Goal: Task Accomplishment & Management: Manage account settings

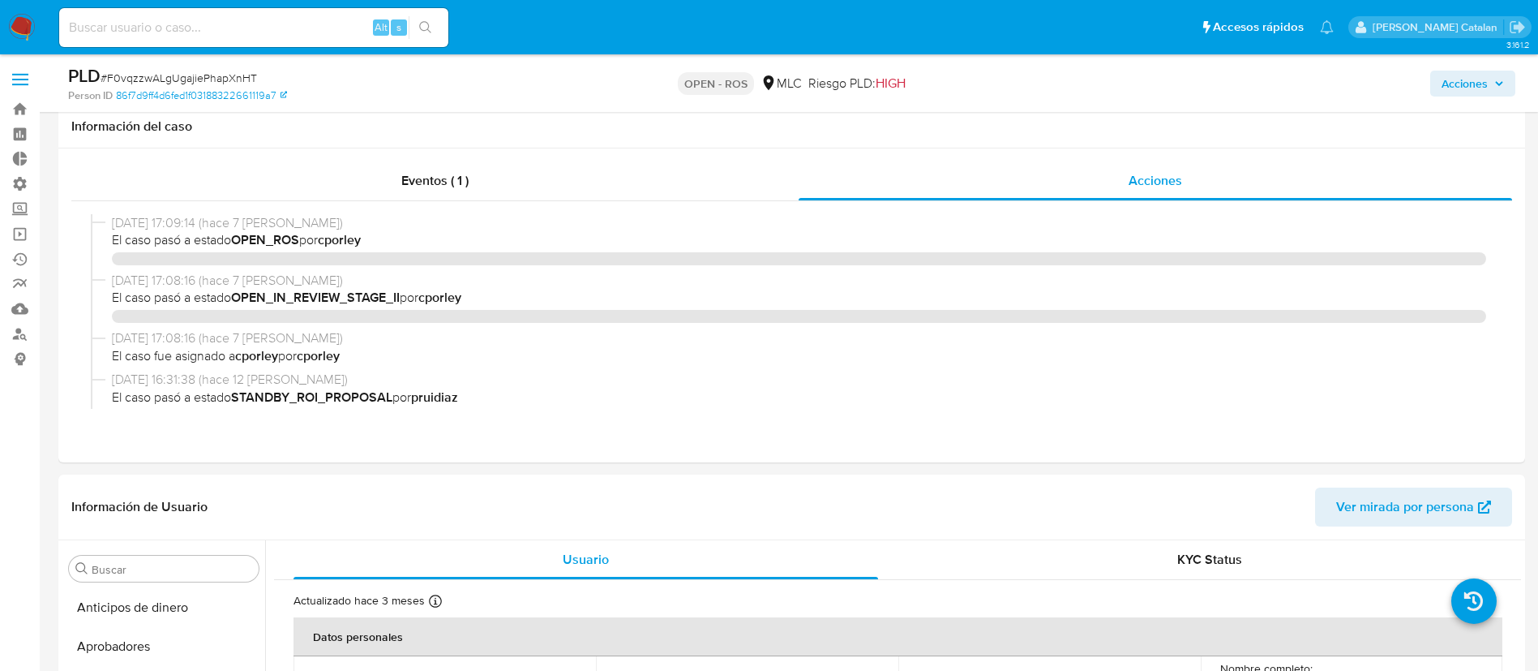
select select "10"
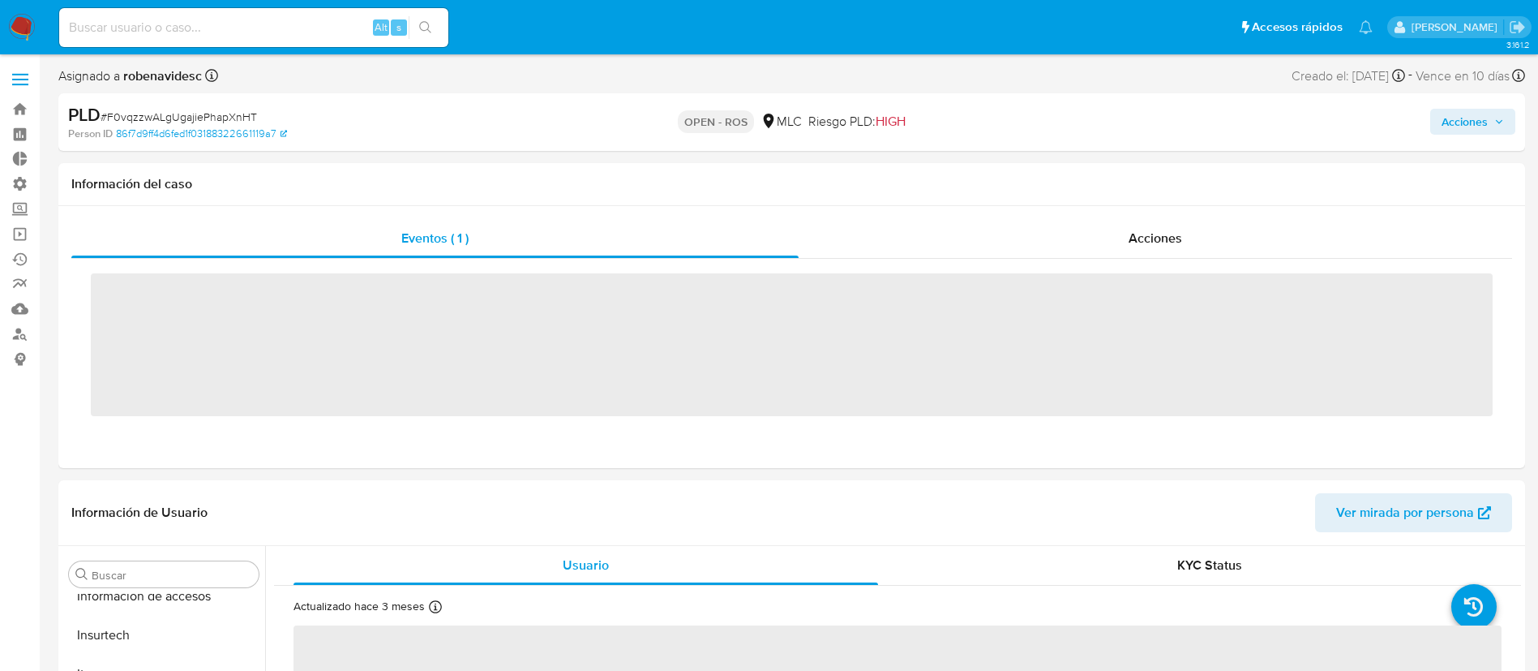
scroll to position [763, 0]
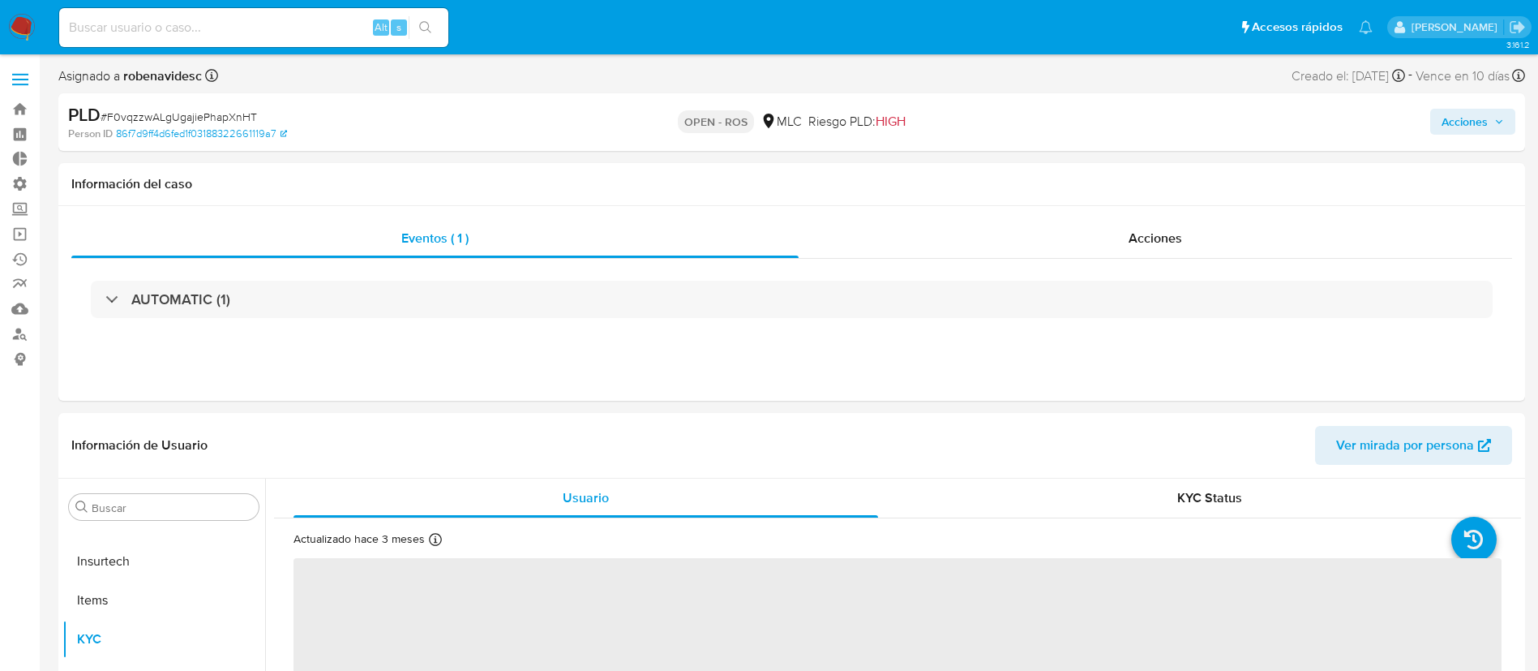
click at [1467, 116] on span "Acciones" at bounding box center [1465, 122] width 46 height 26
select select "10"
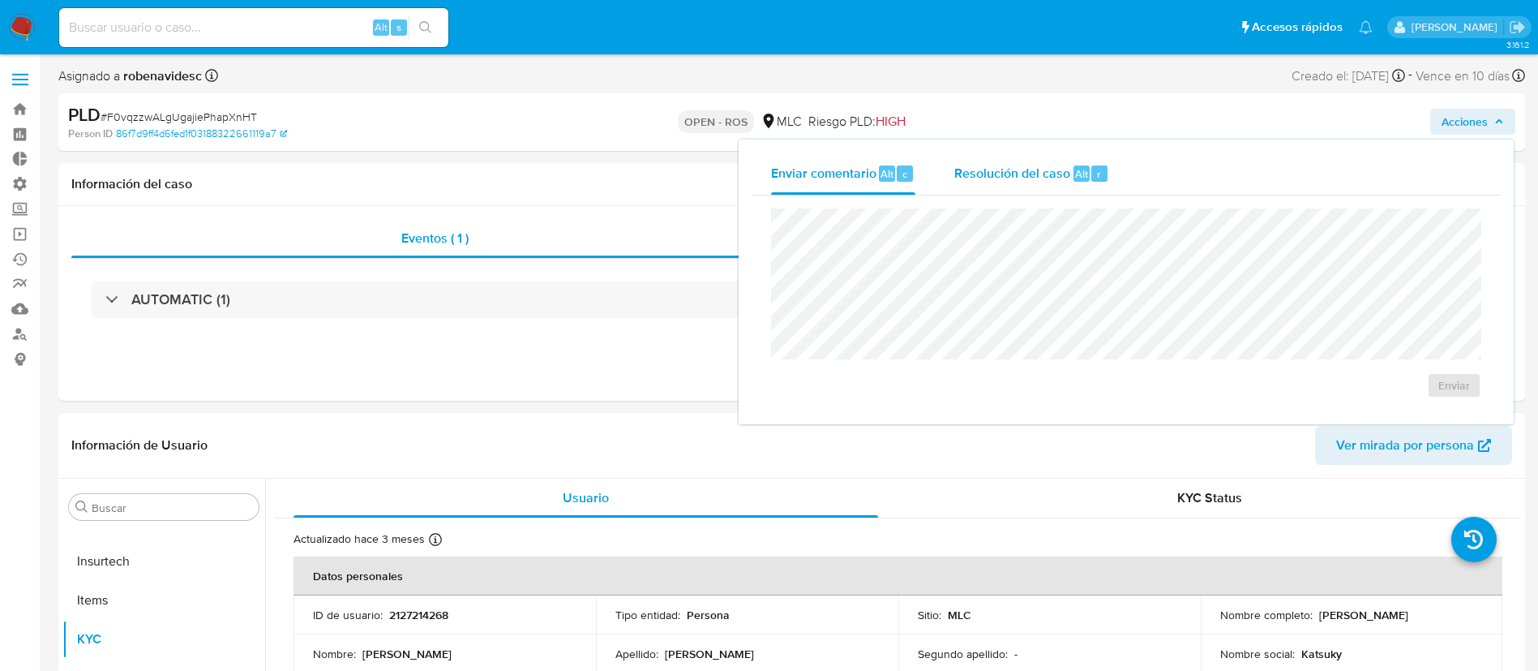
click at [1053, 178] on span "Resolución del caso" at bounding box center [1013, 173] width 116 height 19
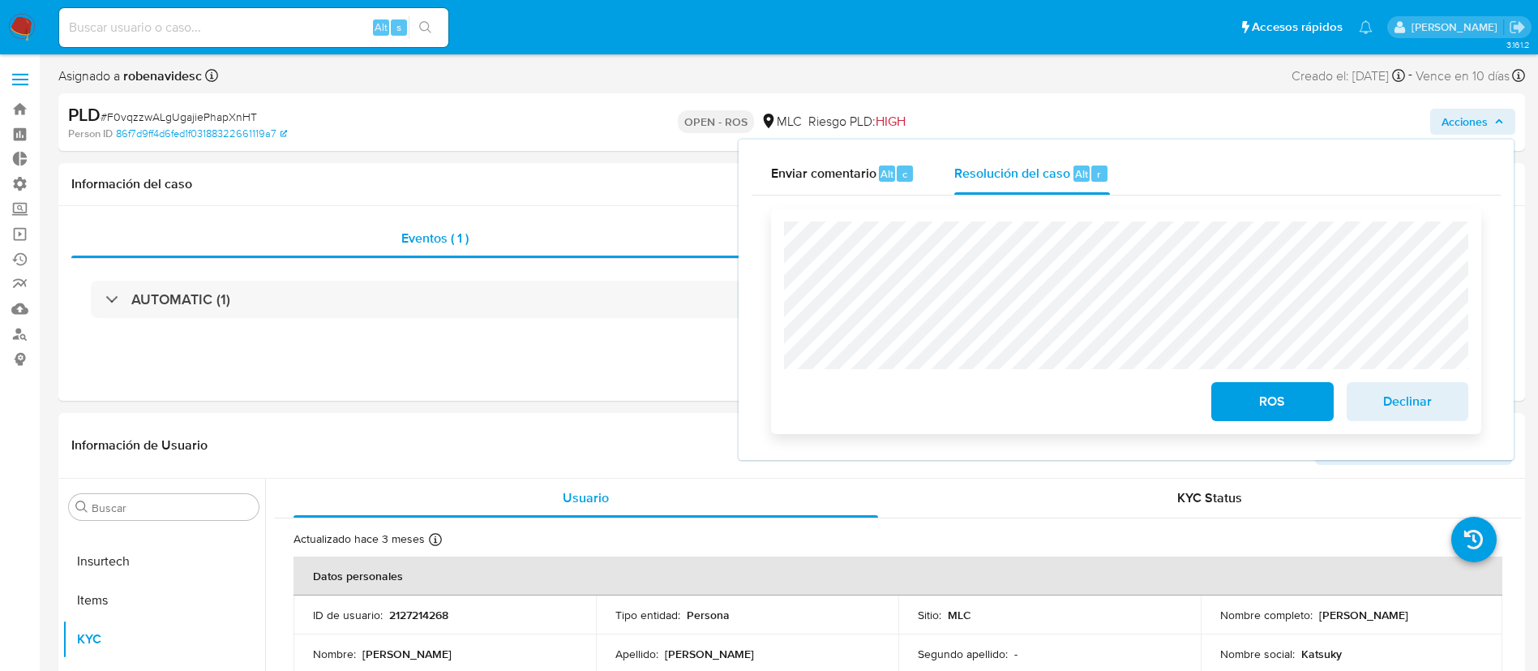
click at [779, 272] on div "ROS Declinar" at bounding box center [1126, 320] width 710 height 225
click at [708, 607] on p "Persona" at bounding box center [708, 614] width 43 height 15
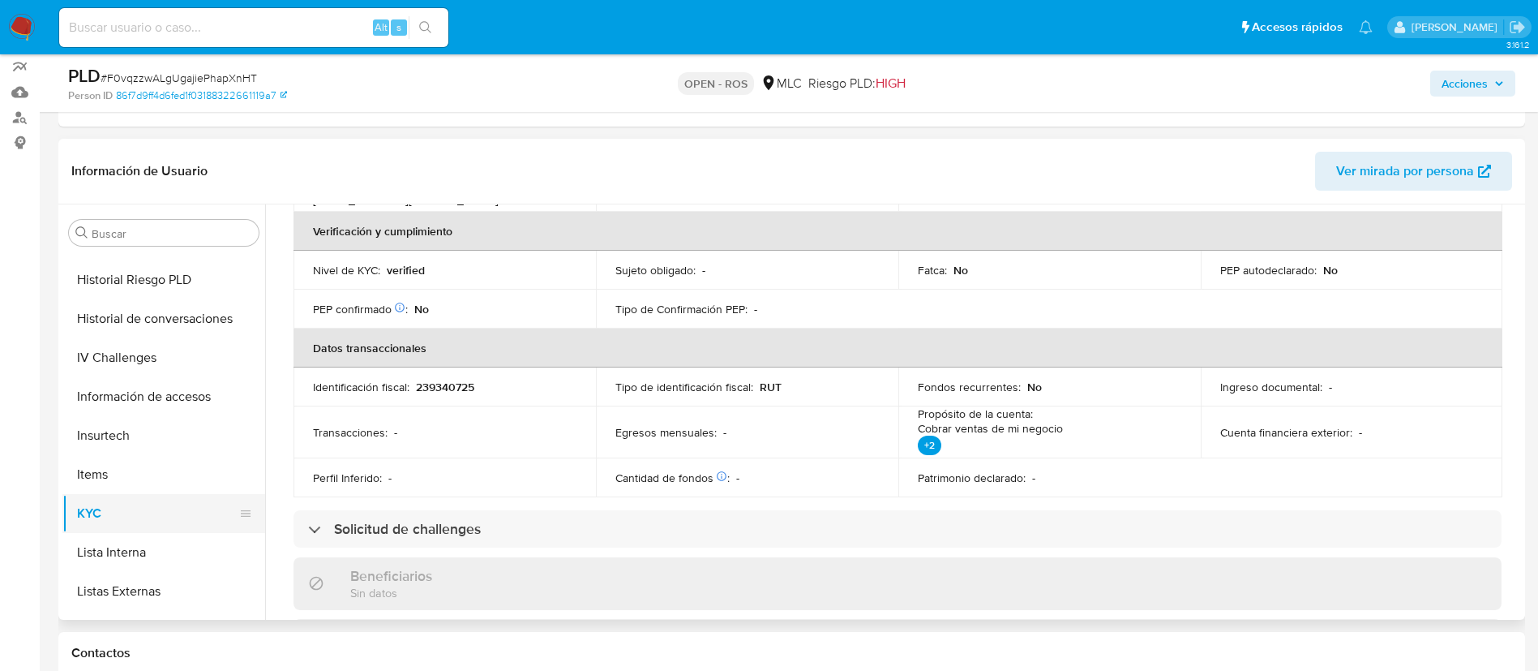
scroll to position [616, 0]
click at [141, 337] on button "IV Challenges" at bounding box center [157, 356] width 190 height 39
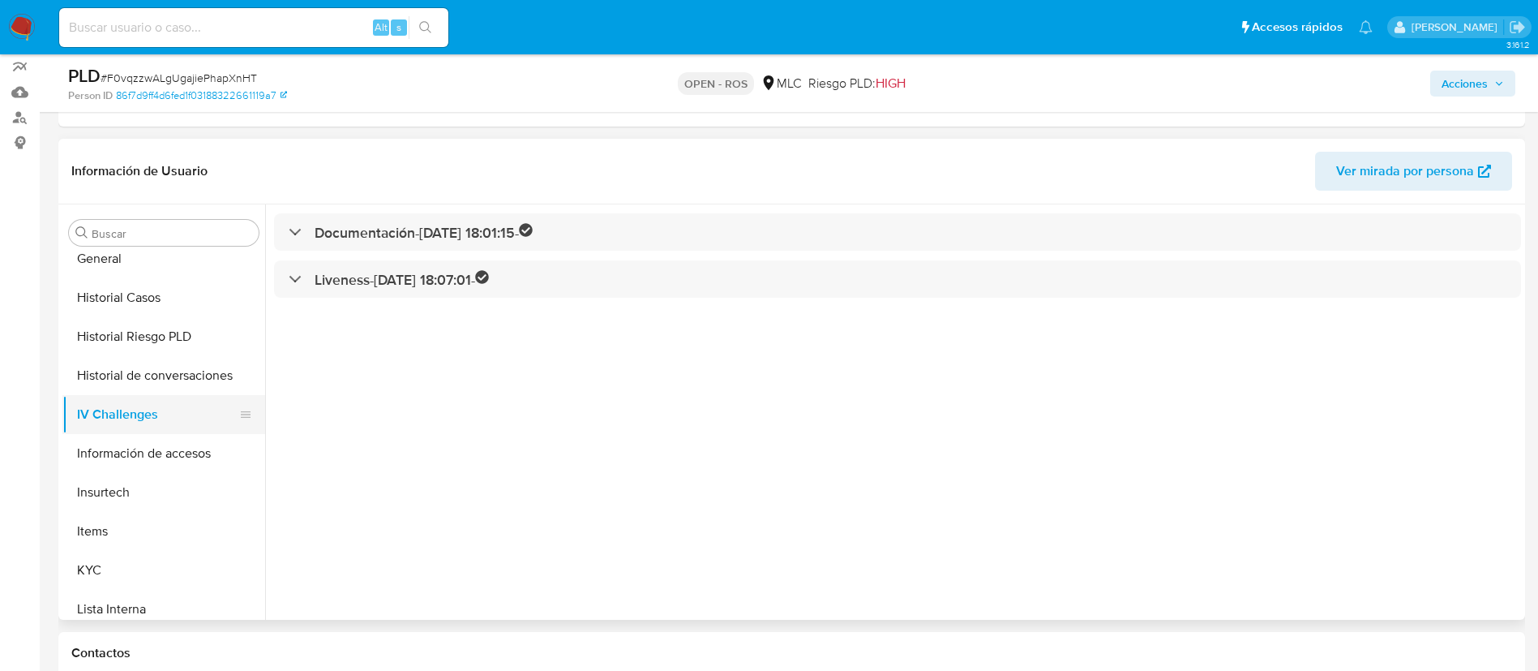
scroll to position [551, 0]
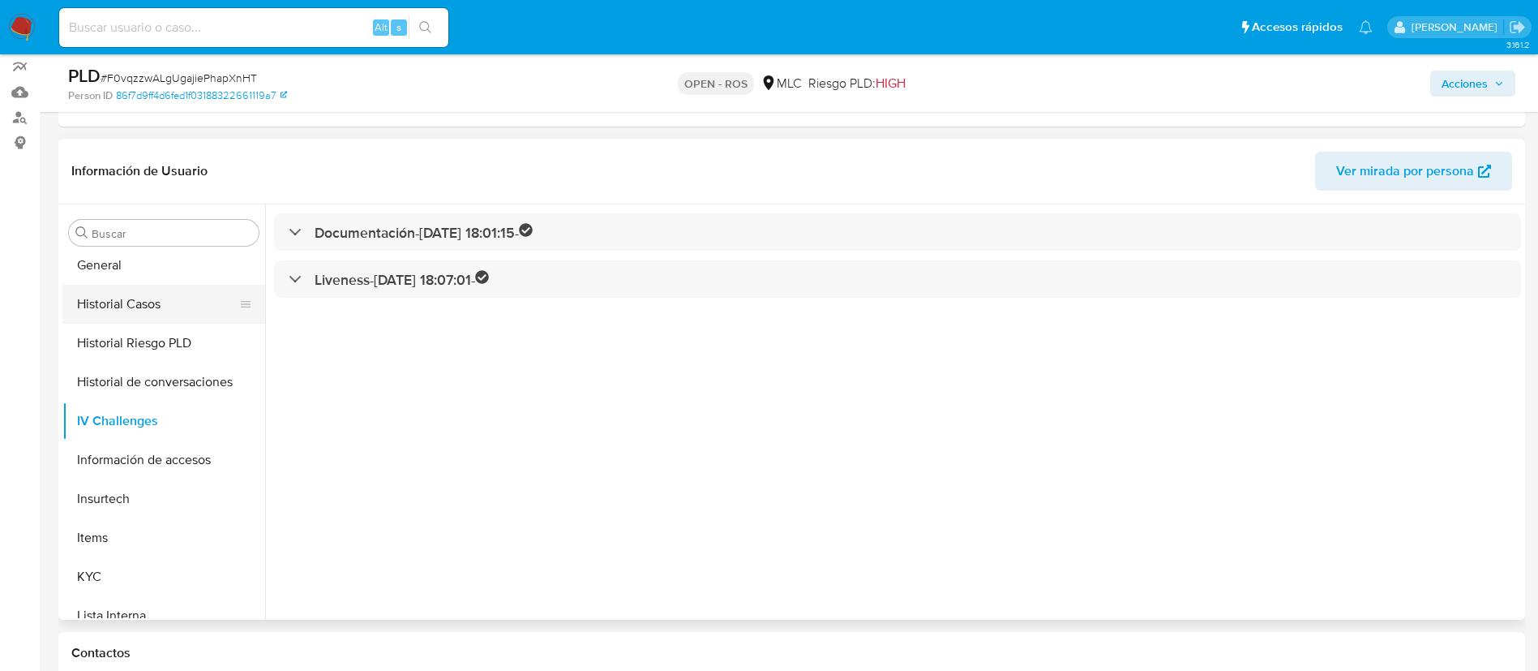
click at [139, 287] on button "Historial Casos" at bounding box center [157, 304] width 190 height 39
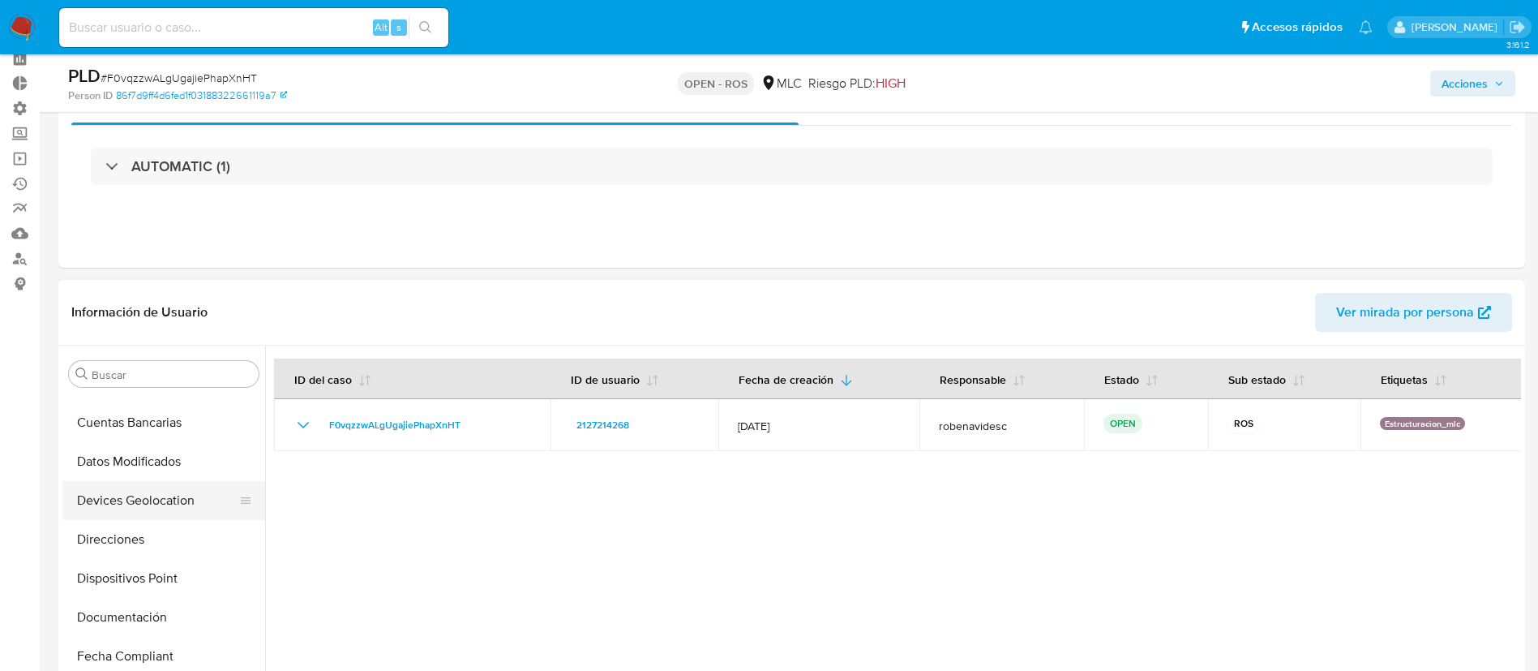
scroll to position [264, 0]
click at [127, 536] on button "Direcciones" at bounding box center [163, 537] width 203 height 39
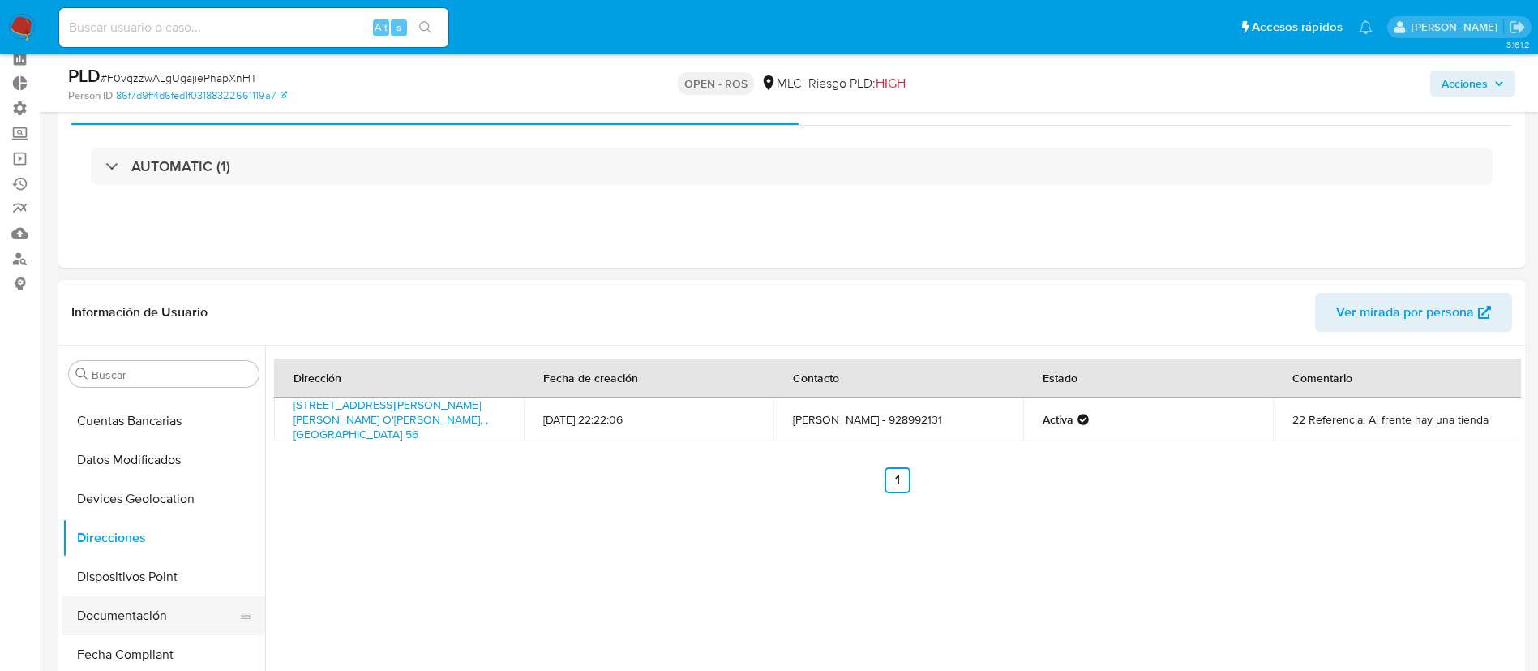
click at [125, 608] on button "Documentación" at bounding box center [157, 615] width 190 height 39
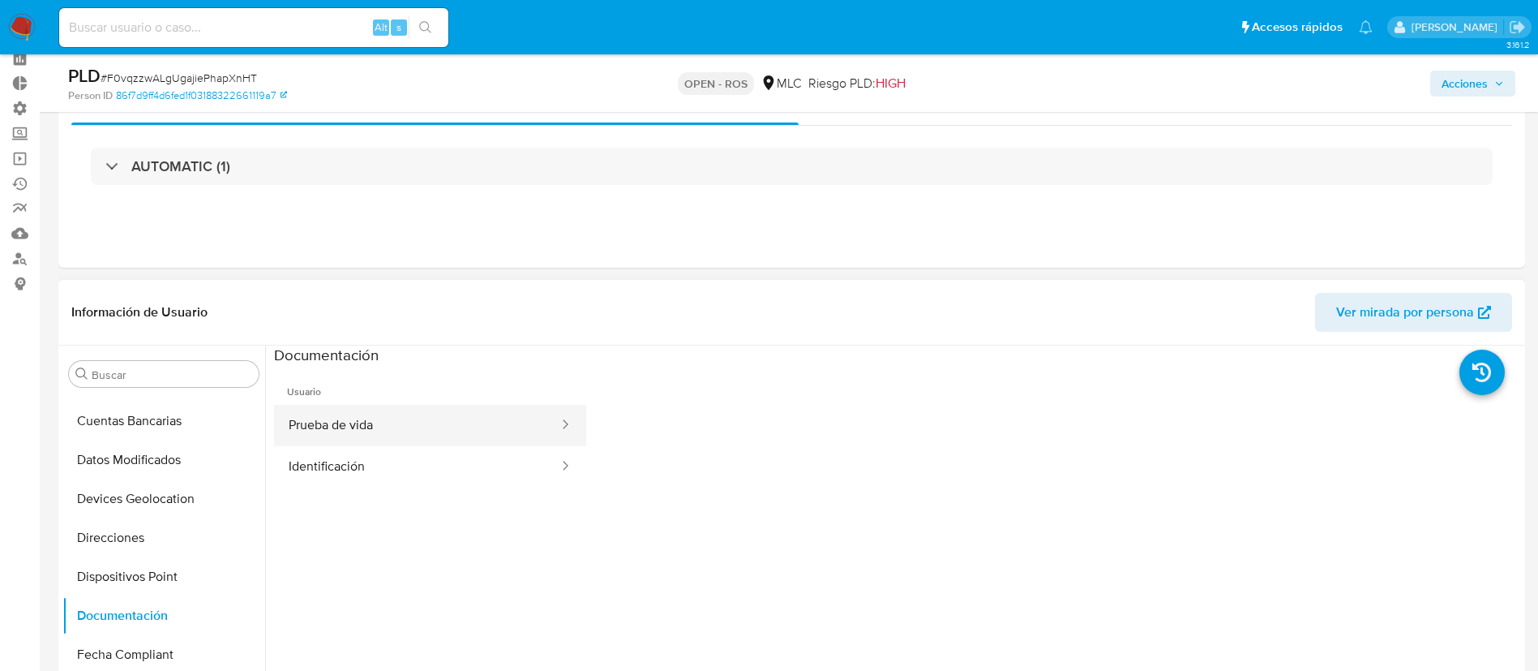
click at [496, 415] on button "Prueba de vida" at bounding box center [417, 425] width 286 height 41
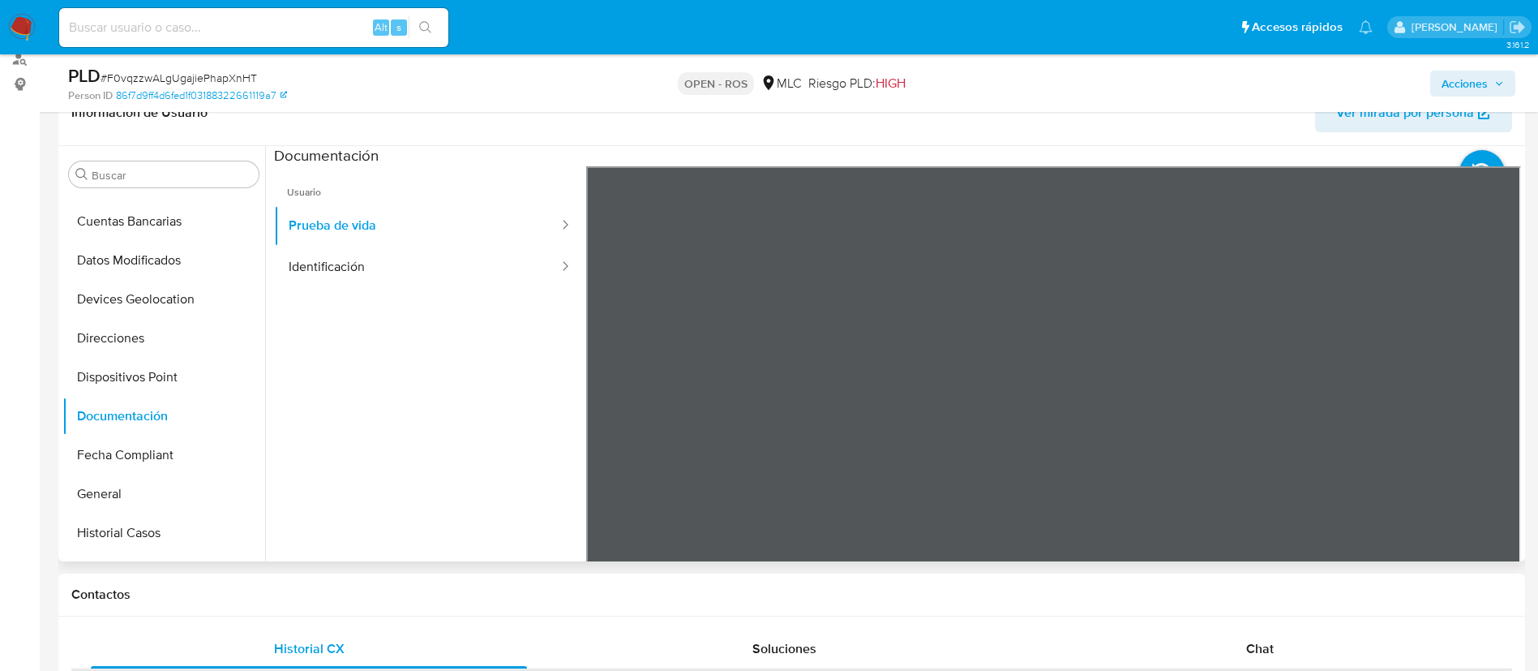
scroll to position [286, 0]
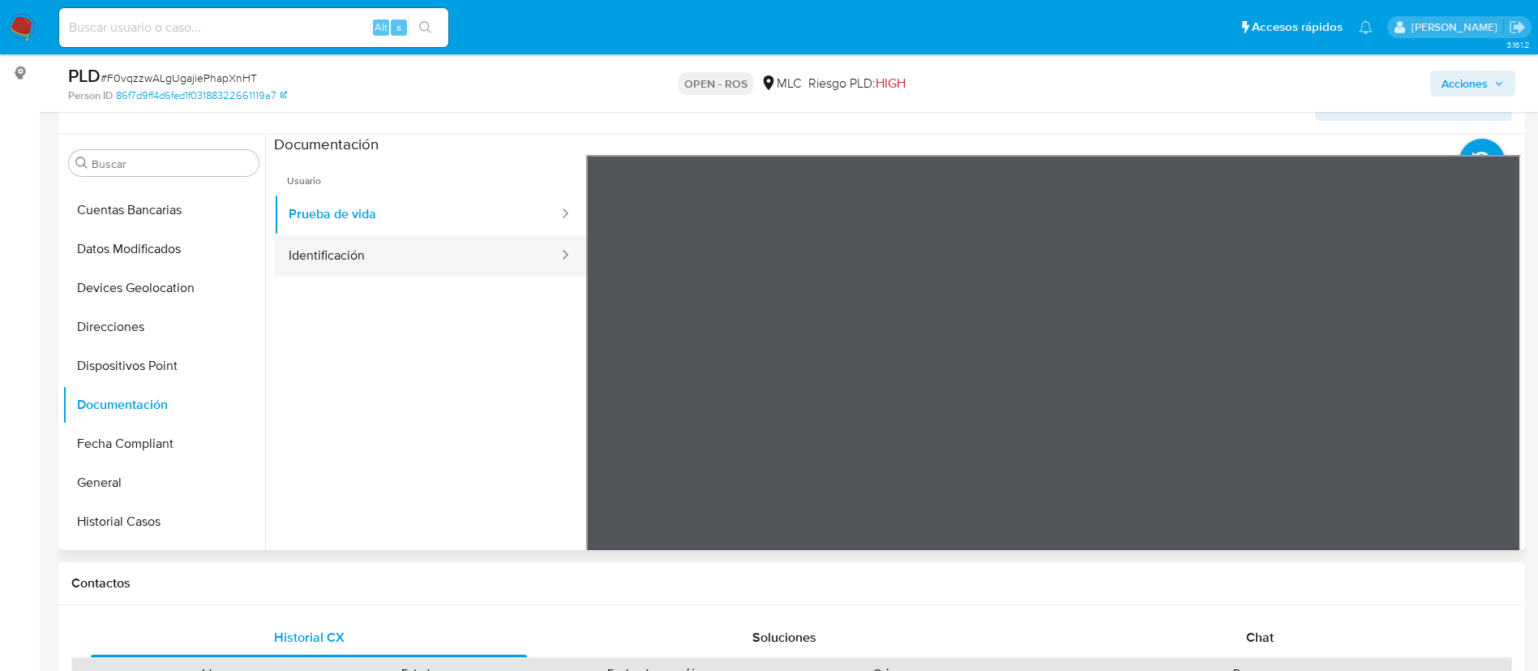
click at [470, 255] on button "Identificación" at bounding box center [417, 255] width 286 height 41
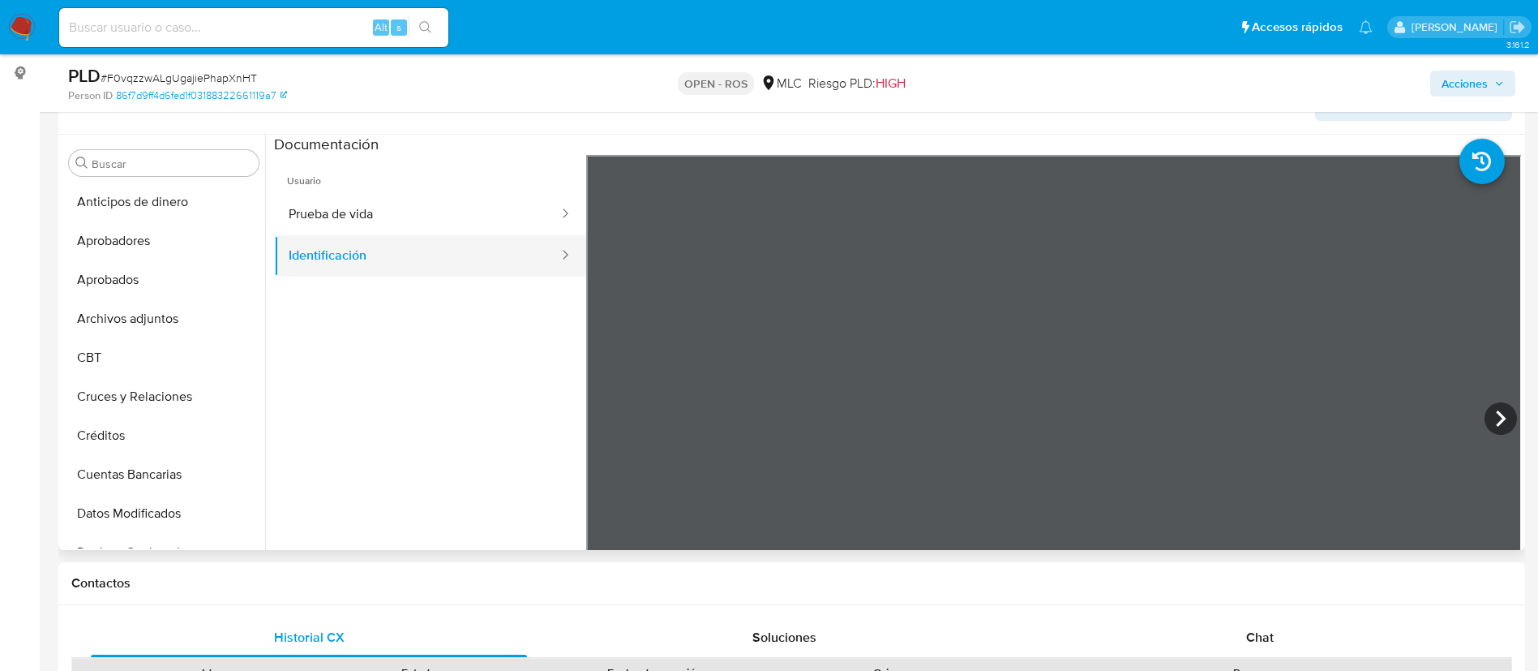
scroll to position [0, 0]
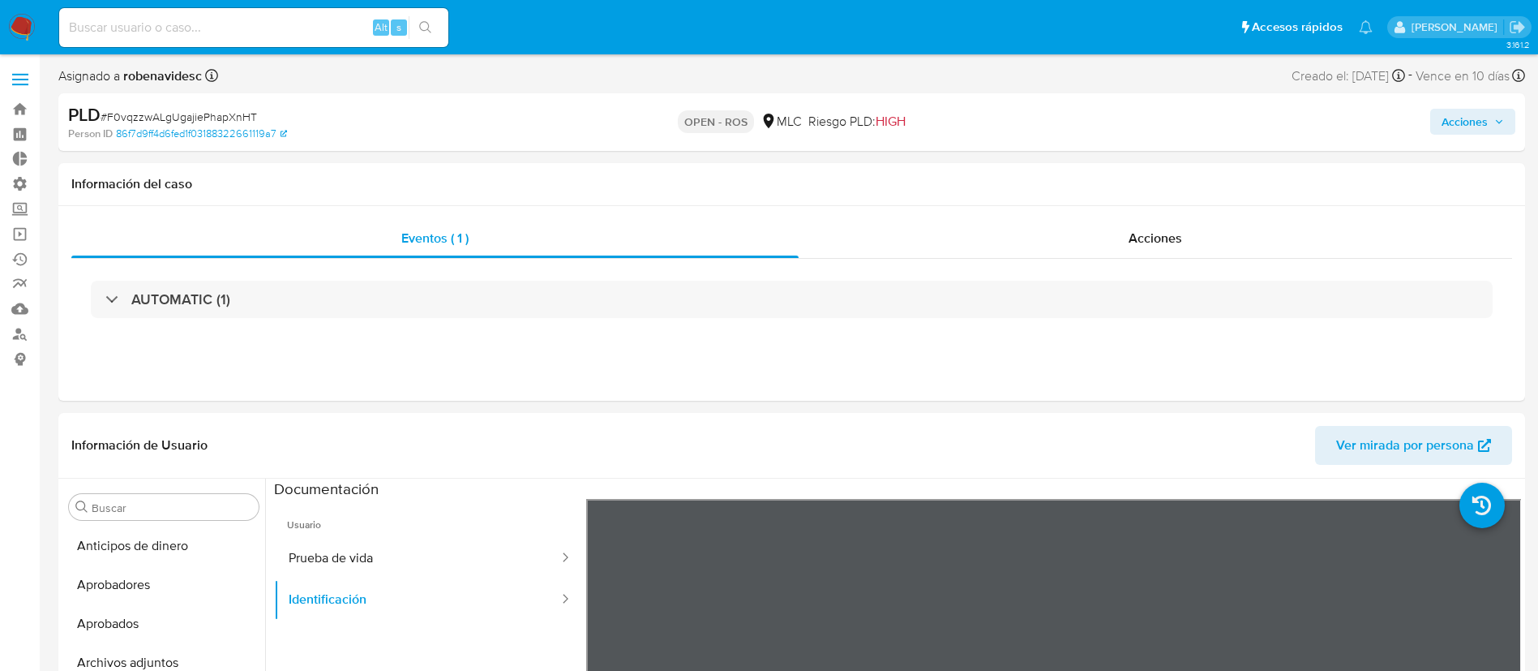
click at [1456, 129] on span "Acciones" at bounding box center [1465, 122] width 46 height 26
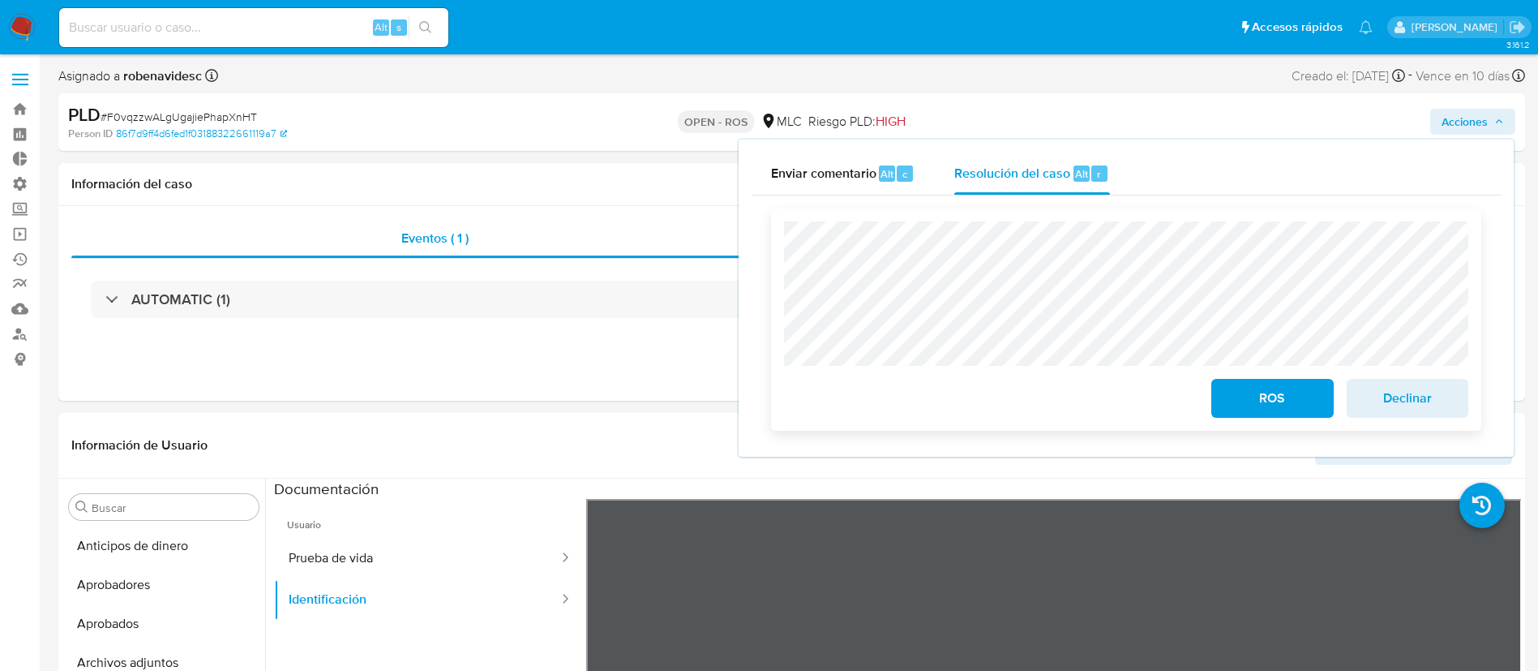
click at [1229, 388] on button "ROS" at bounding box center [1273, 398] width 122 height 39
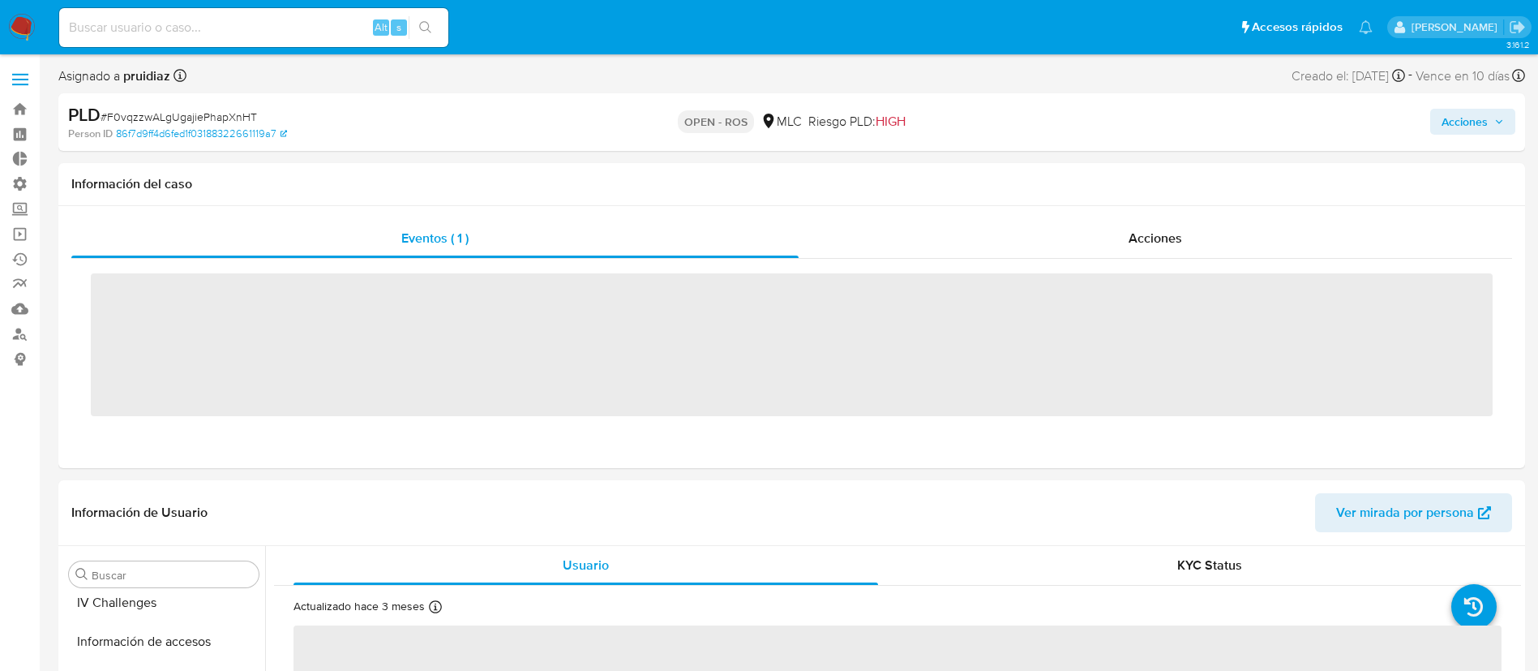
scroll to position [763, 0]
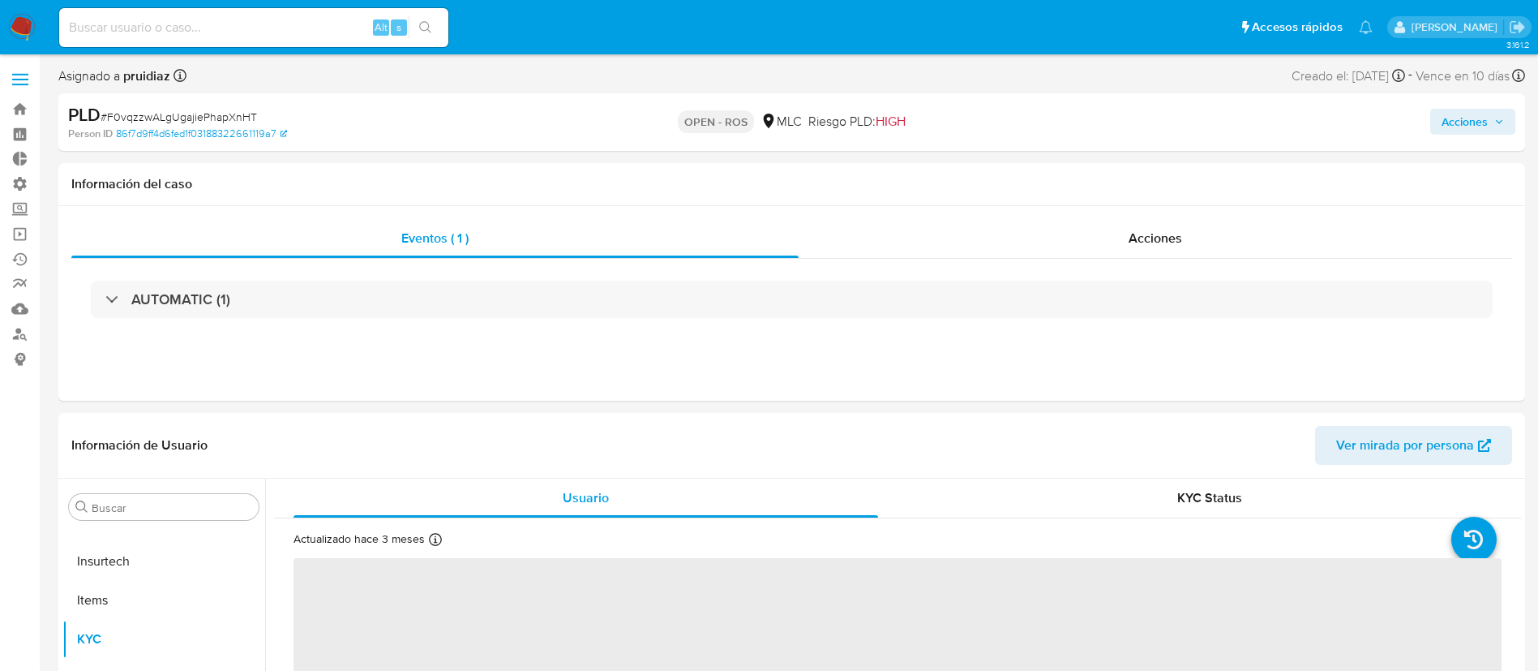
select select "10"
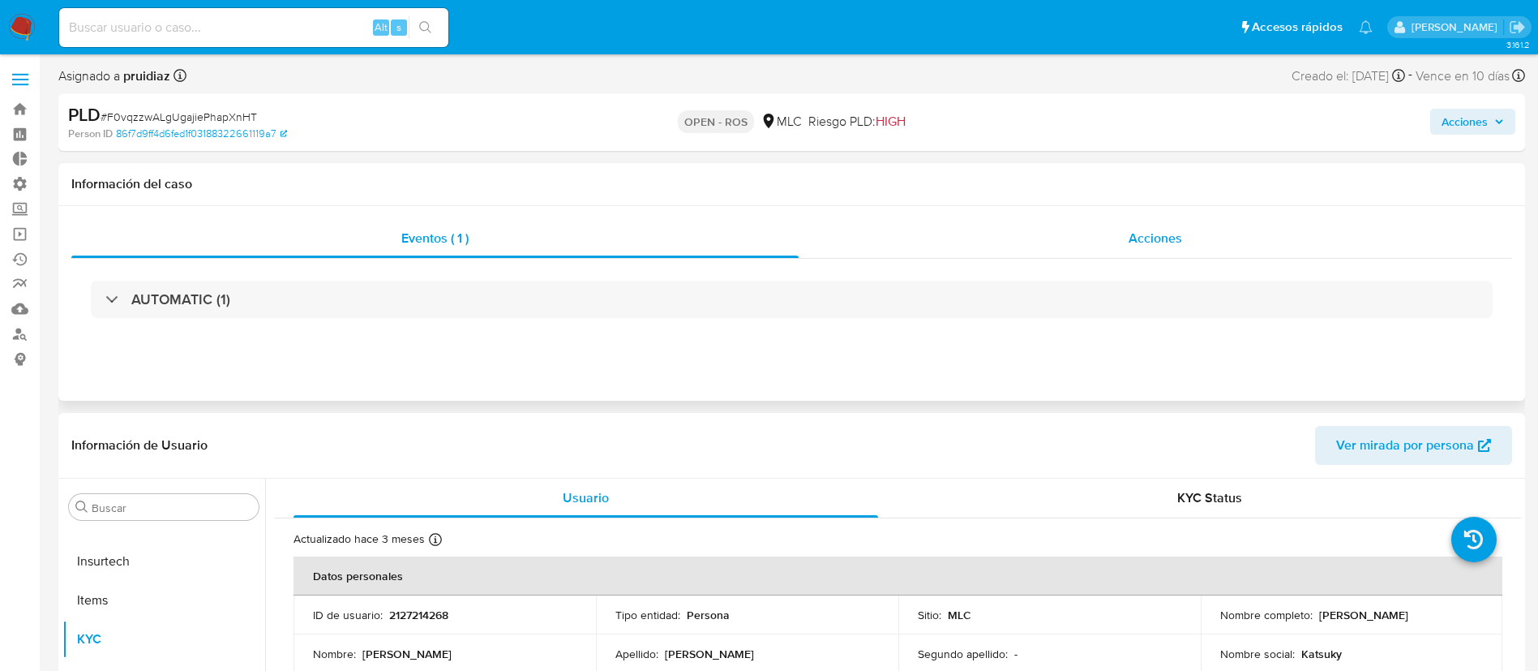
click at [1113, 237] on div "Acciones" at bounding box center [1156, 238] width 714 height 39
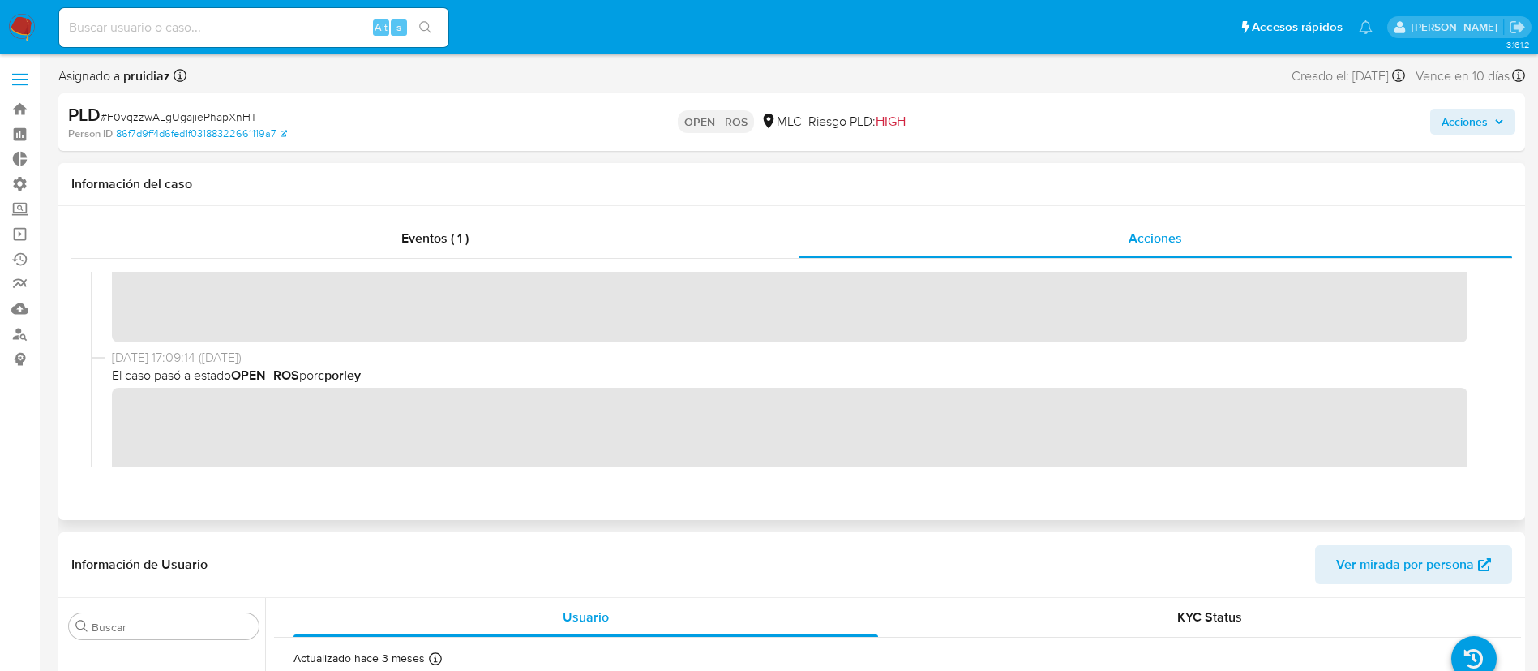
scroll to position [73, 0]
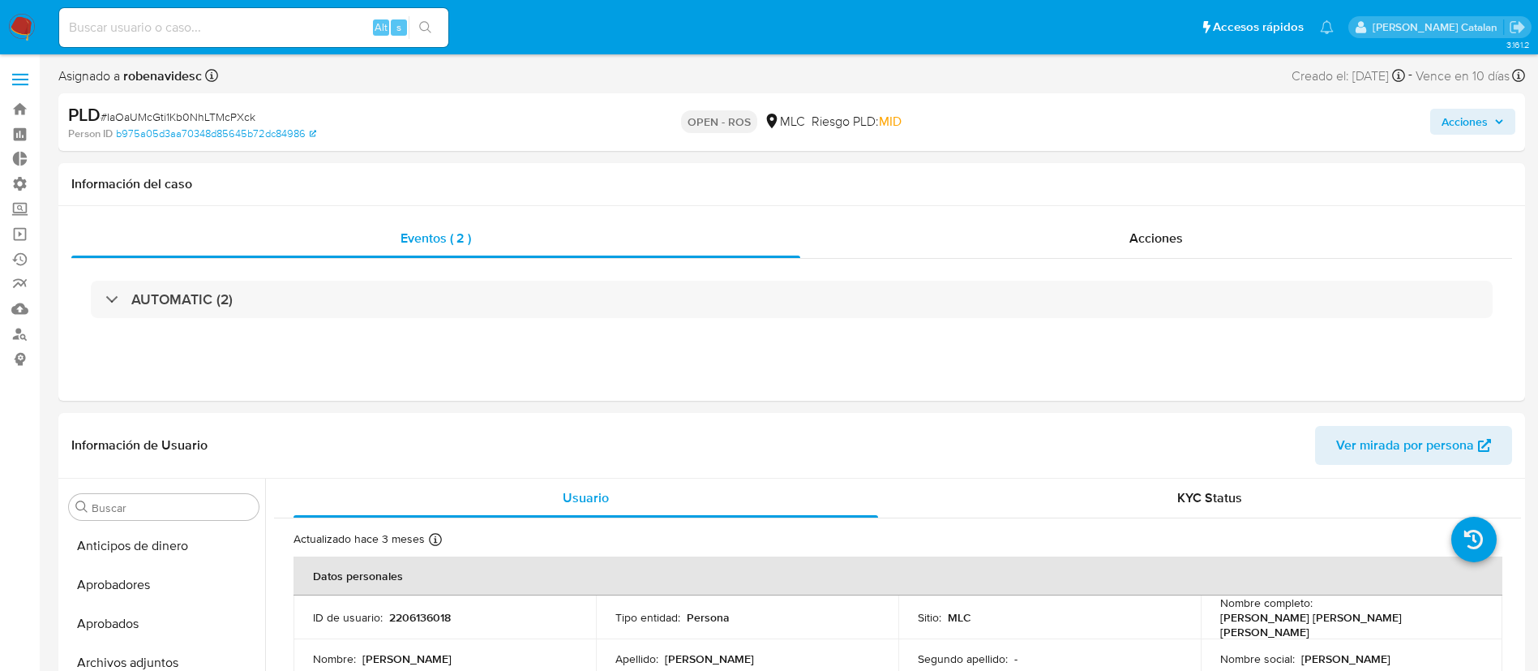
select select "10"
click at [1120, 250] on div "Acciones" at bounding box center [1156, 238] width 712 height 39
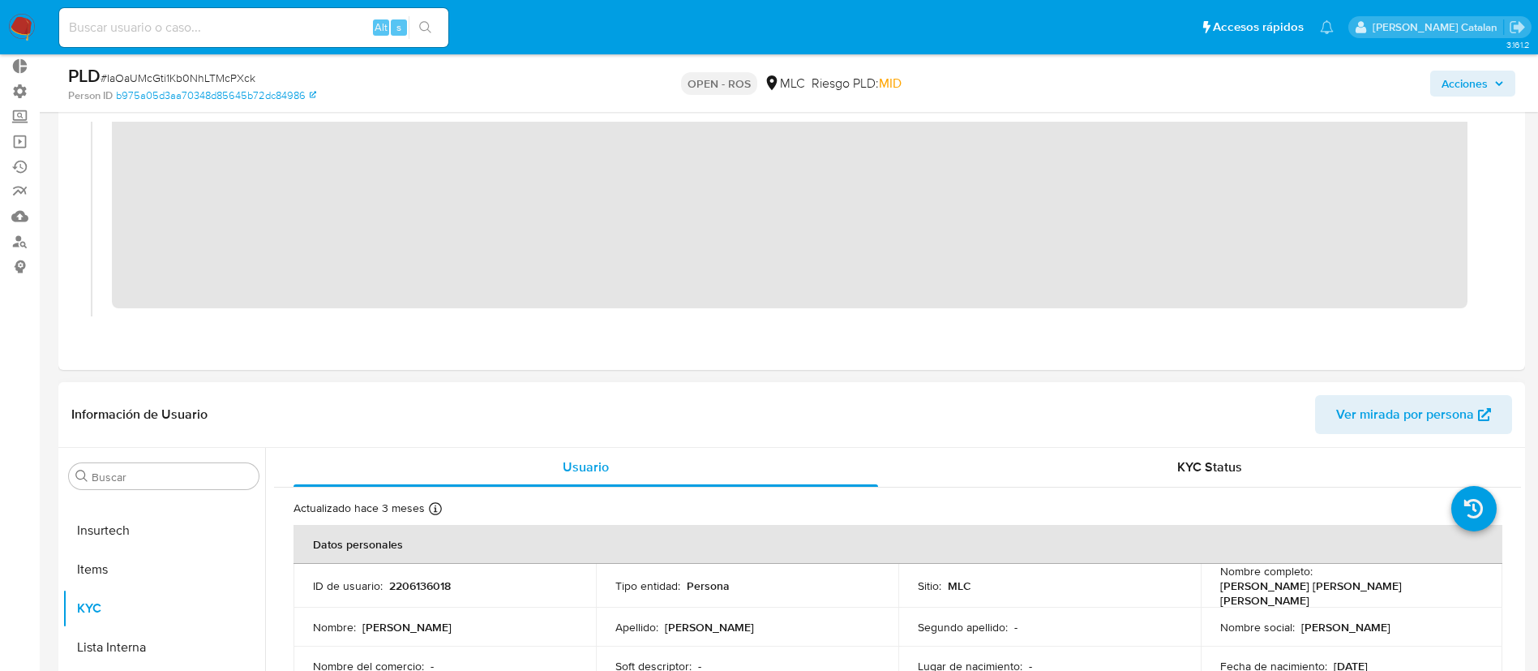
scroll to position [97, 0]
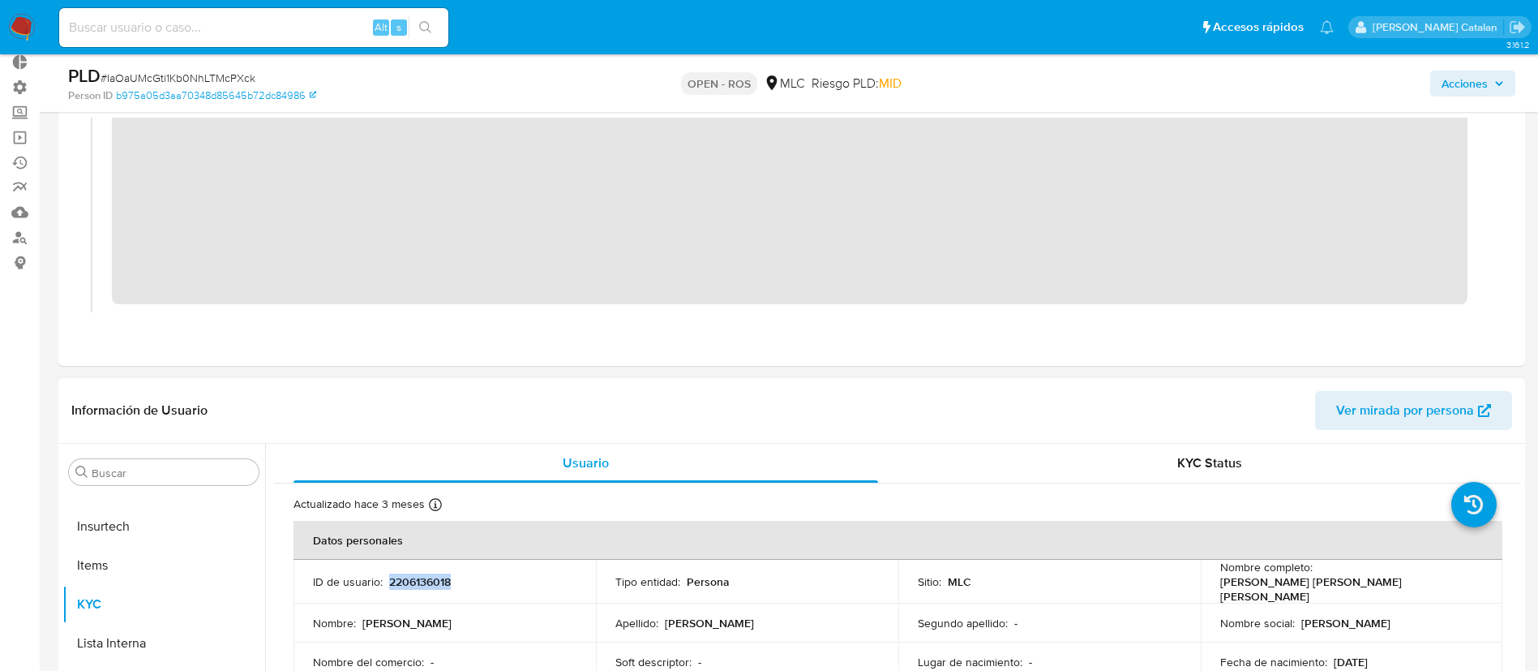
drag, startPoint x: 470, startPoint y: 575, endPoint x: 387, endPoint y: 578, distance: 82.8
click at [387, 578] on div "ID de usuario : 2206136018" at bounding box center [445, 581] width 264 height 15
copy p "2206136018"
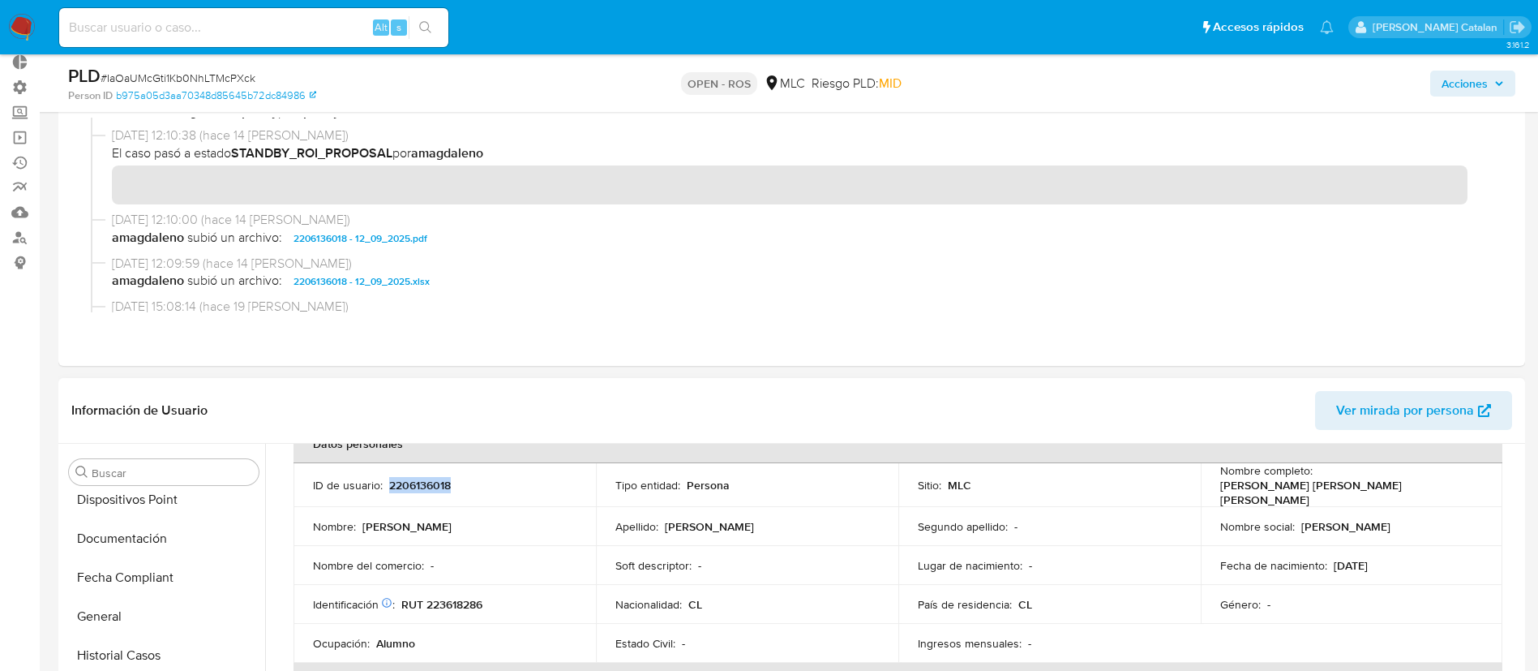
scroll to position [439, 0]
click at [129, 527] on button "Documentación" at bounding box center [157, 539] width 190 height 39
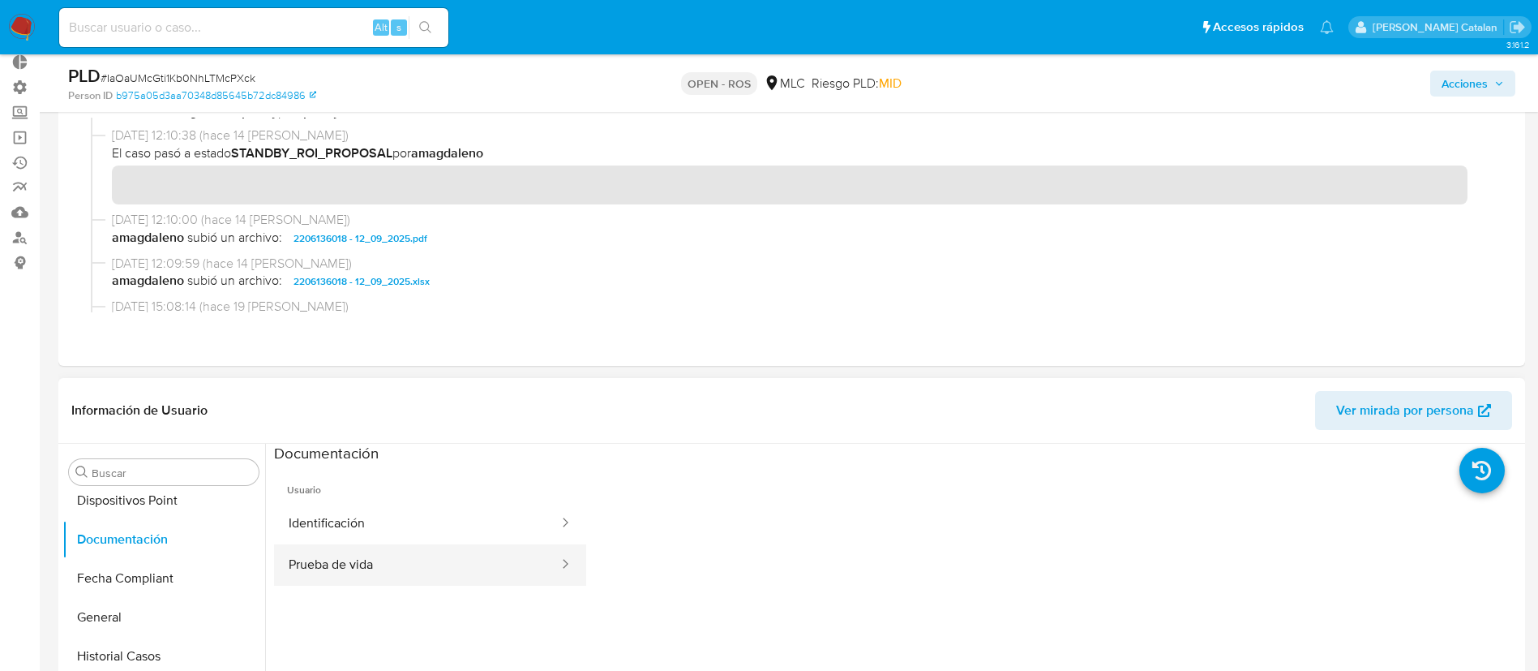
click at [338, 551] on button "Prueba de vida" at bounding box center [417, 564] width 286 height 41
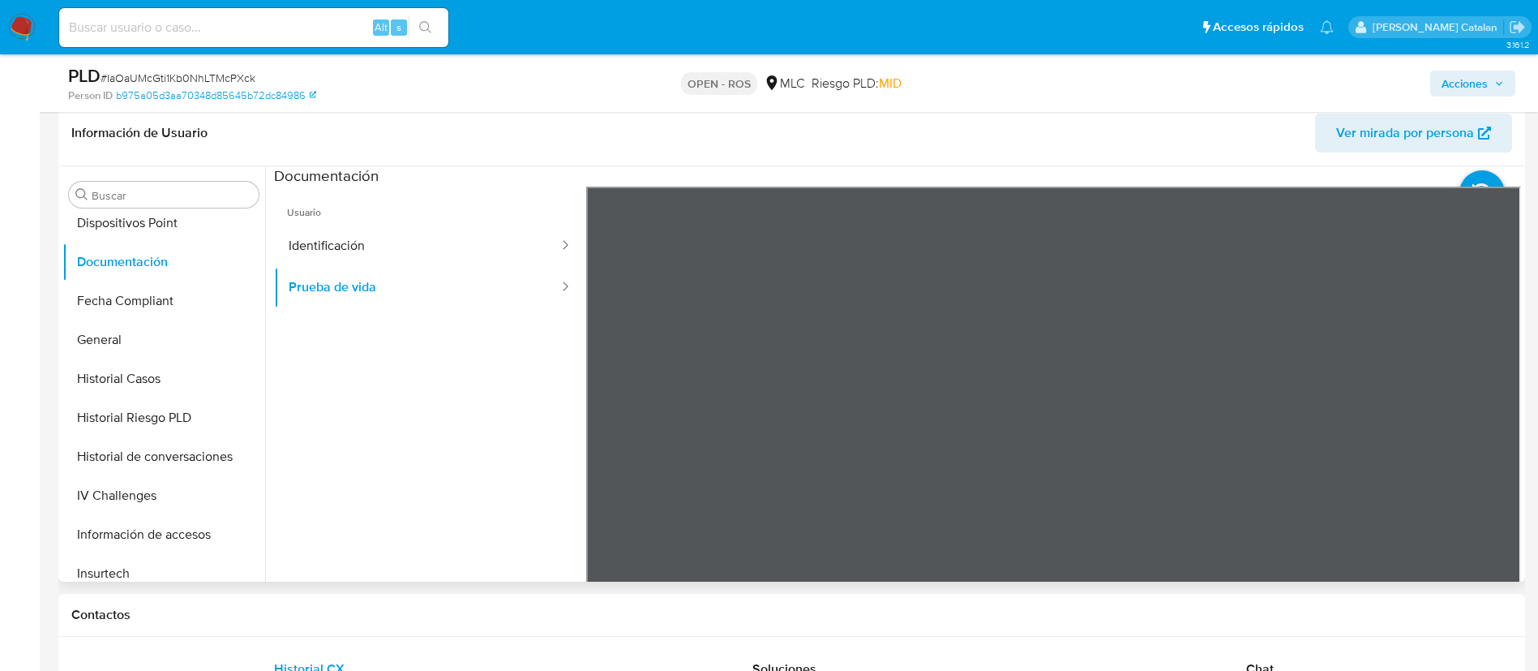
scroll to position [427, 0]
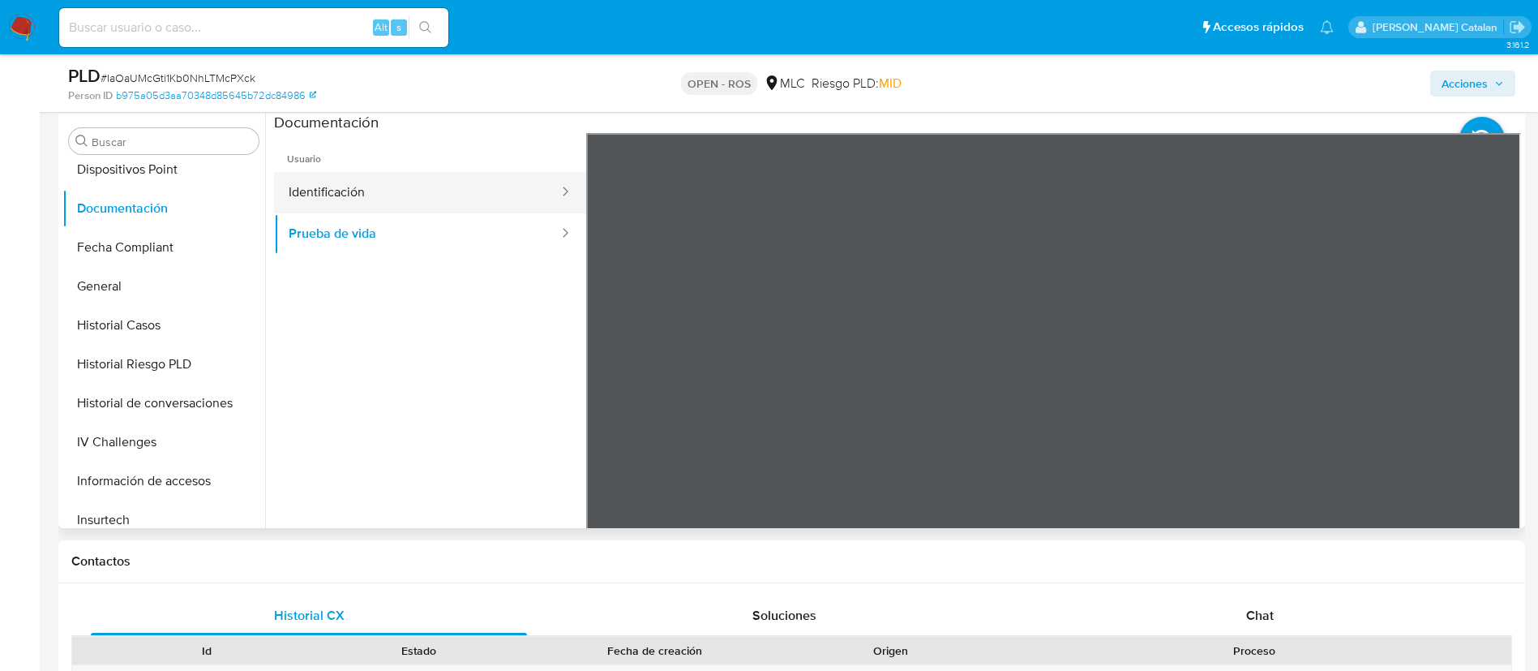
click at [367, 195] on button "Identificación" at bounding box center [417, 192] width 286 height 41
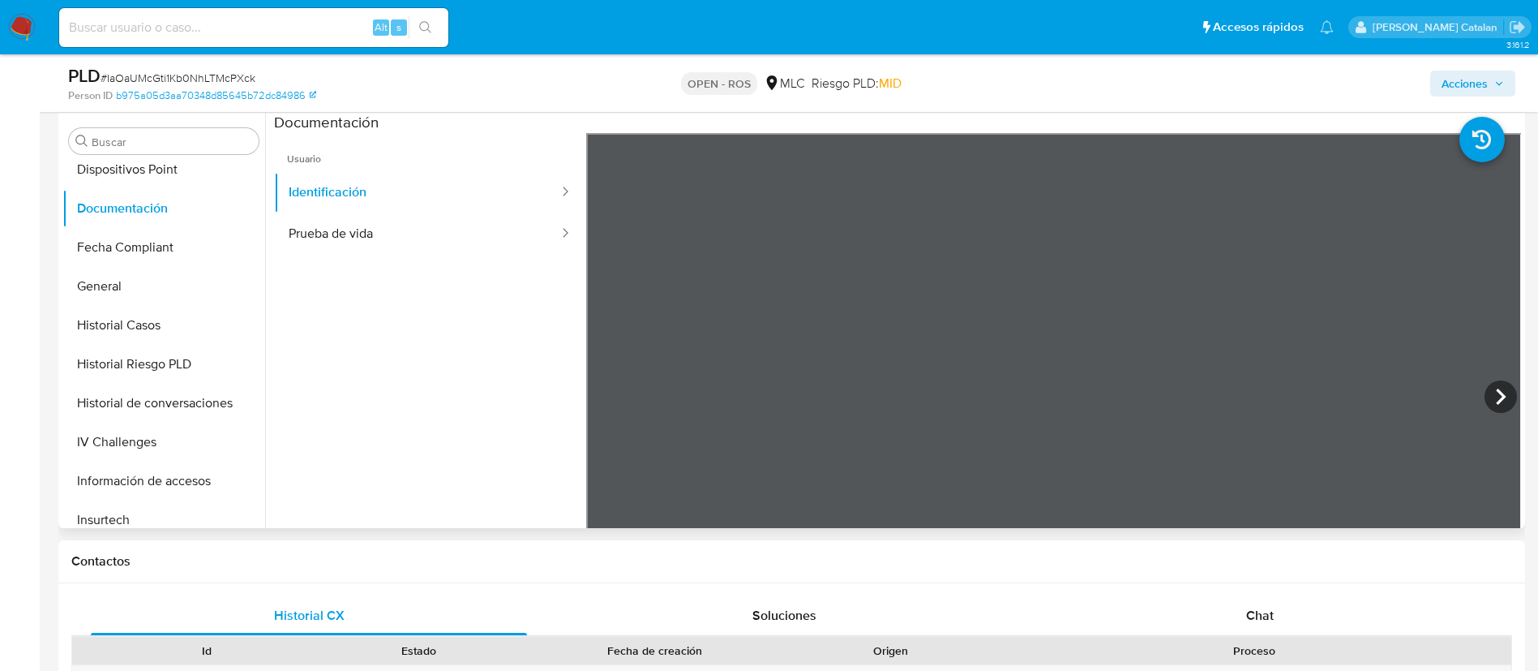
scroll to position [0, 0]
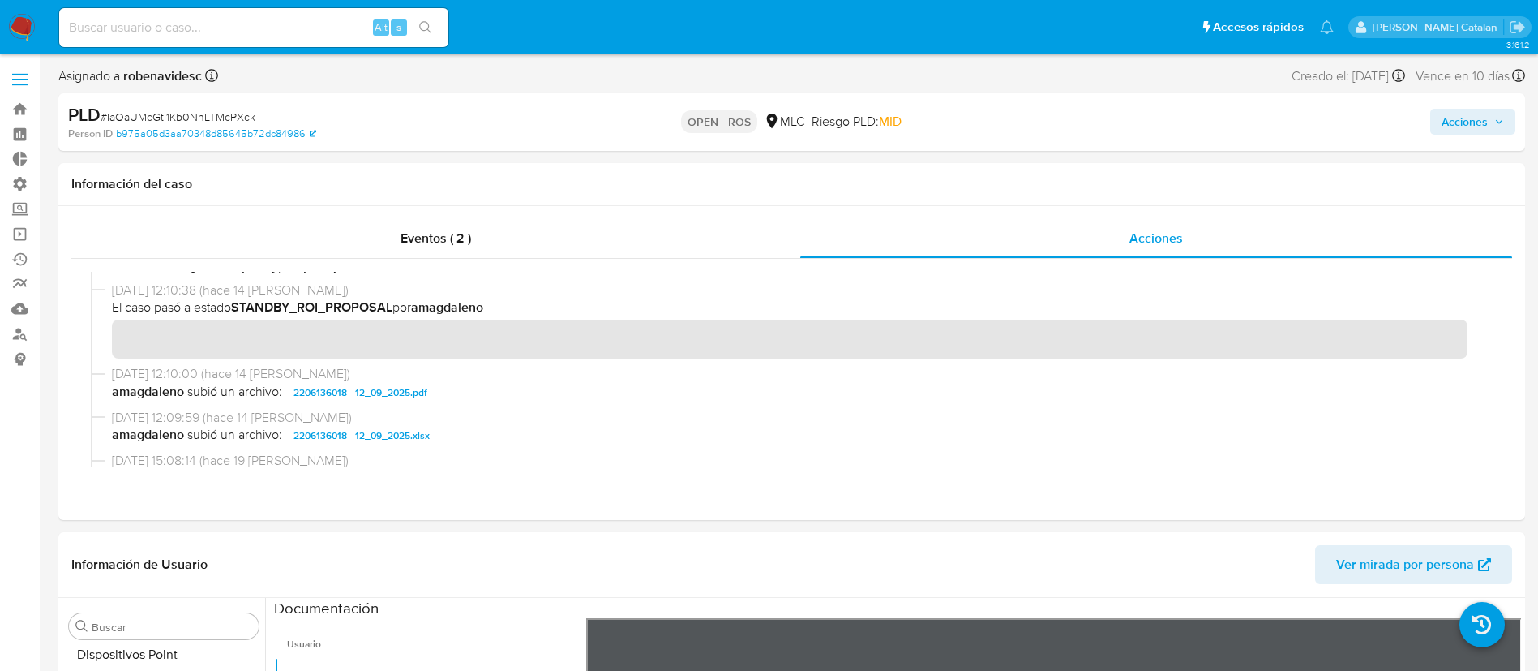
click at [1450, 124] on span "Acciones" at bounding box center [1465, 122] width 46 height 26
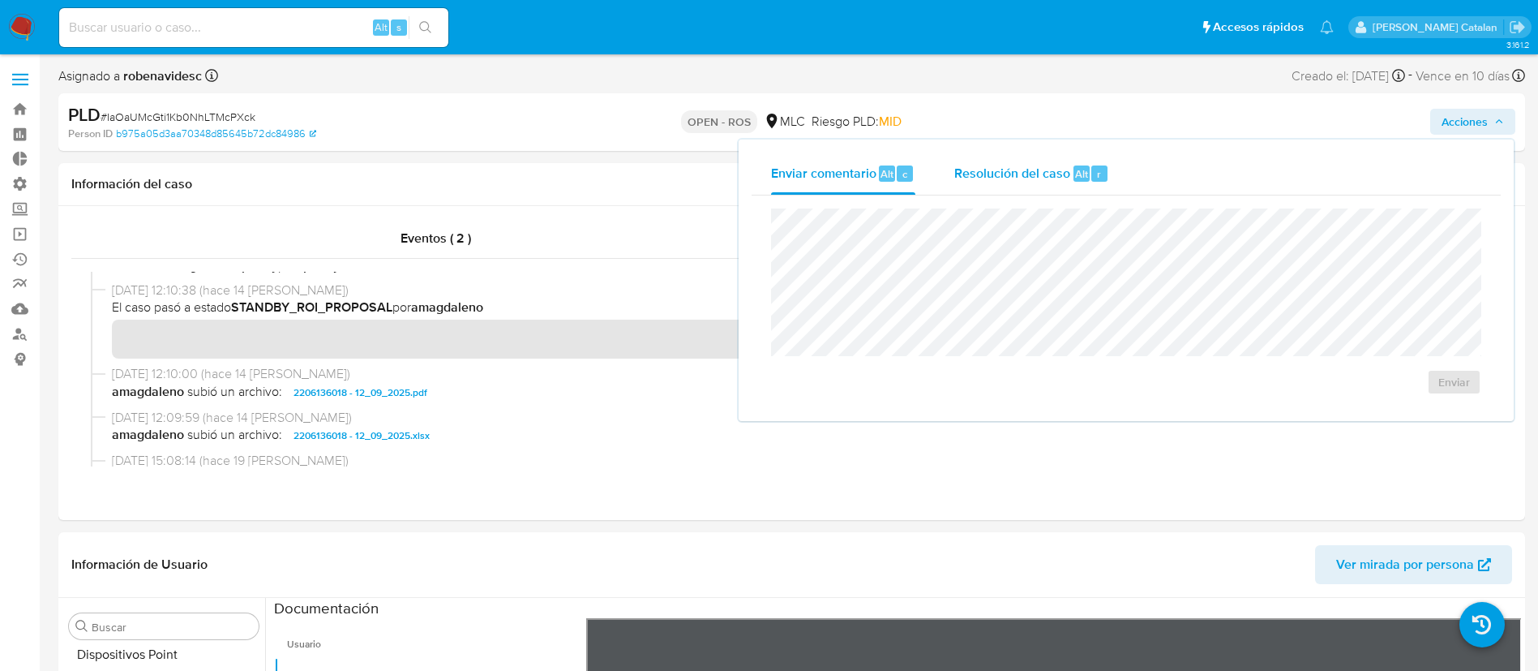
click at [1002, 166] on span "Resolución del caso" at bounding box center [1013, 173] width 116 height 19
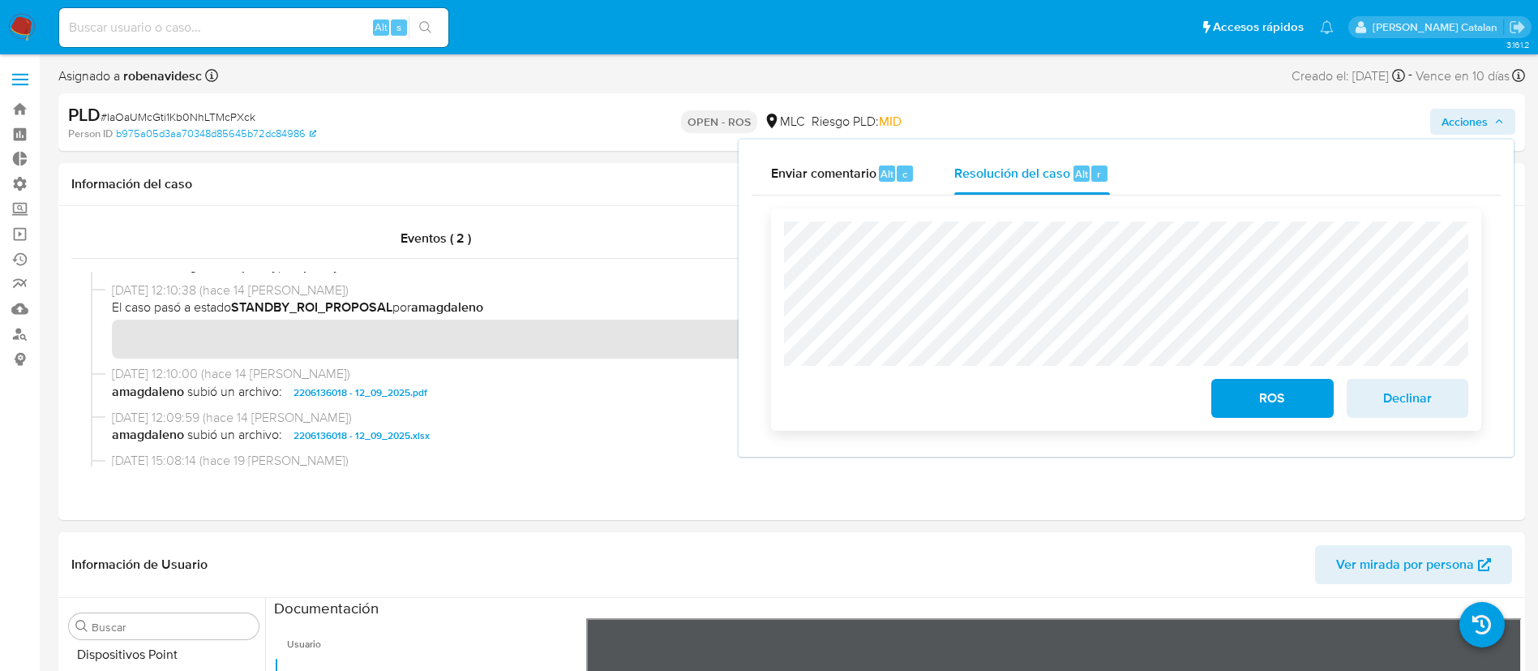
click at [782, 260] on div "ROS Declinar" at bounding box center [1126, 319] width 710 height 222
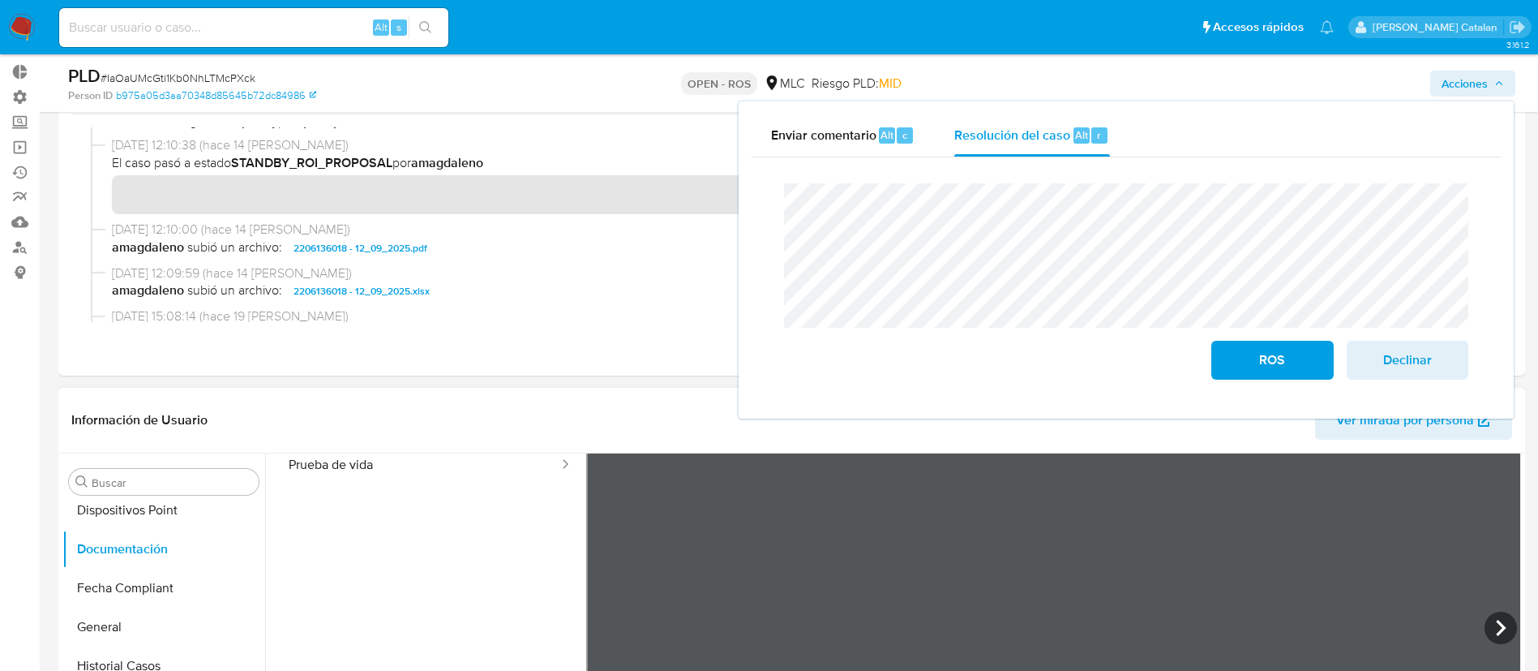
scroll to position [95, 0]
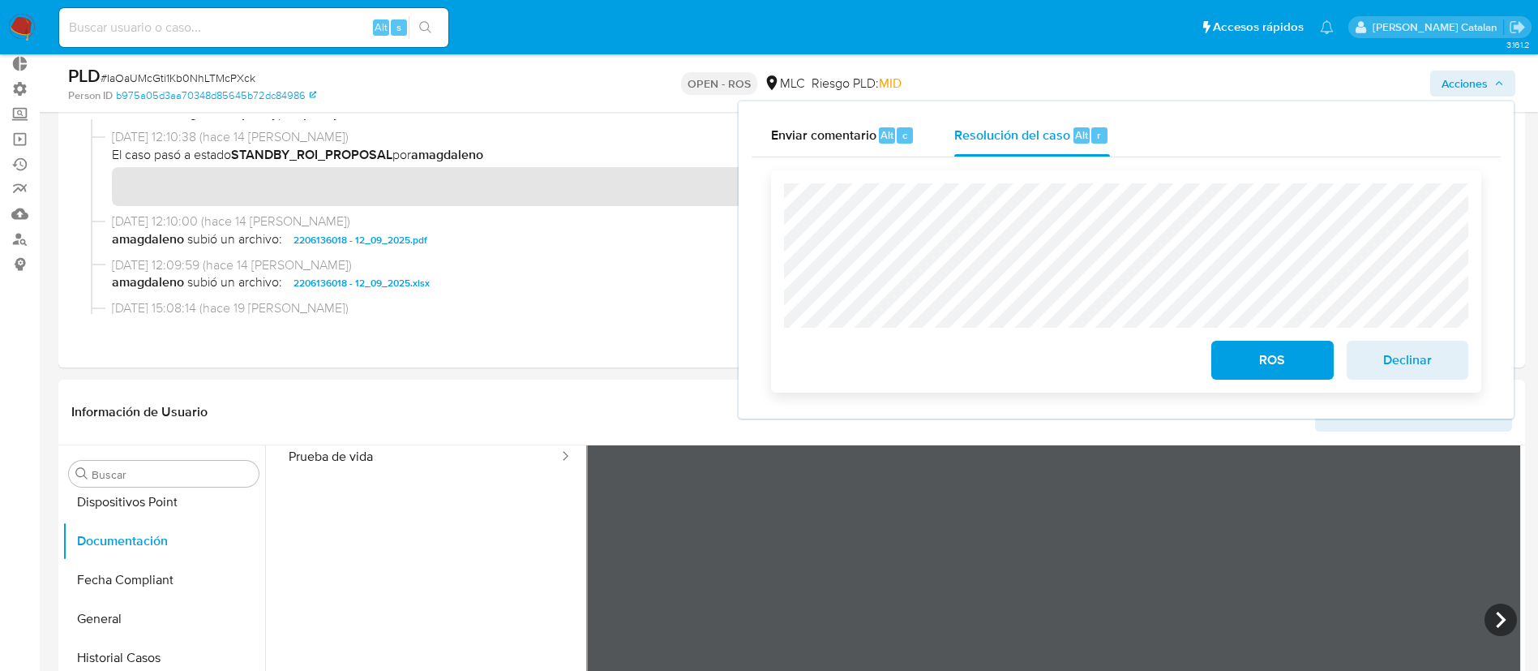
click at [1239, 350] on span "ROS" at bounding box center [1272, 360] width 79 height 36
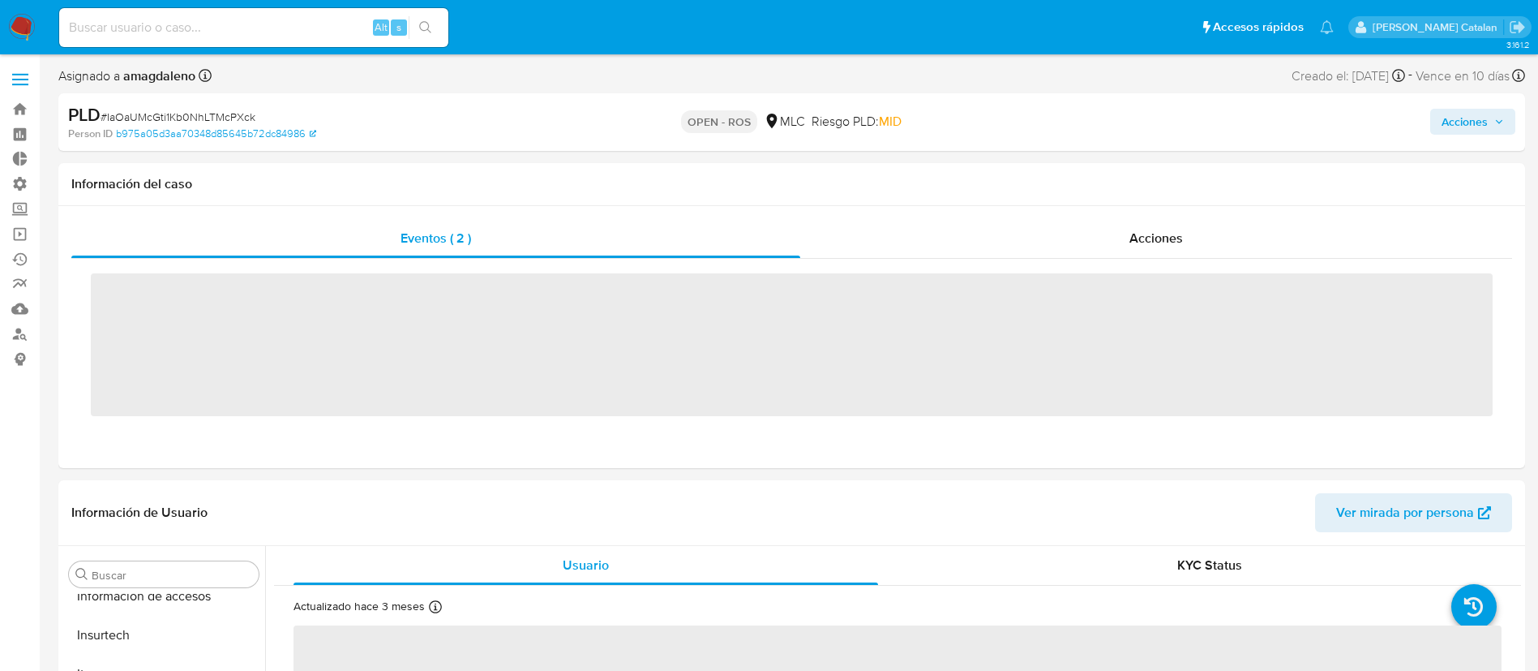
scroll to position [763, 0]
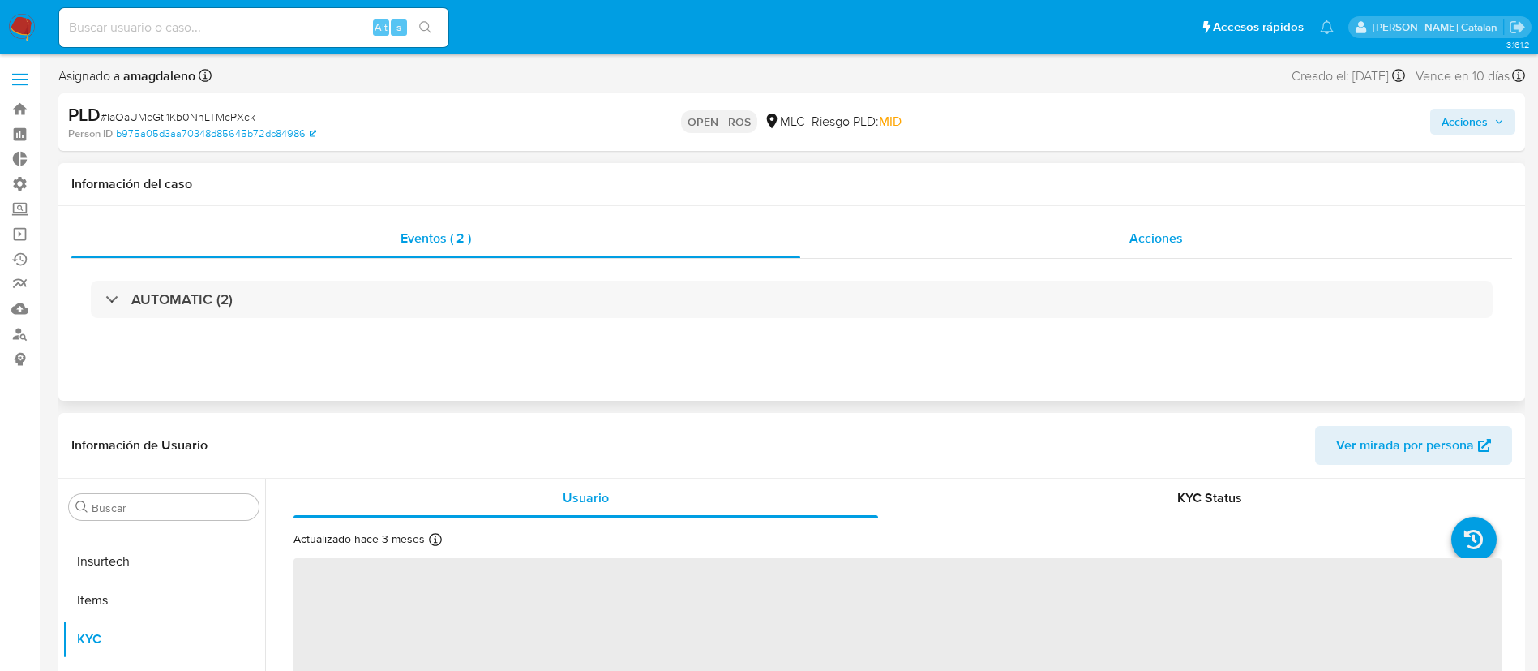
select select "10"
click at [1126, 227] on div "Acciones" at bounding box center [1156, 238] width 712 height 39
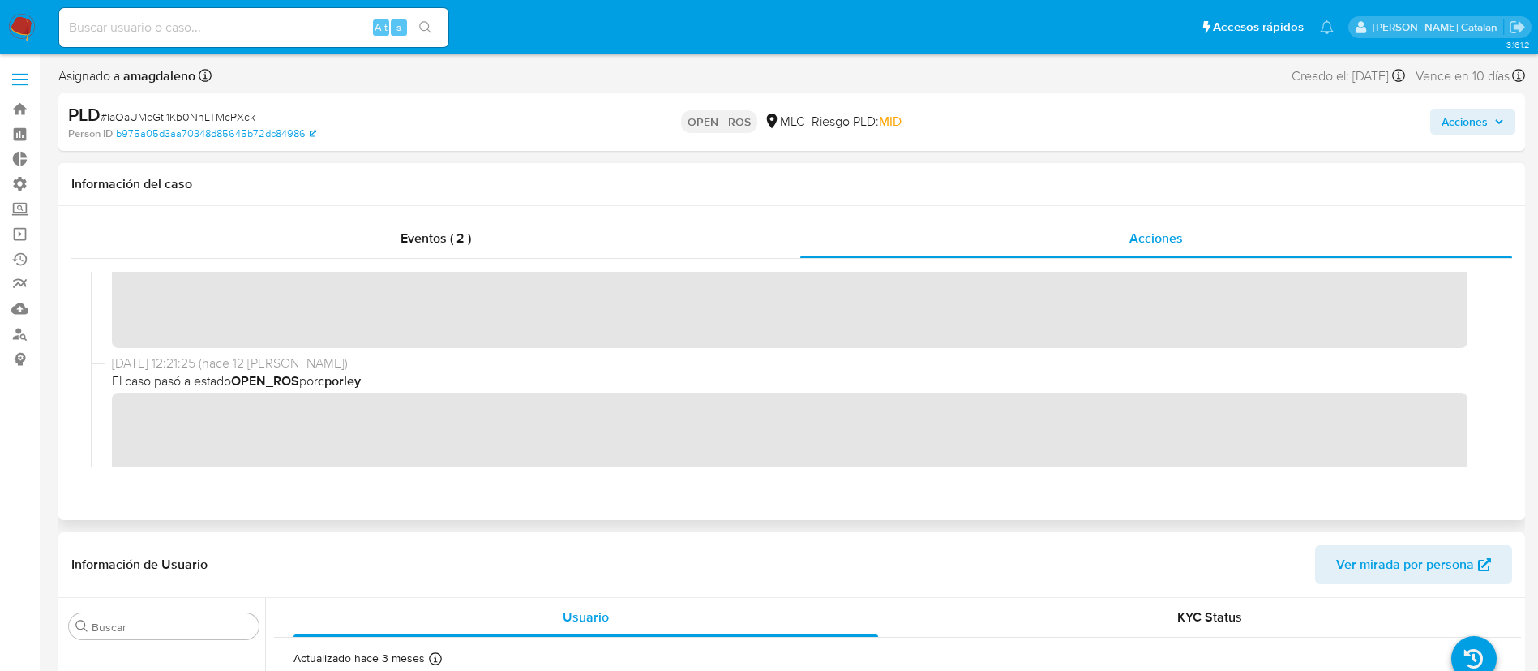
scroll to position [73, 0]
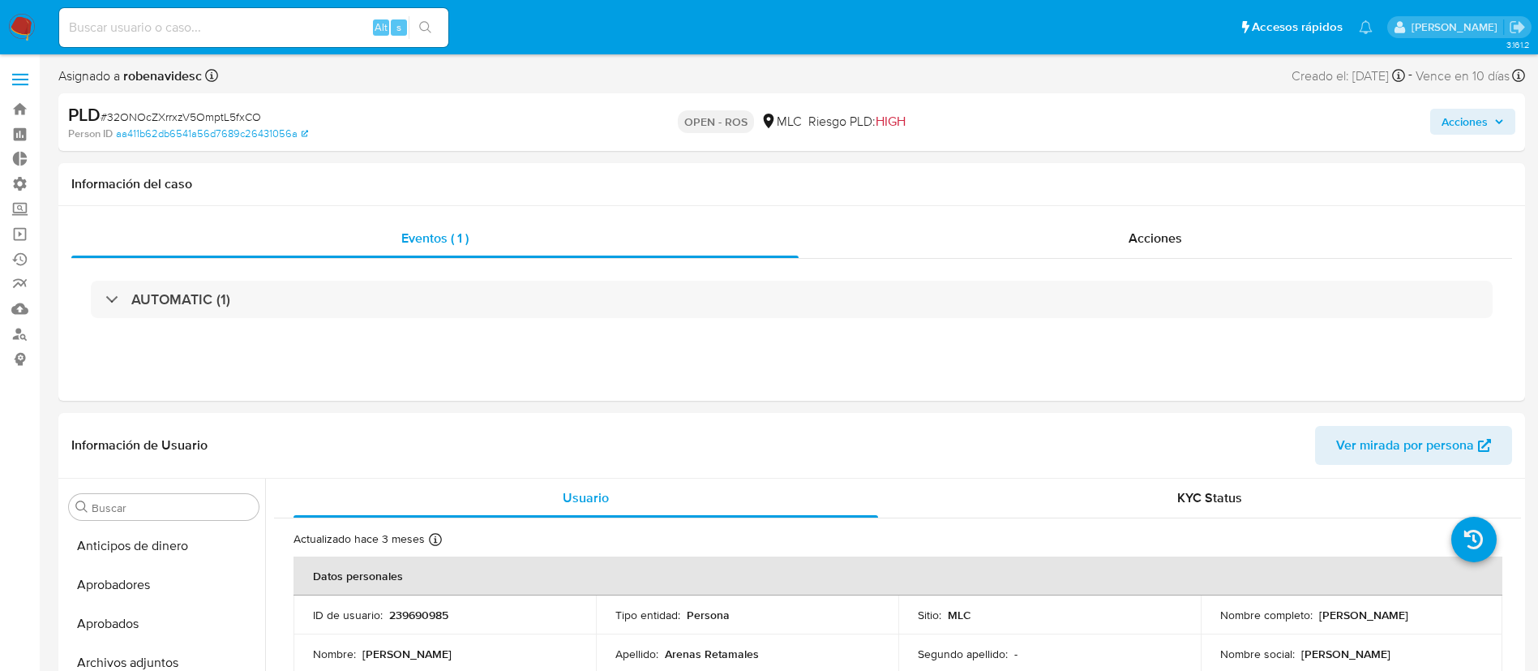
select select "10"
click at [493, 603] on td "ID de usuario : 239690985" at bounding box center [445, 614] width 303 height 39
drag, startPoint x: 480, startPoint y: 610, endPoint x: 386, endPoint y: 613, distance: 94.1
click at [386, 613] on div "ID de usuario : 239690985" at bounding box center [445, 614] width 264 height 15
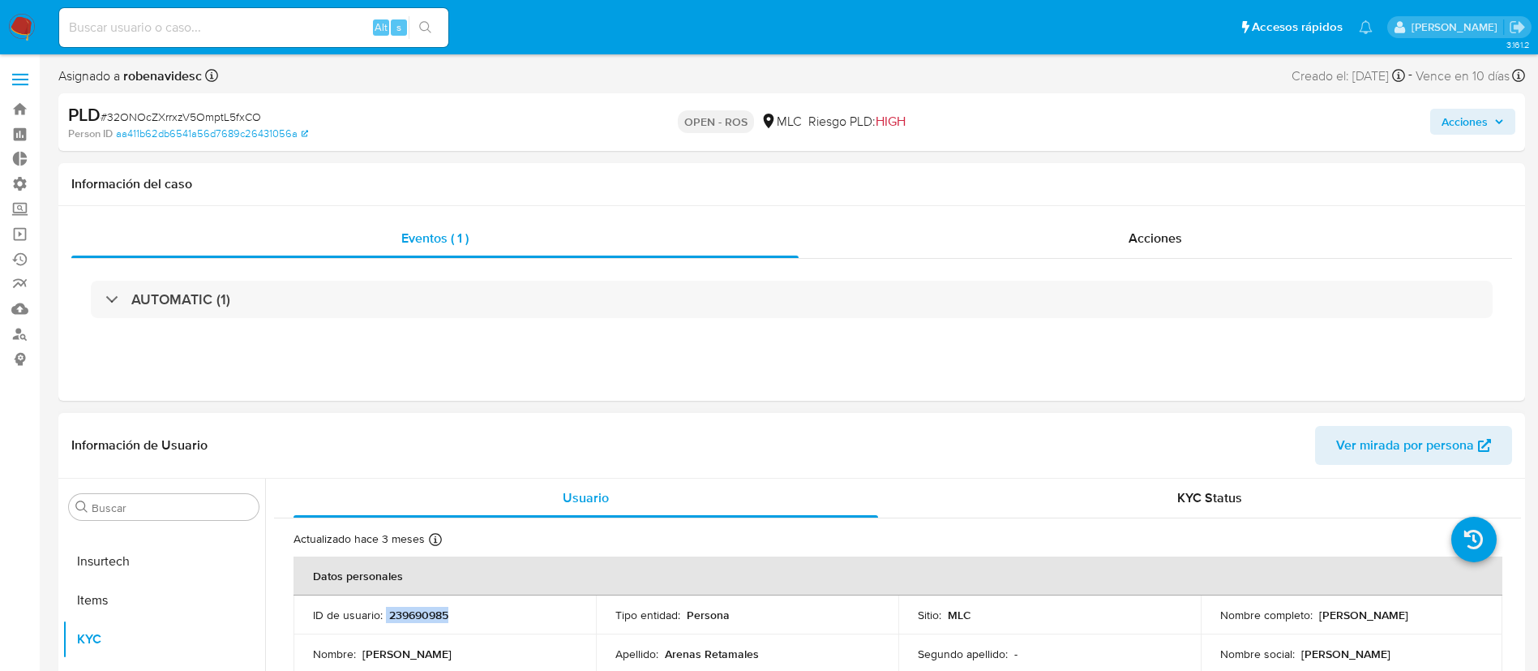
copy div "239690985"
click at [1123, 257] on div "Acciones" at bounding box center [1156, 238] width 714 height 39
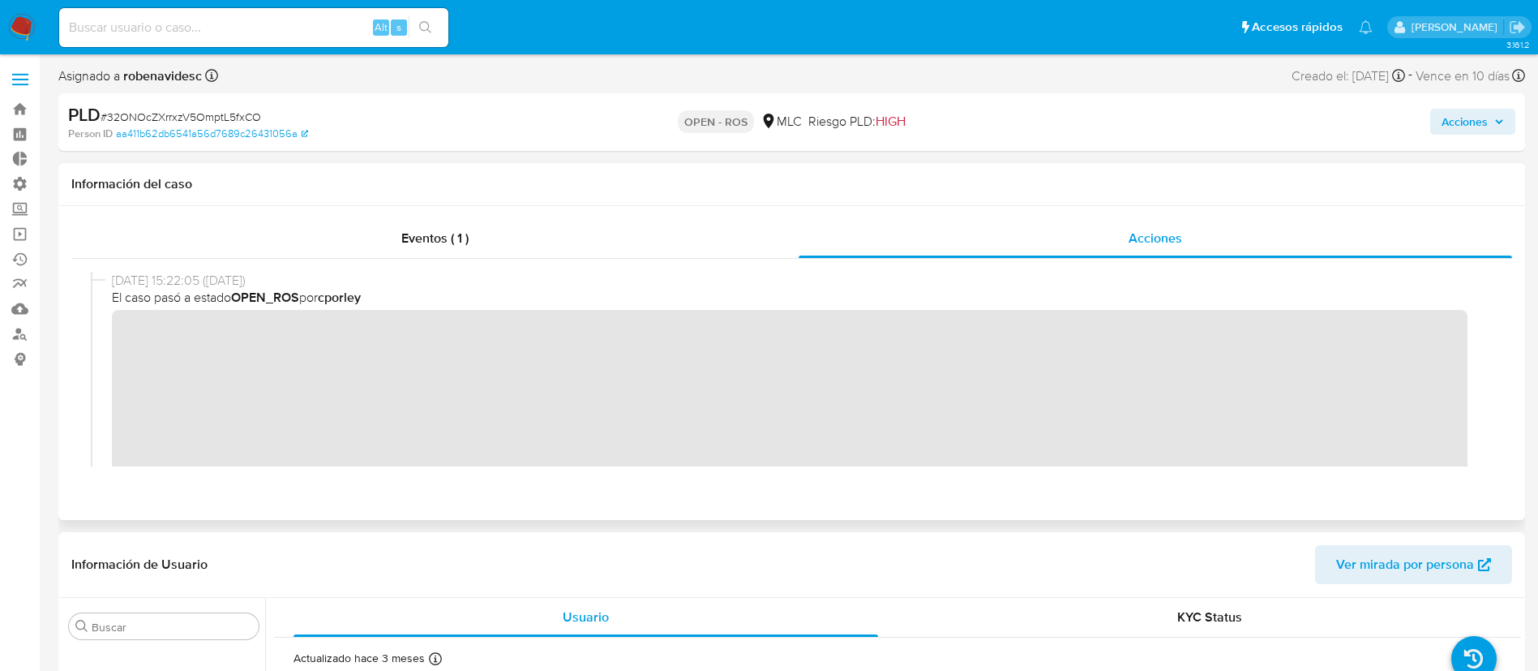
scroll to position [1, 0]
click at [105, 338] on div "18/09/2025 15:22:05 (hace 12 días) El caso pasó a estado OPEN_ROS por cporley" at bounding box center [792, 398] width 1402 height 255
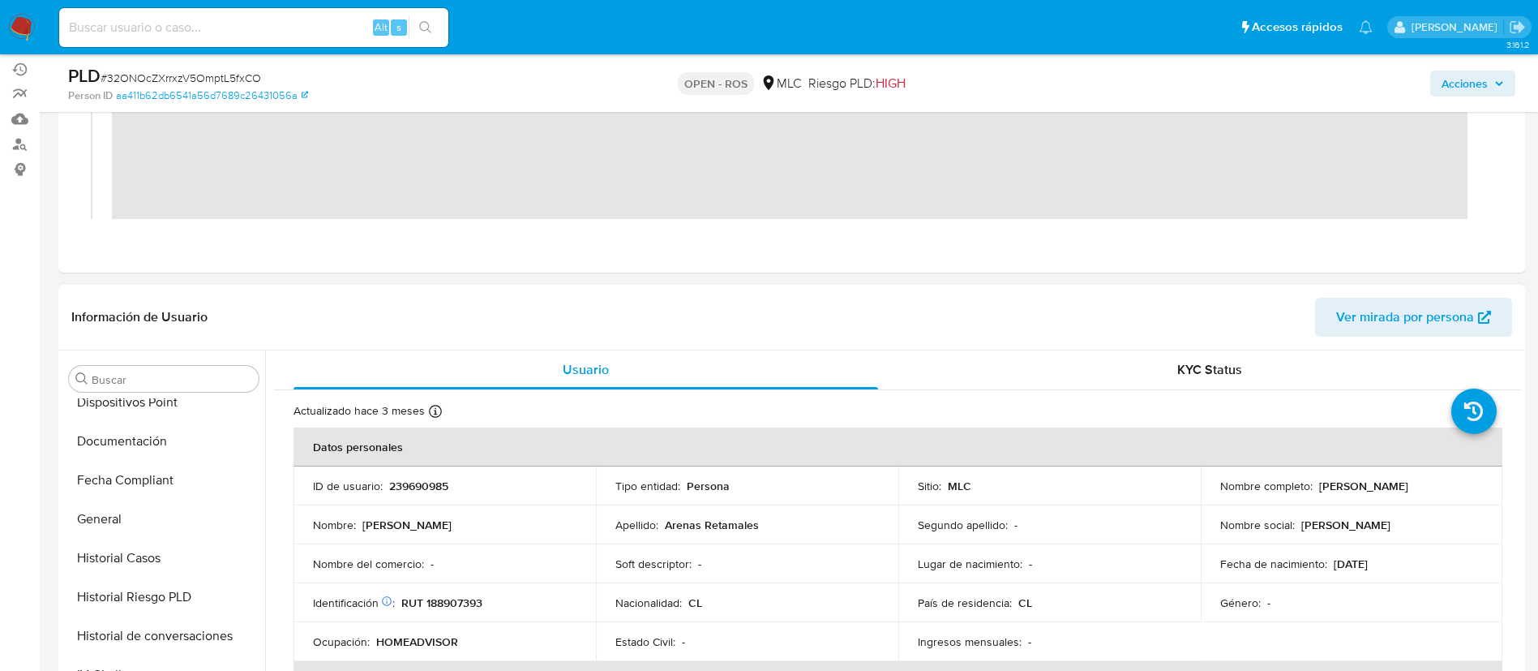
scroll to position [439, 0]
click at [127, 432] on button "Documentación" at bounding box center [157, 446] width 190 height 39
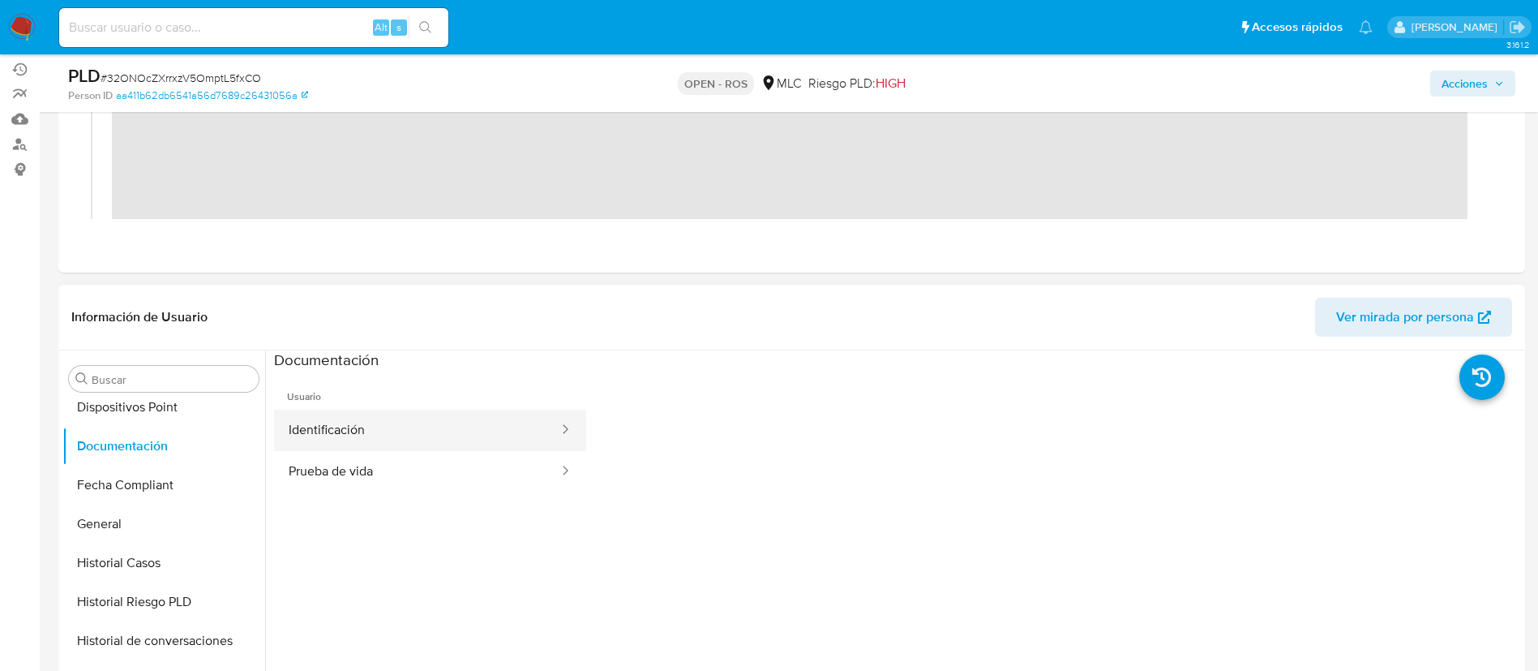
click at [437, 440] on button "Identificación" at bounding box center [417, 430] width 286 height 41
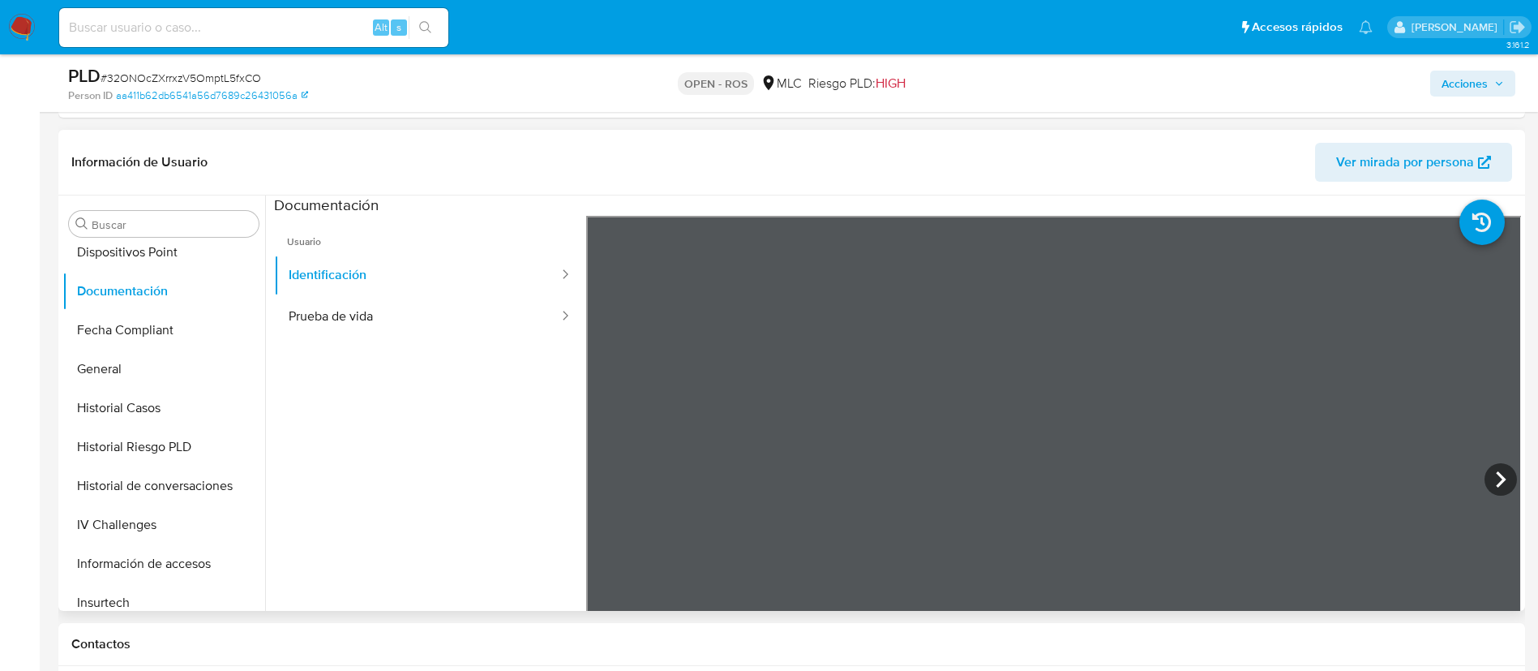
scroll to position [360, 0]
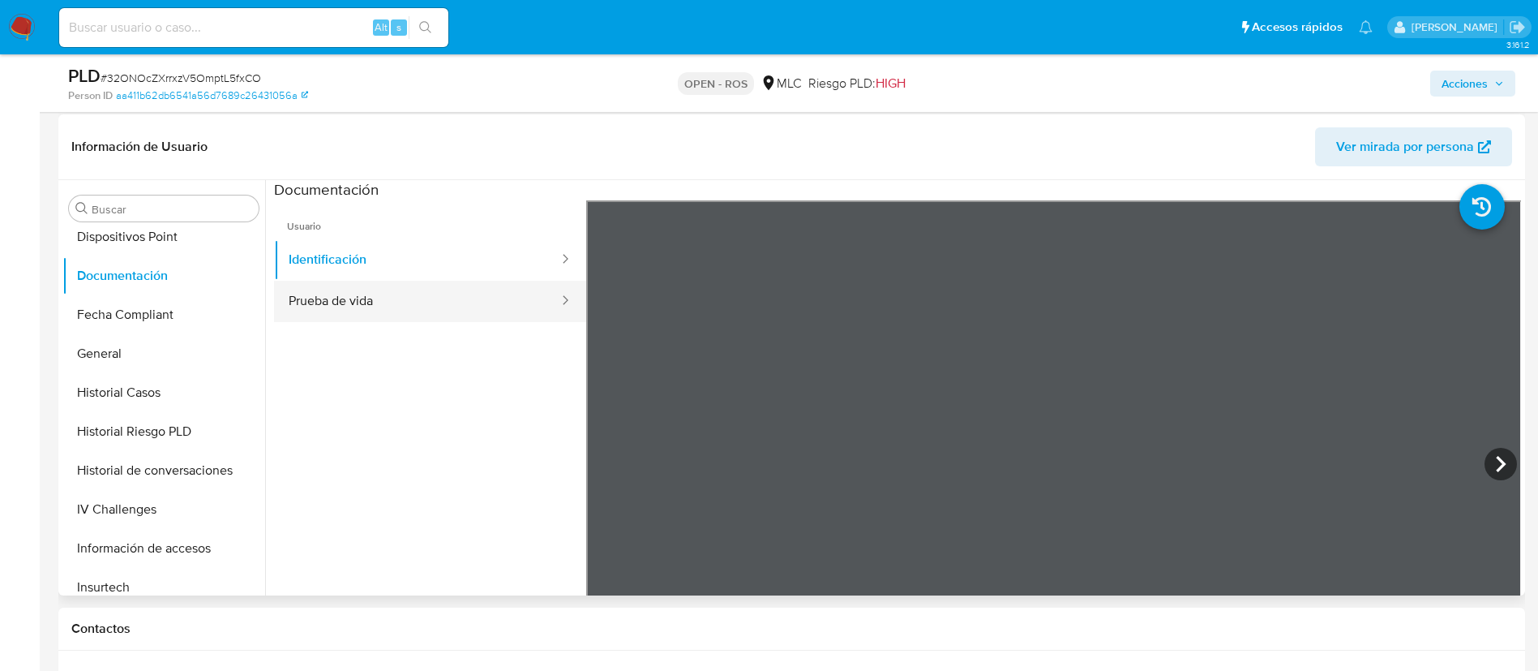
click at [422, 307] on button "Prueba de vida" at bounding box center [417, 301] width 286 height 41
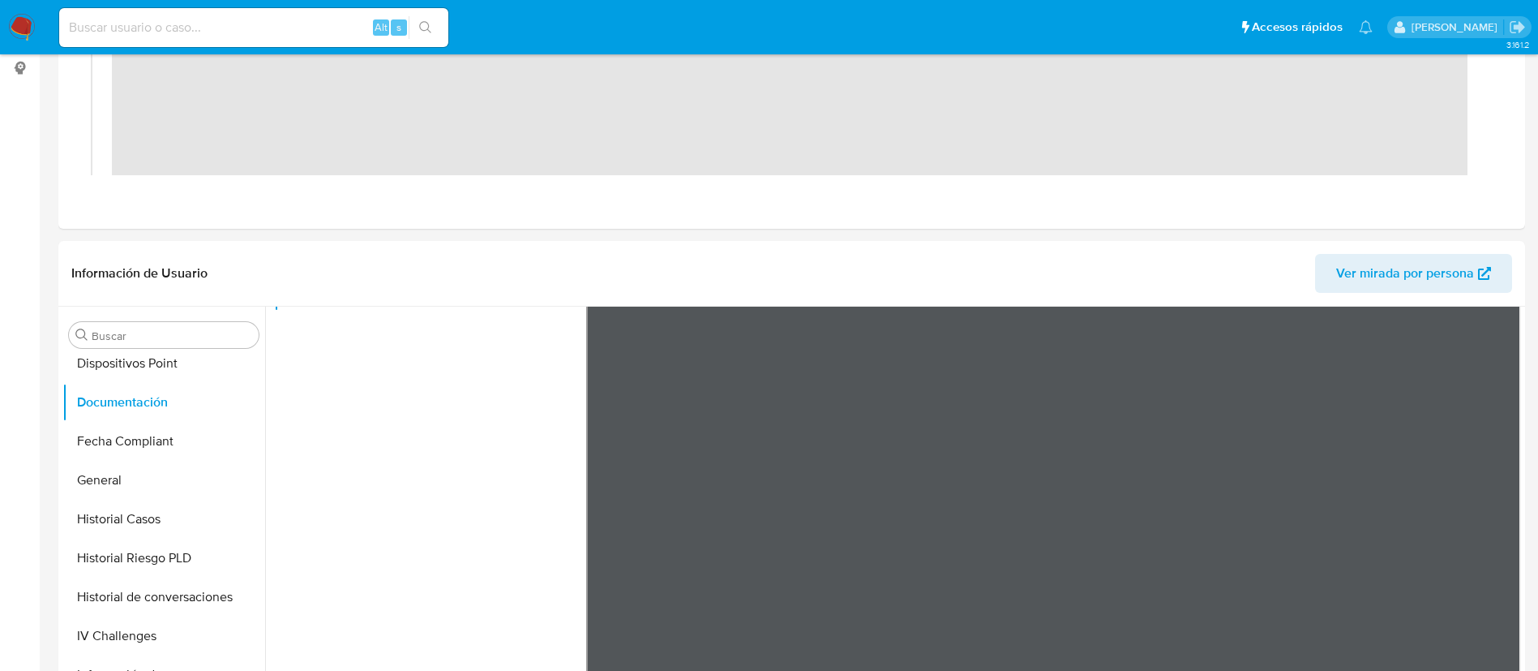
scroll to position [0, 0]
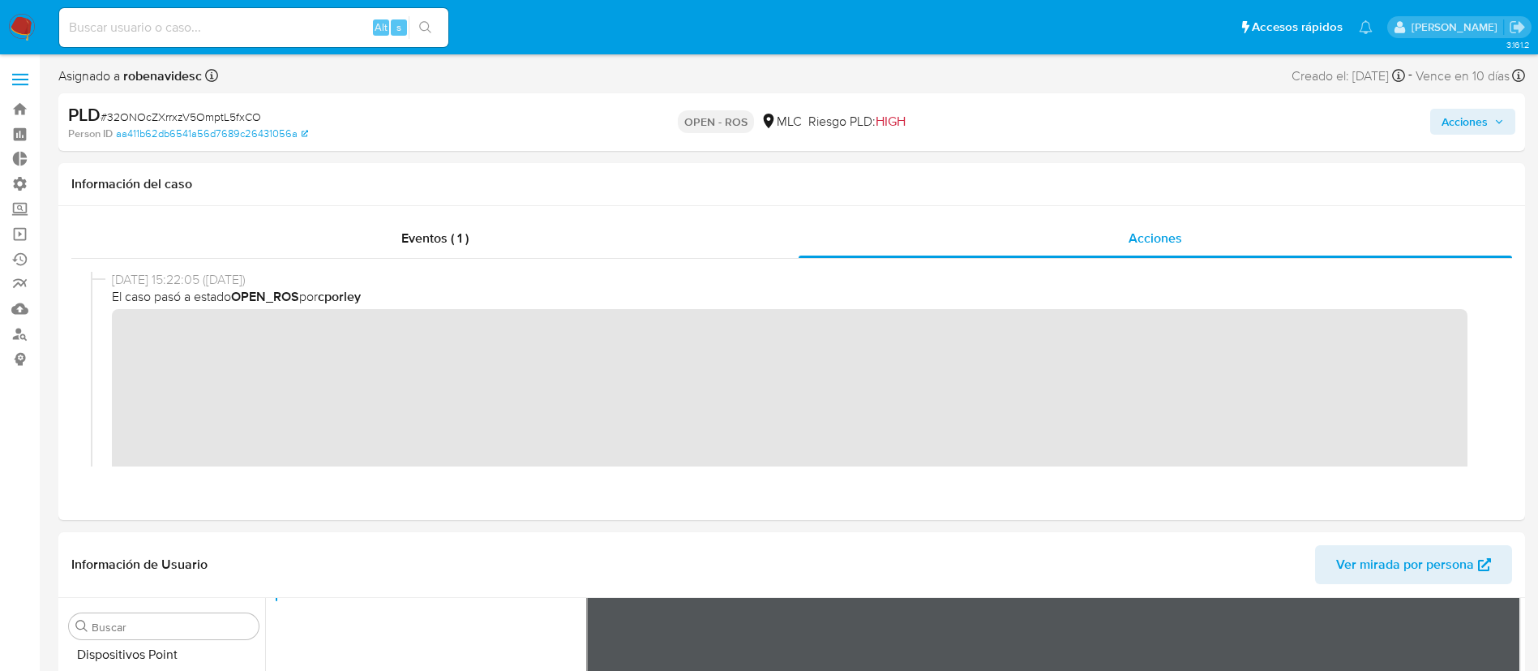
click at [1488, 118] on span "Acciones" at bounding box center [1473, 121] width 62 height 23
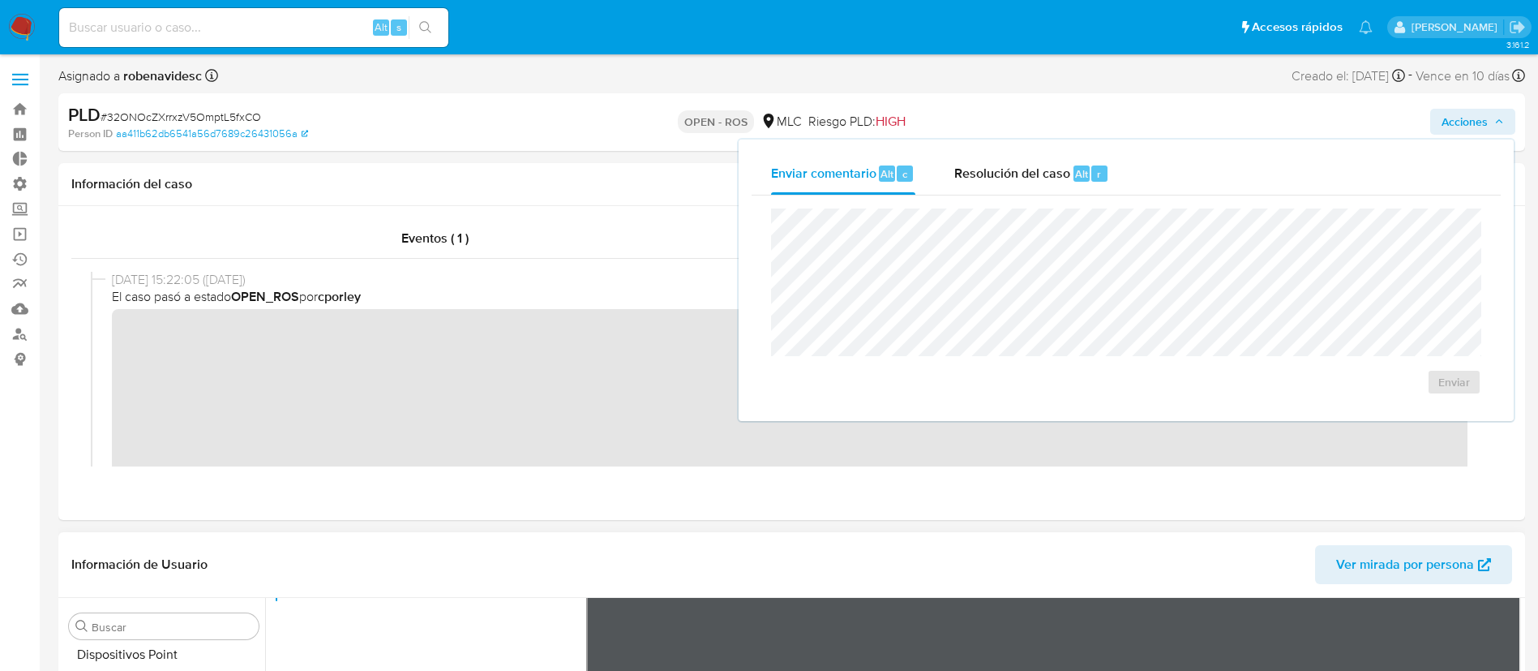
click at [1384, 550] on span "Ver mirada por persona" at bounding box center [1406, 564] width 138 height 39
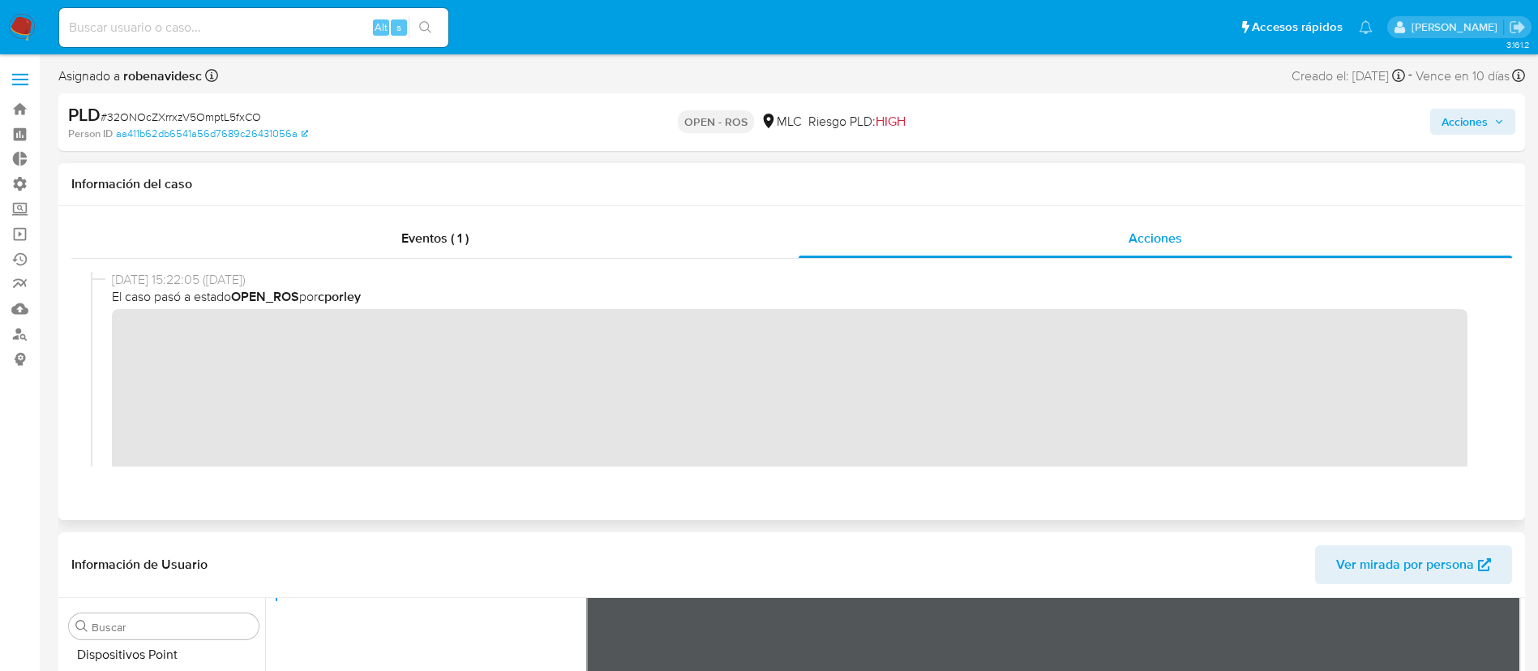
click at [1212, 264] on div at bounding box center [791, 369] width 1441 height 221
click at [1481, 115] on span "Acciones" at bounding box center [1465, 122] width 46 height 26
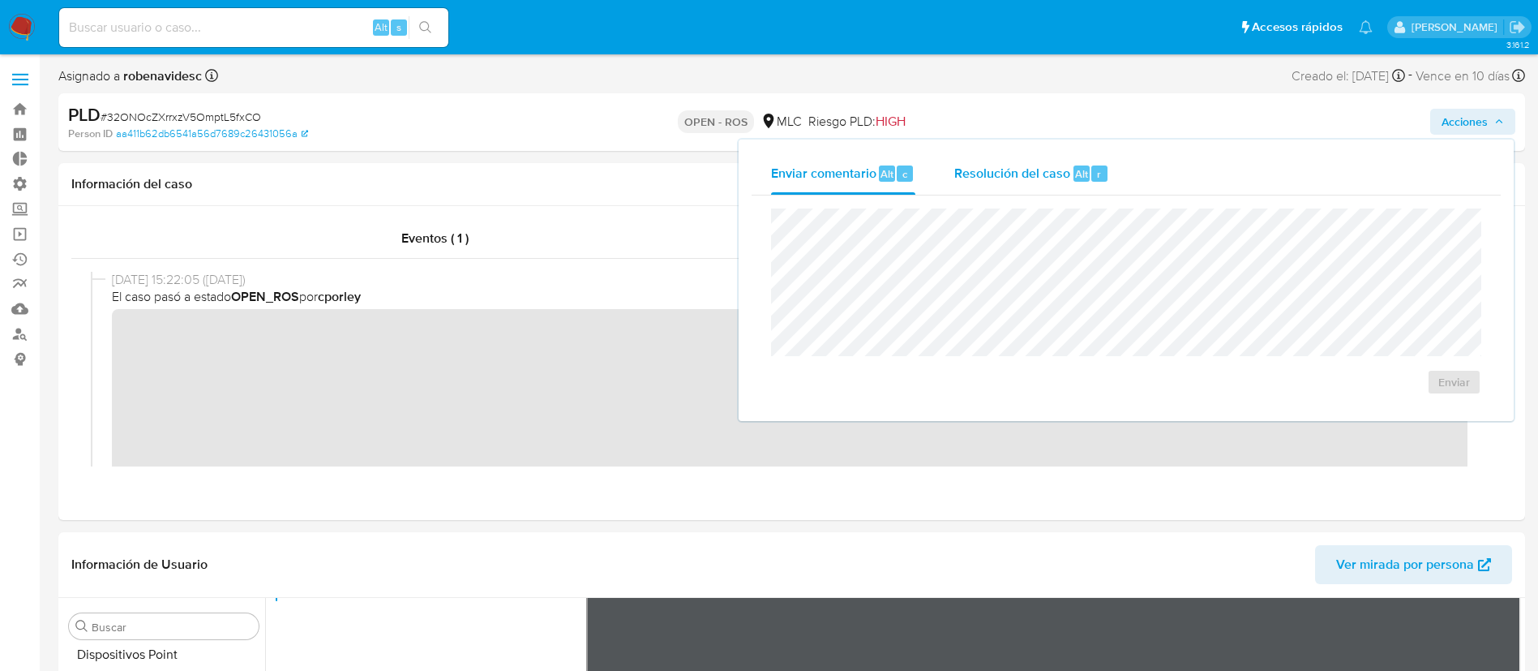
click at [1059, 181] on span "Resolución del caso" at bounding box center [1013, 173] width 116 height 19
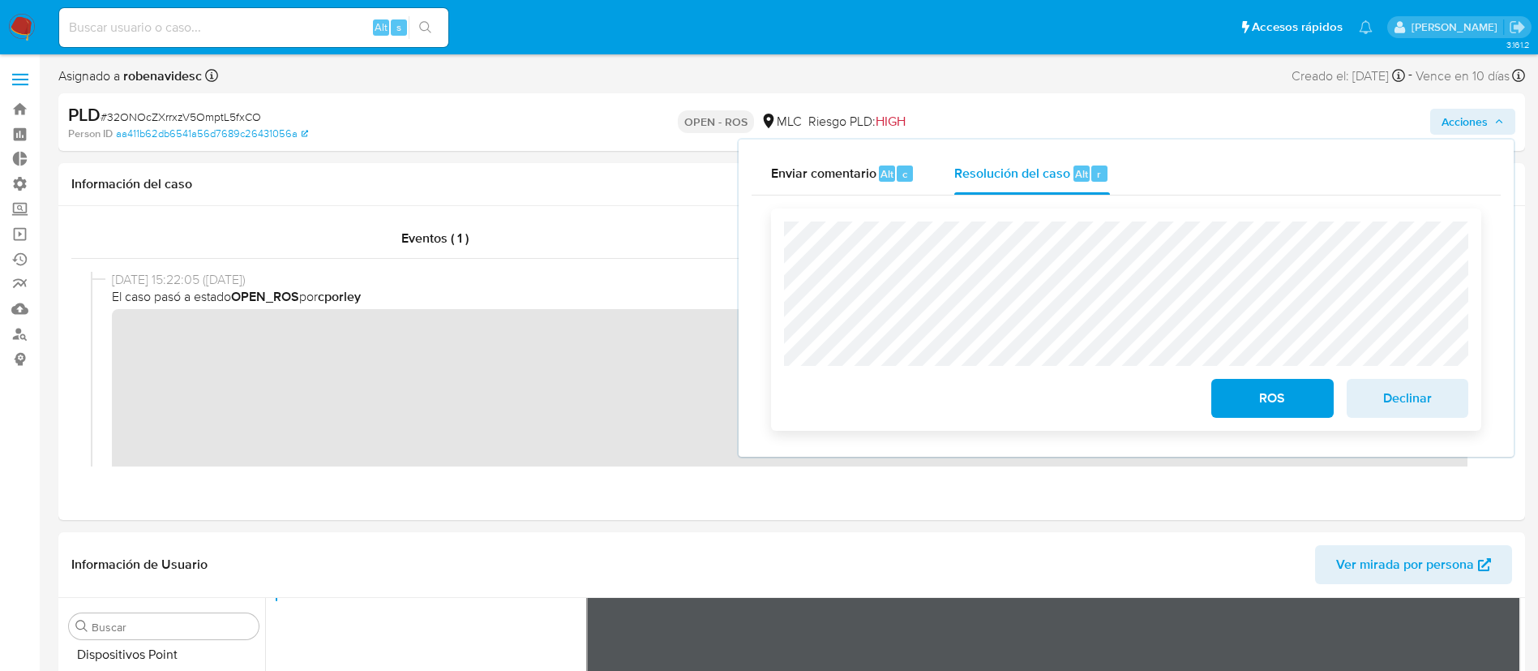
click at [787, 216] on div "ROS Declinar" at bounding box center [1126, 319] width 710 height 222
click at [594, 496] on div "Eventos ( 1 ) Acciones" at bounding box center [791, 363] width 1467 height 314
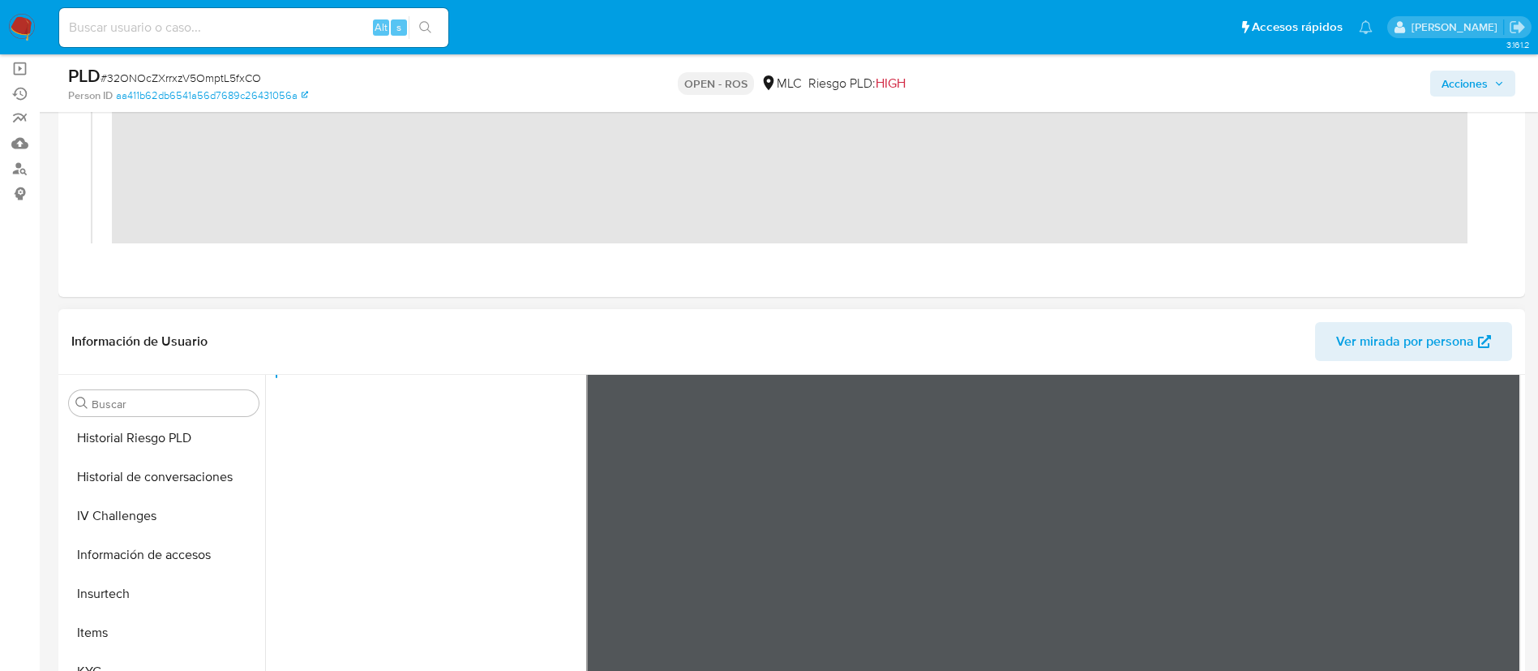
scroll to position [663, 0]
click at [111, 650] on button "KYC" at bounding box center [157, 635] width 190 height 39
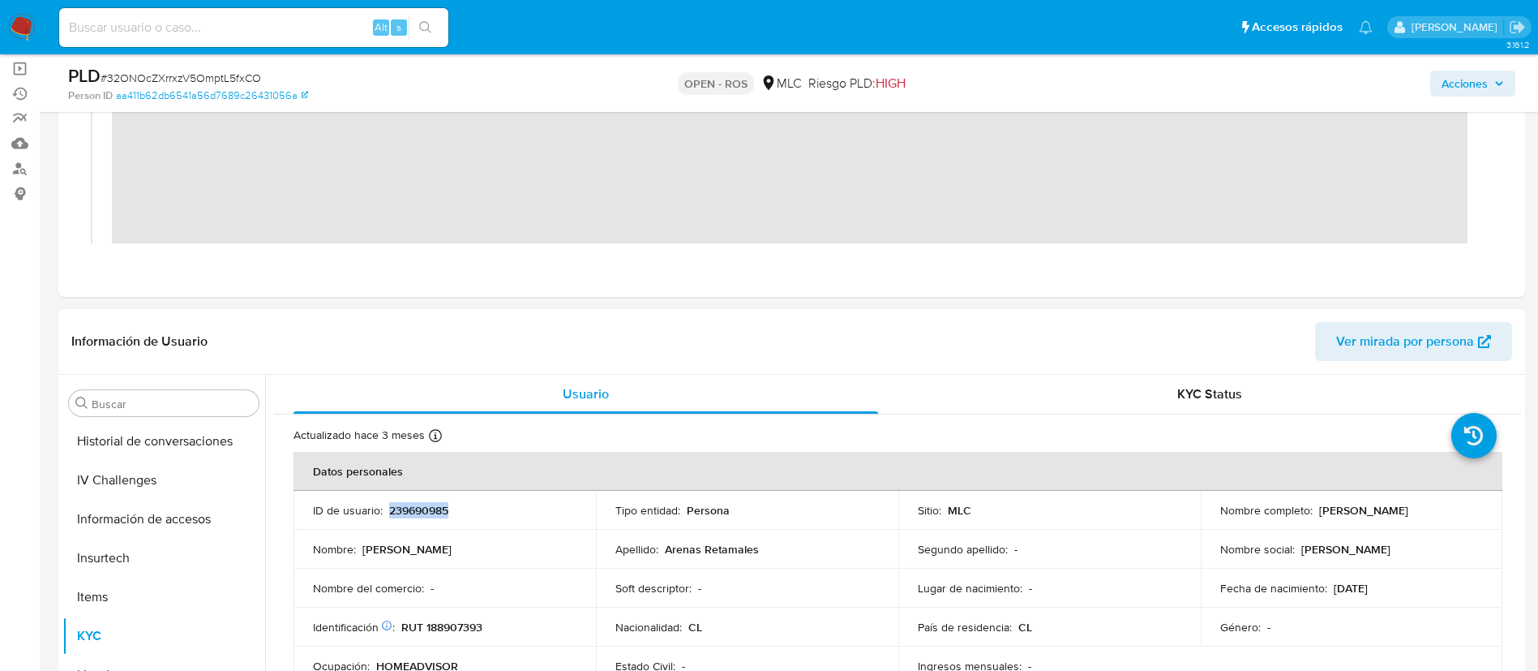
drag, startPoint x: 462, startPoint y: 520, endPoint x: 387, endPoint y: 511, distance: 75.9
click at [387, 511] on td "ID de usuario : 239690985" at bounding box center [445, 510] width 303 height 39
copy p "239690985"
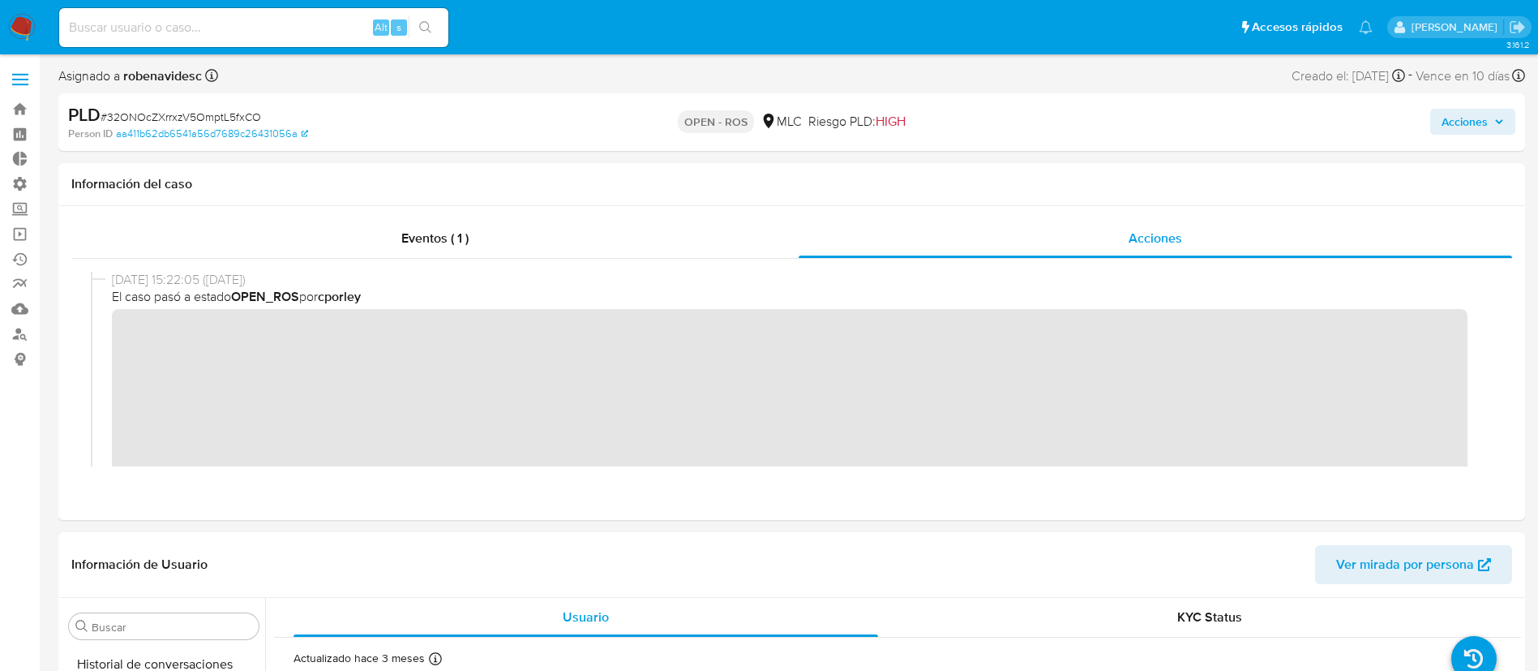
click at [1448, 109] on span "Acciones" at bounding box center [1465, 122] width 46 height 26
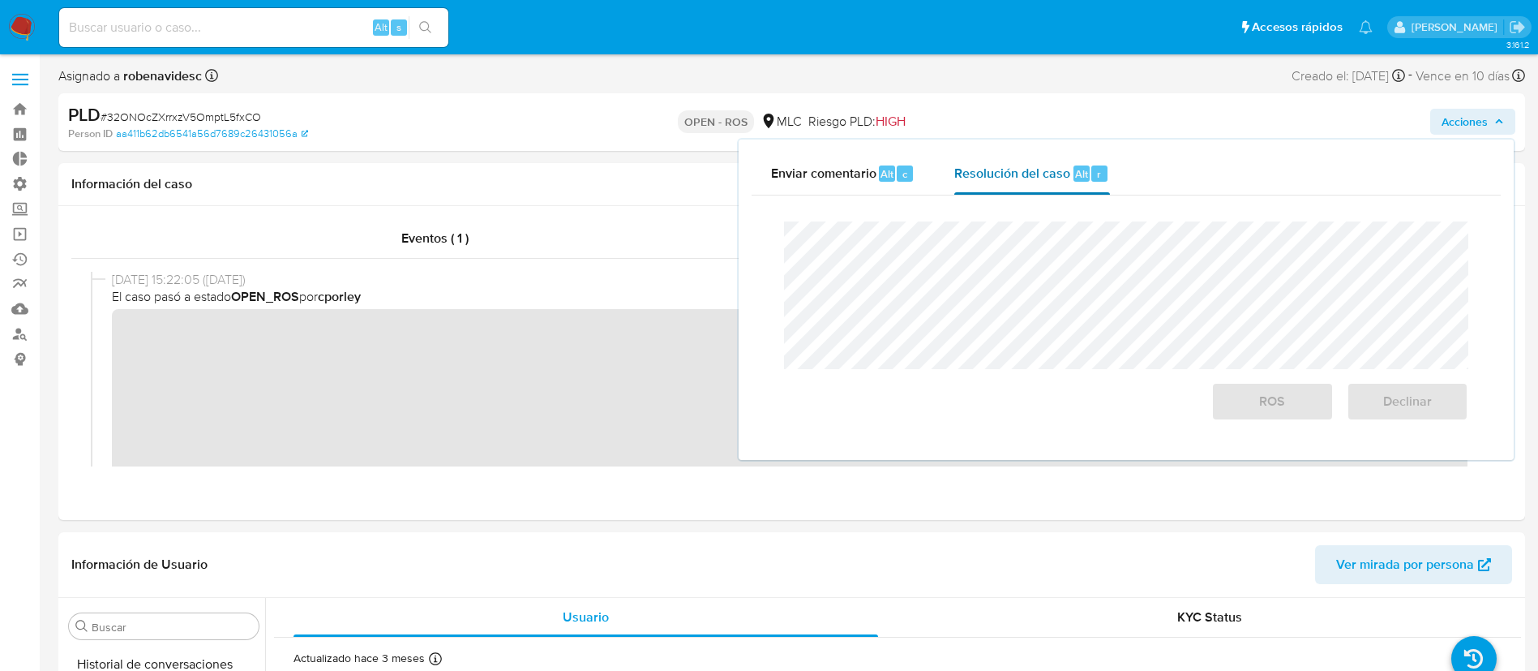
click at [1051, 165] on span "Resolución del caso" at bounding box center [1013, 173] width 116 height 19
click at [783, 258] on div "ROS Declinar" at bounding box center [1126, 320] width 710 height 225
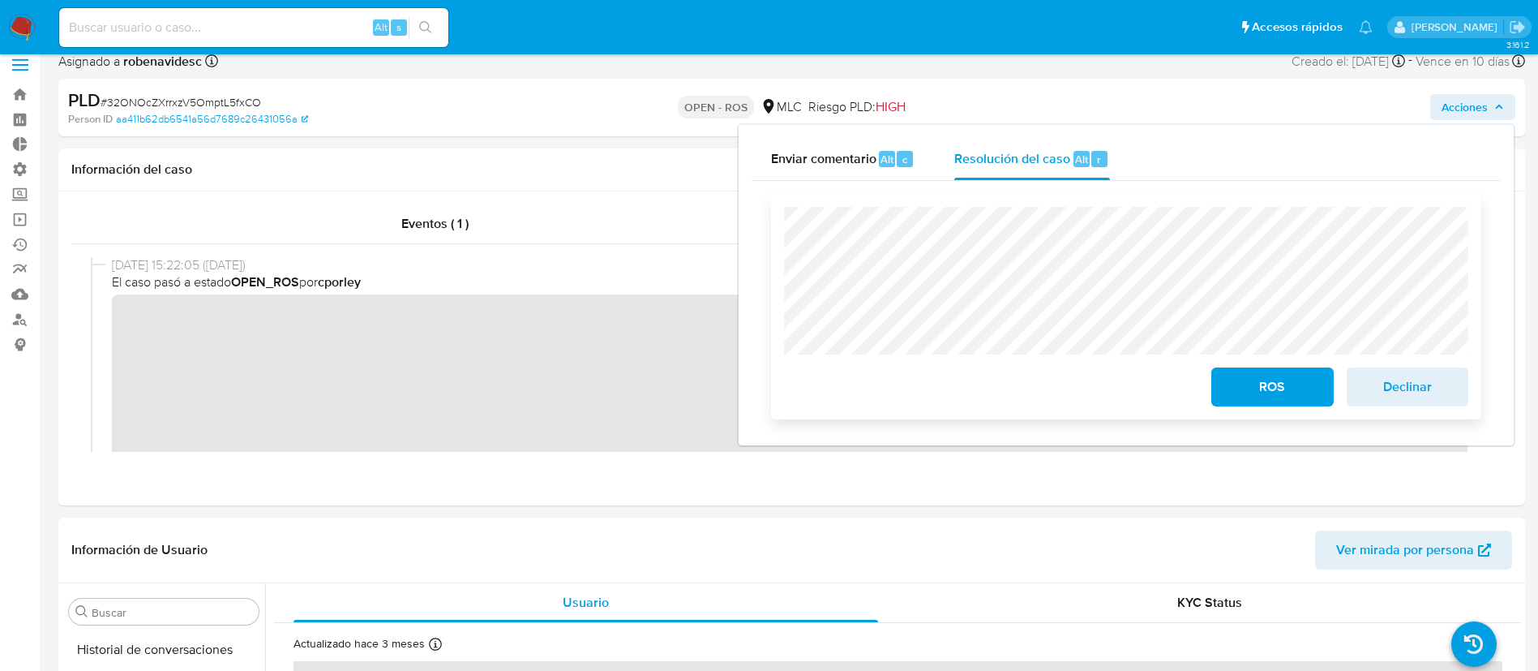
click at [1281, 379] on span "ROS" at bounding box center [1272, 387] width 79 height 36
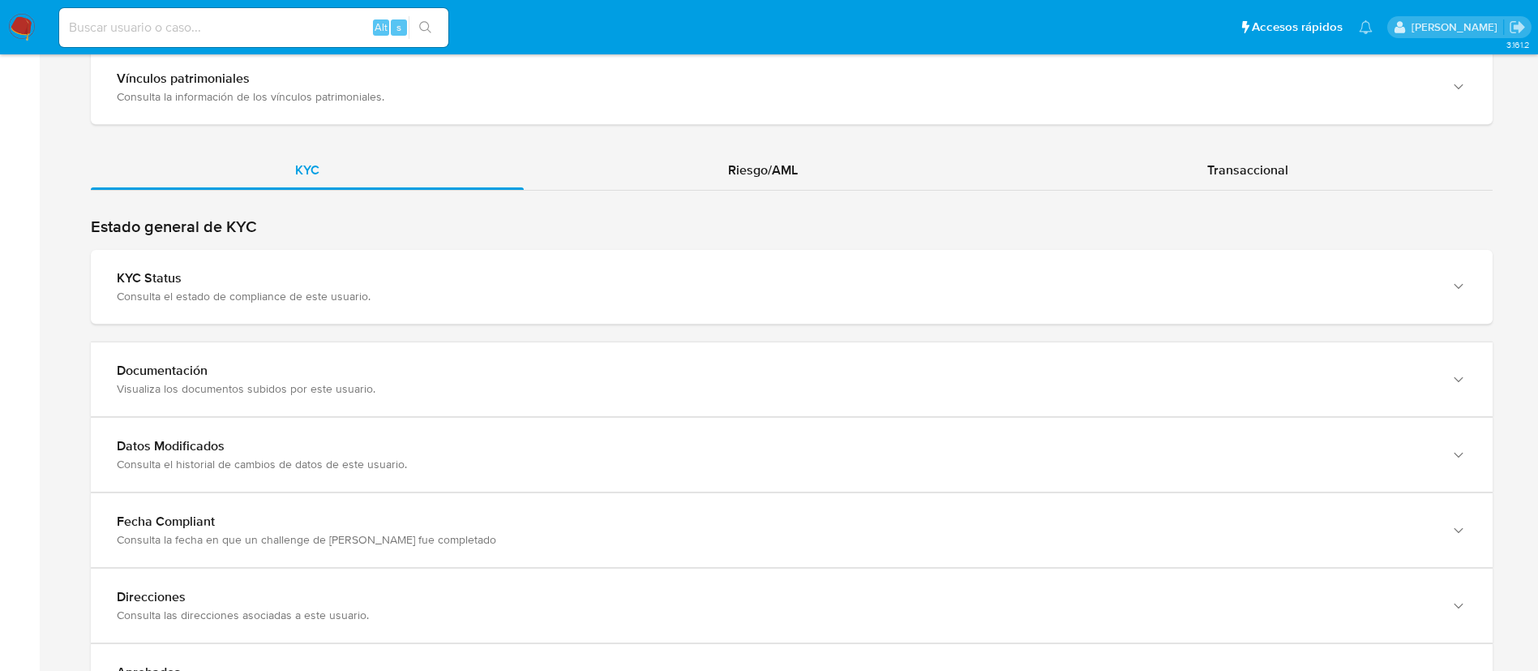
scroll to position [1642, 0]
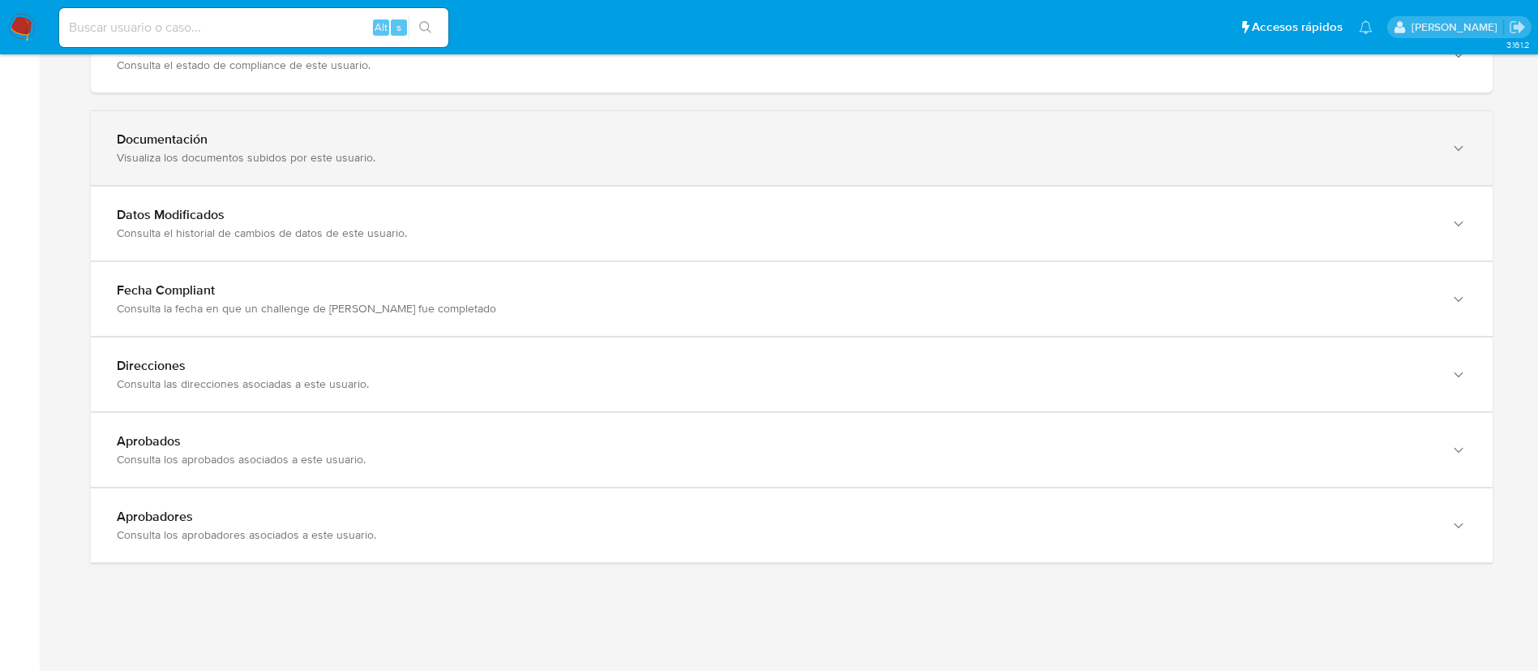
click at [903, 156] on div "Visualiza los documentos subidos por este usuario." at bounding box center [776, 157] width 1318 height 15
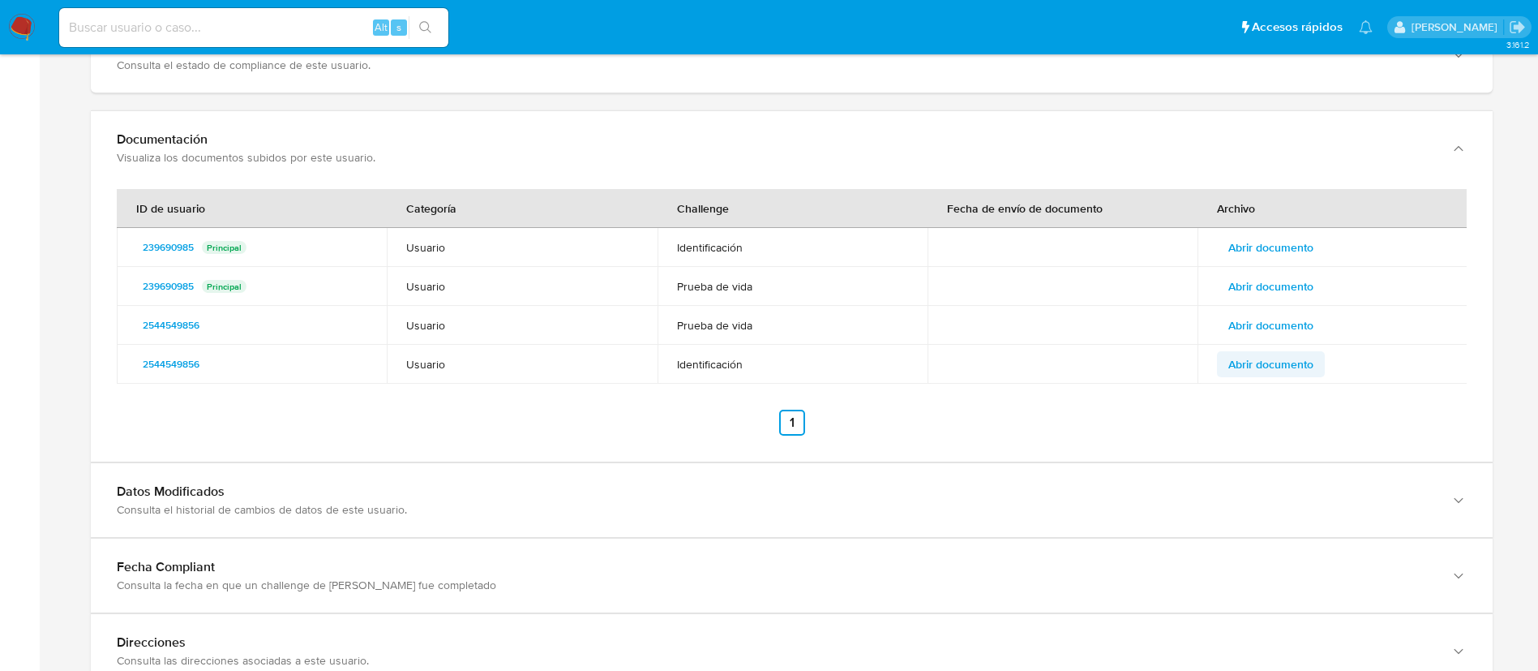
click at [1269, 370] on span "Abrir documento" at bounding box center [1271, 364] width 85 height 23
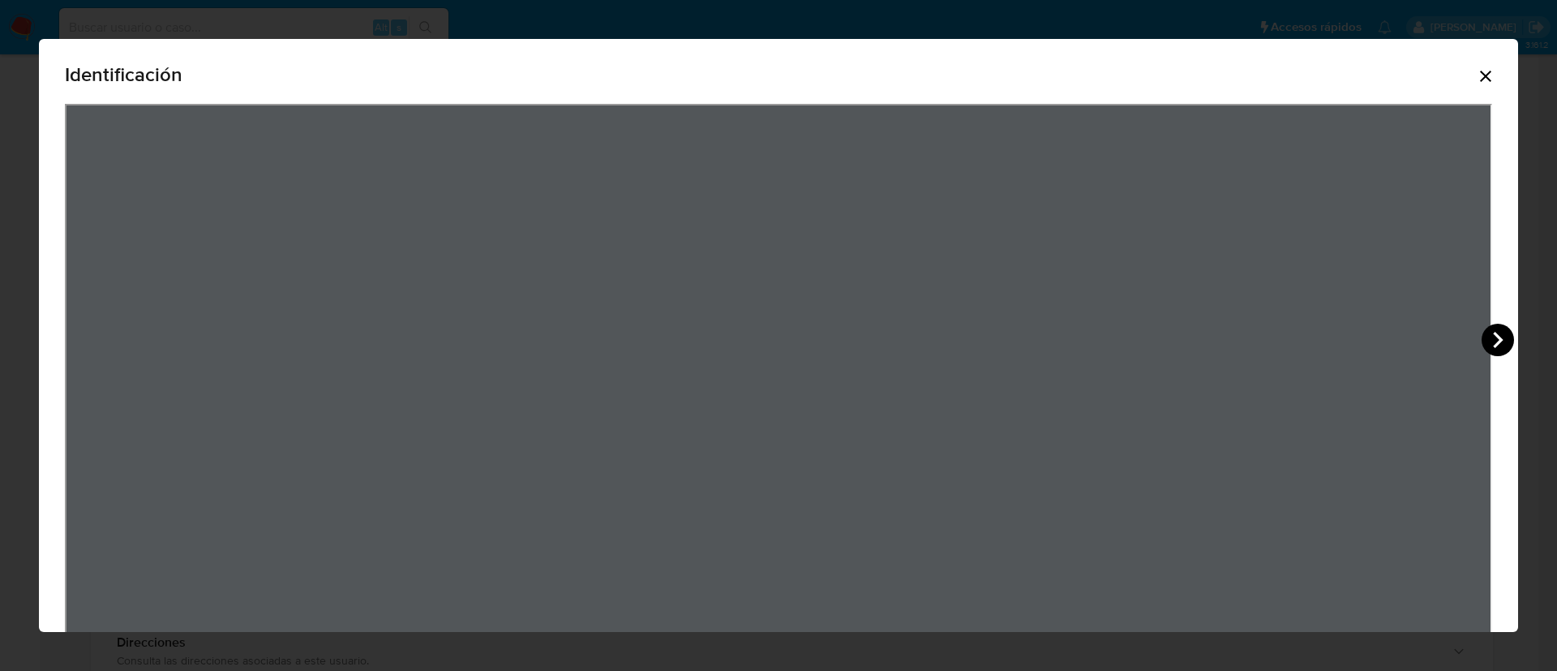
click at [1495, 341] on icon "View Document Modal" at bounding box center [1498, 340] width 32 height 32
click at [1476, 68] on icon "Cerrar" at bounding box center [1485, 76] width 19 height 19
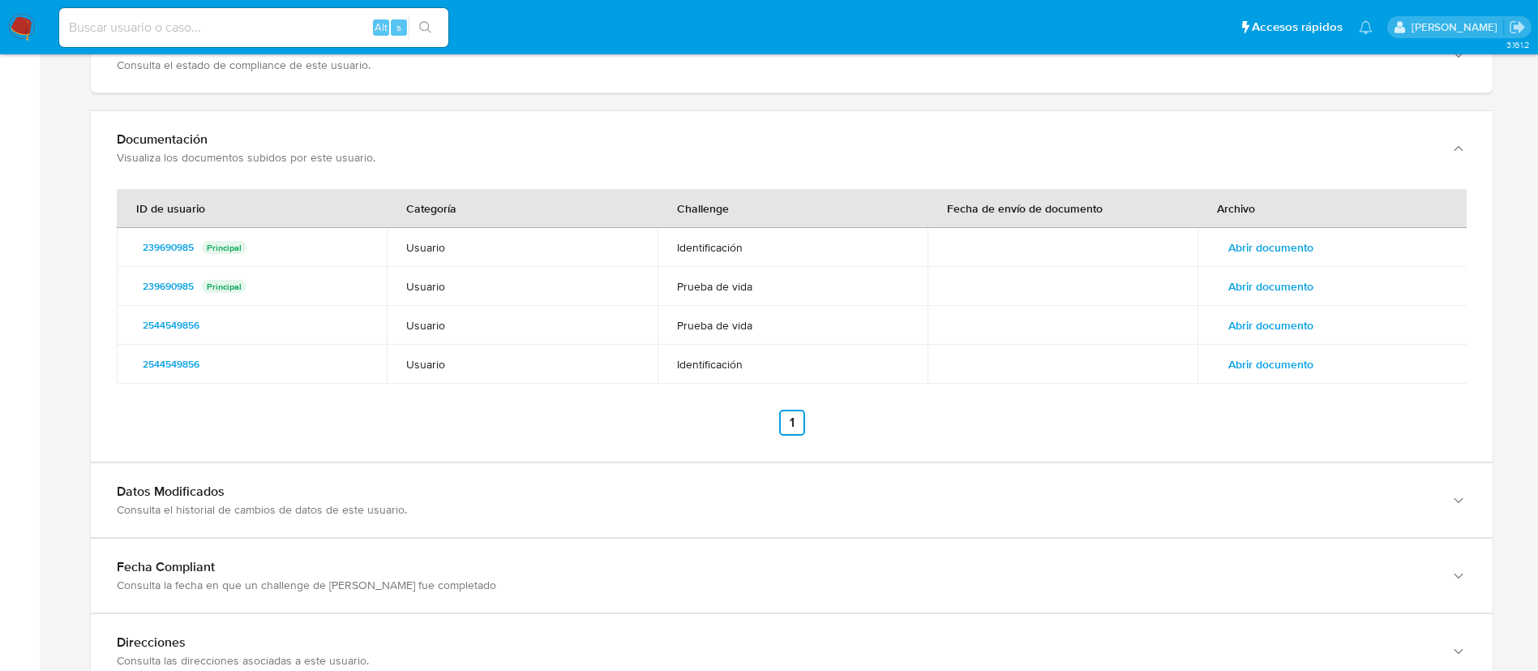
click at [1259, 287] on span "Abrir documento" at bounding box center [1271, 286] width 85 height 23
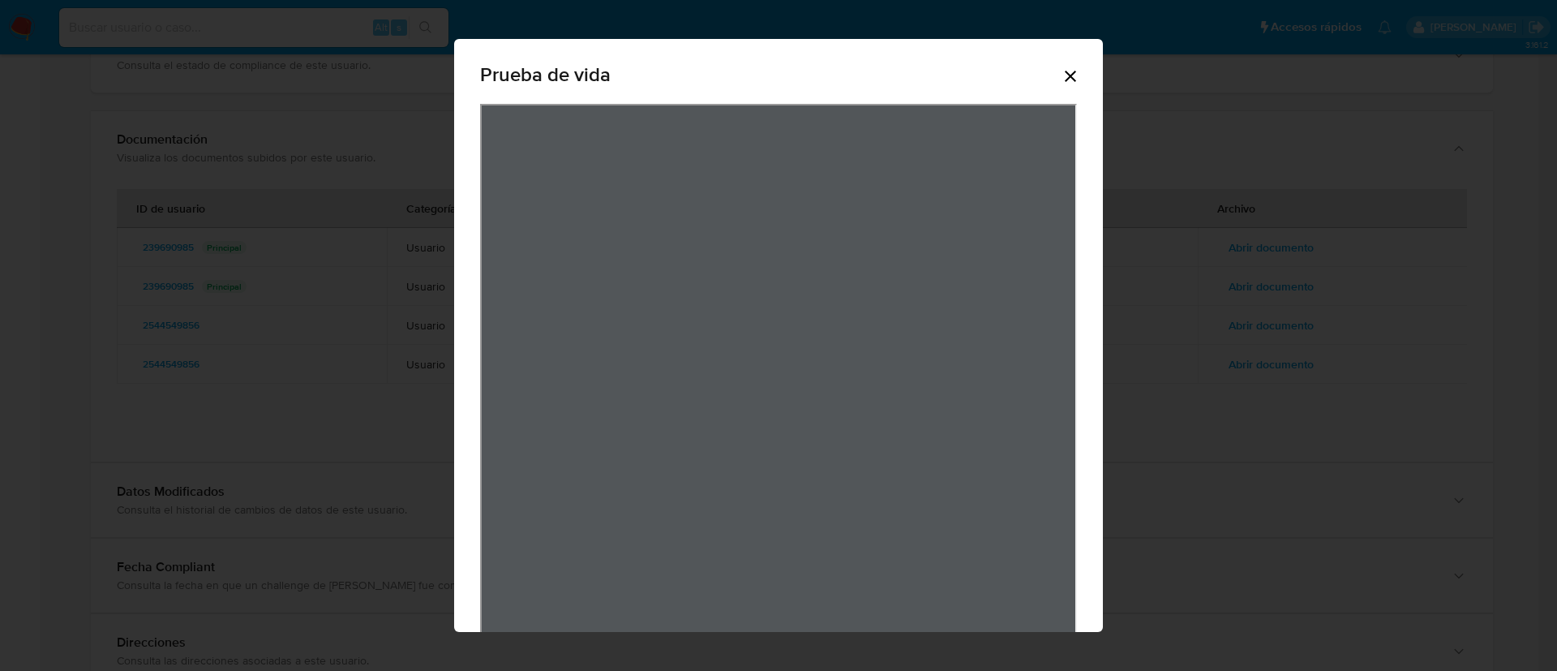
click at [1061, 70] on icon "Cerrar" at bounding box center [1070, 76] width 19 height 19
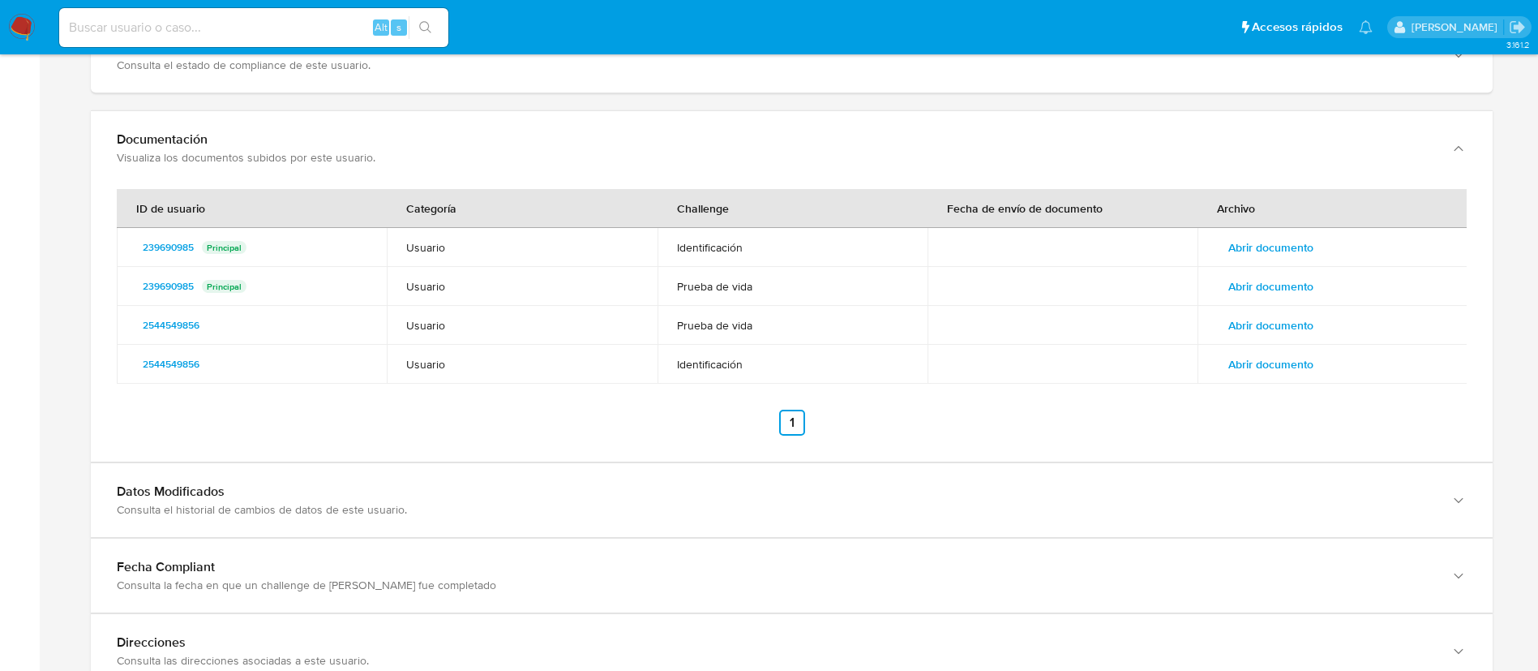
click at [1239, 330] on span "Abrir documento" at bounding box center [1271, 325] width 85 height 23
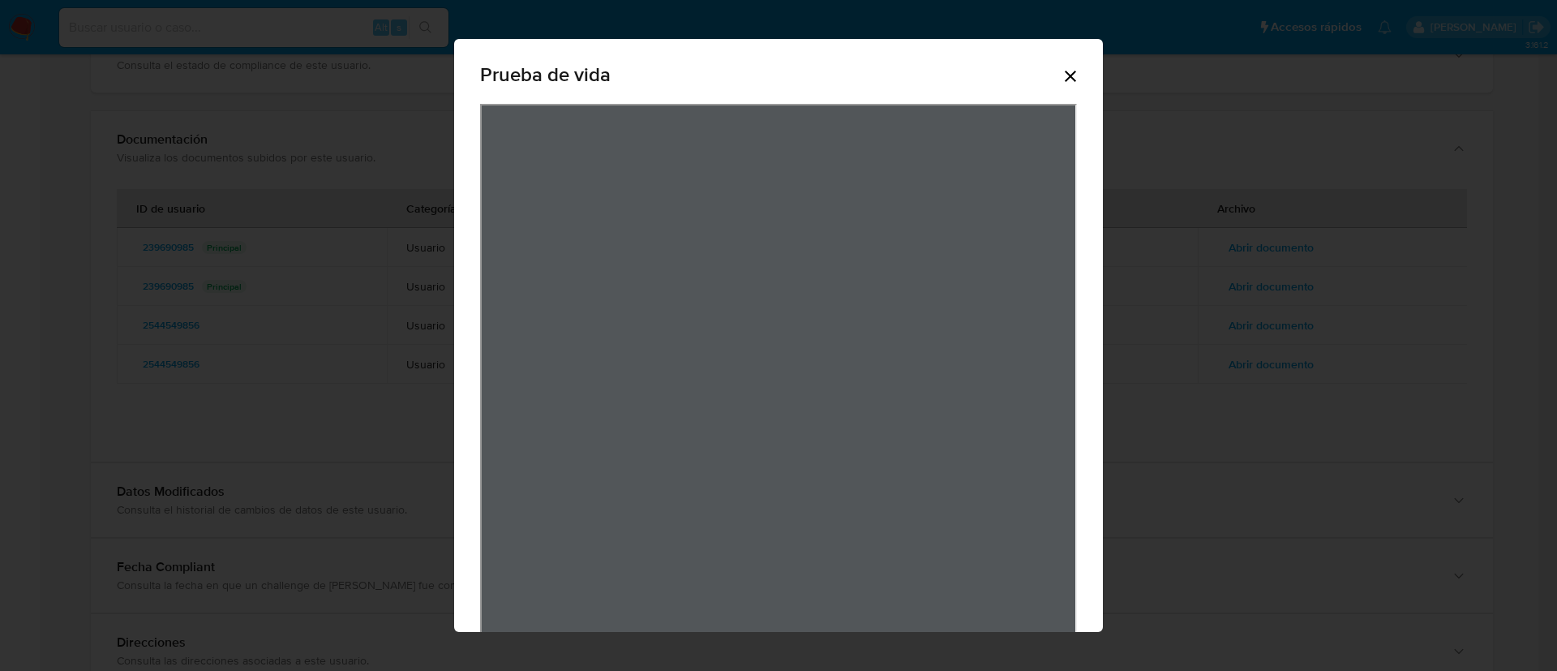
click at [1068, 72] on icon "Cerrar" at bounding box center [1070, 76] width 19 height 19
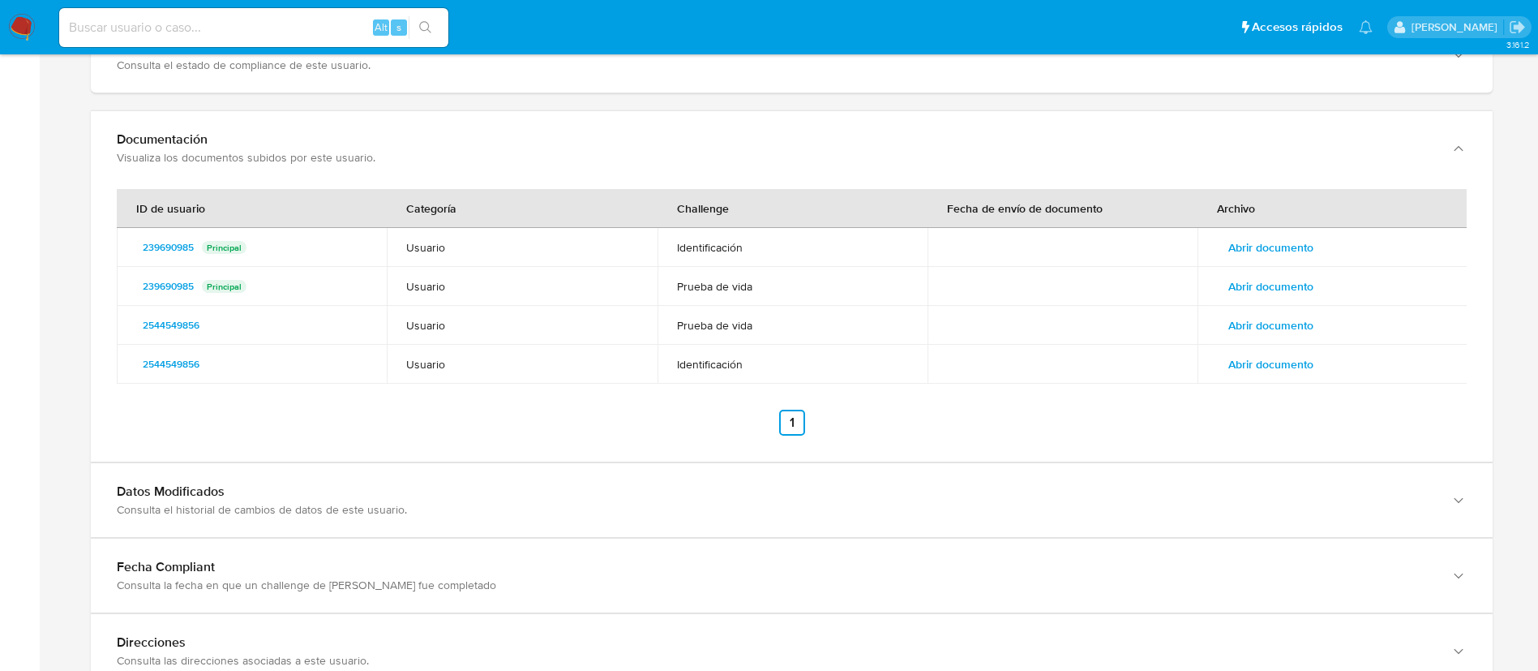
click at [1249, 241] on span "Abrir documento" at bounding box center [1271, 247] width 85 height 23
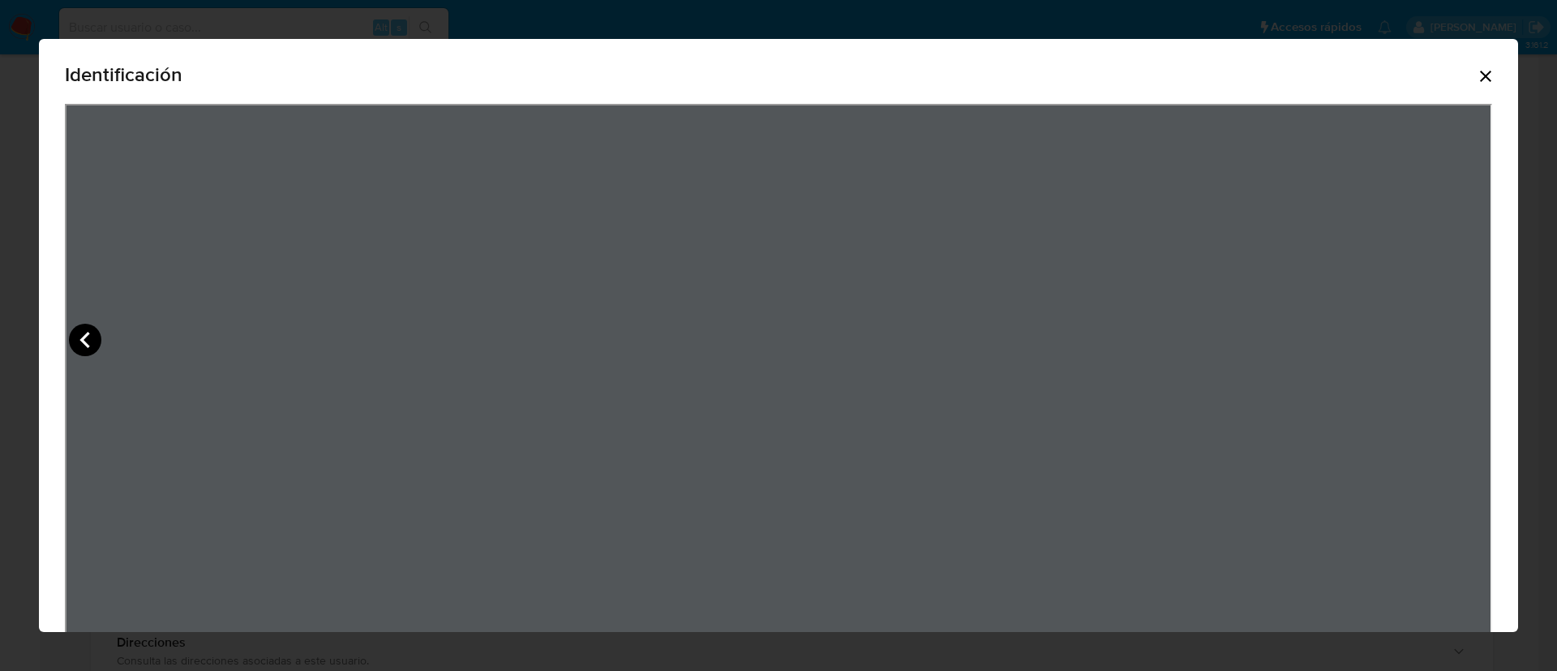
click at [73, 345] on icon "View Document Modal" at bounding box center [85, 340] width 32 height 32
click at [1476, 79] on icon "Cerrar" at bounding box center [1485, 76] width 19 height 19
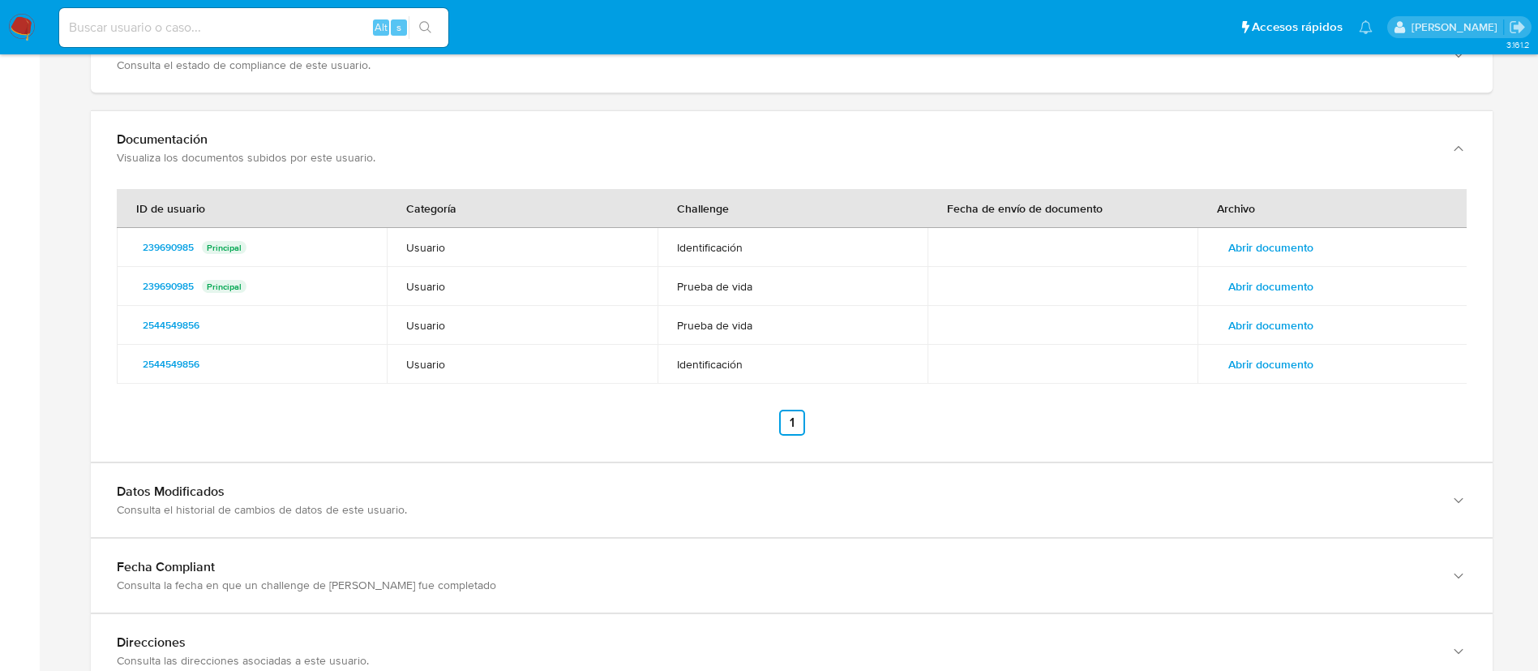
click at [1269, 251] on span "Abrir documento" at bounding box center [1271, 247] width 85 height 23
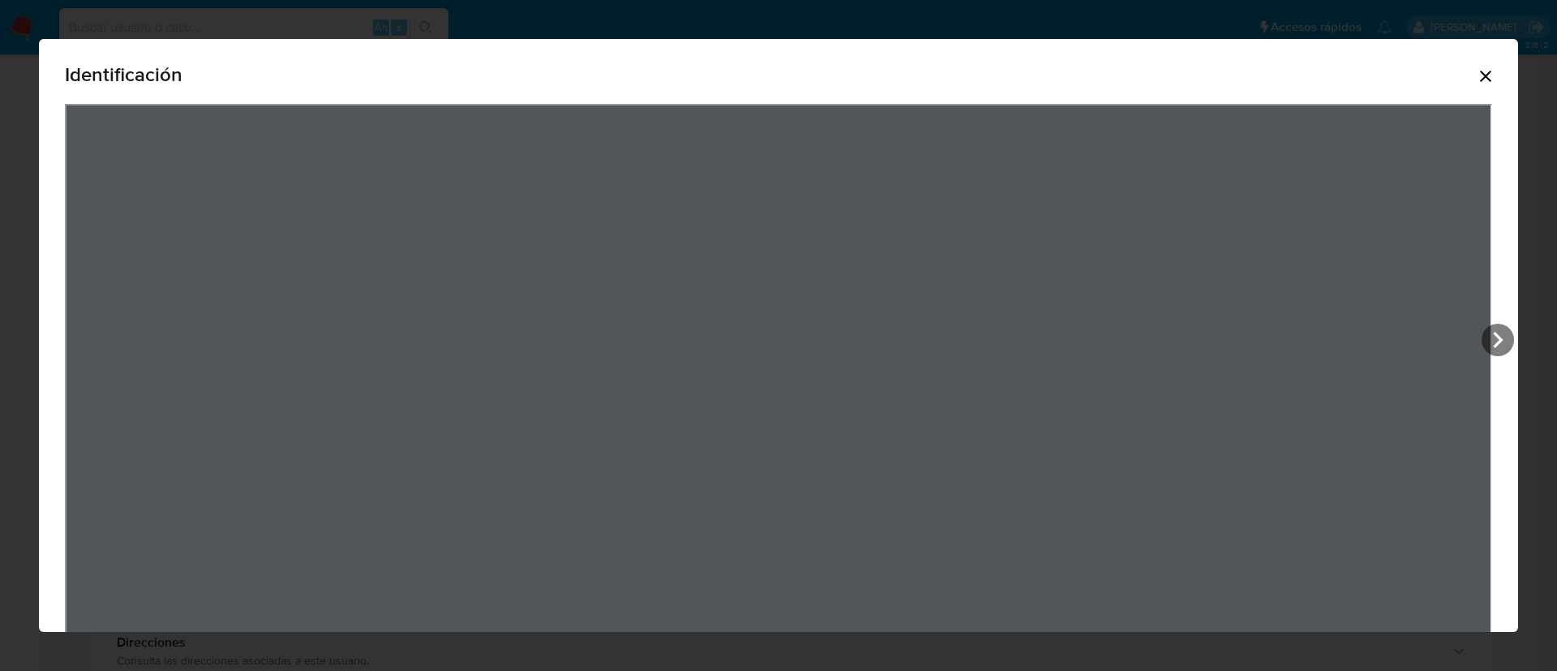
click at [1476, 75] on icon "Cerrar" at bounding box center [1485, 76] width 19 height 19
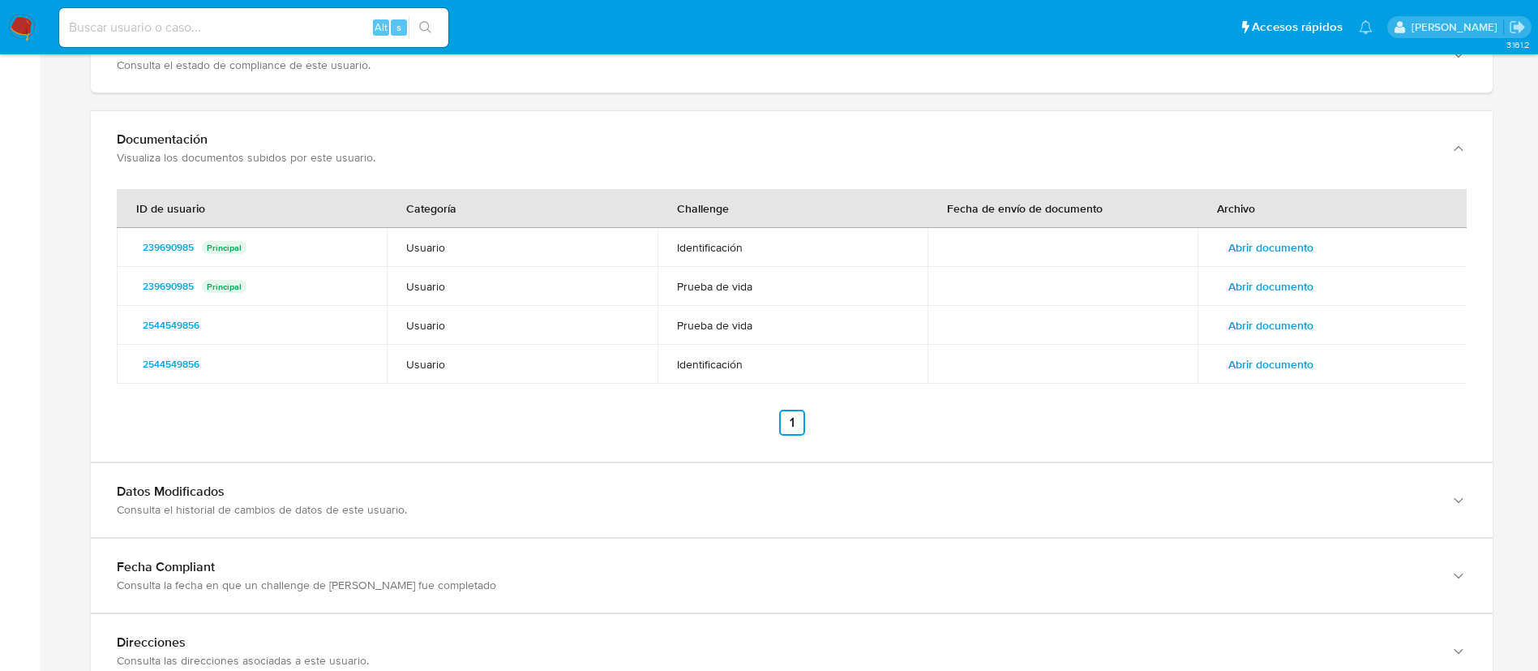
click at [1264, 356] on span "Abrir documento" at bounding box center [1271, 364] width 85 height 23
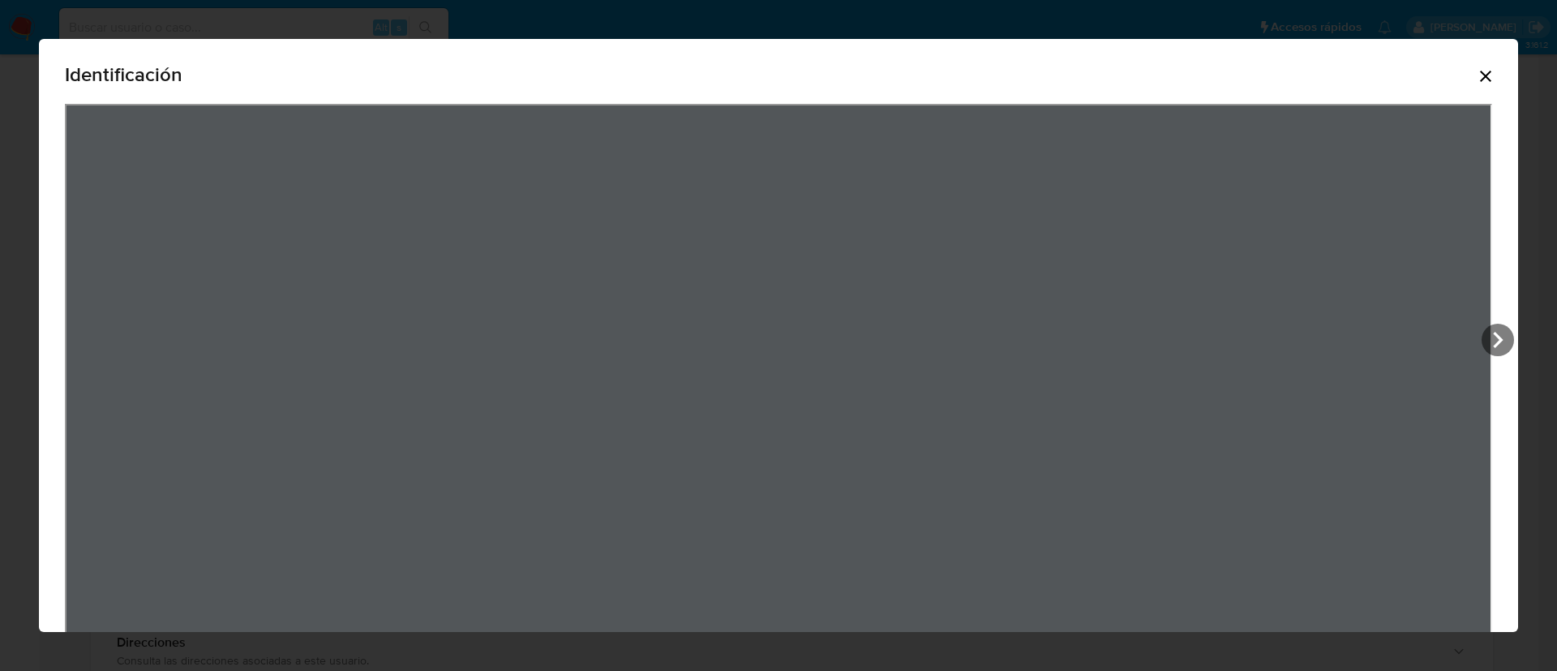
click at [1476, 82] on icon "Cerrar" at bounding box center [1485, 76] width 19 height 19
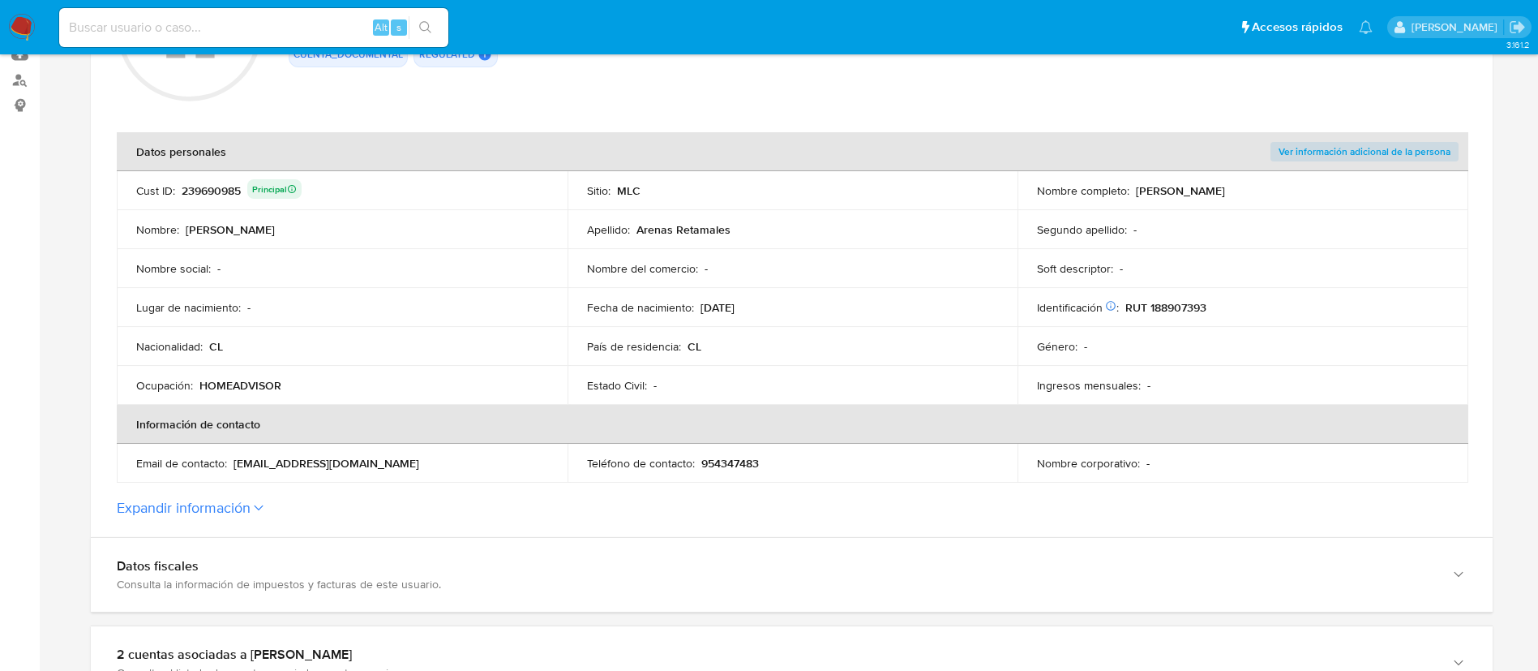
scroll to position [0, 0]
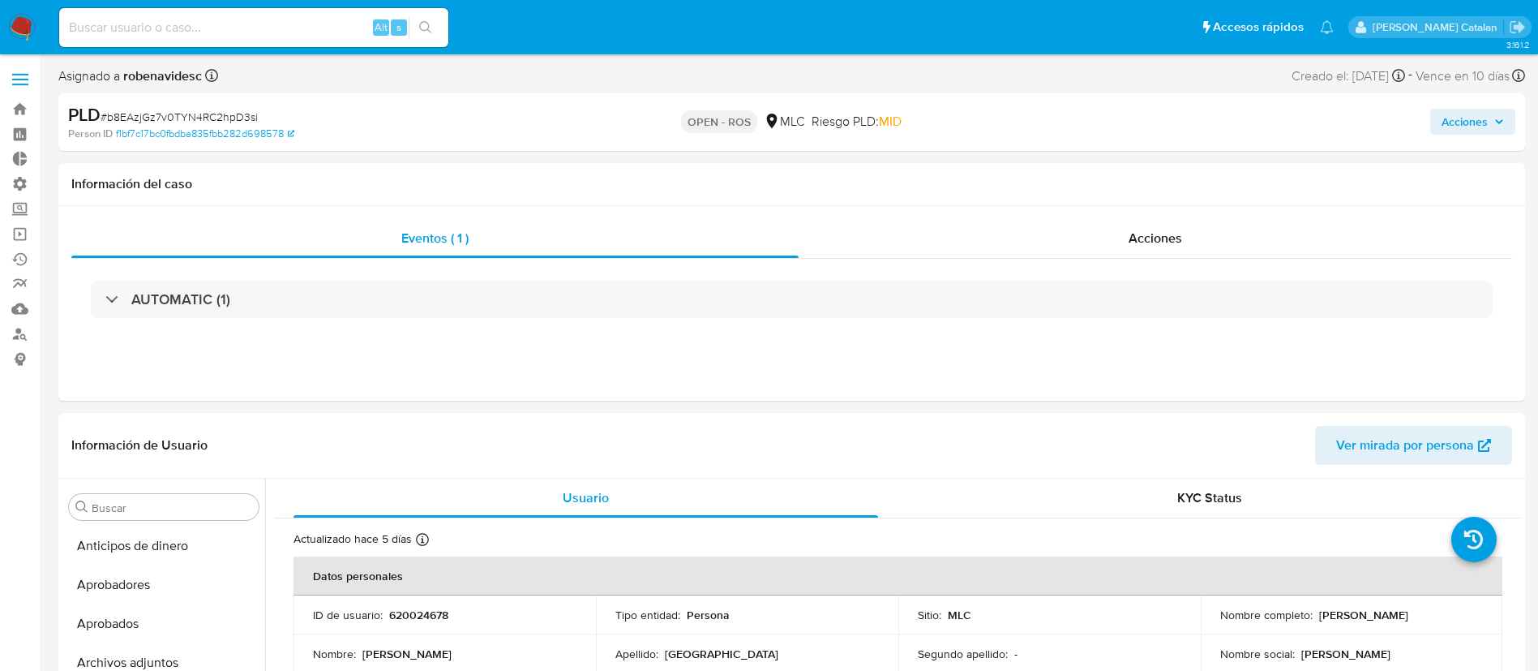
select select "10"
click at [1103, 234] on div "Acciones" at bounding box center [1156, 238] width 714 height 39
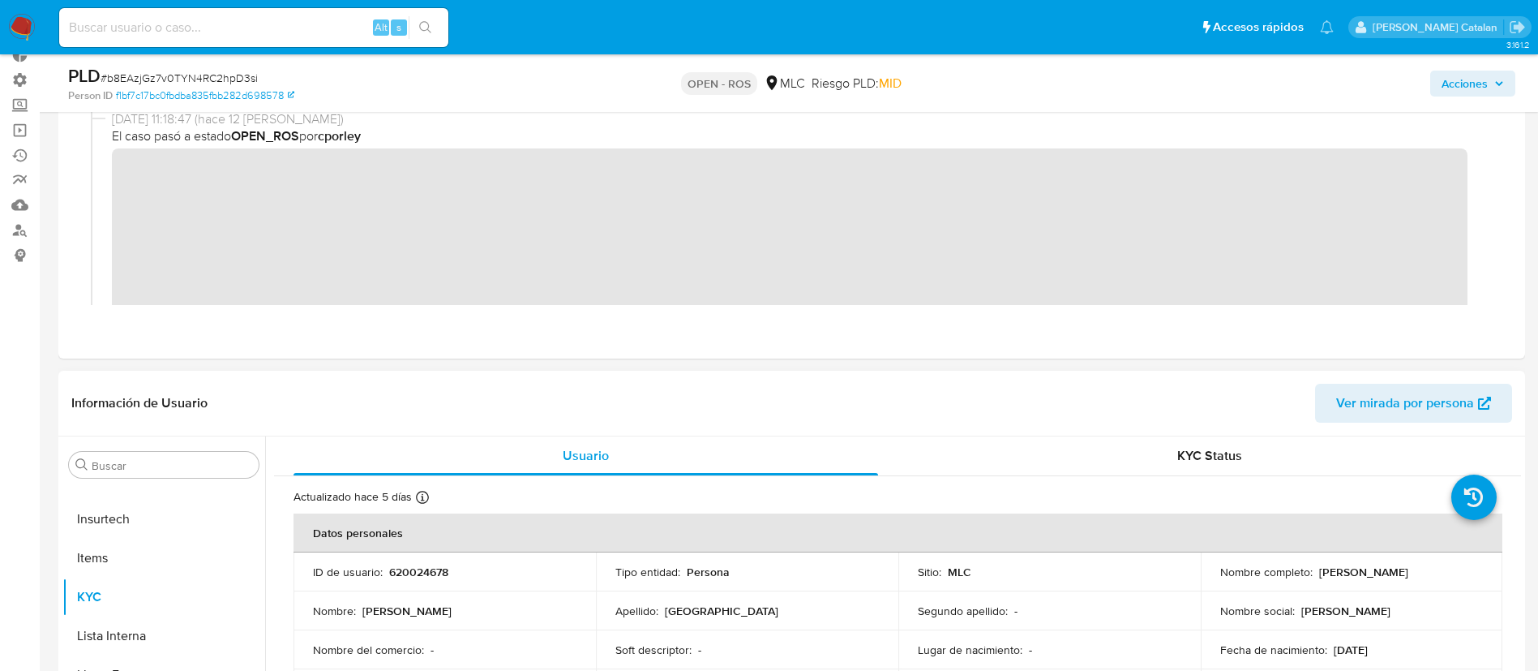
scroll to position [105, 0]
drag, startPoint x: 486, startPoint y: 574, endPoint x: 386, endPoint y: 573, distance: 99.8
click at [386, 573] on div "ID de usuario : 620024678" at bounding box center [445, 571] width 264 height 15
copy div "620024678"
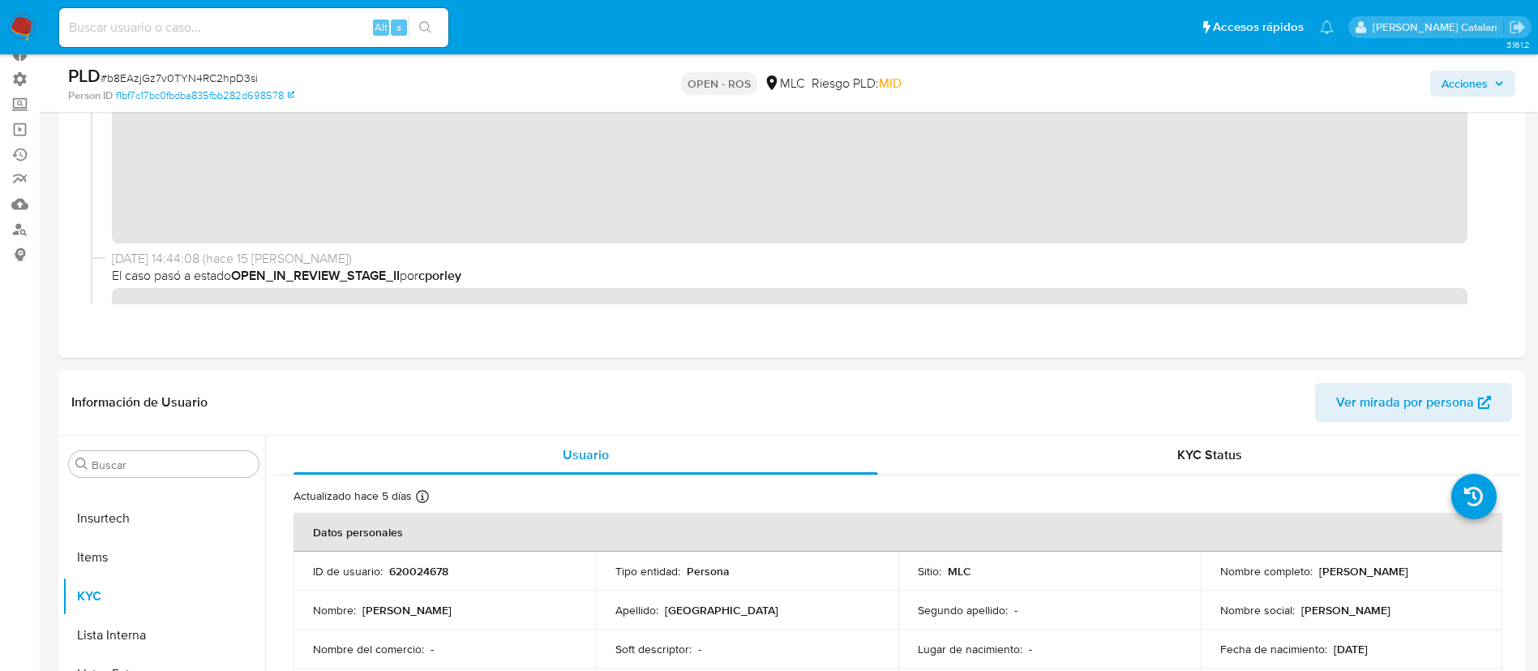
scroll to position [0, 0]
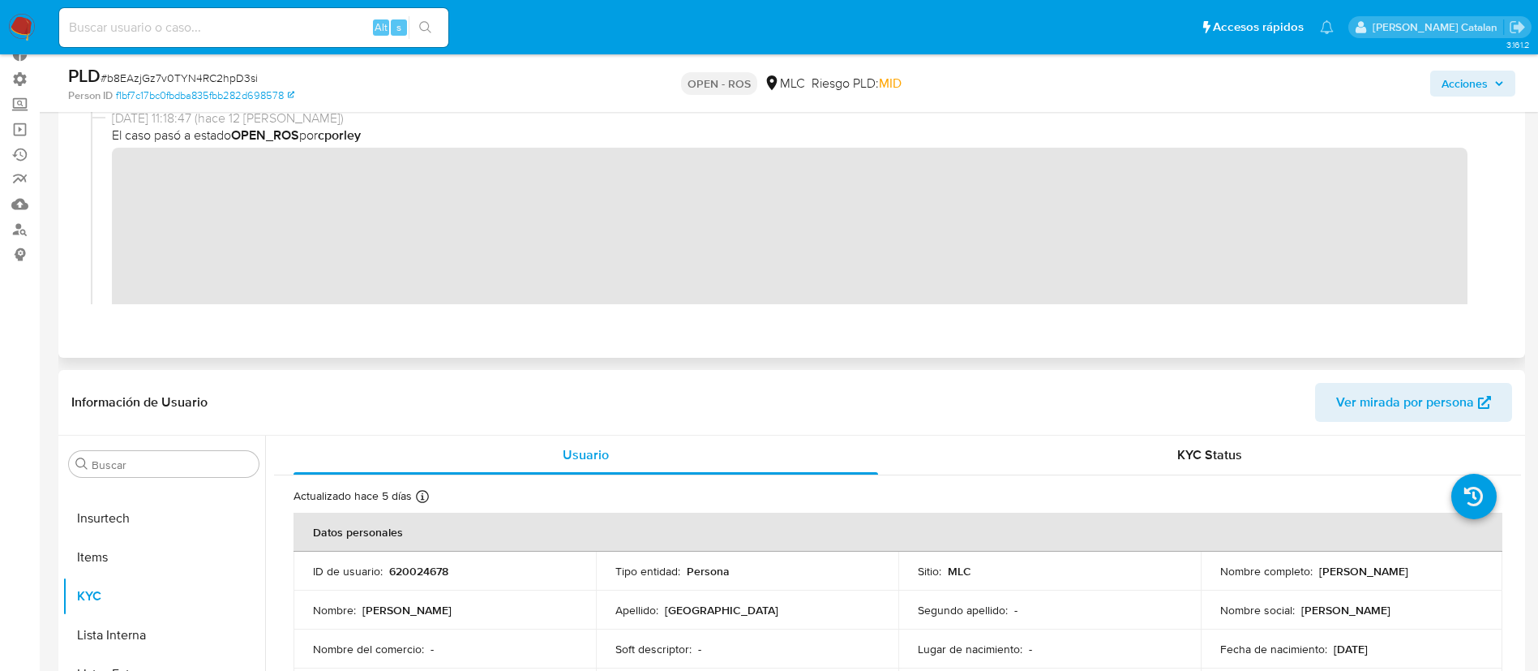
click at [105, 170] on div "18/09/2025 11:18:47 (hace 12 días) El caso pasó a estado OPEN_ROS por cporley" at bounding box center [792, 236] width 1402 height 255
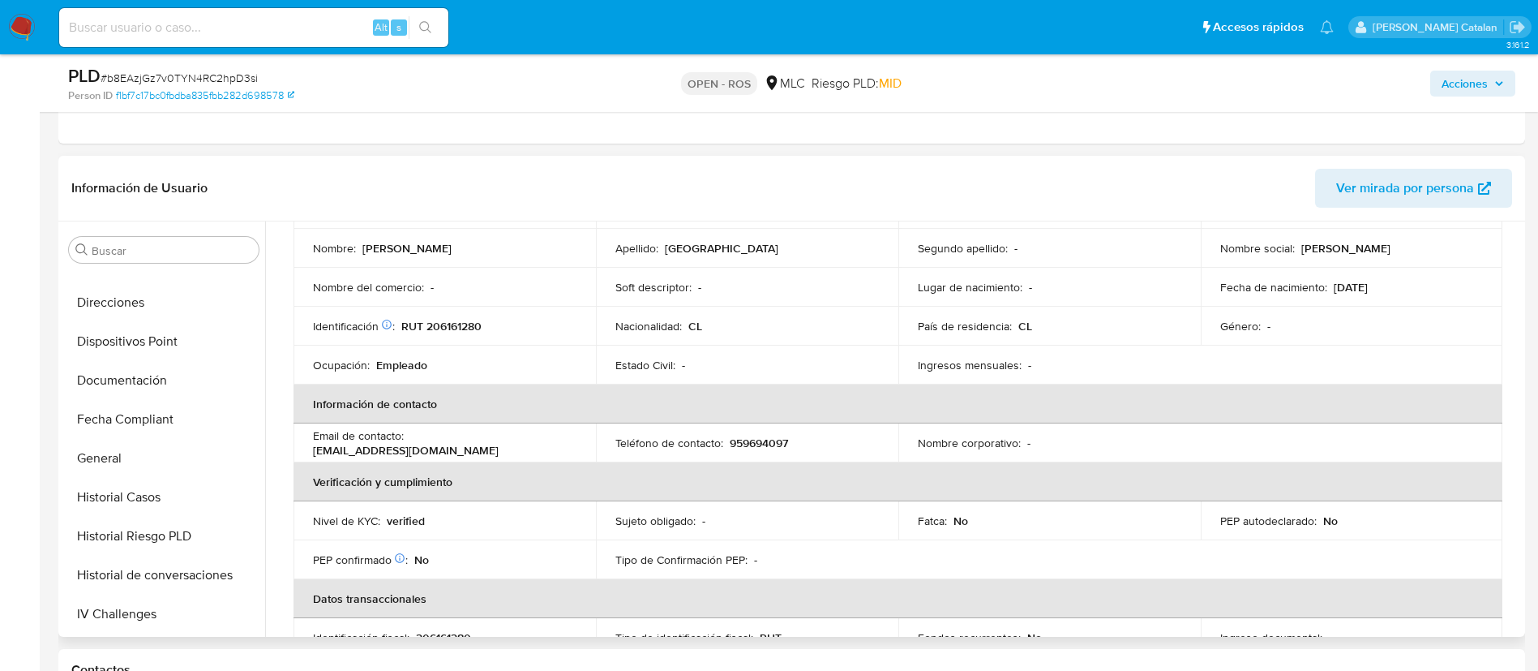
scroll to position [374, 0]
click at [114, 384] on button "Documentación" at bounding box center [157, 382] width 190 height 39
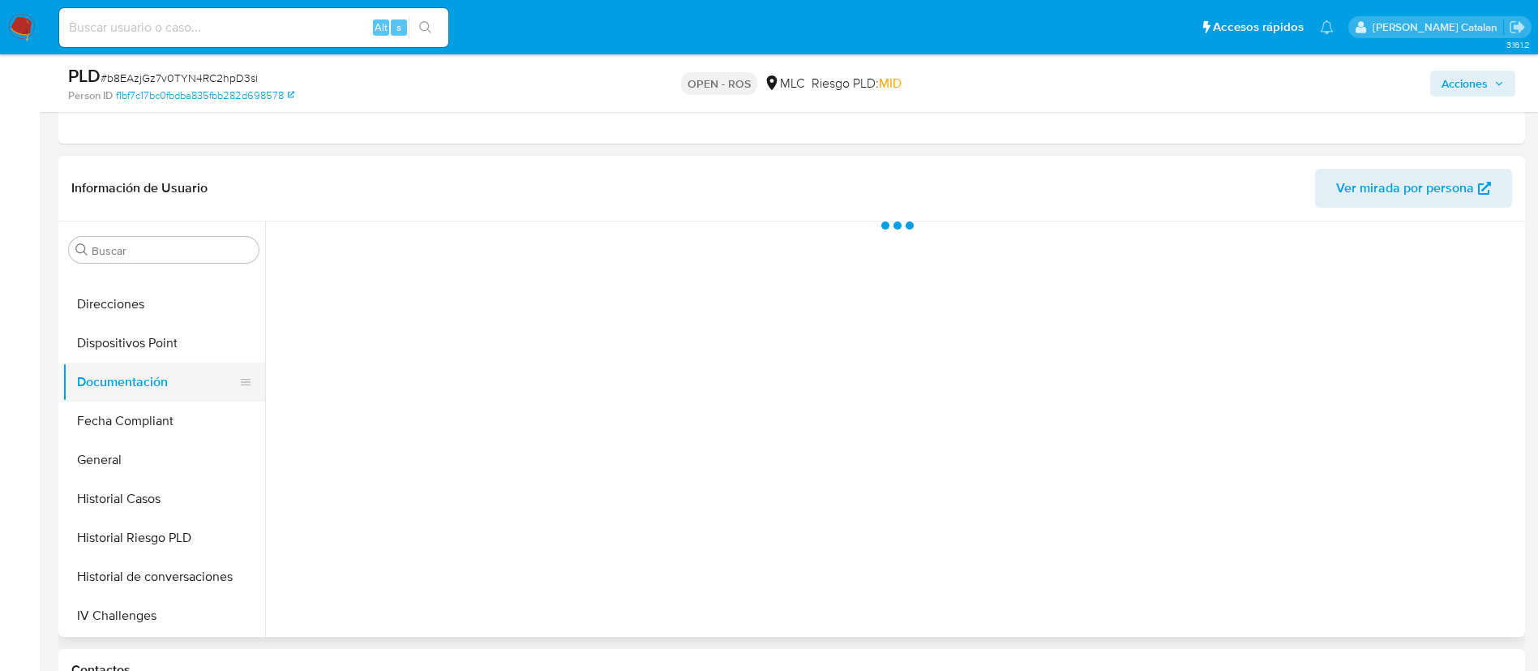
scroll to position [0, 0]
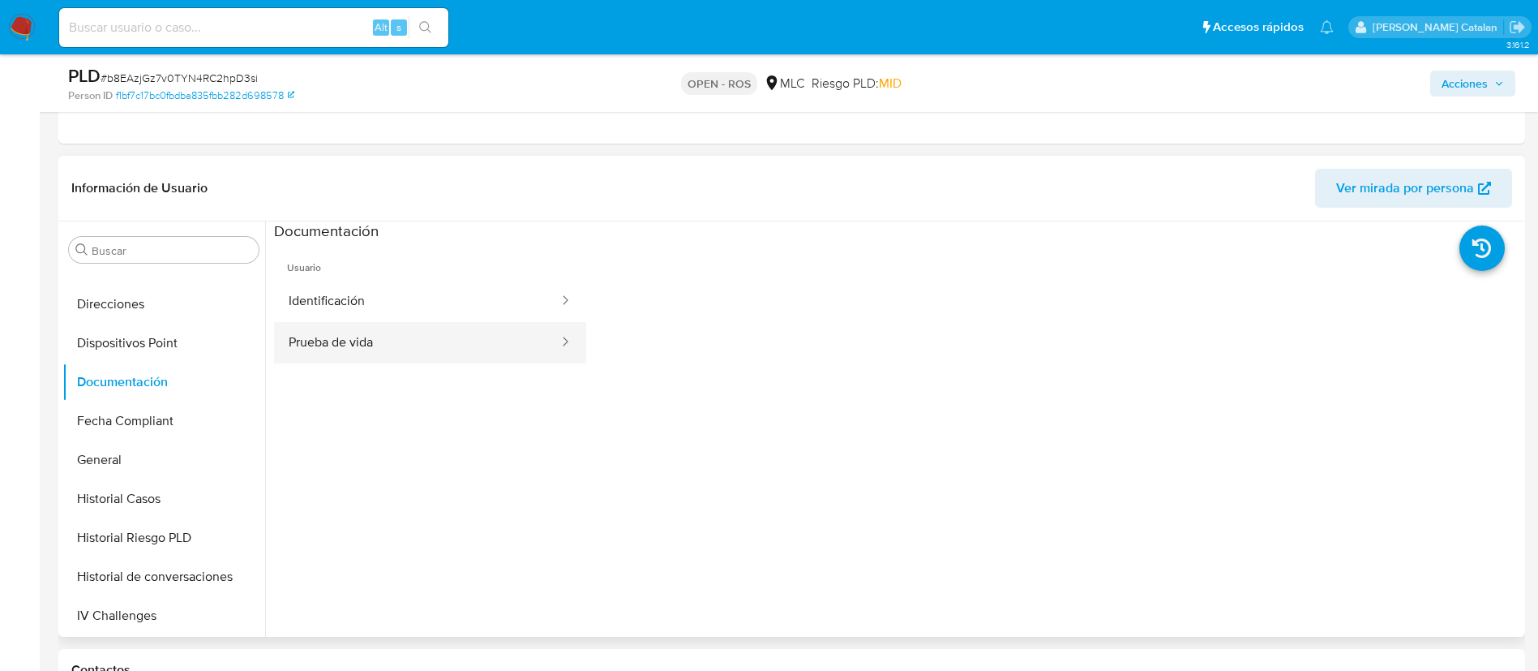
click at [453, 335] on button "Prueba de vida" at bounding box center [417, 342] width 286 height 41
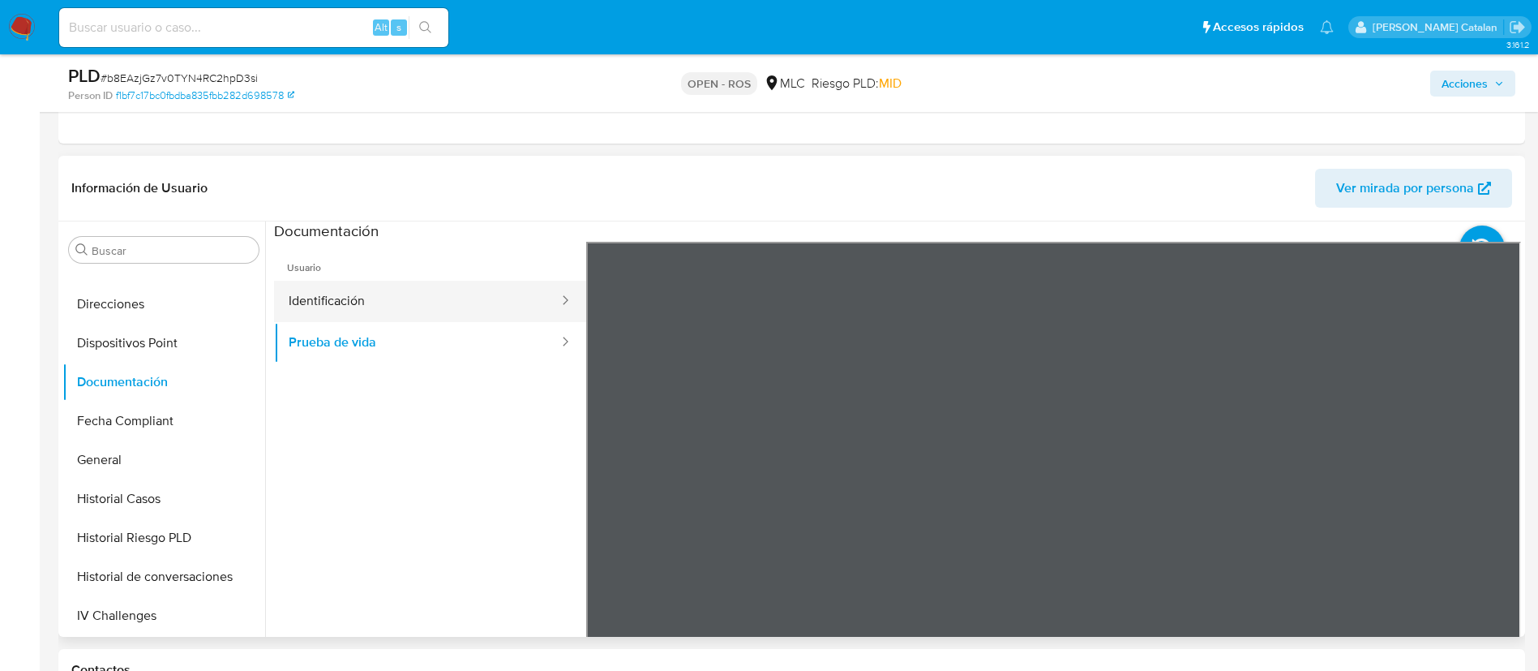
click at [419, 298] on button "Identificación" at bounding box center [417, 301] width 286 height 41
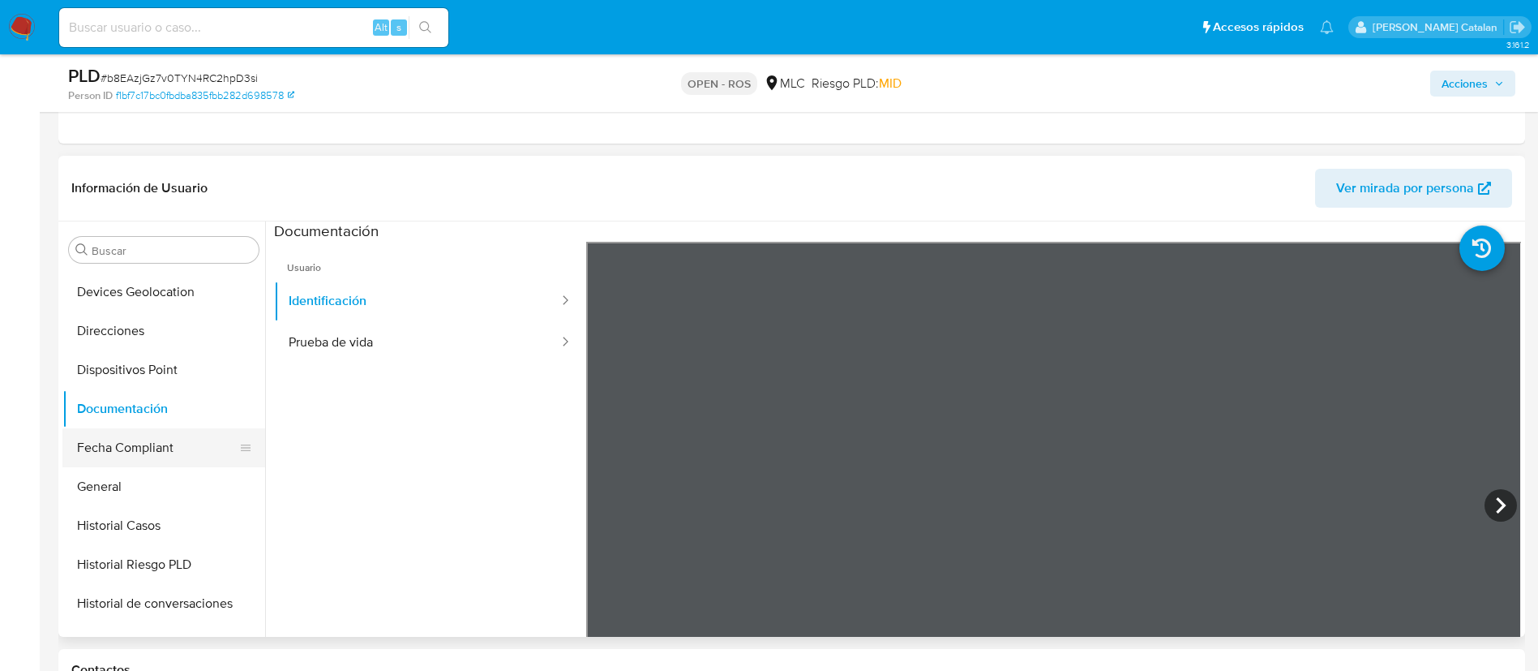
scroll to position [342, 0]
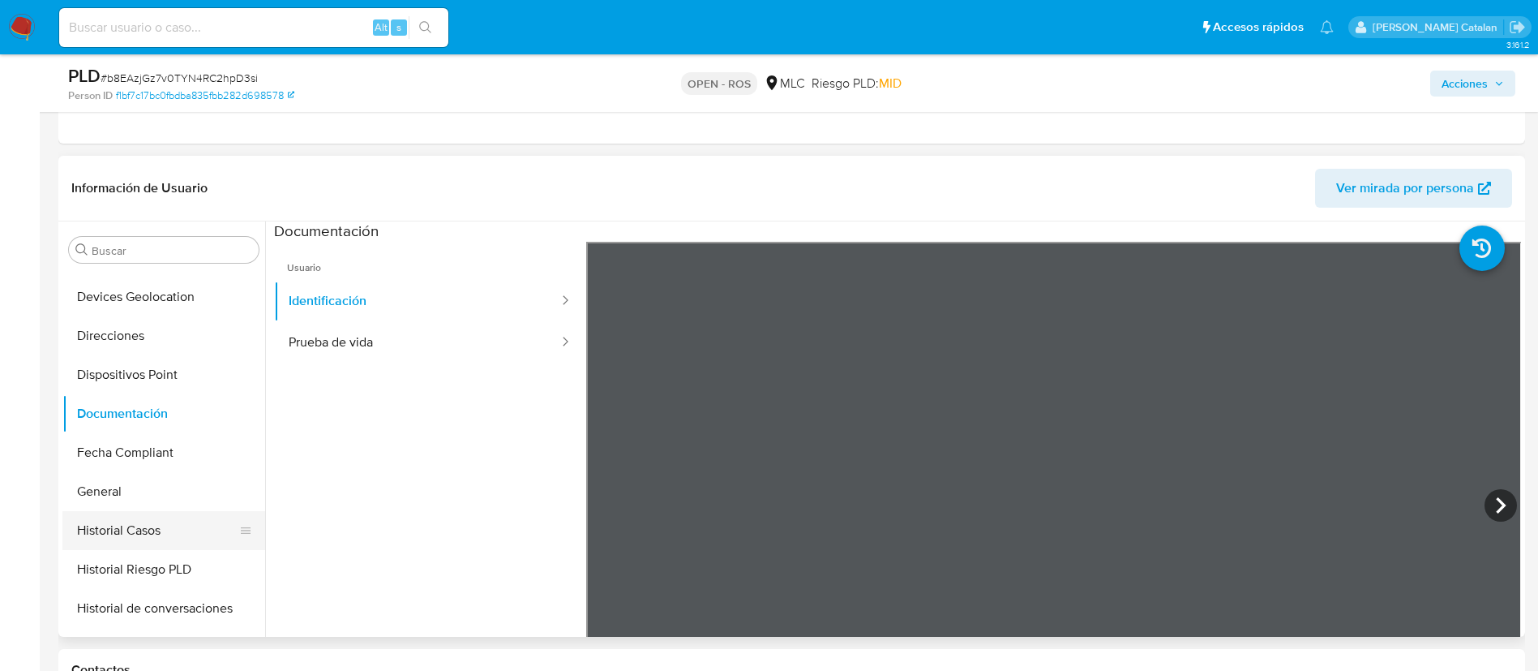
click at [144, 515] on button "Historial Casos" at bounding box center [157, 530] width 190 height 39
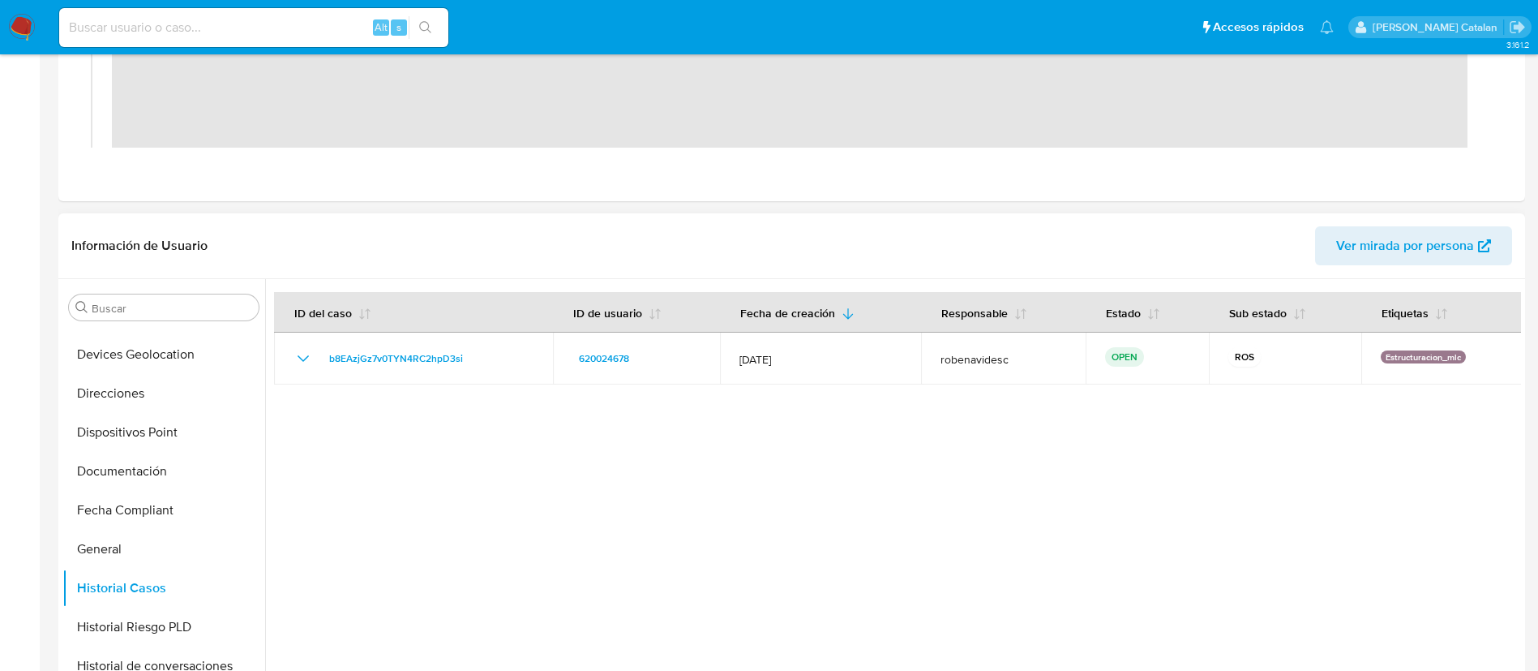
scroll to position [0, 0]
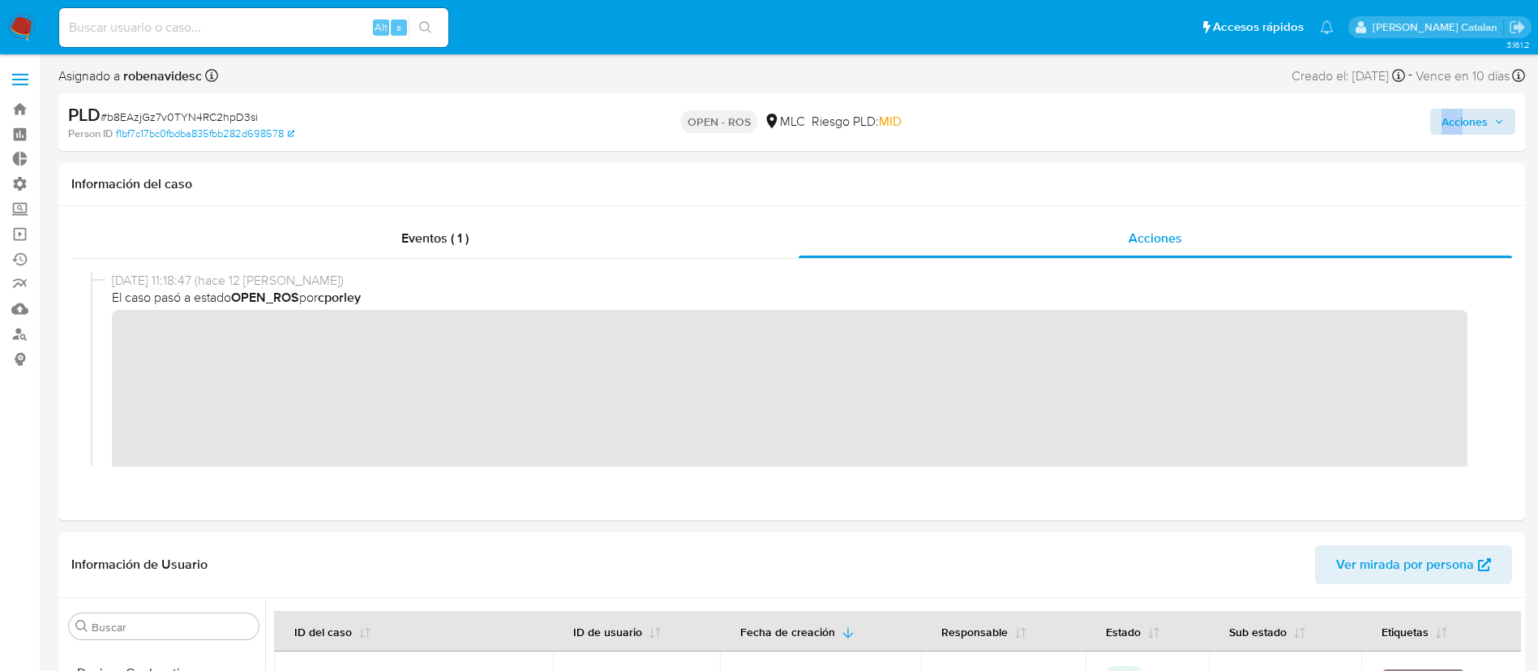
drag, startPoint x: 1475, startPoint y: 103, endPoint x: 1456, endPoint y: 123, distance: 28.1
click at [1456, 123] on div "Acciones" at bounding box center [1276, 122] width 478 height 38
click at [1456, 123] on span "Acciones" at bounding box center [1465, 122] width 46 height 26
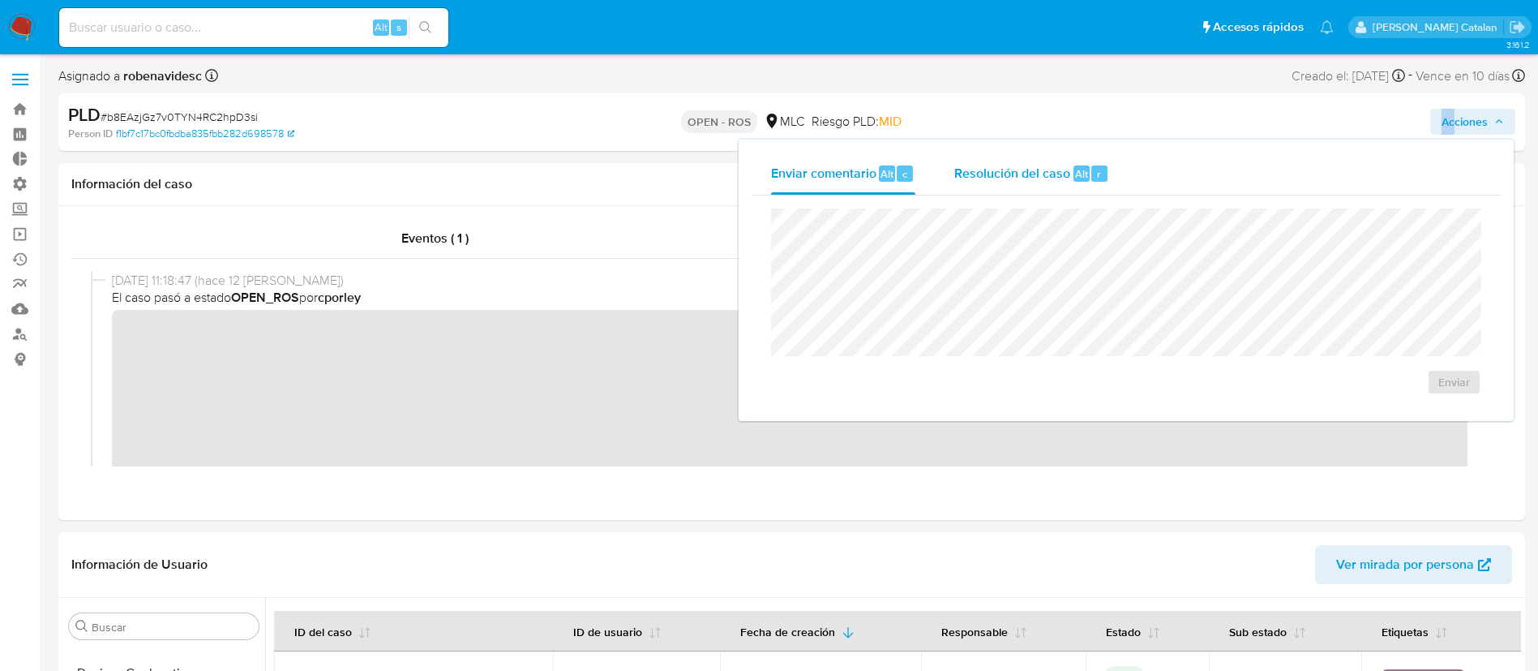
click at [1034, 153] on div "Resolución del caso Alt r" at bounding box center [1032, 173] width 155 height 42
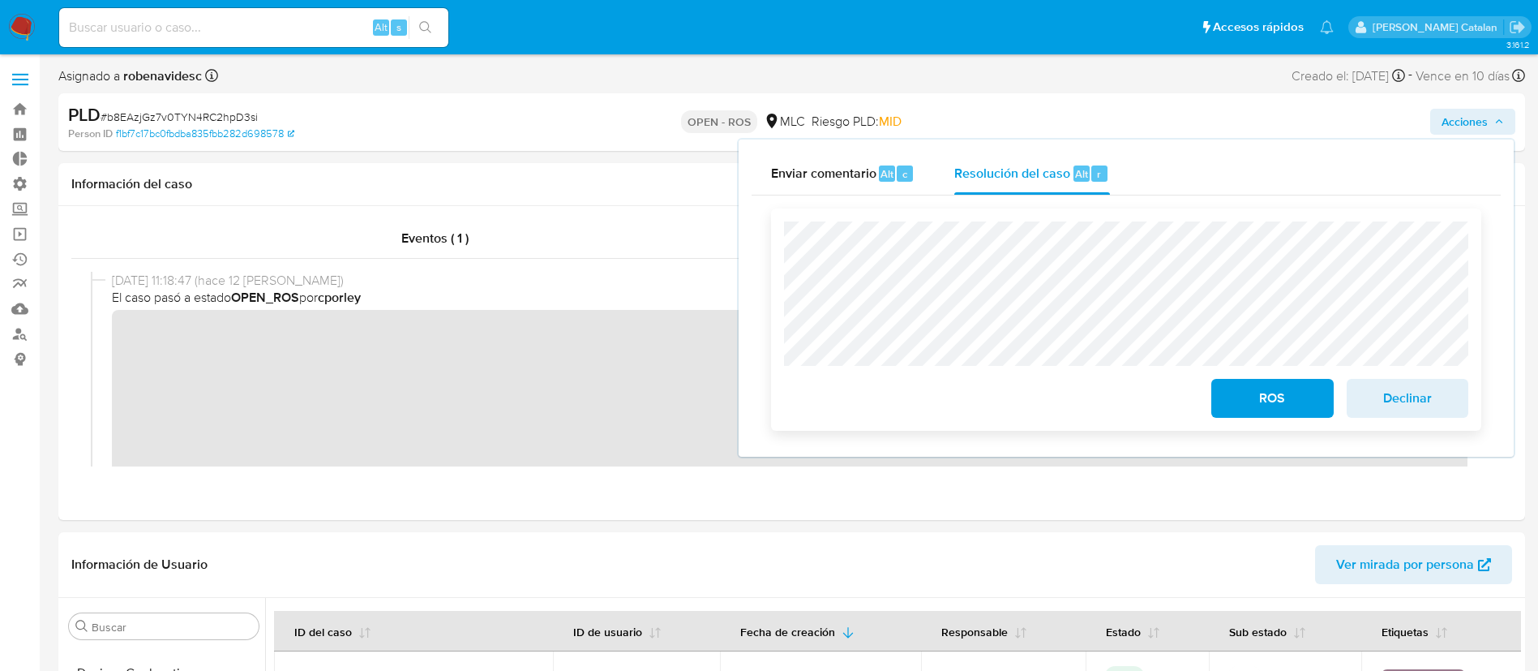
click at [779, 277] on div "ROS Declinar" at bounding box center [1126, 319] width 710 height 222
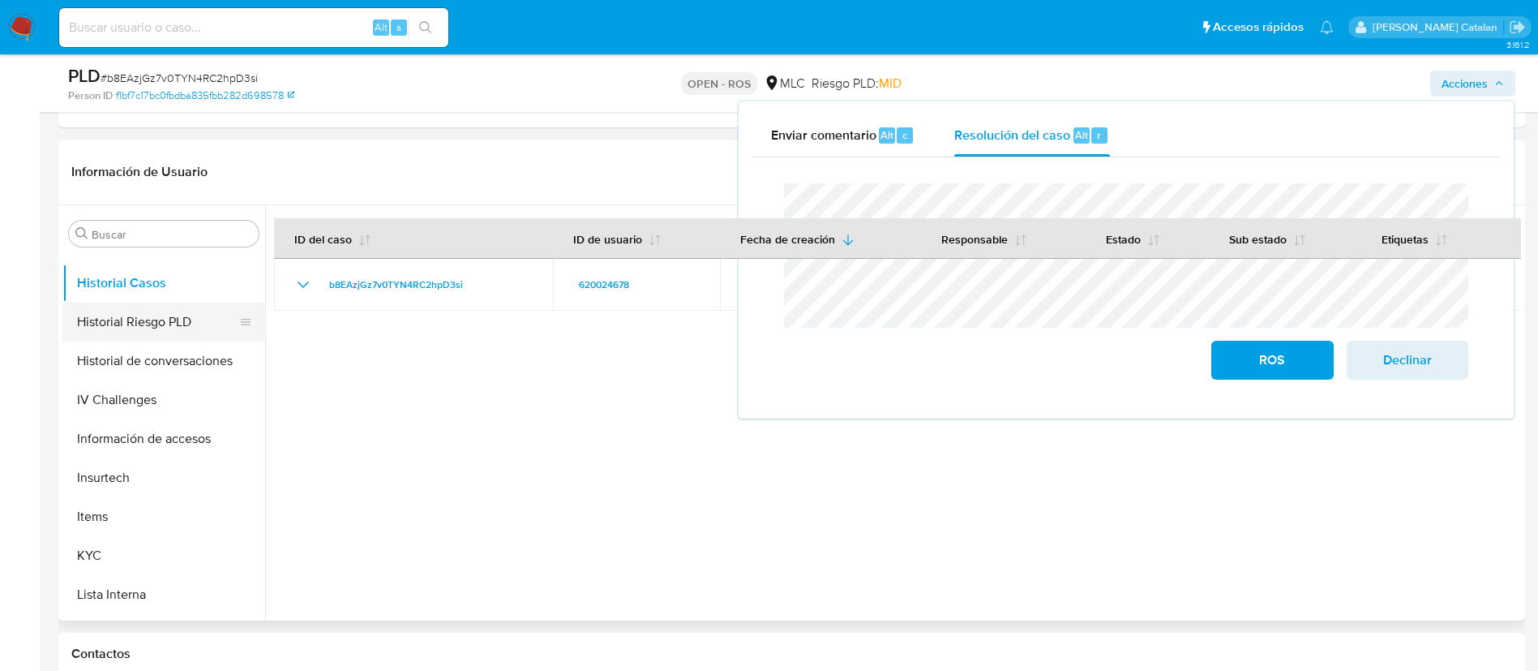
scroll to position [586, 0]
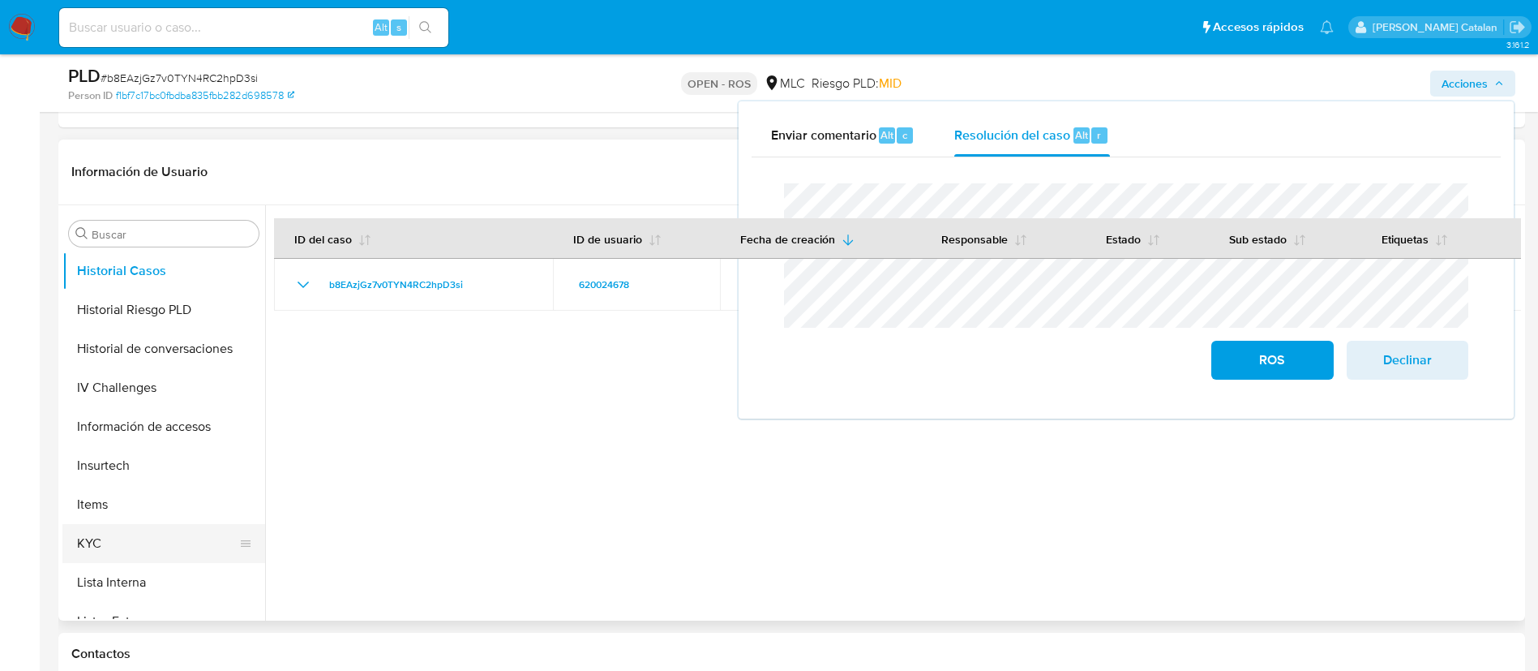
click at [119, 533] on button "KYC" at bounding box center [157, 543] width 190 height 39
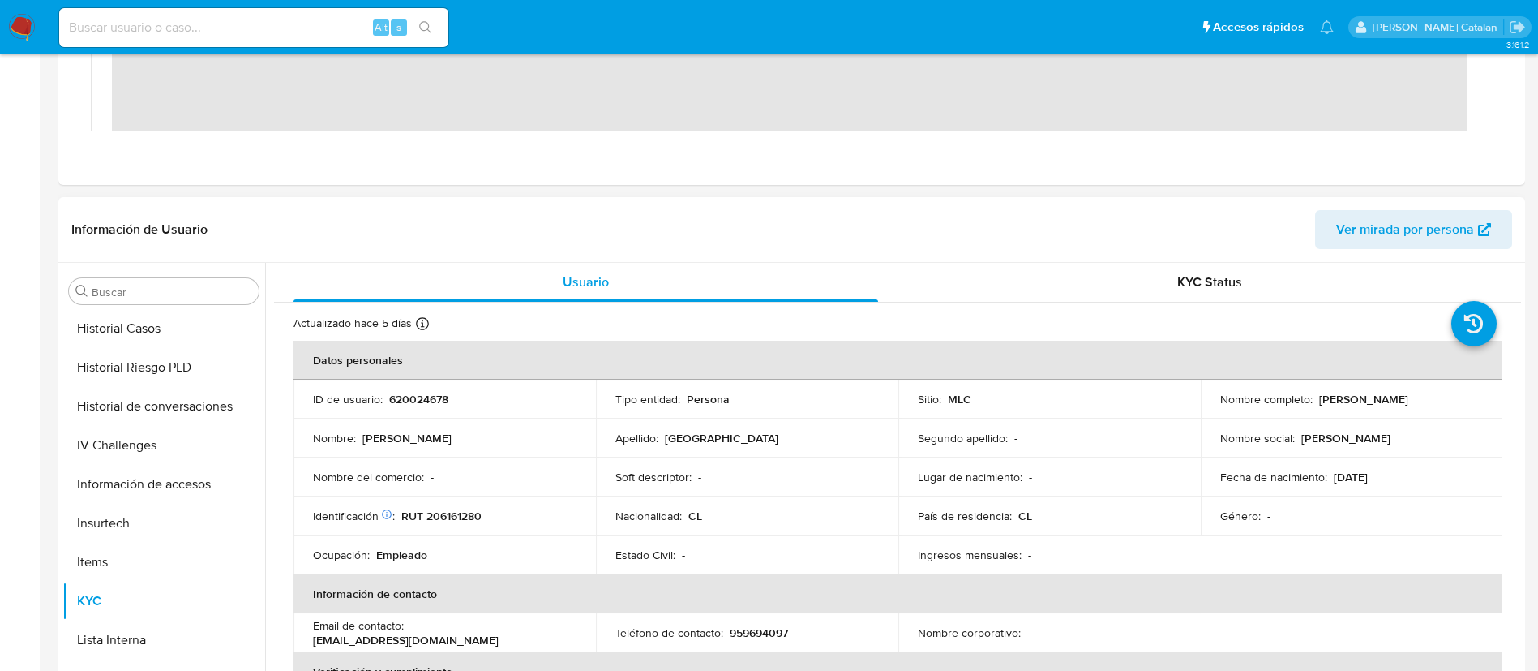
scroll to position [0, 0]
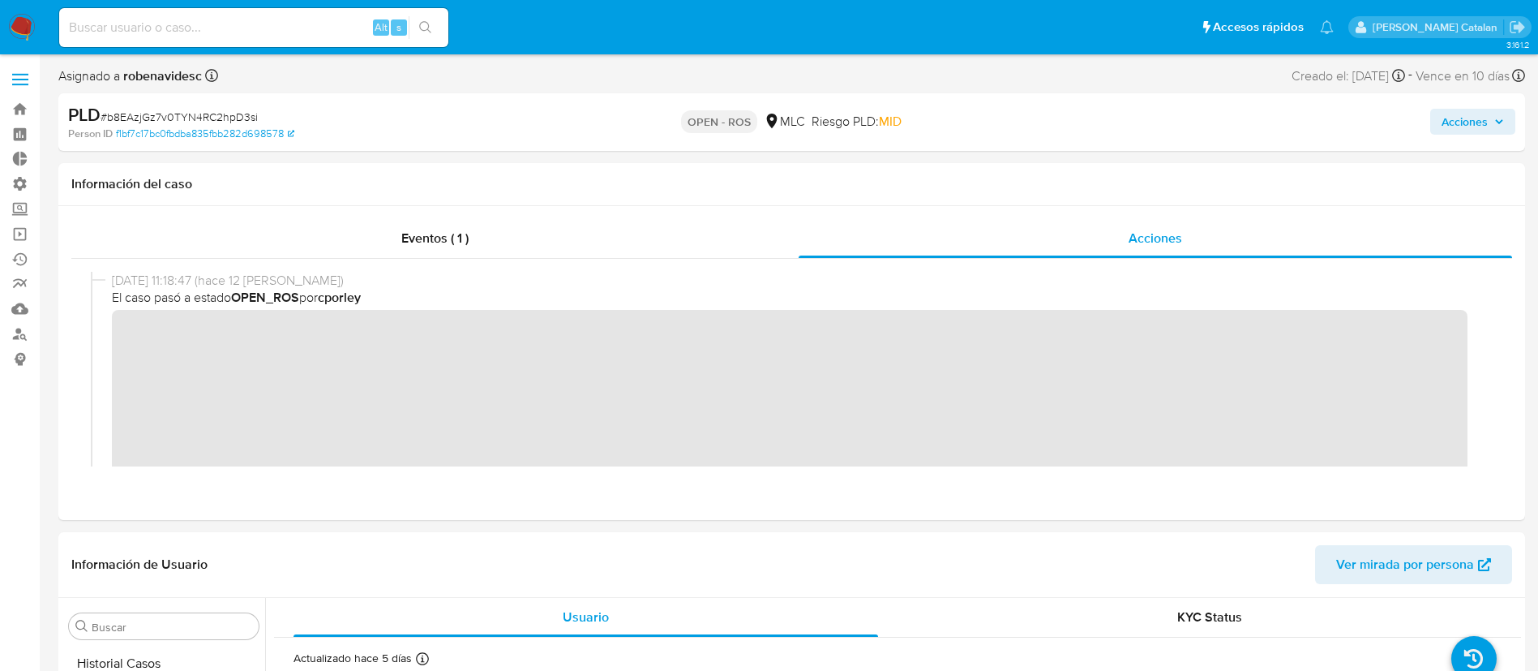
click at [1456, 127] on span "Acciones" at bounding box center [1465, 122] width 46 height 26
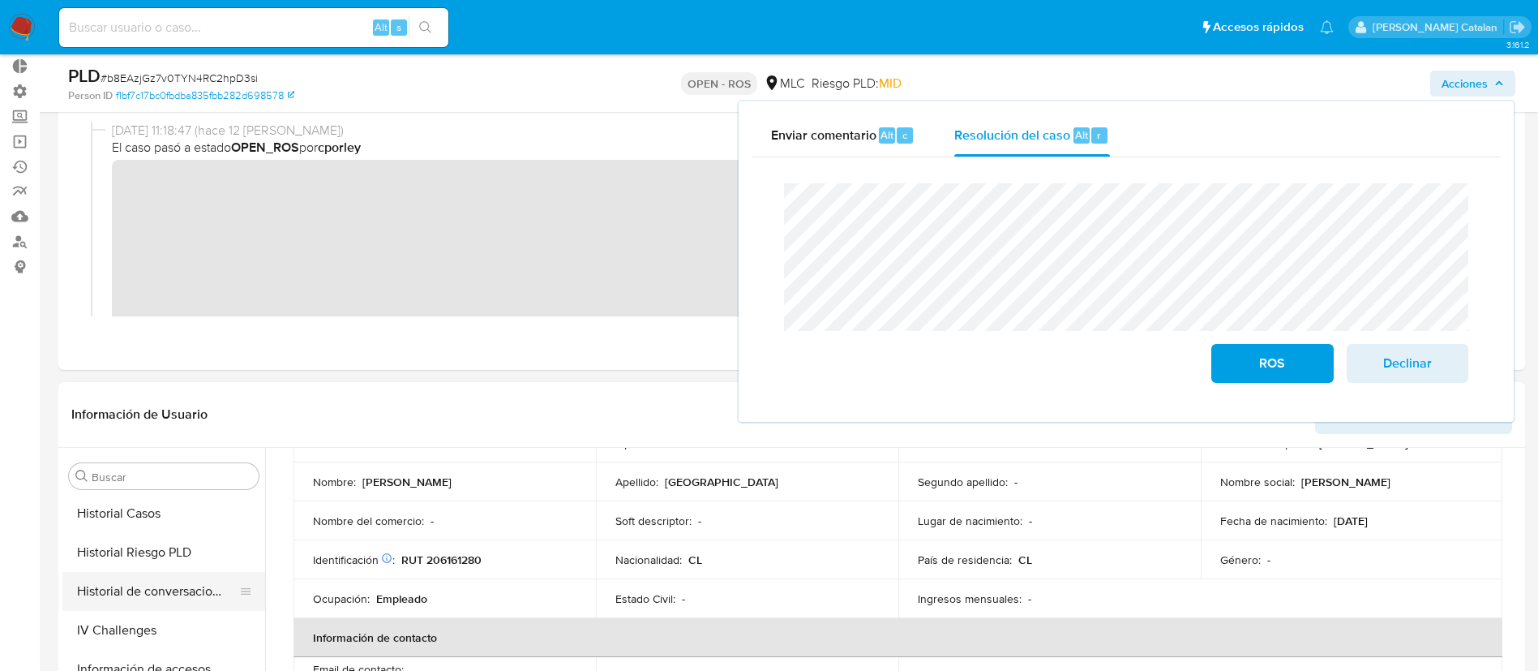
scroll to position [565, 0]
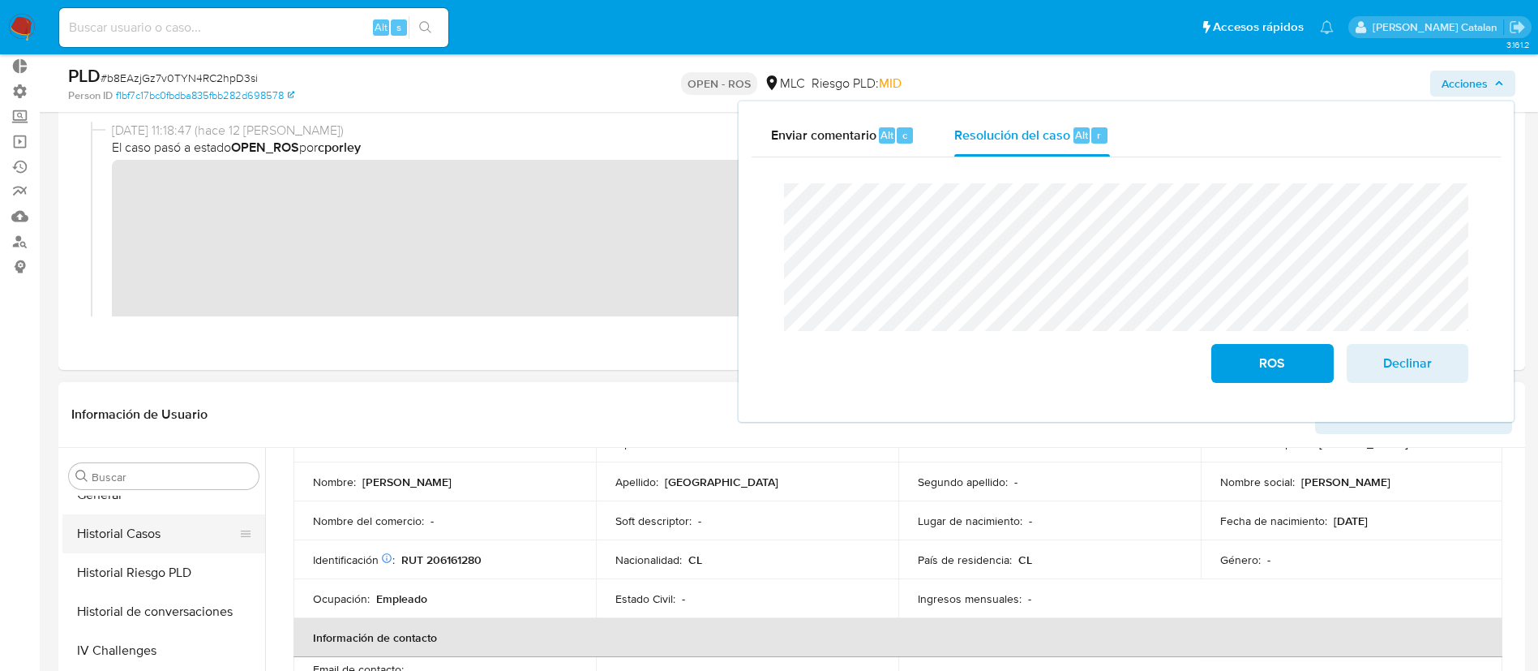
click at [122, 538] on button "Historial Casos" at bounding box center [157, 533] width 190 height 39
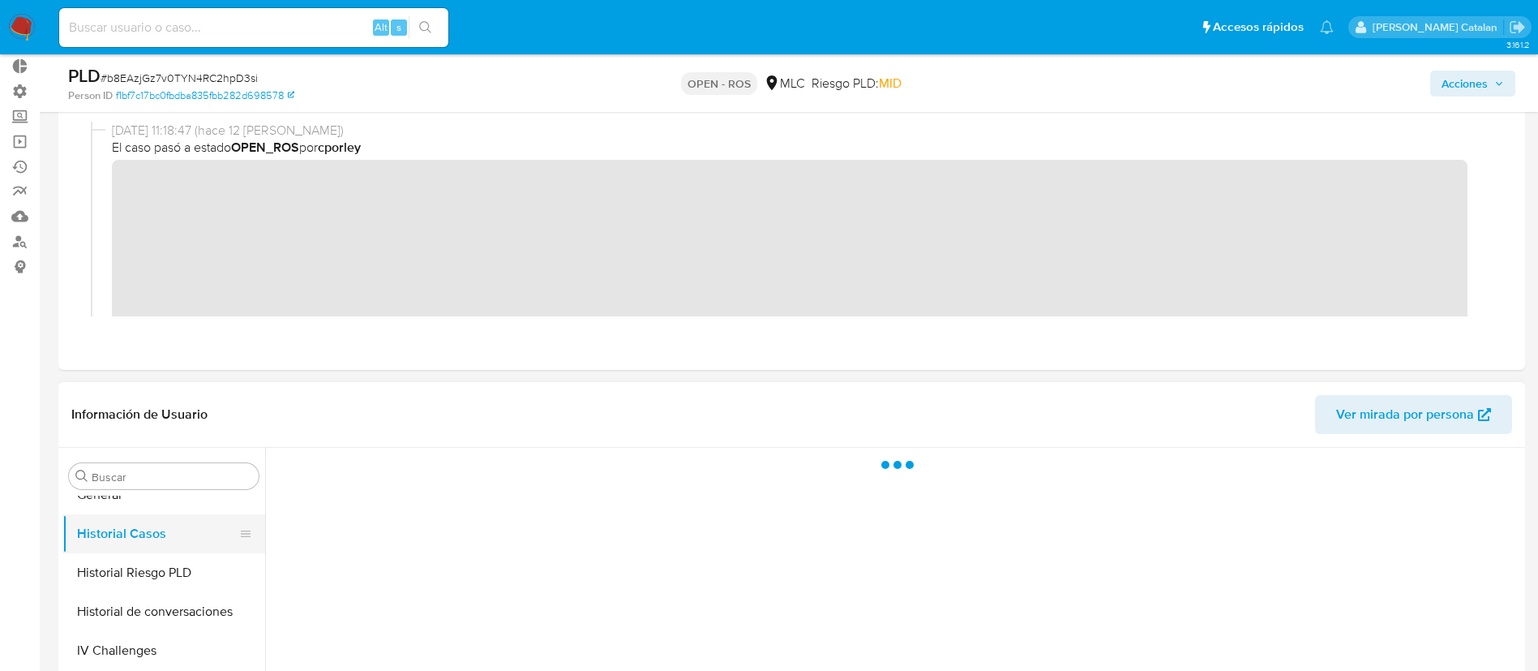
scroll to position [0, 0]
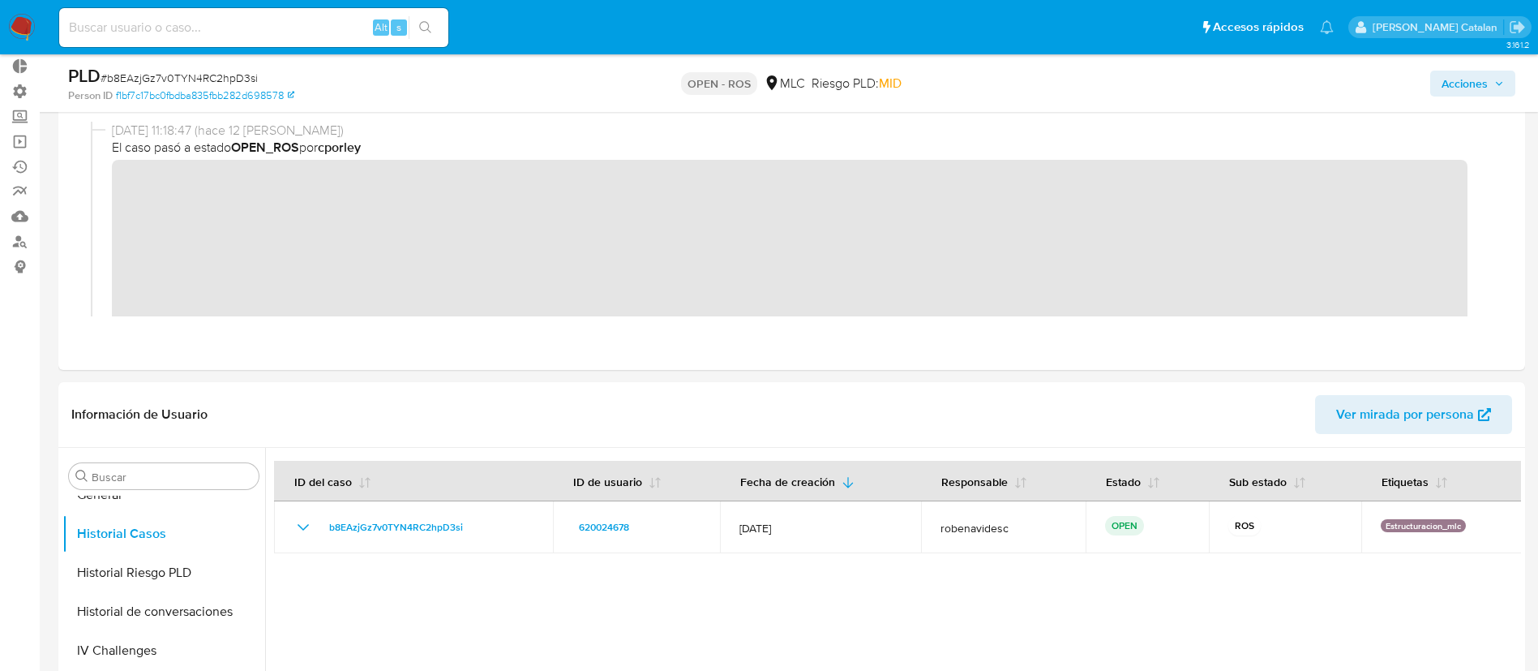
click at [1493, 80] on span "Acciones" at bounding box center [1473, 83] width 62 height 23
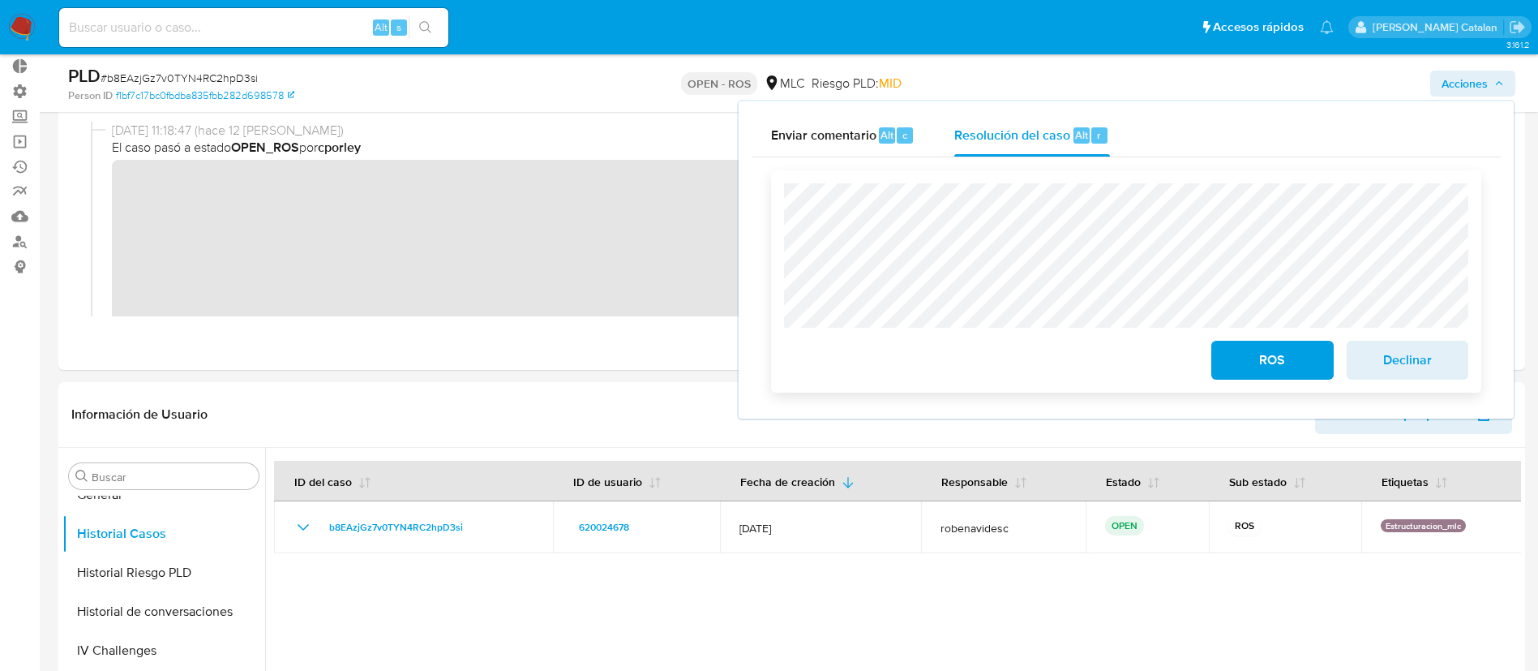
click at [1290, 372] on span "ROS" at bounding box center [1272, 360] width 79 height 36
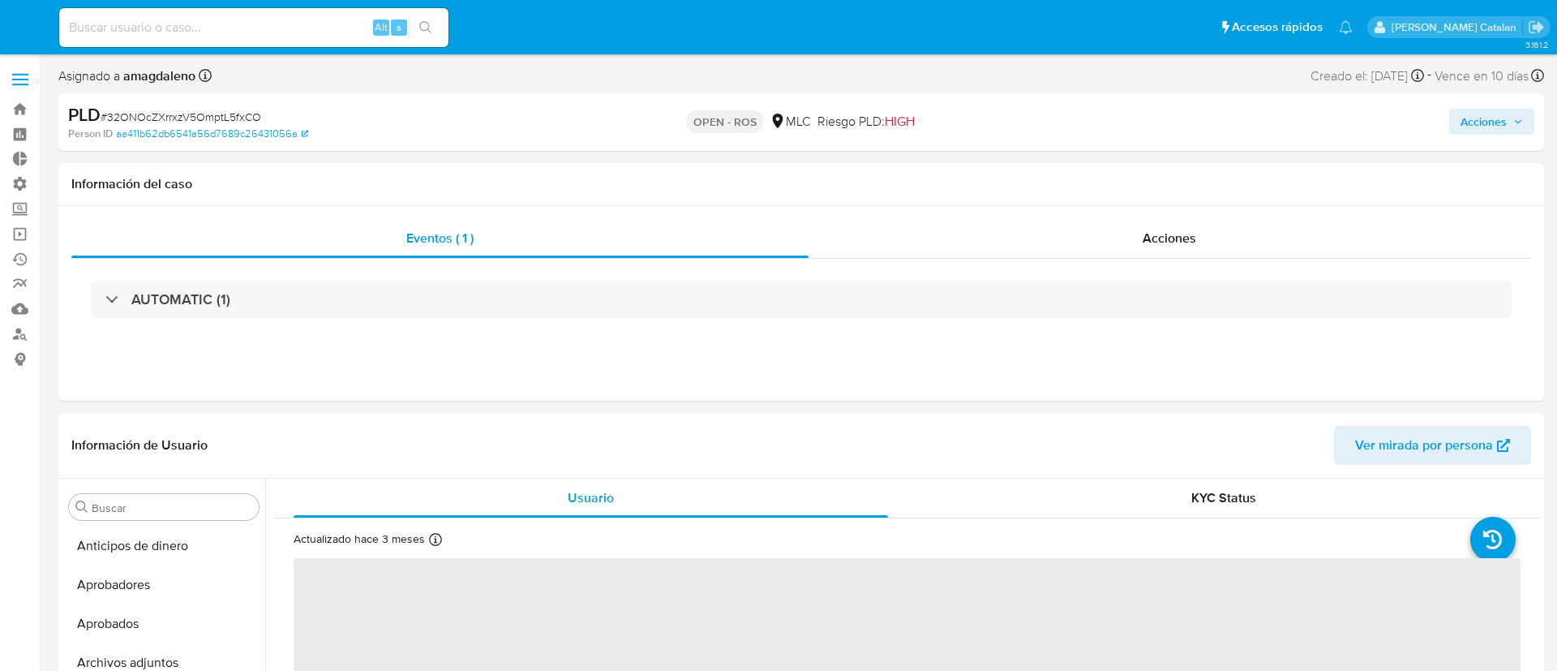
select select "10"
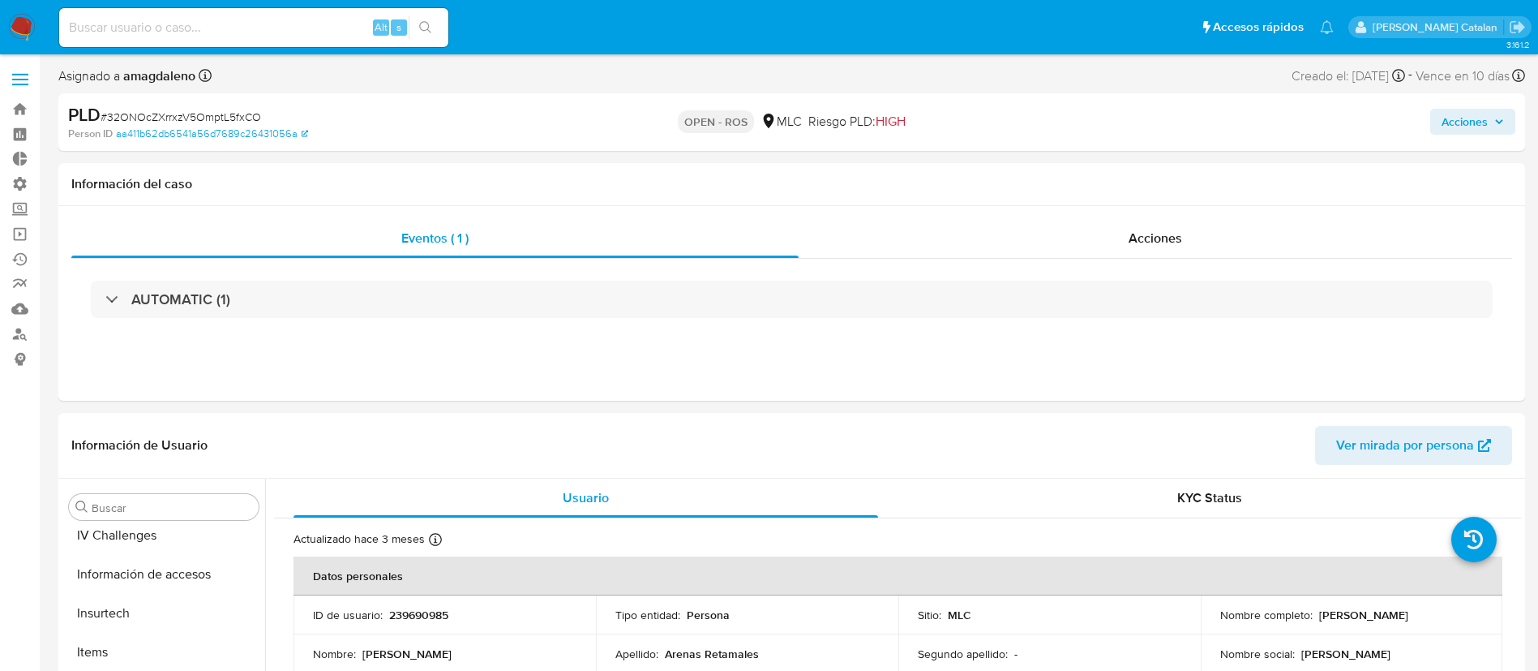
scroll to position [763, 0]
click at [1198, 224] on div "Acciones" at bounding box center [1156, 238] width 714 height 39
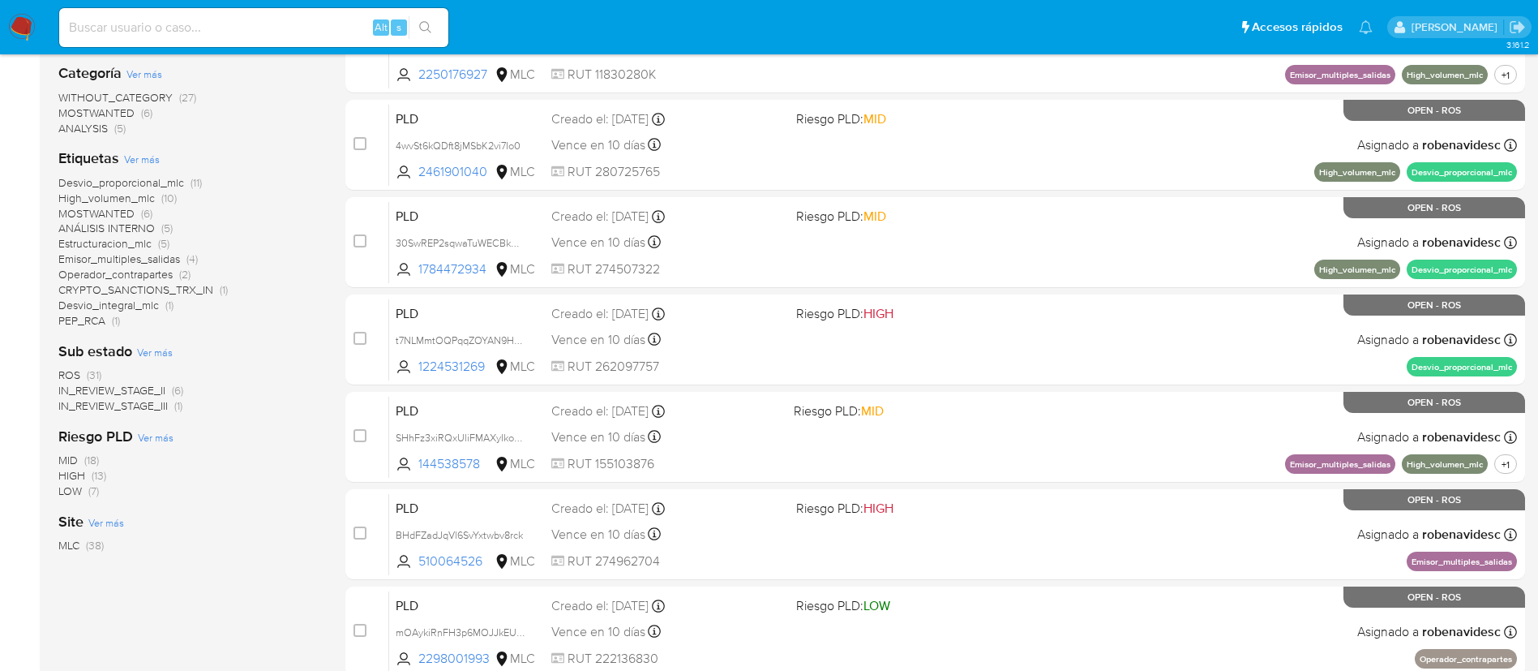
scroll to position [418, 0]
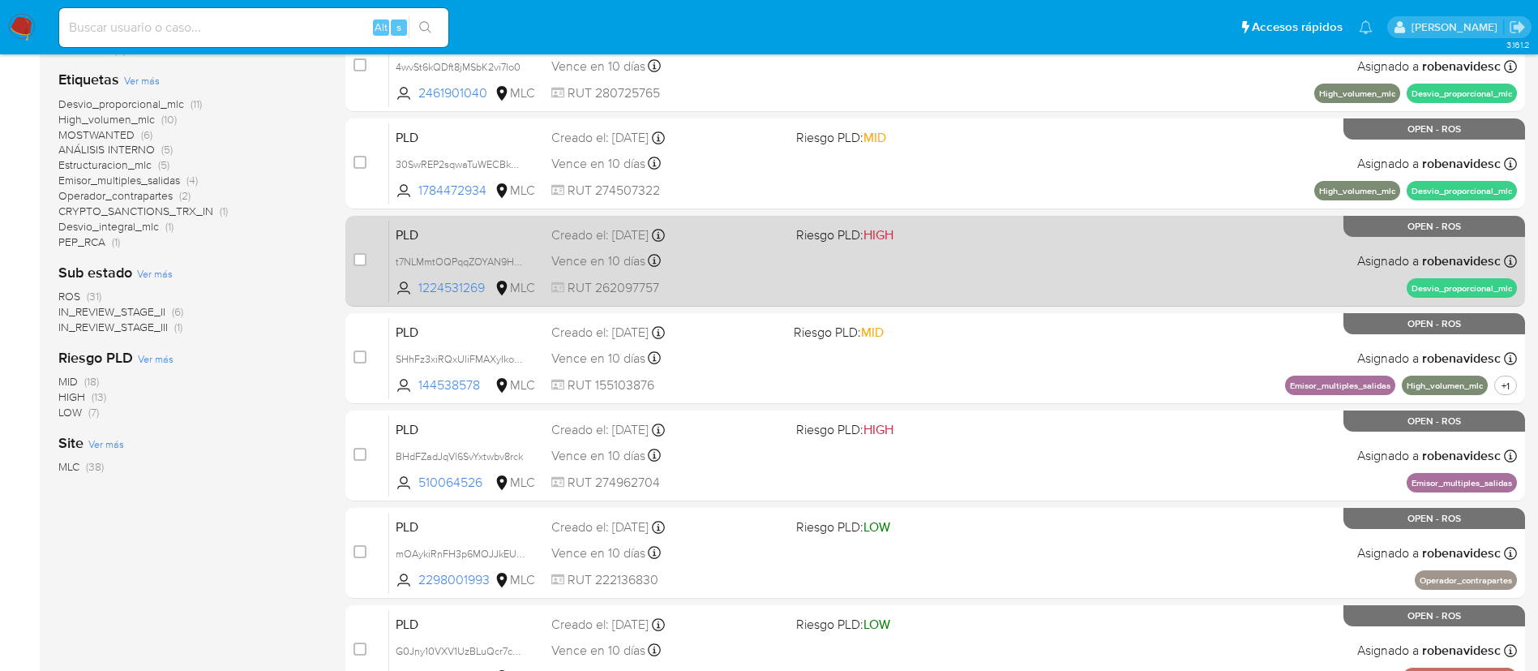
click at [972, 272] on div "PLD t7NLMmtOQPqqZOYAN9HqWf8n 1224531269 MLC Riesgo PLD: HIGH Creado el: [DATE] …" at bounding box center [953, 261] width 1128 height 82
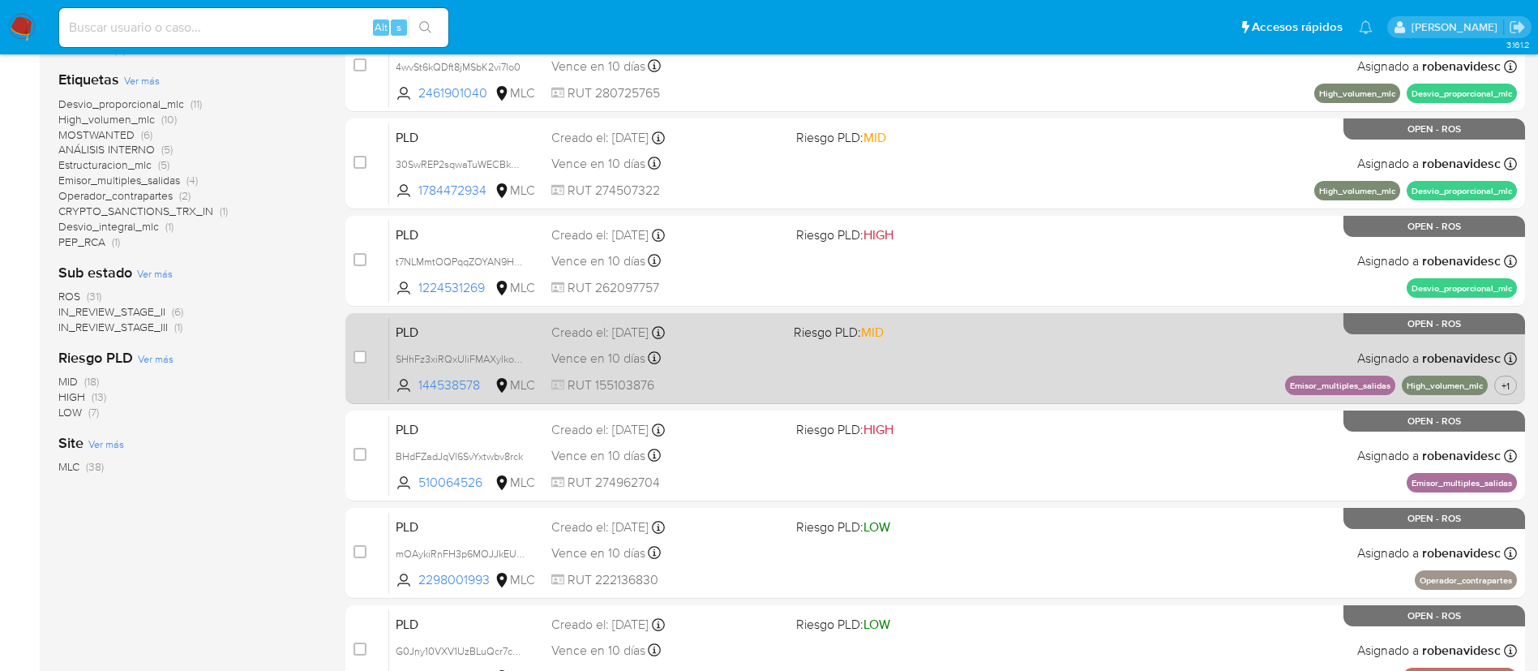
click at [985, 354] on div "PLD SHhFz3xiRQxUliFMAXyIkoXp 144538578 MLC Riesgo PLD: MID Creado el: [DATE] Cr…" at bounding box center [953, 358] width 1128 height 82
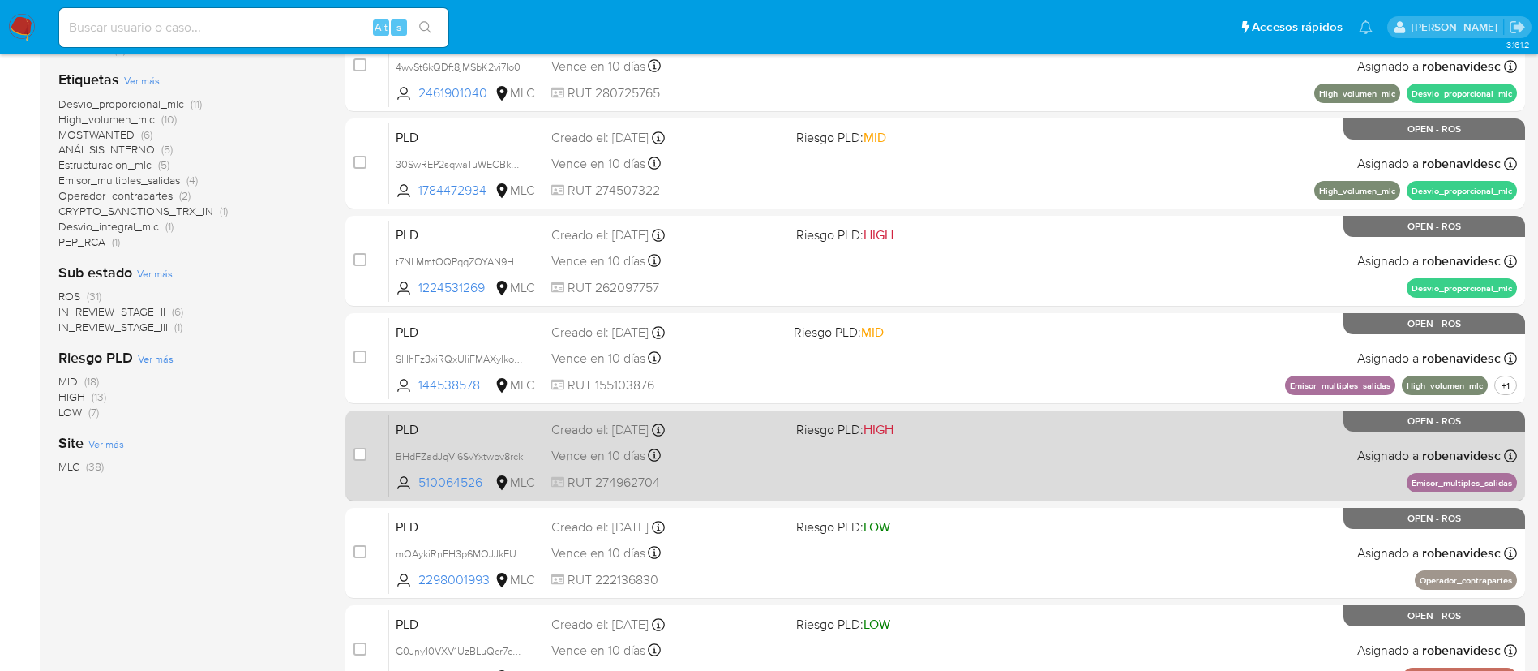
click at [927, 448] on div "PLD BHdFZadJqVl6SvYxtwbv8rck 510064526 MLC Riesgo PLD: HIGH Creado el: [DATE] C…" at bounding box center [953, 455] width 1128 height 82
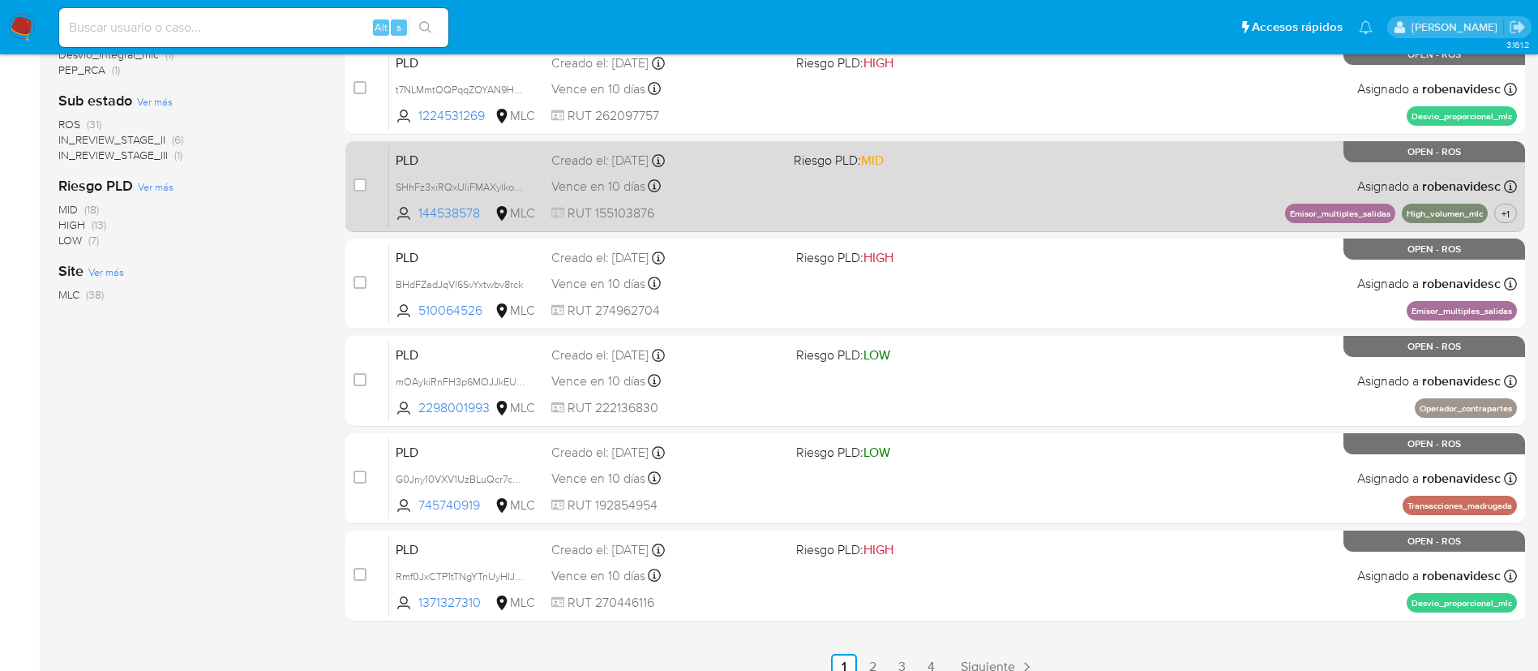
scroll to position [591, 0]
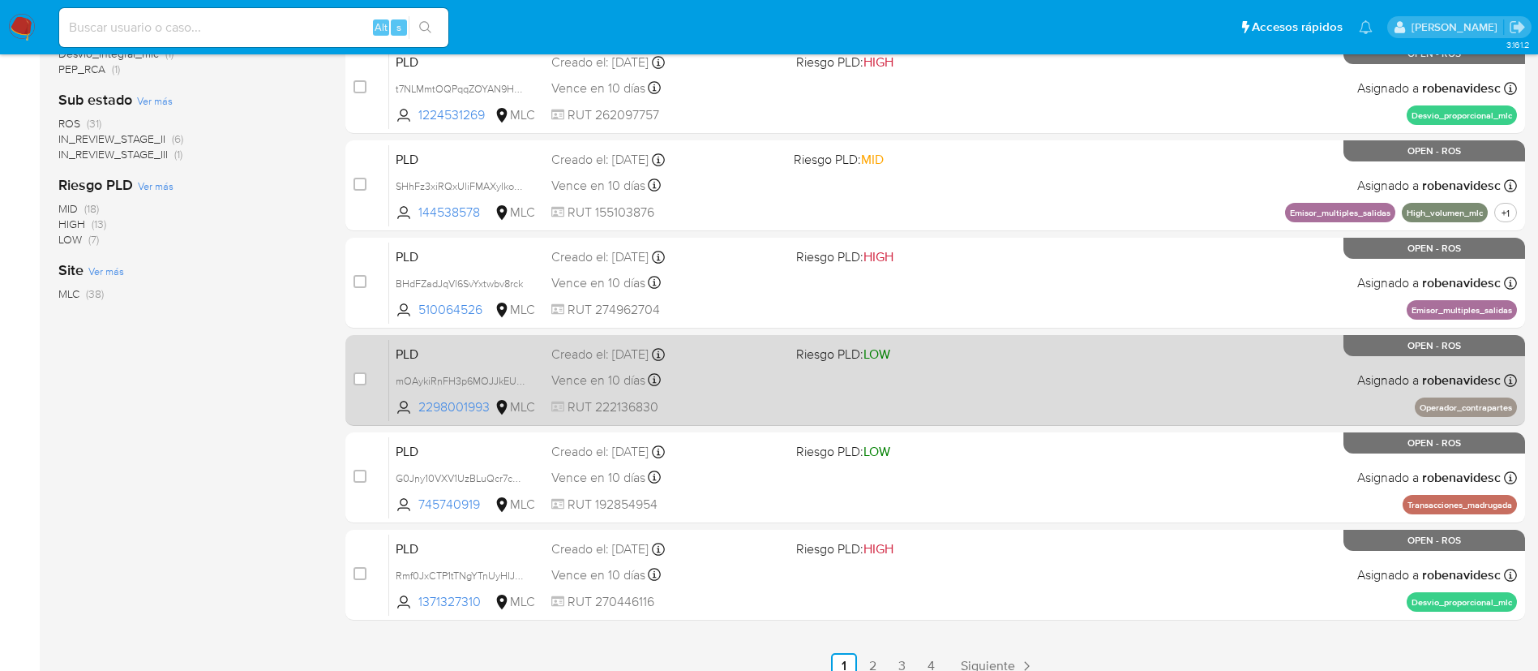
click at [1062, 384] on div "PLD mOAykiRnFH3p6MOJJkEUcHez 2298001993 MLC Riesgo PLD: LOW Creado el: [DATE] C…" at bounding box center [953, 380] width 1128 height 82
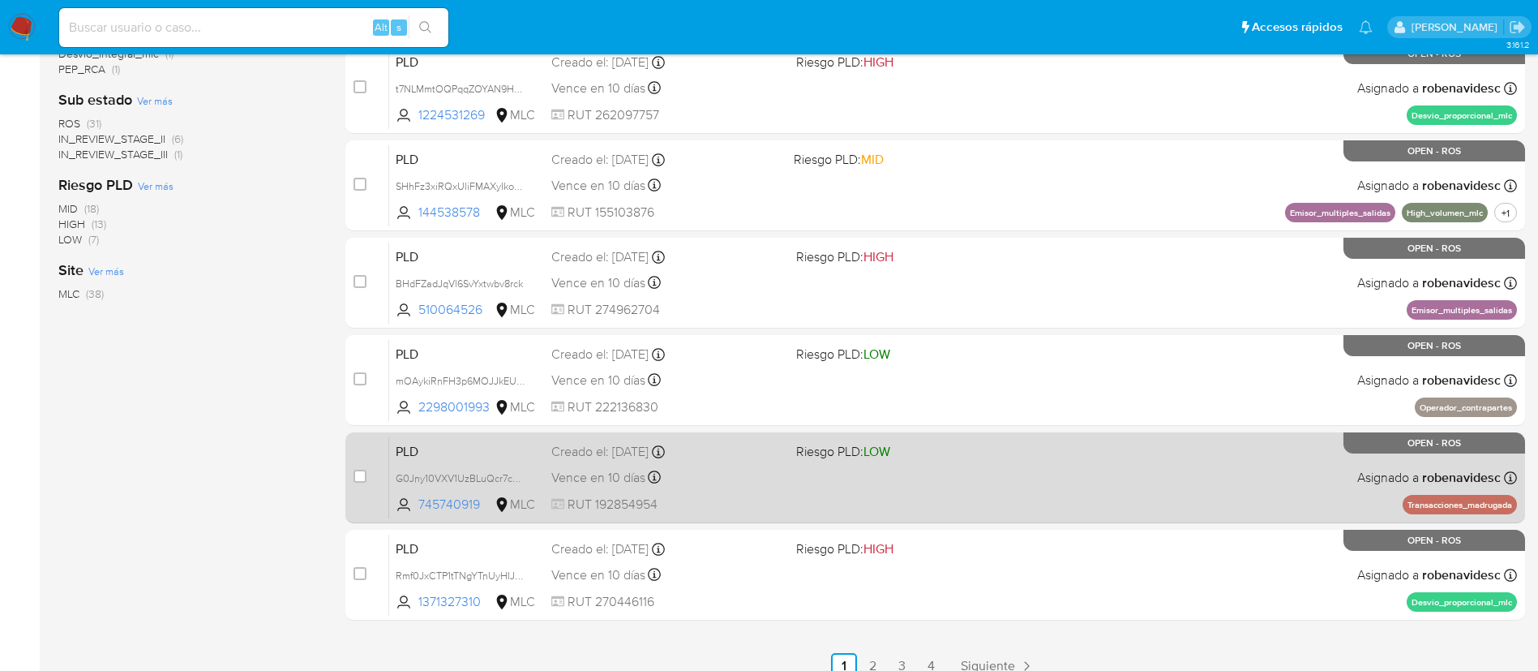
click at [920, 442] on span "Riesgo PLD: LOW" at bounding box center [912, 450] width 232 height 21
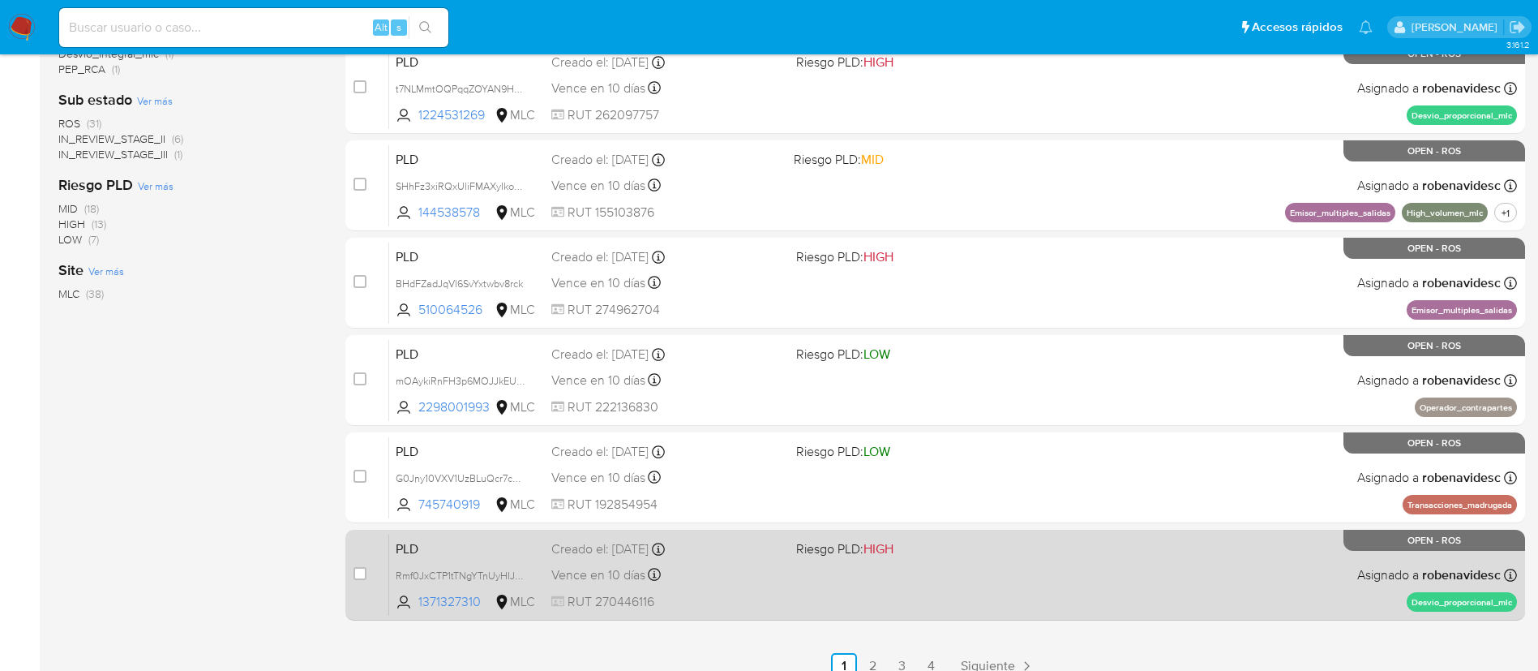
click at [1008, 564] on div "PLD Rmf0JxCTP1tTNgYTnUyHIJWj 1371327310 MLC Riesgo PLD: HIGH Creado el: [DATE] …" at bounding box center [953, 575] width 1128 height 82
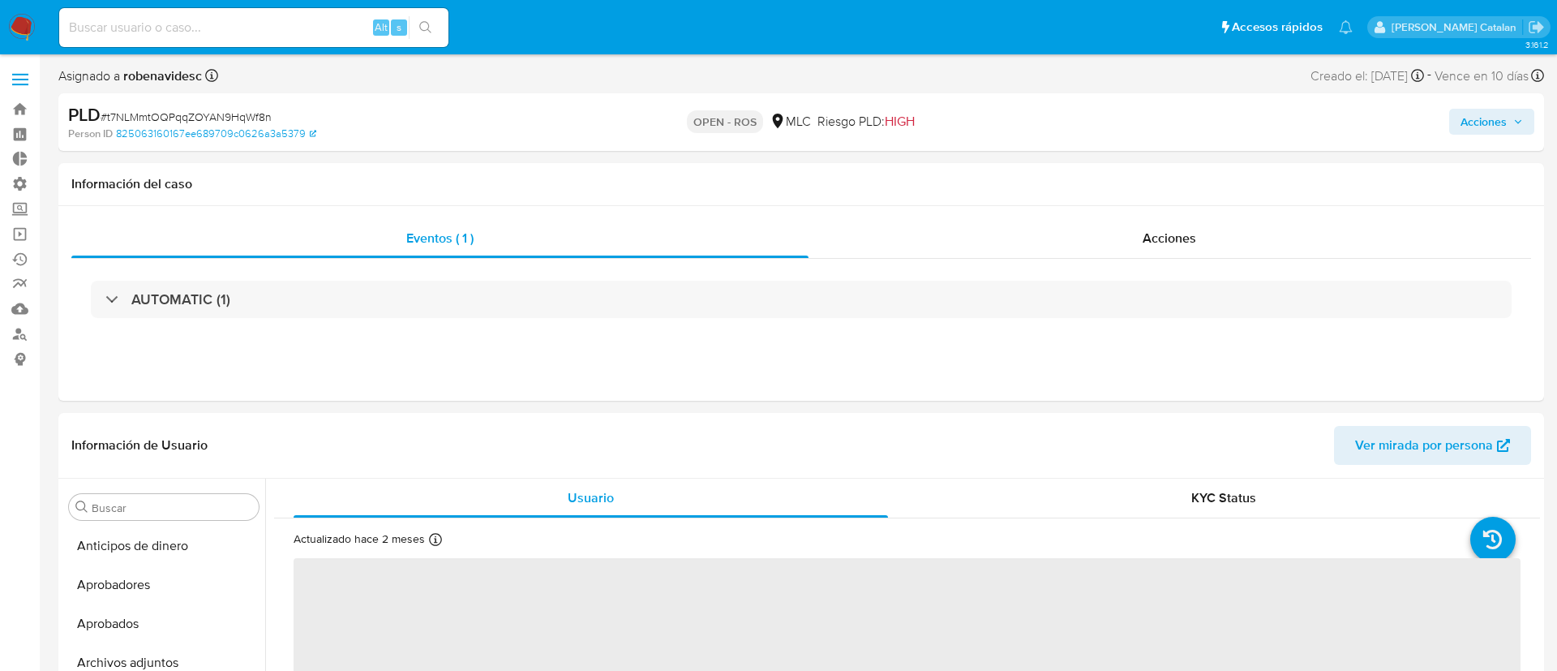
select select "10"
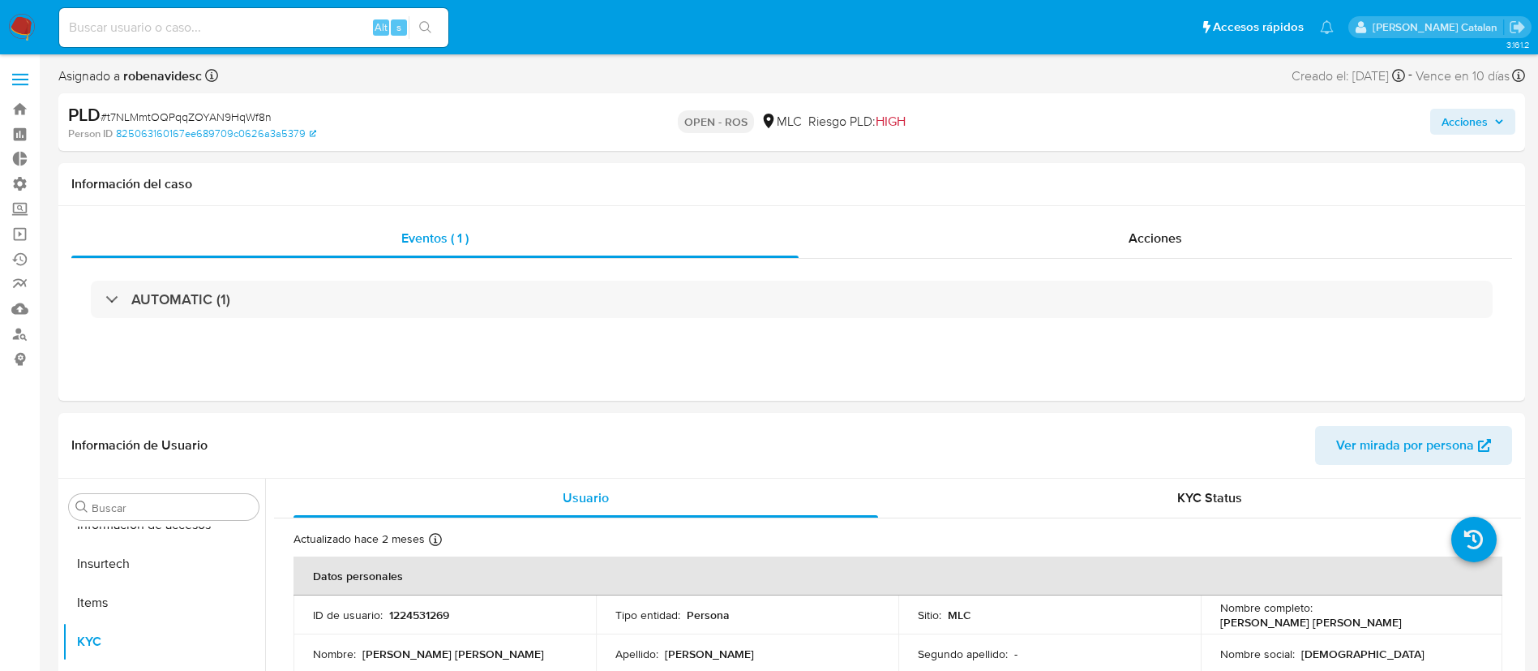
scroll to position [763, 0]
click at [1176, 219] on div "Acciones" at bounding box center [1156, 238] width 714 height 39
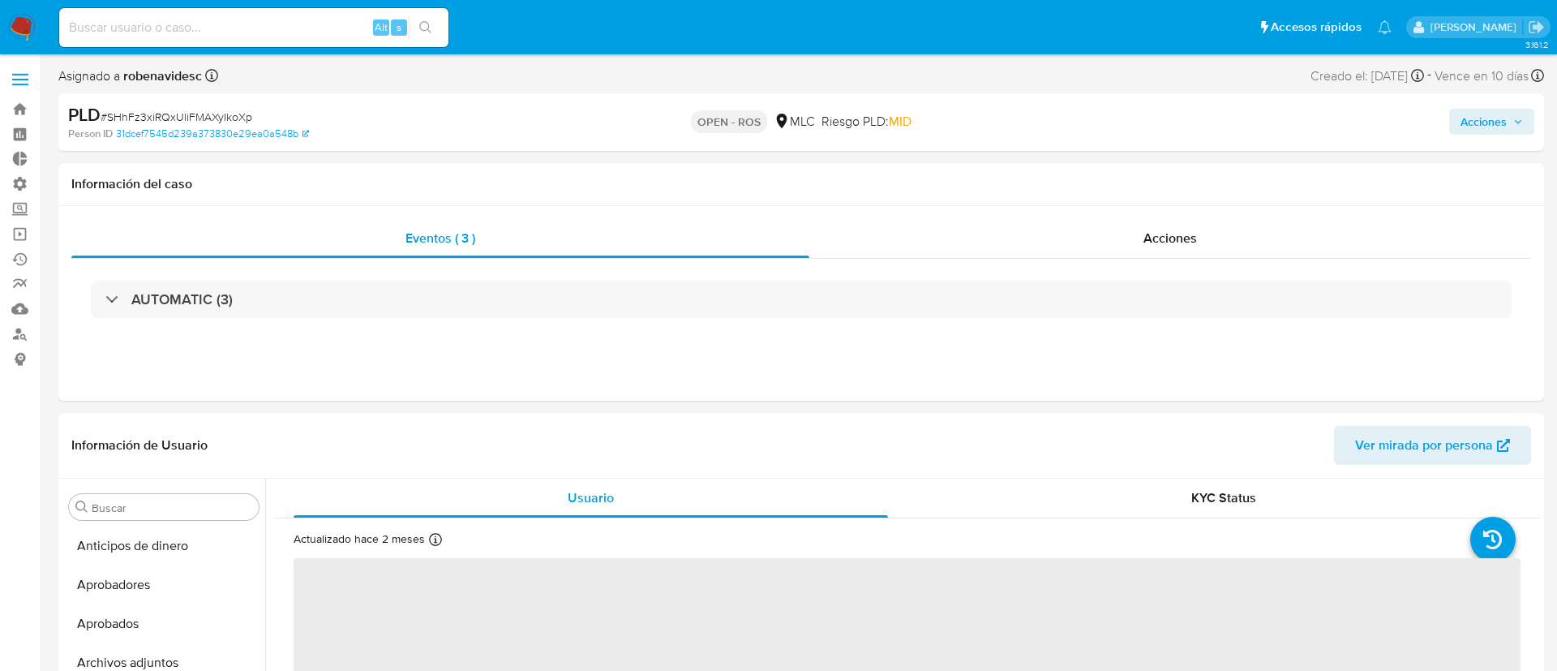
select select "10"
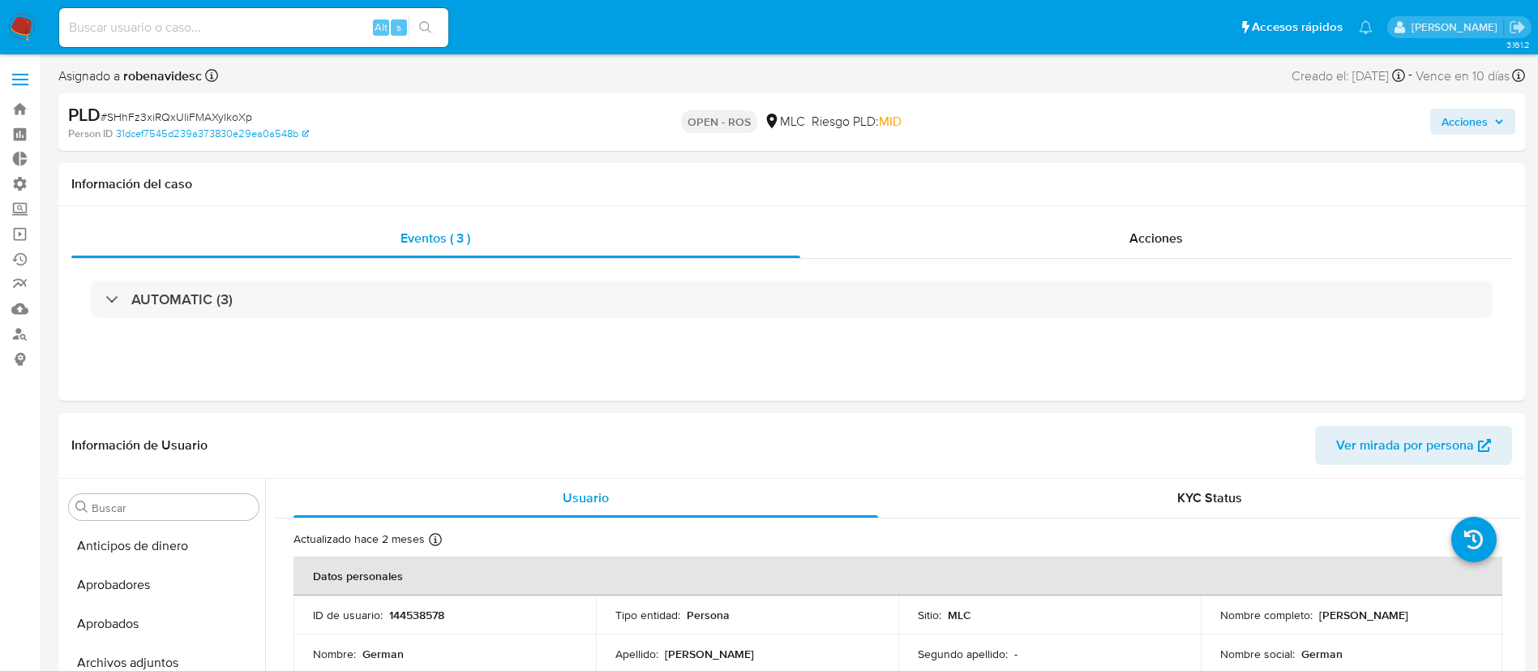
scroll to position [763, 0]
click at [1129, 242] on div "Acciones" at bounding box center [1156, 238] width 713 height 39
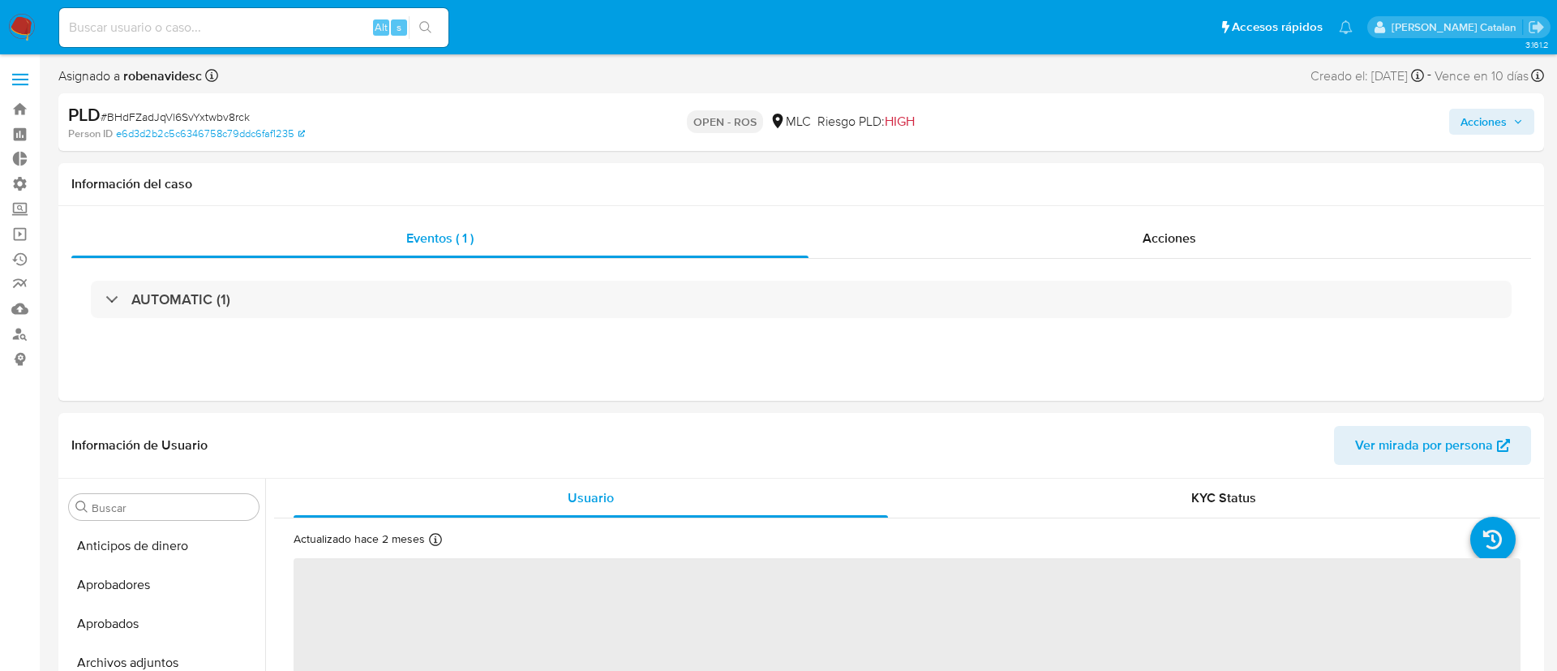
select select "10"
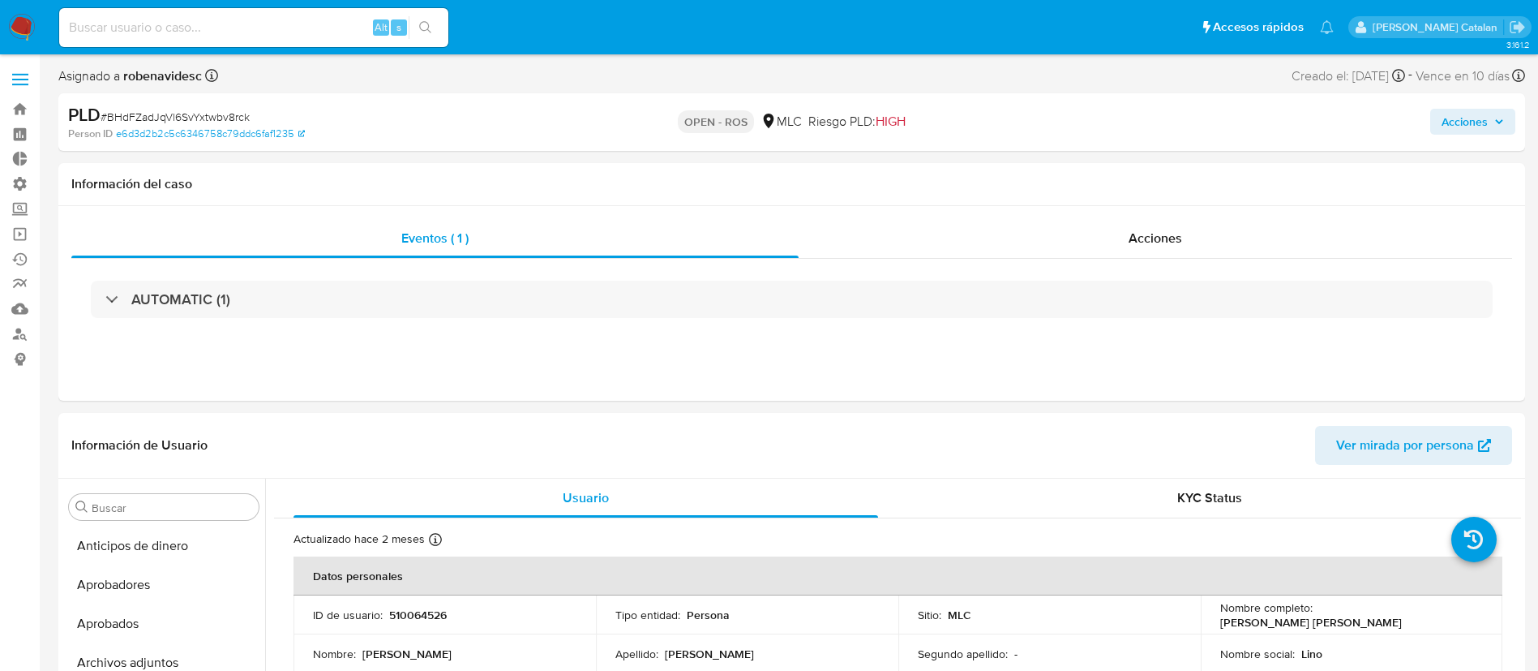
scroll to position [763, 0]
click at [1044, 228] on div "Acciones" at bounding box center [1156, 238] width 714 height 39
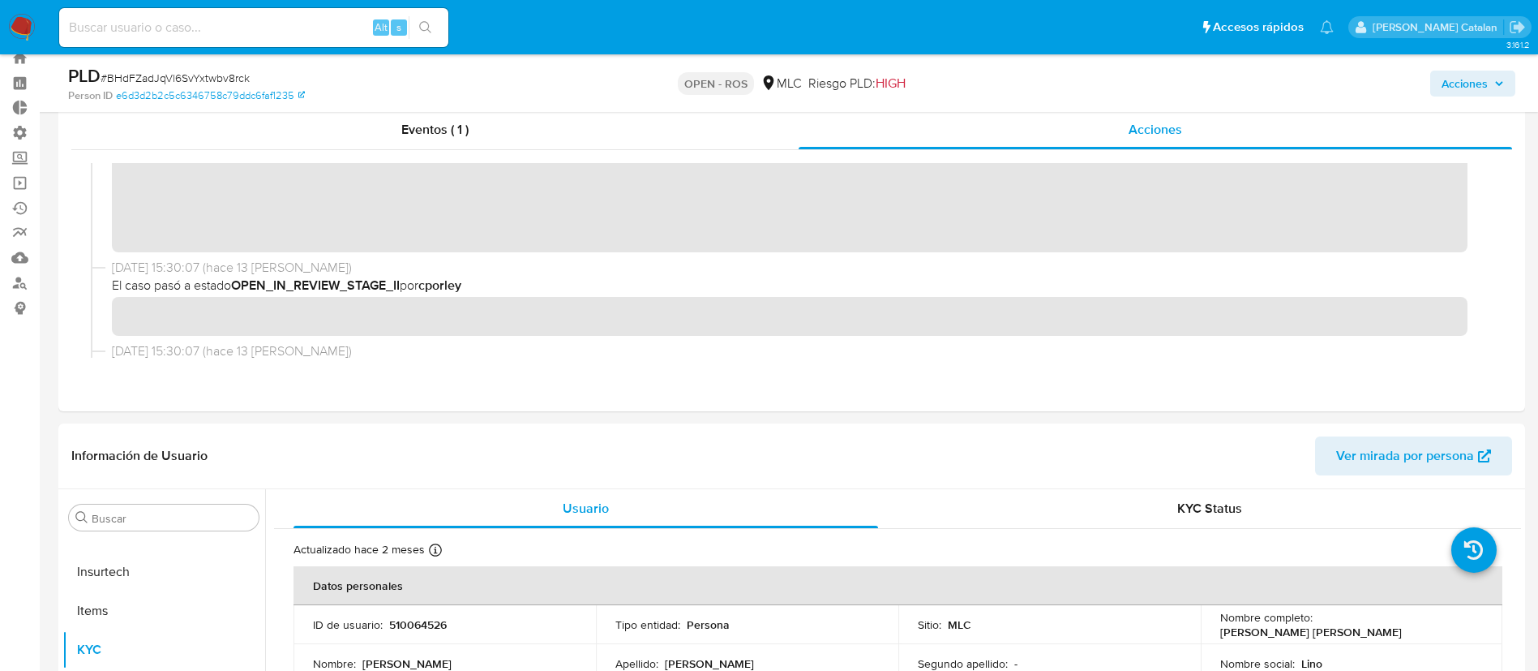
scroll to position [54, 0]
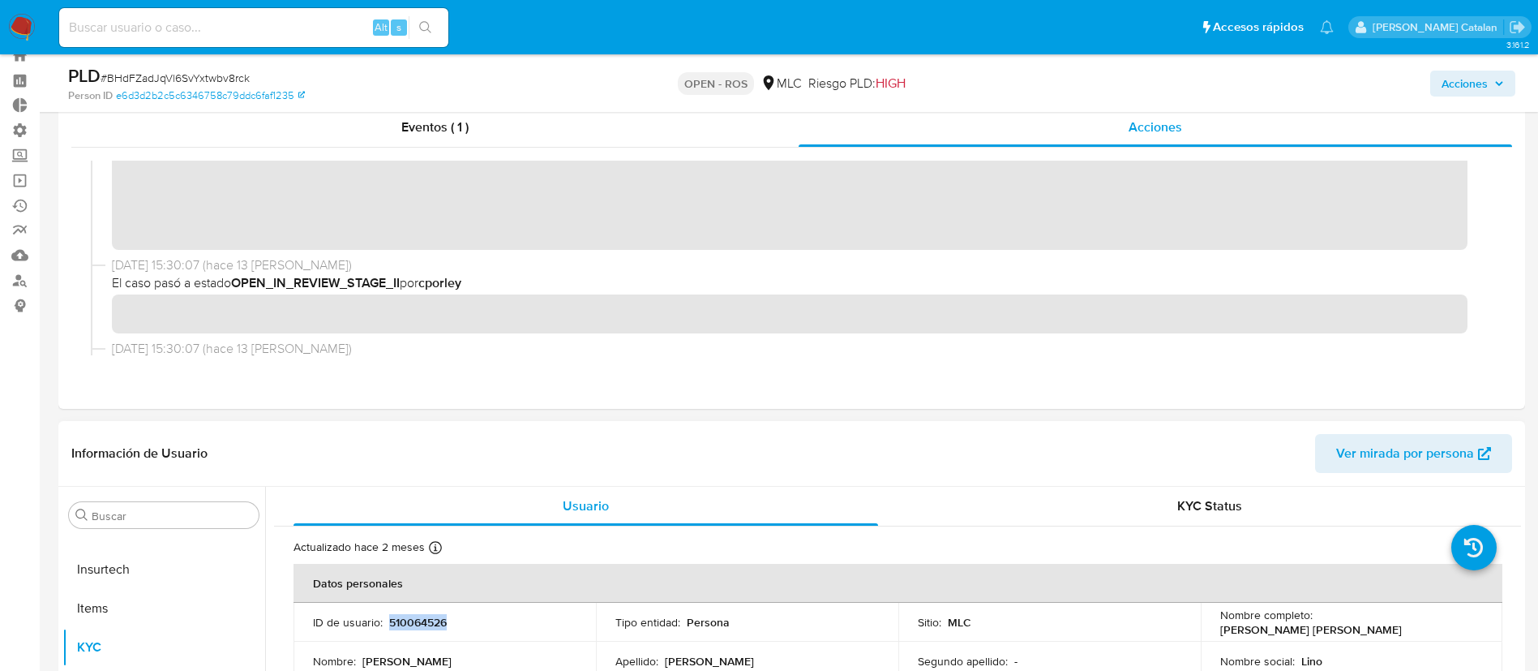
drag, startPoint x: 468, startPoint y: 611, endPoint x: 388, endPoint y: 626, distance: 81.8
click at [388, 626] on td "ID de usuario : 510064526" at bounding box center [445, 622] width 303 height 39
copy p "510064526"
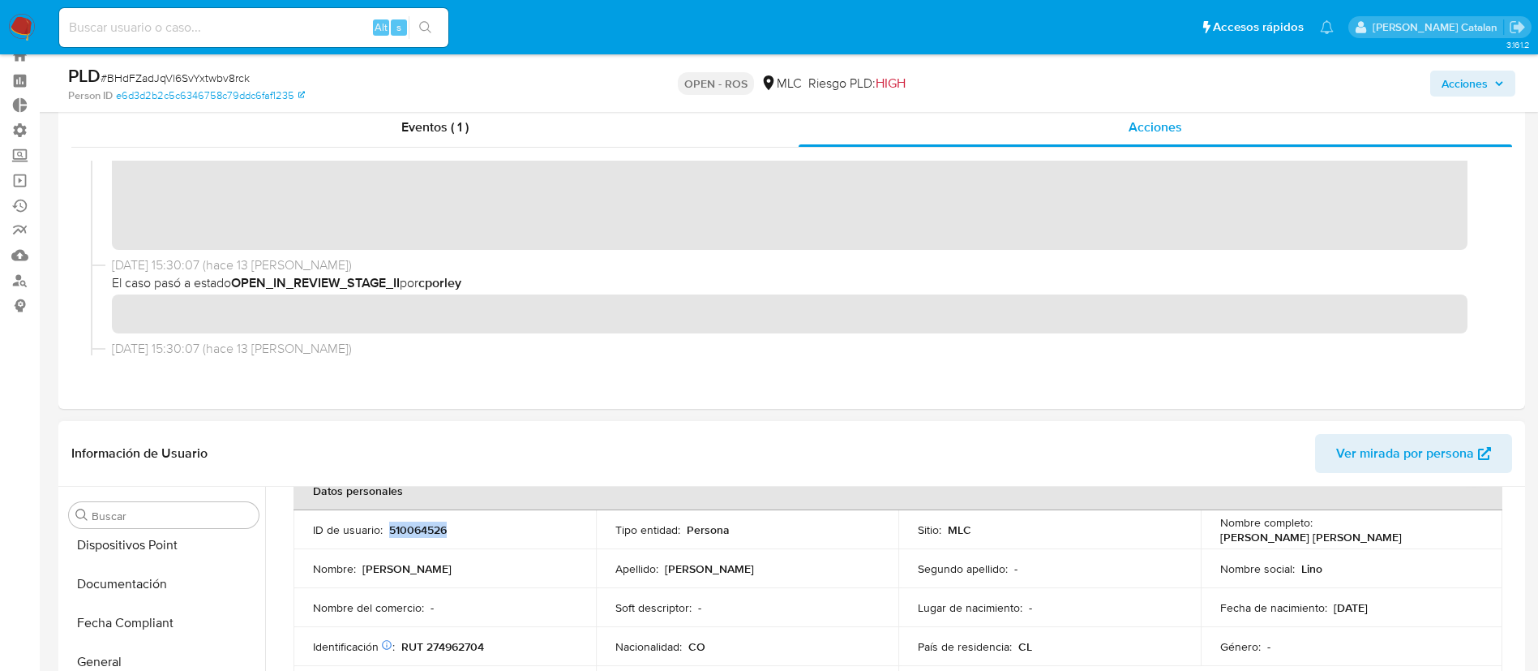
scroll to position [434, 0]
click at [152, 594] on button "Documentación" at bounding box center [163, 587] width 203 height 39
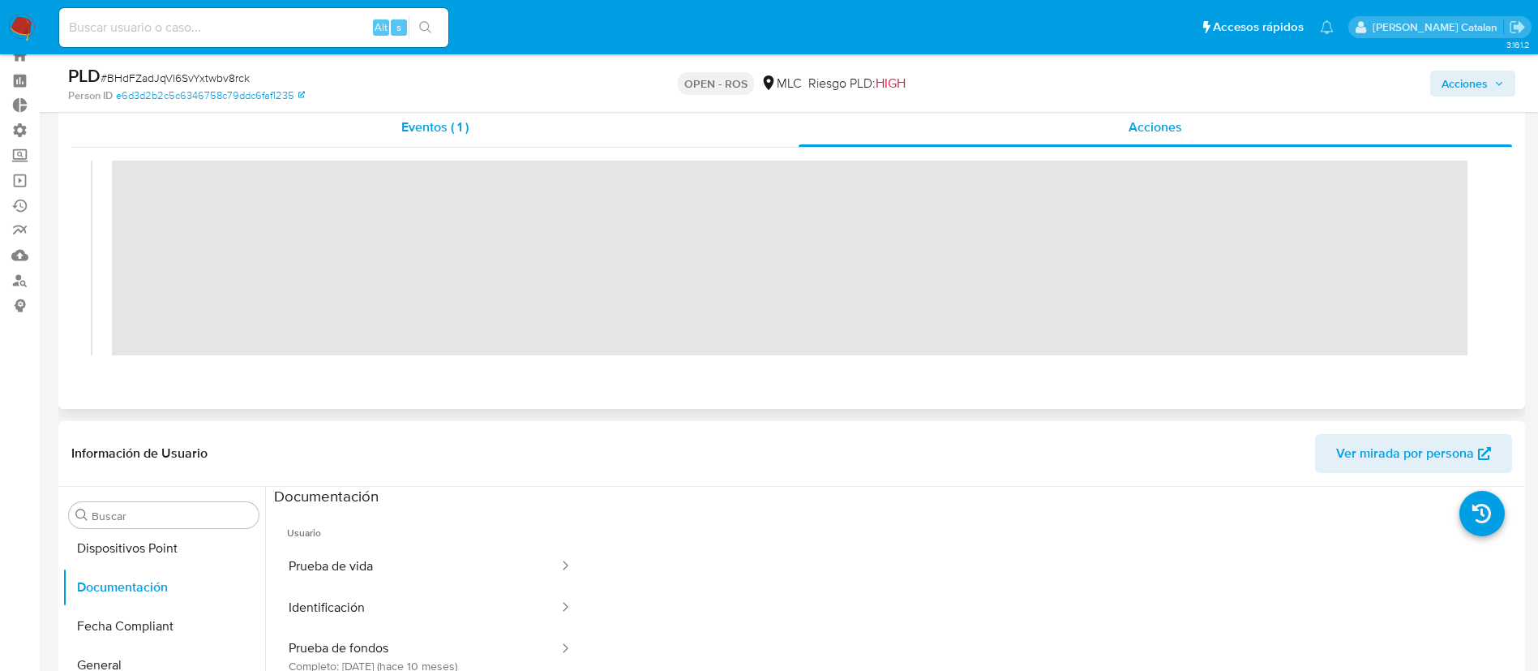
scroll to position [0, 0]
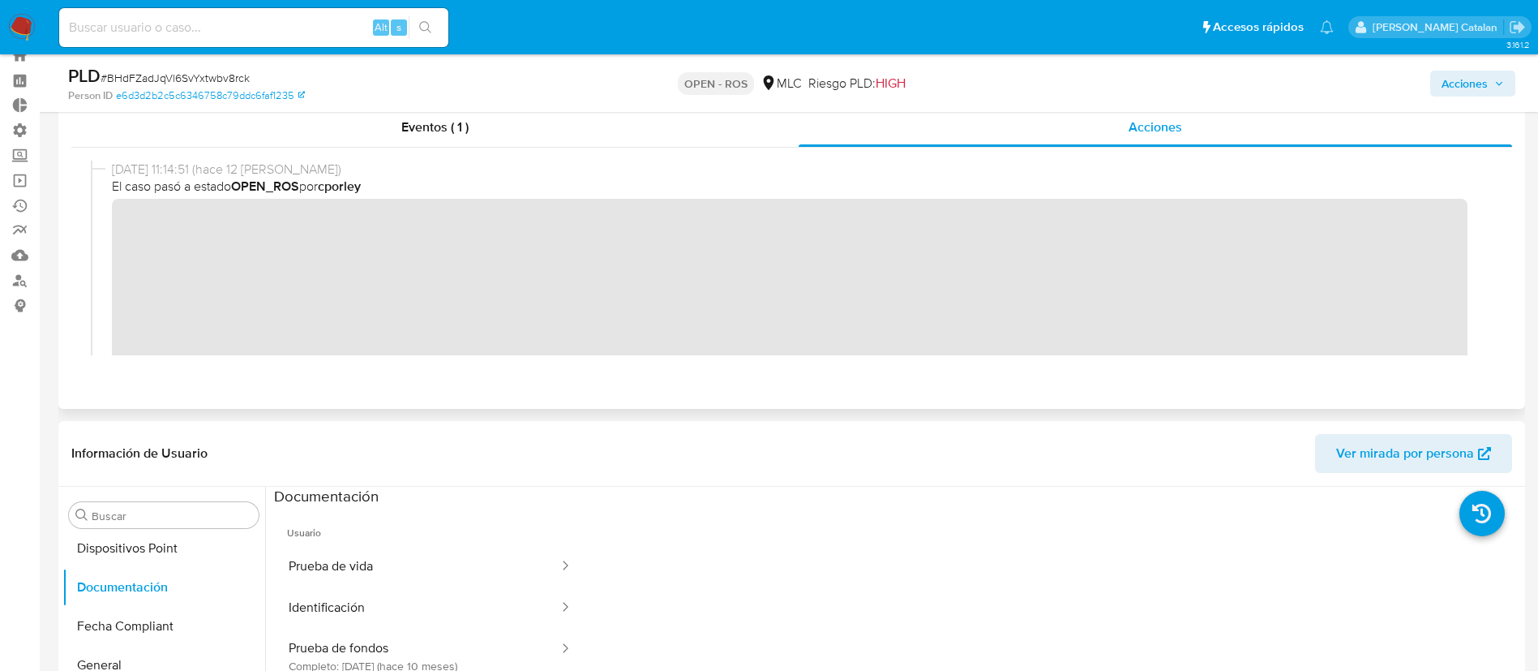
click at [84, 227] on div at bounding box center [791, 258] width 1441 height 221
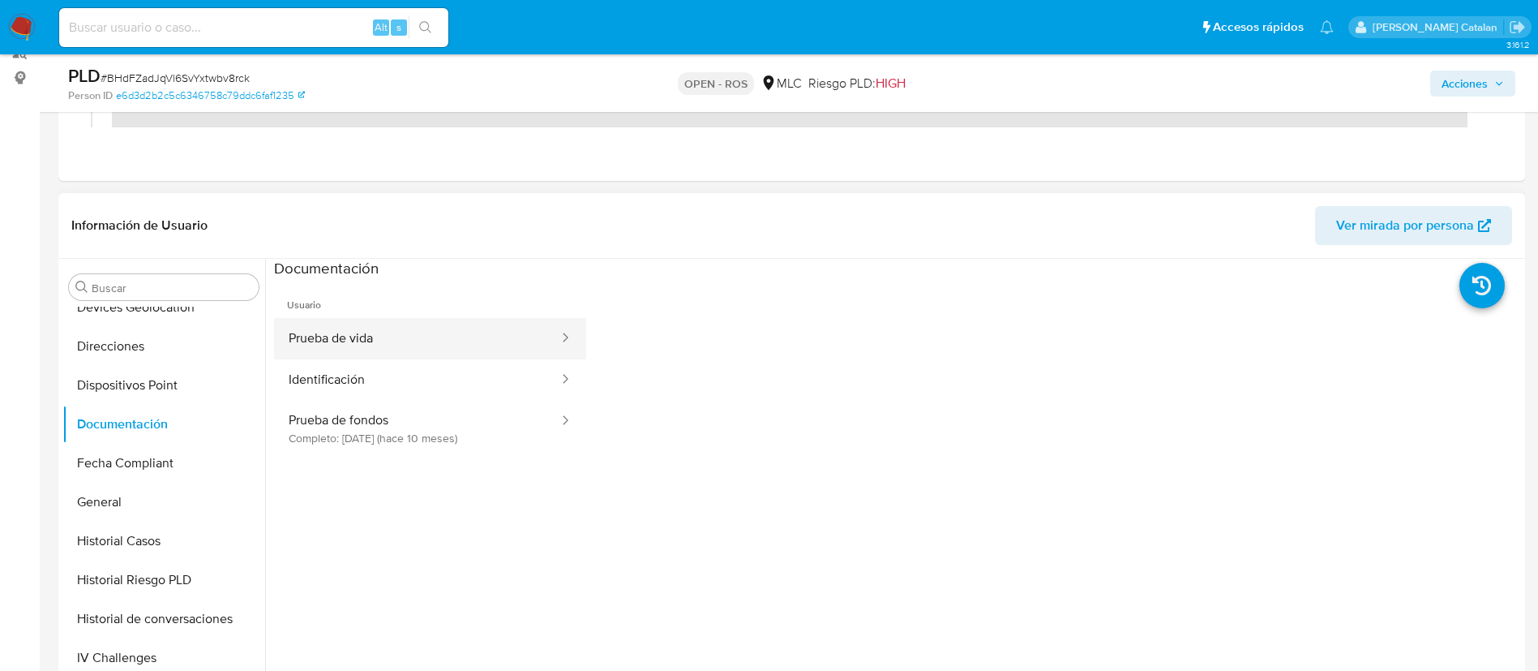
scroll to position [282, 0]
click at [400, 336] on button "Prueba de vida" at bounding box center [417, 337] width 286 height 41
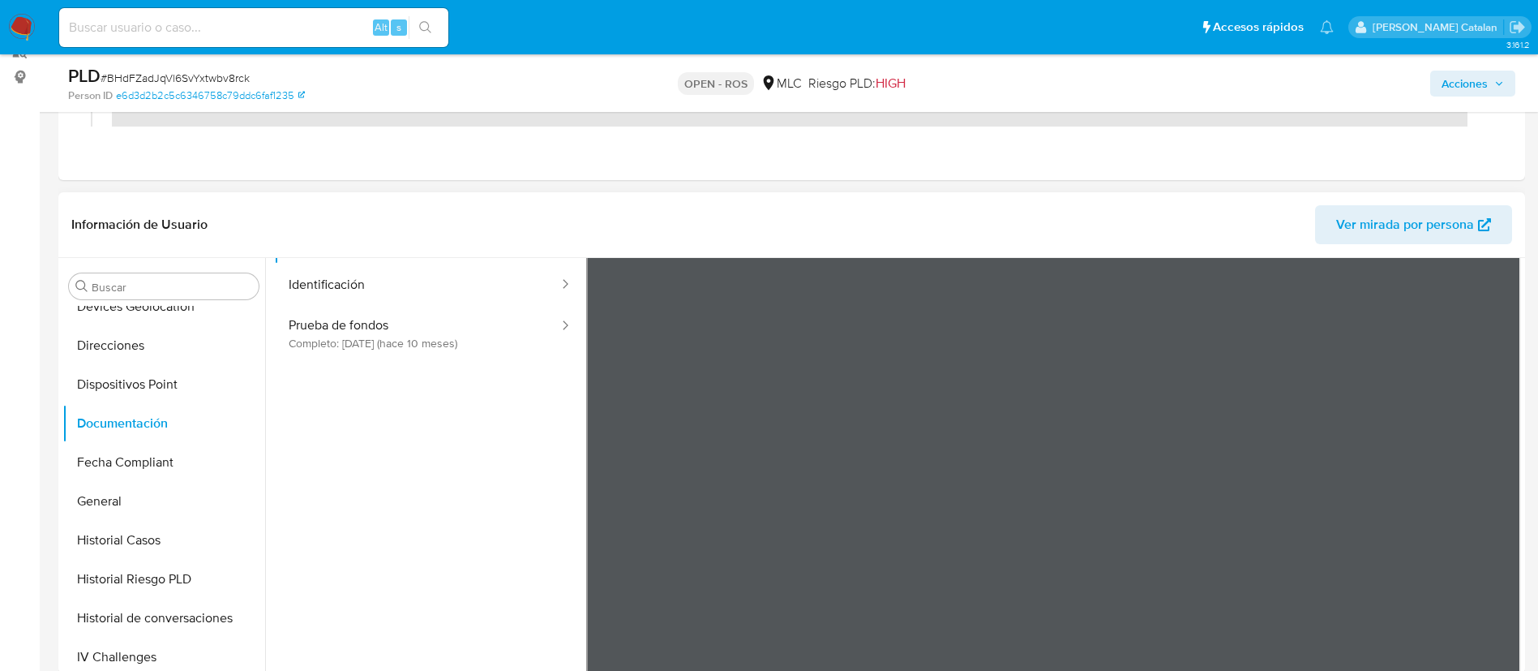
scroll to position [95, 0]
click at [474, 285] on button "Identificación" at bounding box center [417, 284] width 286 height 41
click at [423, 333] on button "Prueba de fondos Completo: 14/12/2024 (hace 10 meses)" at bounding box center [417, 332] width 286 height 55
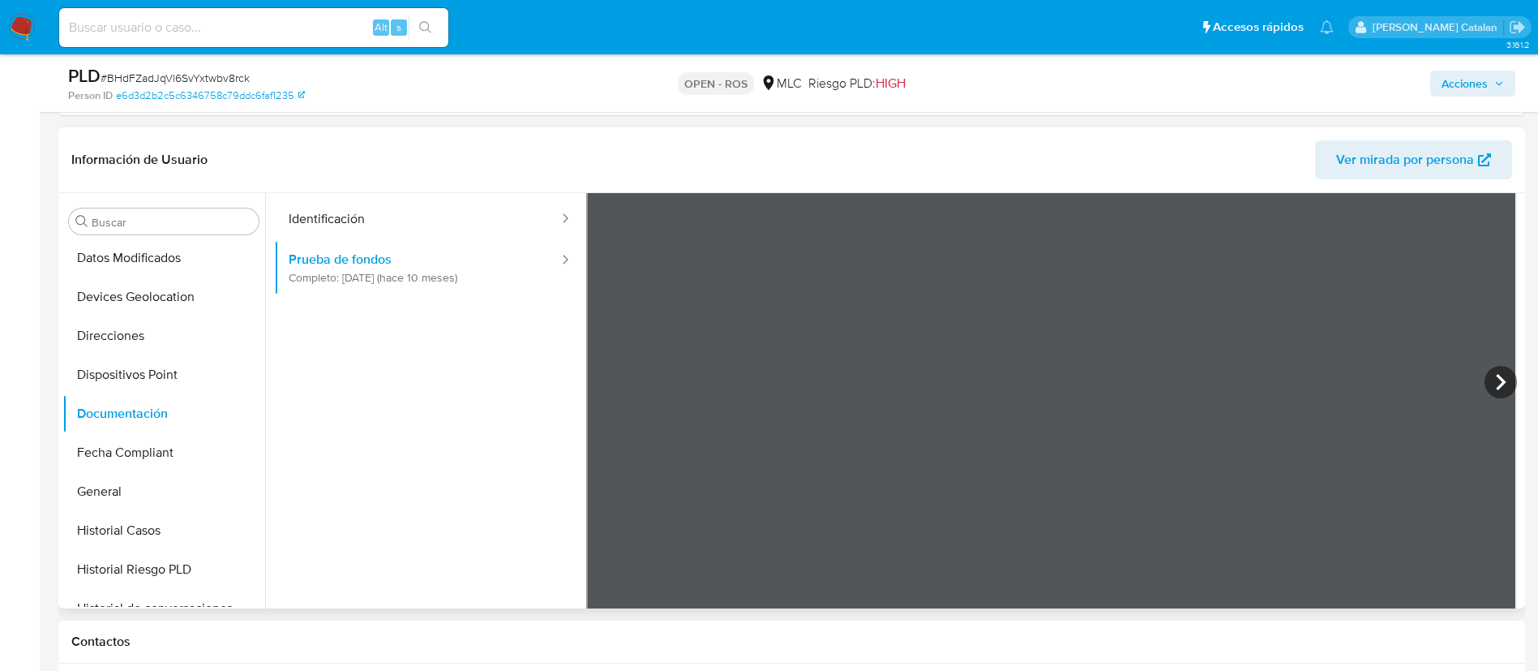
scroll to position [325, 0]
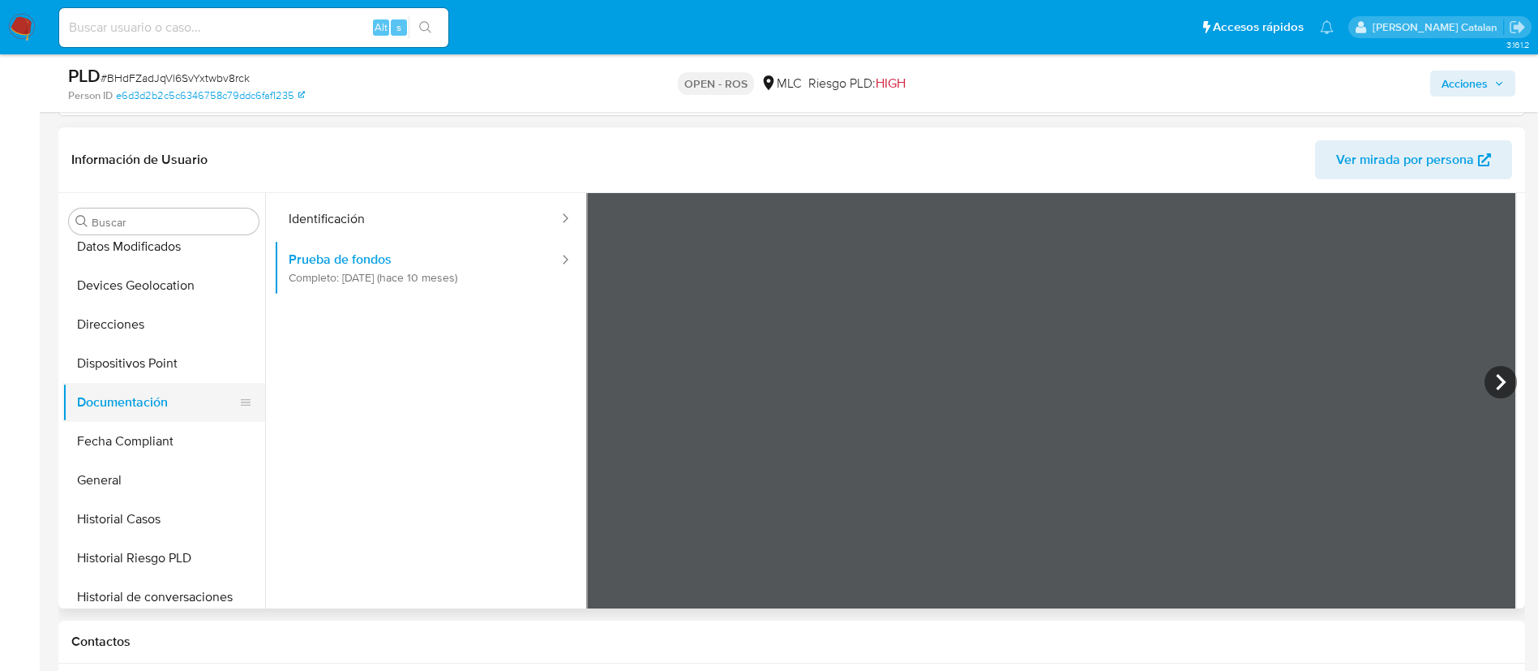
click at [131, 408] on button "Documentación" at bounding box center [157, 402] width 190 height 39
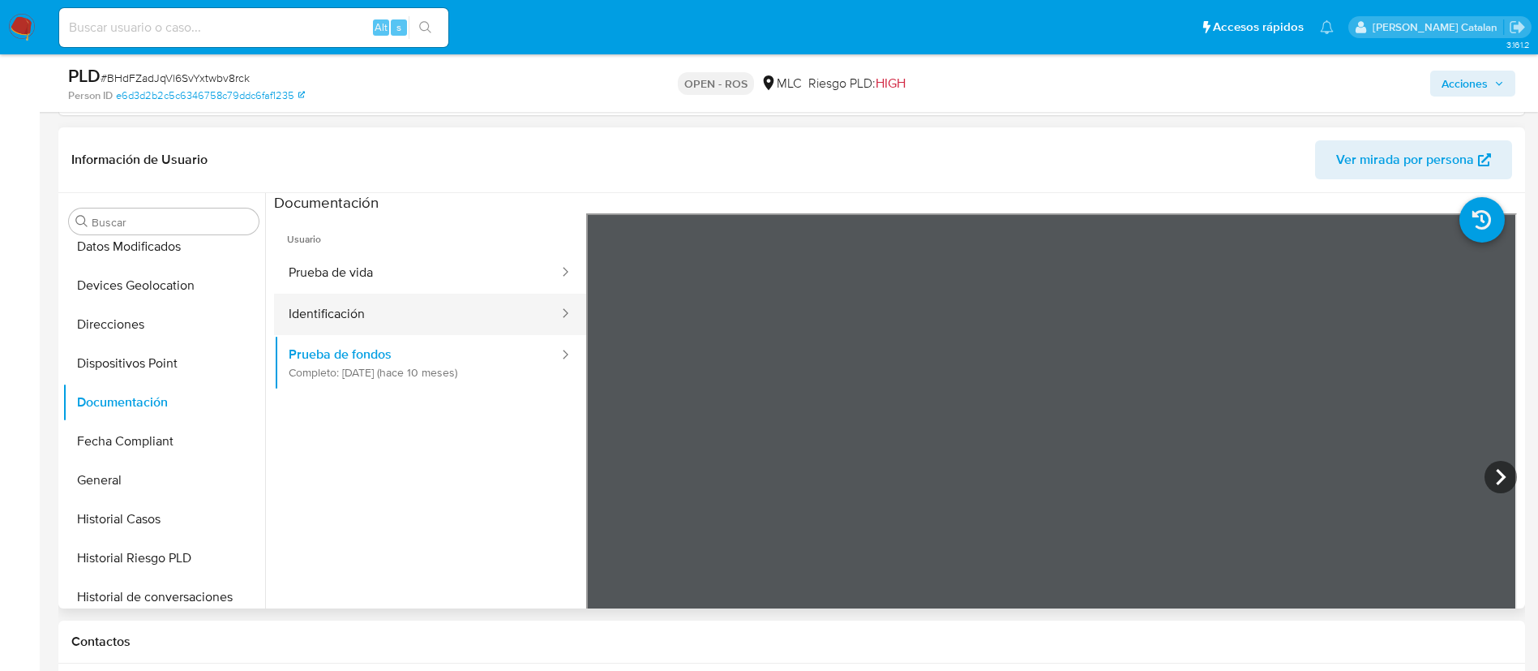
click at [396, 322] on button "Identificación" at bounding box center [417, 314] width 286 height 41
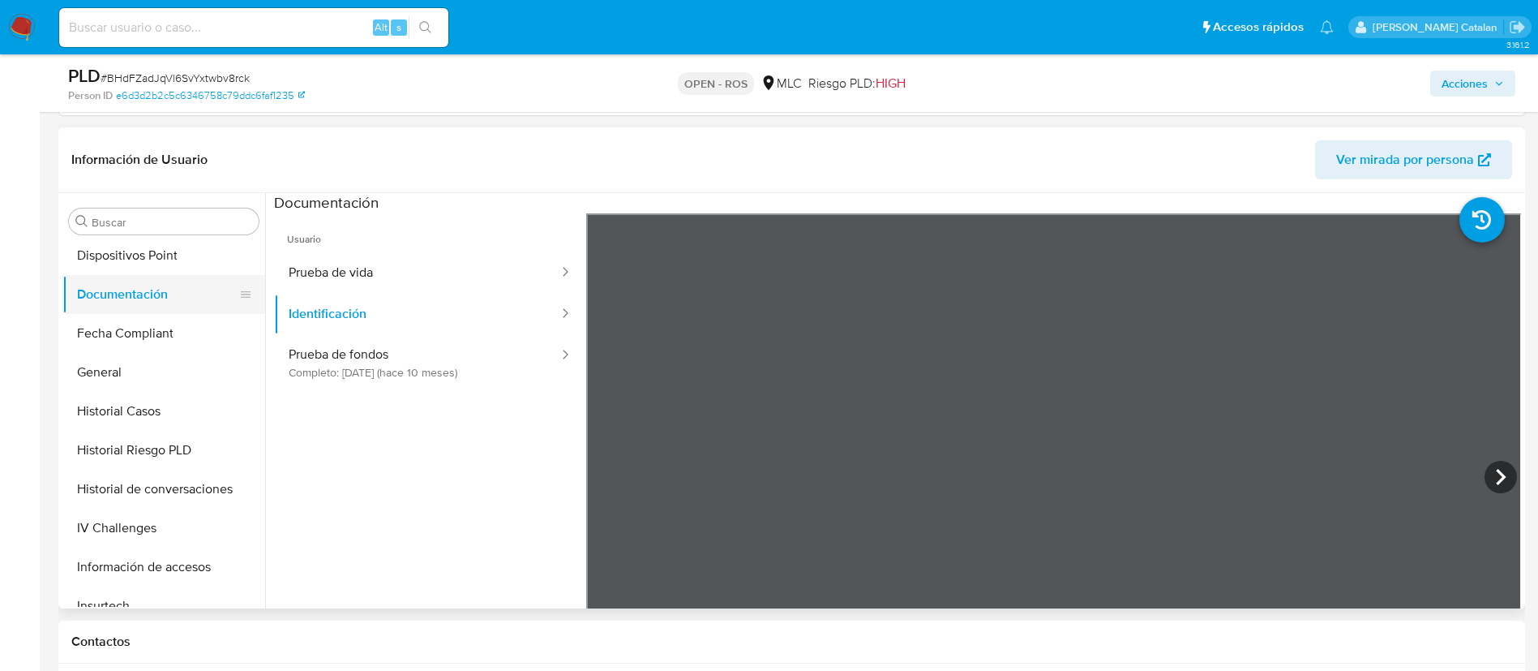
scroll to position [444, 0]
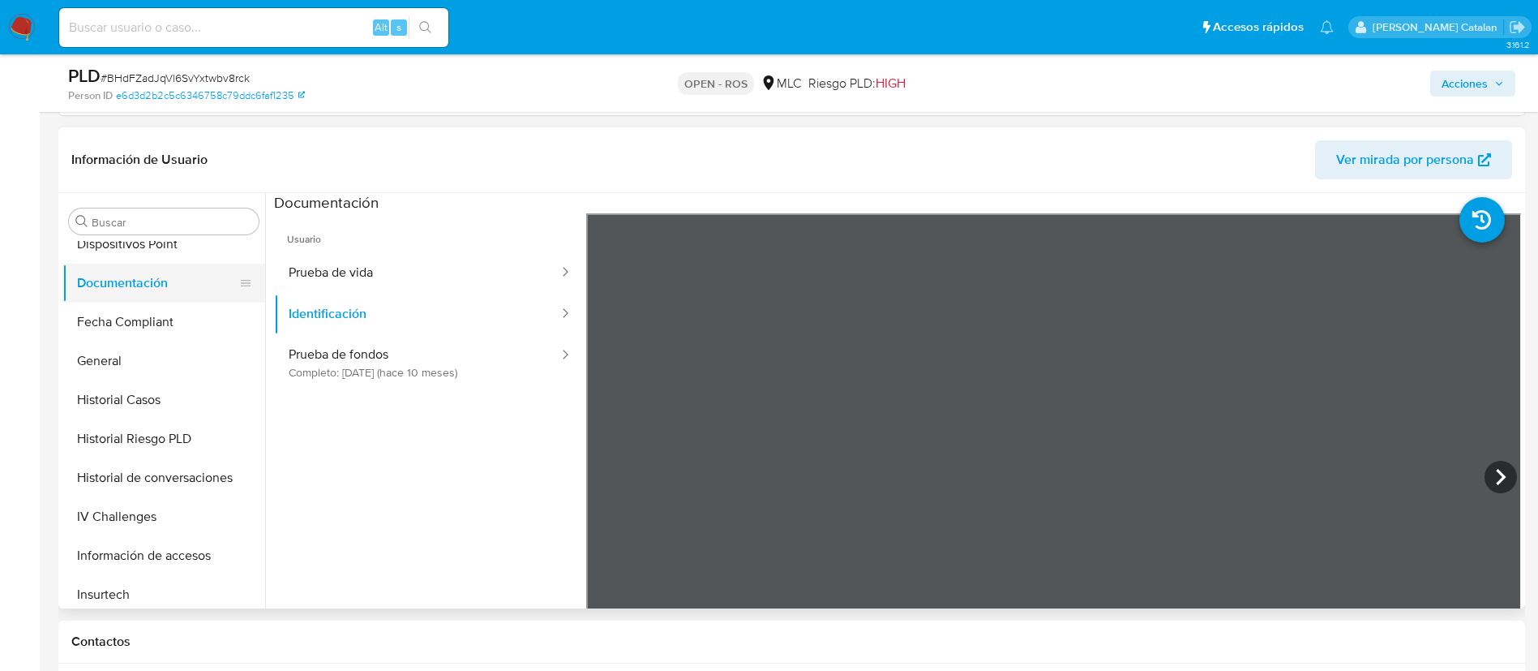
click at [117, 393] on button "Historial Casos" at bounding box center [163, 399] width 203 height 39
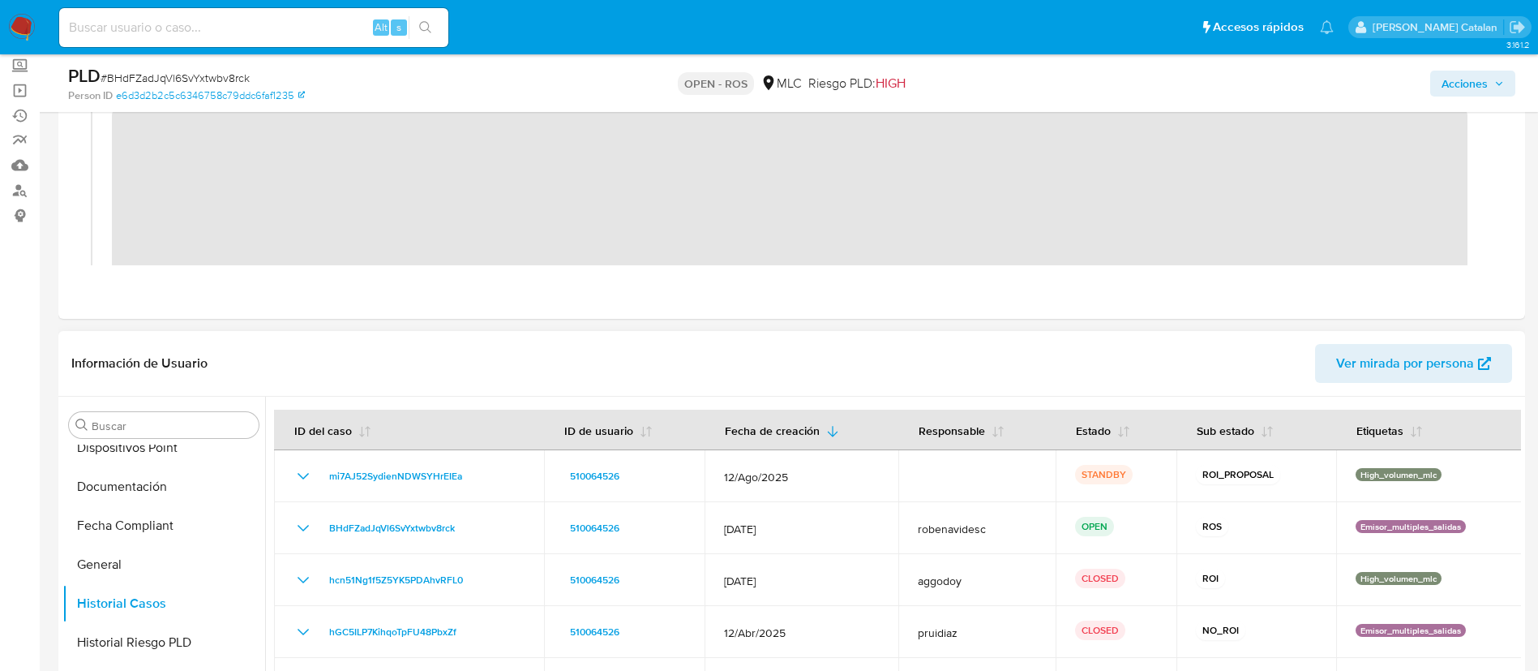
scroll to position [0, 0]
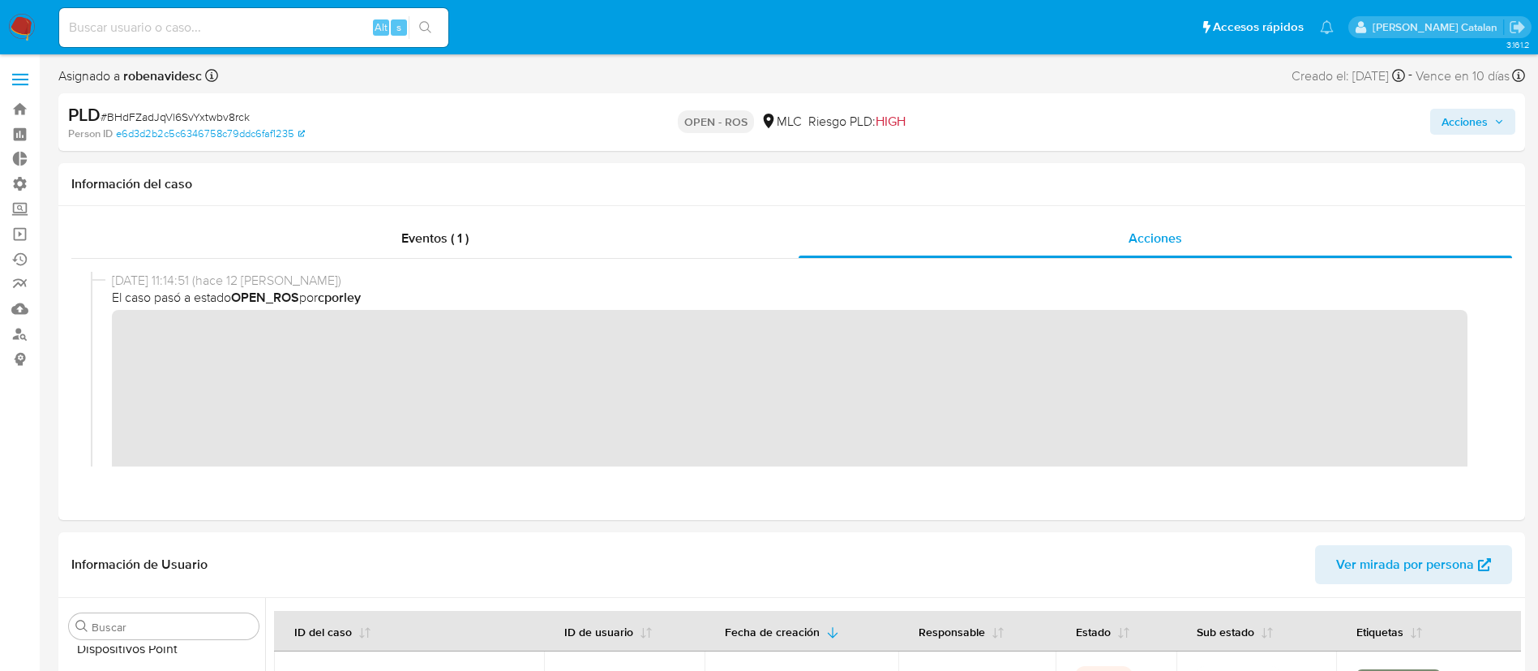
click at [1466, 105] on div "Acciones" at bounding box center [1276, 122] width 478 height 38
click at [1468, 127] on span "Acciones" at bounding box center [1465, 122] width 46 height 26
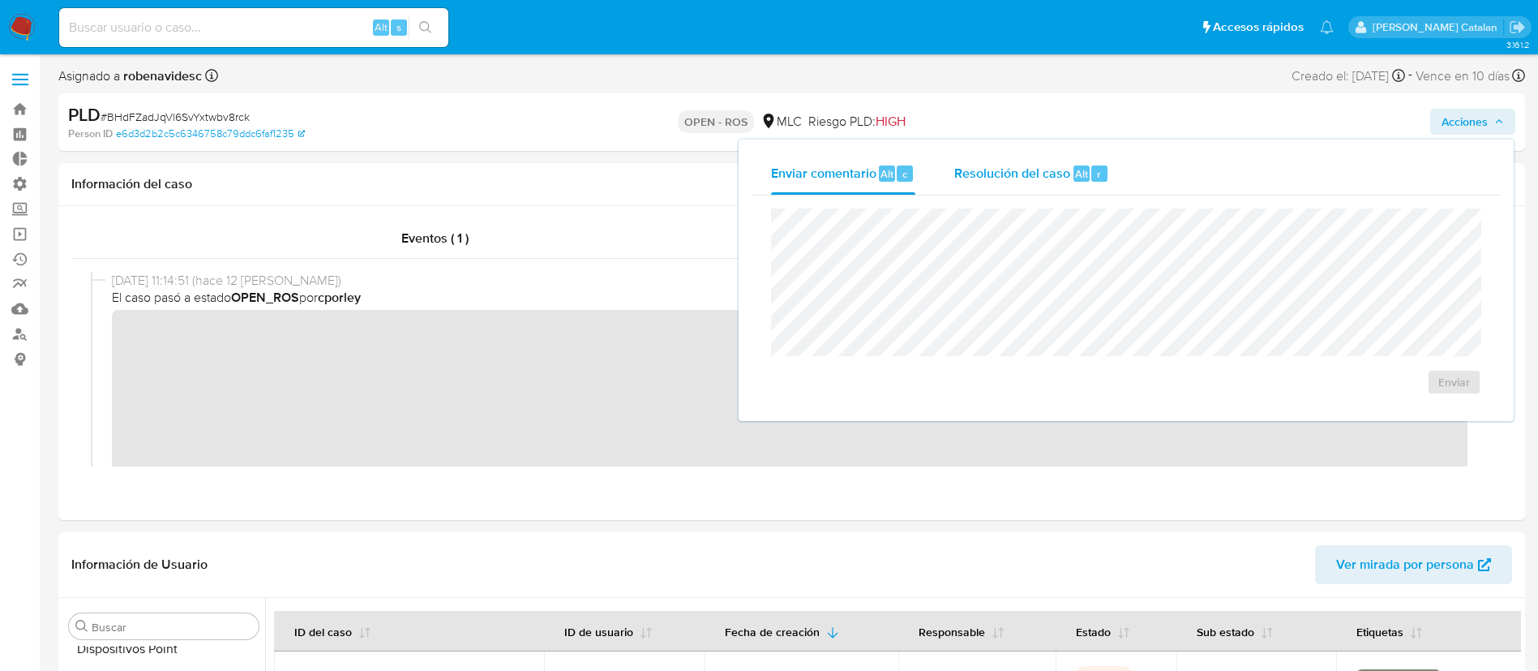
click at [1031, 164] on span "Resolución del caso" at bounding box center [1013, 173] width 116 height 19
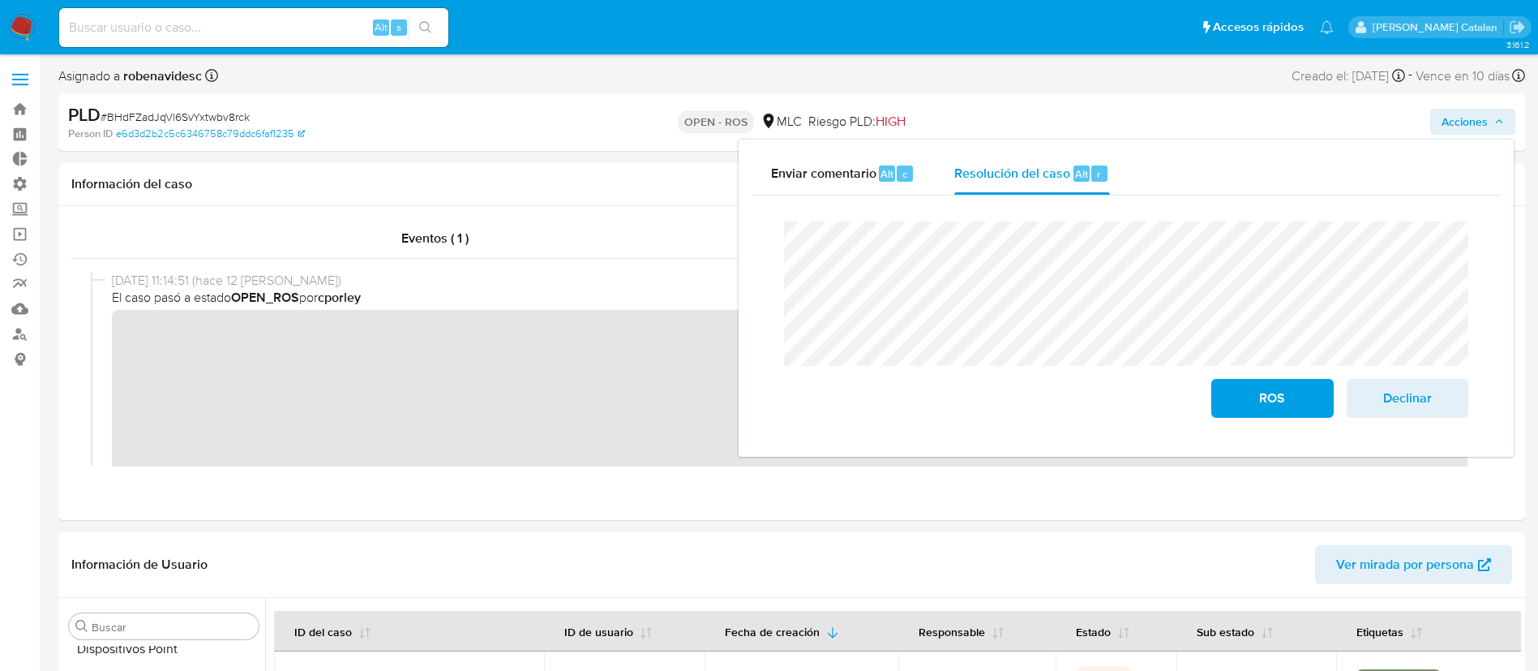
click at [767, 218] on div "Cierre de caso ROS Declinar" at bounding box center [1126, 319] width 749 height 248
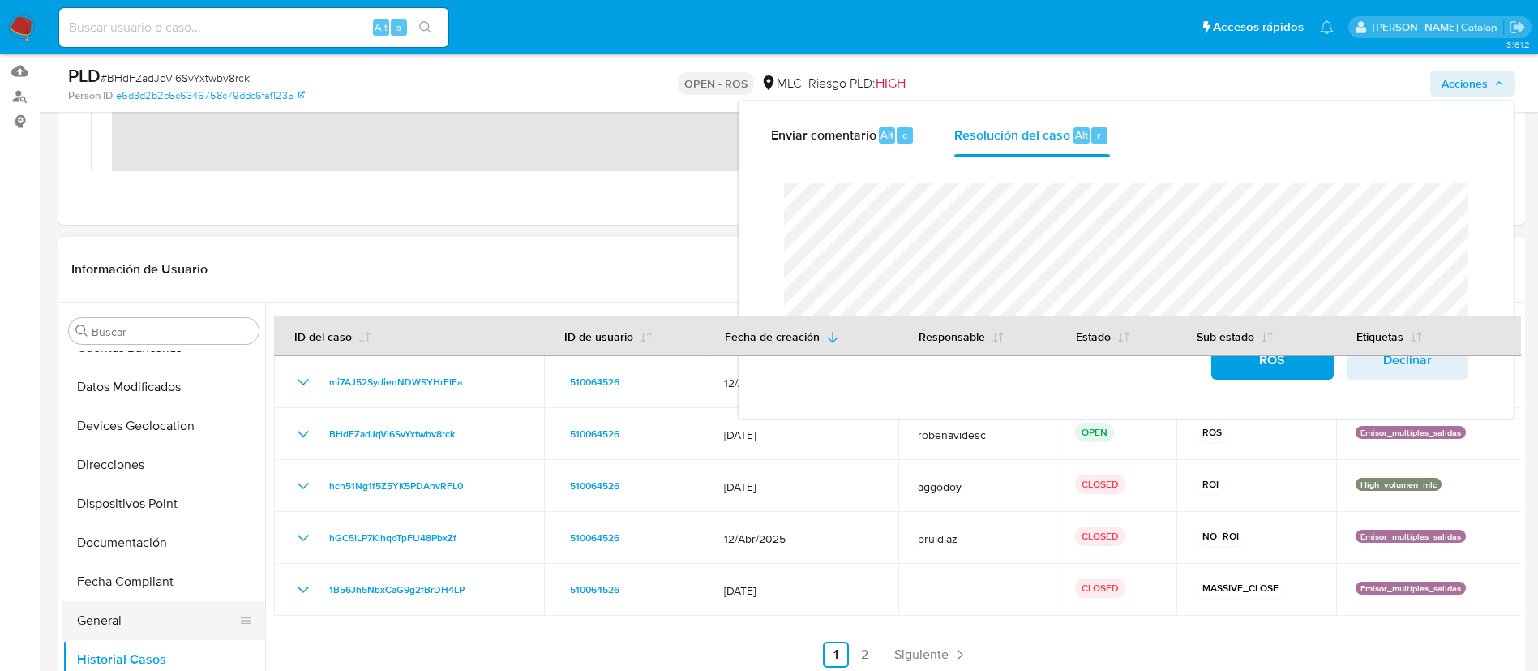
scroll to position [294, 0]
click at [118, 527] on button "Documentación" at bounding box center [157, 543] width 190 height 39
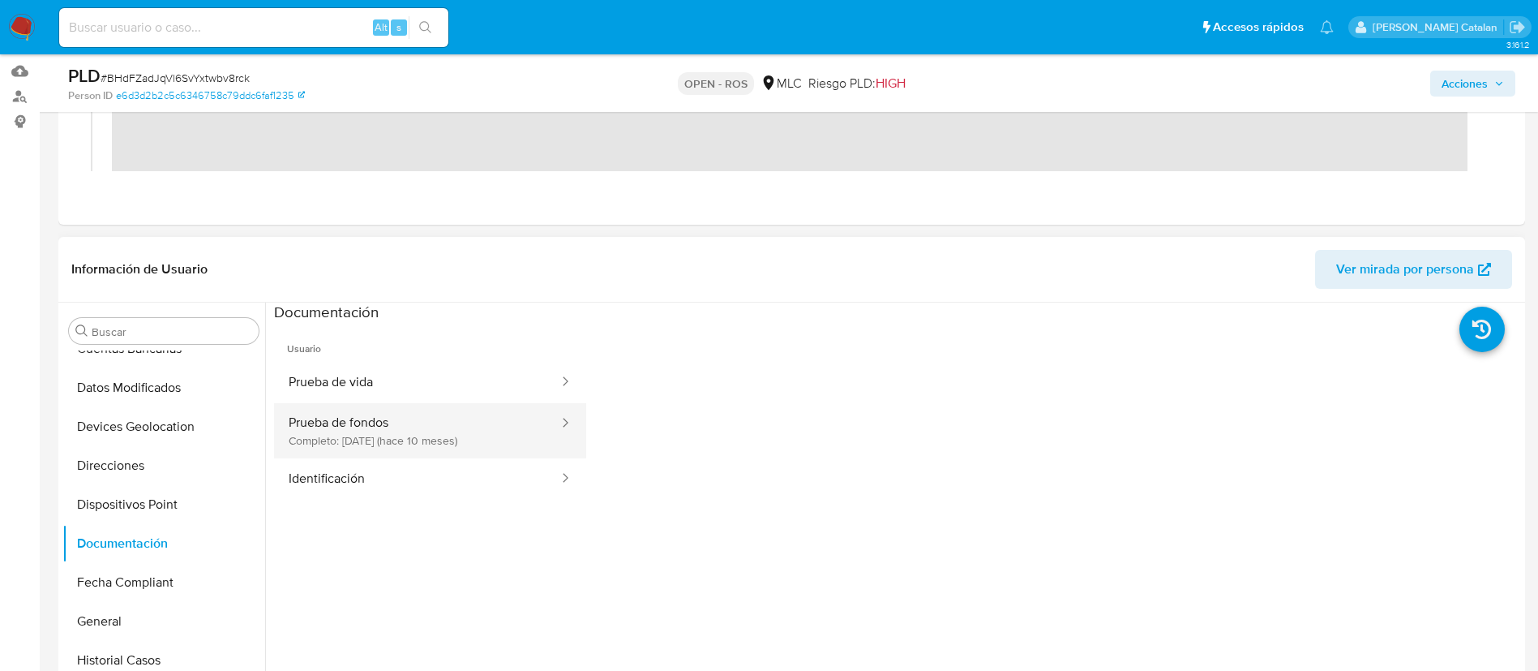
click at [414, 422] on button "Prueba de fondos Completo: 14/12/2024 (hace 10 meses)" at bounding box center [417, 430] width 286 height 55
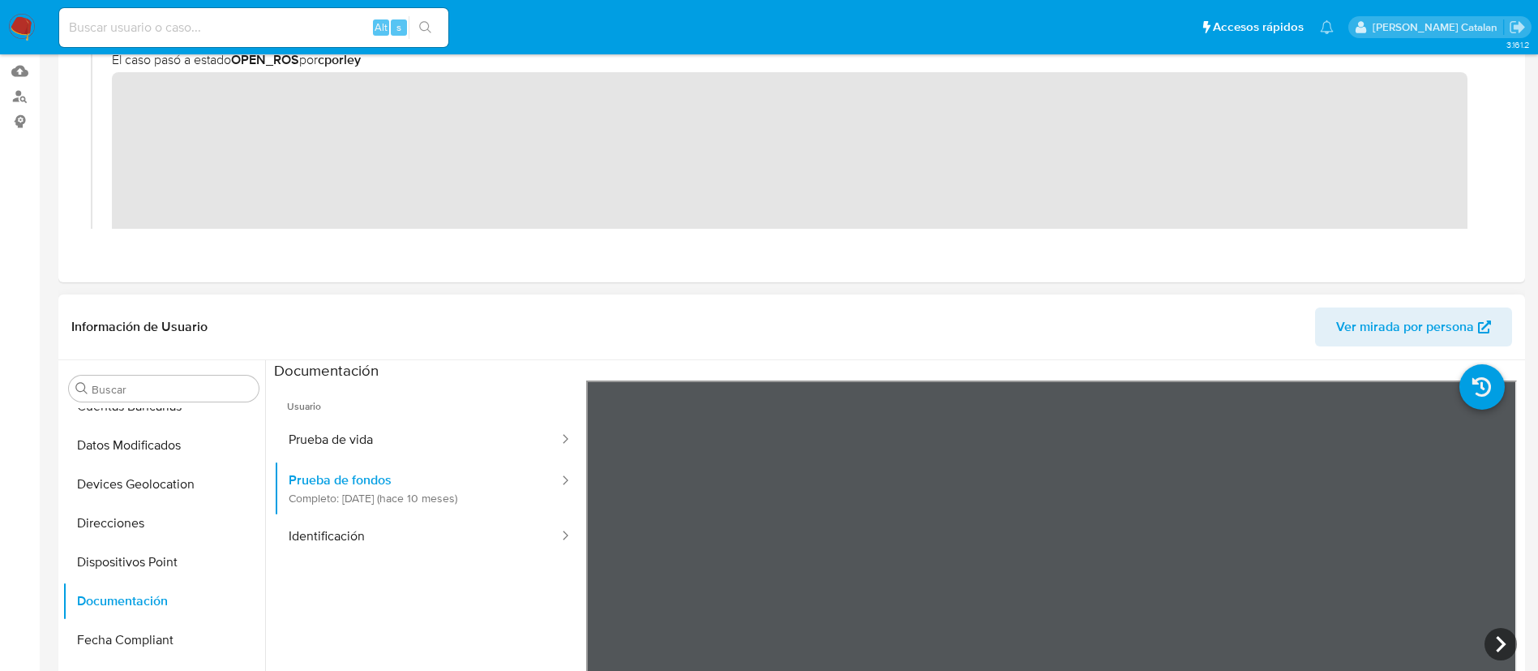
scroll to position [0, 0]
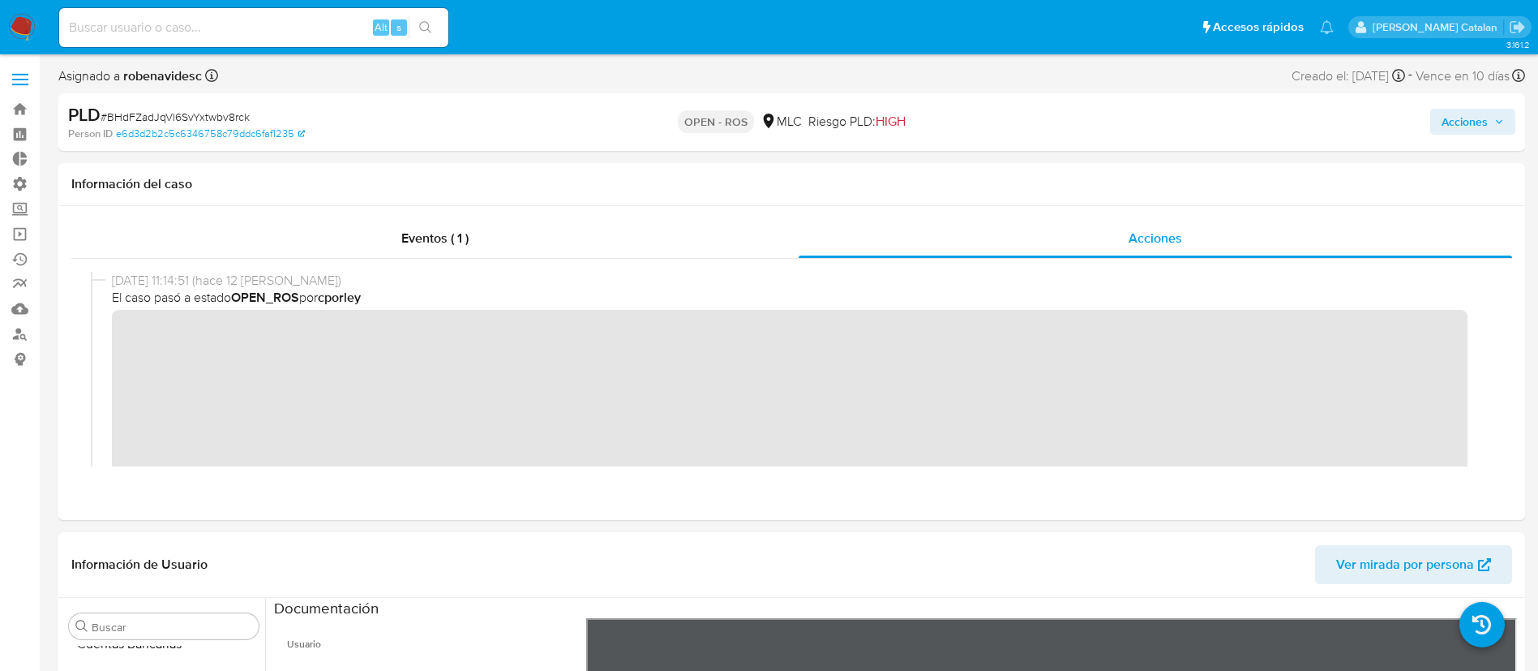
click at [1449, 117] on span "Acciones" at bounding box center [1465, 122] width 46 height 26
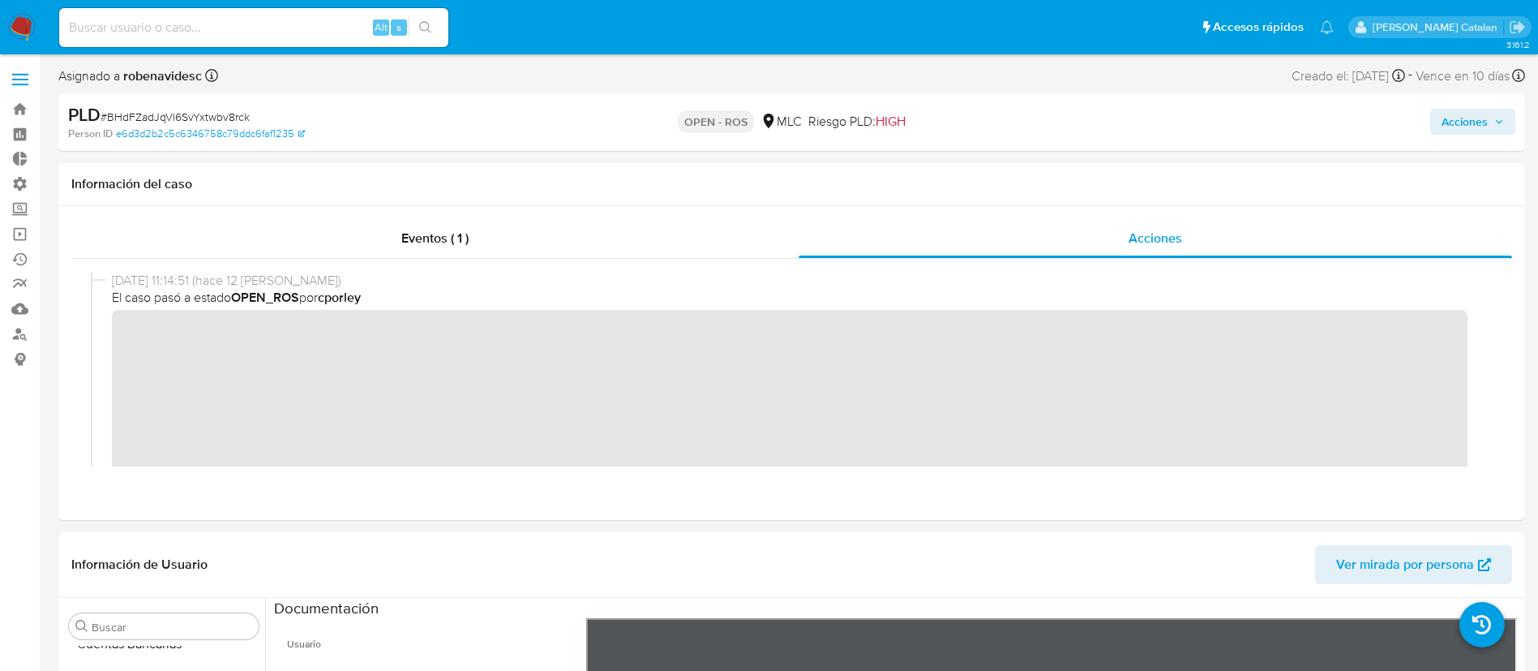
click at [1434, 129] on button "Acciones" at bounding box center [1473, 122] width 85 height 26
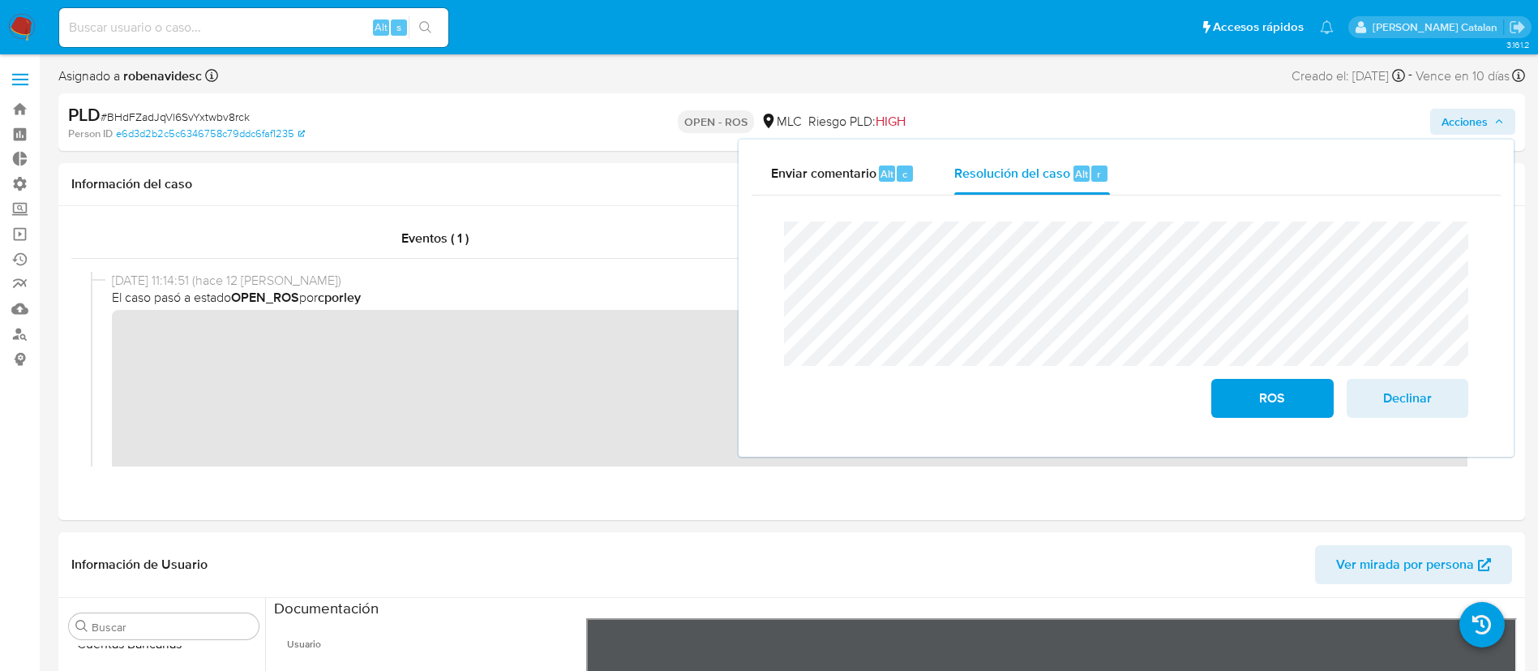
click at [769, 257] on div "Cierre de caso ROS Declinar" at bounding box center [1126, 319] width 749 height 248
click at [567, 506] on div "Eventos ( 1 ) Acciones" at bounding box center [791, 363] width 1467 height 314
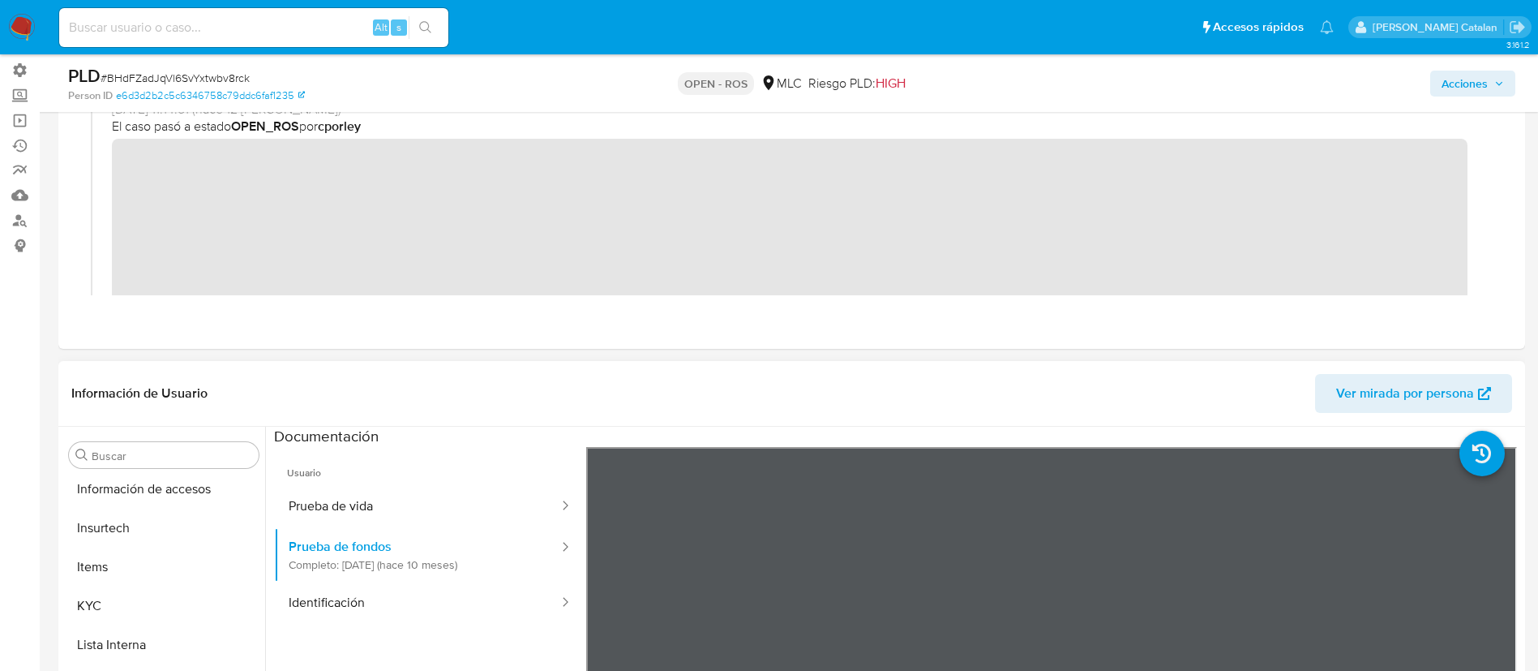
scroll to position [753, 0]
click at [114, 594] on button "KYC" at bounding box center [157, 596] width 190 height 39
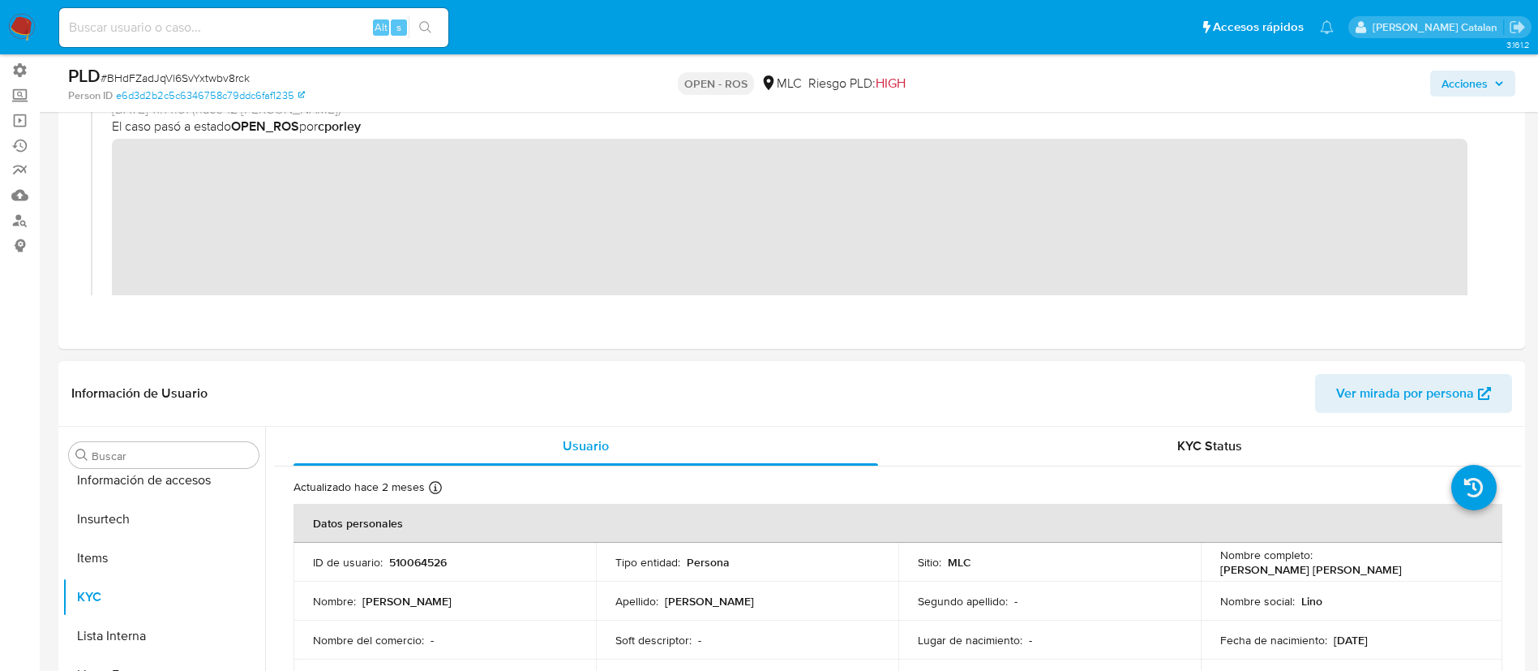
click at [675, 385] on header "Información de Usuario Ver mirada por persona" at bounding box center [791, 393] width 1441 height 39
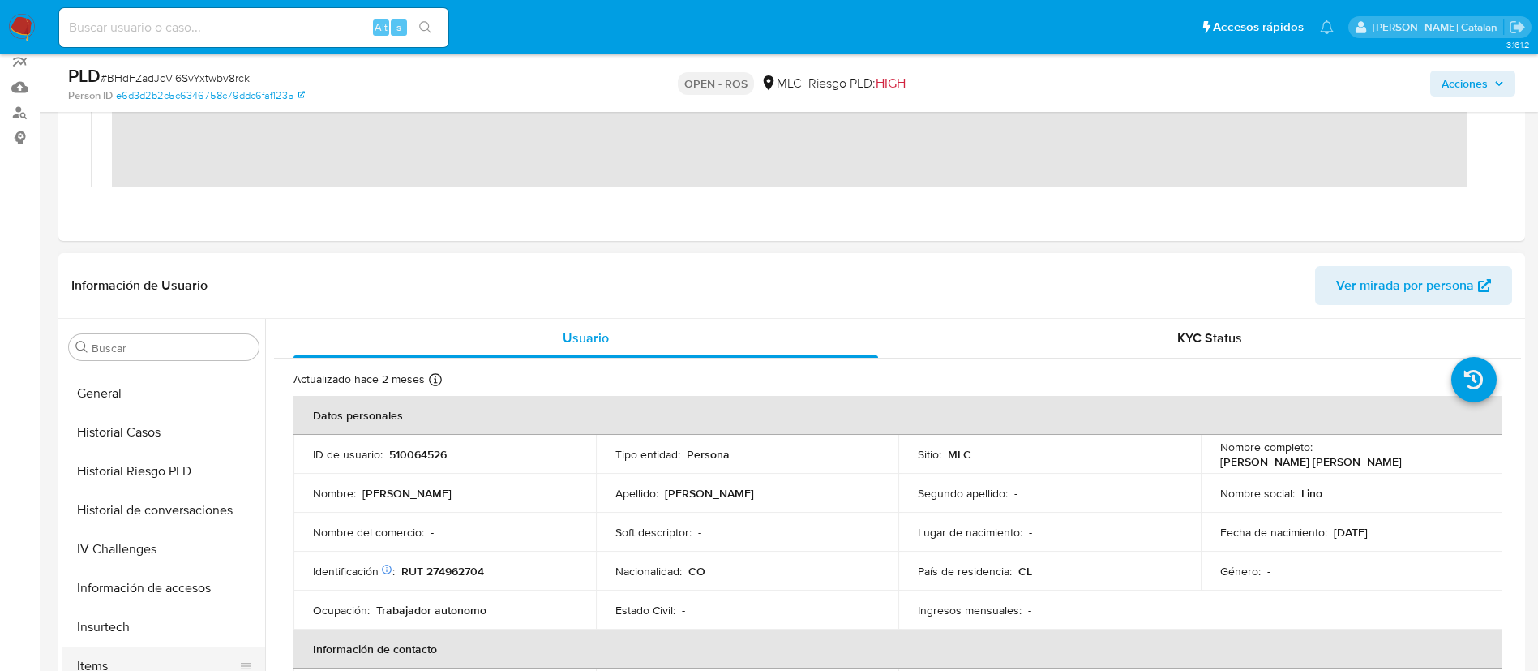
scroll to position [530, 0]
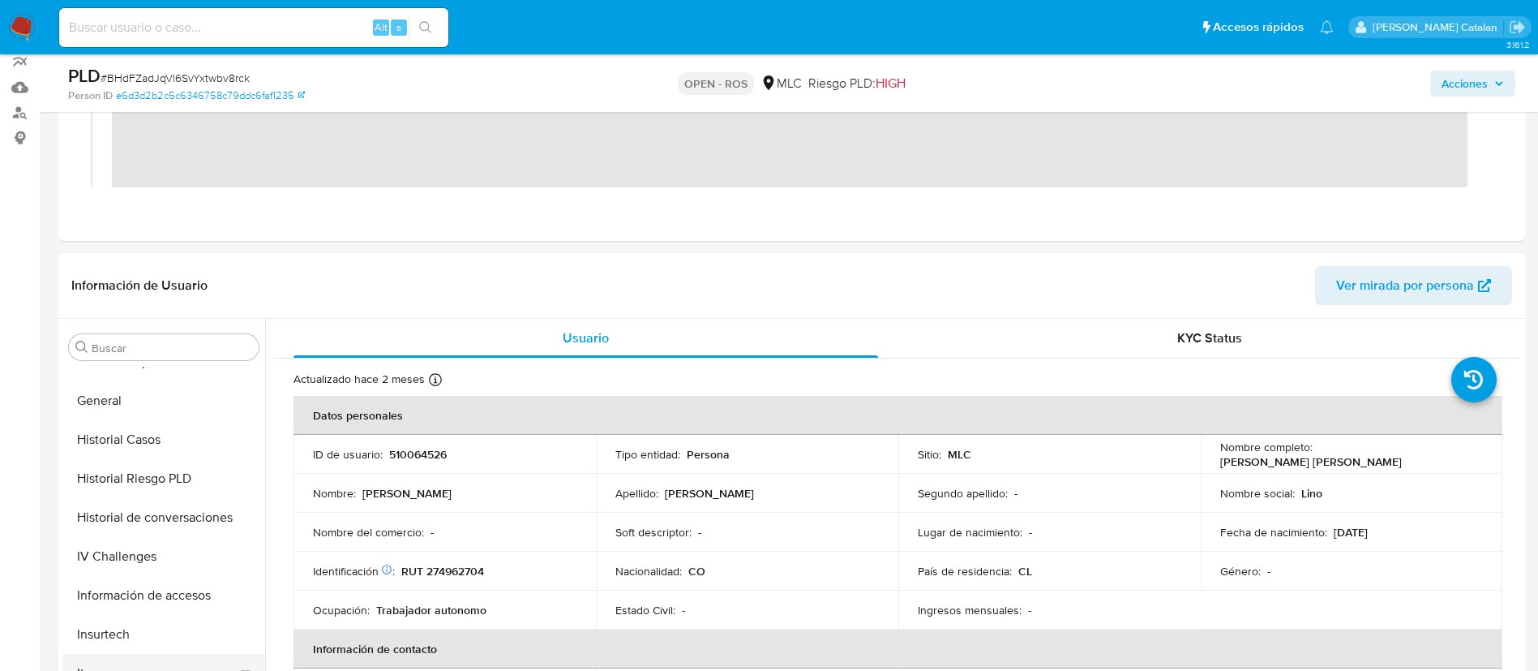
click at [139, 436] on button "Historial Casos" at bounding box center [163, 439] width 203 height 39
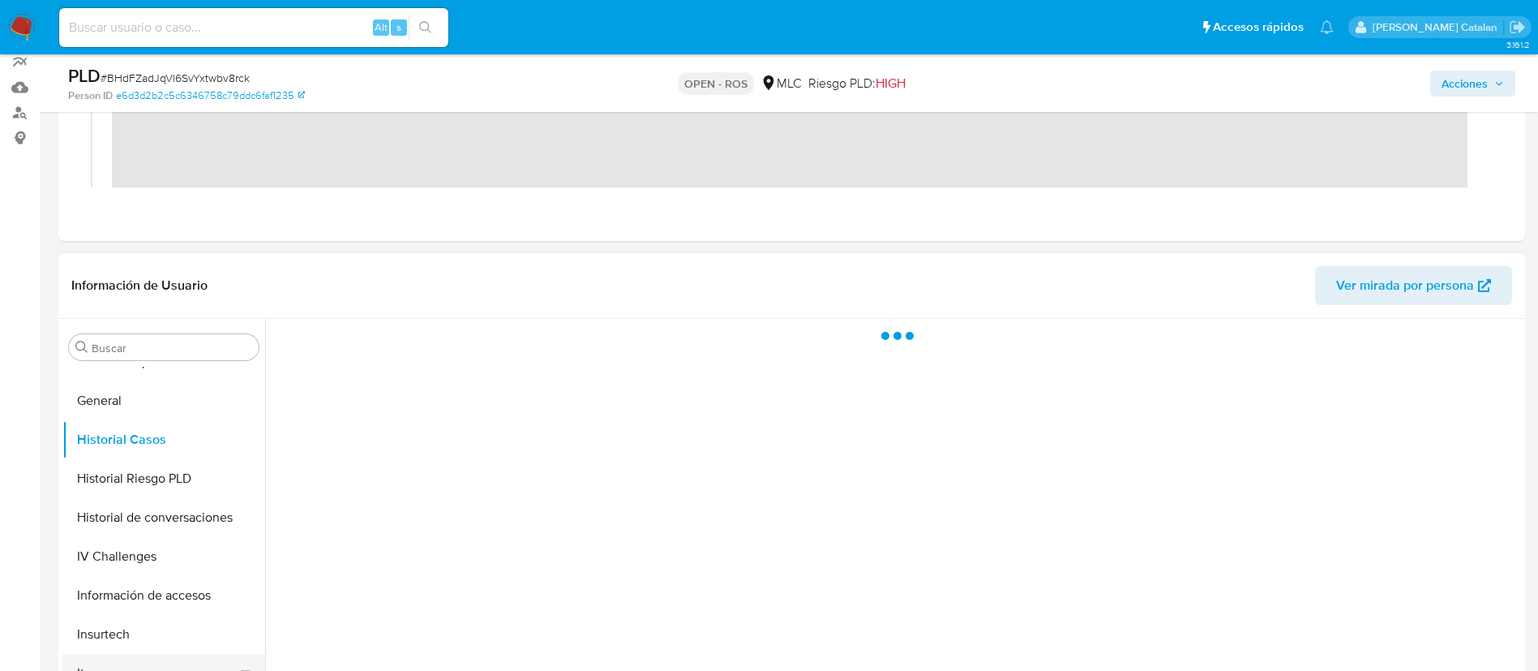
click at [139, 436] on button "Historial Casos" at bounding box center [163, 439] width 203 height 39
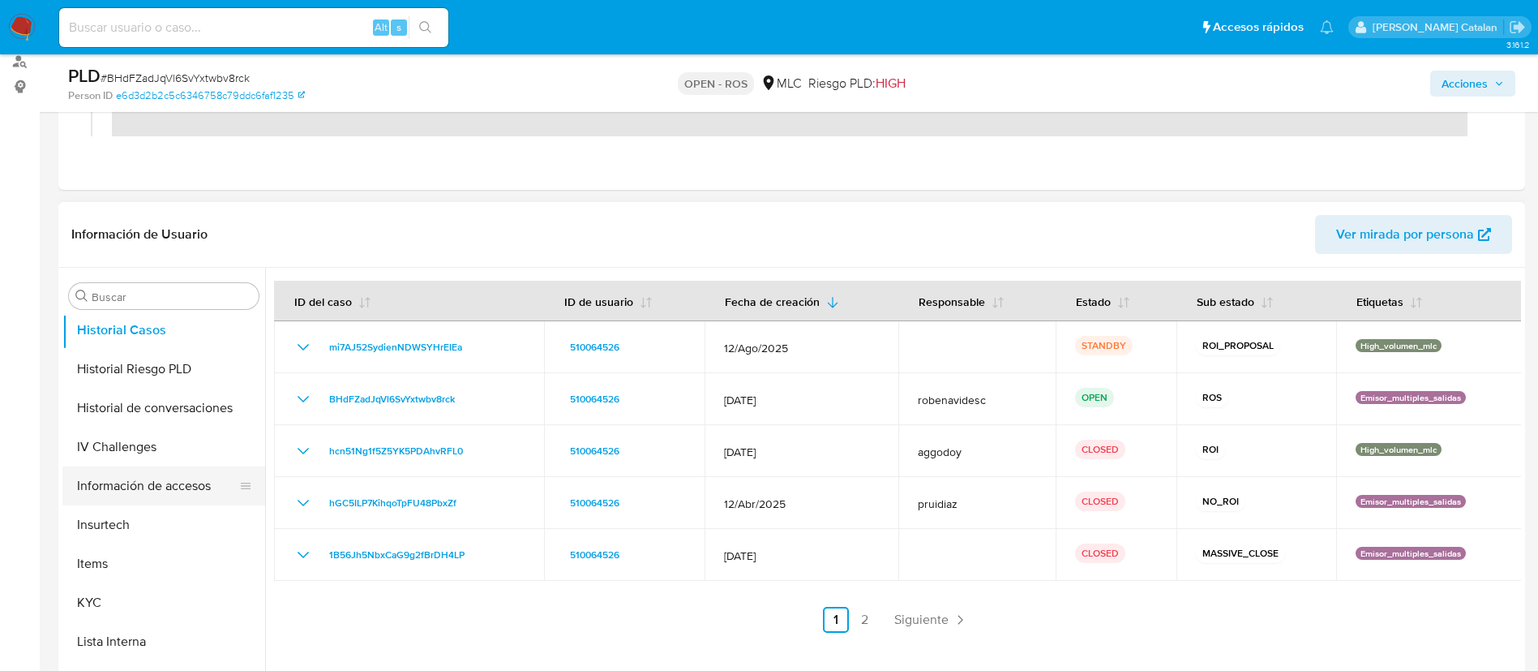
scroll to position [594, 0]
click at [94, 600] on button "KYC" at bounding box center [157, 597] width 190 height 39
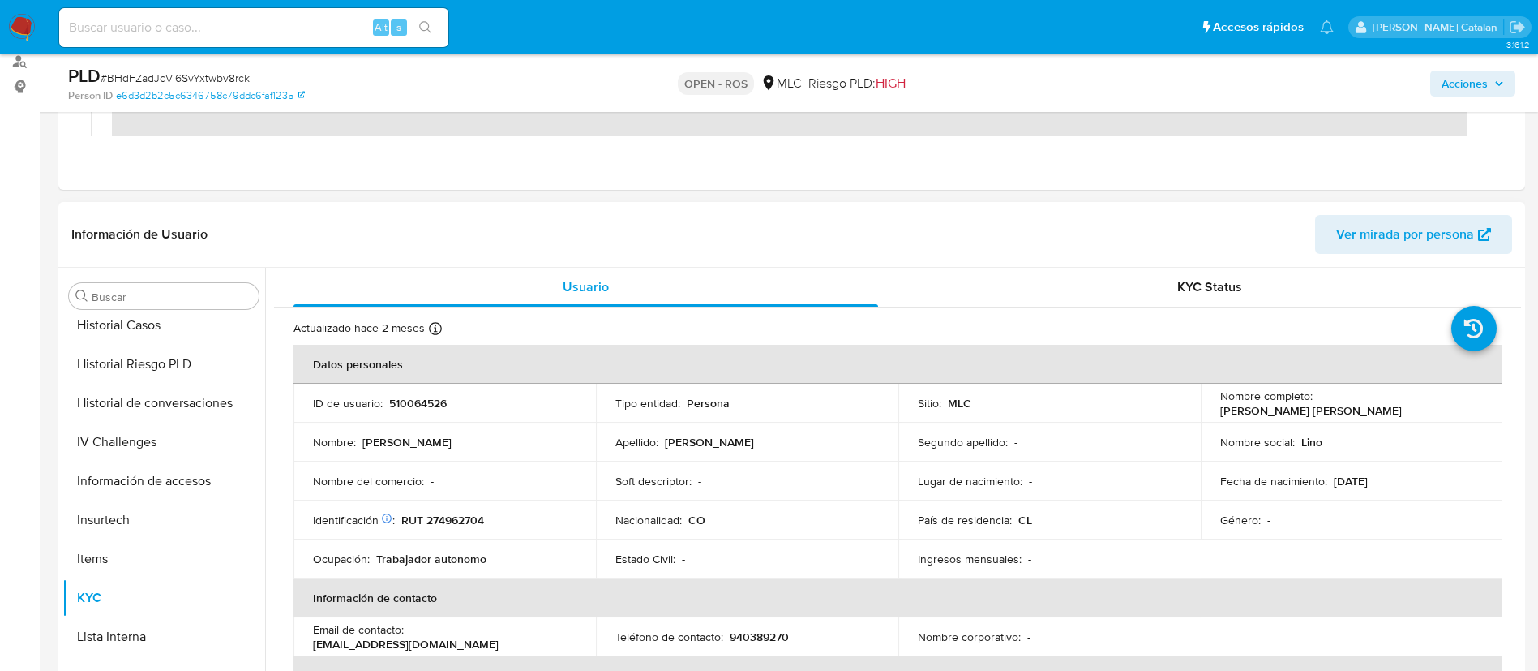
click at [496, 513] on div "Identificación Nº de serie: 602693386 : RUT 274962704" at bounding box center [445, 520] width 264 height 15
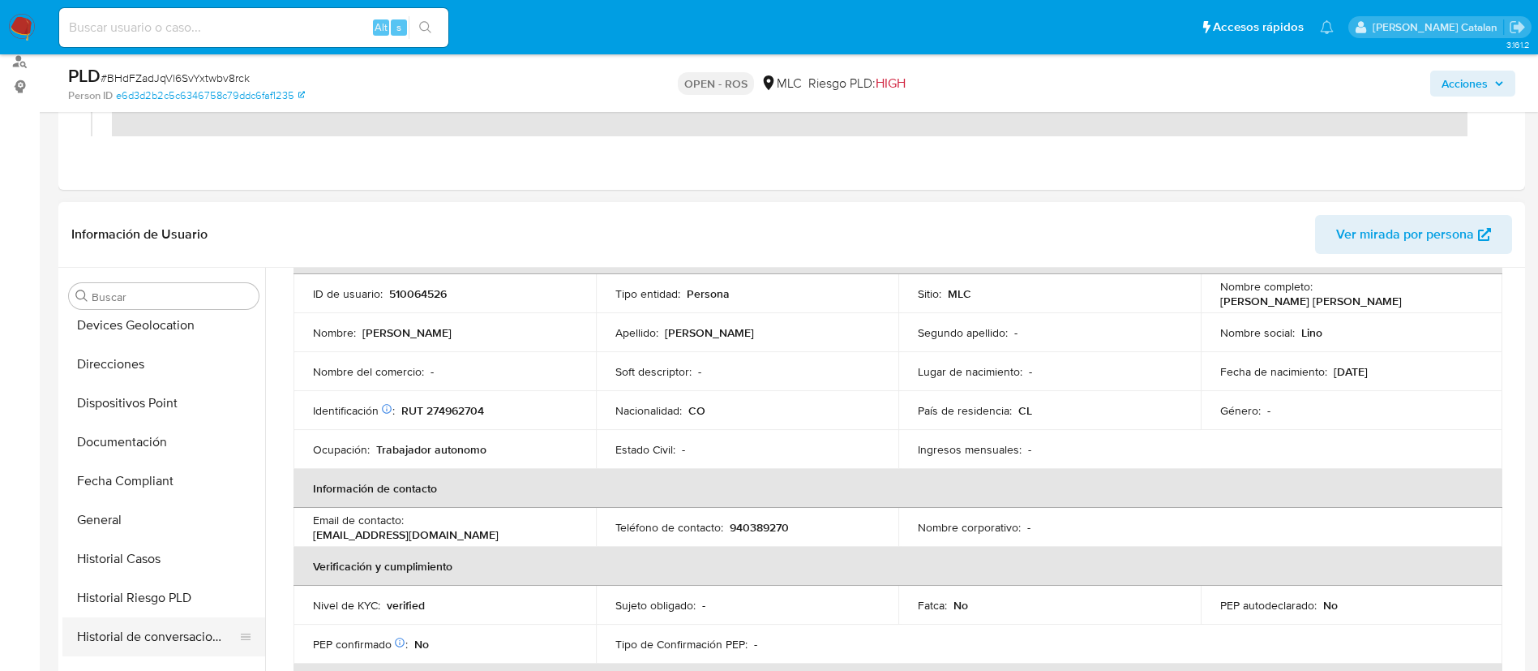
scroll to position [350, 0]
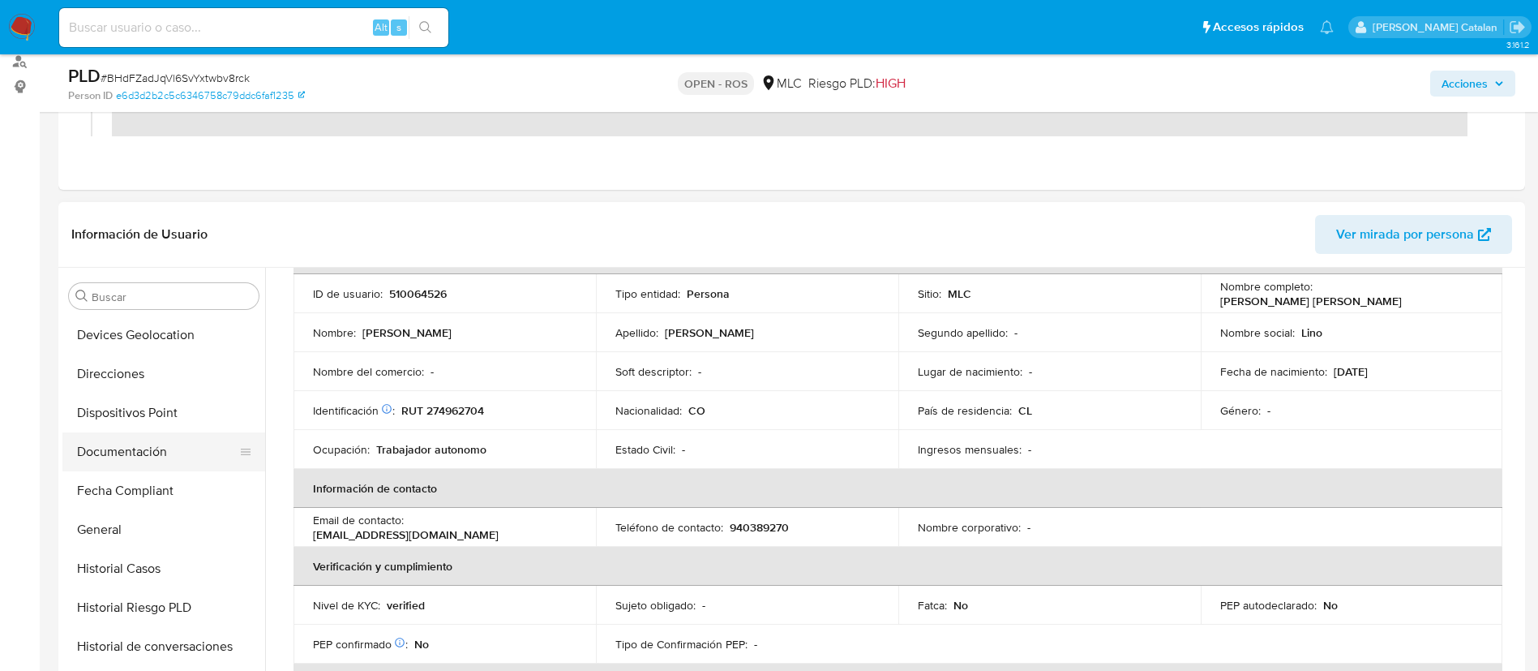
click at [126, 447] on button "Documentación" at bounding box center [157, 451] width 190 height 39
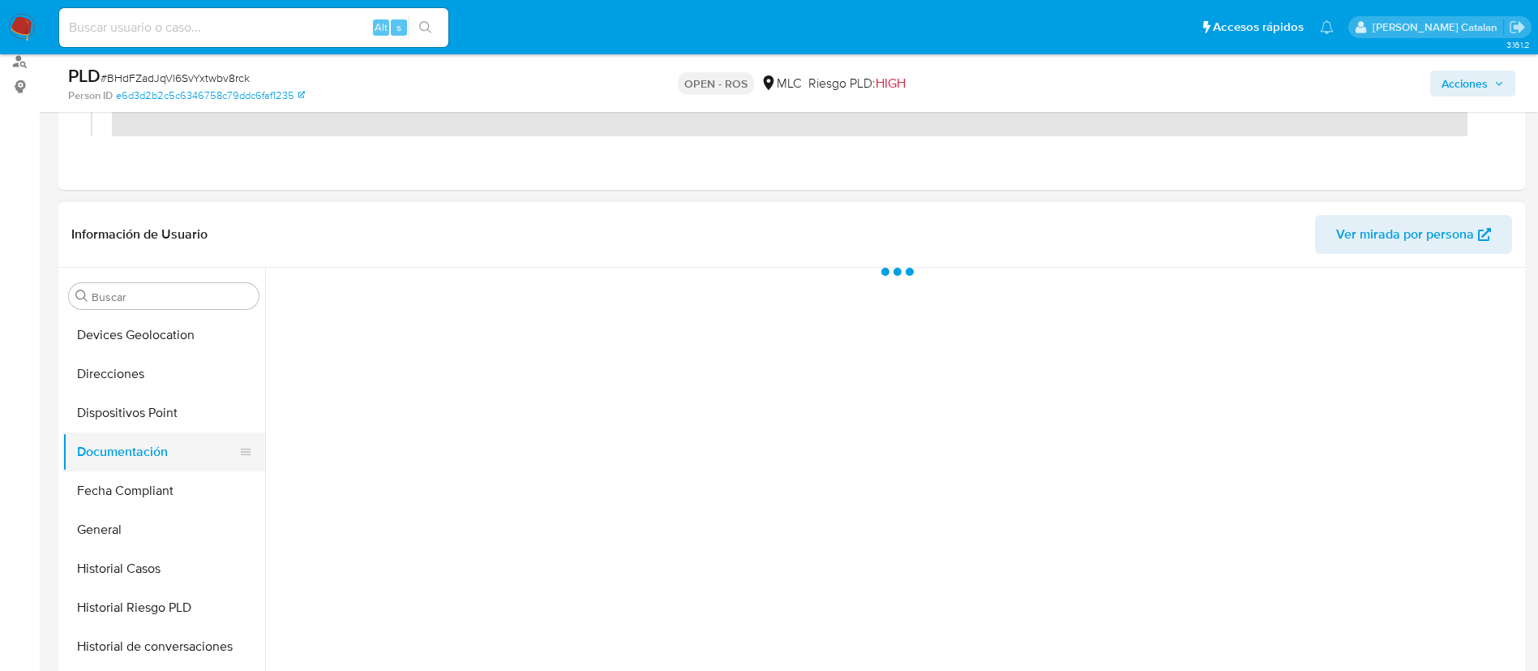
scroll to position [0, 0]
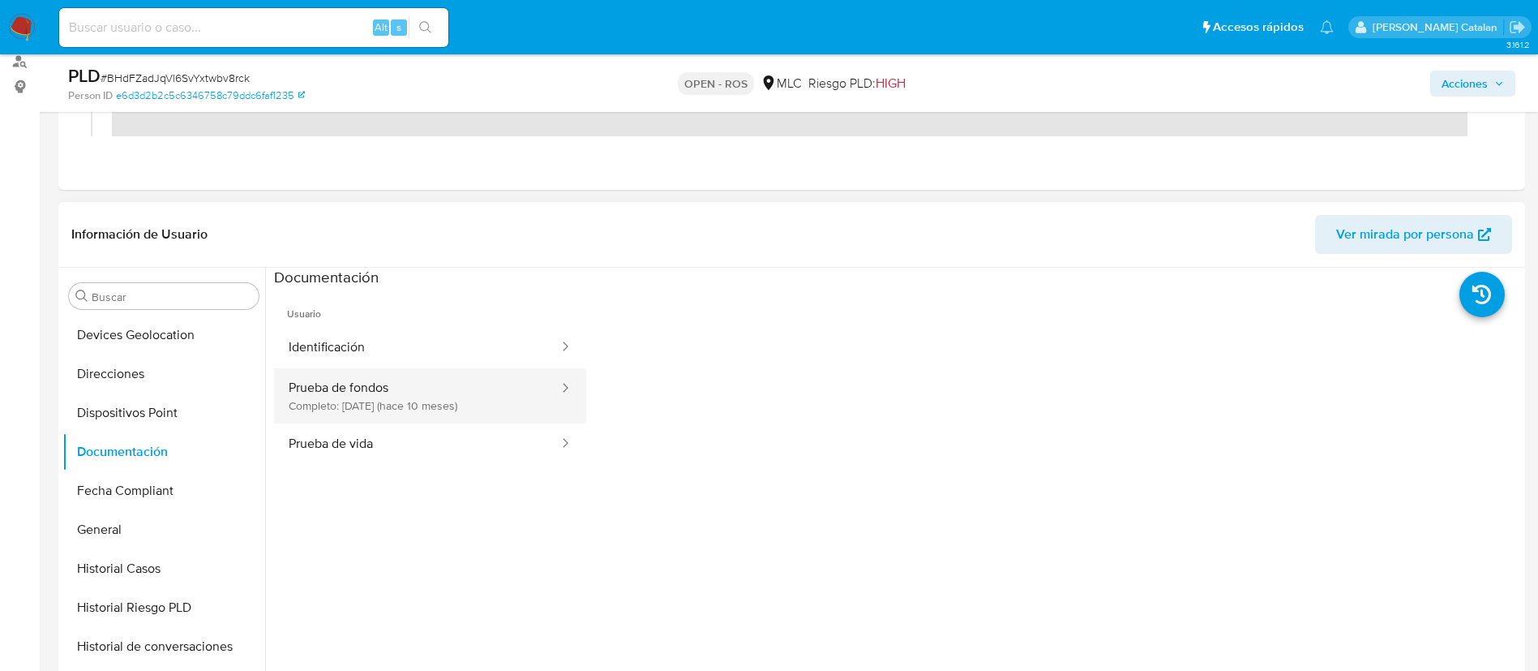
click at [430, 399] on button "Prueba de fondos Completo: 14/12/2024 (hace 10 meses)" at bounding box center [417, 395] width 286 height 55
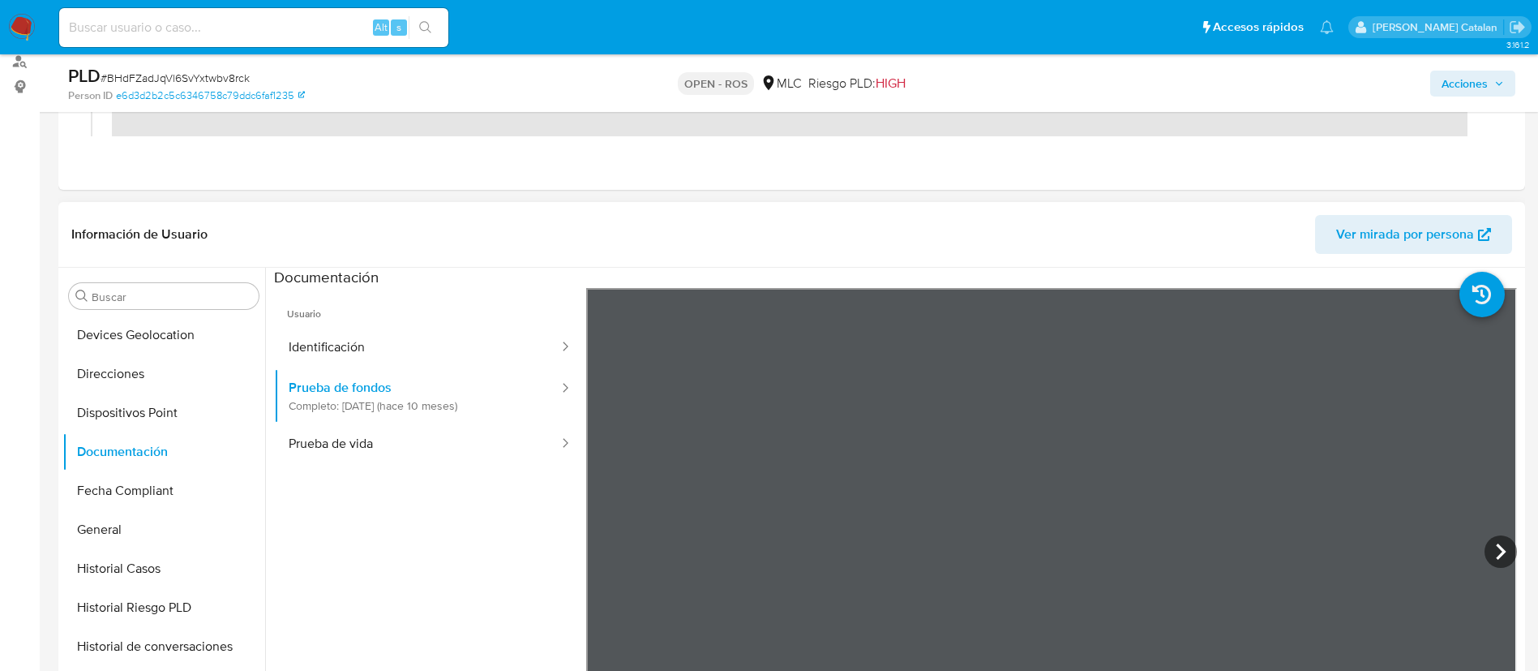
click at [1152, 225] on header "Información de Usuario Ver mirada por persona" at bounding box center [791, 234] width 1441 height 39
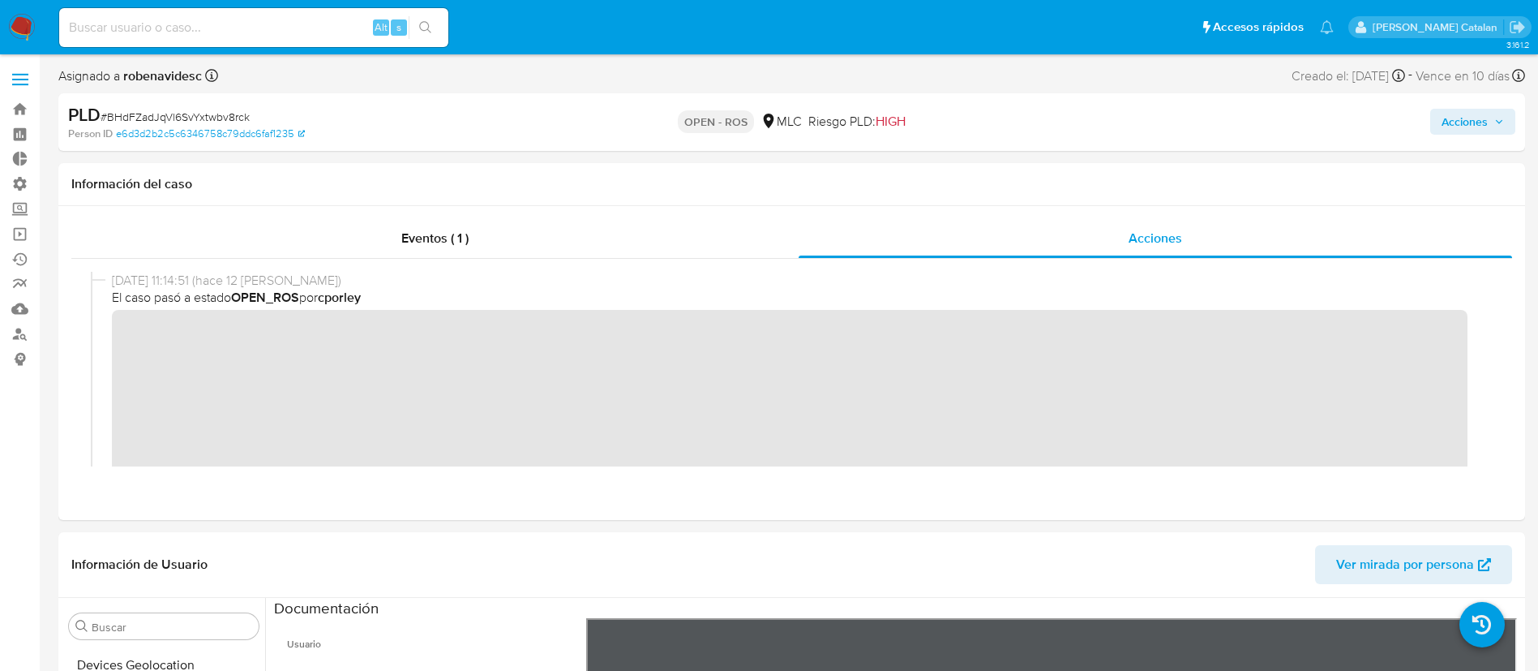
click at [1455, 122] on span "Acciones" at bounding box center [1465, 122] width 46 height 26
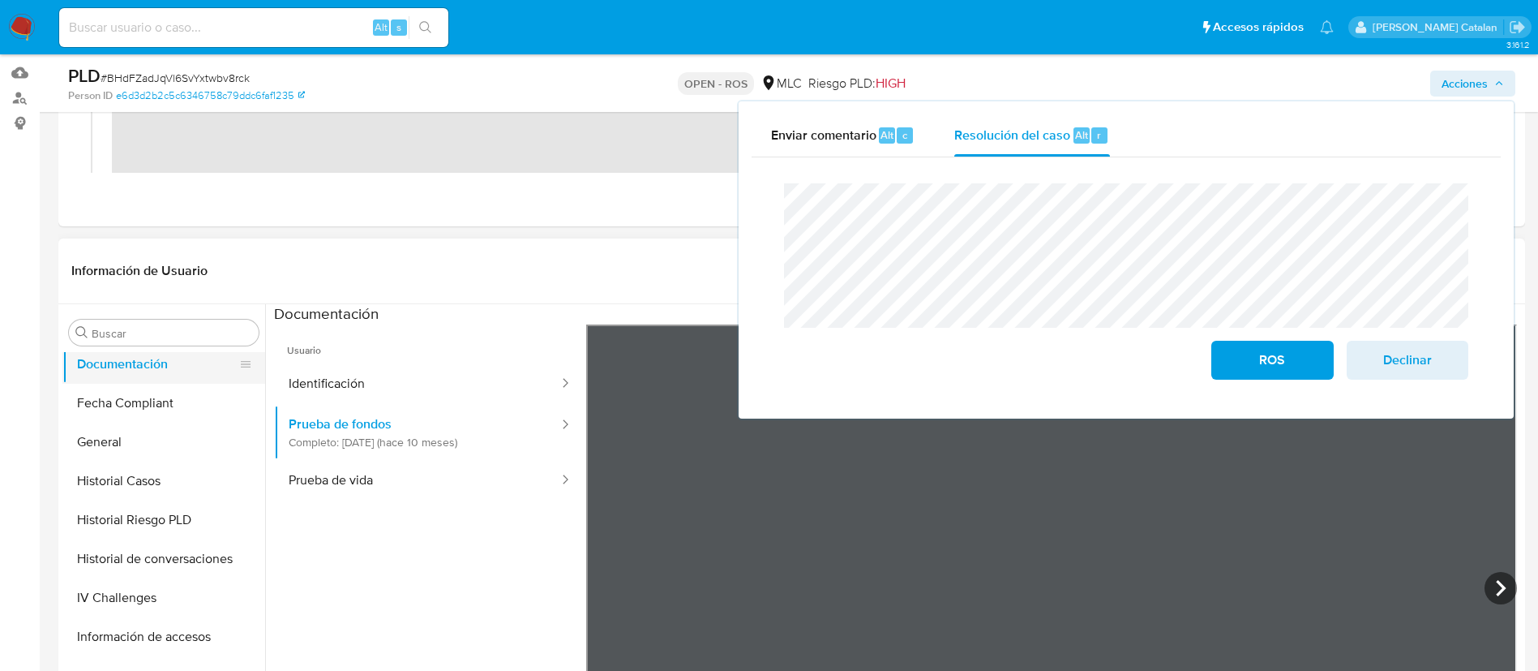
scroll to position [481, 0]
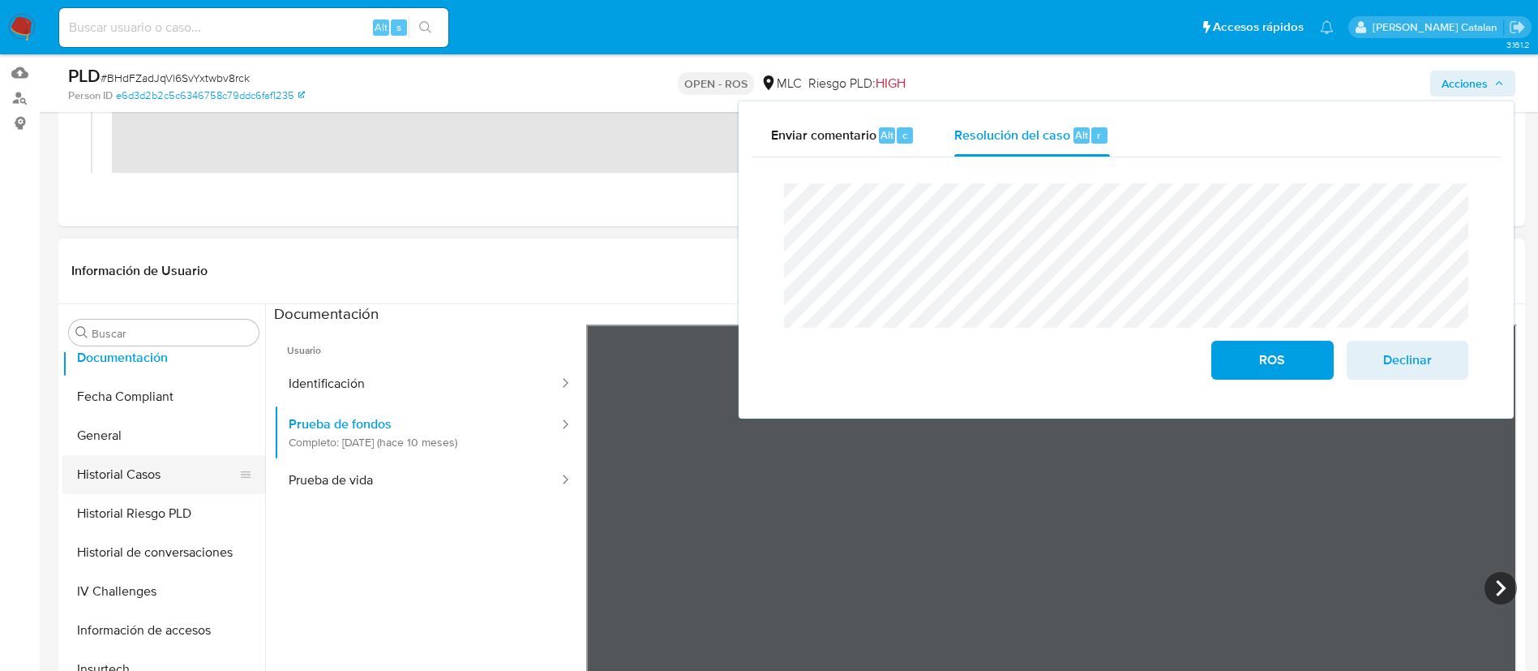
click at [160, 486] on button "Historial Casos" at bounding box center [157, 474] width 190 height 39
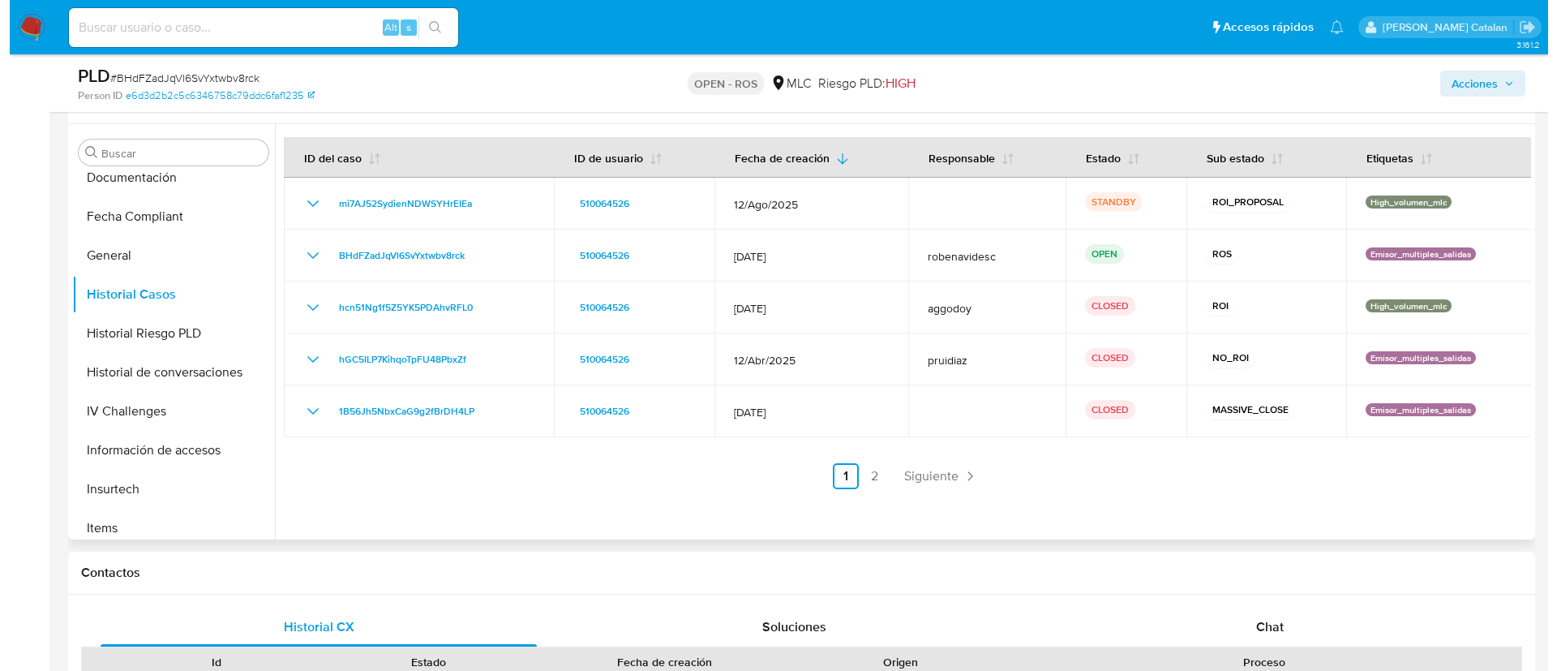
scroll to position [418, 0]
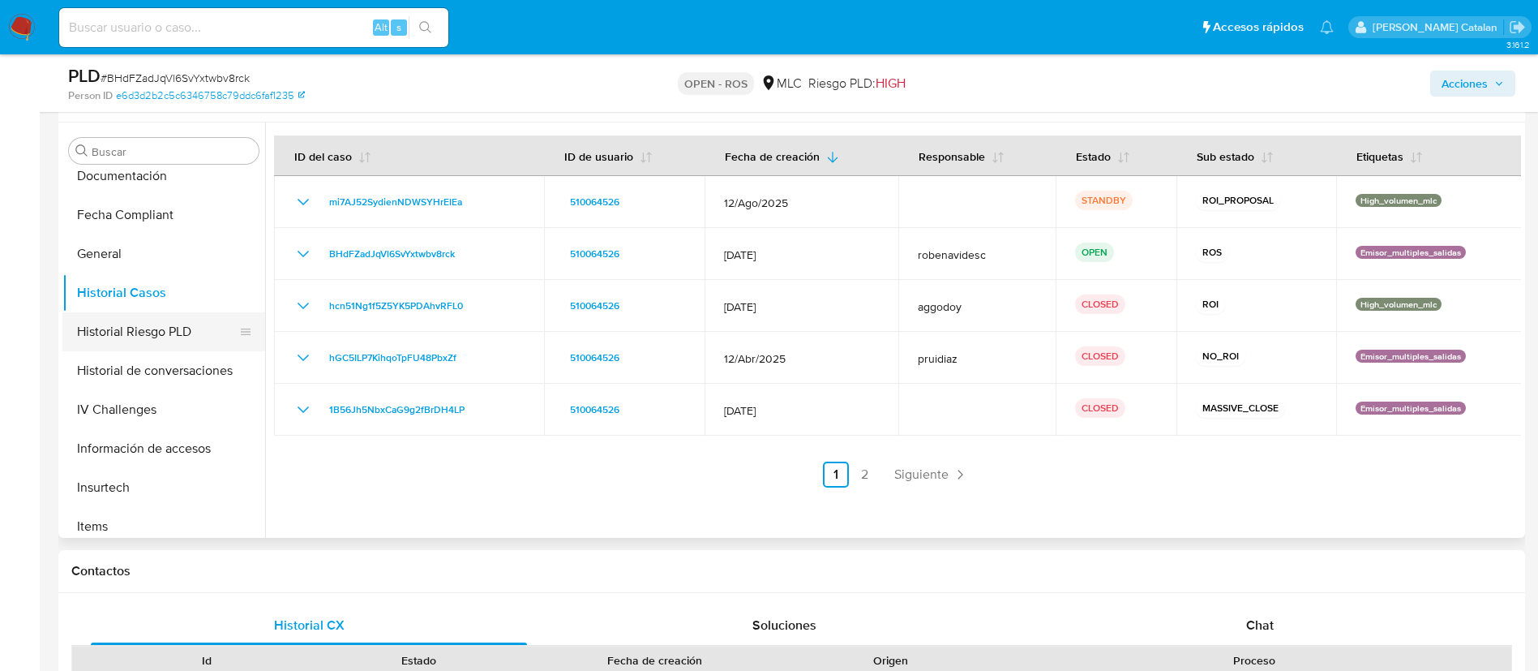
click at [173, 349] on button "Historial Riesgo PLD" at bounding box center [157, 331] width 190 height 39
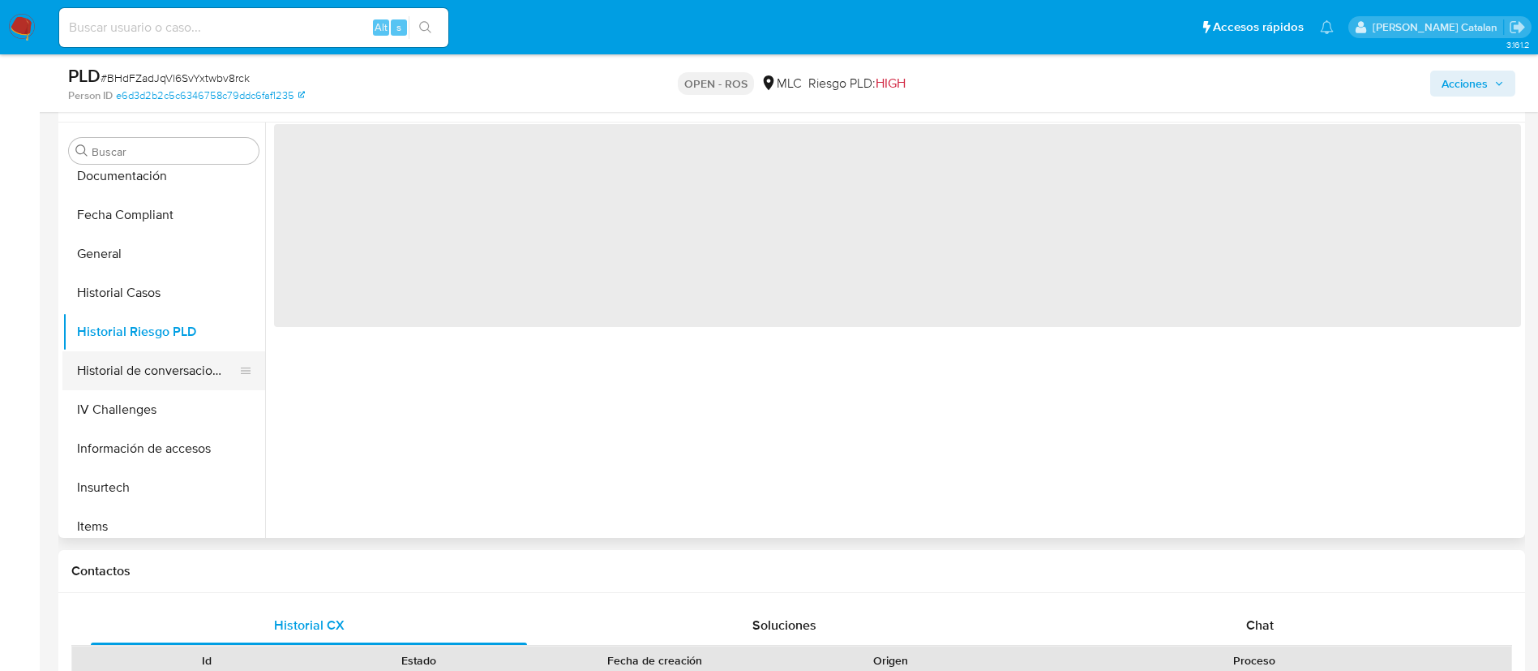
click at [152, 356] on button "Historial de conversaciones" at bounding box center [157, 370] width 190 height 39
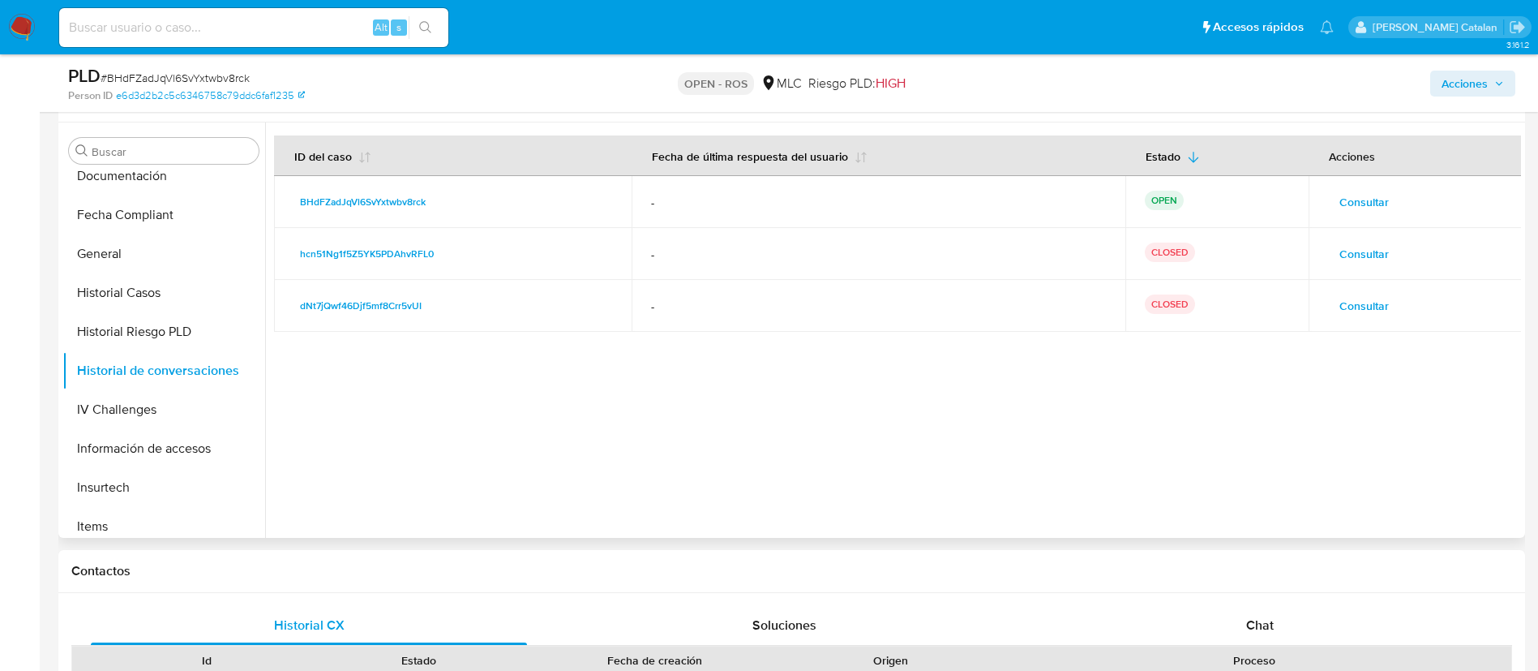
click at [1376, 298] on span "Consultar" at bounding box center [1364, 305] width 49 height 23
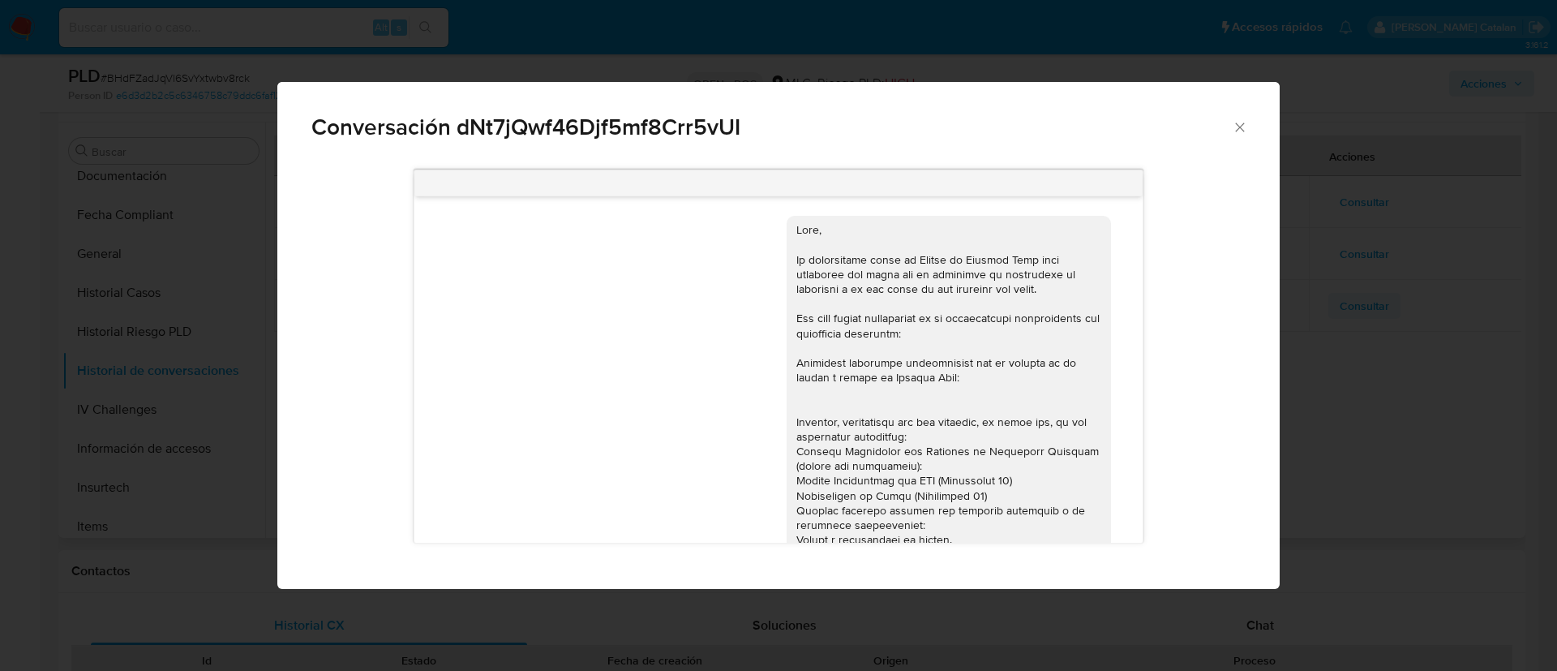
scroll to position [307, 0]
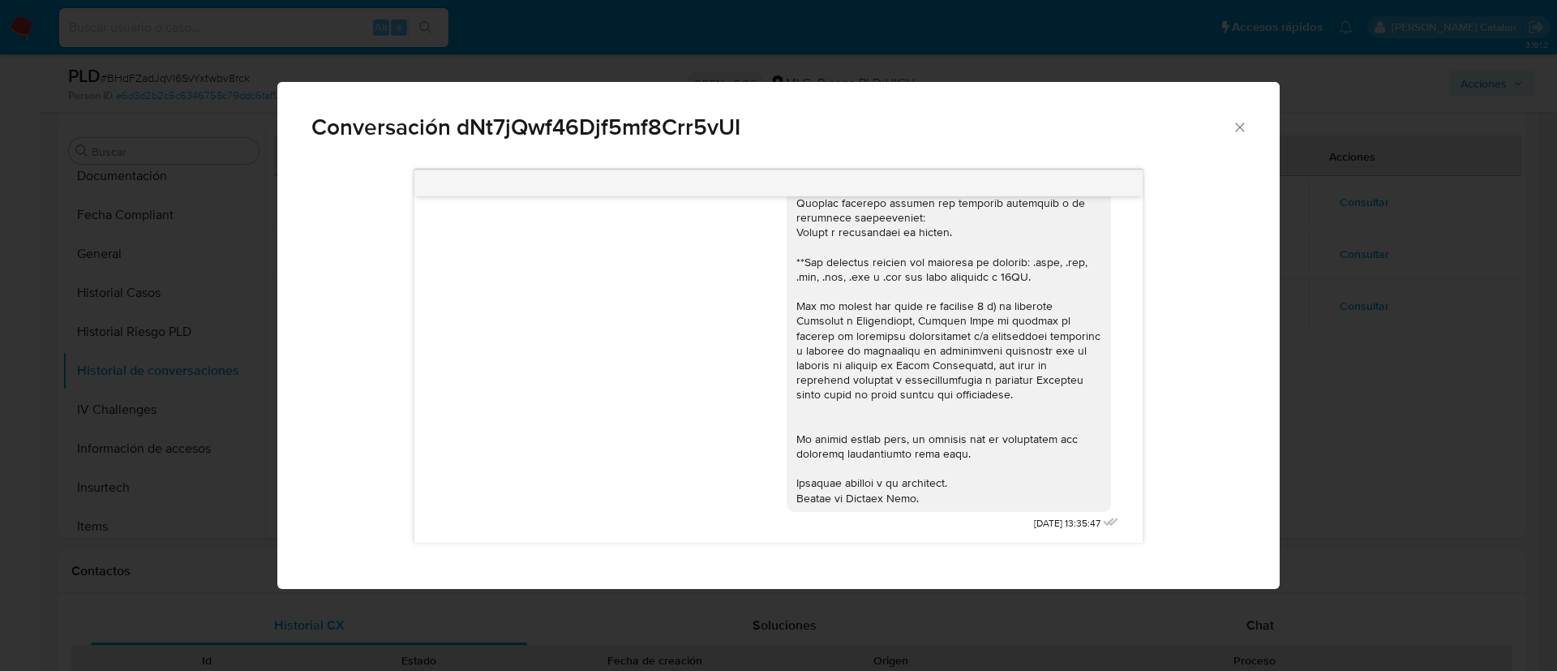
click at [1251, 132] on div "Conversación dNt7jQwf46Djf5mf8Crr5vUI" at bounding box center [778, 120] width 1002 height 77
click at [1235, 127] on icon "Cerrar" at bounding box center [1240, 127] width 16 height 16
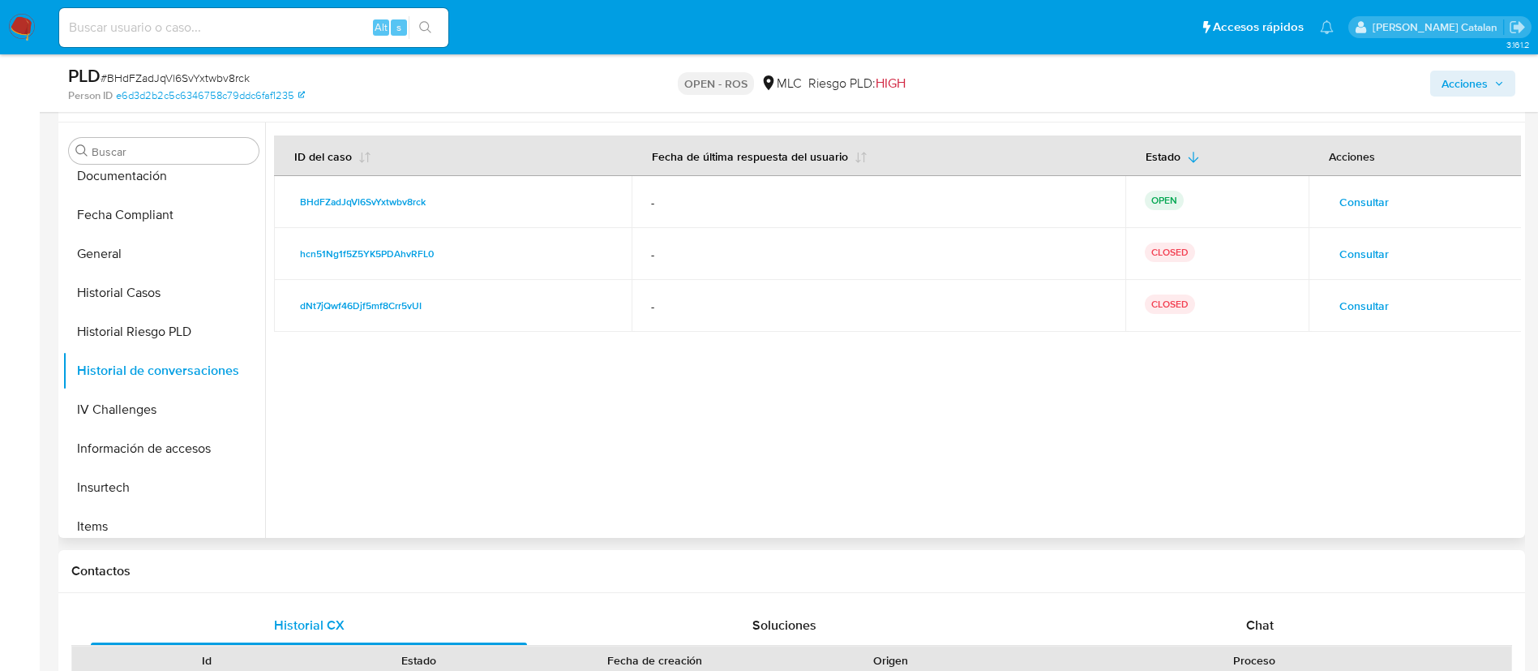
click at [1366, 247] on span "Consultar" at bounding box center [1364, 253] width 49 height 23
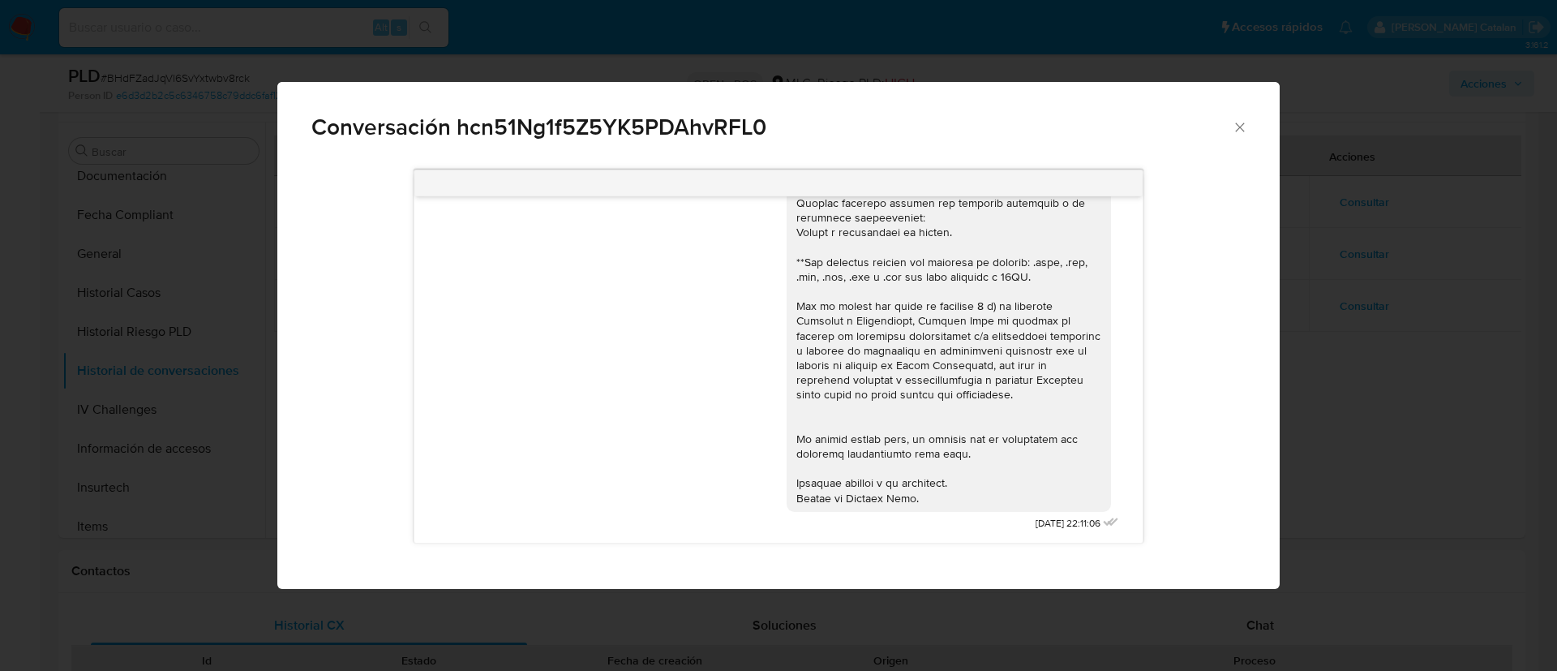
click at [1242, 114] on div "Conversación hcn51Ng1f5Z5YK5PDAhvRFL0" at bounding box center [778, 120] width 1002 height 77
click at [1239, 122] on icon "Cerrar" at bounding box center [1240, 127] width 16 height 16
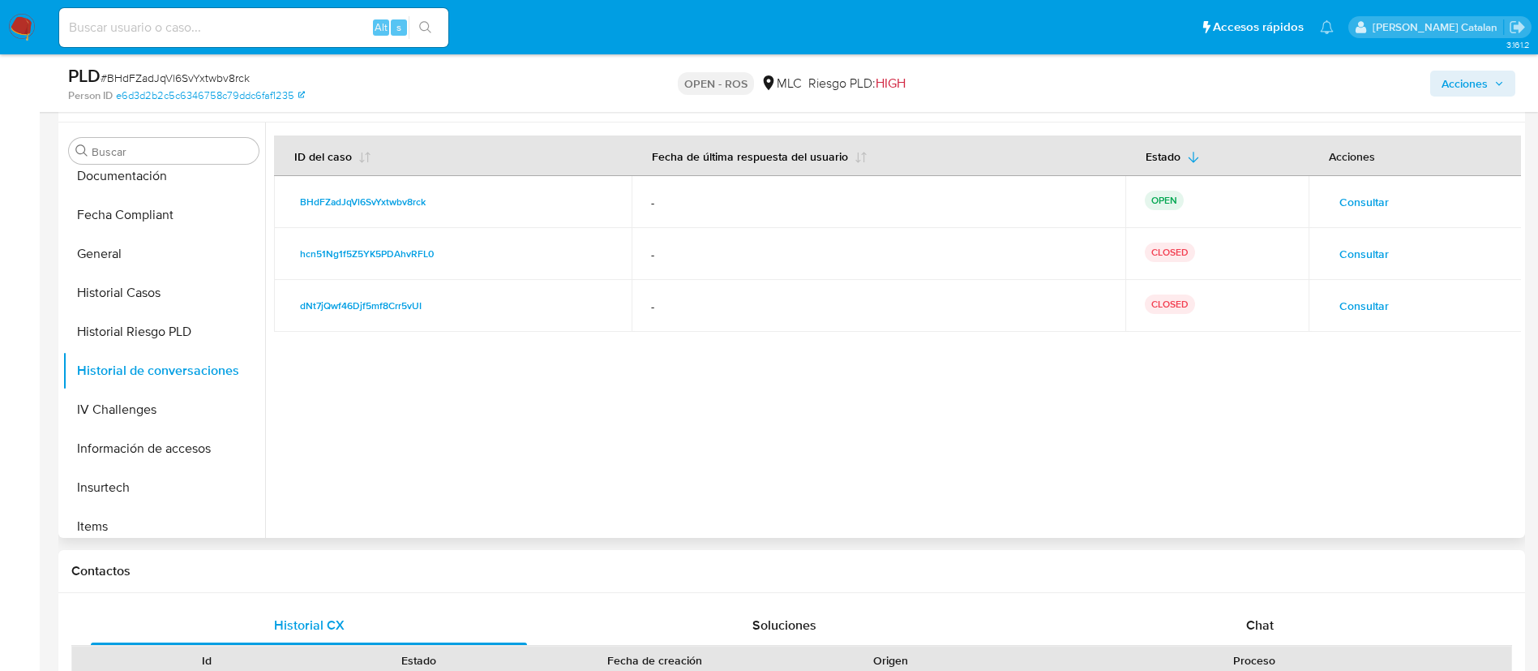
click at [1345, 191] on span "Consultar" at bounding box center [1364, 202] width 49 height 23
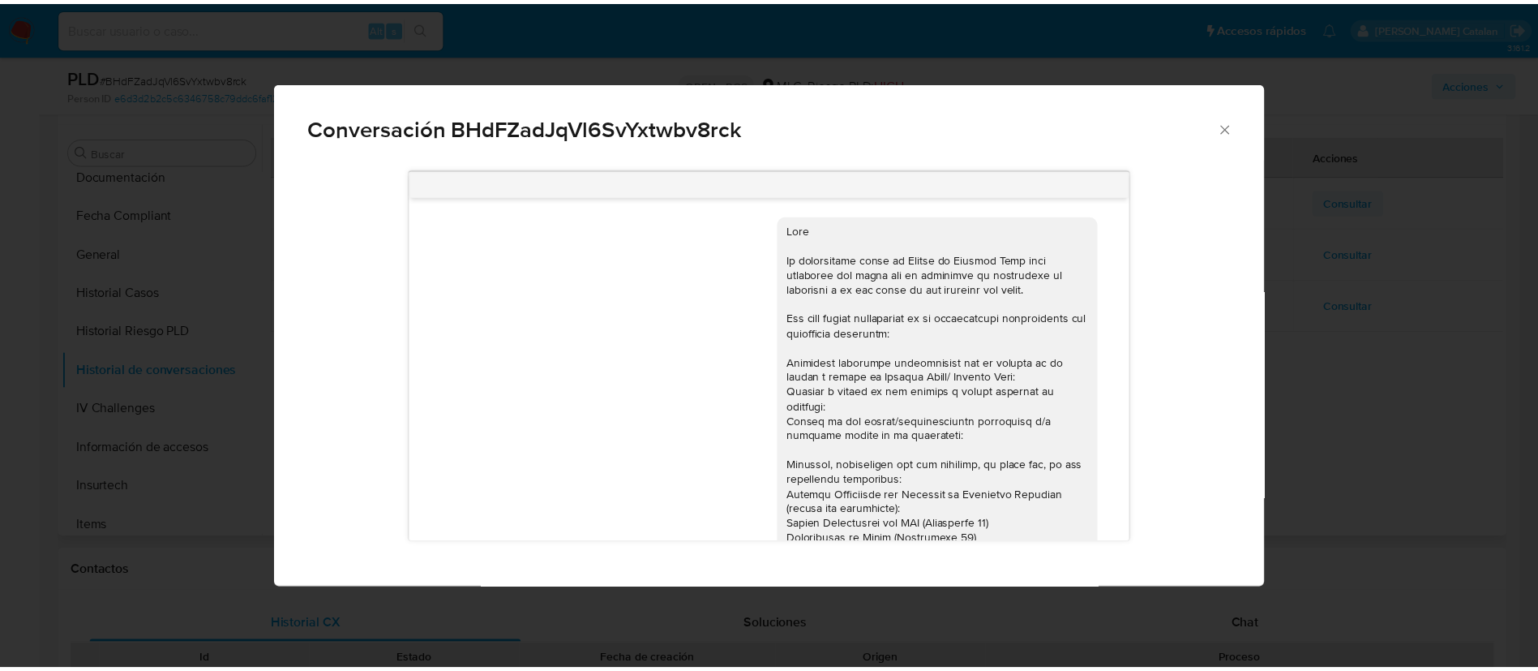
scroll to position [396, 0]
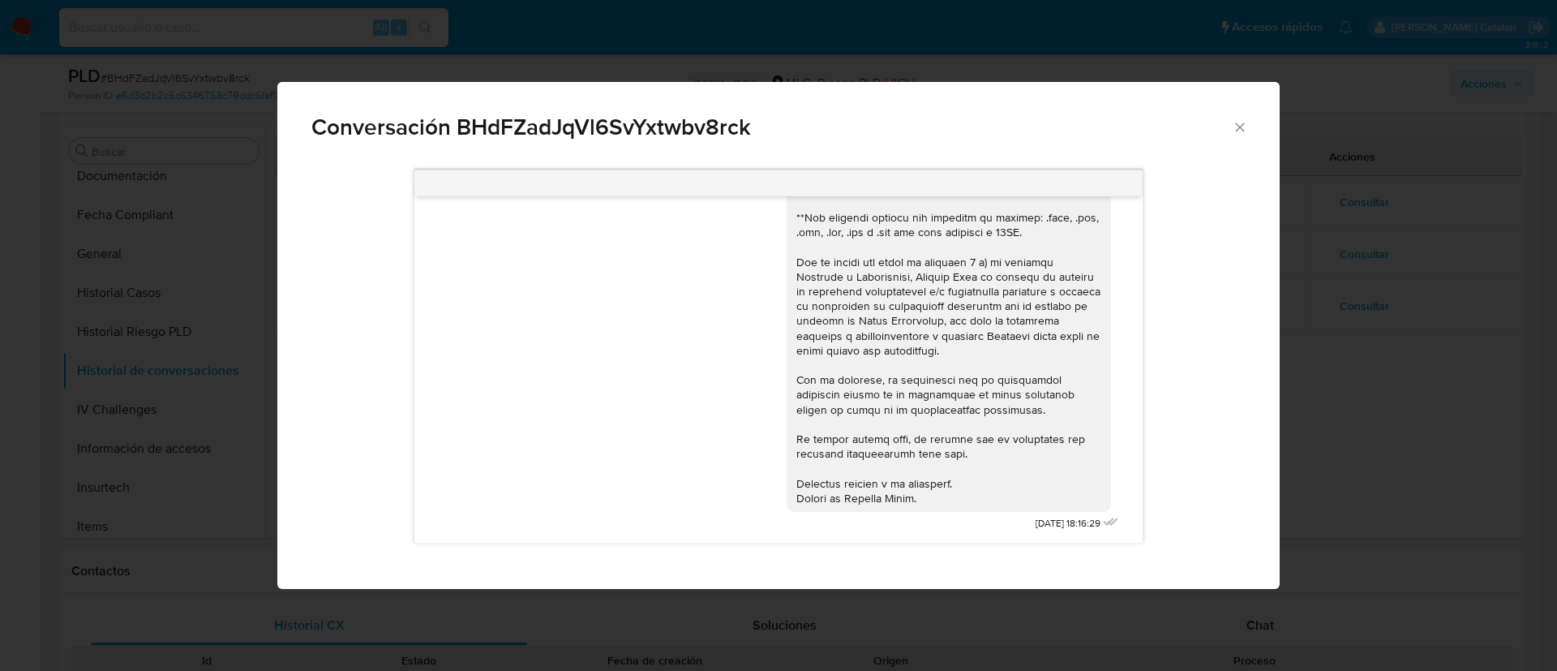
click at [1248, 125] on div "Conversación BHdFZadJqVl6SvYxtwbv8rck" at bounding box center [778, 120] width 1002 height 77
click at [1239, 127] on icon "Cerrar" at bounding box center [1239, 126] width 9 height 9
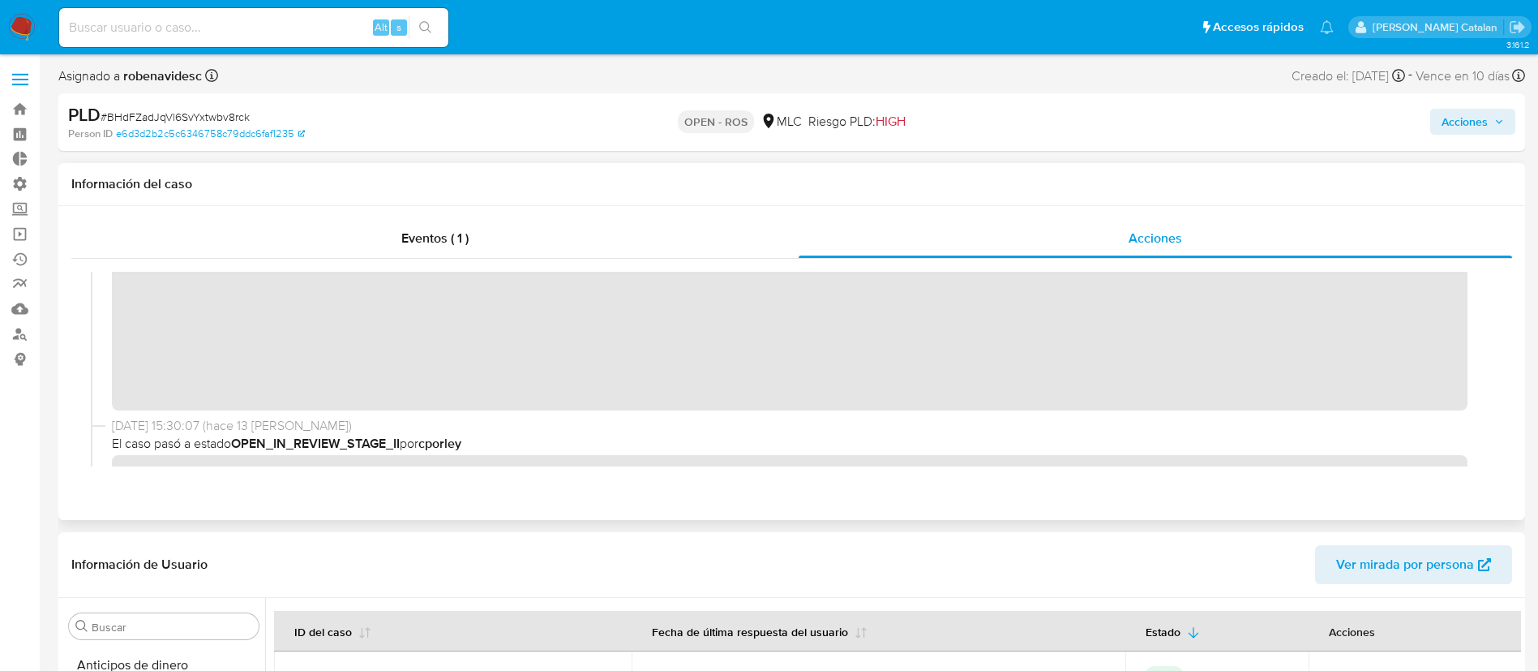
scroll to position [0, 0]
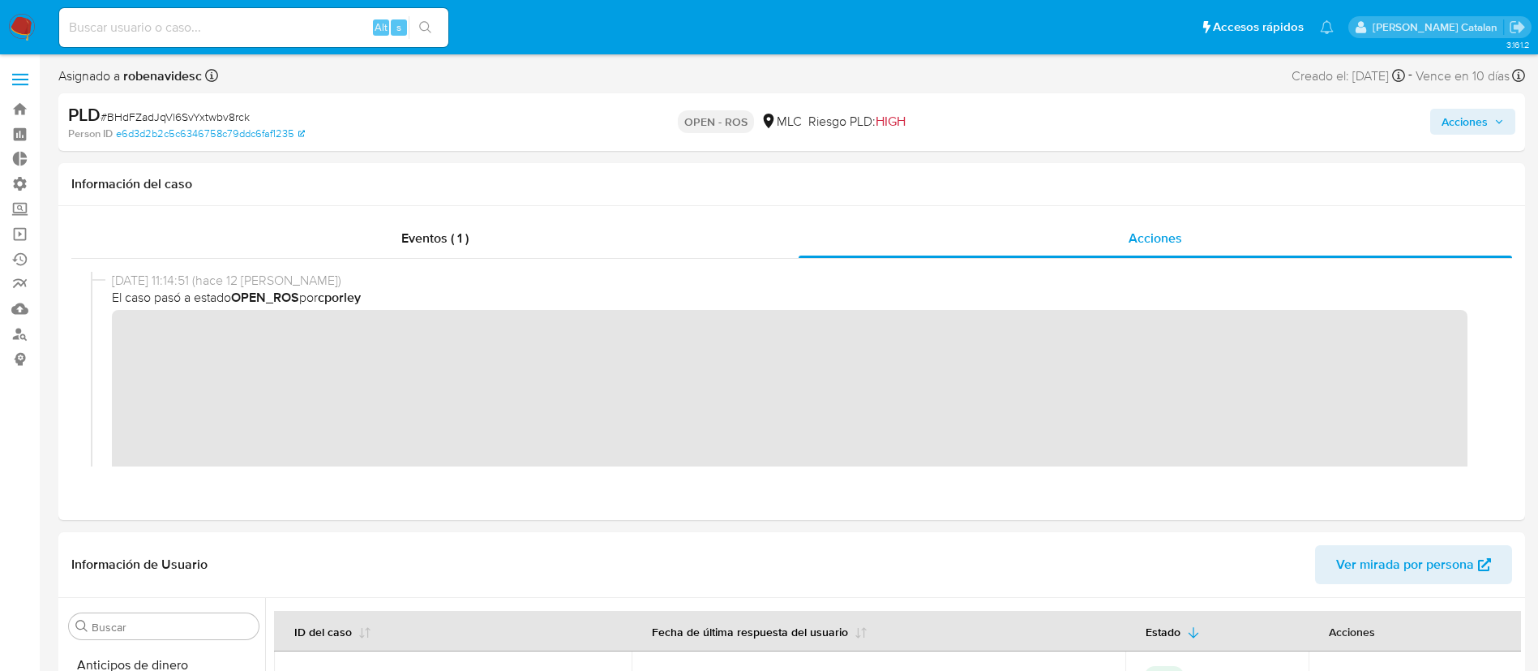
click at [1454, 135] on div "Acciones" at bounding box center [1276, 122] width 478 height 38
click at [1467, 125] on span "Acciones" at bounding box center [1465, 122] width 46 height 26
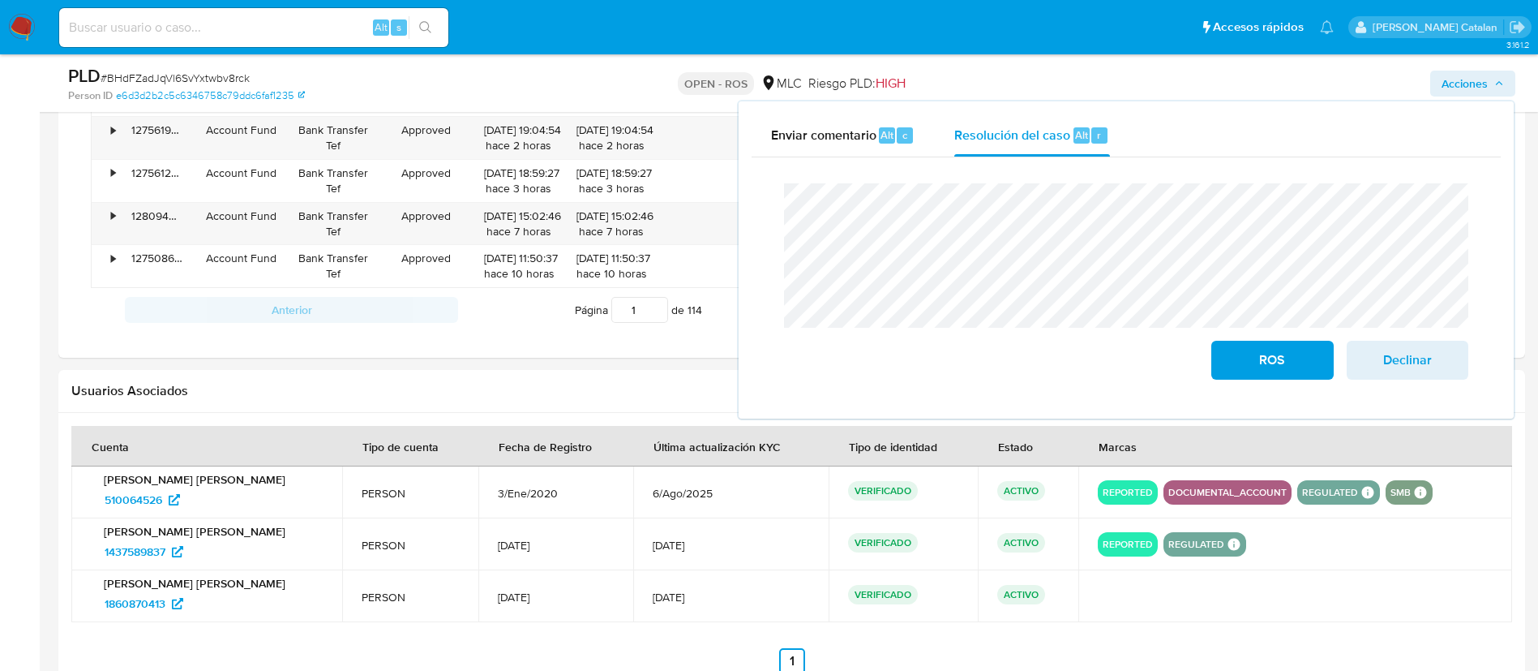
scroll to position [1748, 0]
click at [693, 375] on div "Usuarios Asociados" at bounding box center [791, 389] width 1467 height 43
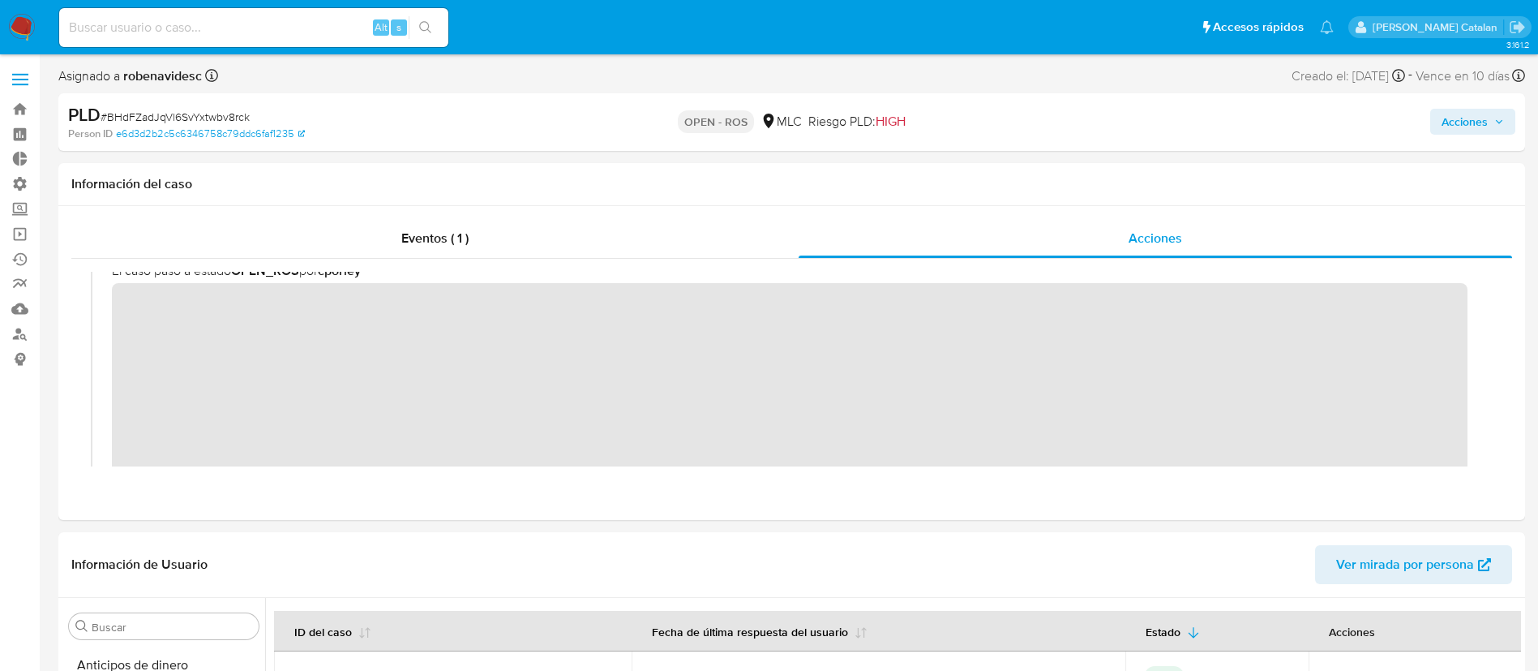
scroll to position [0, 0]
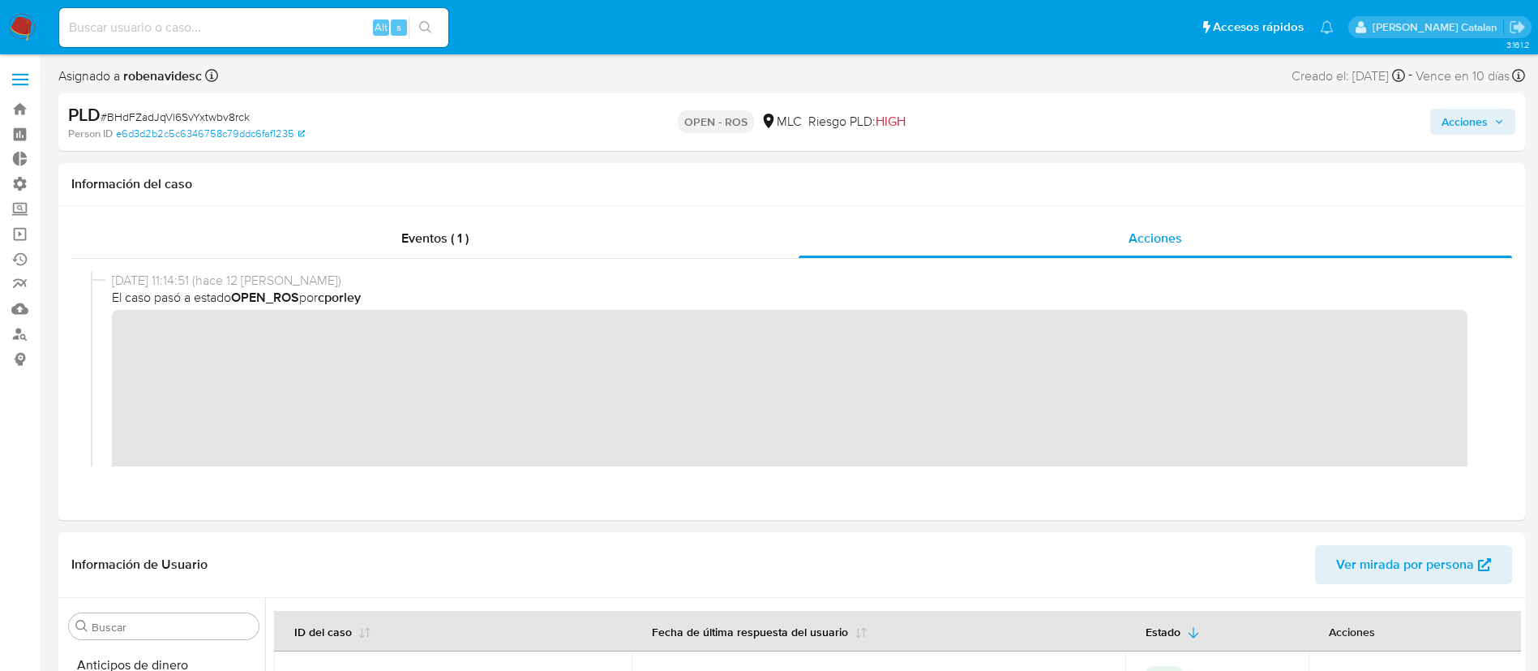
click at [1449, 117] on span "Acciones" at bounding box center [1465, 122] width 46 height 26
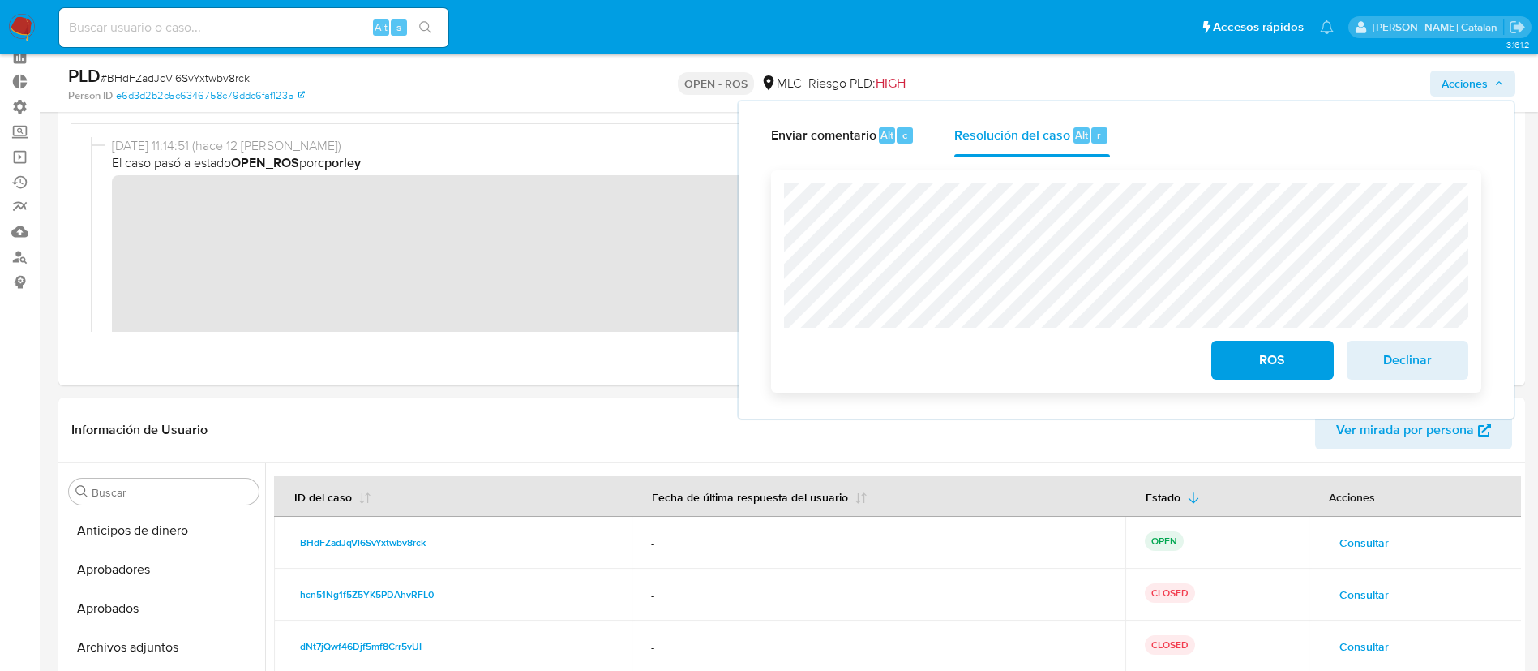
scroll to position [78, 0]
click at [1248, 346] on span "ROS" at bounding box center [1272, 360] width 79 height 36
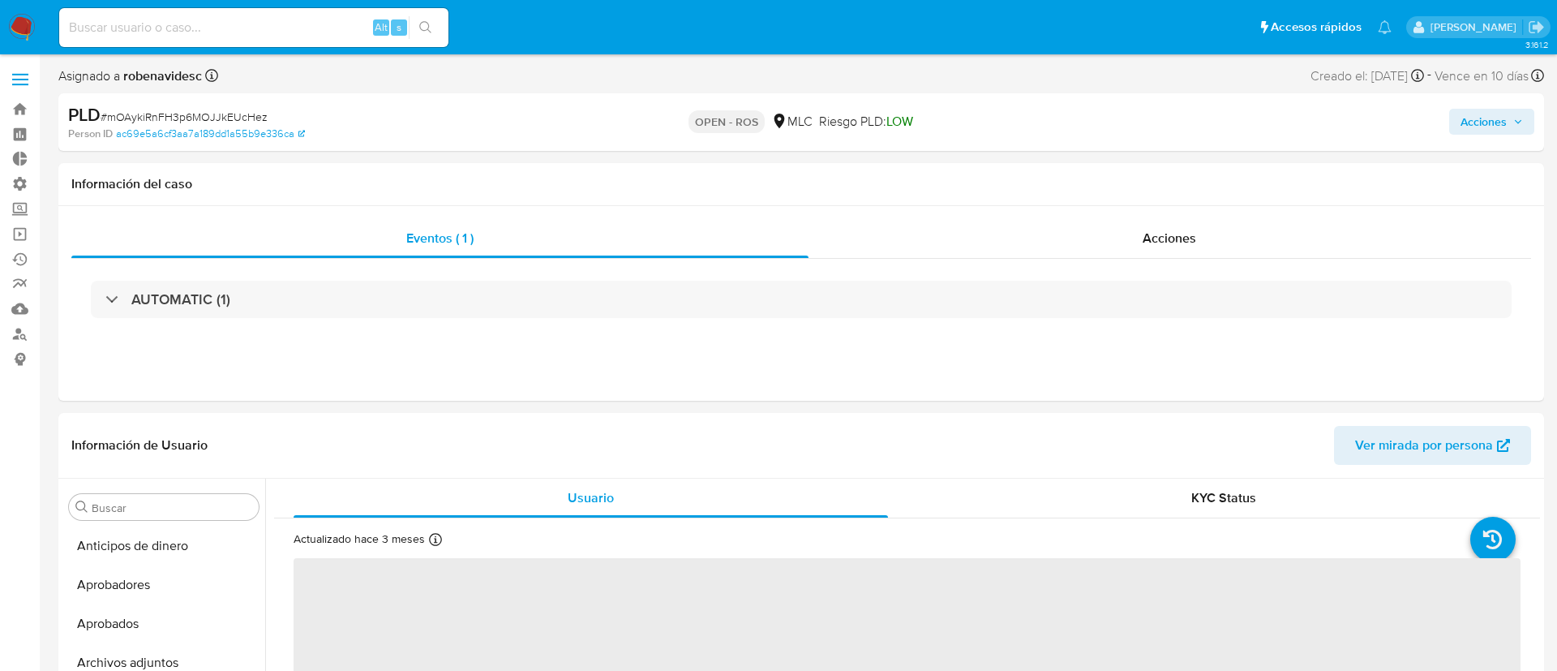
select select "10"
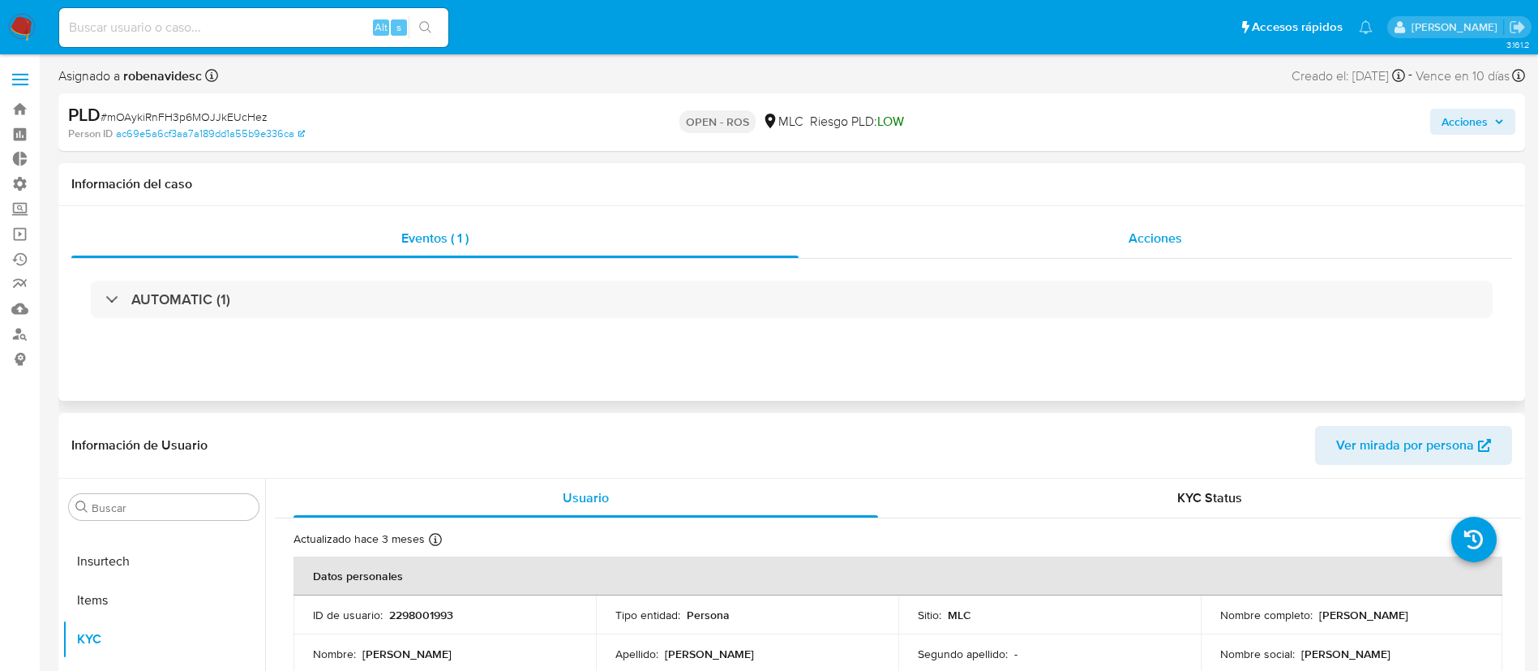
click at [1111, 230] on div "Acciones" at bounding box center [1156, 238] width 714 height 39
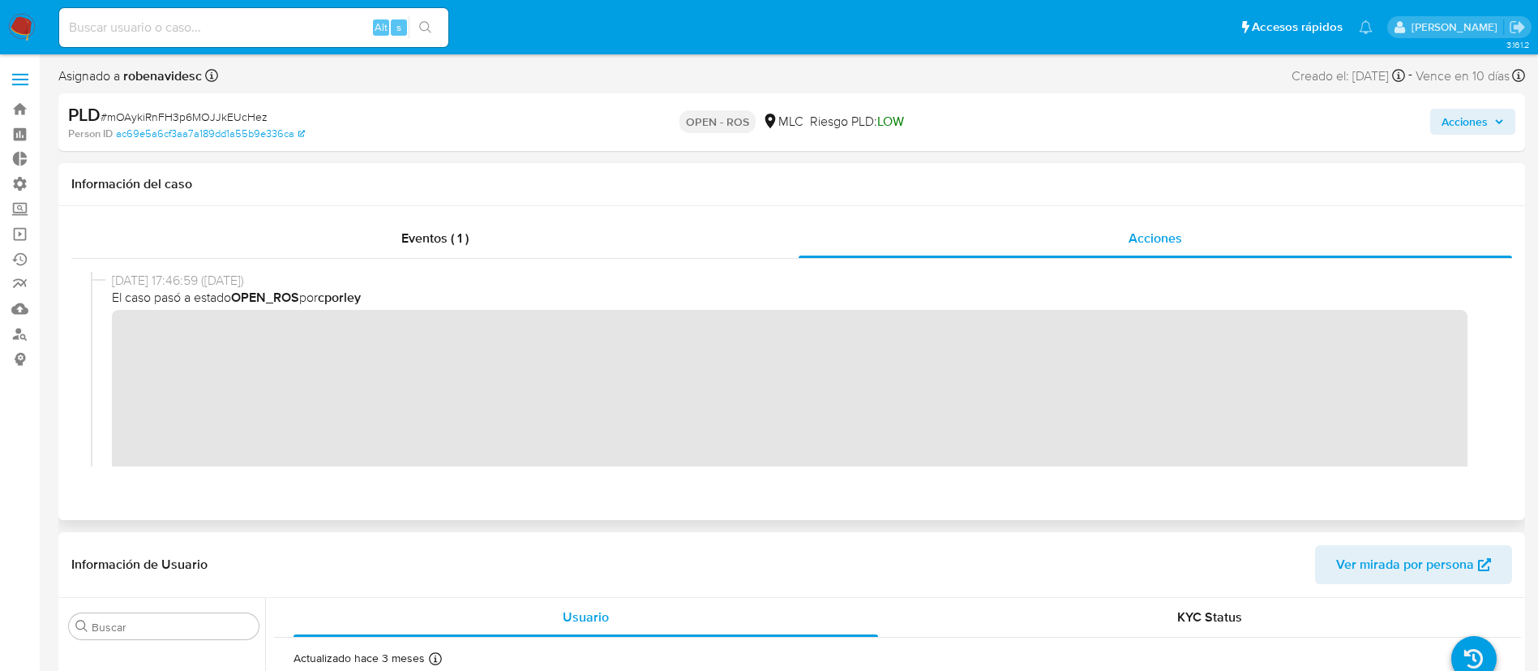
click at [104, 340] on div "19/09/2025 17:46:59 (hace 11 días) El caso pasó a estado OPEN_ROS por cporley" at bounding box center [792, 393] width 1402 height 242
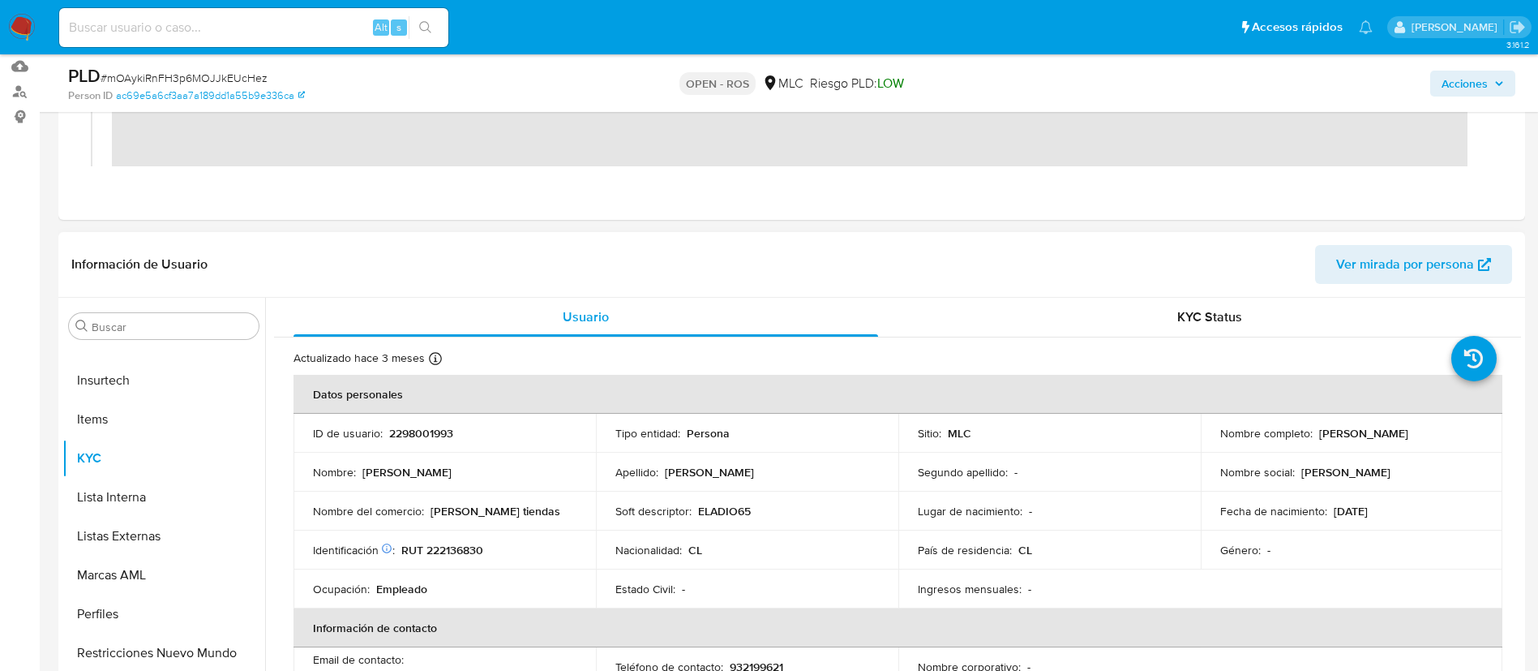
scroll to position [243, 0]
drag, startPoint x: 480, startPoint y: 444, endPoint x: 385, endPoint y: 430, distance: 96.0
click at [385, 430] on td "ID de usuario : 2298001993" at bounding box center [445, 432] width 303 height 39
copy div "2298001993"
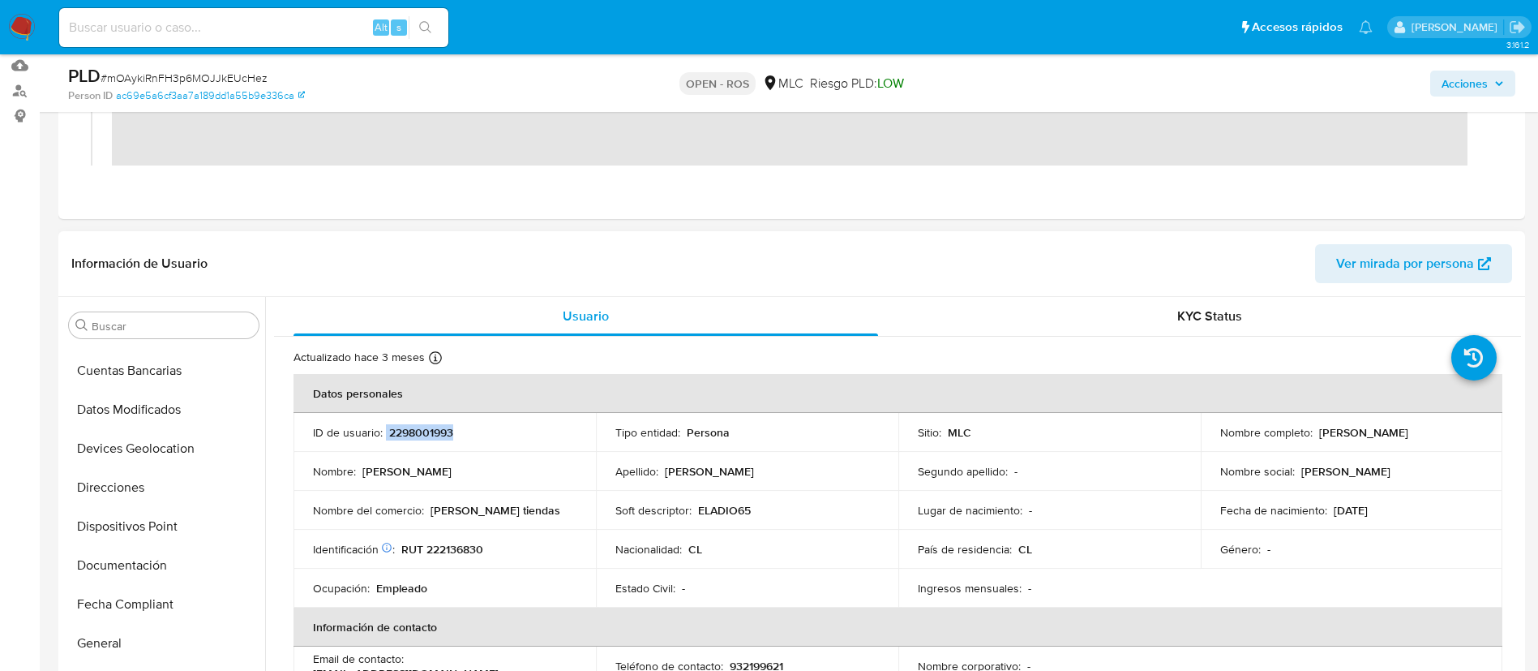
scroll to position [250, 0]
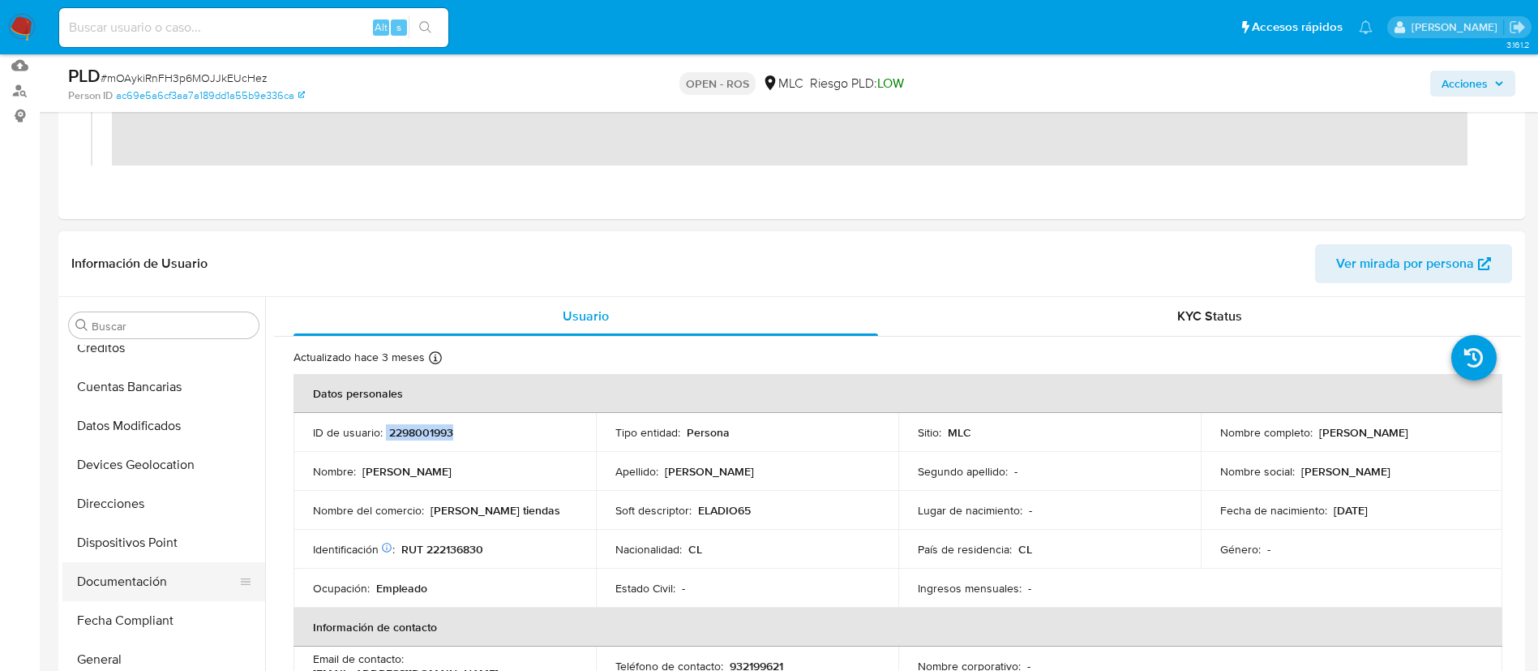
click at [110, 591] on button "Documentación" at bounding box center [157, 581] width 190 height 39
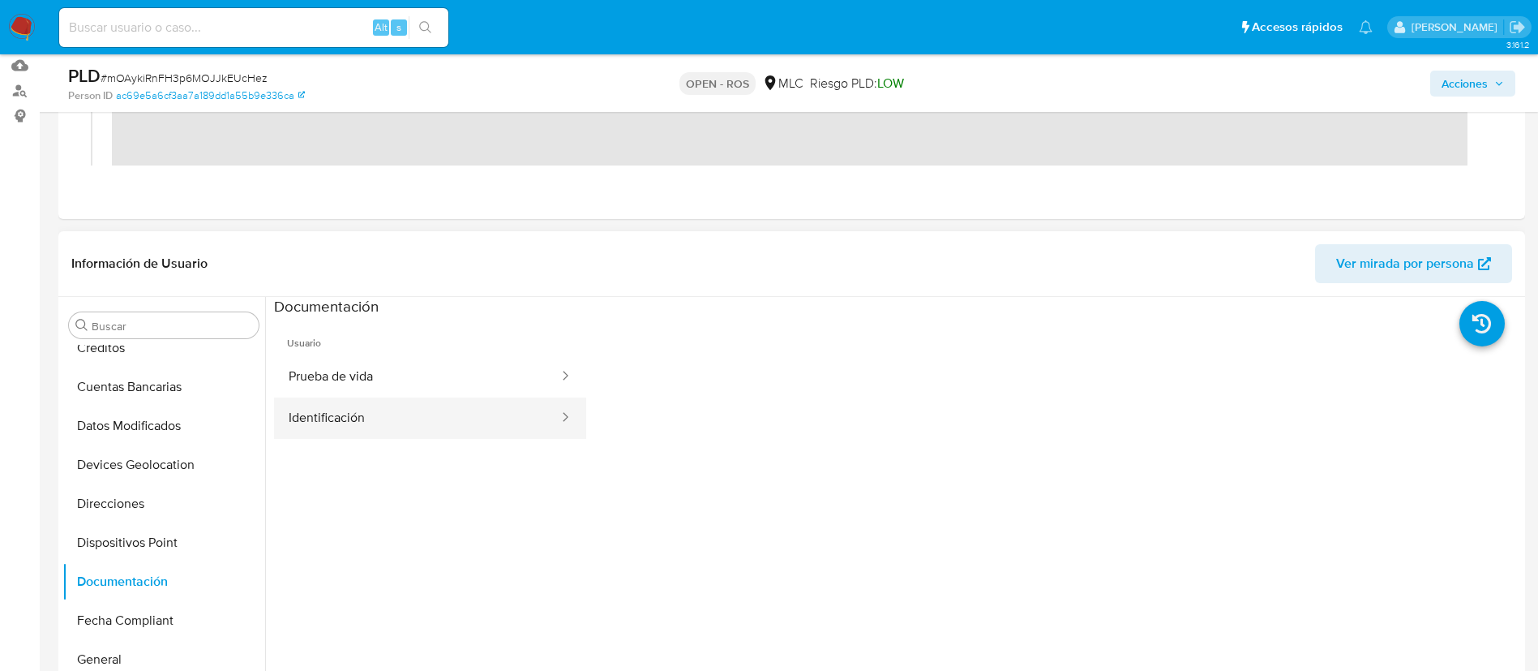
click at [504, 433] on button "Identificación" at bounding box center [417, 417] width 286 height 41
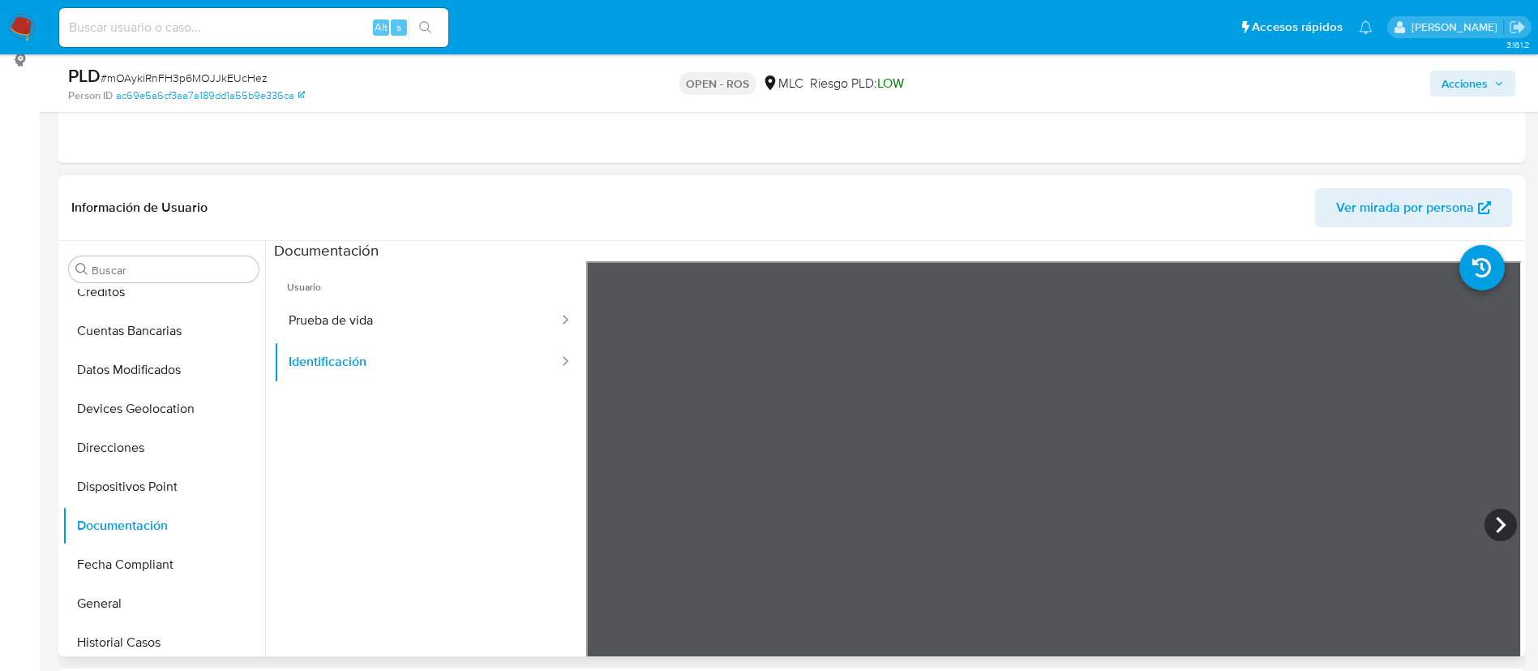
scroll to position [323, 0]
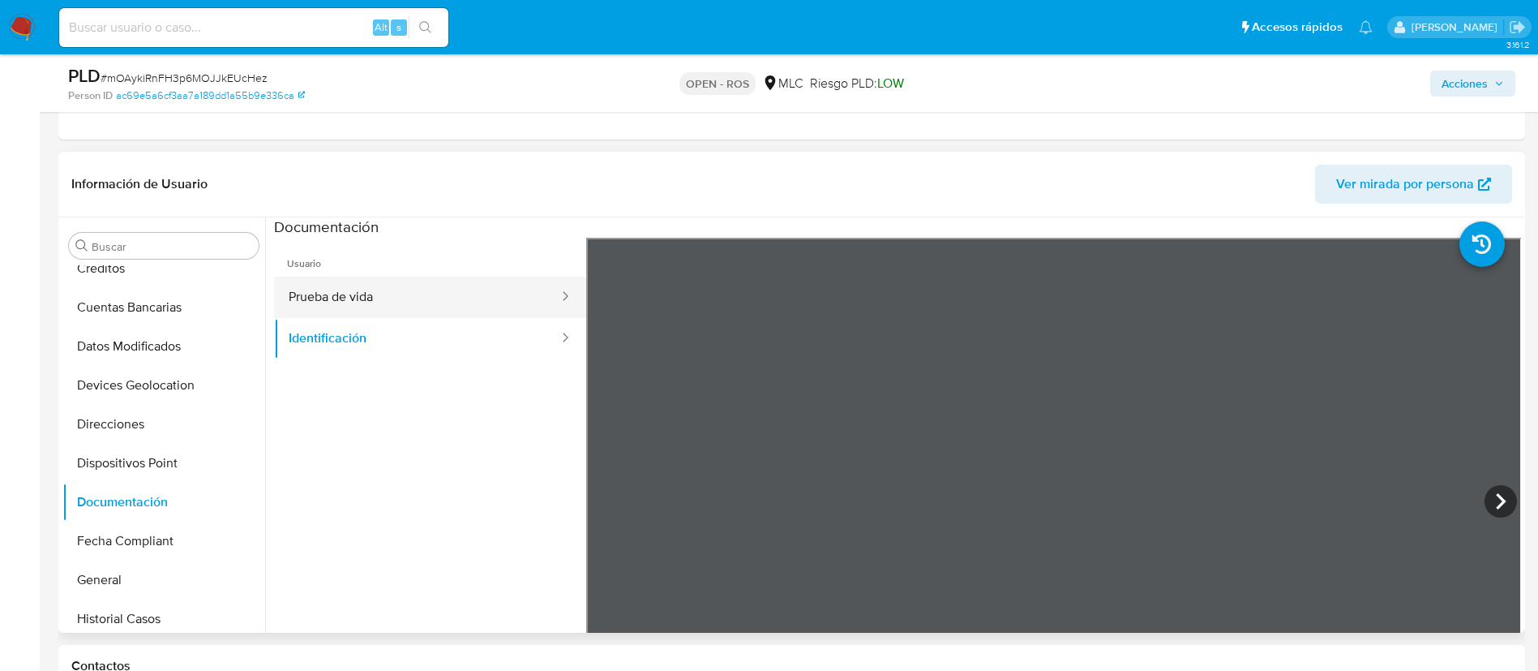
click at [379, 294] on button "Prueba de vida" at bounding box center [417, 297] width 286 height 41
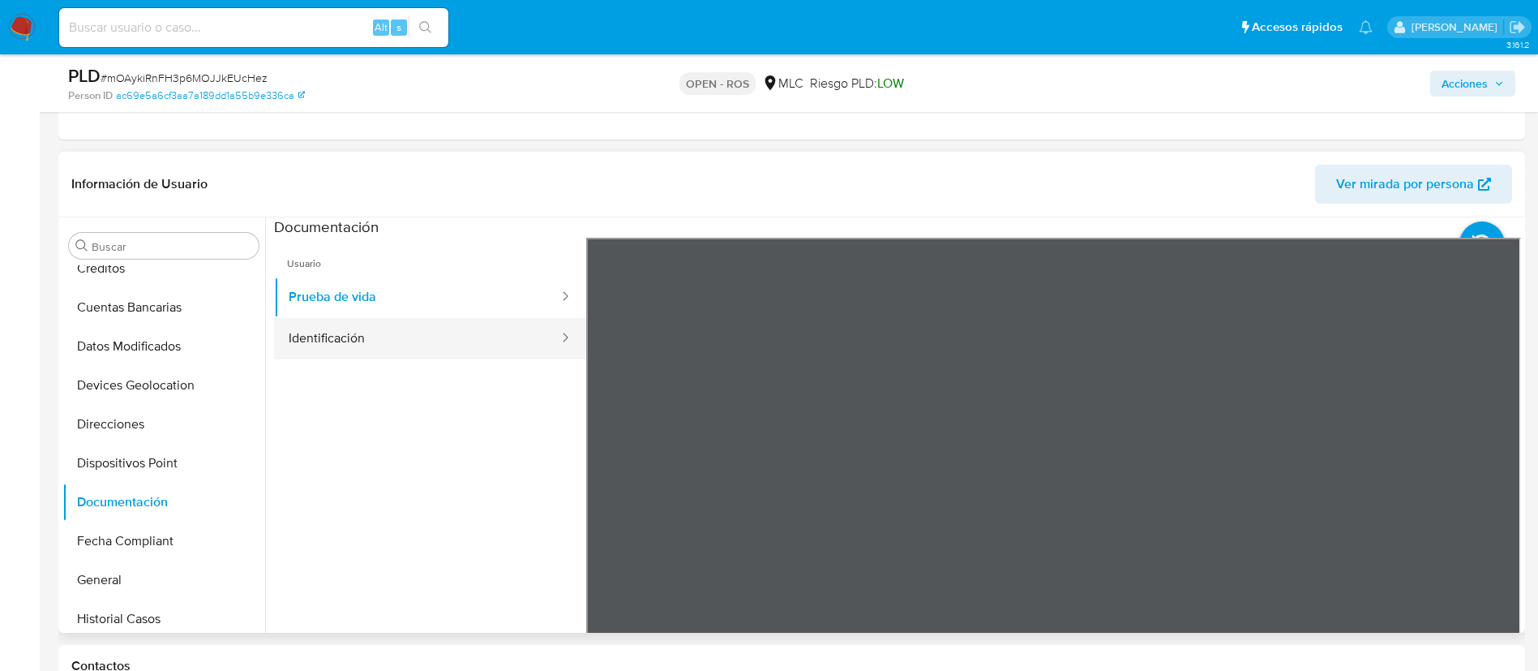
click at [479, 325] on button "Identificación" at bounding box center [417, 338] width 286 height 41
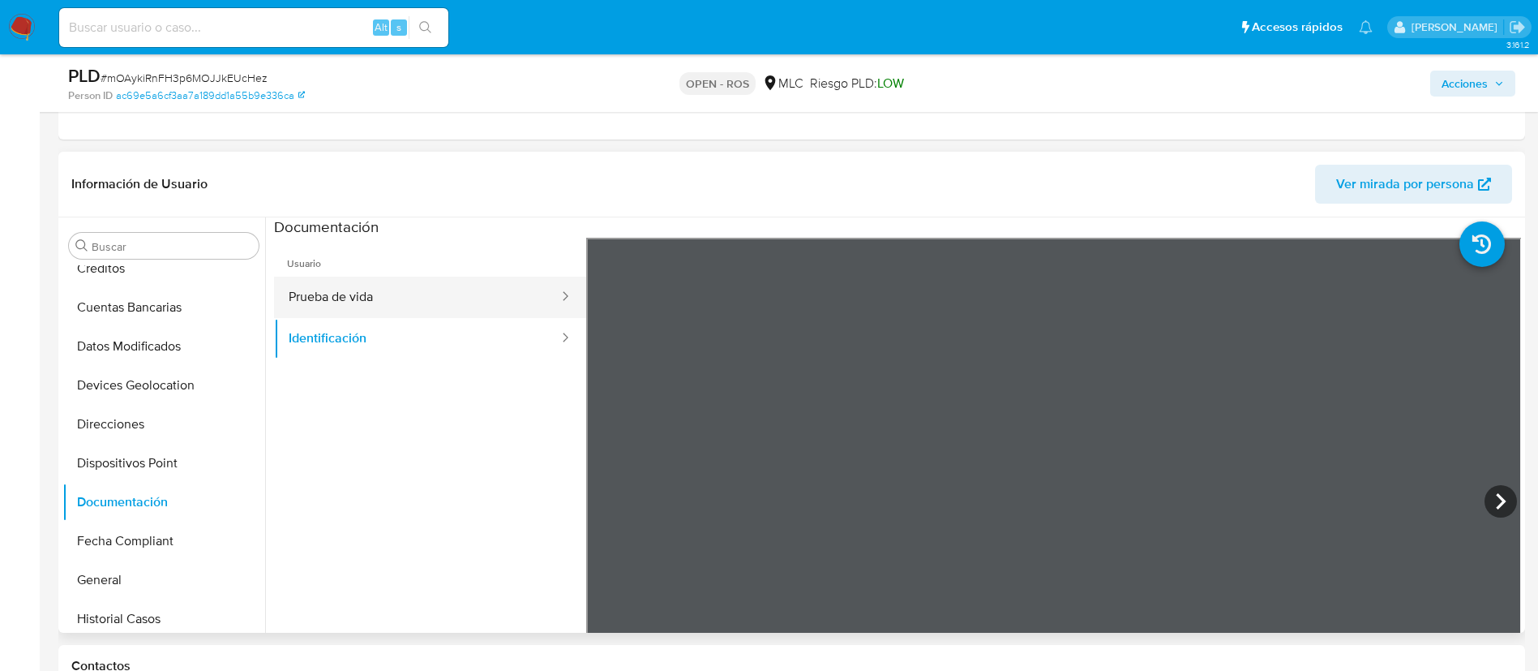
click at [378, 284] on button "Prueba de vida" at bounding box center [417, 297] width 286 height 41
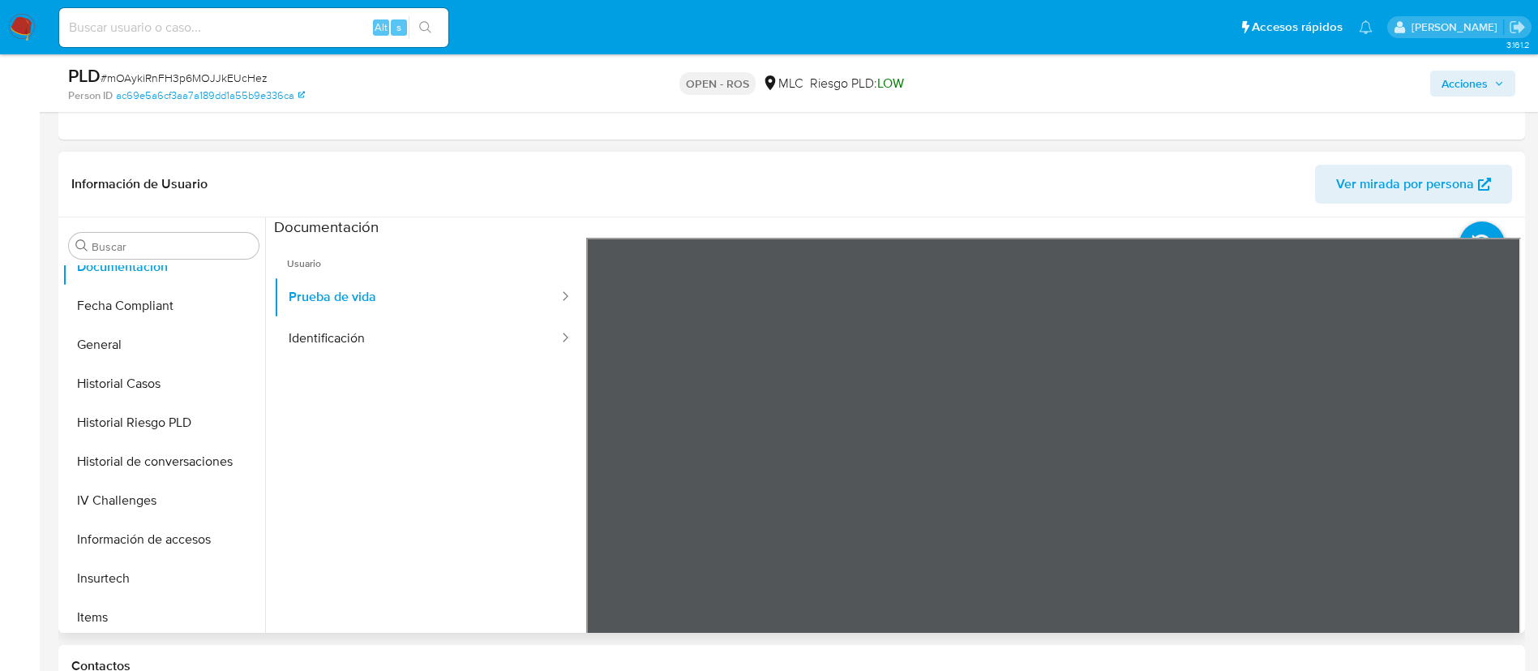
scroll to position [486, 0]
click at [130, 375] on button "Historial Casos" at bounding box center [157, 382] width 190 height 39
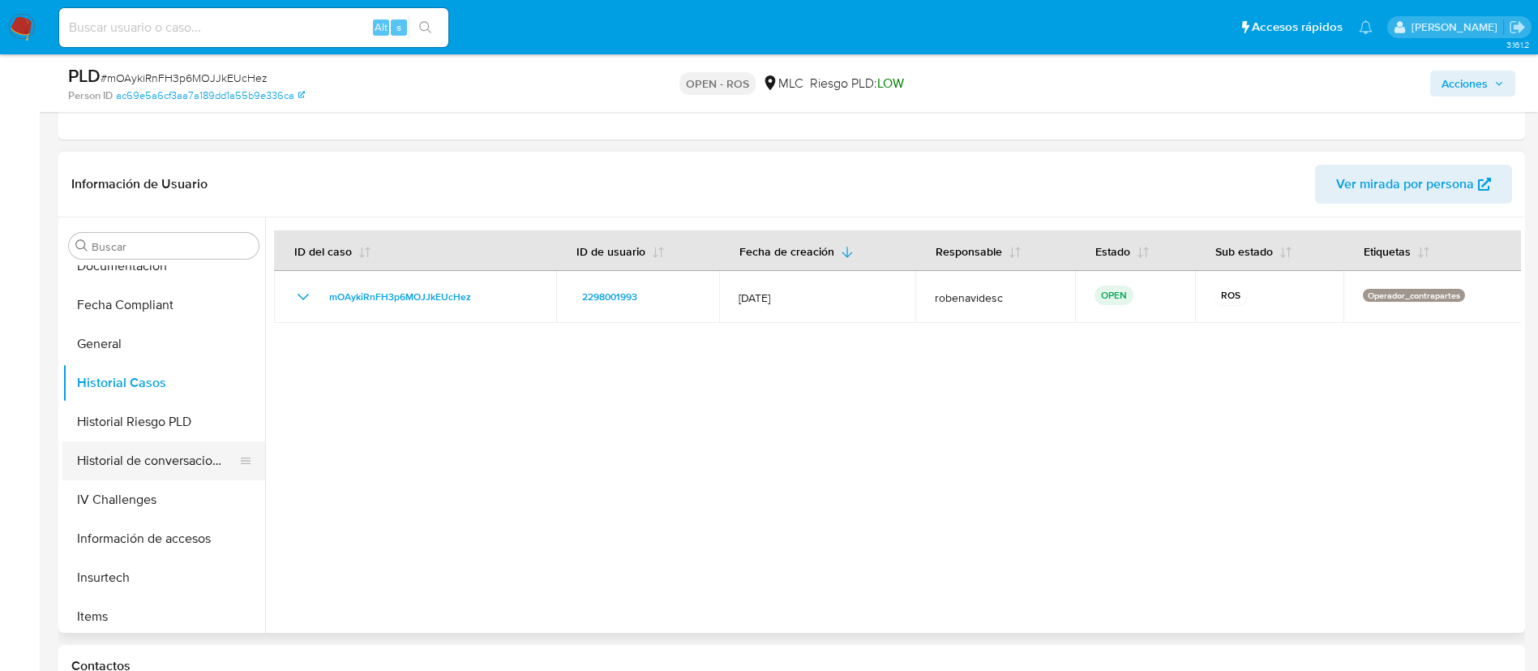
click at [93, 456] on button "Historial de conversaciones" at bounding box center [157, 460] width 190 height 39
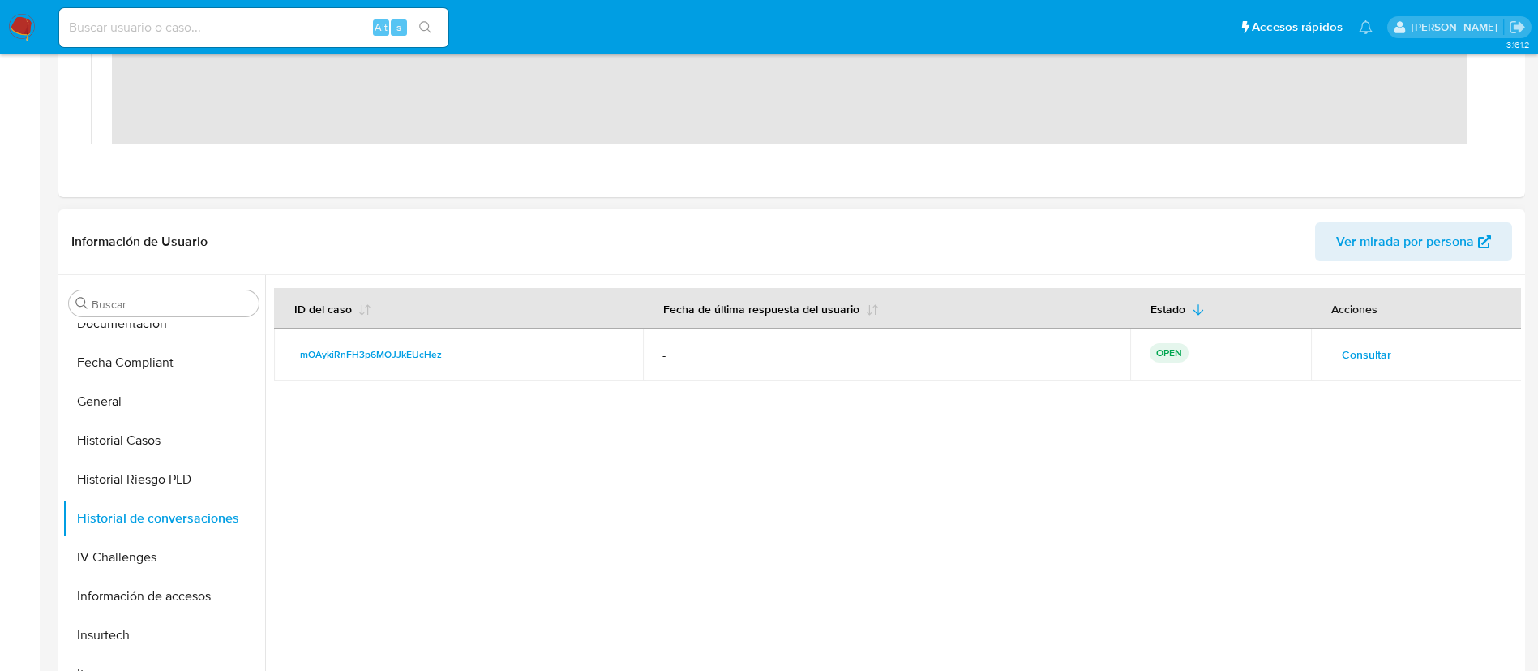
scroll to position [0, 0]
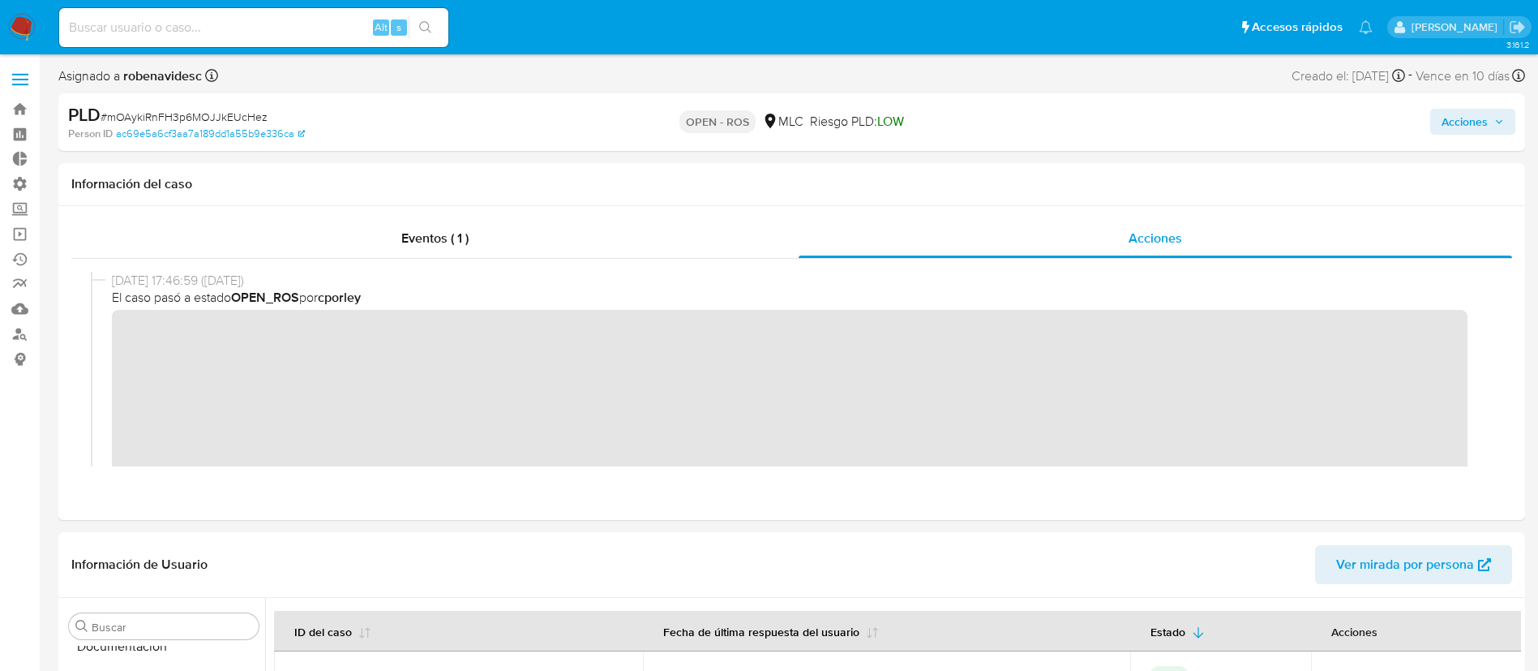
click at [1457, 117] on span "Acciones" at bounding box center [1465, 122] width 46 height 26
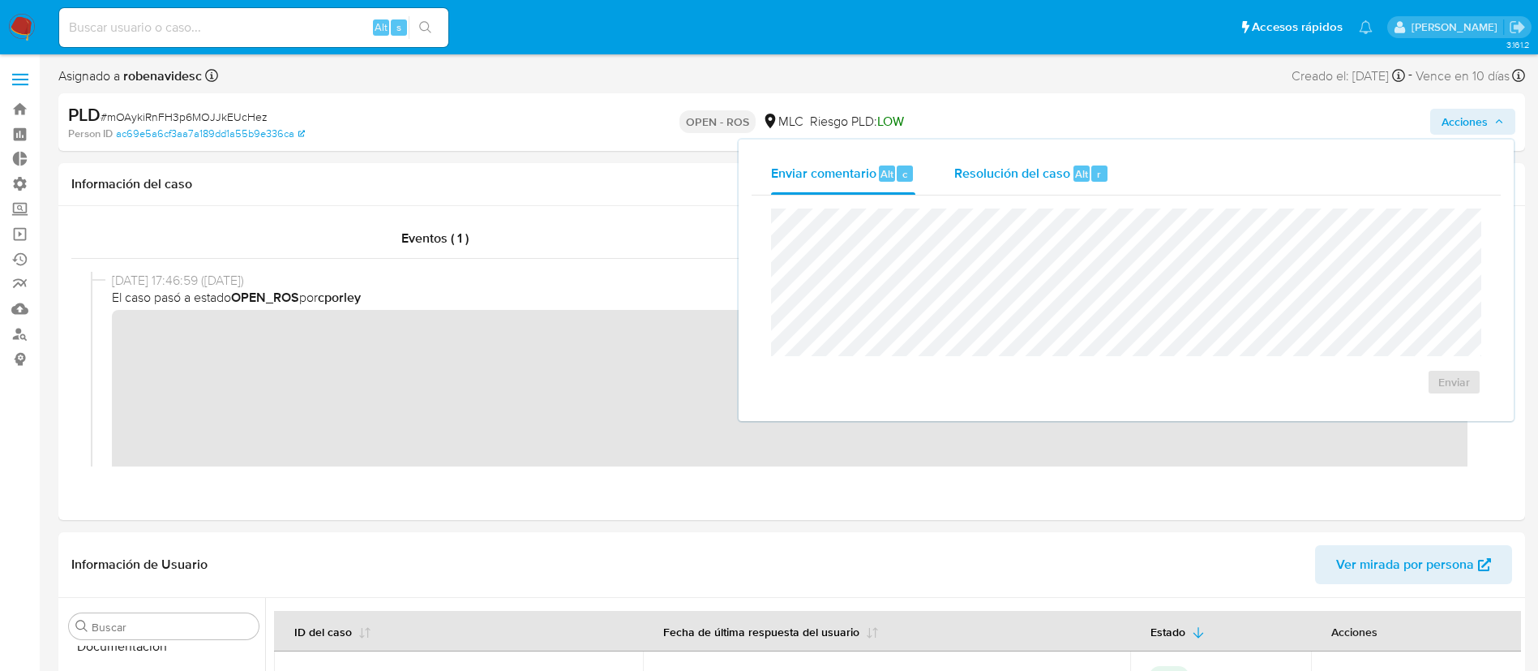
click at [1081, 157] on div "Resolución del caso Alt r" at bounding box center [1032, 173] width 155 height 42
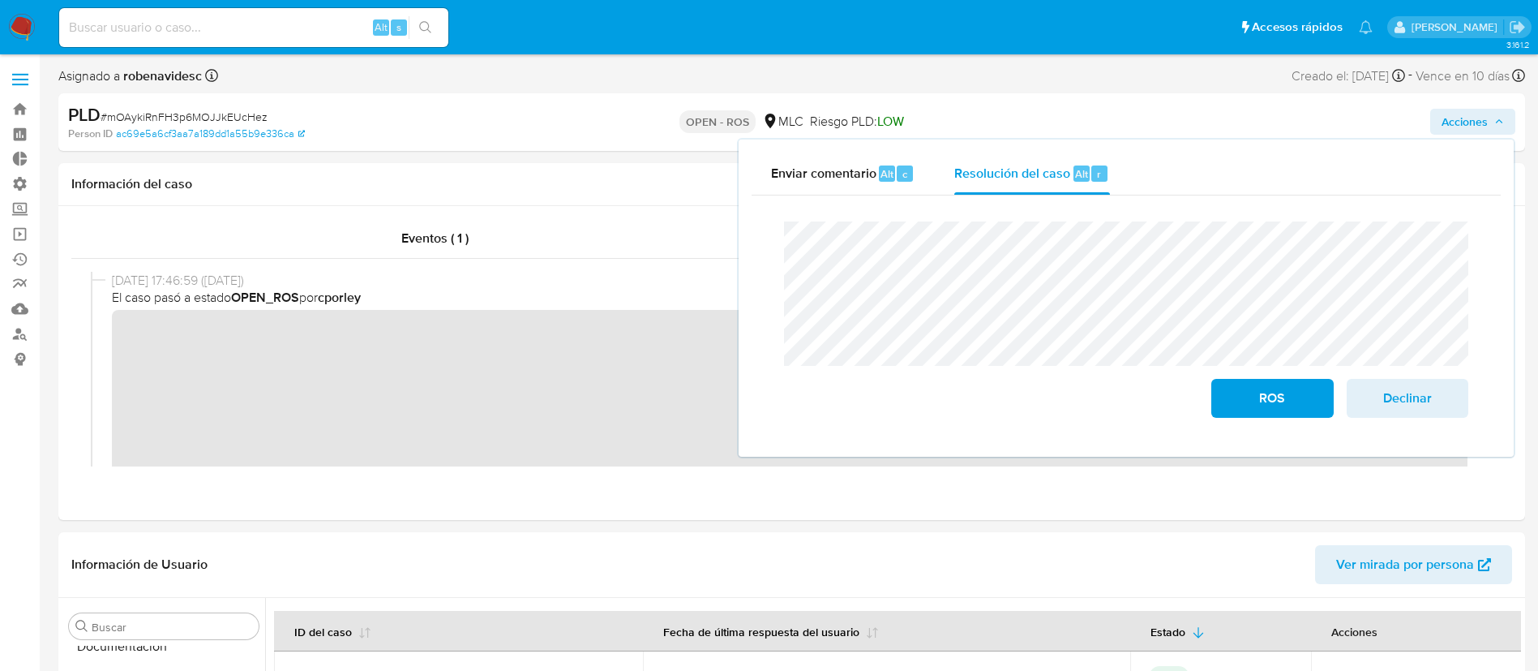
click at [754, 222] on div "Cierre de caso ROS Declinar" at bounding box center [1126, 319] width 749 height 248
click at [1234, 389] on span "ROS" at bounding box center [1272, 398] width 79 height 36
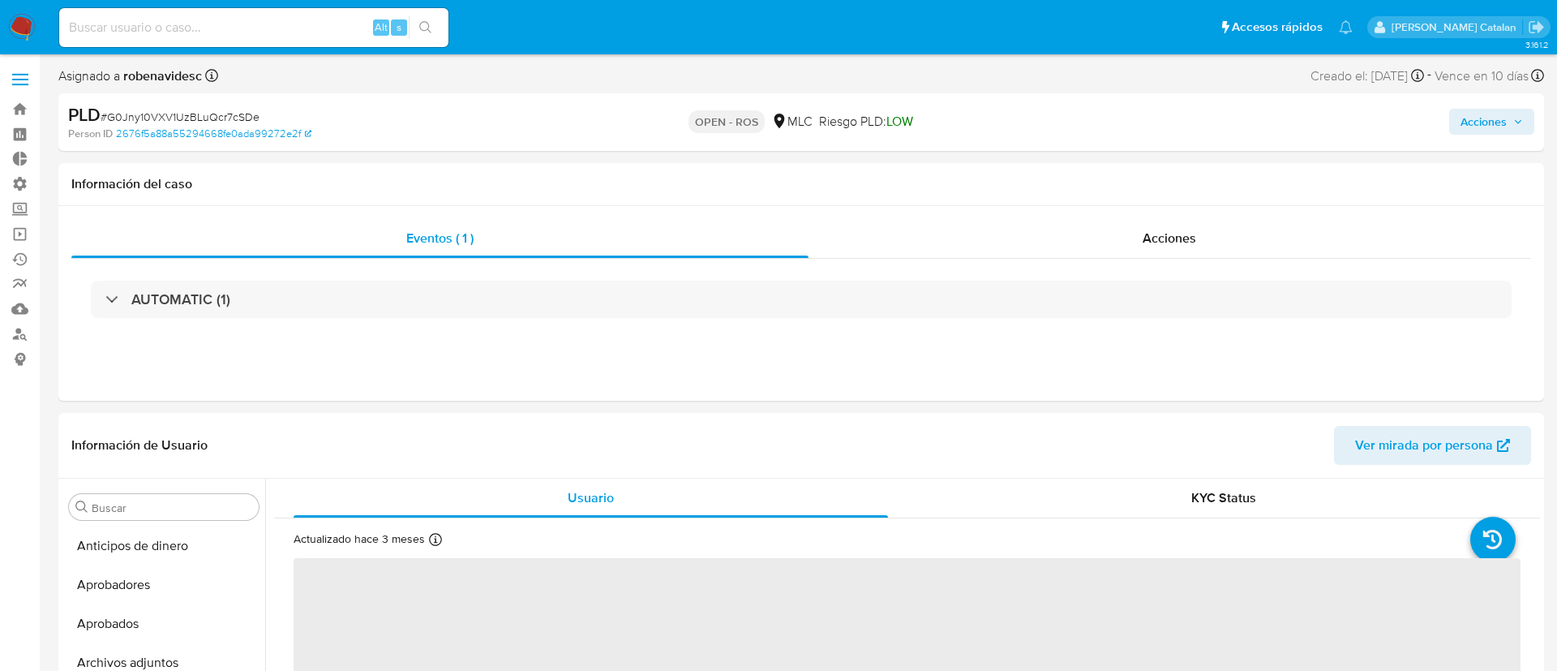
select select "10"
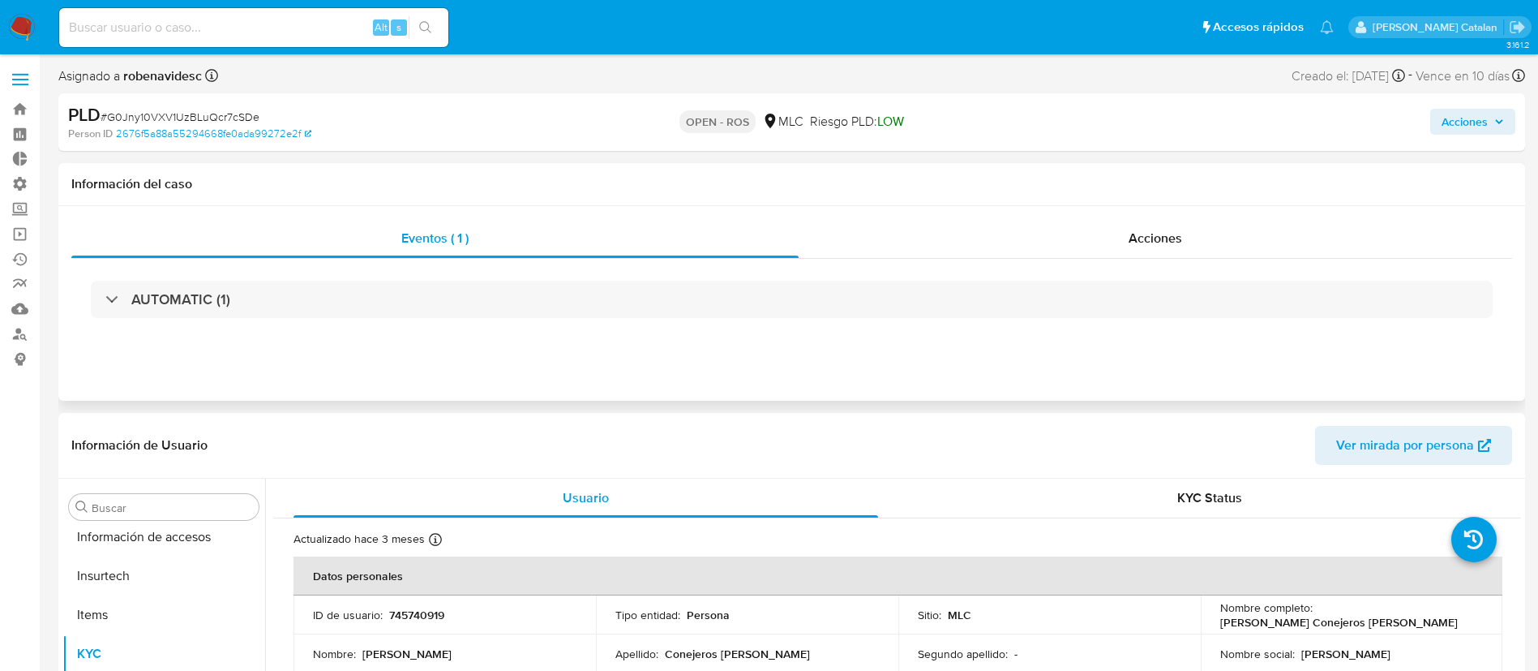
scroll to position [763, 0]
drag, startPoint x: 457, startPoint y: 620, endPoint x: 375, endPoint y: 620, distance: 81.1
click at [375, 620] on div "ID de usuario : 745740919" at bounding box center [445, 614] width 264 height 15
copy div "o : 745740919"
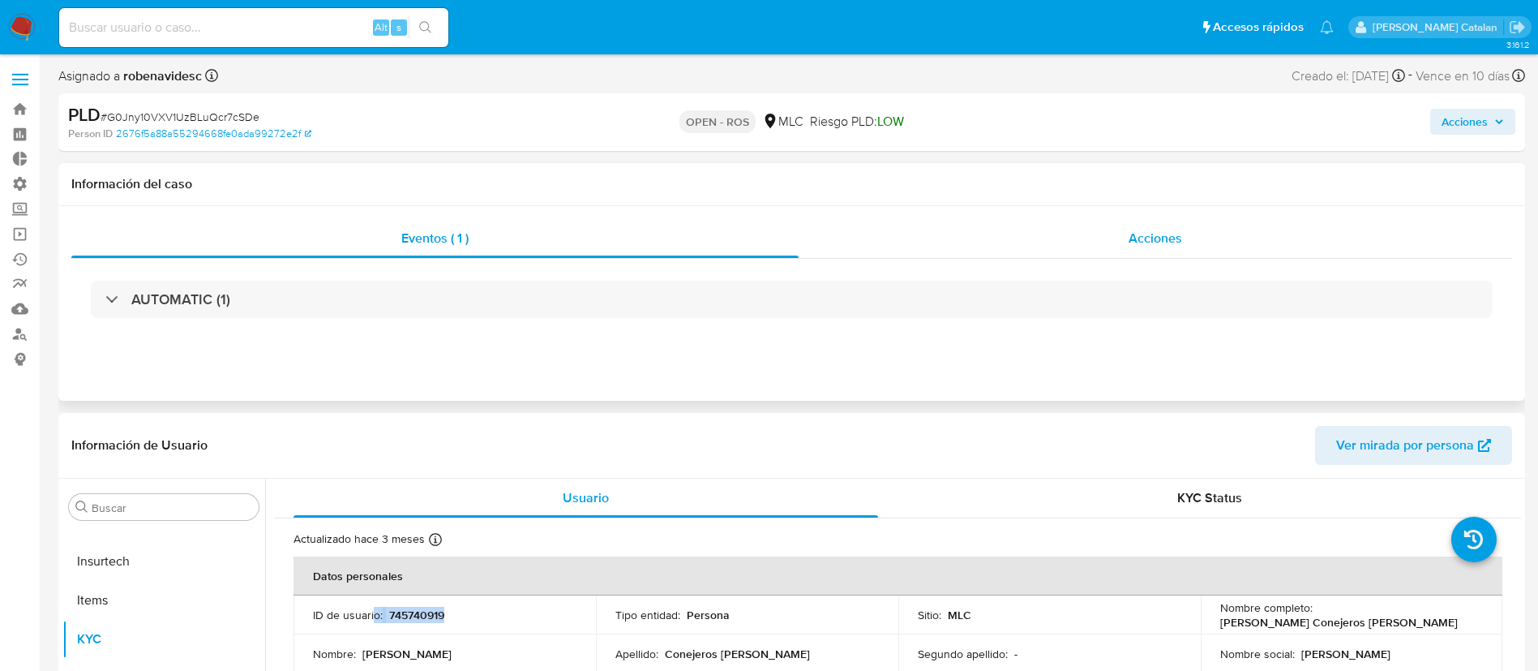
click at [1147, 247] on span "Acciones" at bounding box center [1156, 238] width 54 height 19
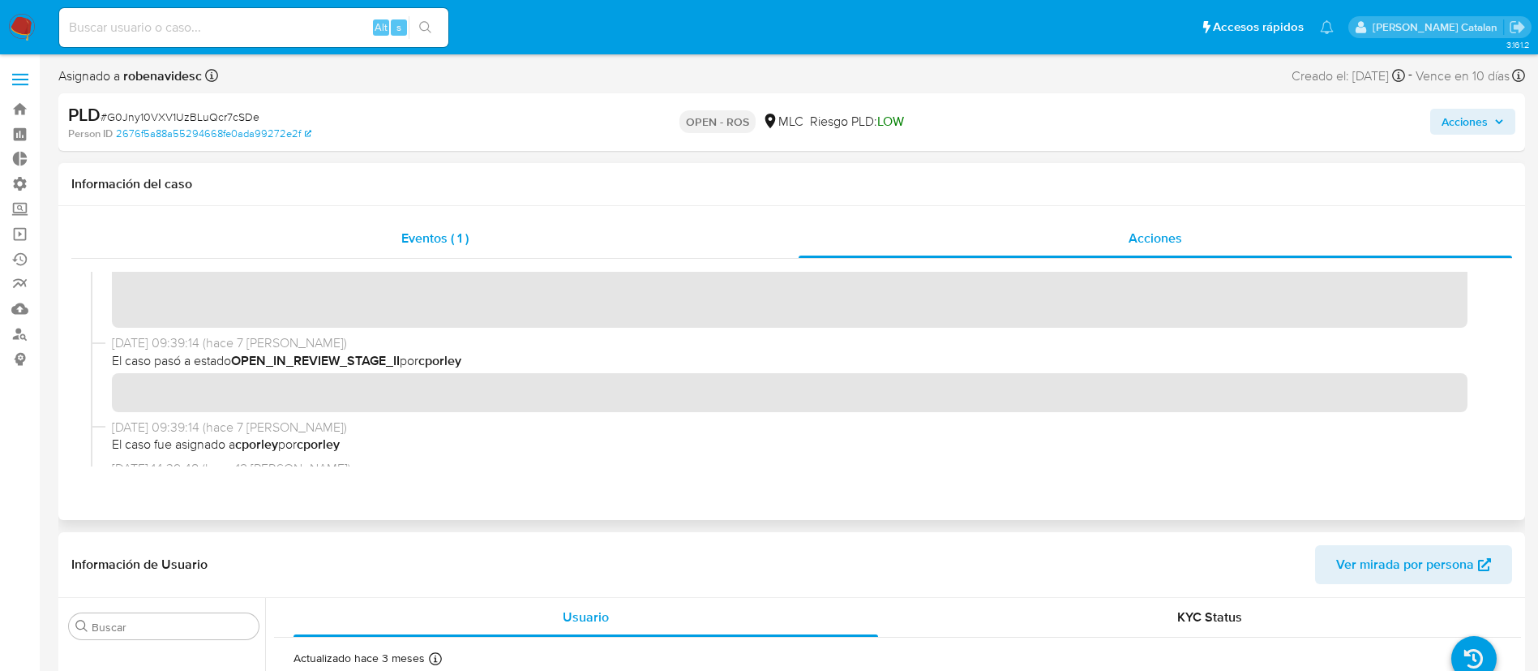
scroll to position [0, 0]
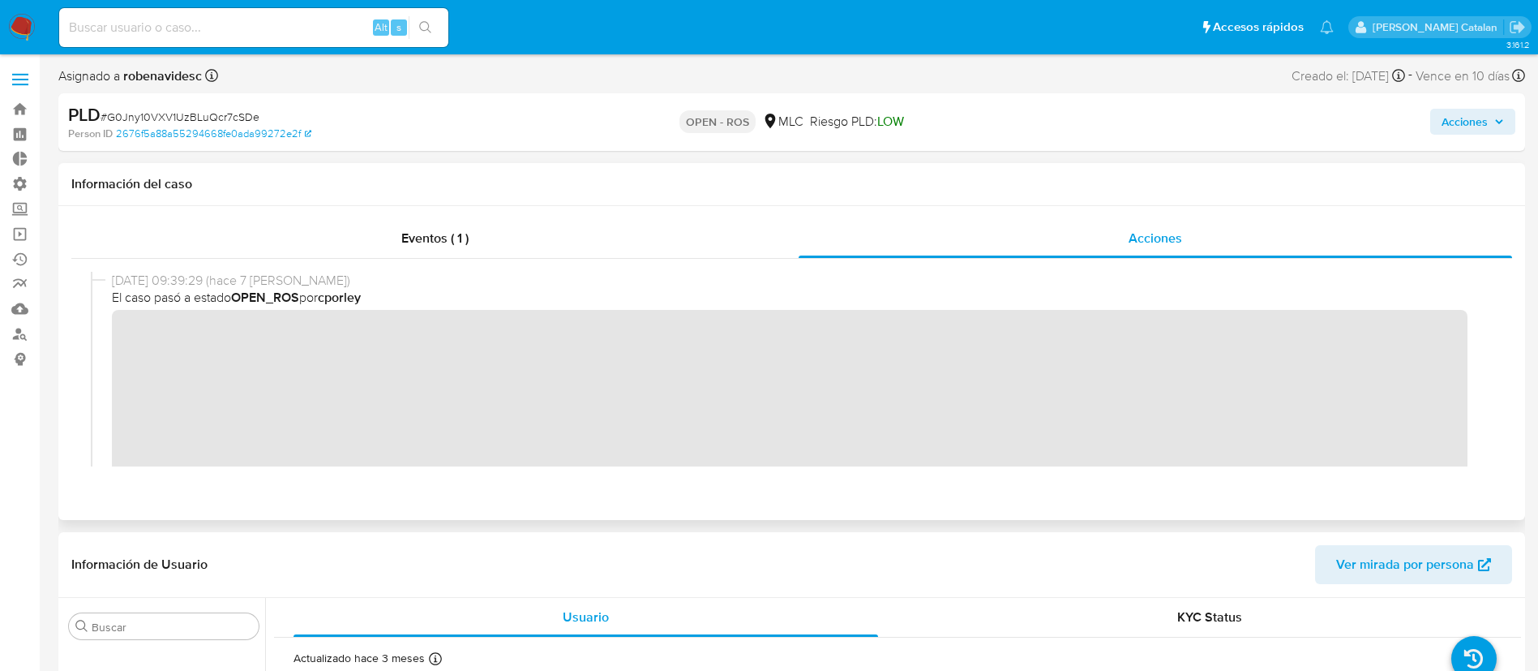
click at [109, 337] on div "[DATE] 09:39:29 (hace 7 [PERSON_NAME]) El caso pasó a estado OPEN_ROS por cporl…" at bounding box center [792, 386] width 1402 height 229
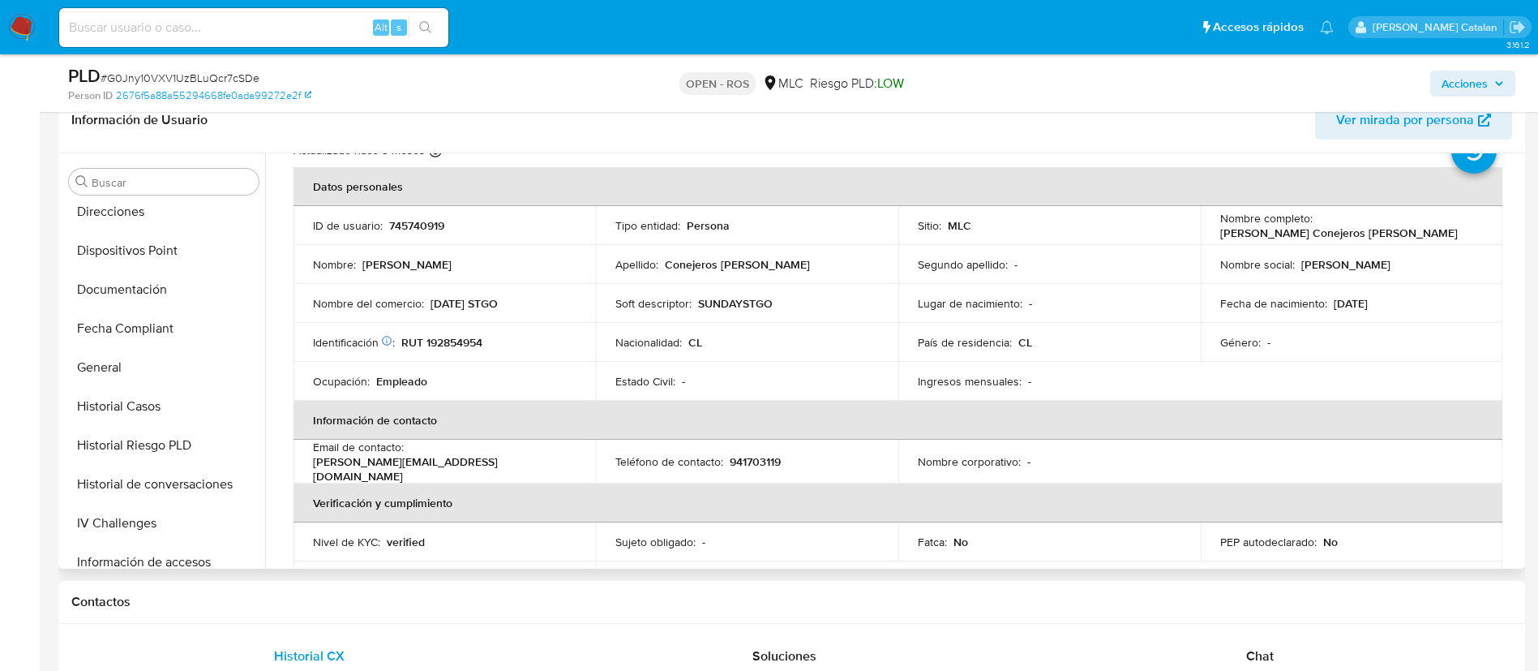
scroll to position [379, 0]
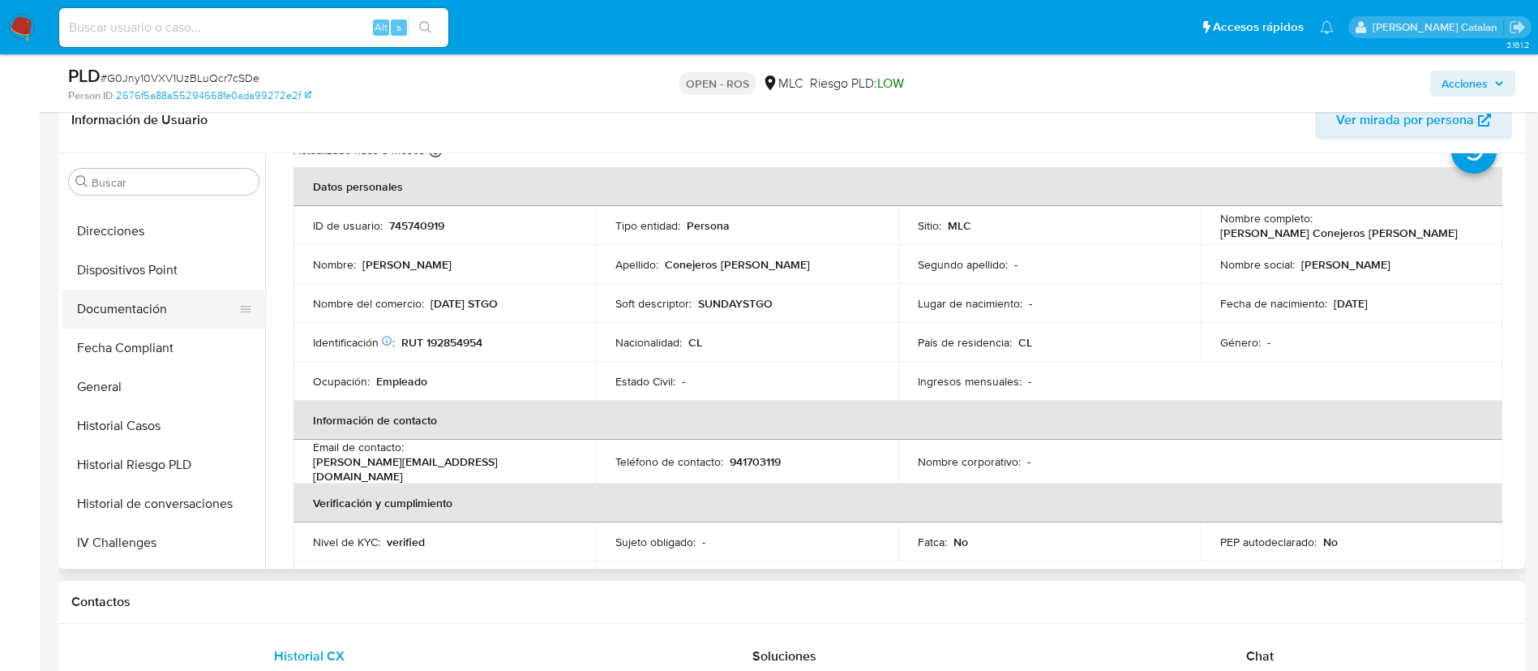
click at [139, 312] on button "Documentación" at bounding box center [157, 309] width 190 height 39
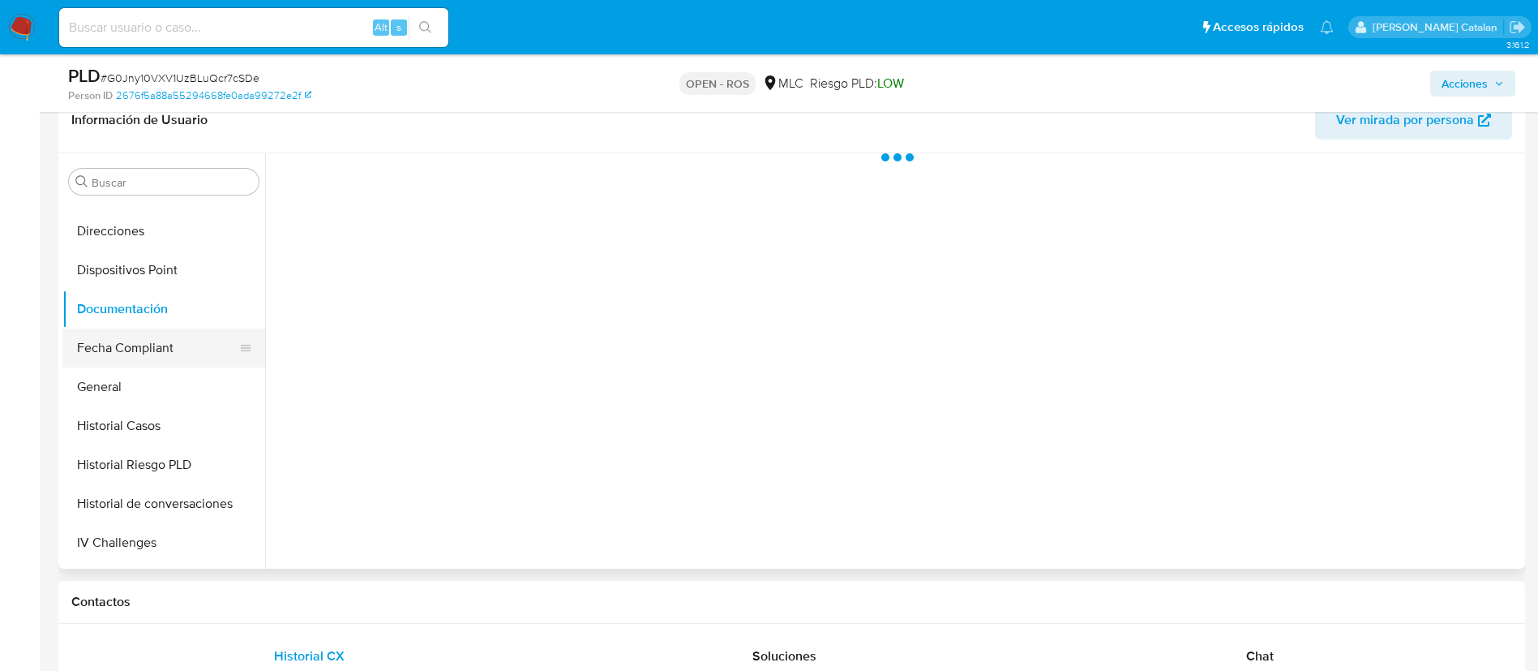
scroll to position [0, 0]
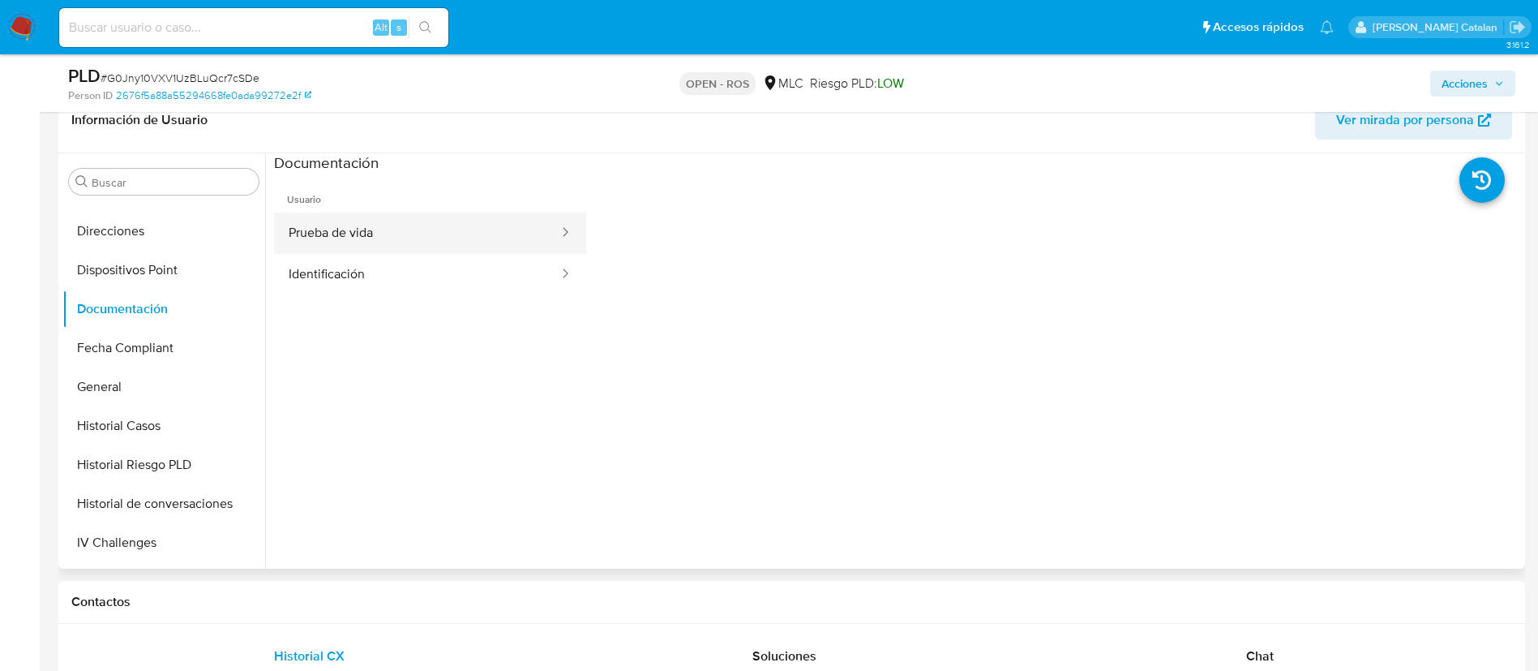
click at [498, 223] on button "Prueba de vida" at bounding box center [417, 232] width 286 height 41
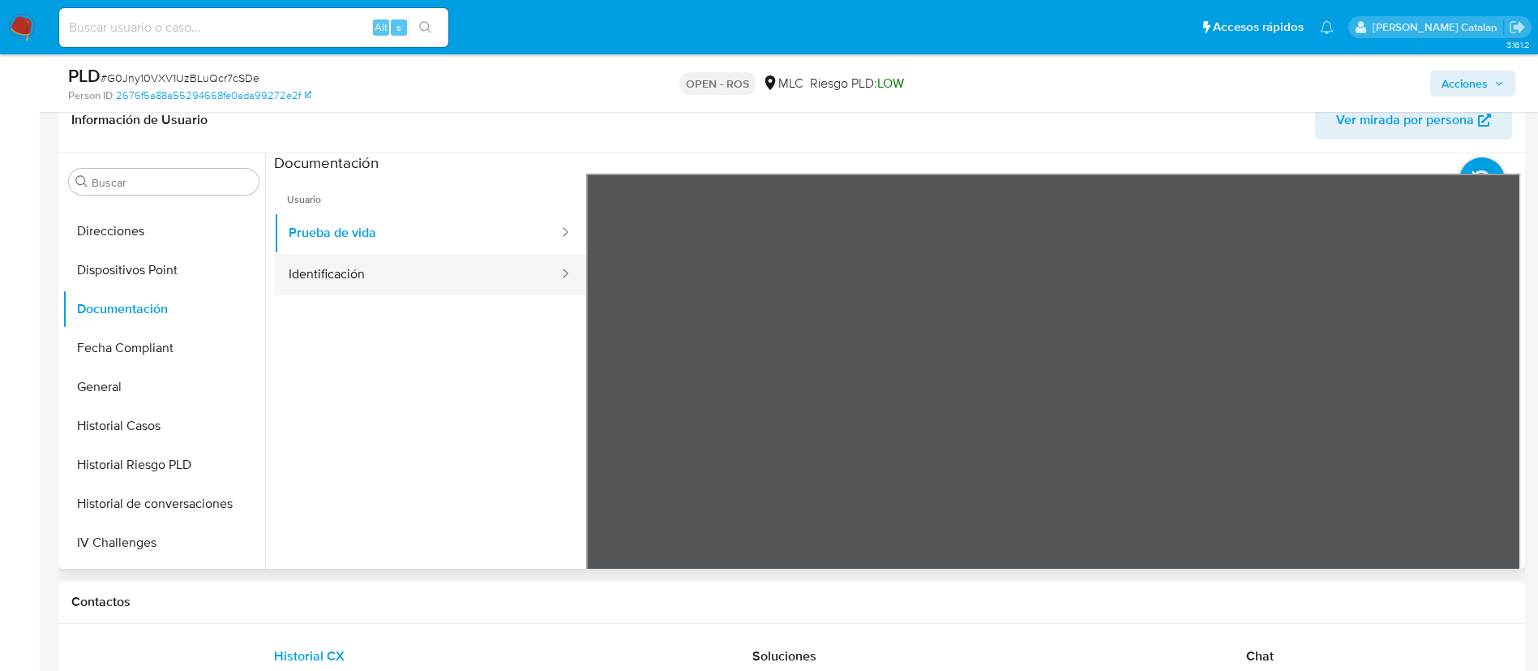
click at [467, 254] on button "Identificación" at bounding box center [417, 274] width 286 height 41
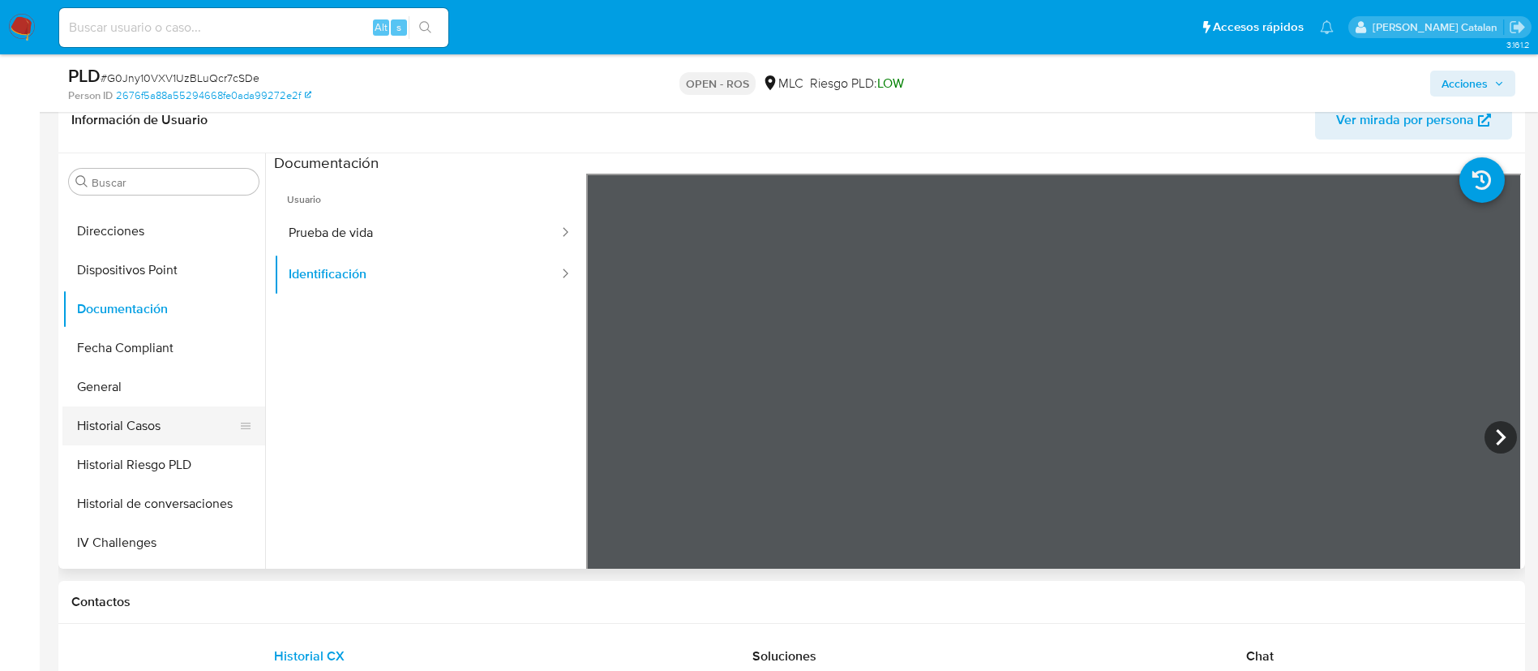
click at [127, 416] on button "Historial Casos" at bounding box center [157, 425] width 190 height 39
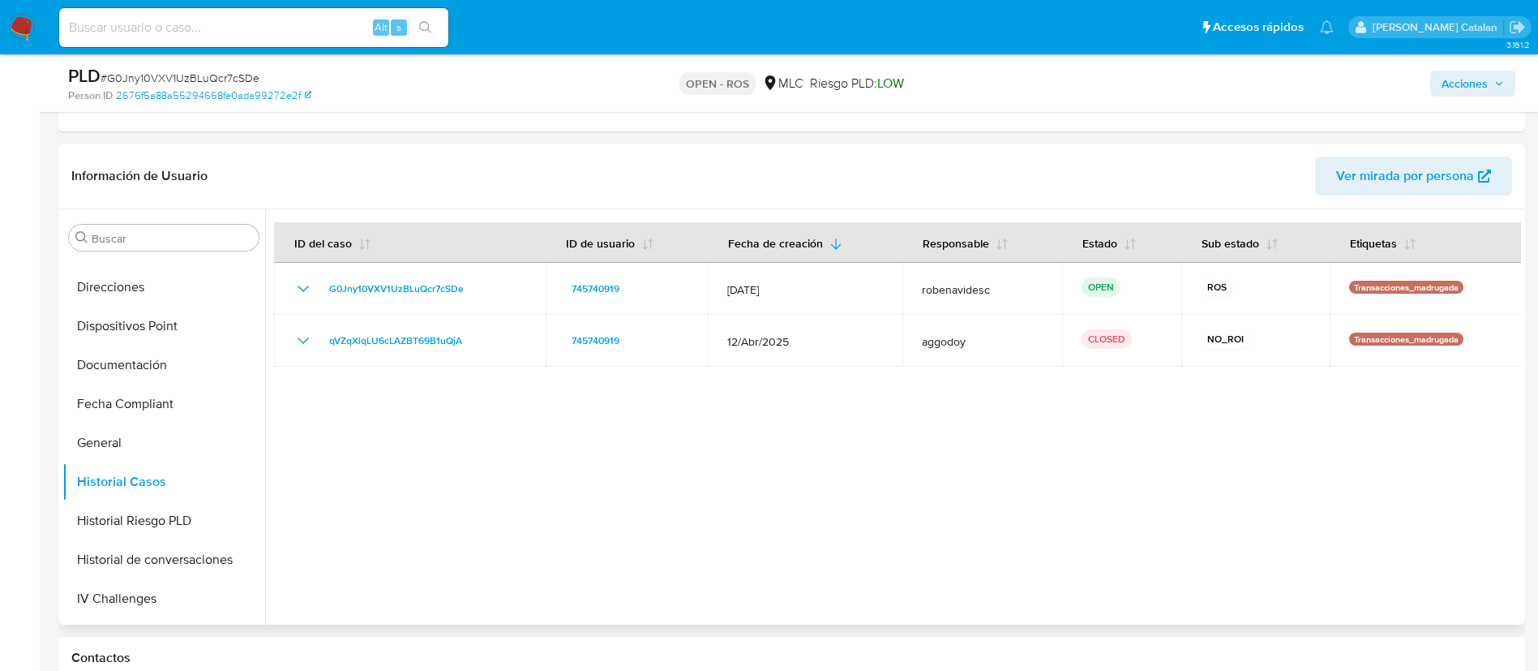
scroll to position [334, 0]
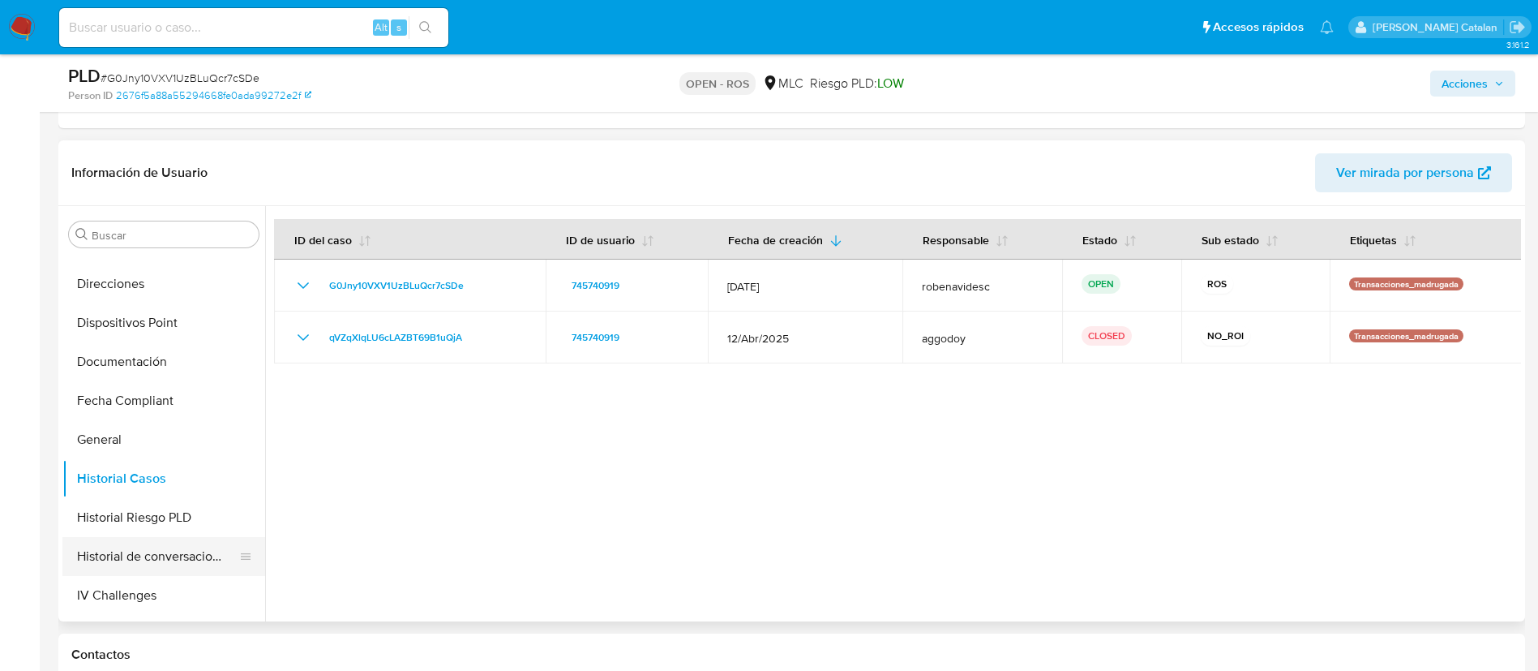
click at [131, 556] on button "Historial de conversaciones" at bounding box center [157, 556] width 190 height 39
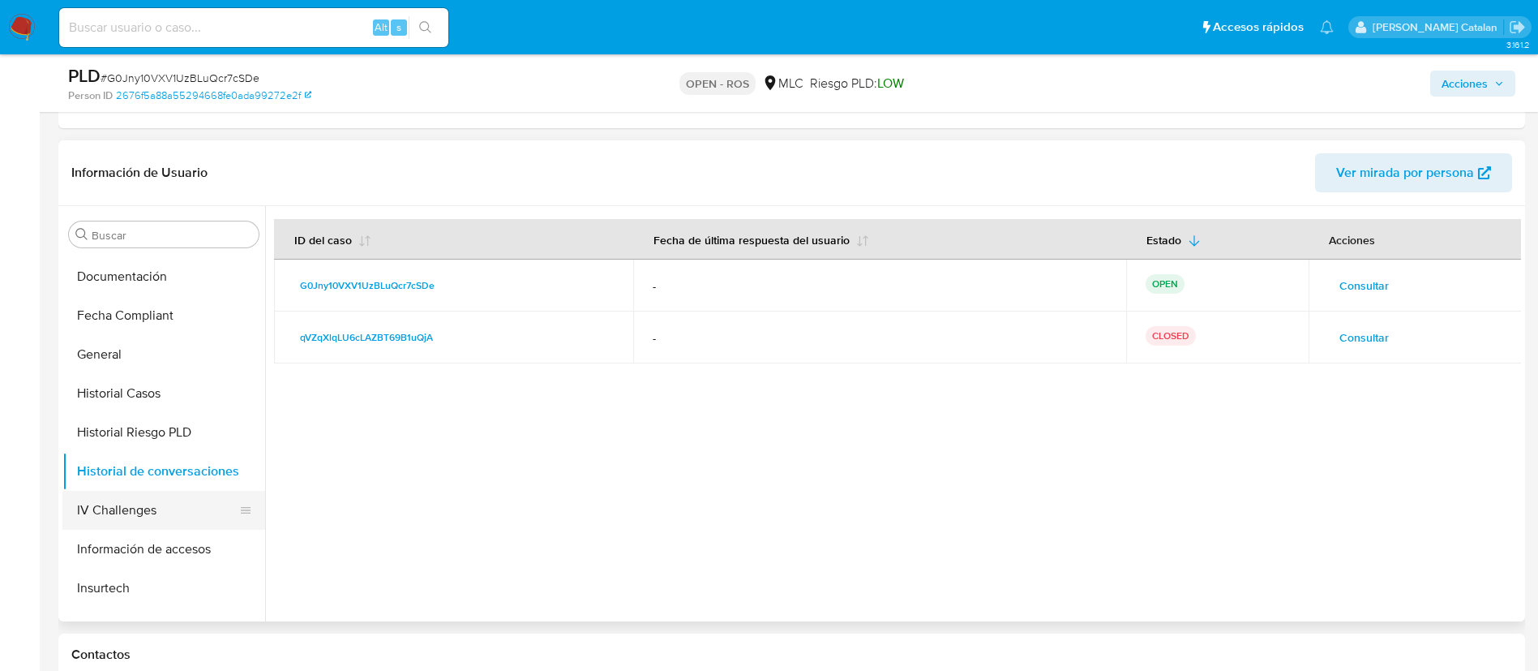
scroll to position [463, 0]
click at [128, 391] on button "Historial Casos" at bounding box center [157, 394] width 190 height 39
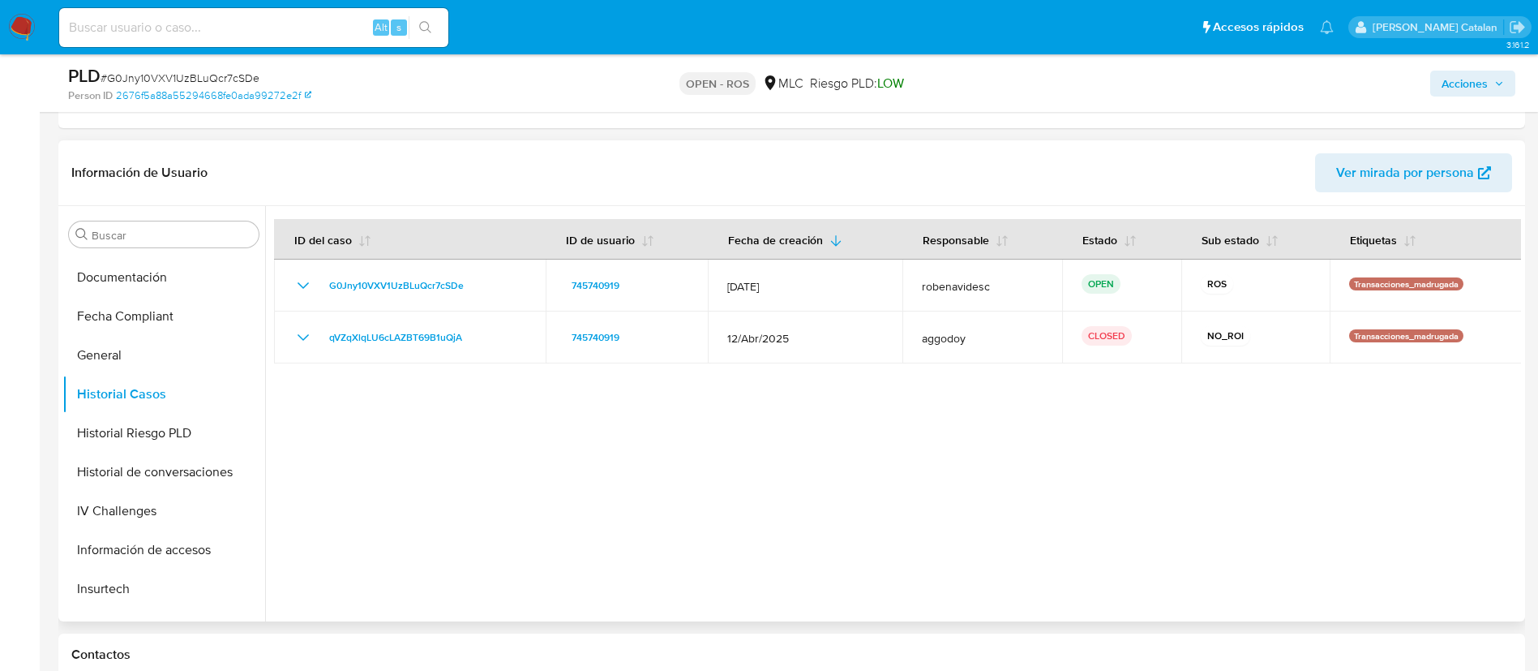
scroll to position [0, 0]
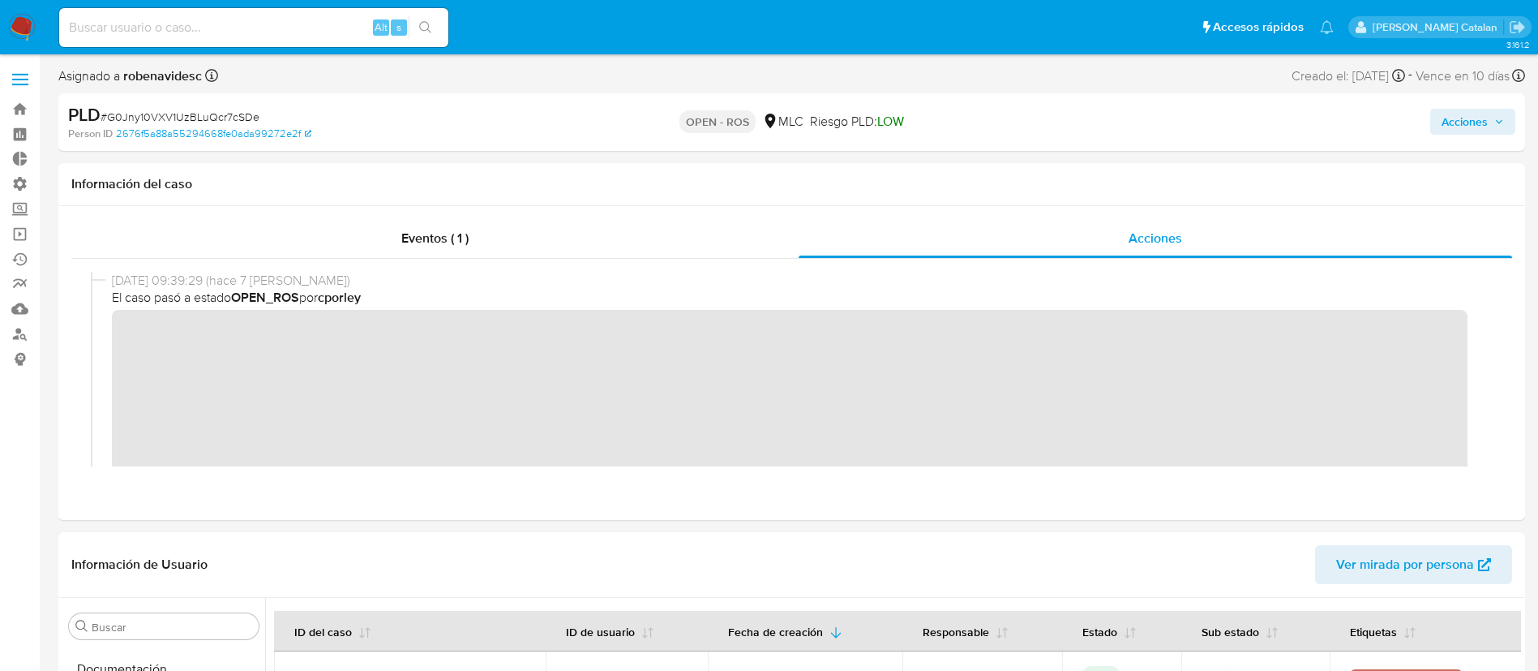
click at [1459, 119] on span "Acciones" at bounding box center [1465, 122] width 46 height 26
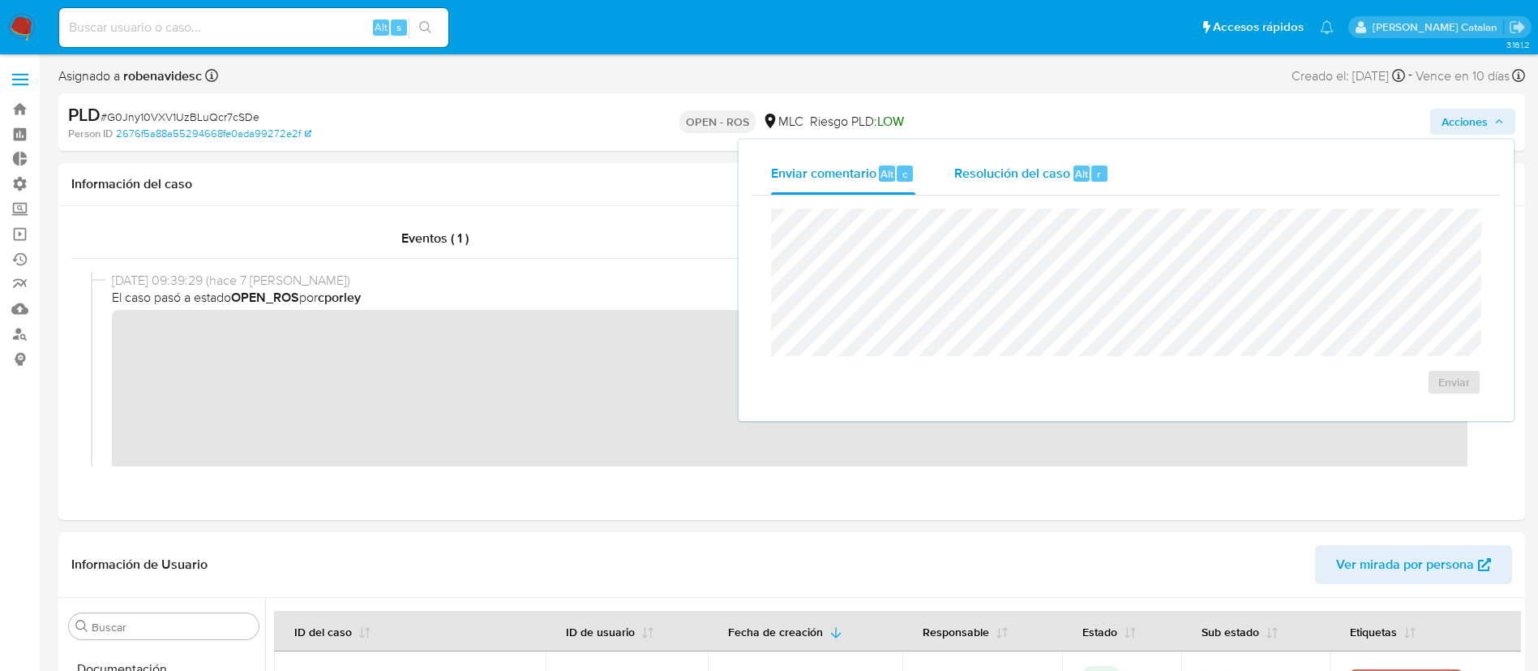
click at [1059, 183] on div "Resolución del caso Alt r" at bounding box center [1032, 173] width 155 height 42
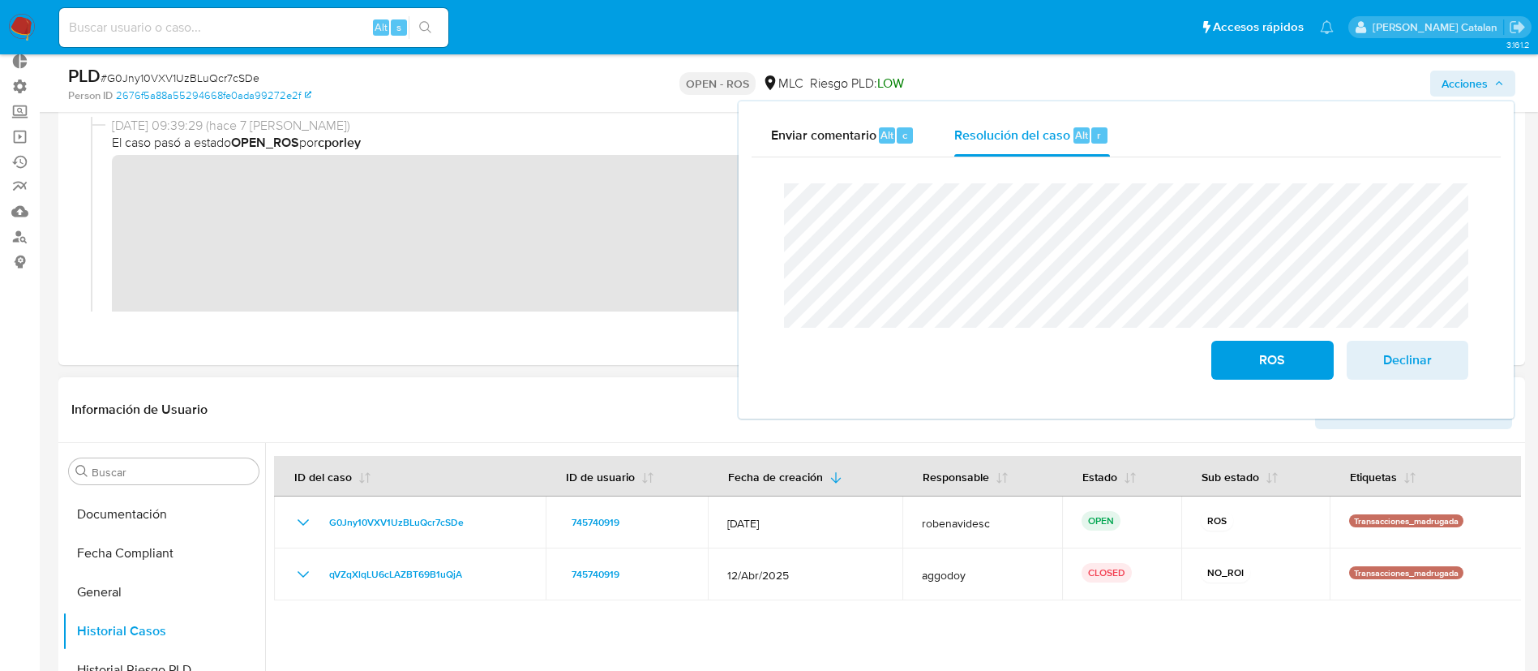
scroll to position [99, 0]
click at [1418, 346] on span "Declinar" at bounding box center [1407, 360] width 79 height 36
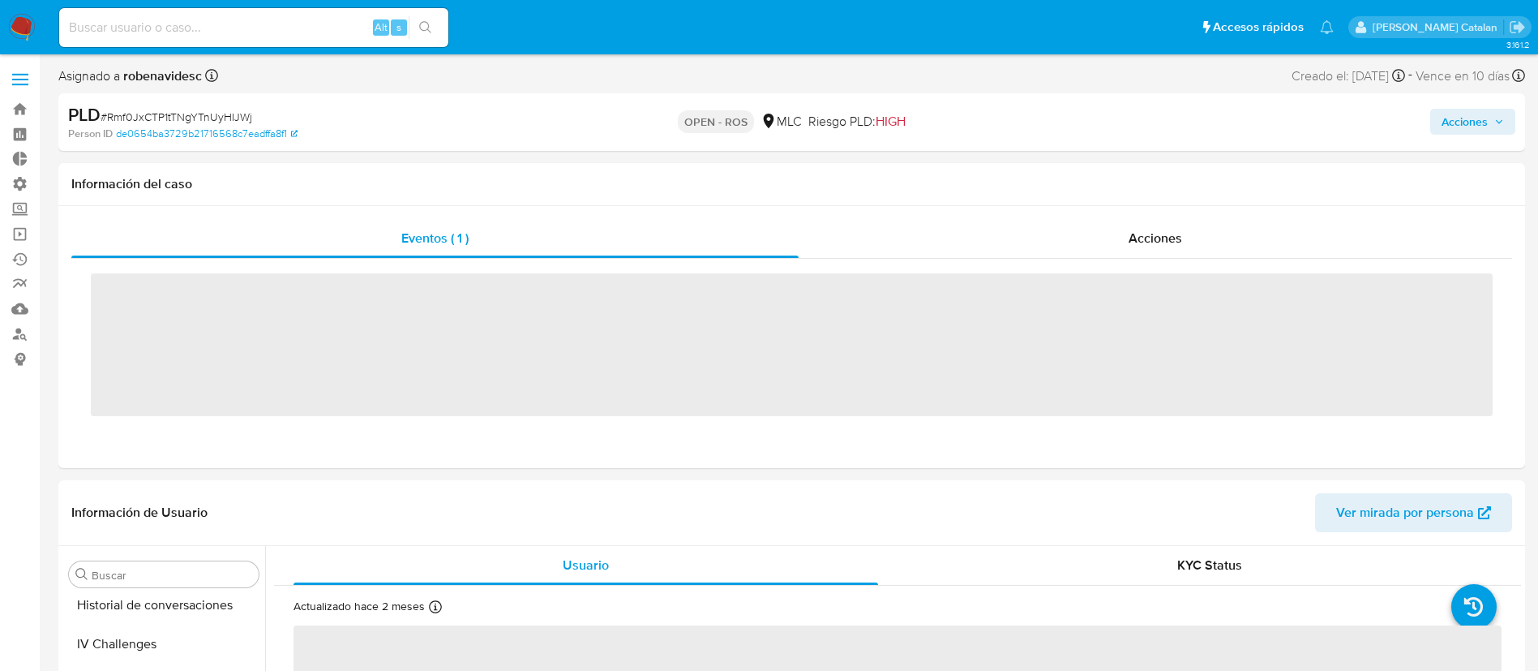
scroll to position [763, 0]
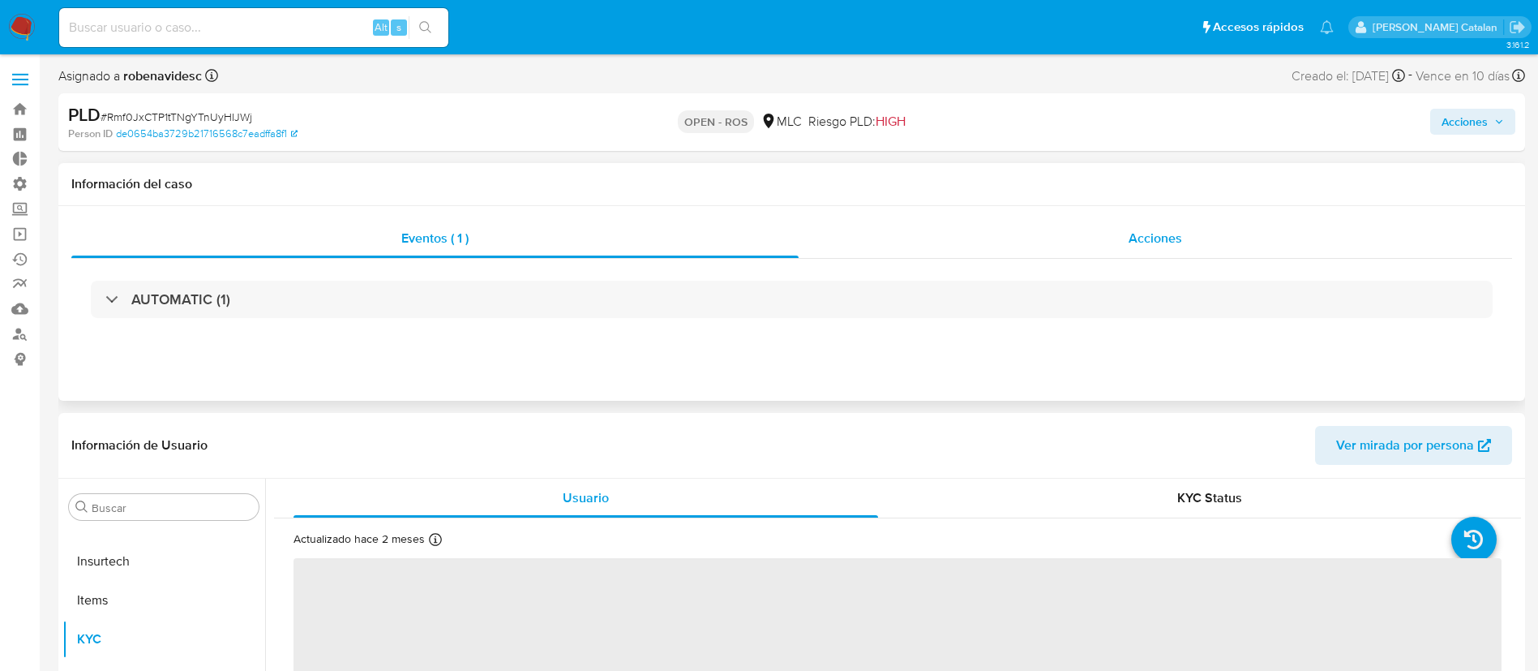
click at [1122, 226] on div "Acciones" at bounding box center [1156, 238] width 714 height 39
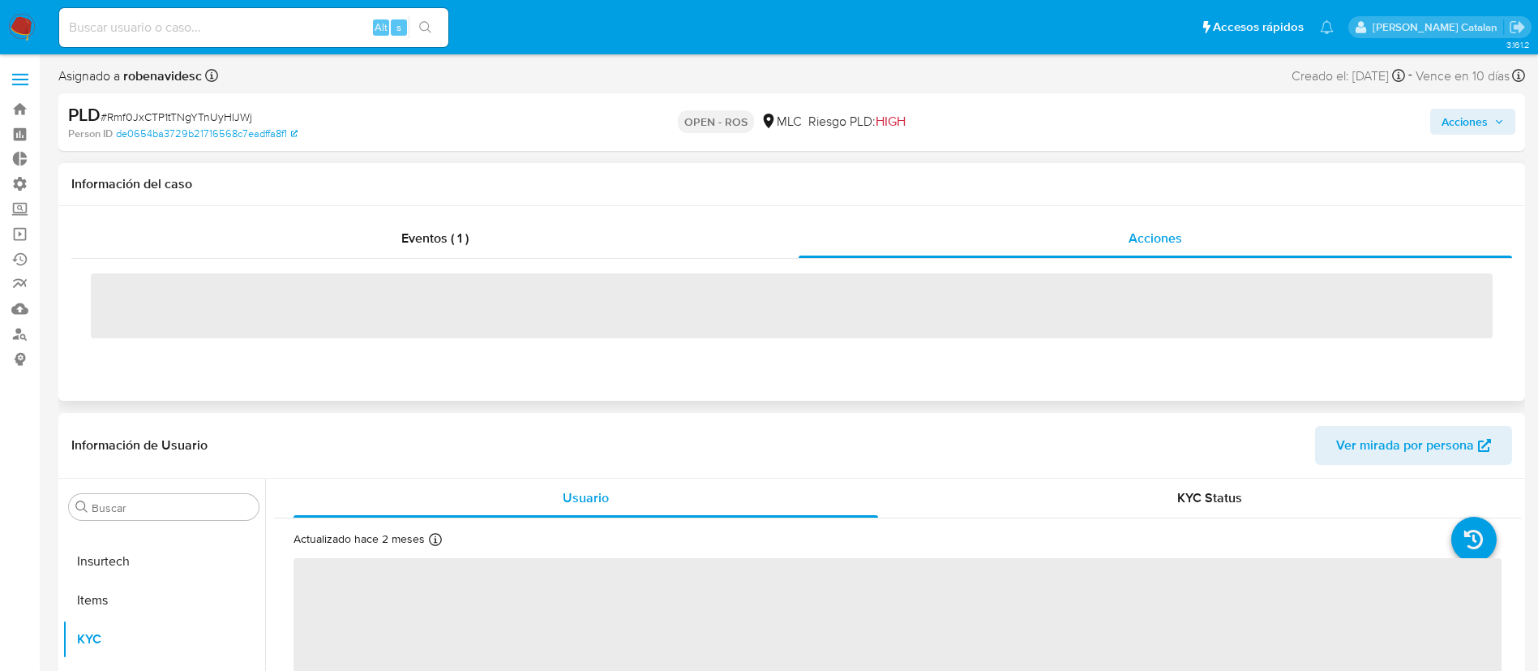
select select "10"
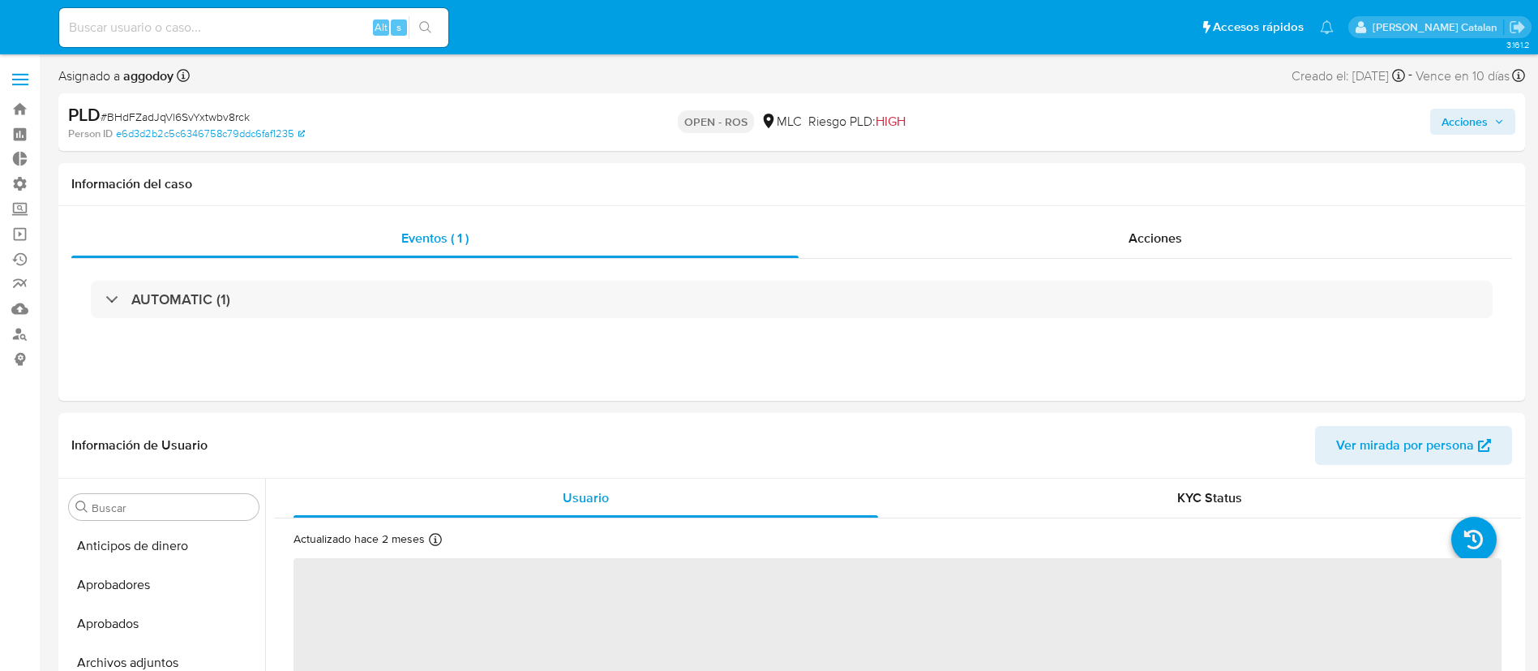
select select "10"
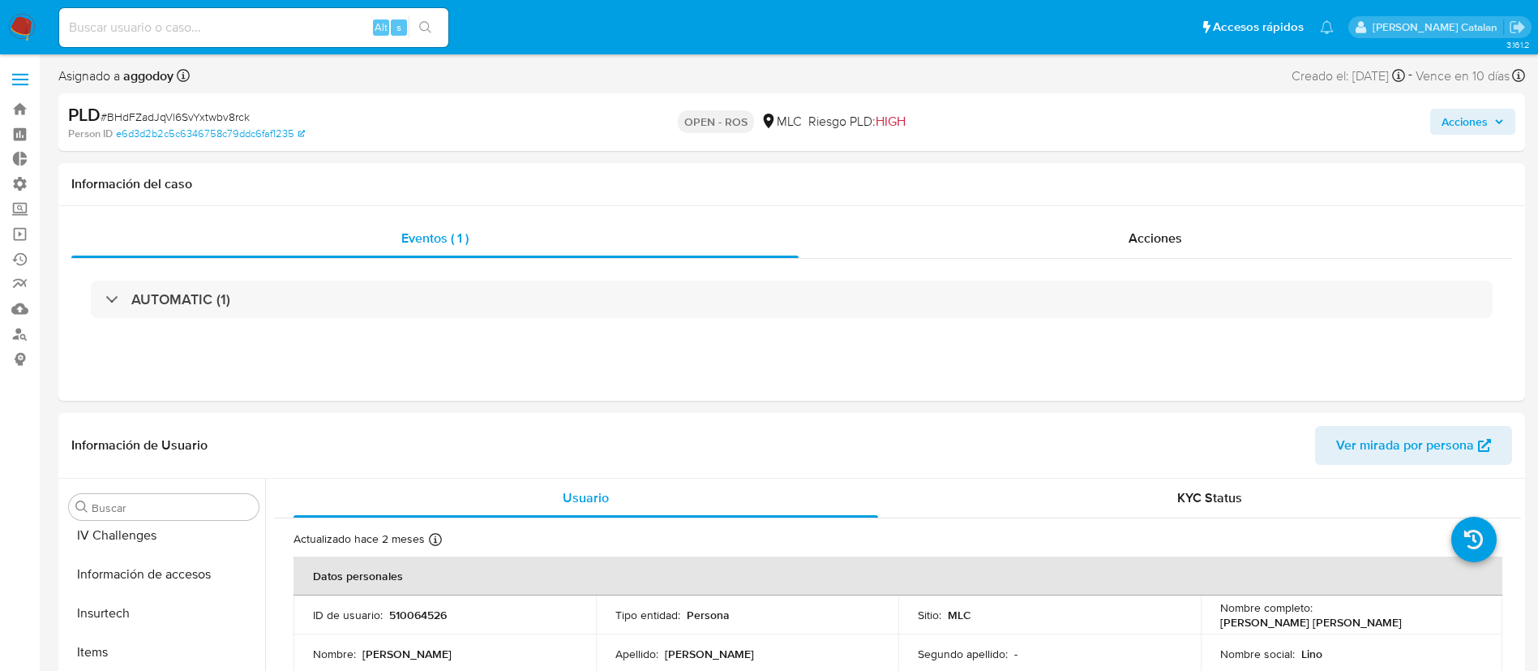
scroll to position [763, 0]
click at [474, 618] on div "ID de usuario : 510064526" at bounding box center [445, 614] width 264 height 15
click at [1213, 234] on div "Acciones" at bounding box center [1156, 238] width 714 height 39
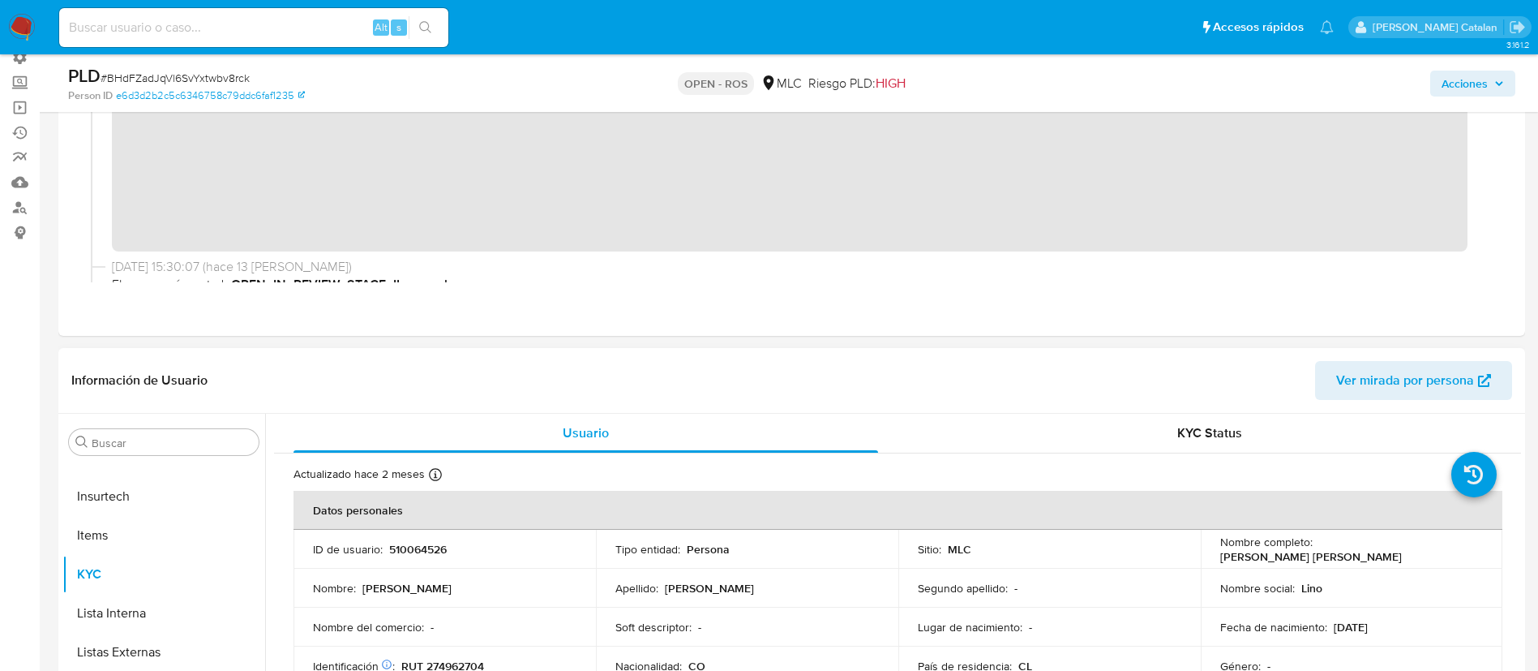
scroll to position [0, 0]
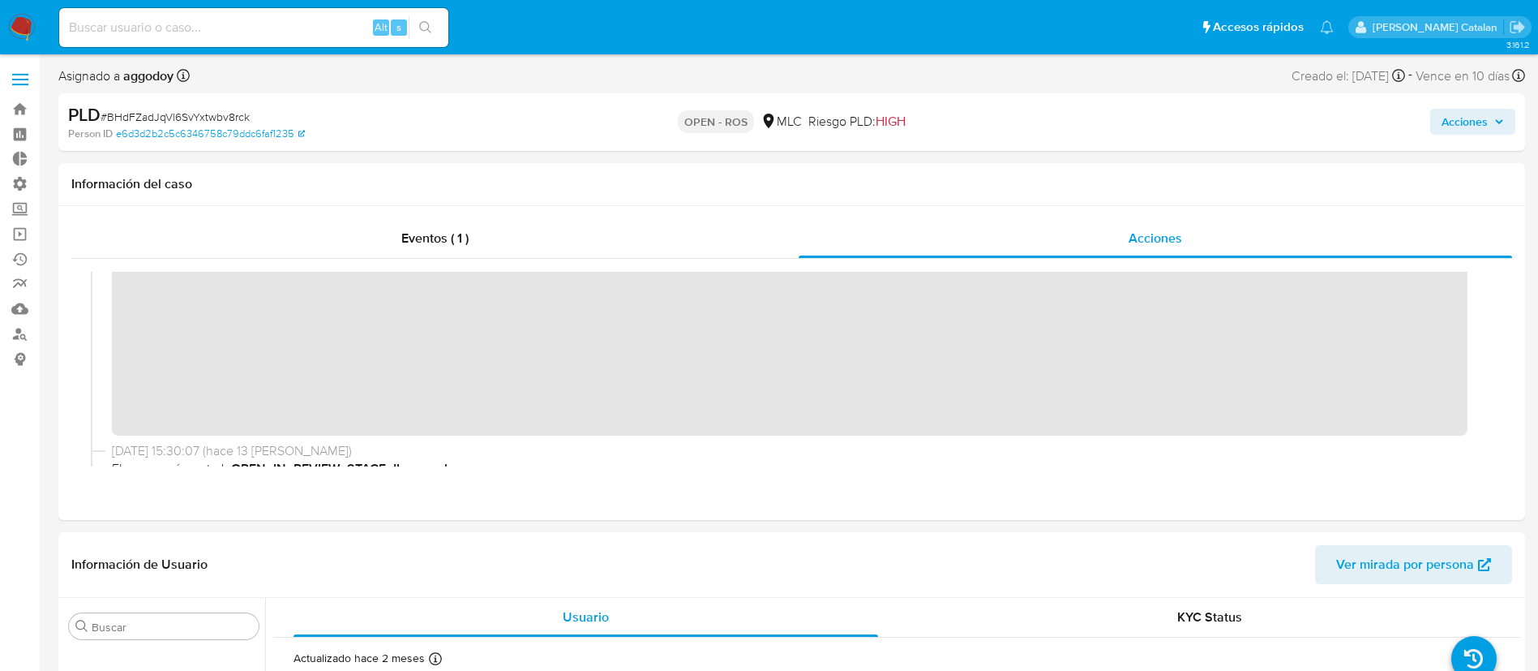
click at [1435, 117] on button "Acciones" at bounding box center [1473, 122] width 85 height 26
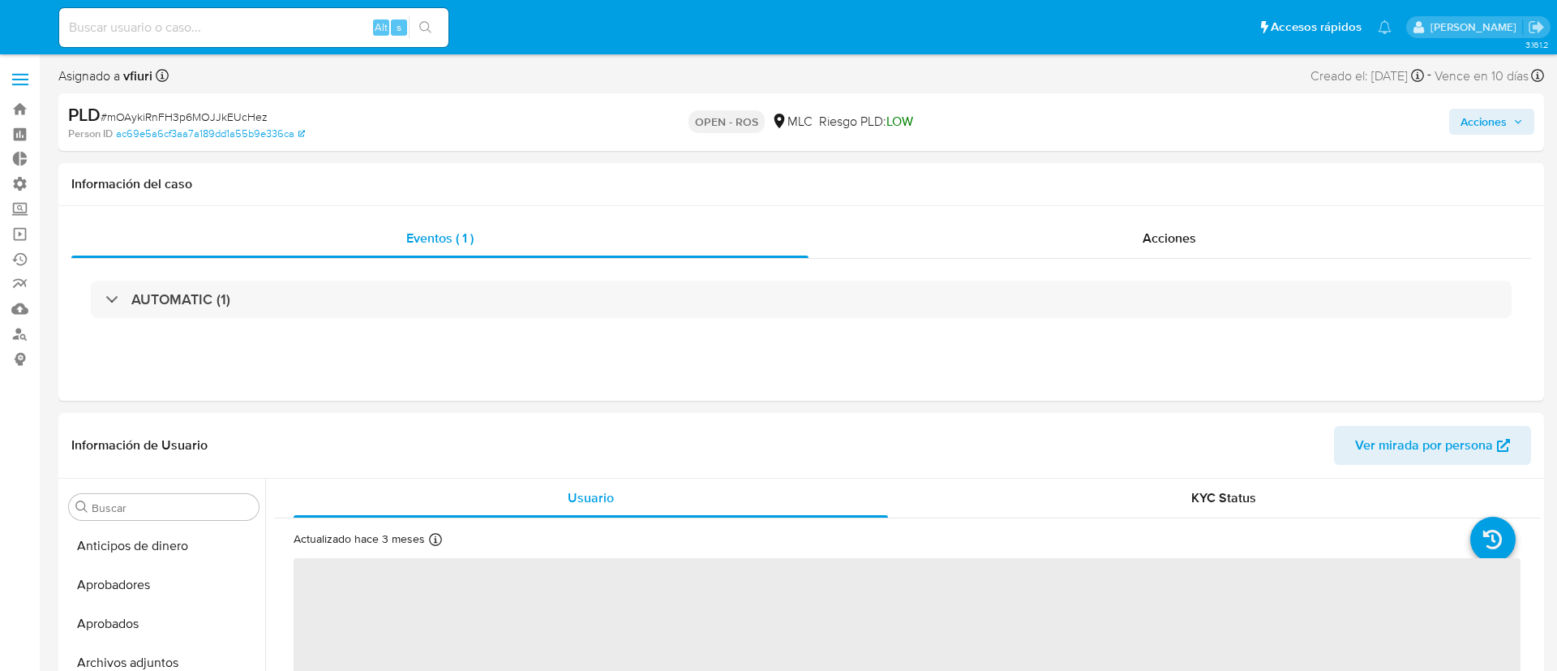
select select "10"
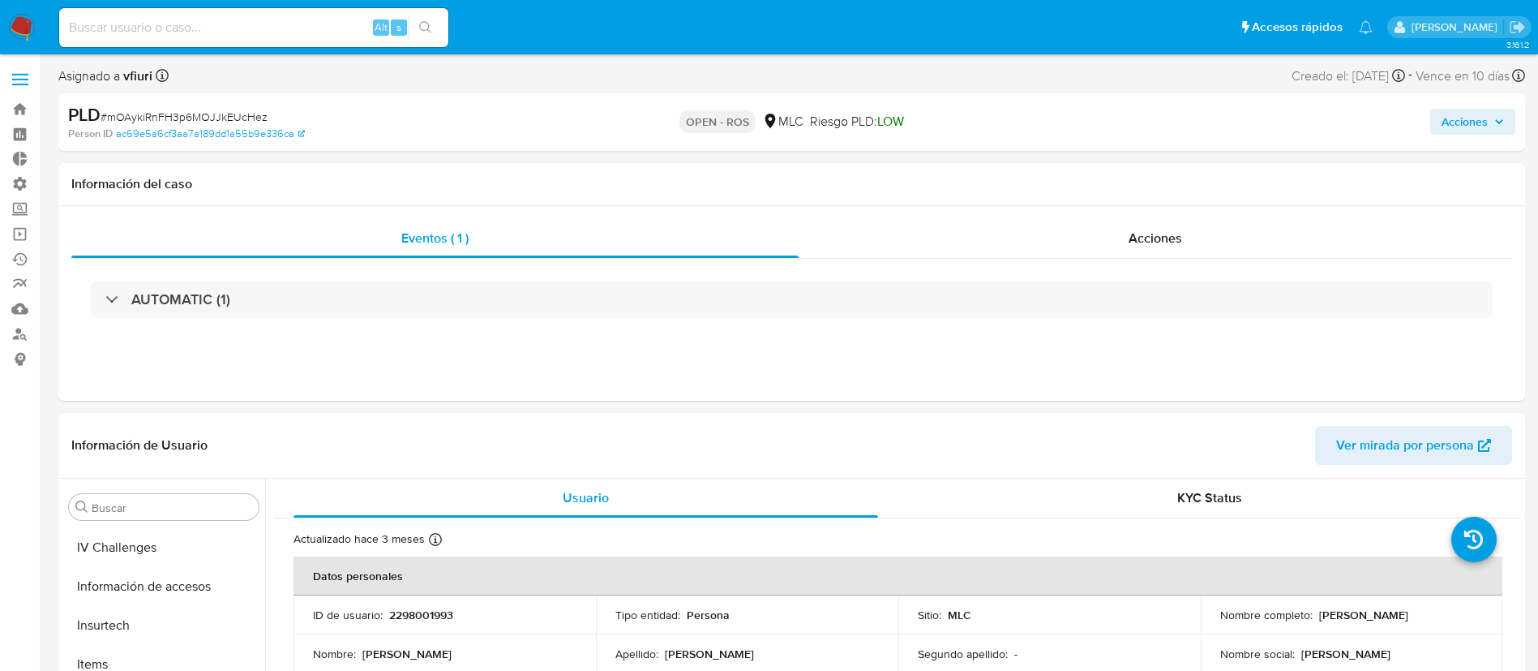
scroll to position [763, 0]
click at [1104, 225] on div "Acciones" at bounding box center [1156, 238] width 714 height 39
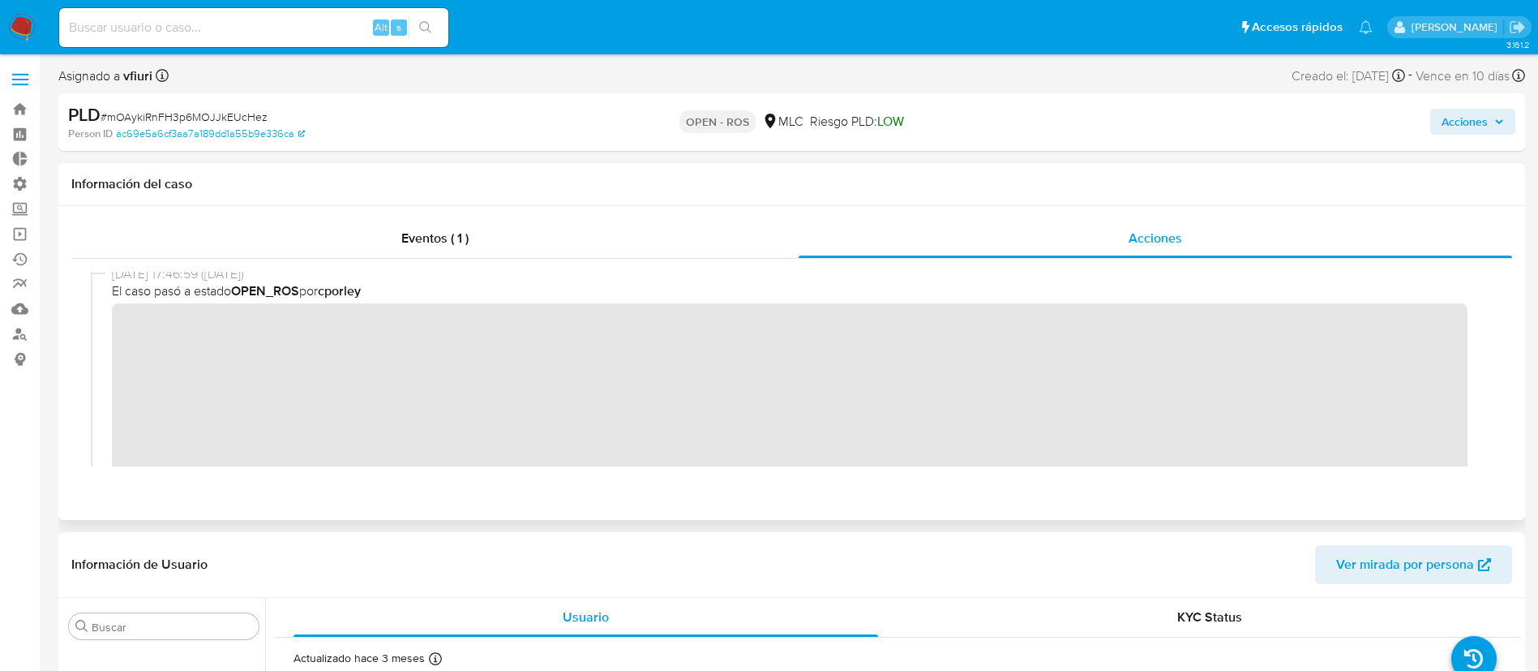
scroll to position [0, 0]
click at [109, 340] on div "19/09/2025 17:46:59 (hace 11 días) El caso pasó a estado OPEN_ROS por cporley" at bounding box center [792, 393] width 1402 height 242
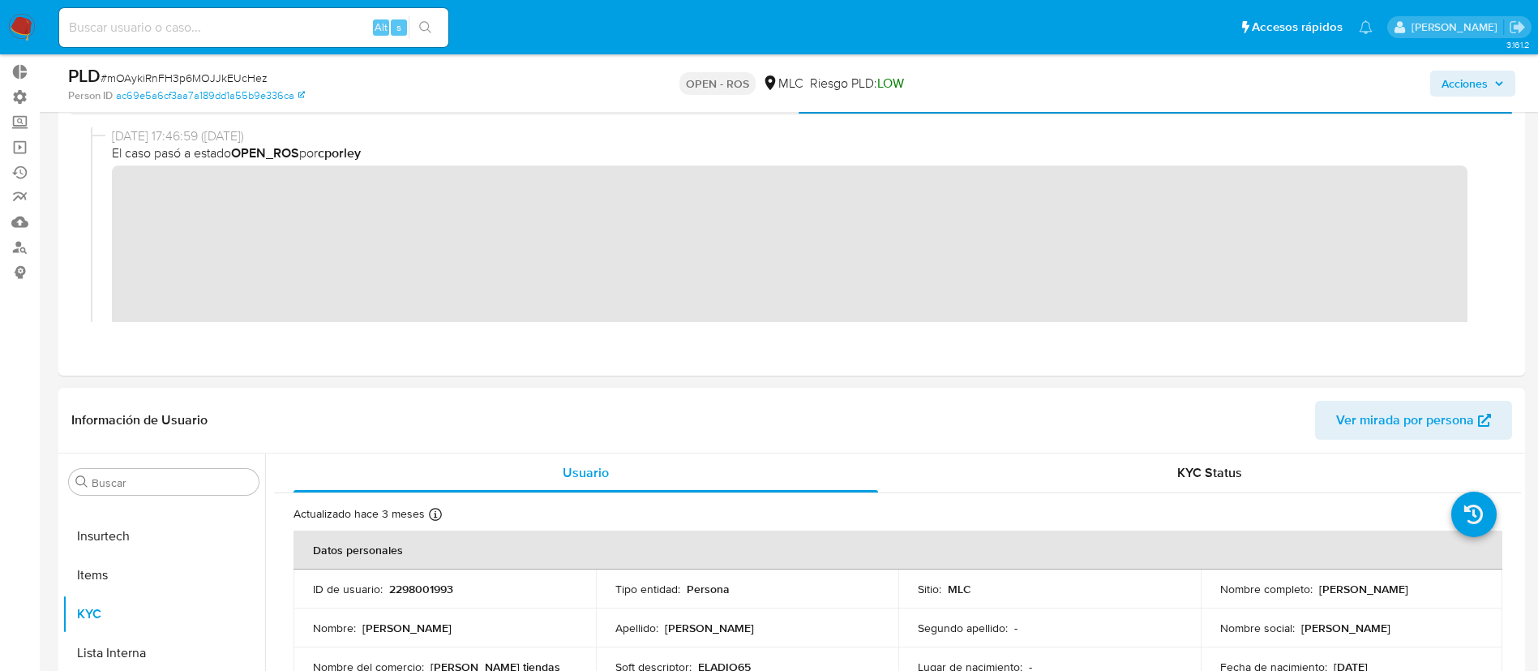
scroll to position [88, 0]
drag, startPoint x: 459, startPoint y: 586, endPoint x: 383, endPoint y: 586, distance: 76.2
click at [383, 586] on div "ID de usuario : 2298001993" at bounding box center [445, 588] width 264 height 15
copy div "2298001993"
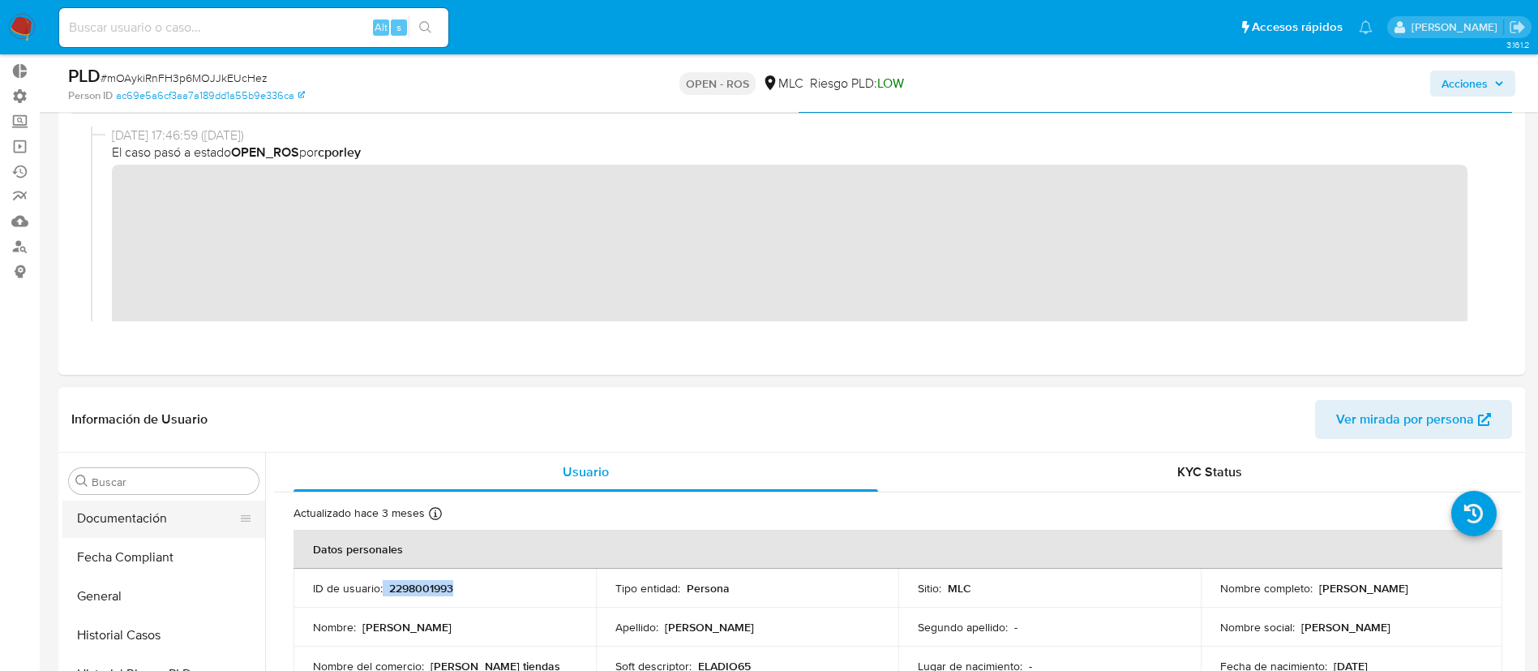
click at [128, 530] on button "Documentación" at bounding box center [157, 518] width 190 height 39
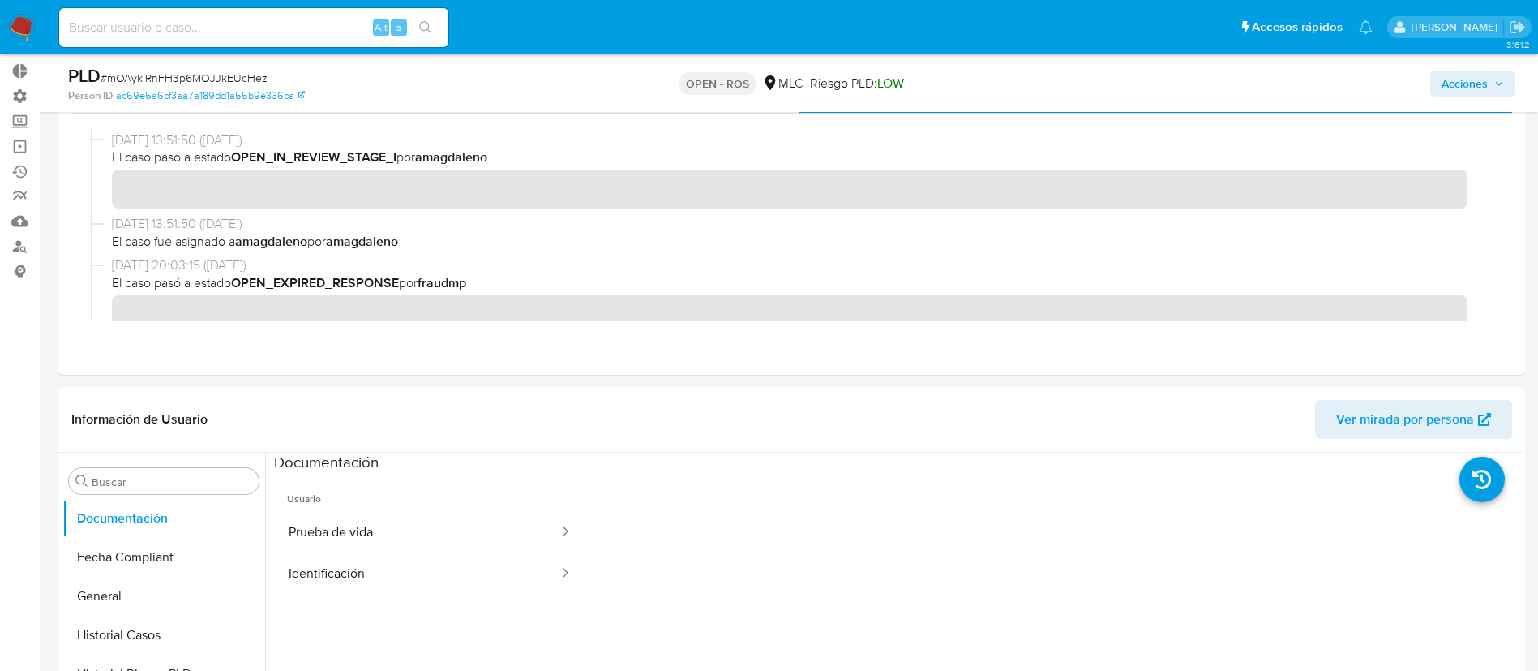
scroll to position [535, 0]
click at [392, 541] on button "Prueba de vida" at bounding box center [417, 532] width 286 height 41
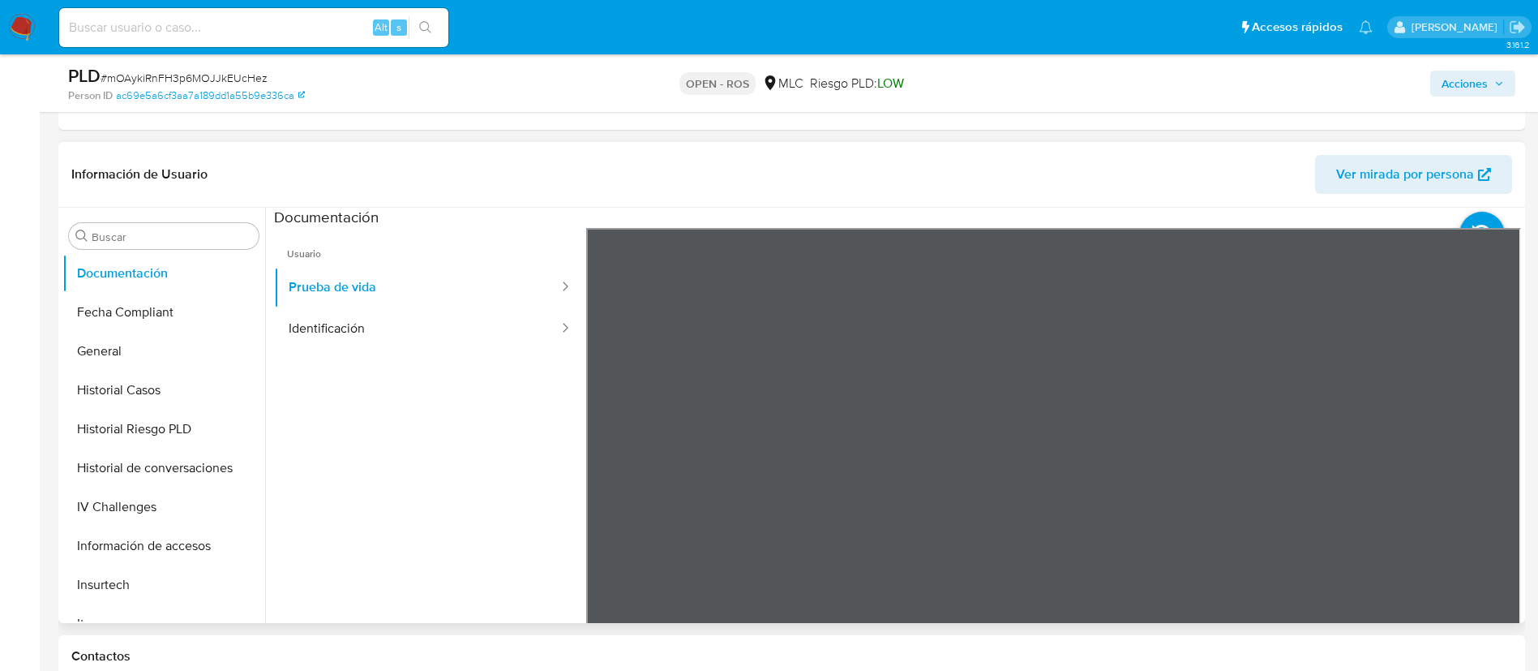
scroll to position [333, 0]
click at [465, 337] on button "Identificación" at bounding box center [417, 327] width 286 height 41
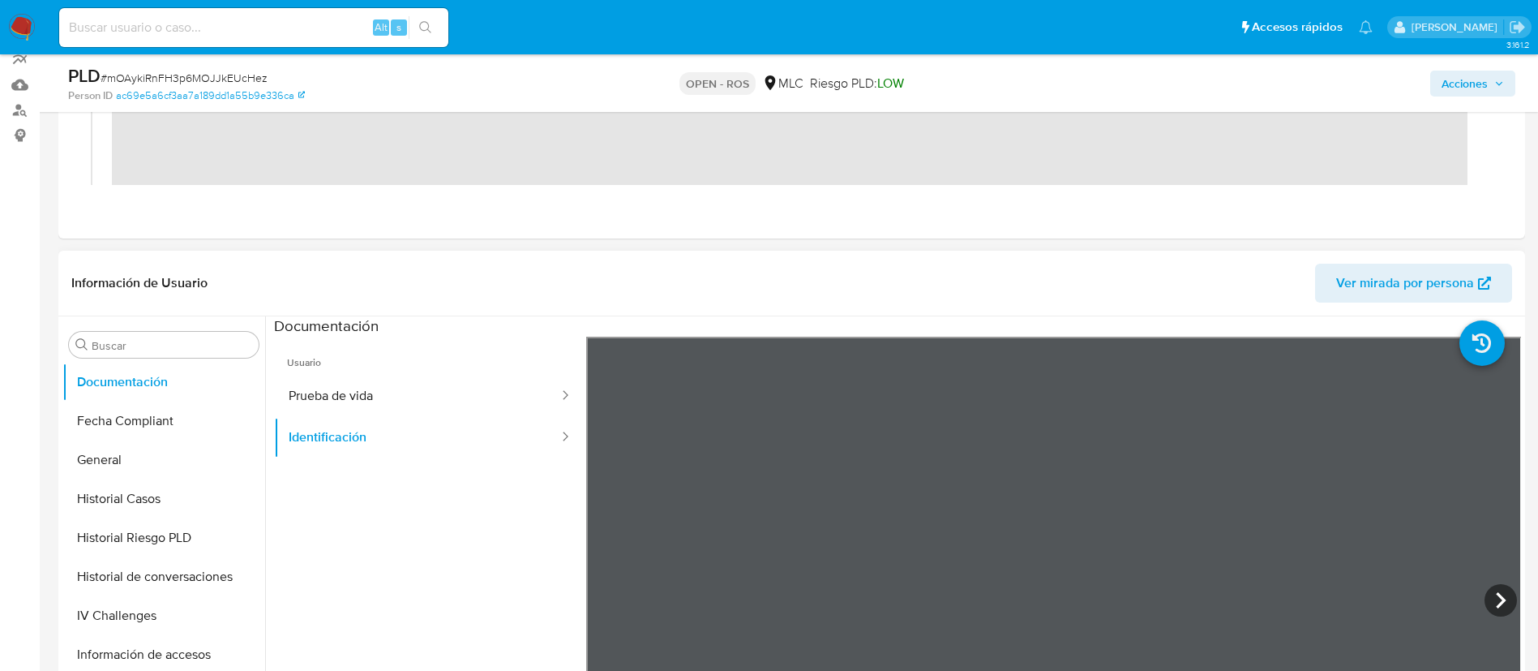
scroll to position [0, 0]
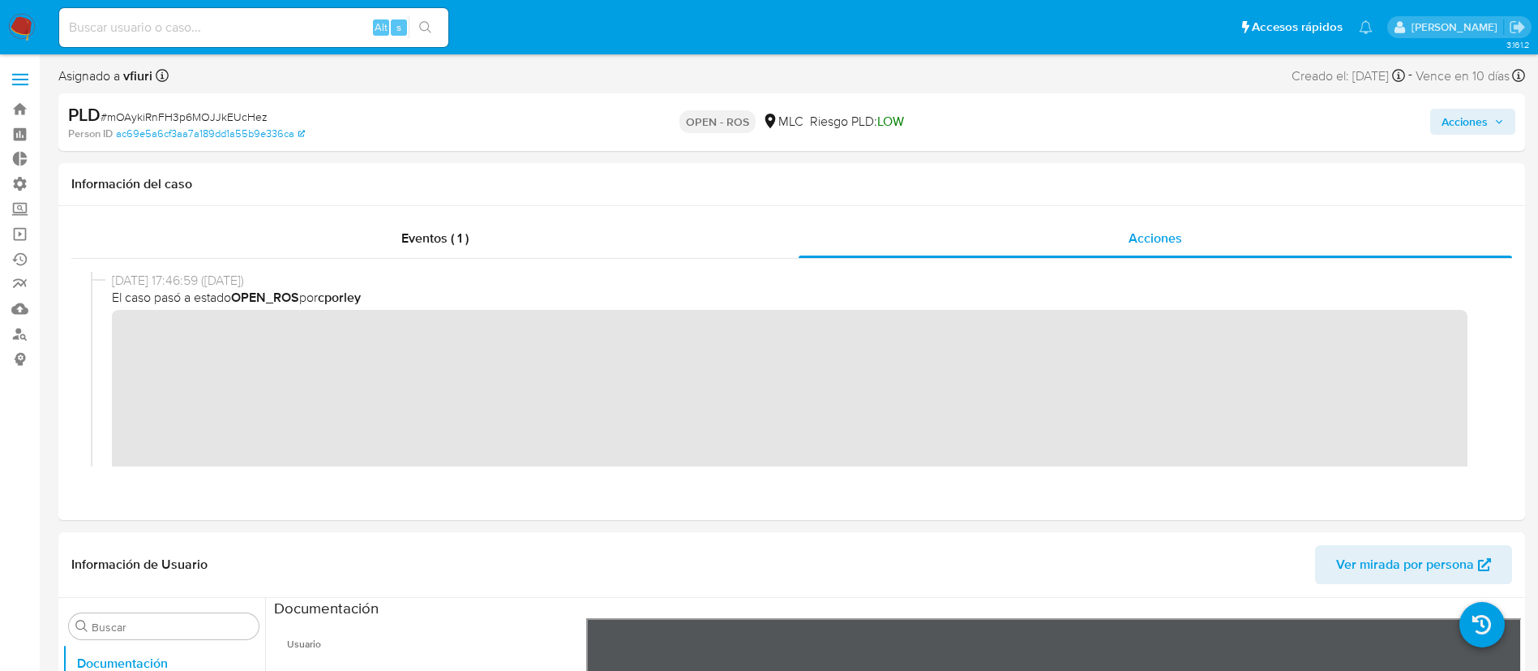
click at [1456, 105] on div "Acciones" at bounding box center [1276, 122] width 478 height 38
click at [1456, 116] on span "Acciones" at bounding box center [1465, 122] width 46 height 26
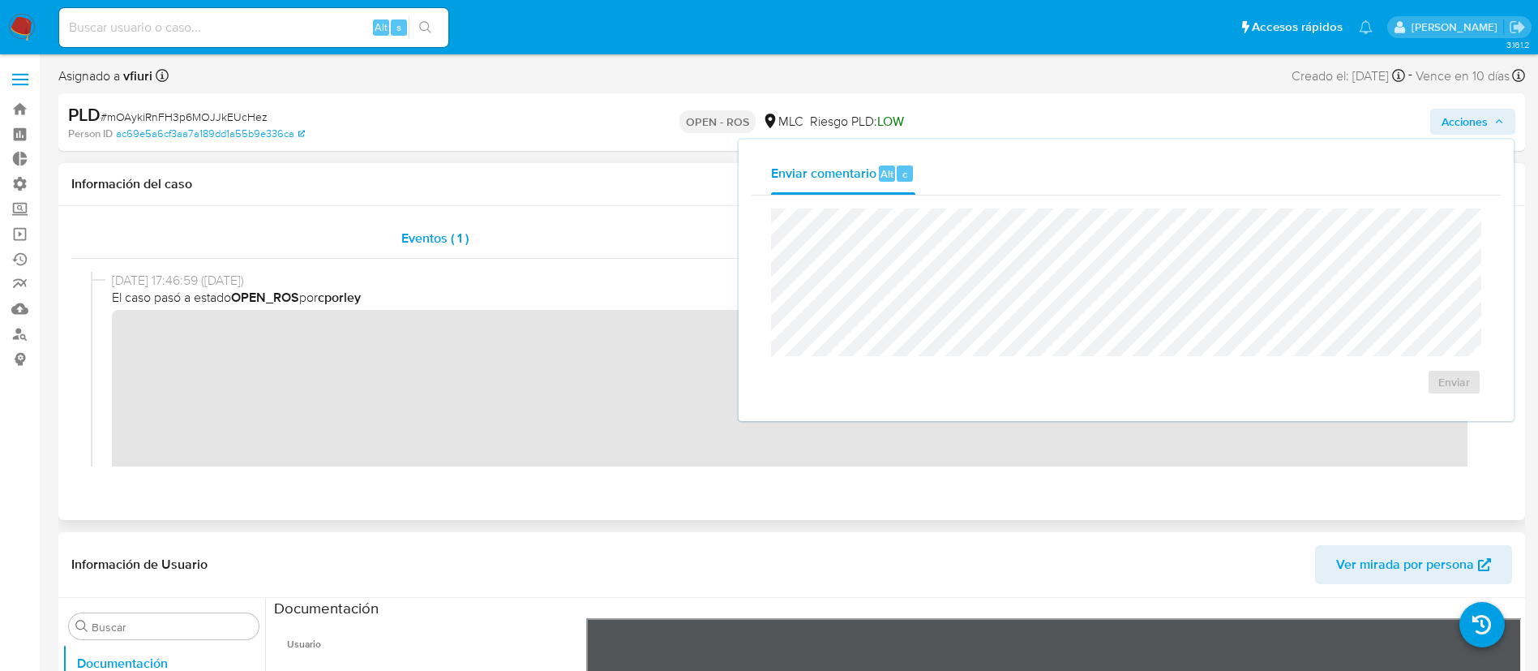
click at [537, 226] on div "Eventos ( 1 )" at bounding box center [434, 238] width 727 height 39
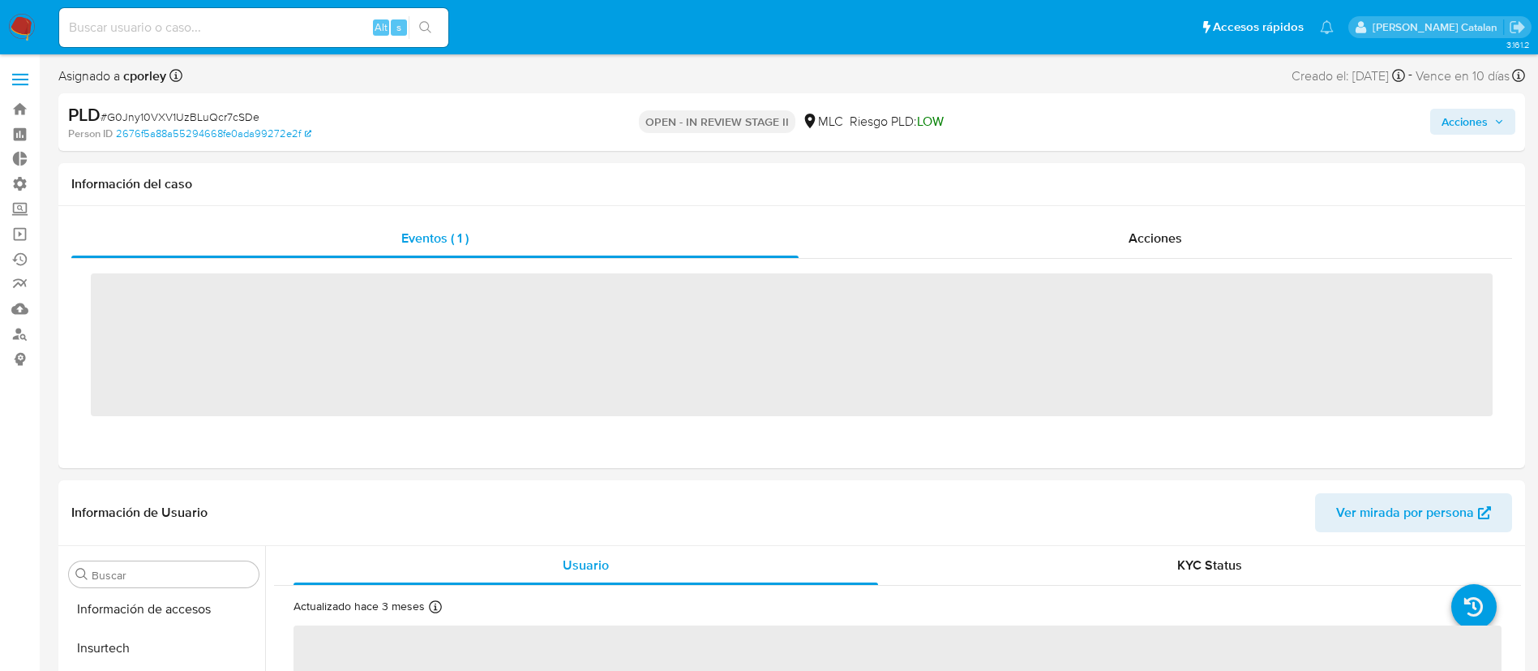
scroll to position [763, 0]
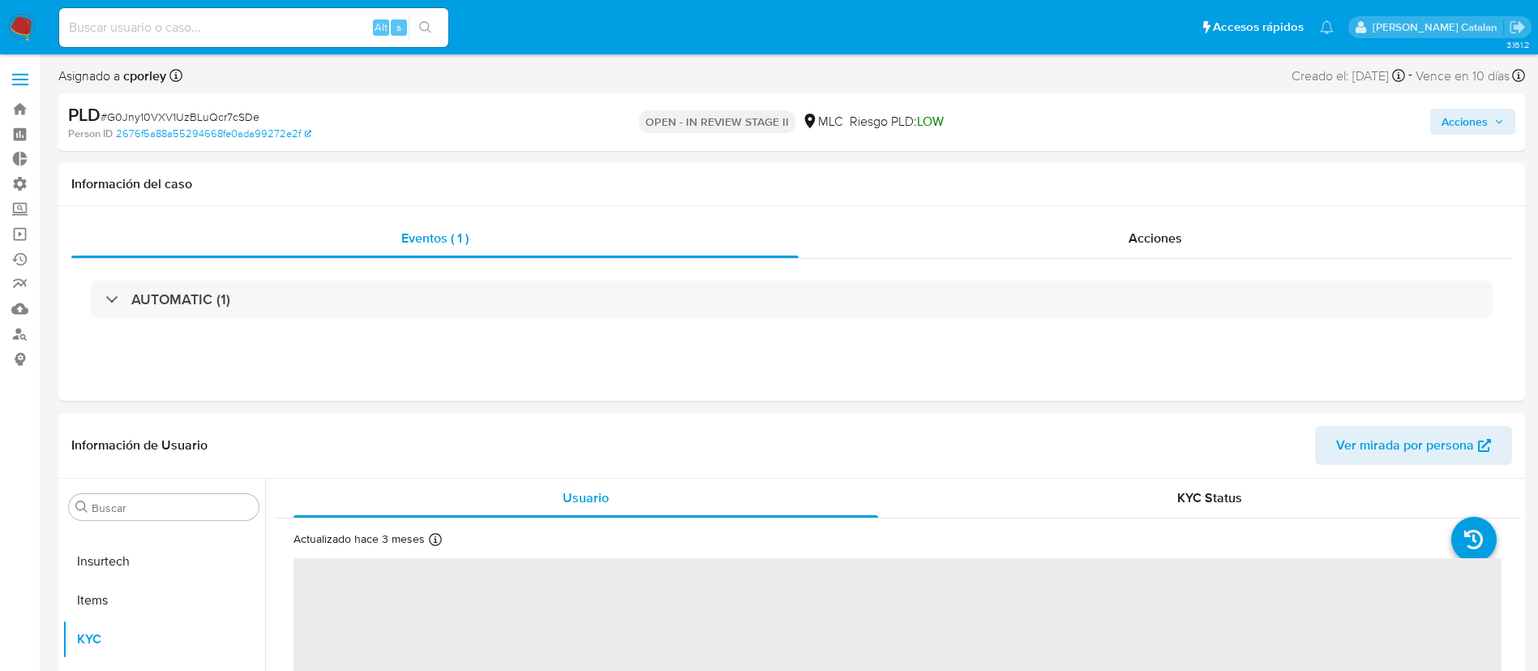
select select "10"
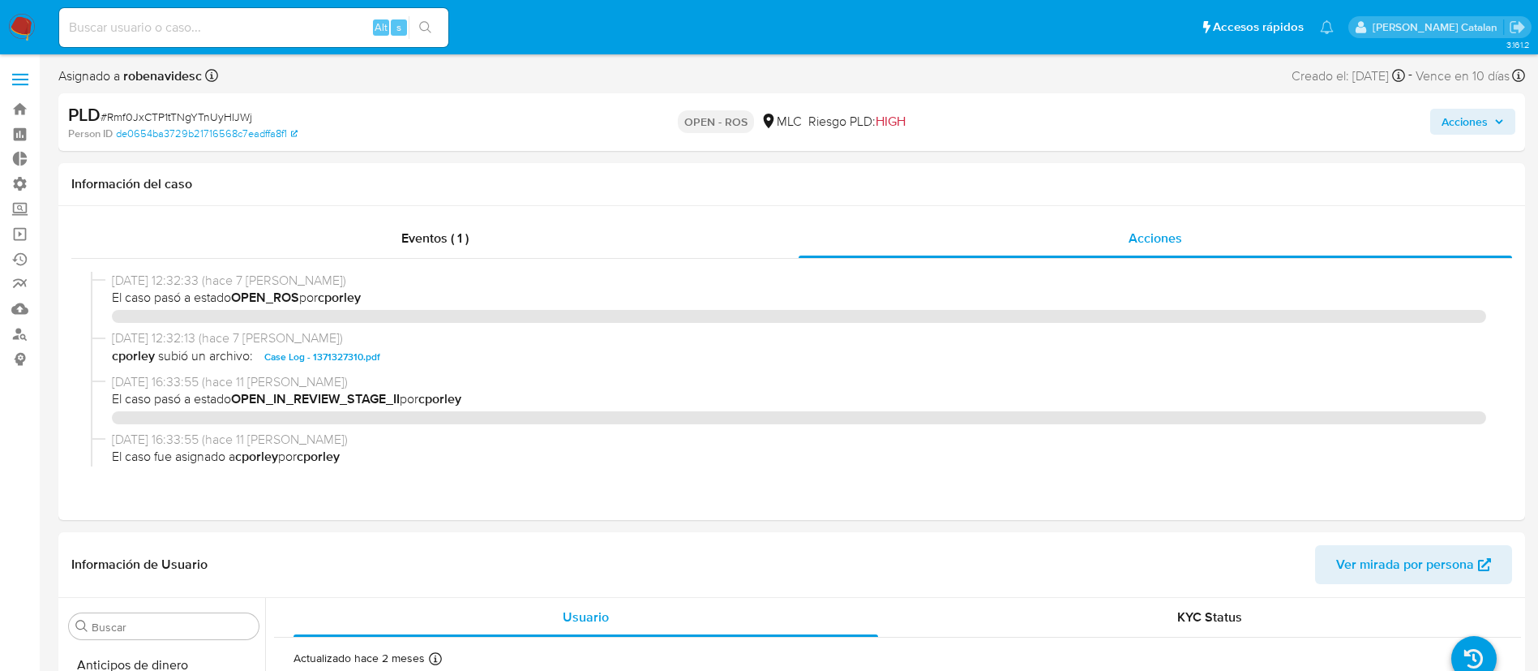
select select "10"
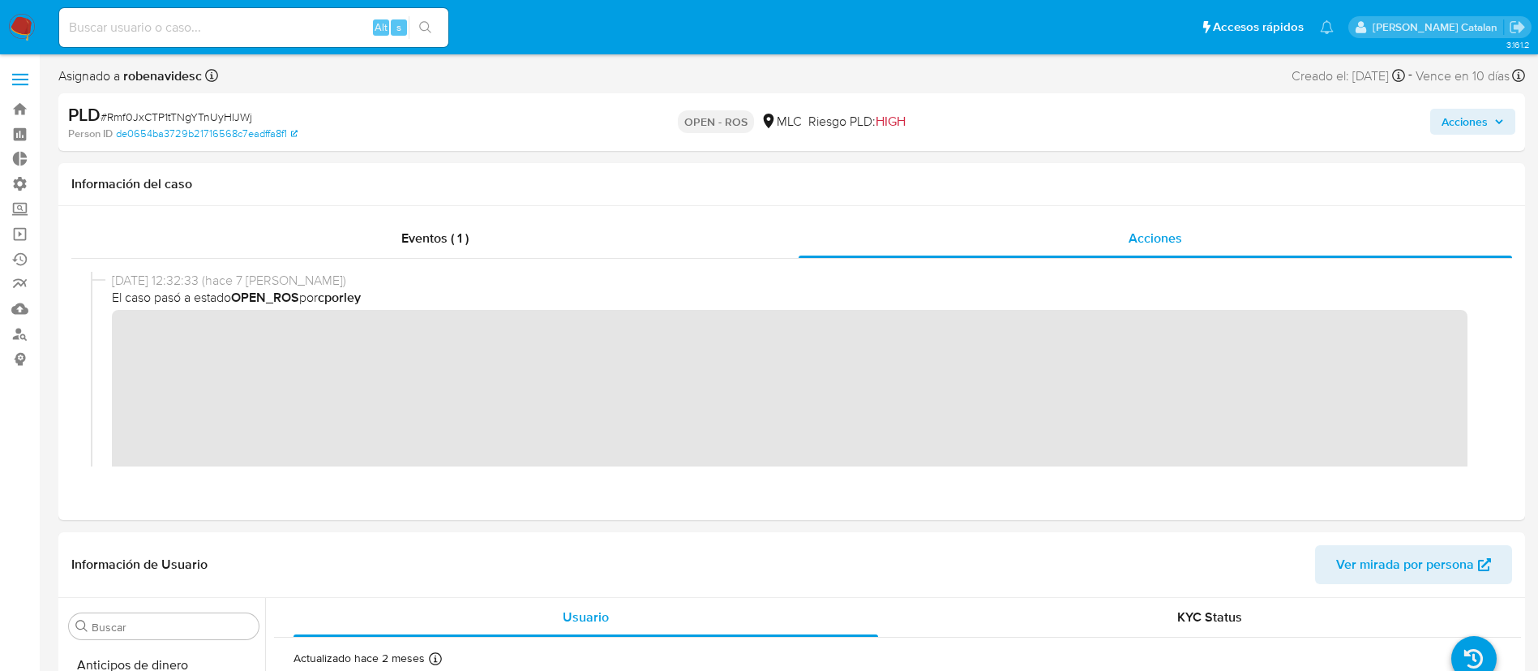
scroll to position [763, 0]
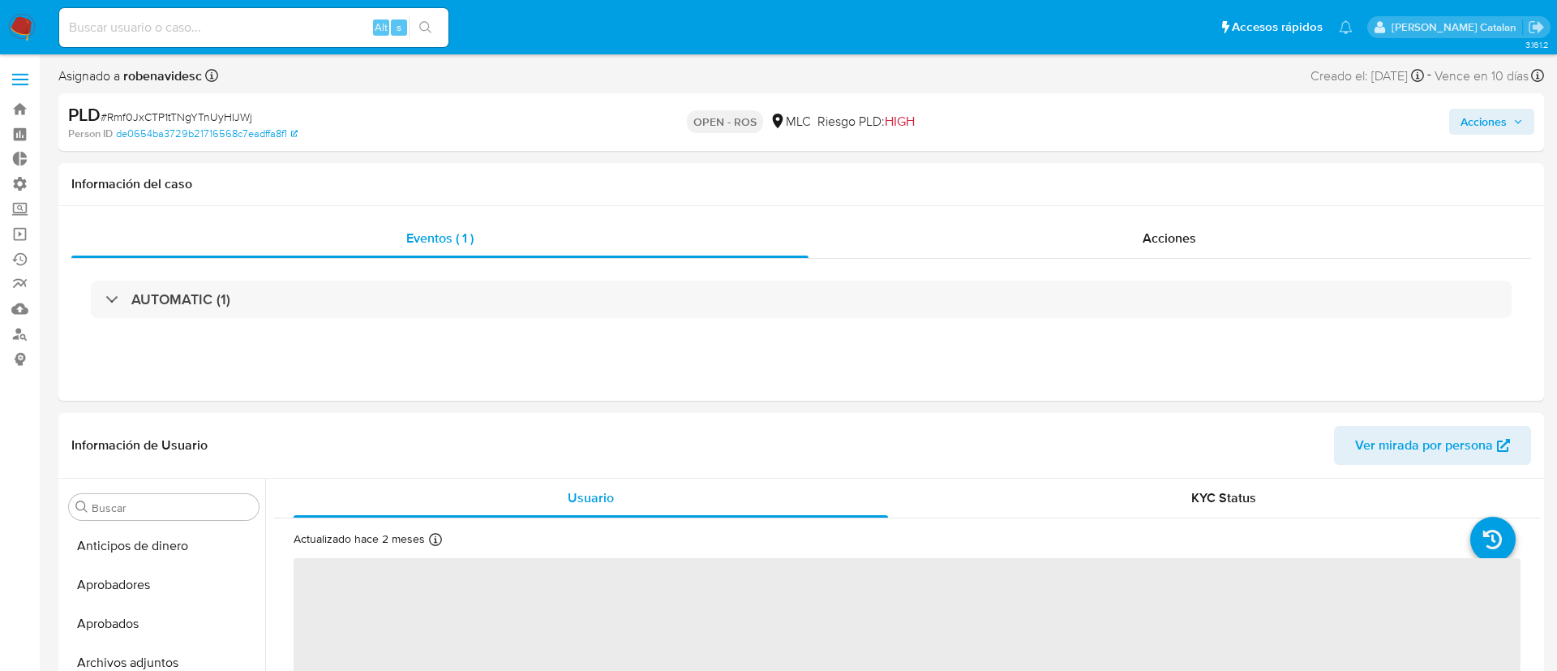
select select "10"
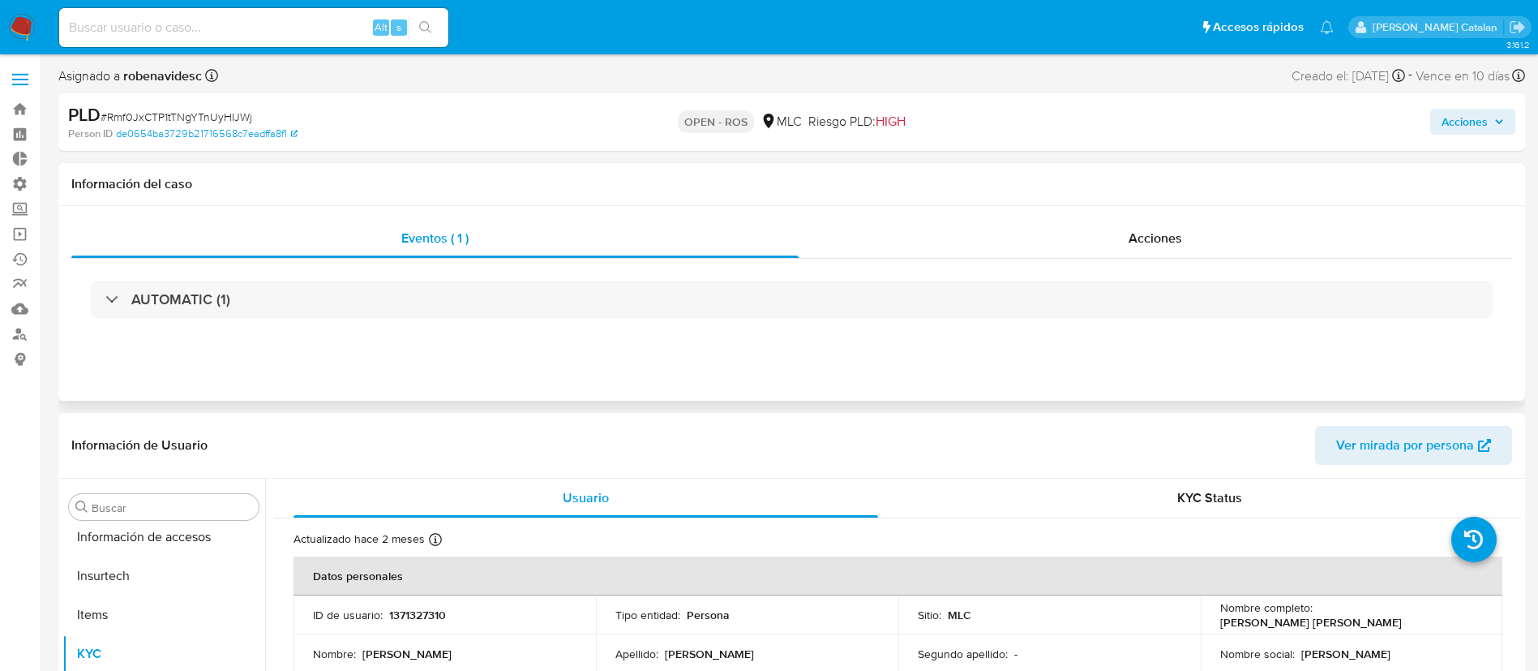
scroll to position [763, 0]
click at [1142, 240] on span "Acciones" at bounding box center [1156, 238] width 54 height 19
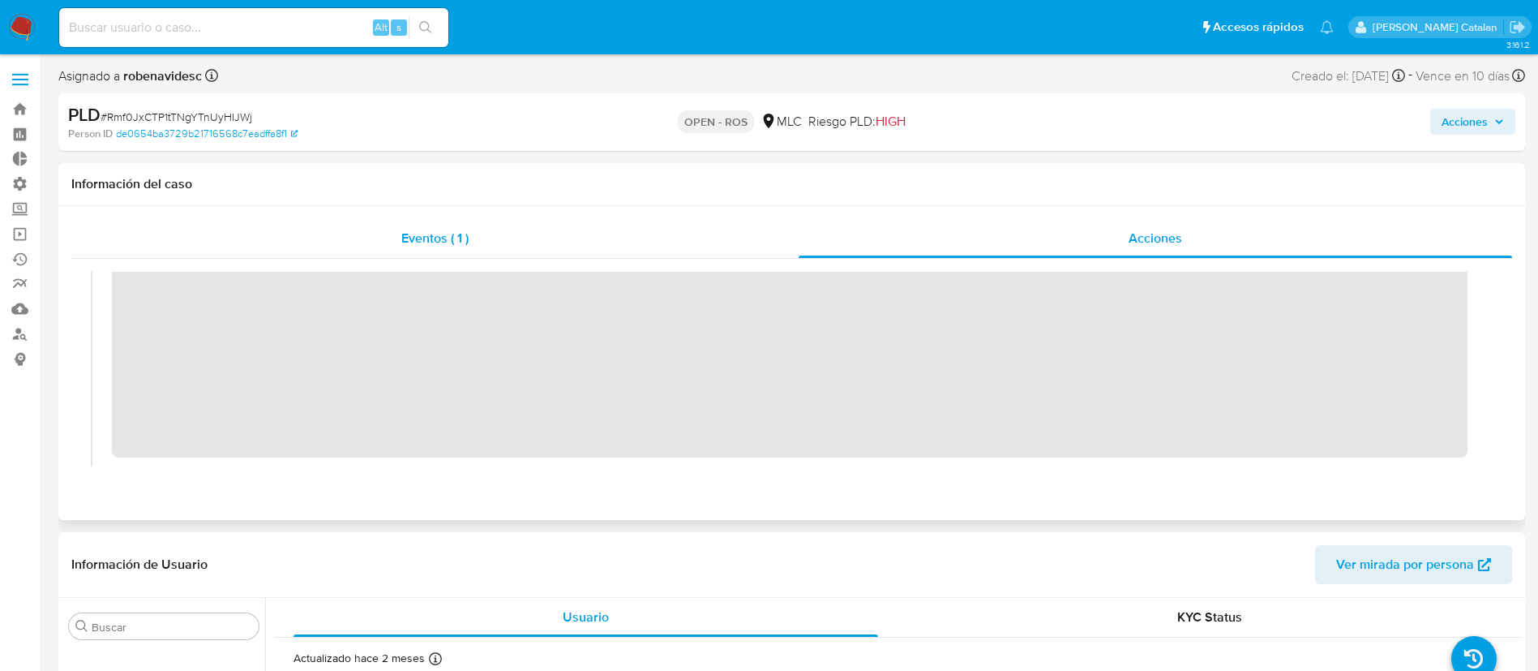
scroll to position [0, 0]
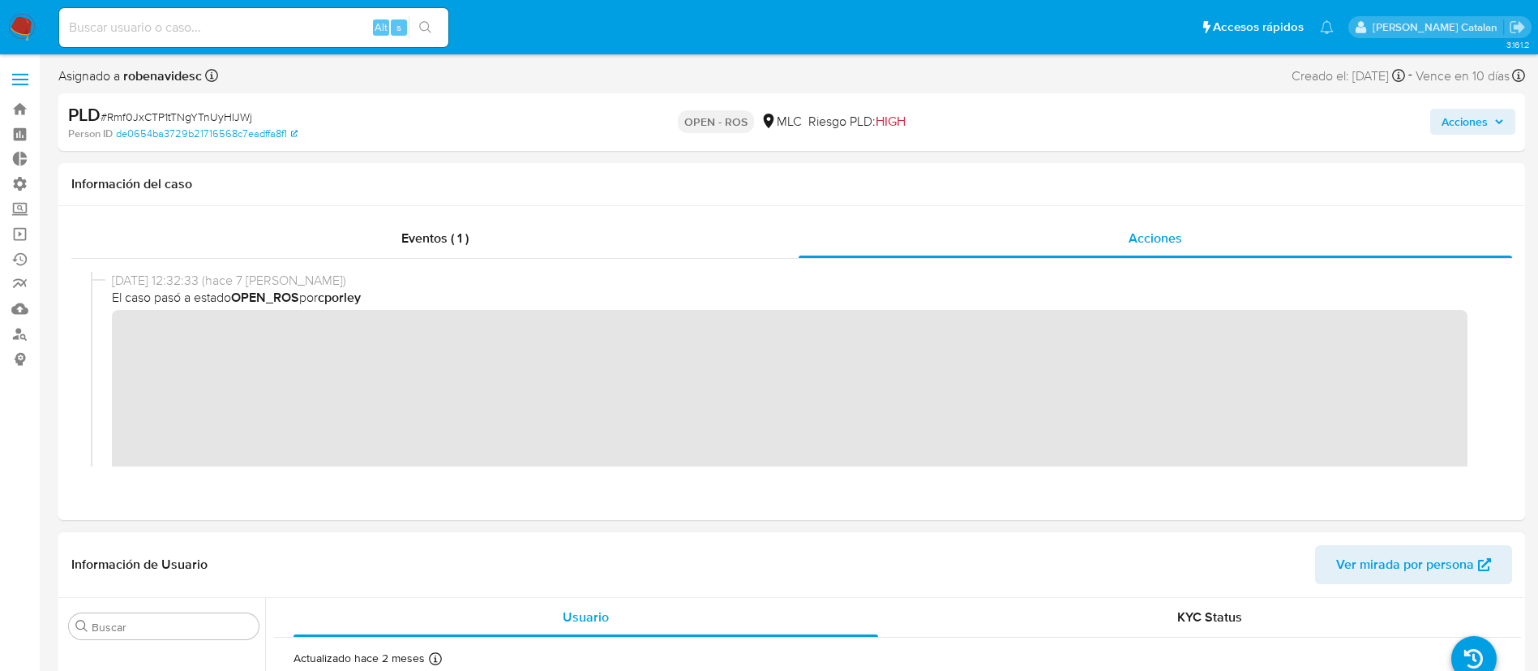
click at [716, 543] on div "Información de Usuario Ver mirada por persona" at bounding box center [791, 565] width 1467 height 66
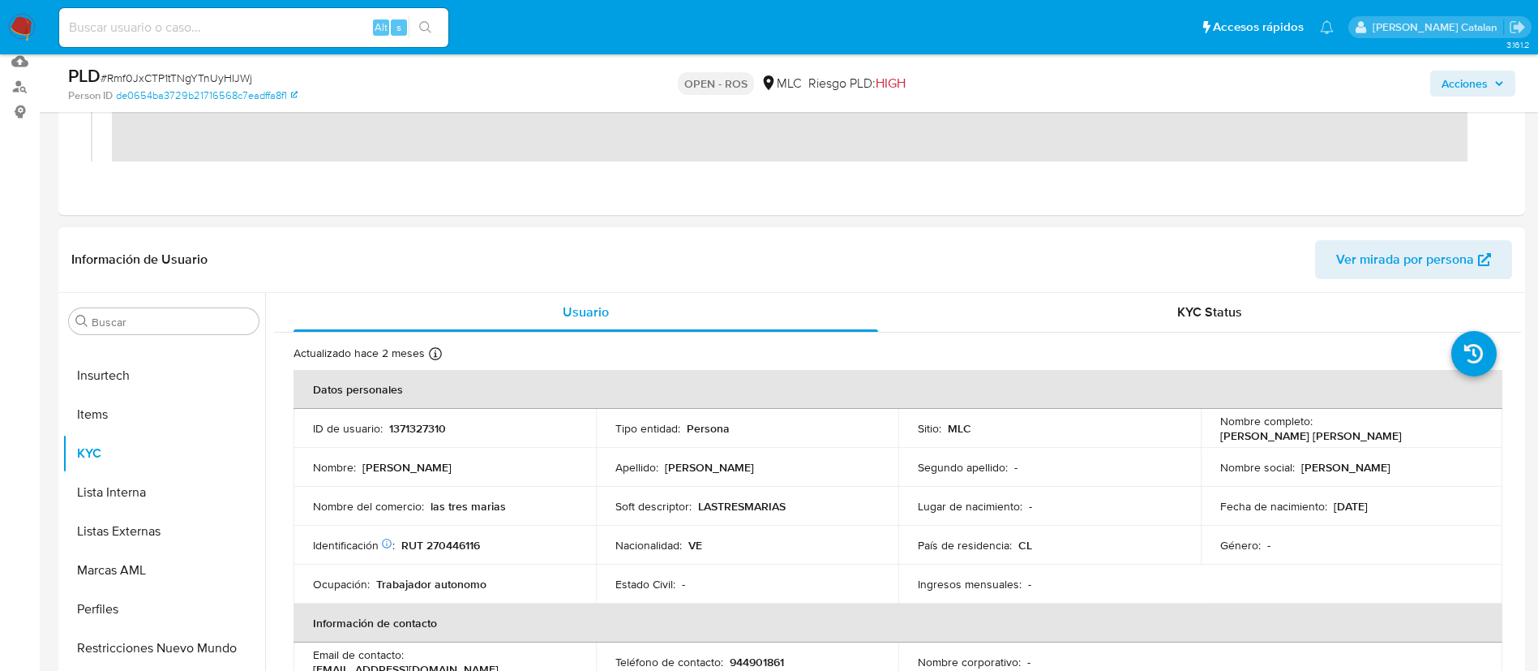
scroll to position [248, 0]
drag, startPoint x: 473, startPoint y: 419, endPoint x: 387, endPoint y: 427, distance: 86.3
click at [387, 427] on div "ID de usuario : 1371327310" at bounding box center [445, 427] width 264 height 15
copy p "1371327310"
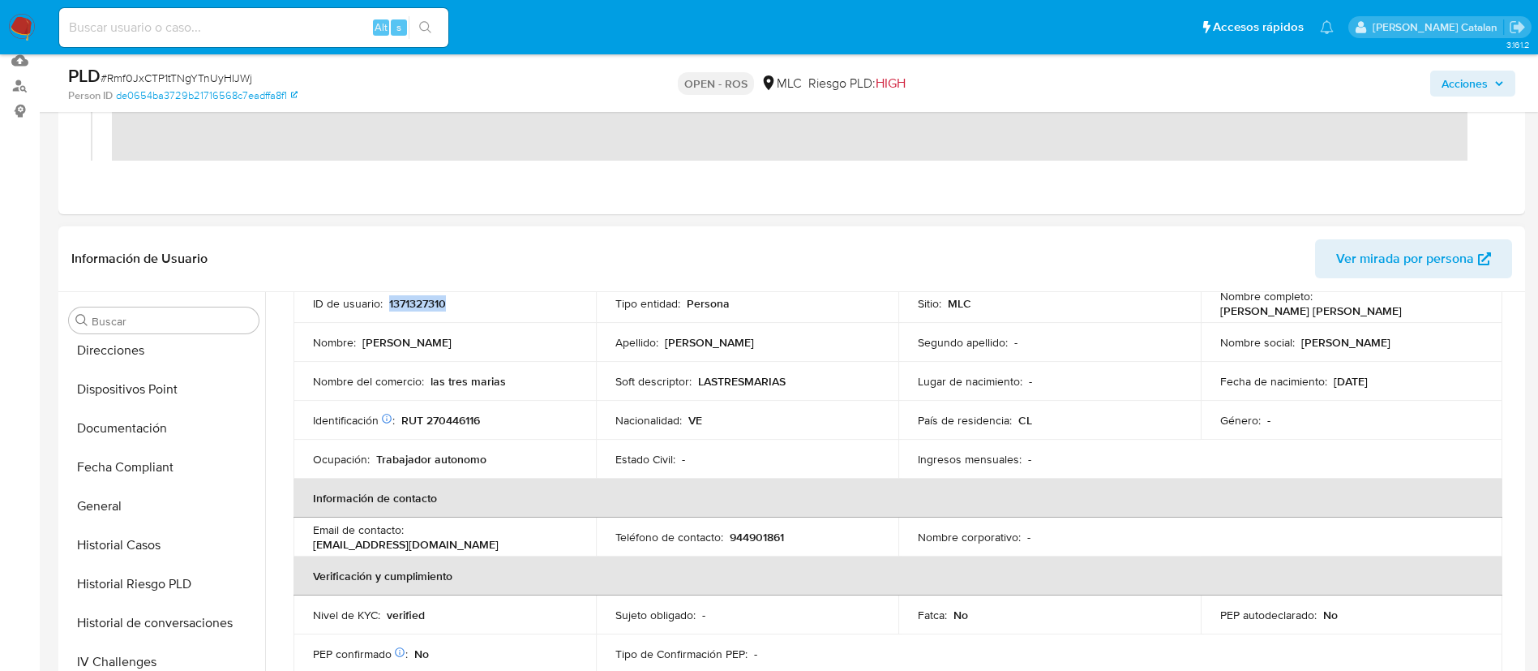
scroll to position [401, 0]
click at [126, 425] on button "Documentación" at bounding box center [157, 425] width 190 height 39
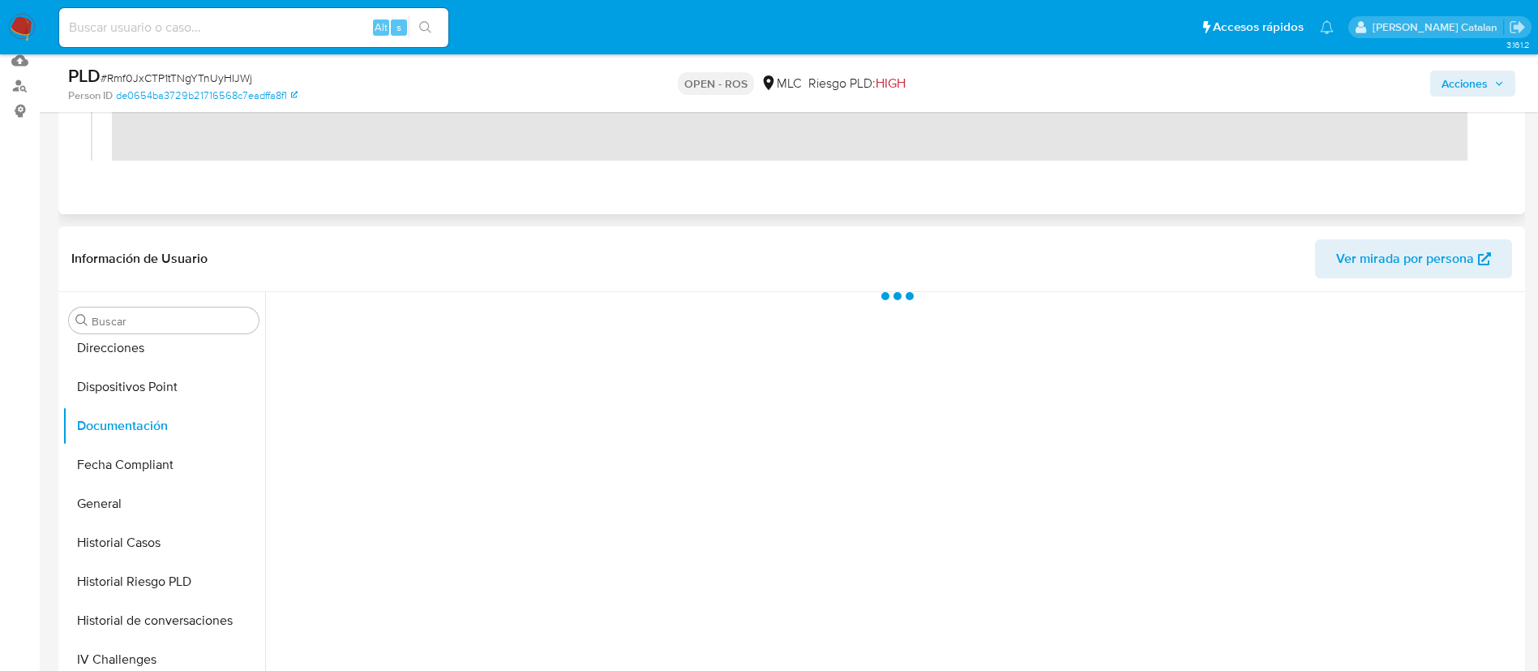
scroll to position [0, 0]
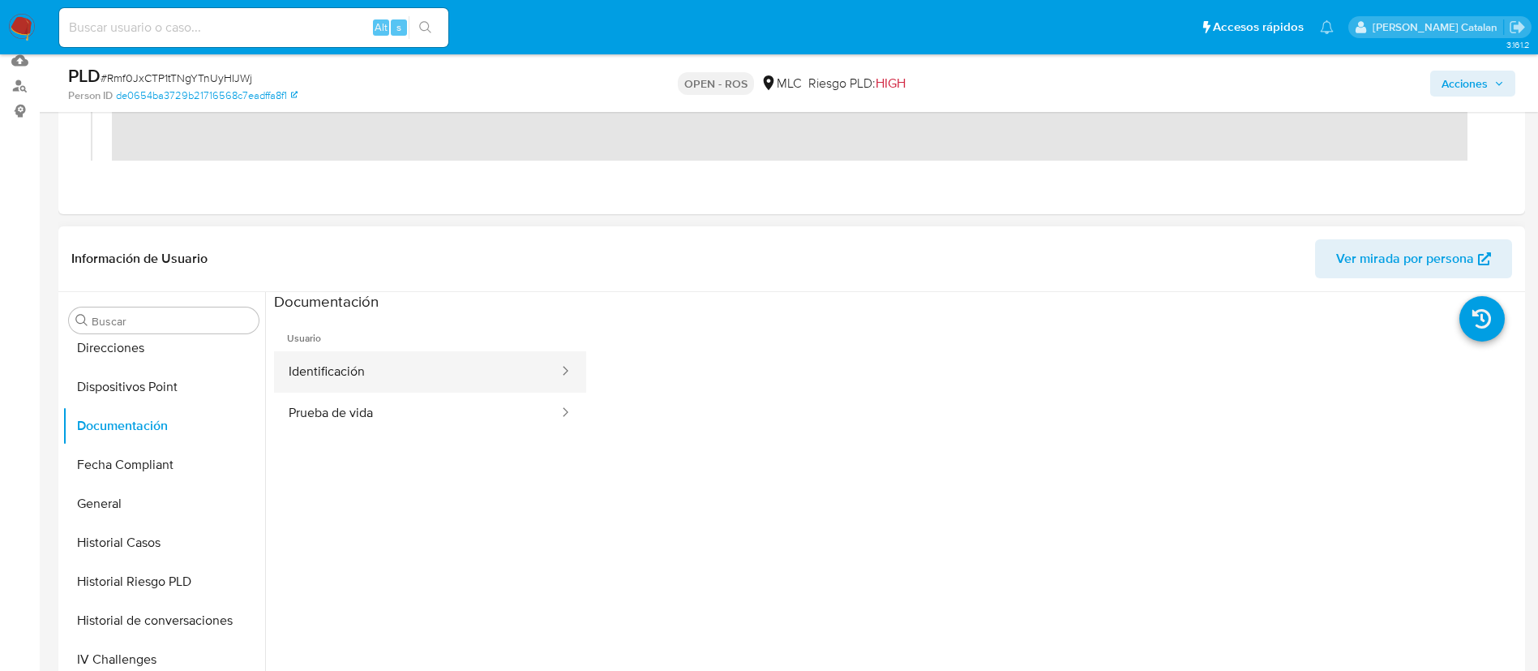
click at [455, 369] on button "Identificación" at bounding box center [417, 371] width 286 height 41
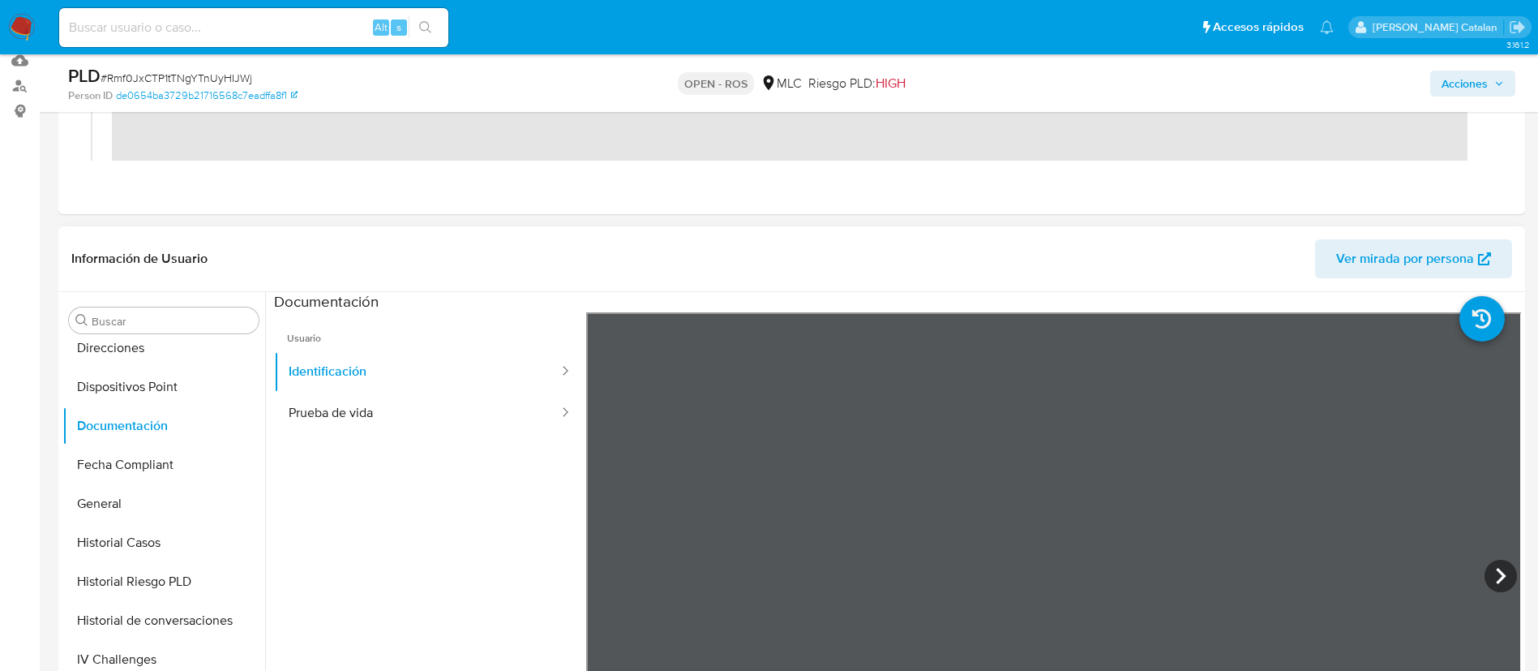
click at [480, 440] on ul "Usuario Identificación Prueba de vida" at bounding box center [430, 545] width 312 height 467
click at [485, 415] on button "Prueba de vida" at bounding box center [417, 413] width 286 height 41
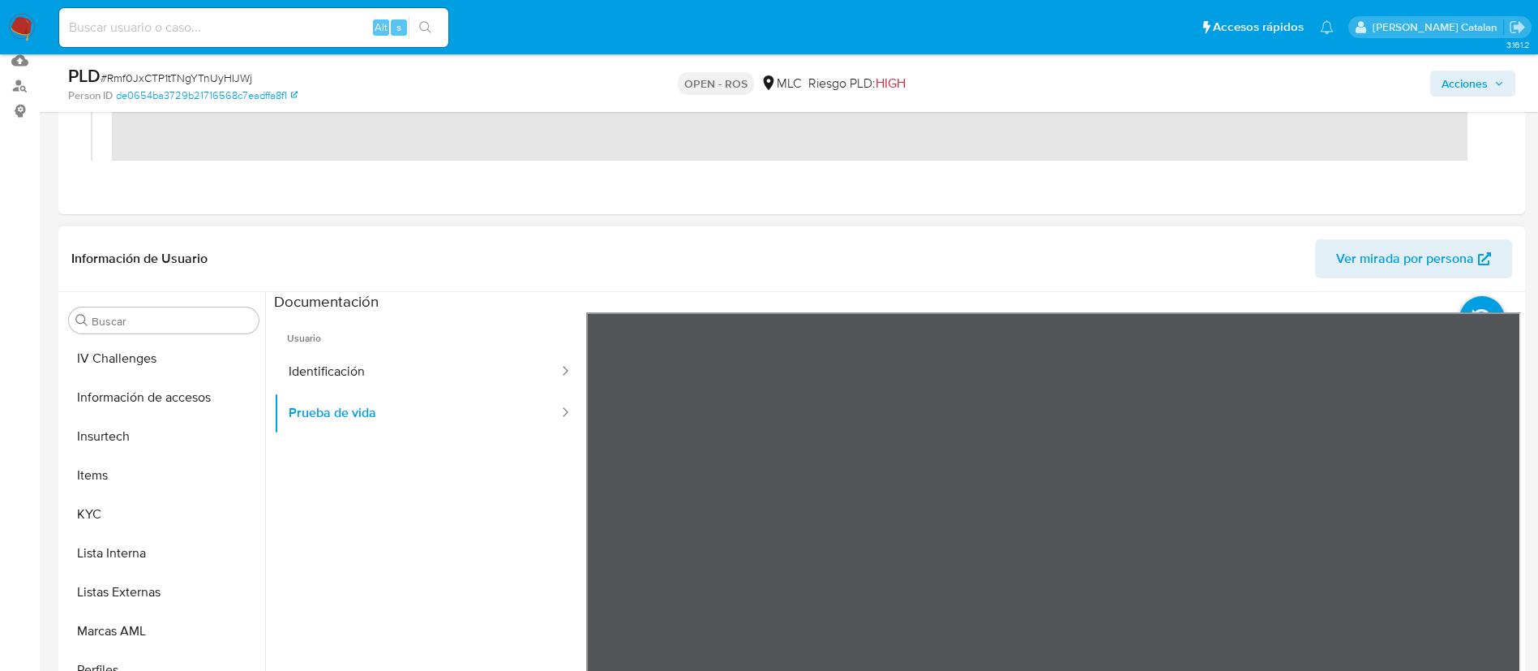
scroll to position [704, 0]
click at [139, 512] on button "KYC" at bounding box center [157, 511] width 190 height 39
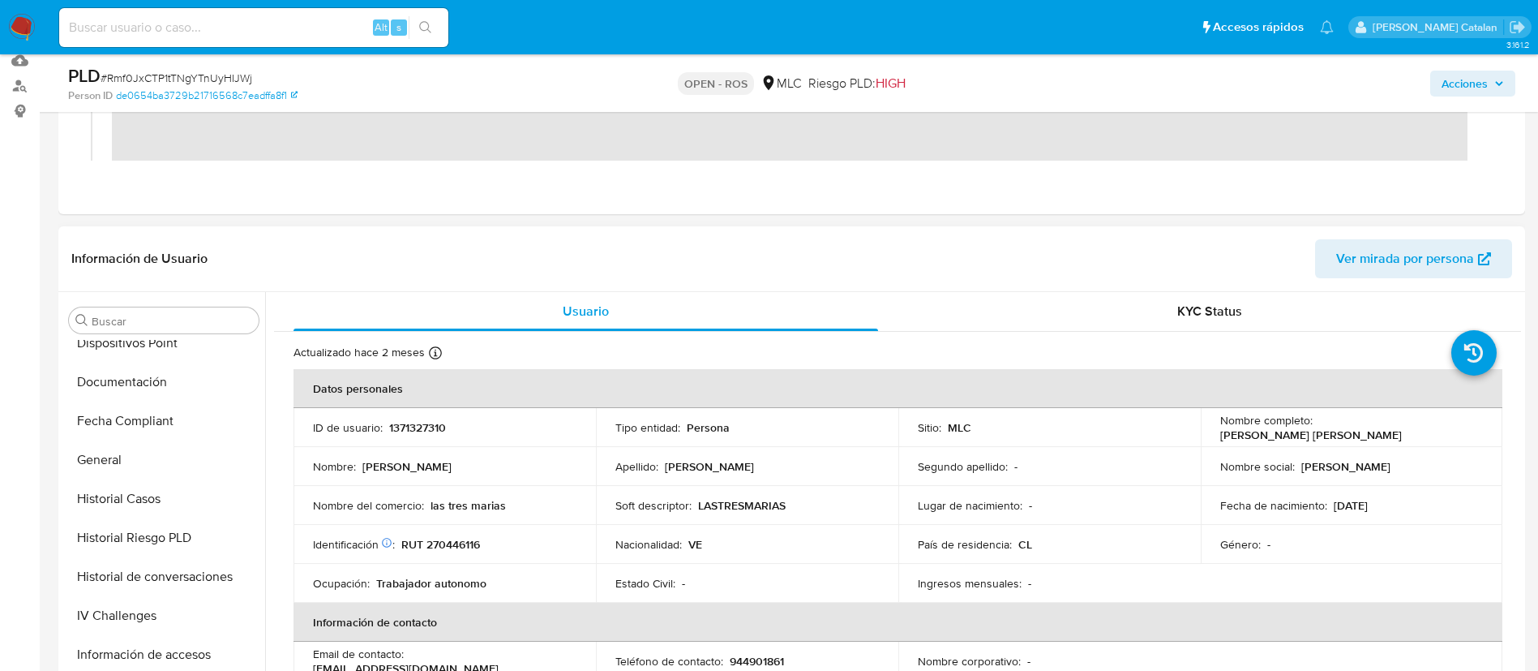
scroll to position [443, 0]
click at [130, 515] on button "Historial Casos" at bounding box center [157, 500] width 190 height 39
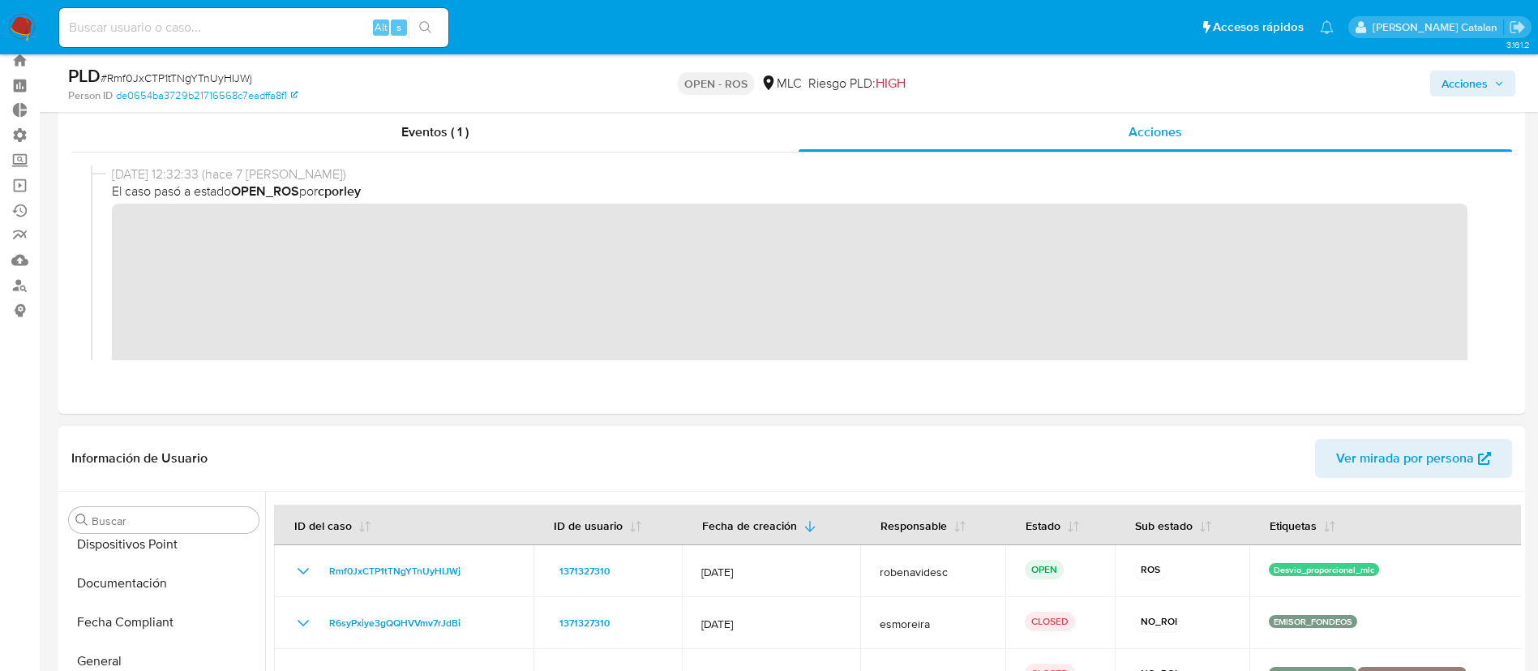
scroll to position [0, 0]
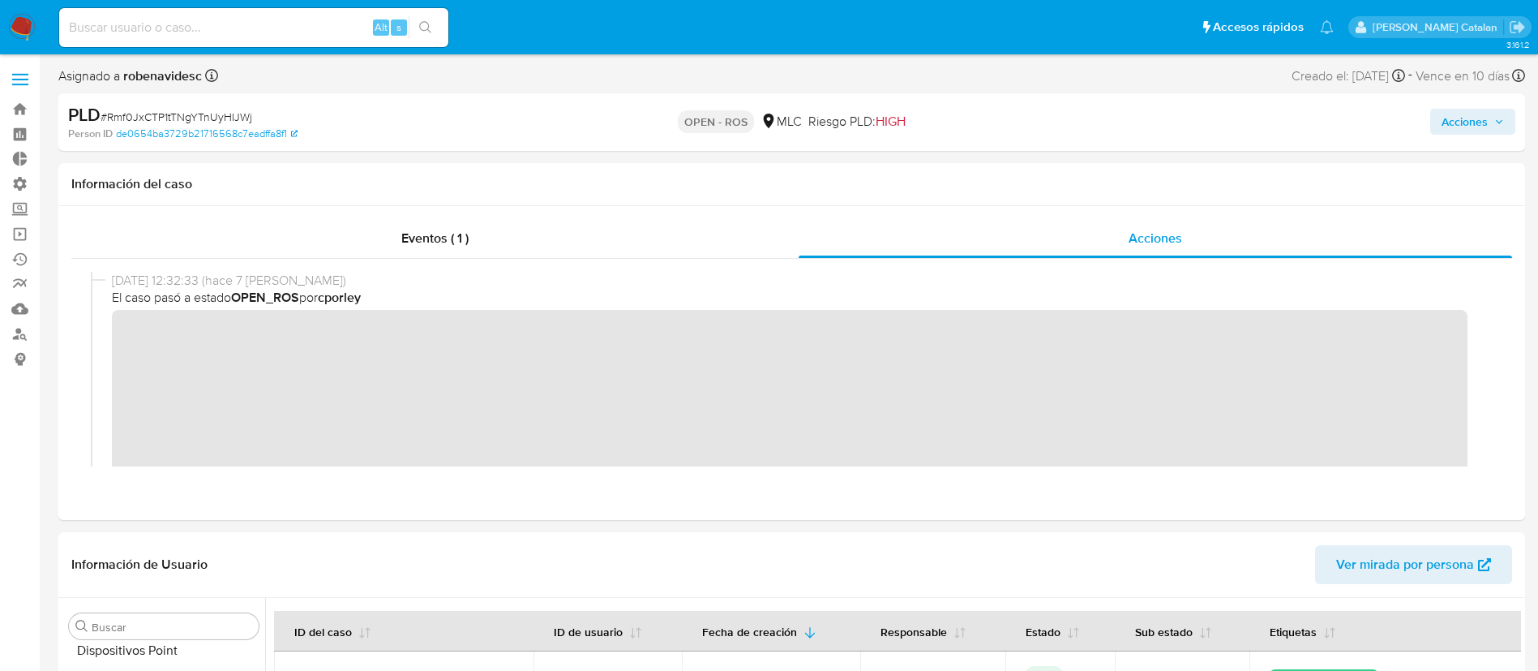
click at [1457, 118] on span "Acciones" at bounding box center [1465, 122] width 46 height 26
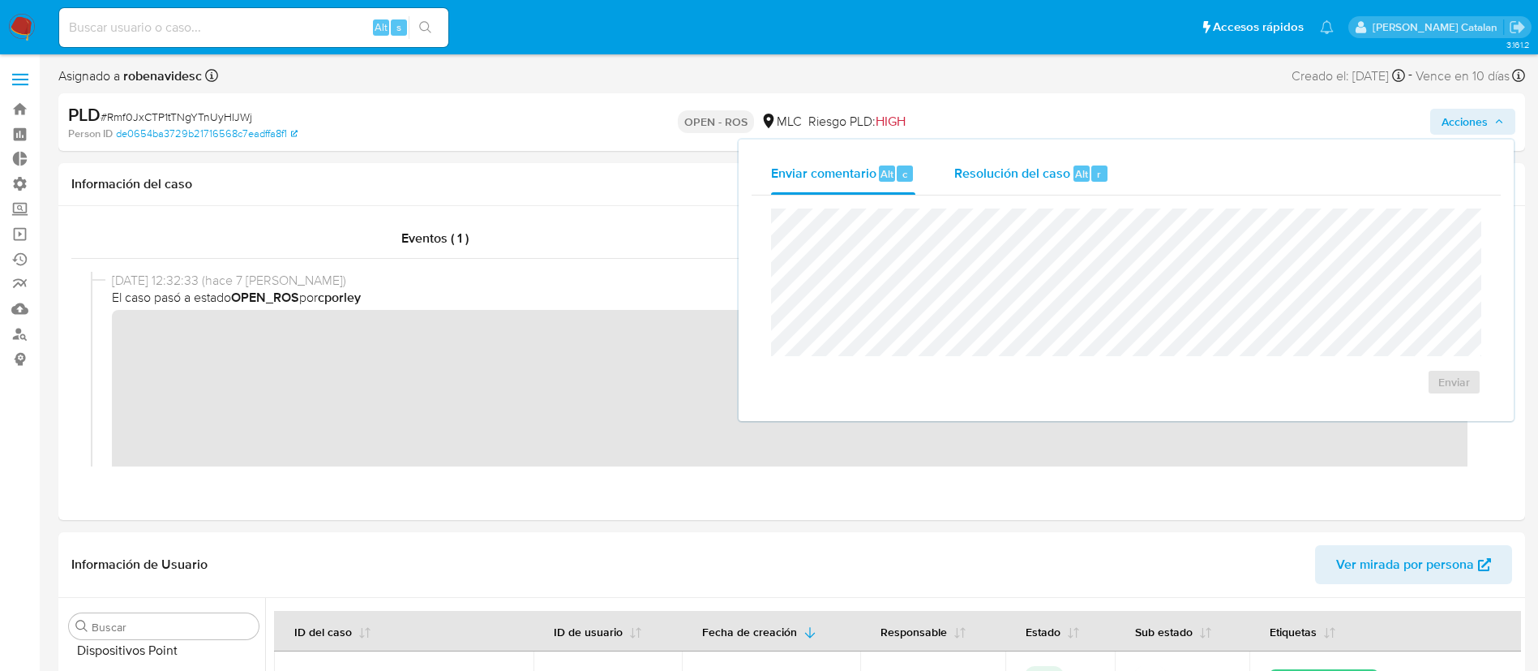
click at [1029, 165] on span "Resolución del caso" at bounding box center [1013, 173] width 116 height 19
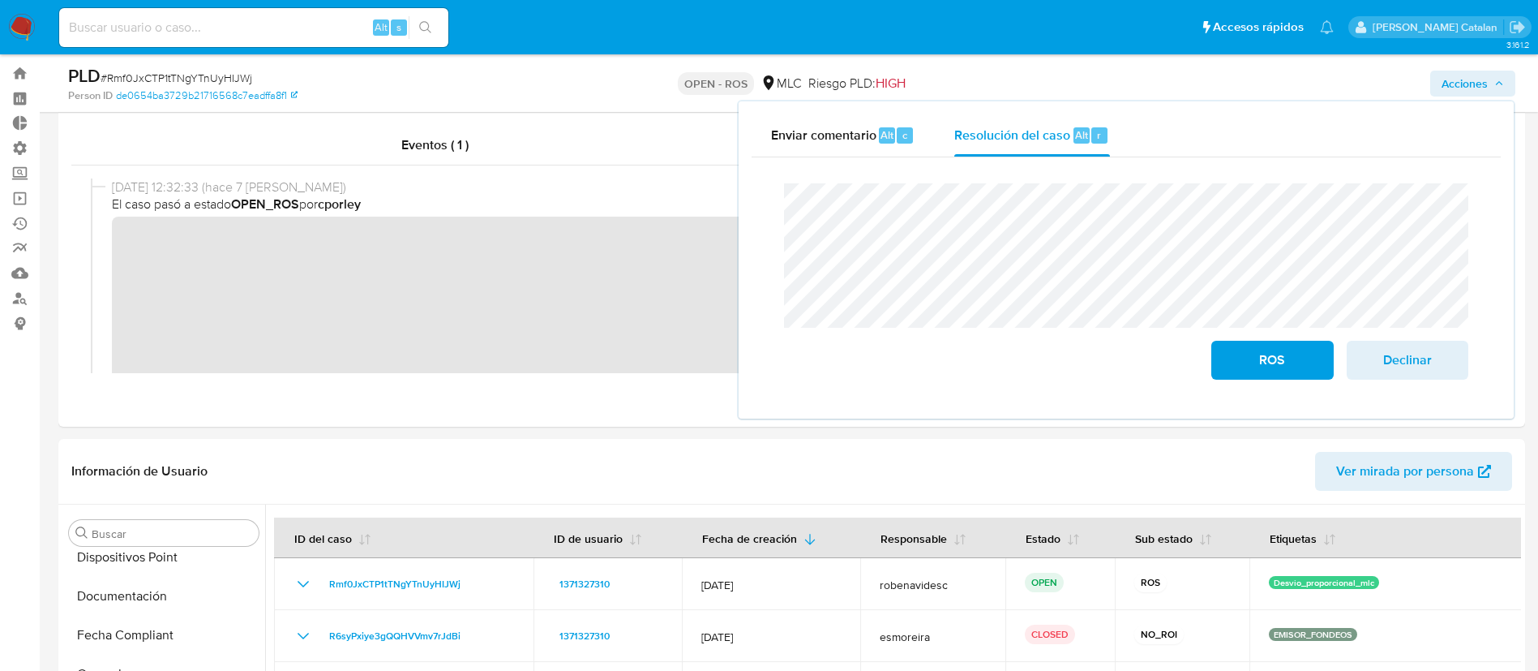
scroll to position [44, 0]
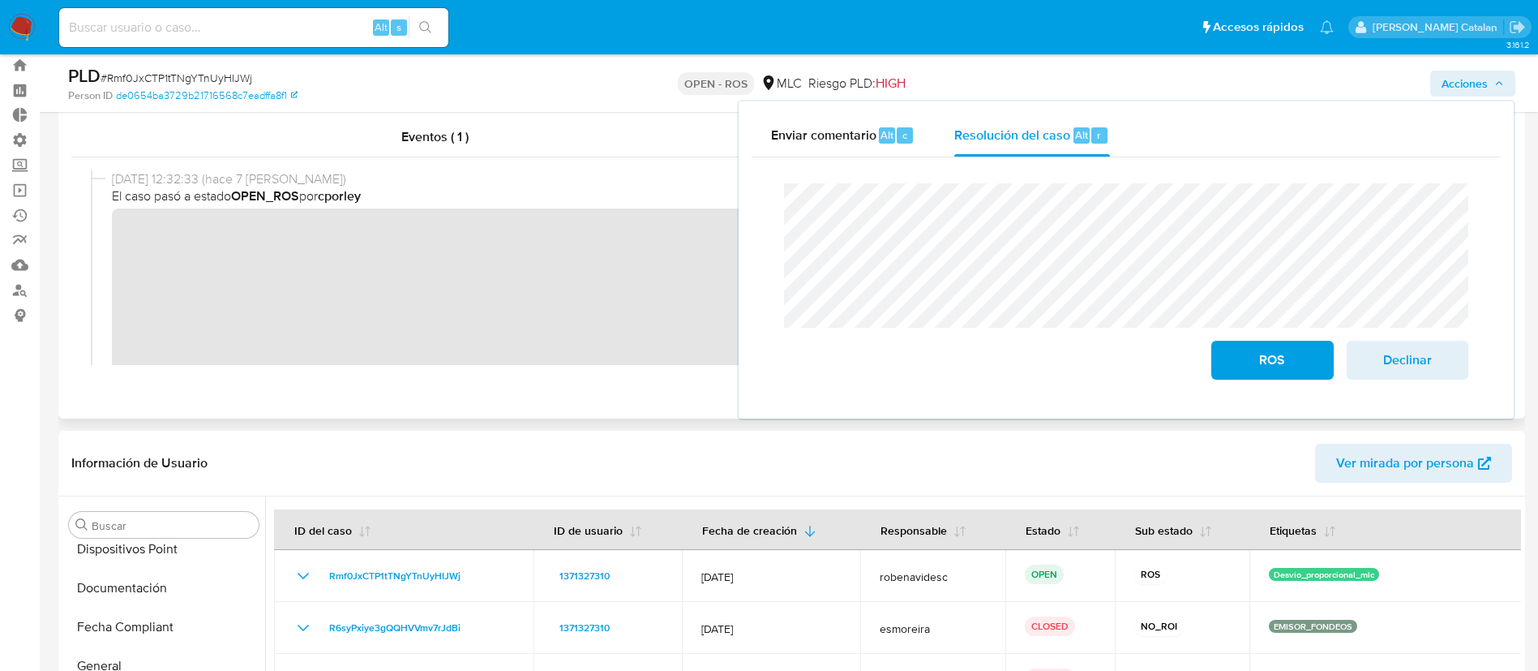
click at [583, 416] on div "Eventos ( 1 ) Acciones" at bounding box center [791, 262] width 1467 height 314
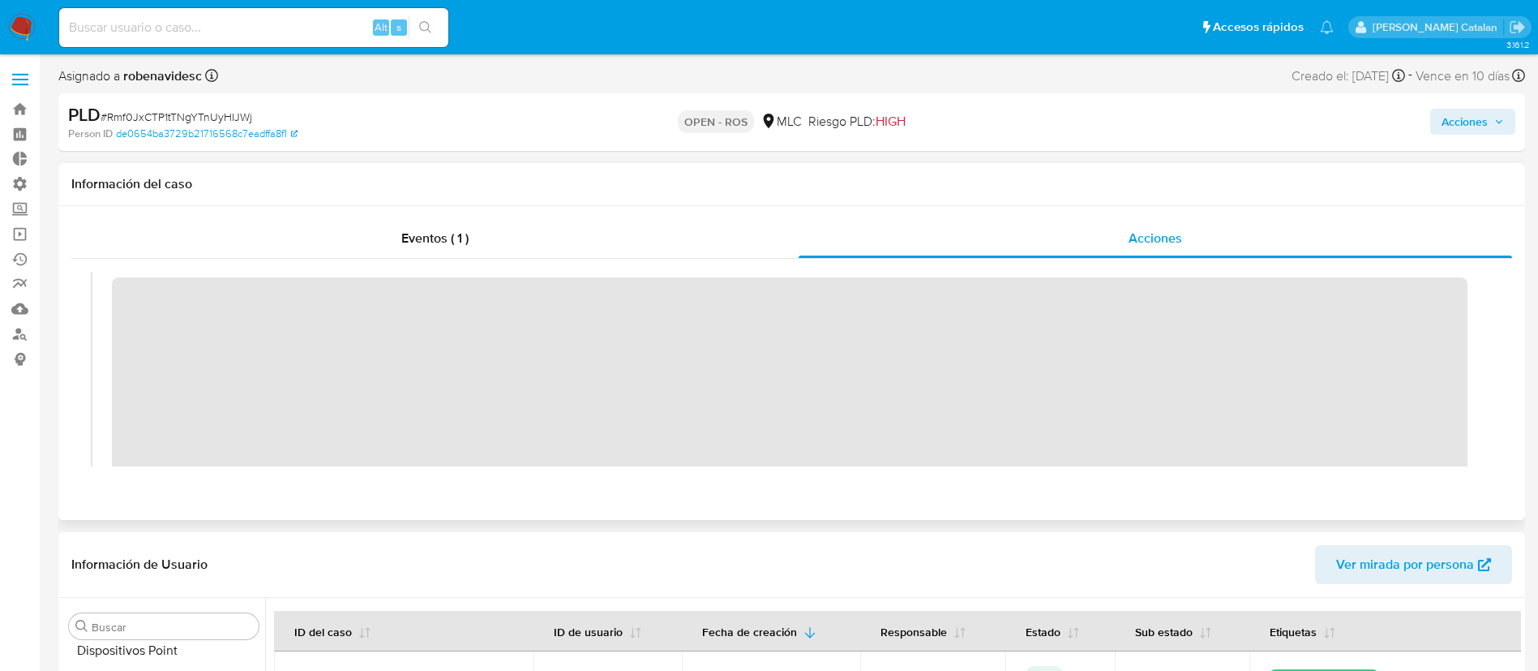
scroll to position [0, 0]
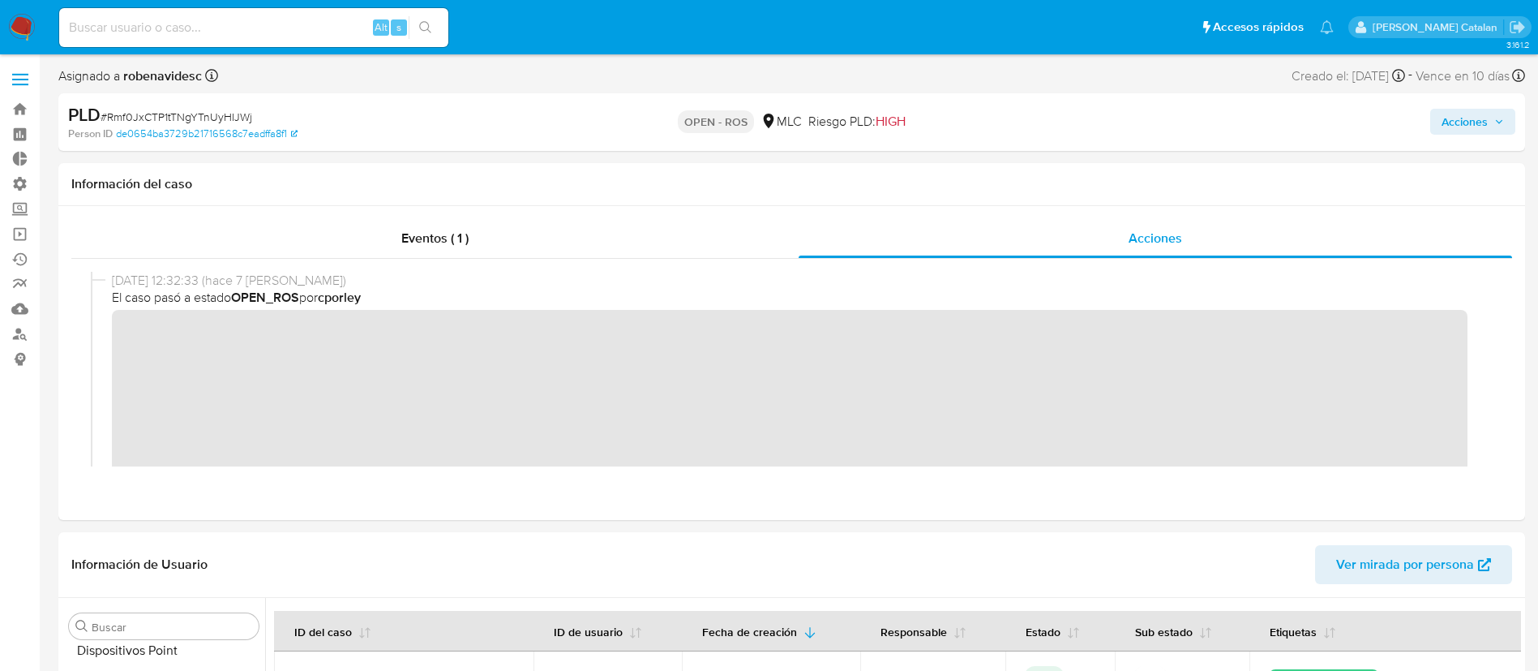
click at [1461, 114] on span "Acciones" at bounding box center [1465, 122] width 46 height 26
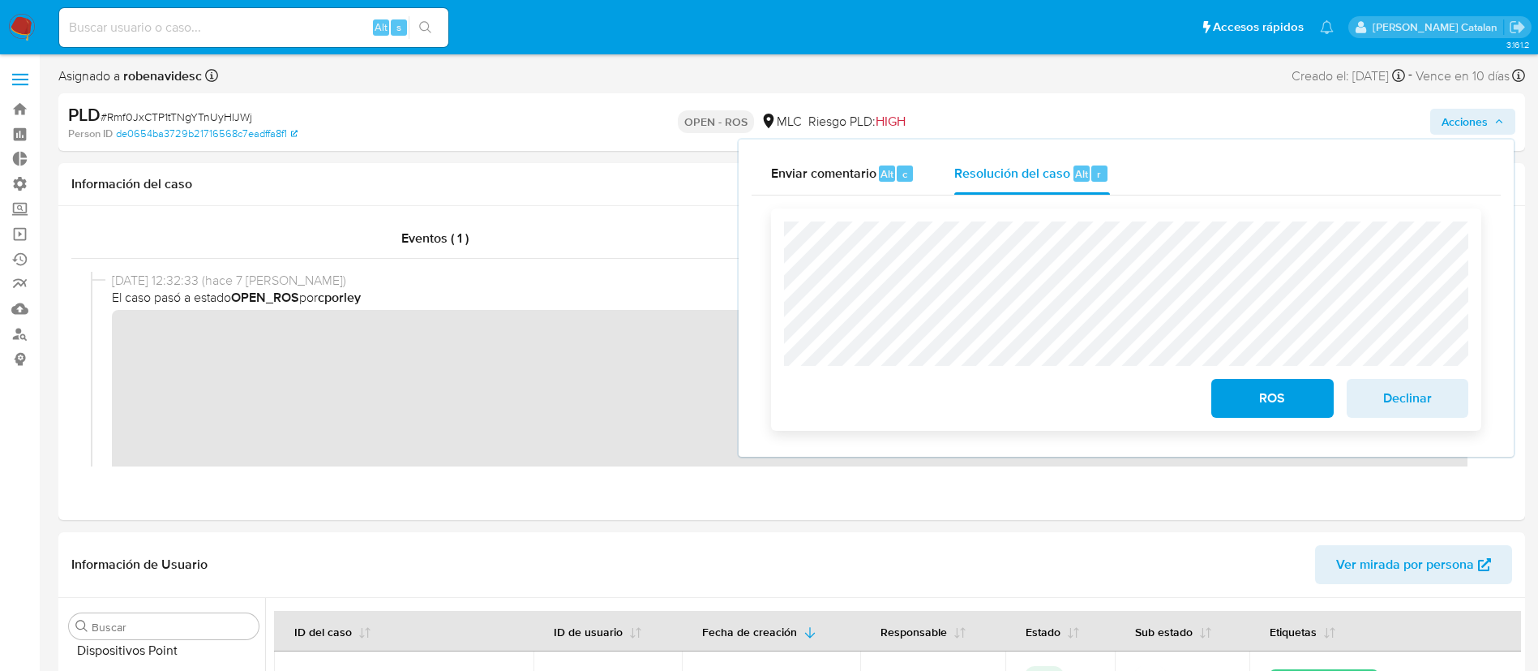
click at [1268, 403] on span "ROS" at bounding box center [1272, 398] width 79 height 36
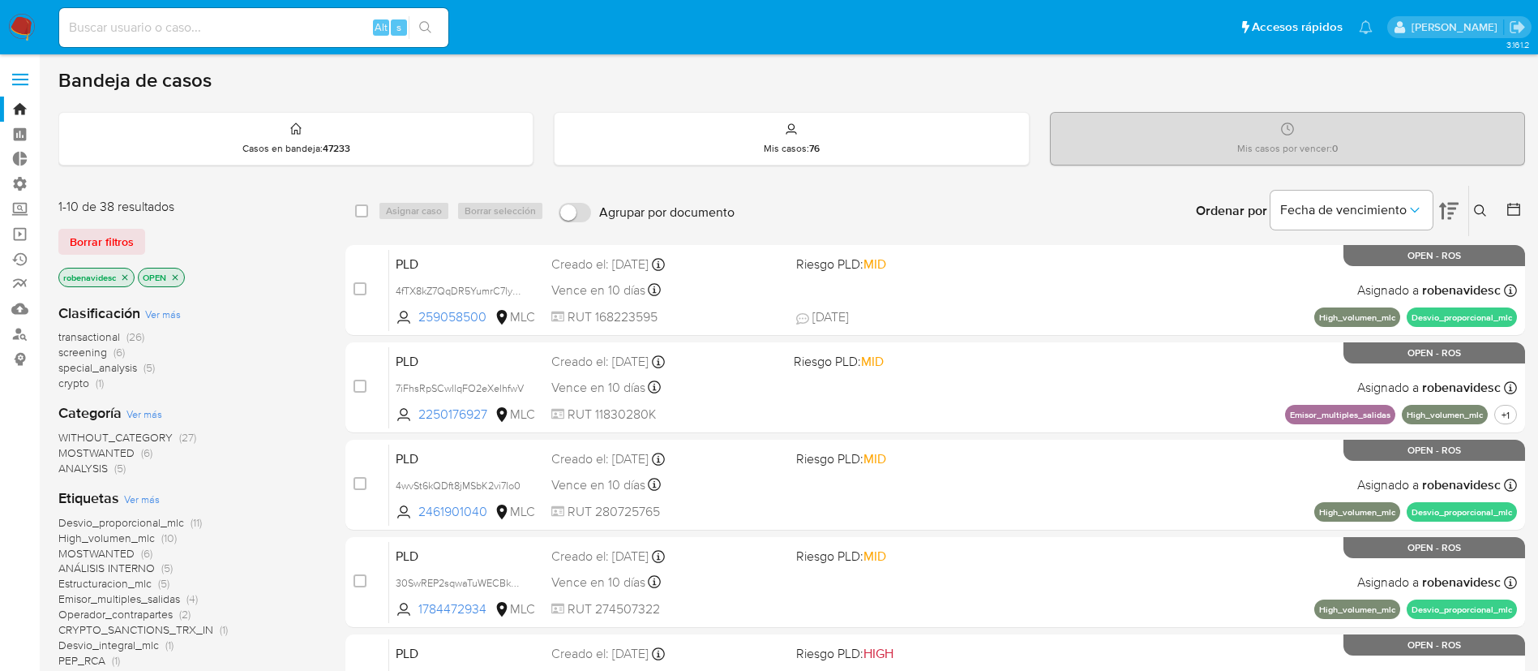
scroll to position [591, 0]
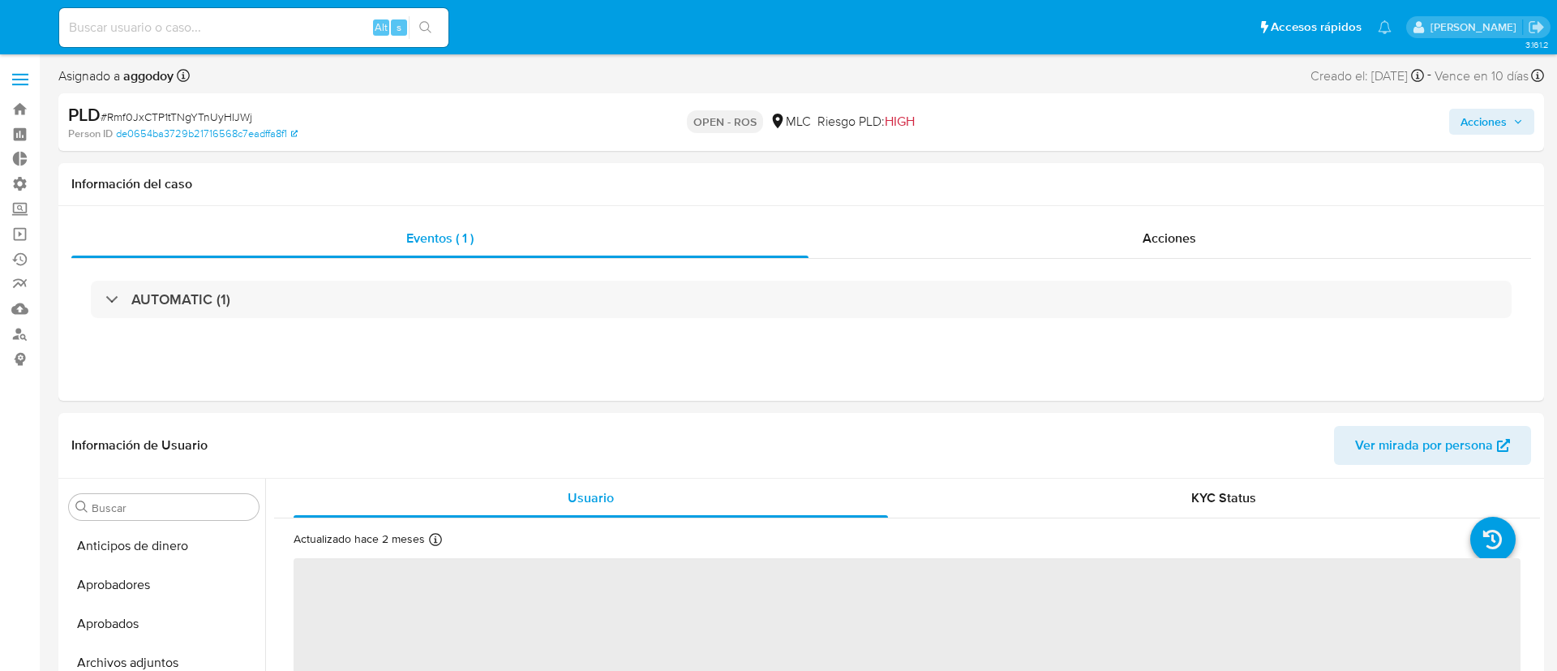
select select "10"
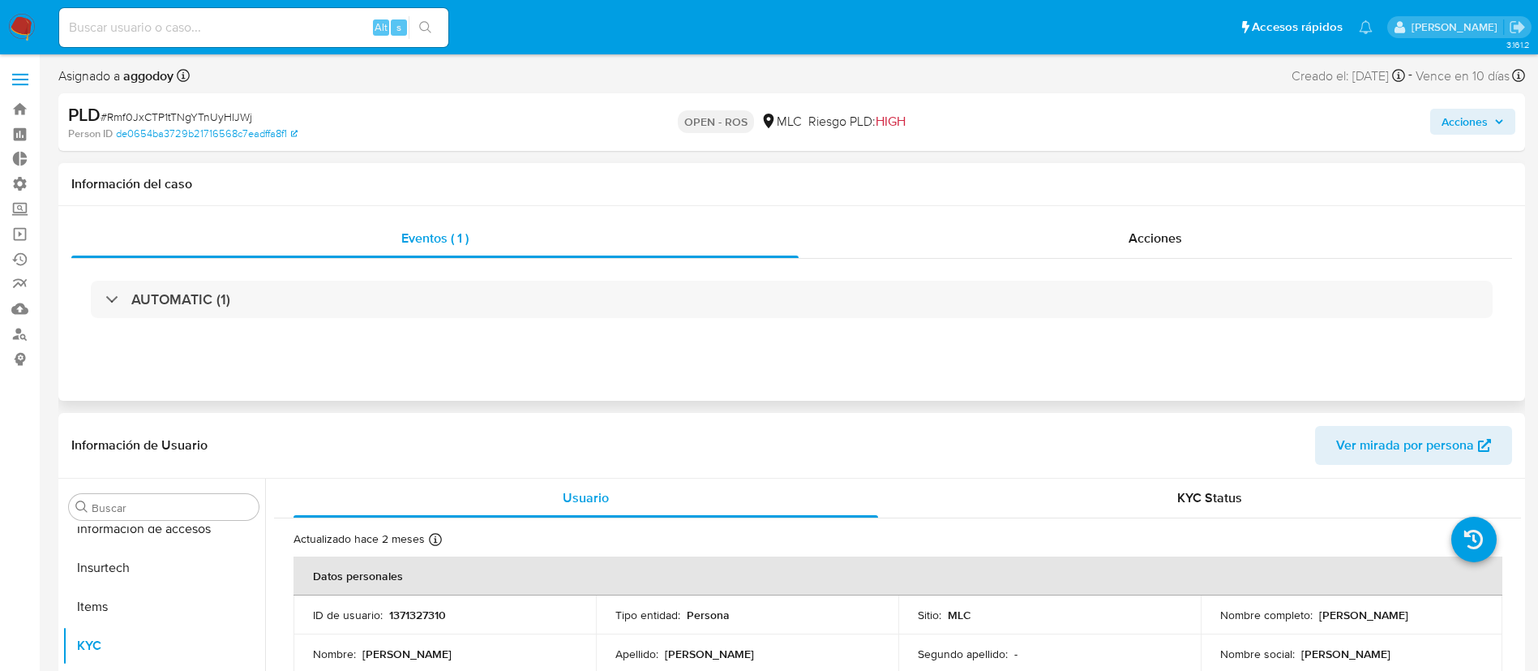
scroll to position [763, 0]
click at [1110, 231] on div "Acciones" at bounding box center [1156, 238] width 714 height 39
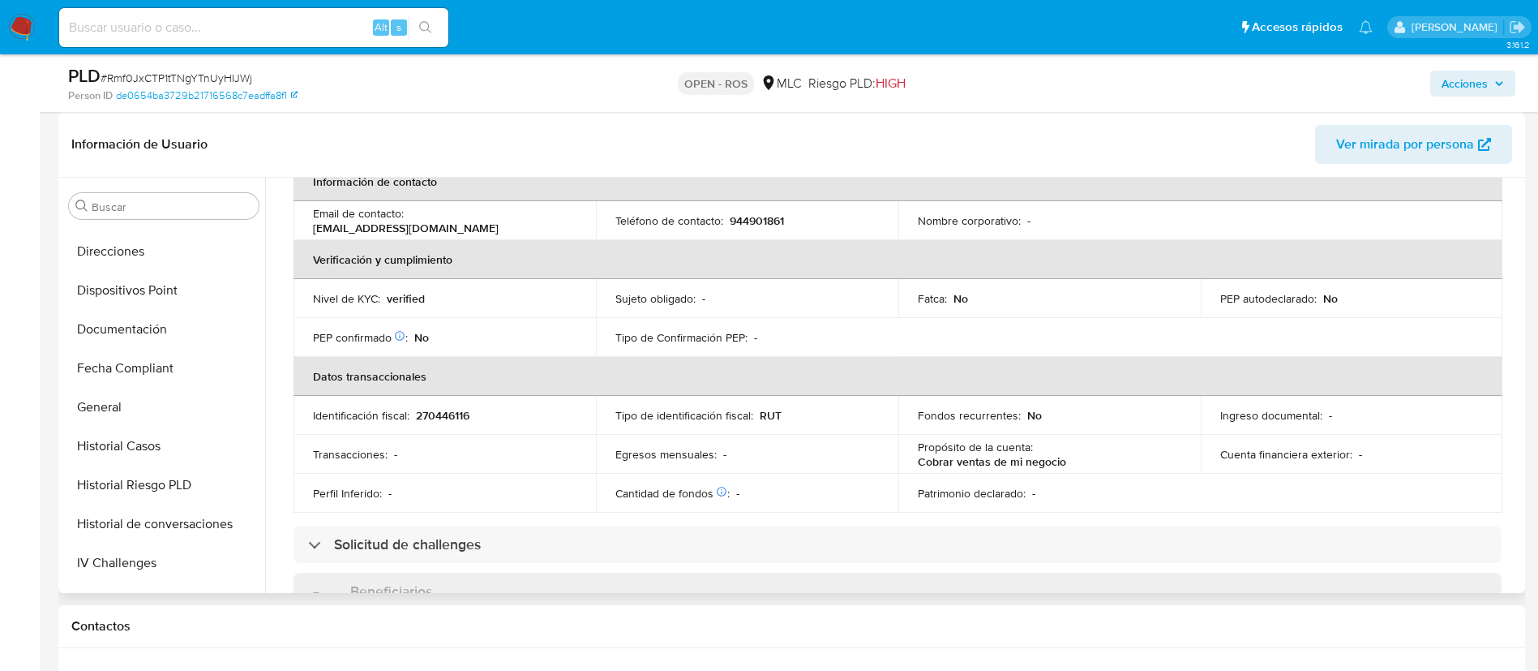
scroll to position [381, 0]
click at [122, 324] on button "Documentación" at bounding box center [157, 330] width 190 height 39
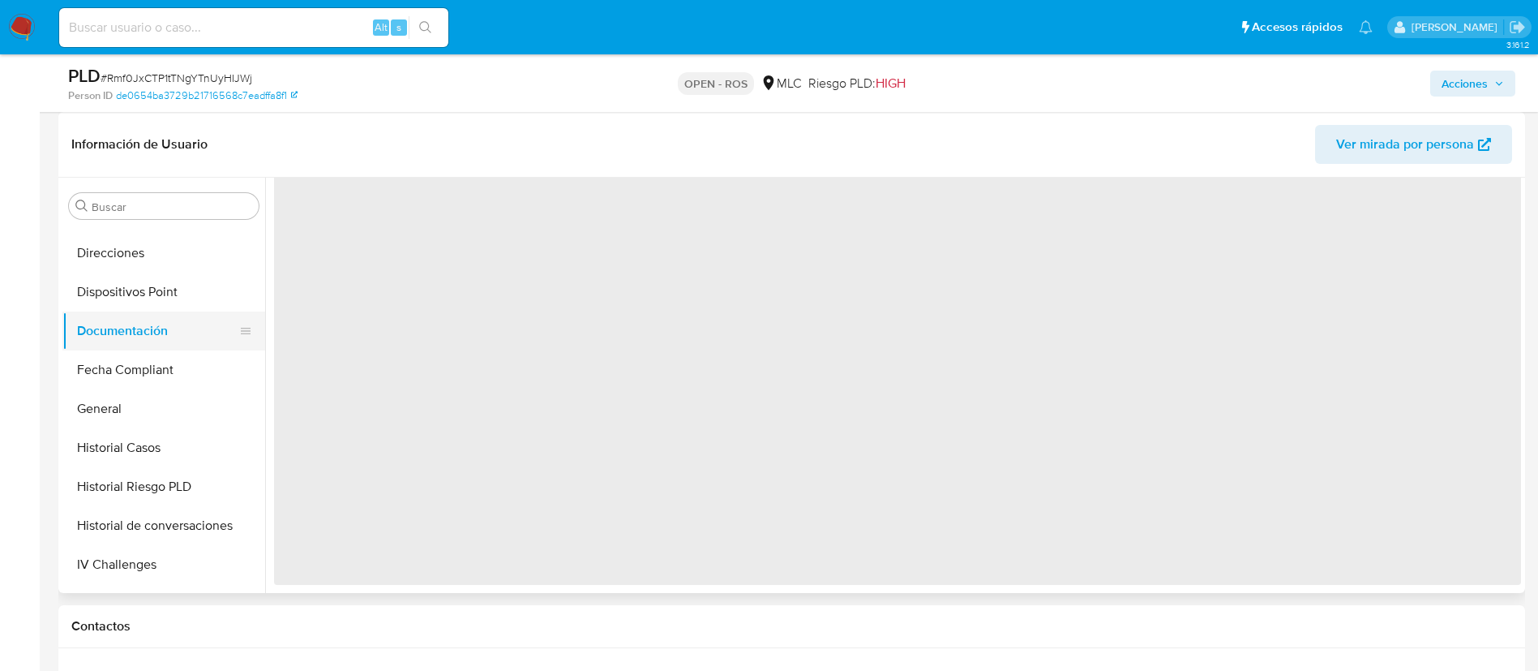
scroll to position [0, 0]
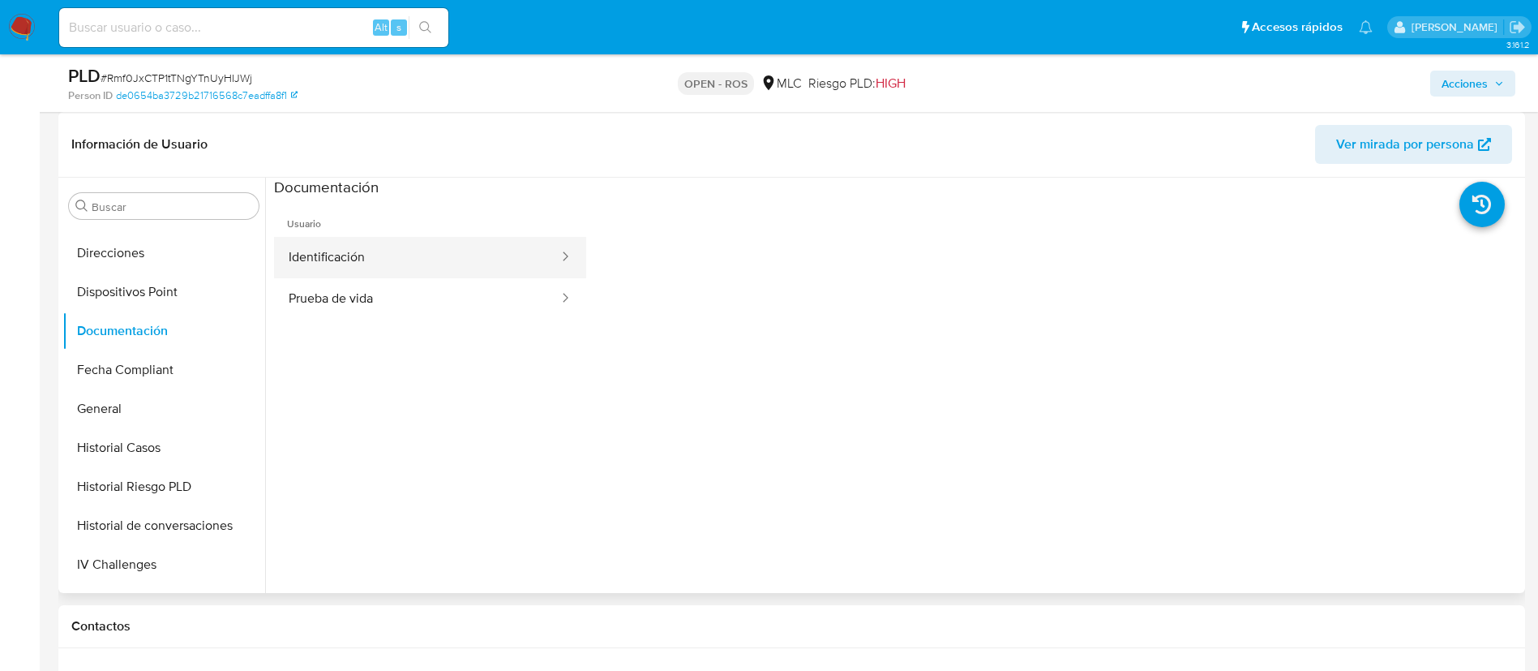
click at [476, 259] on button "Identificación" at bounding box center [417, 257] width 286 height 41
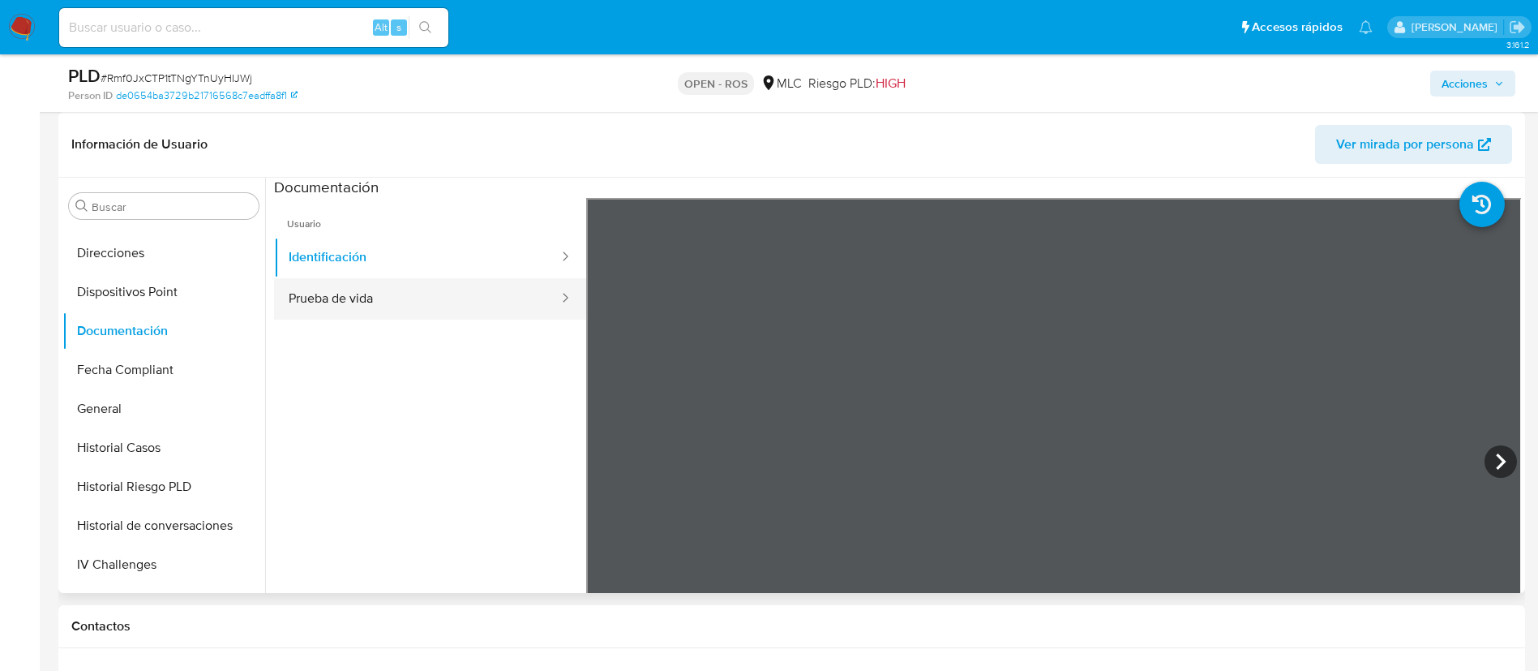
click at [501, 282] on button "Prueba de vida" at bounding box center [417, 298] width 286 height 41
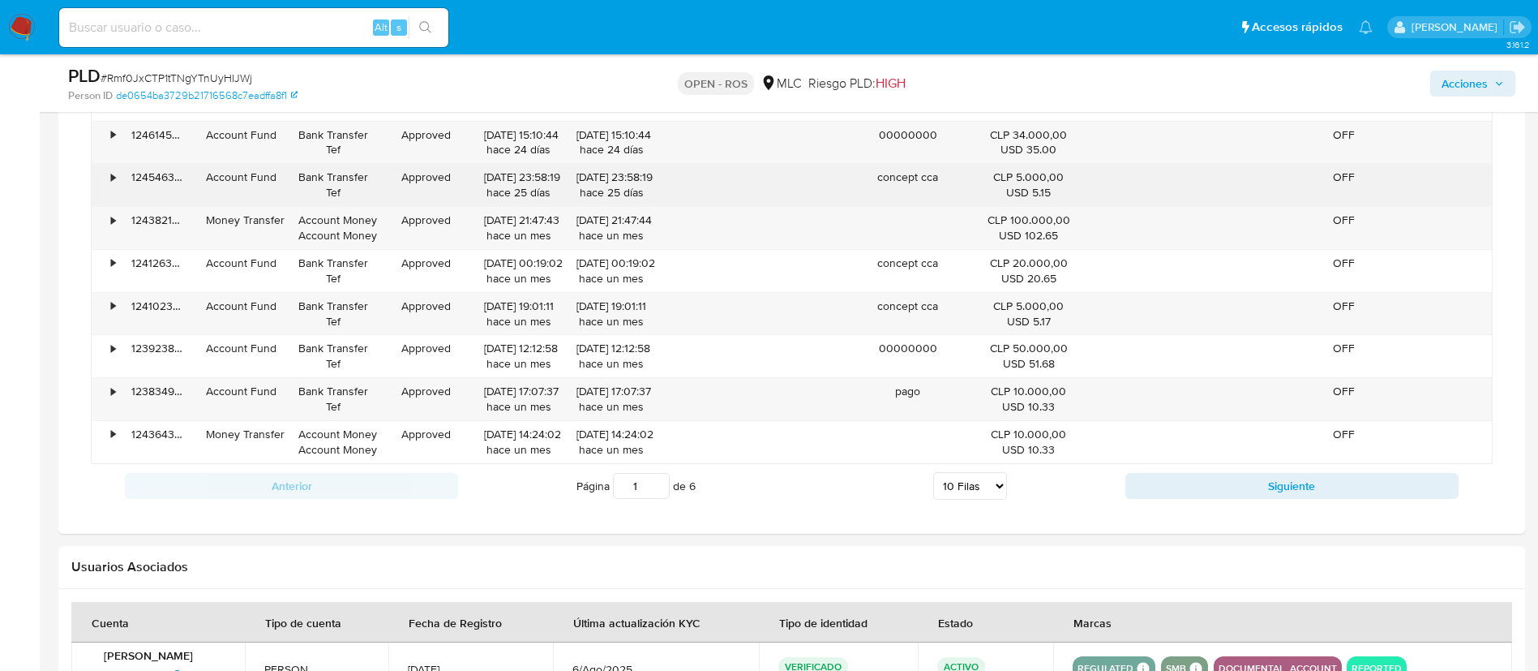
scroll to position [1693, 0]
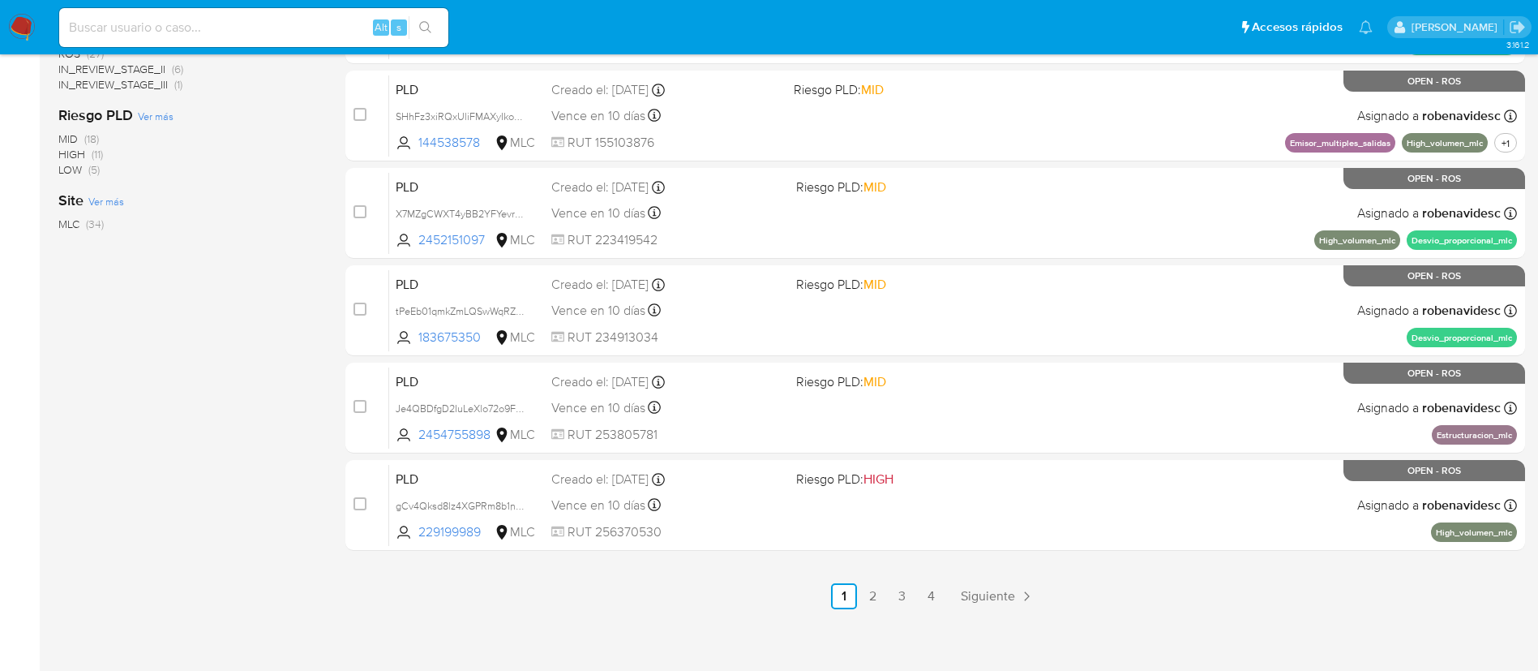
scroll to position [668, 0]
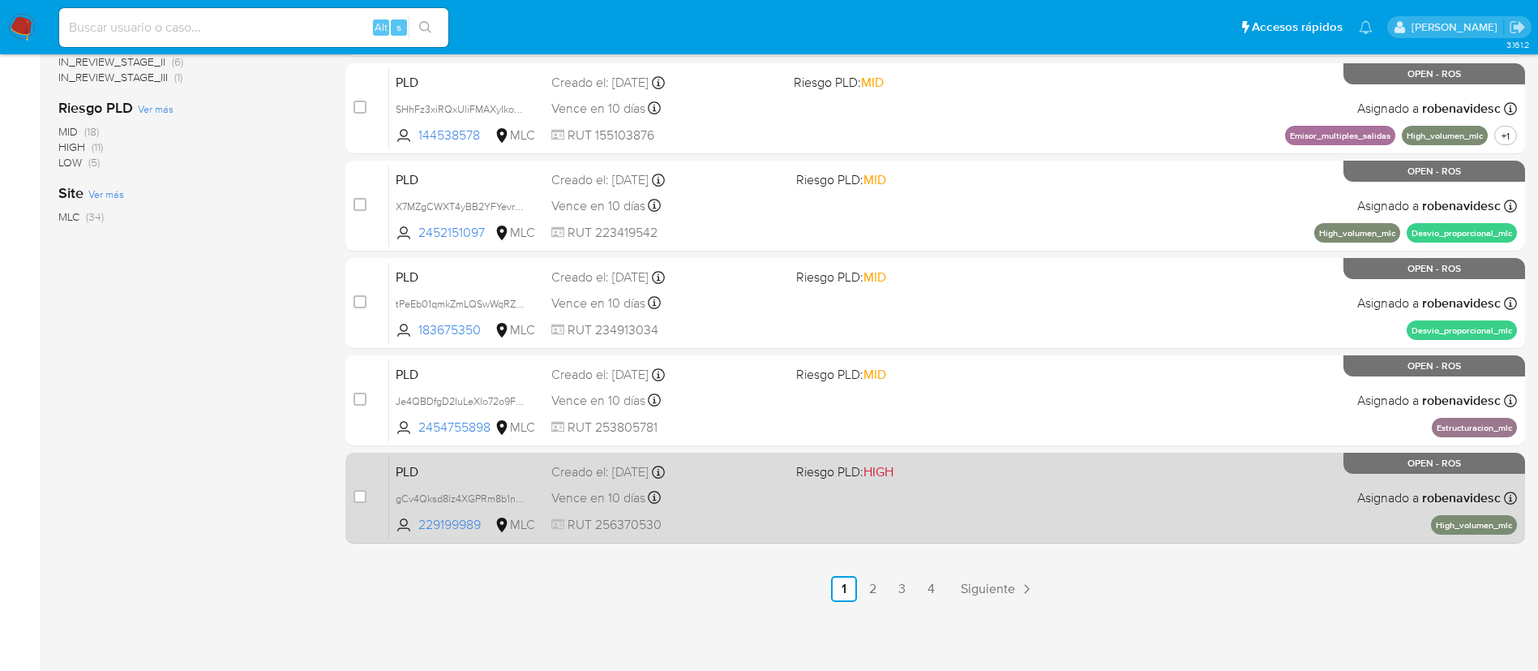
click at [957, 496] on span at bounding box center [912, 497] width 232 height 3
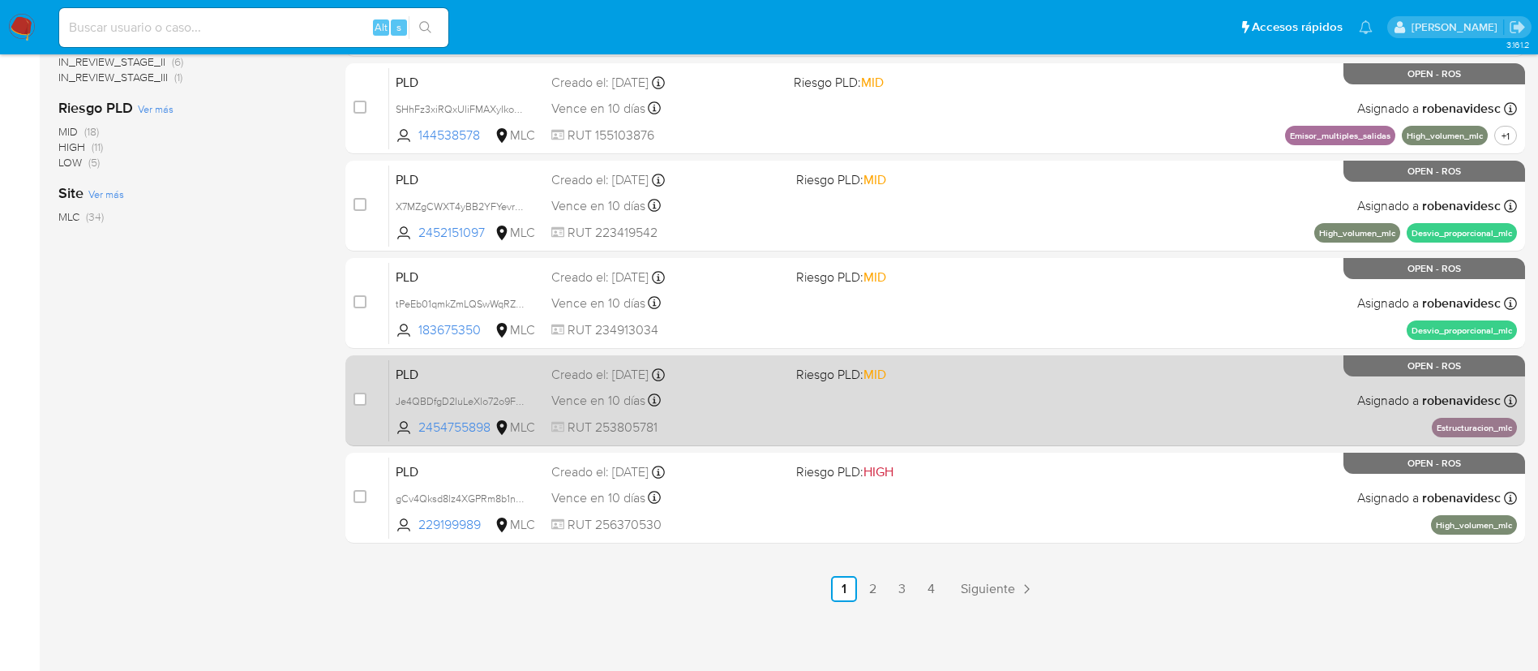
click at [877, 394] on div "PLD Je4QBDfgD2IuLeXlo72o9FyU 2454755898 MLC Riesgo PLD: MID Creado el: 12/07/20…" at bounding box center [953, 400] width 1128 height 82
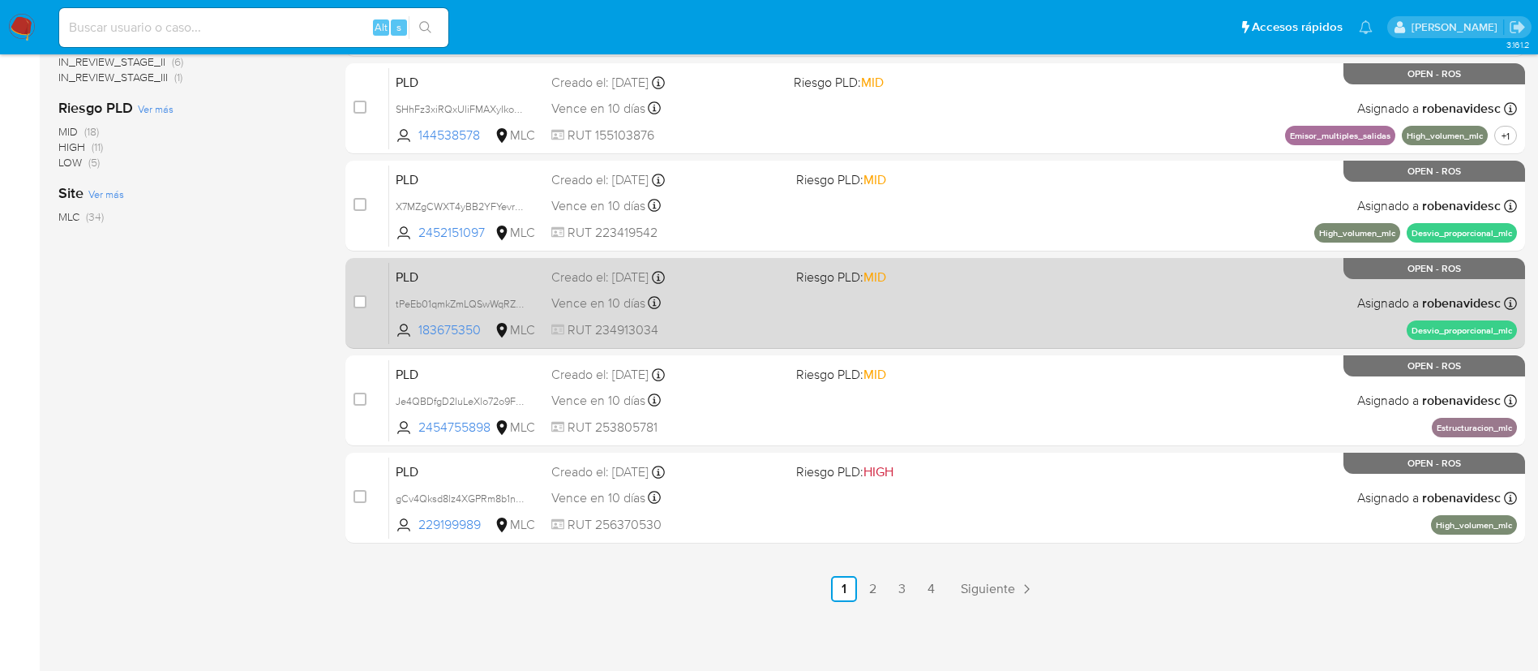
click at [852, 280] on span "Riesgo PLD: MID" at bounding box center [841, 277] width 90 height 18
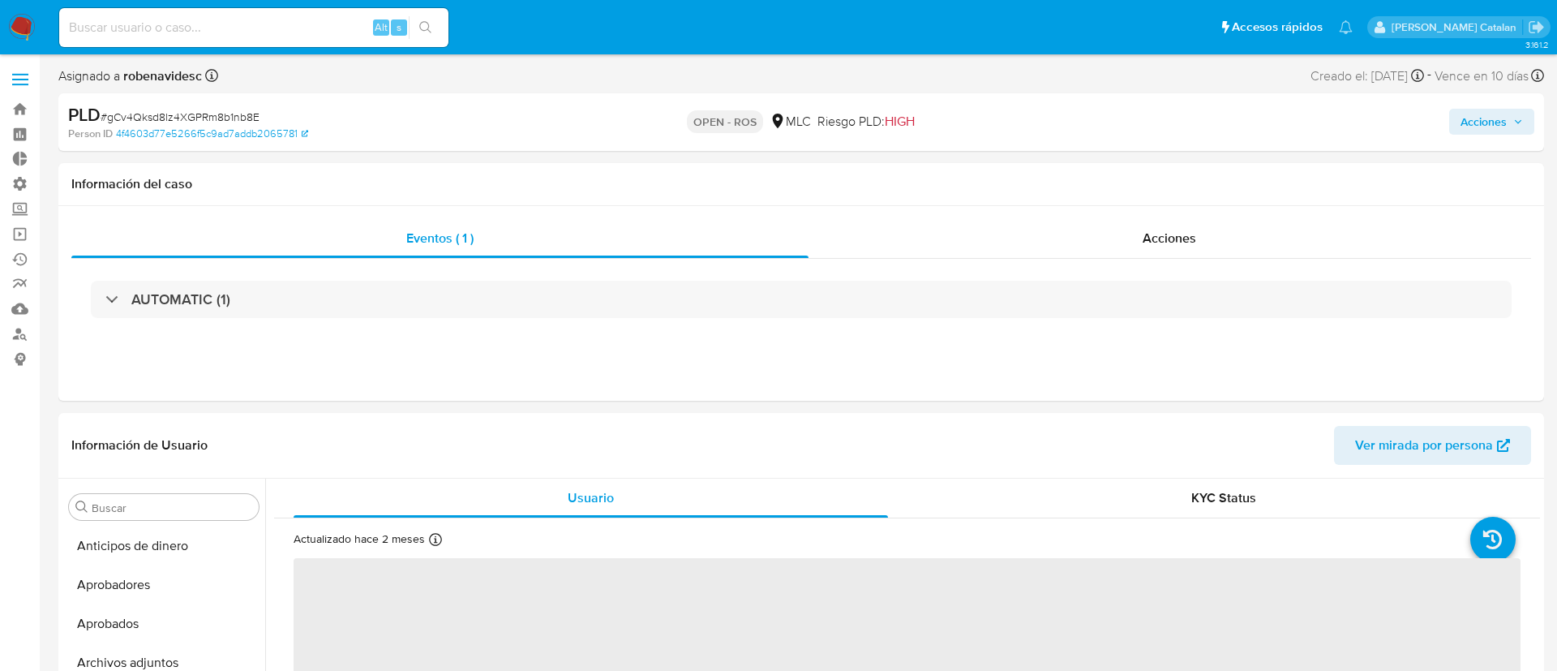
select select "10"
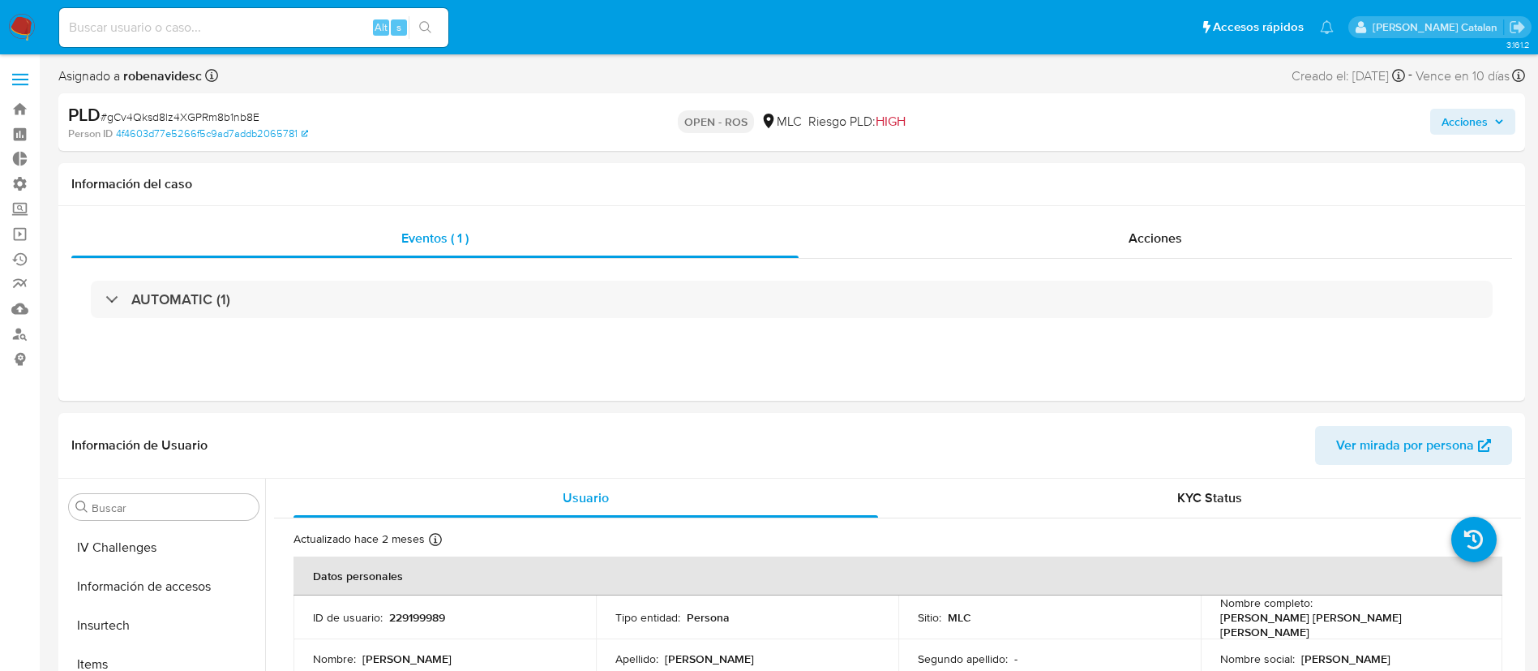
scroll to position [763, 0]
click at [1114, 207] on div "Eventos ( 1 ) Acciones AUTOMATIC (1)" at bounding box center [791, 303] width 1467 height 195
click at [1148, 248] on div "Acciones" at bounding box center [1156, 238] width 714 height 39
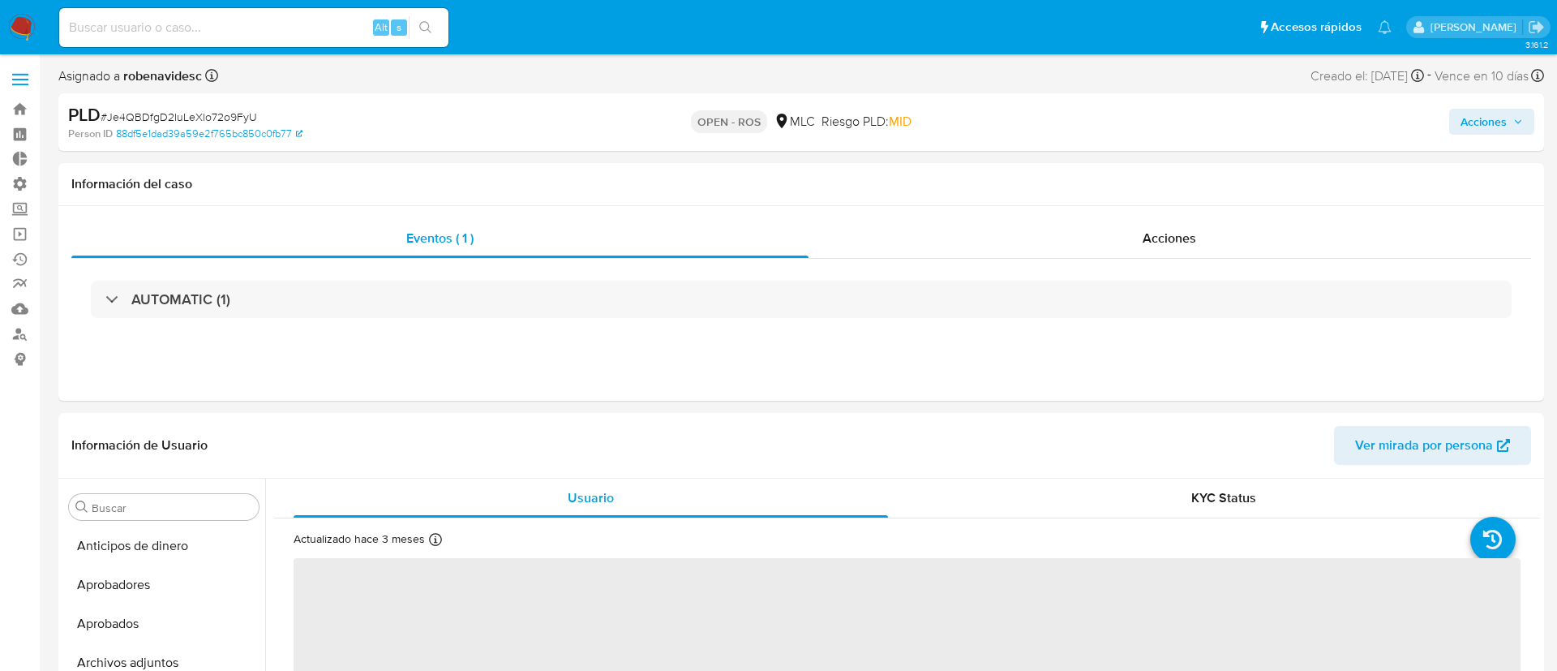
select select "10"
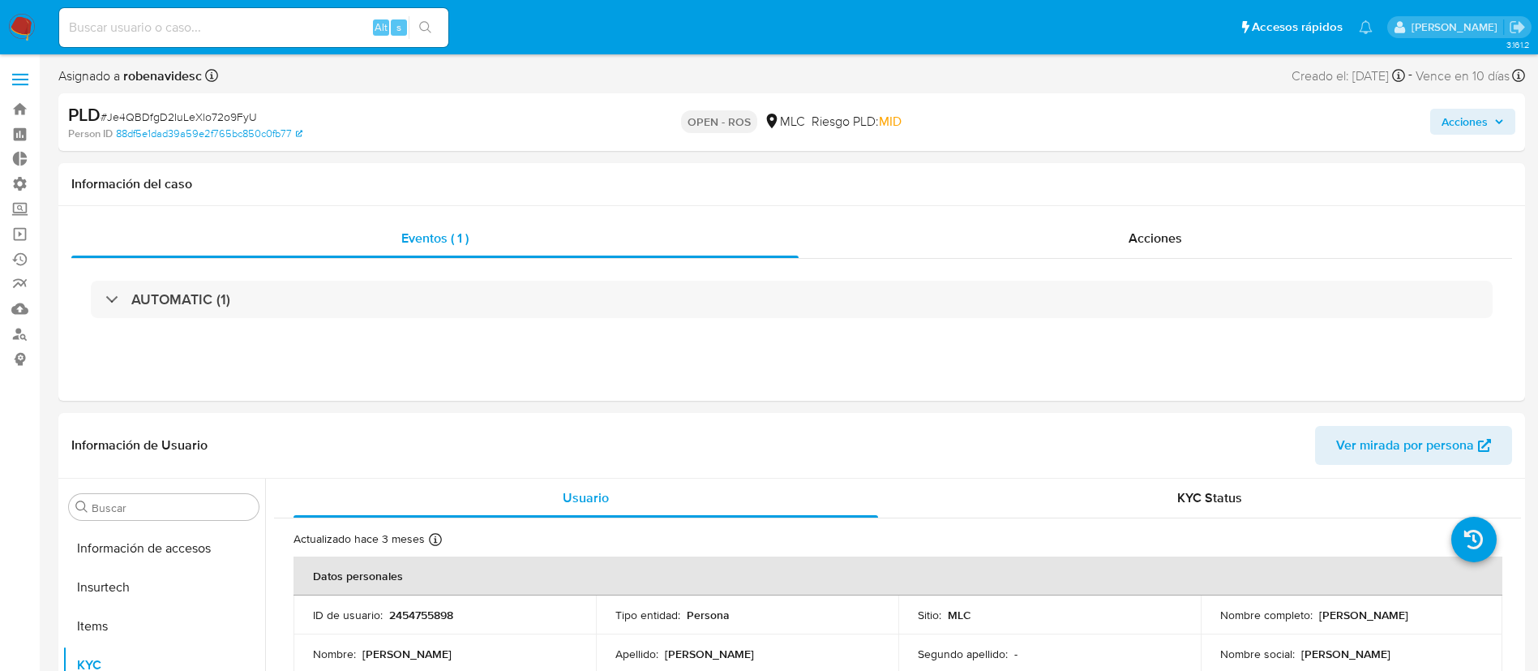
scroll to position [763, 0]
click at [1053, 226] on div "Acciones" at bounding box center [1156, 238] width 714 height 39
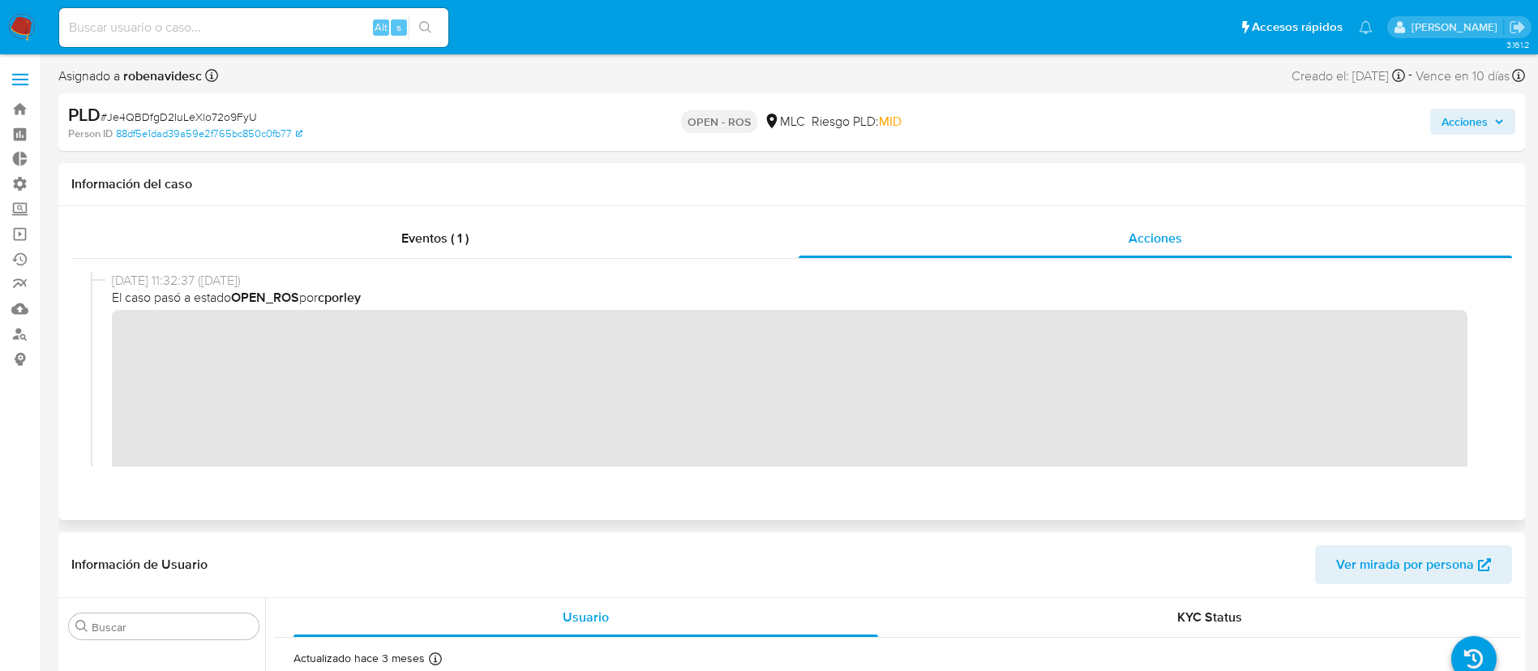
scroll to position [1, 0]
click at [100, 337] on div "18/09/2025 11:32:37 (hace 12 días) El caso pasó a estado OPEN_ROS por cporley" at bounding box center [792, 405] width 1402 height 268
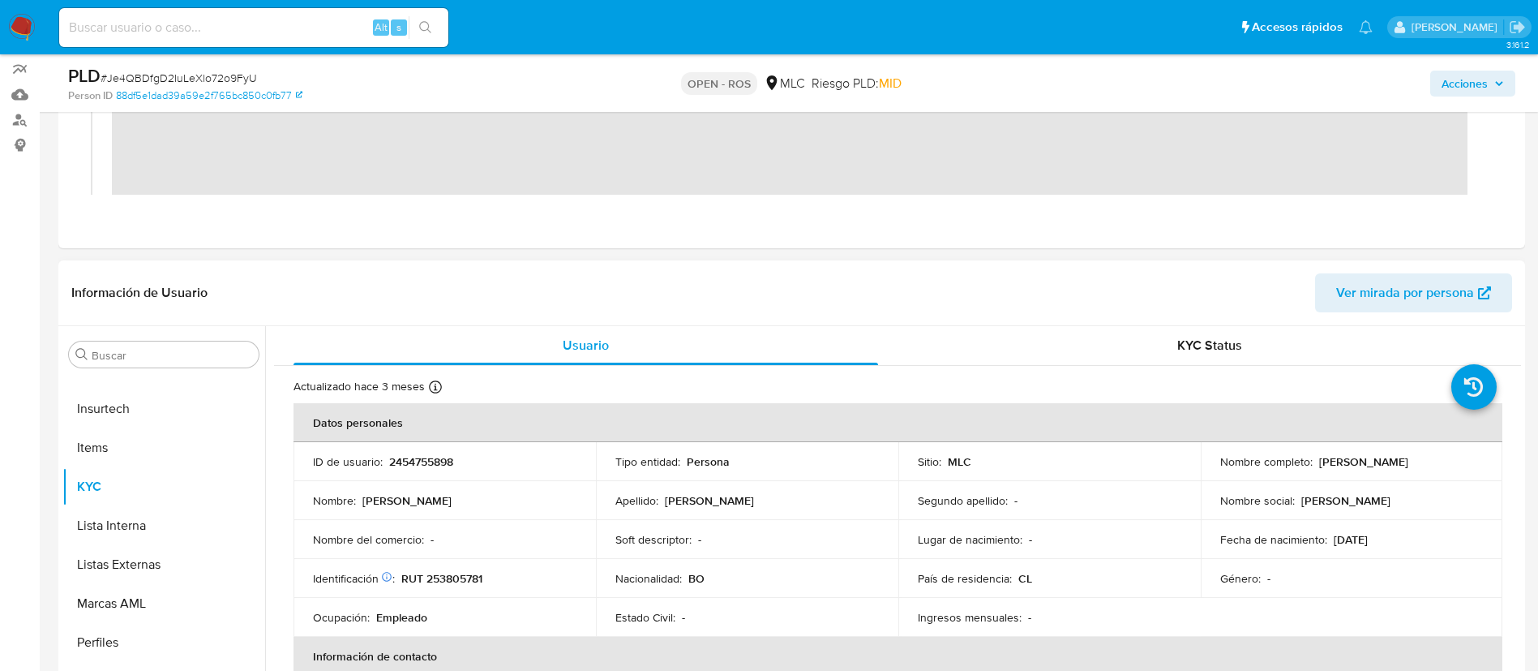
scroll to position [225, 0]
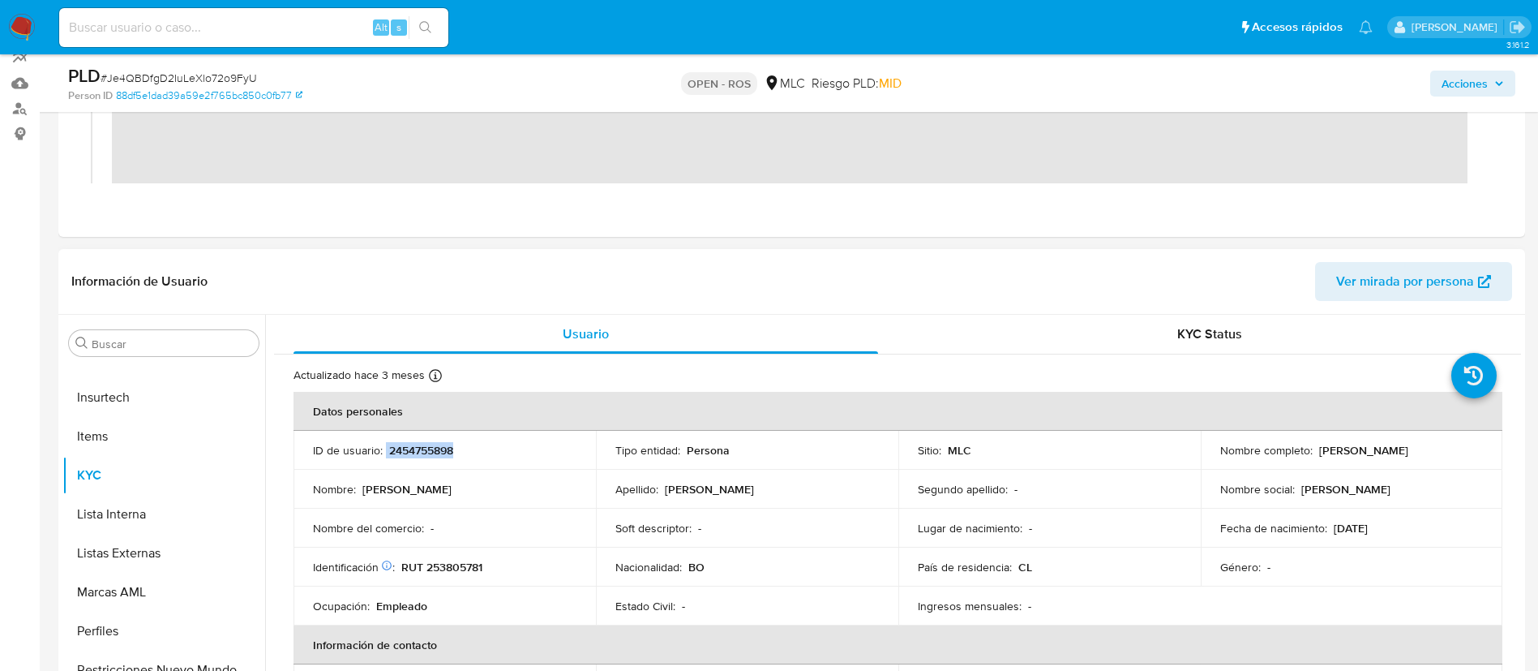
drag, startPoint x: 474, startPoint y: 458, endPoint x: 386, endPoint y: 453, distance: 88.5
click at [386, 453] on td "ID de usuario : 2454755898" at bounding box center [445, 450] width 303 height 39
copy div "2454755898"
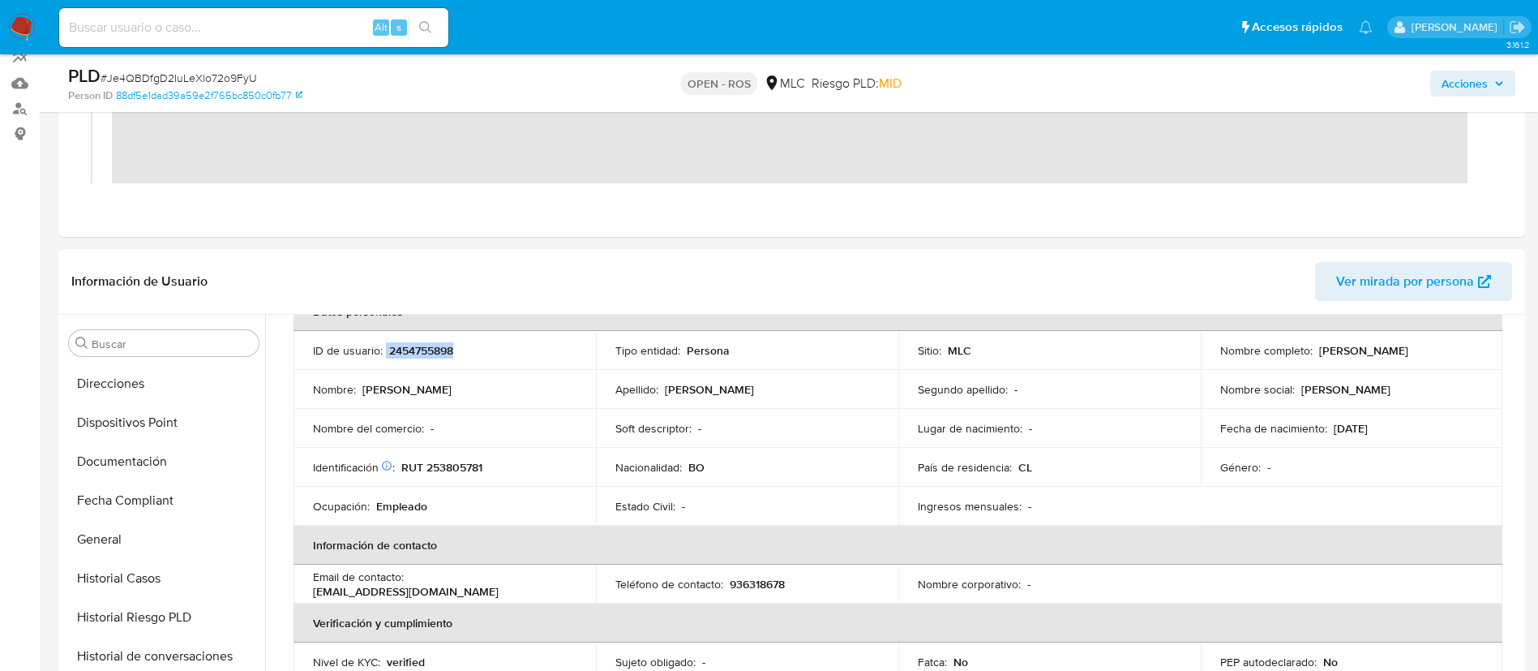
scroll to position [379, 0]
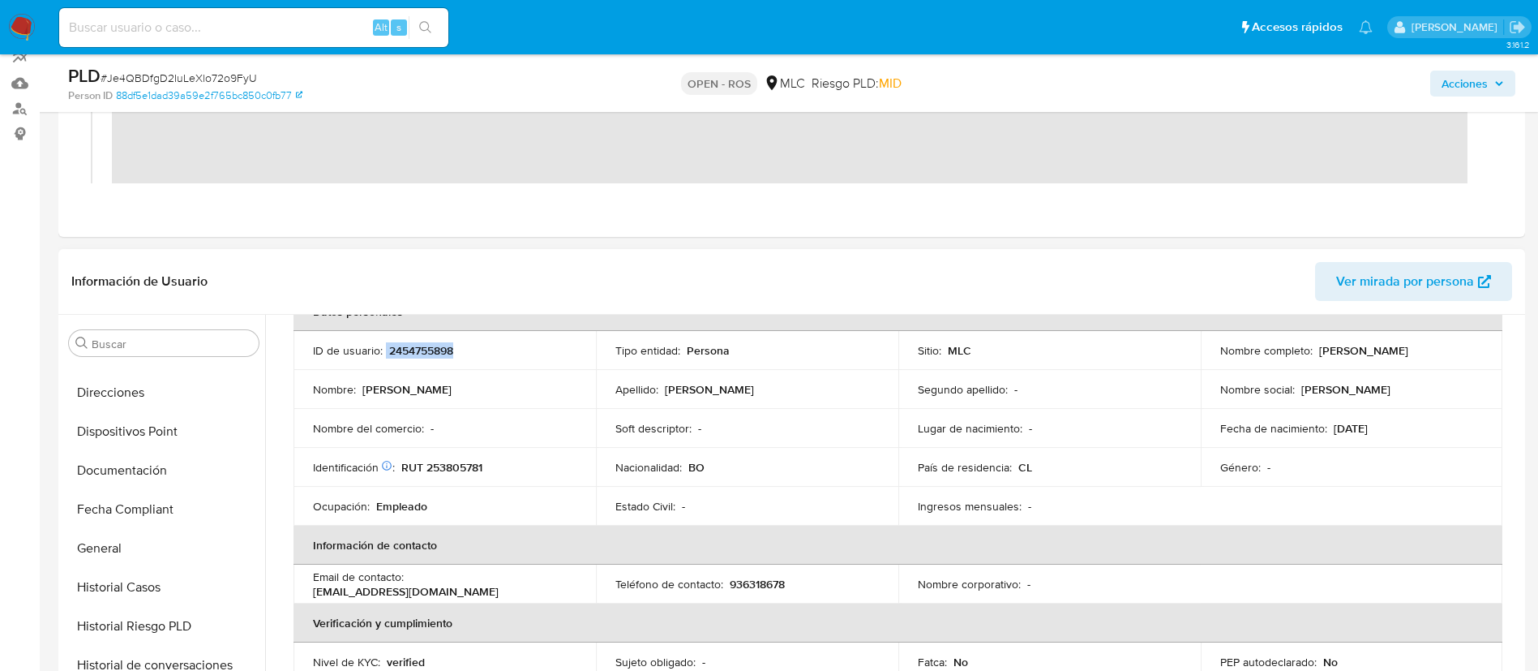
click at [122, 469] on button "Documentación" at bounding box center [163, 470] width 203 height 39
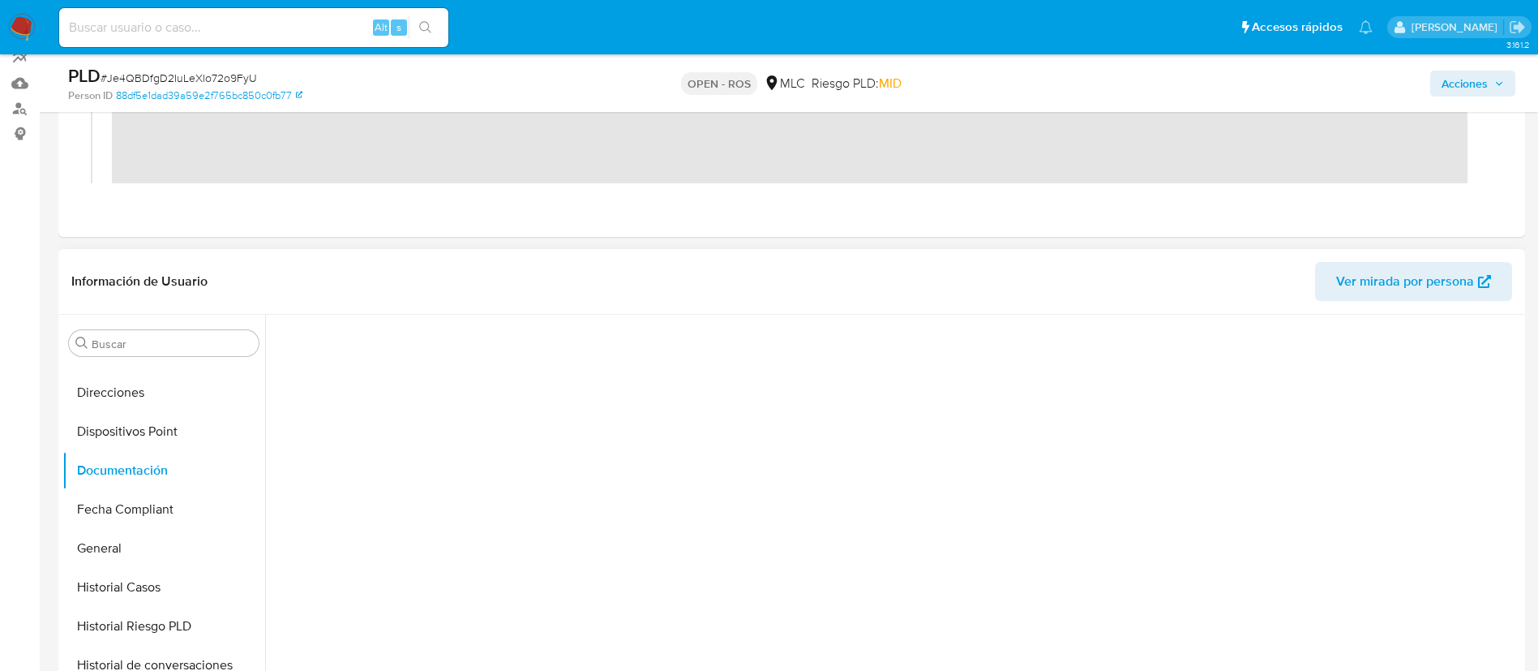
scroll to position [0, 0]
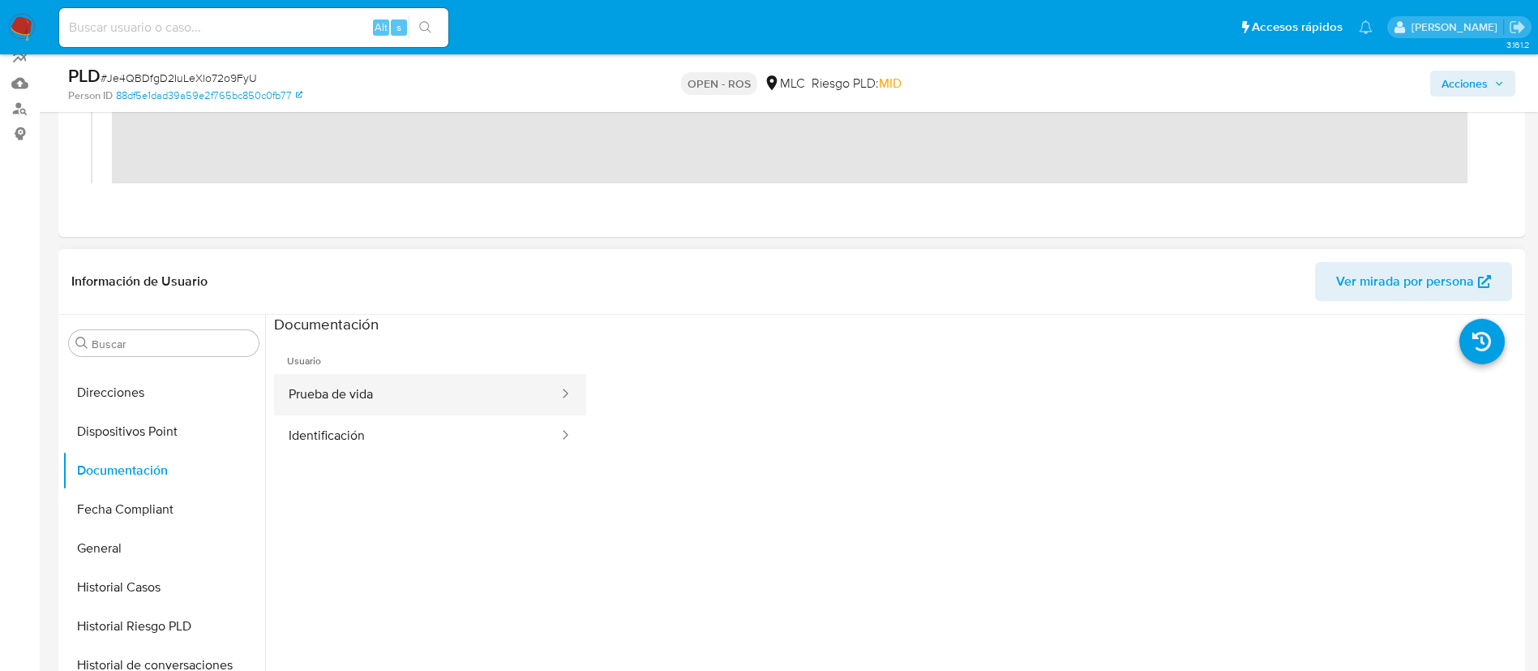
click at [393, 414] on button "Prueba de vida" at bounding box center [417, 394] width 286 height 41
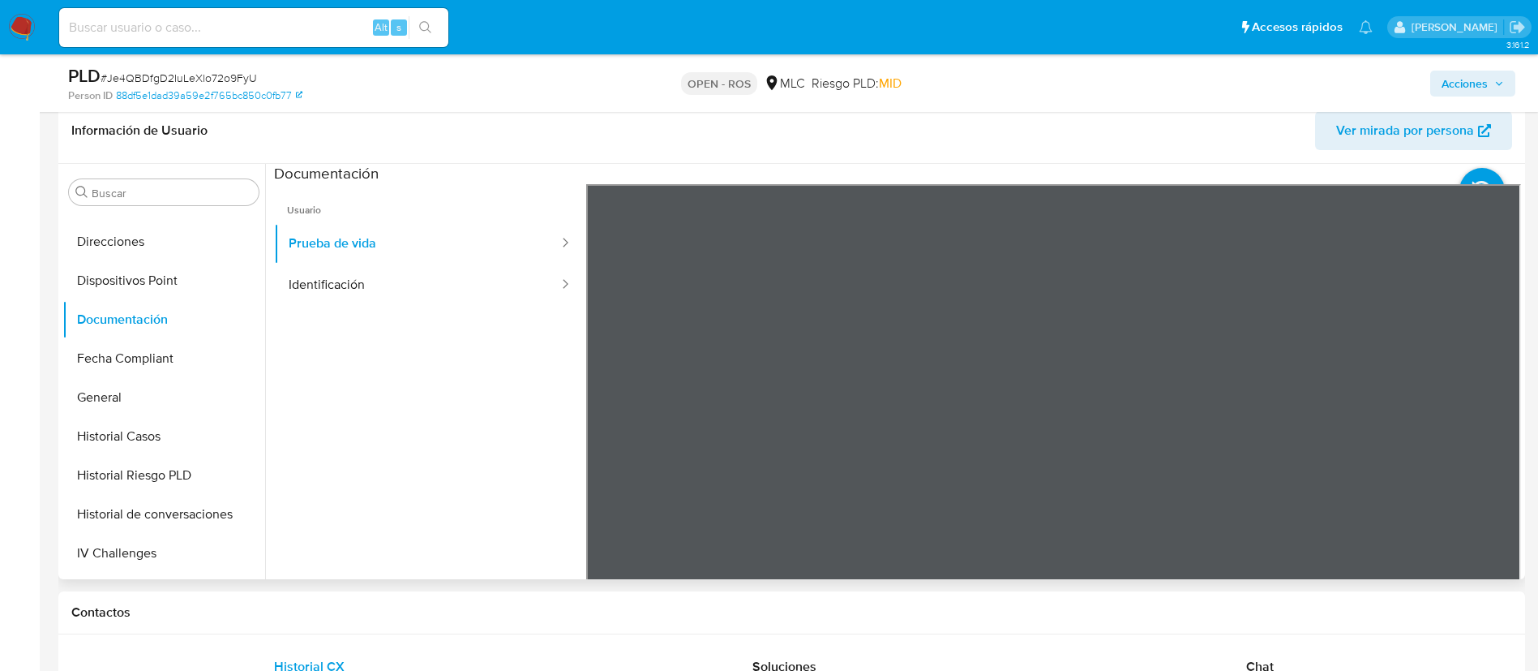
scroll to position [384, 0]
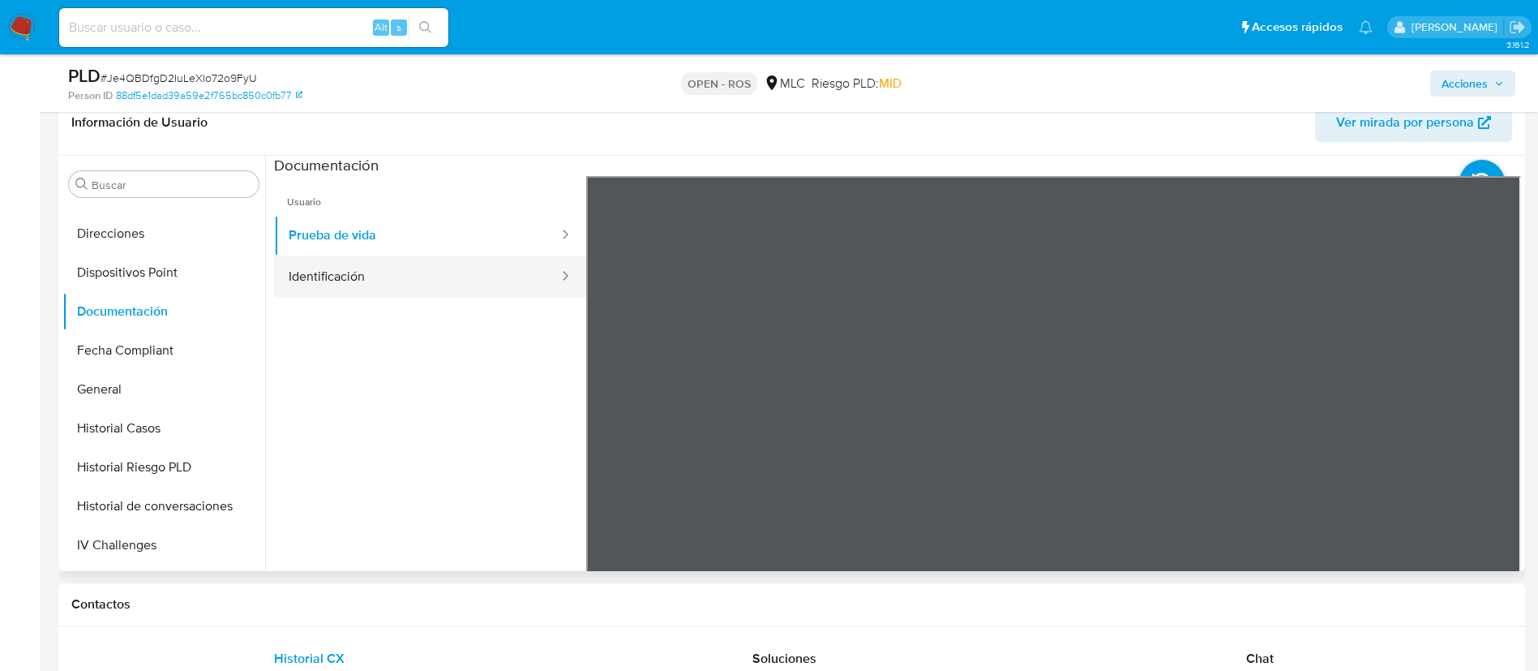
click at [378, 272] on button "Identificación" at bounding box center [417, 276] width 286 height 41
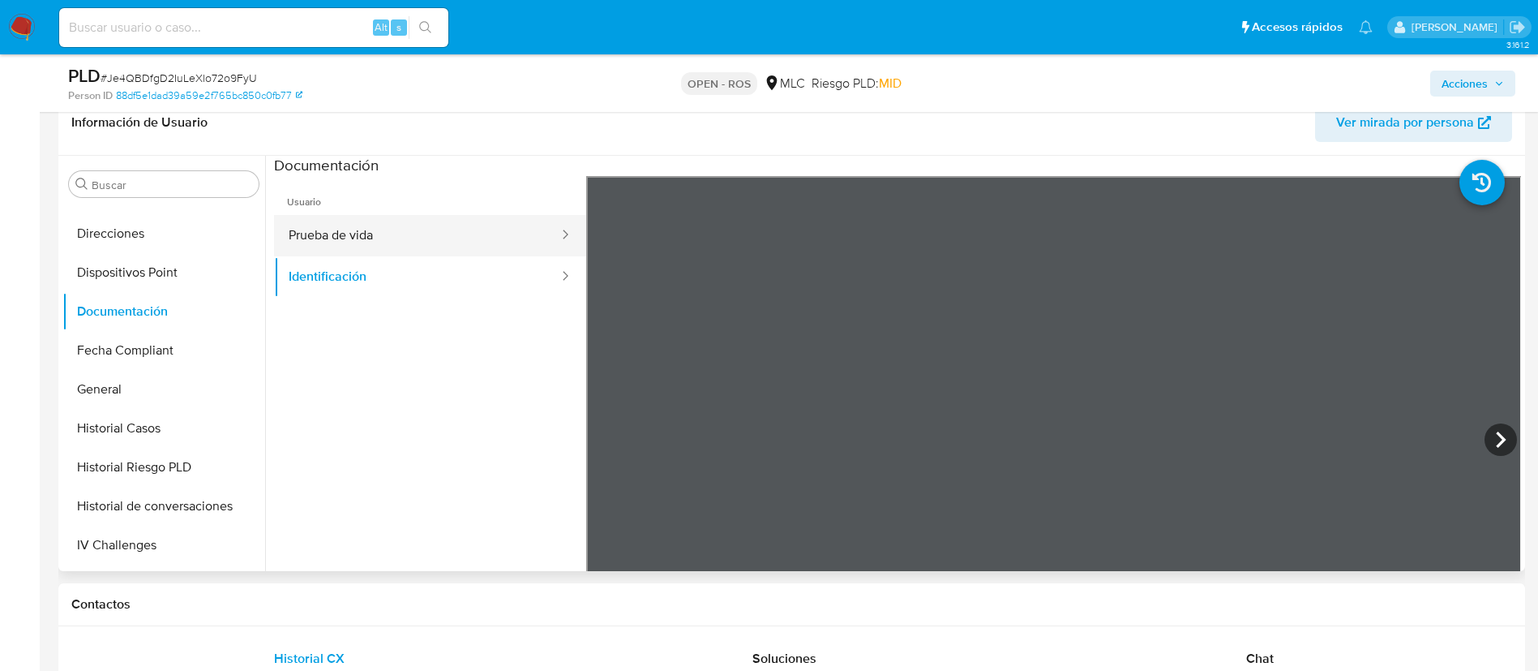
click at [420, 238] on button "Prueba de vida" at bounding box center [417, 235] width 286 height 41
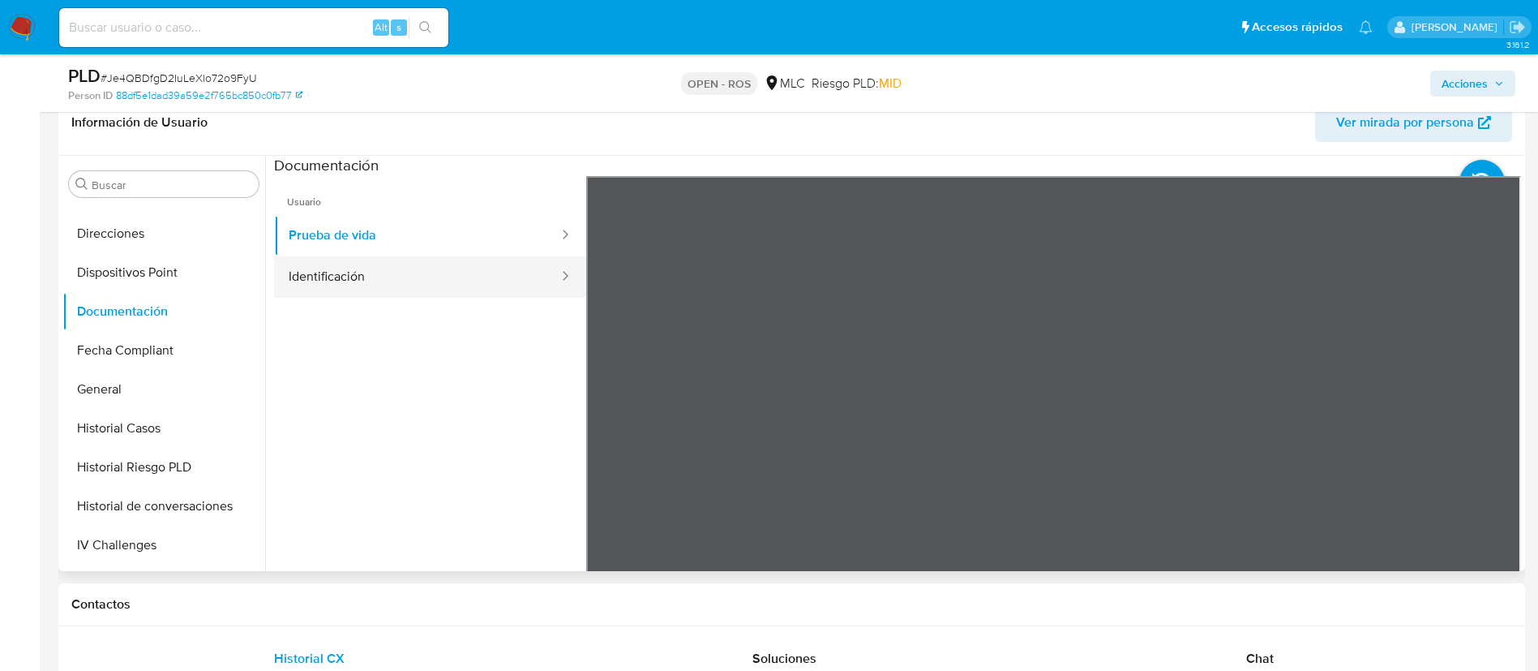
click at [418, 287] on button "Identificación" at bounding box center [417, 276] width 286 height 41
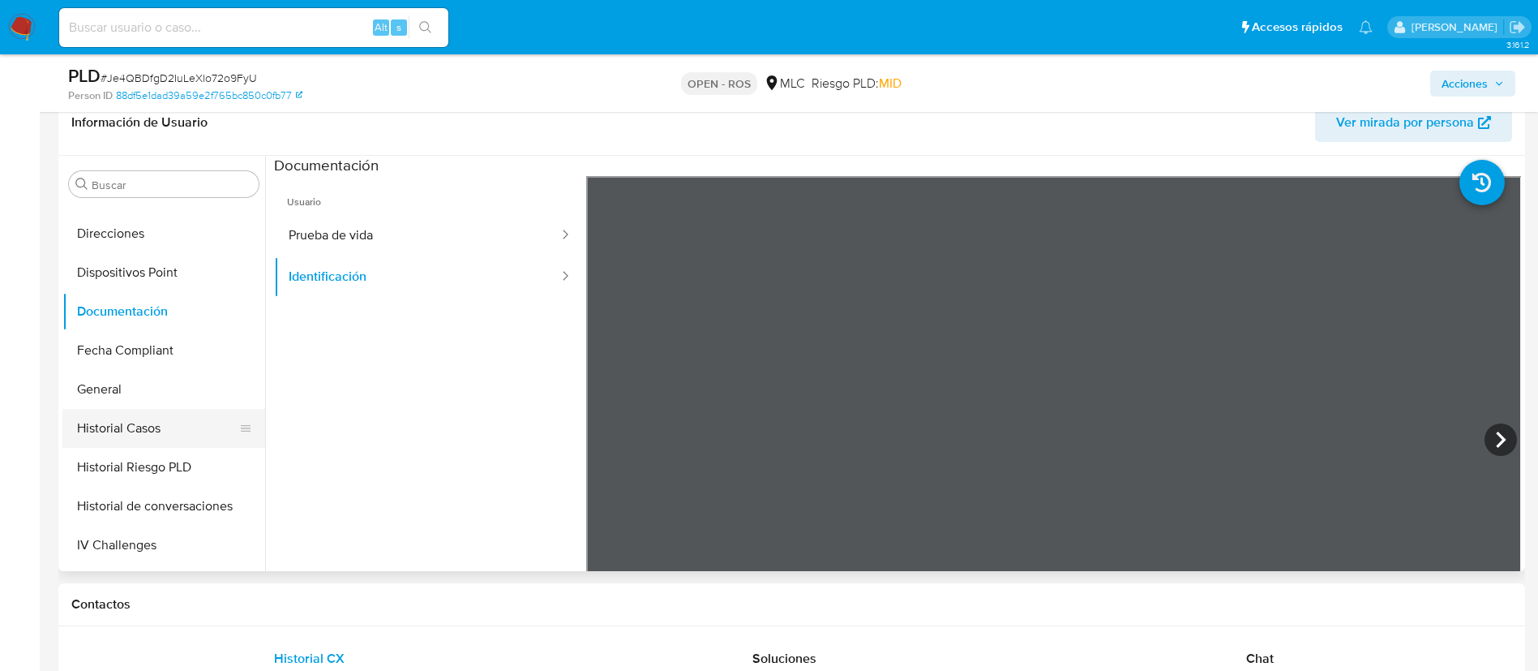
click at [128, 443] on button "Historial Casos" at bounding box center [157, 428] width 190 height 39
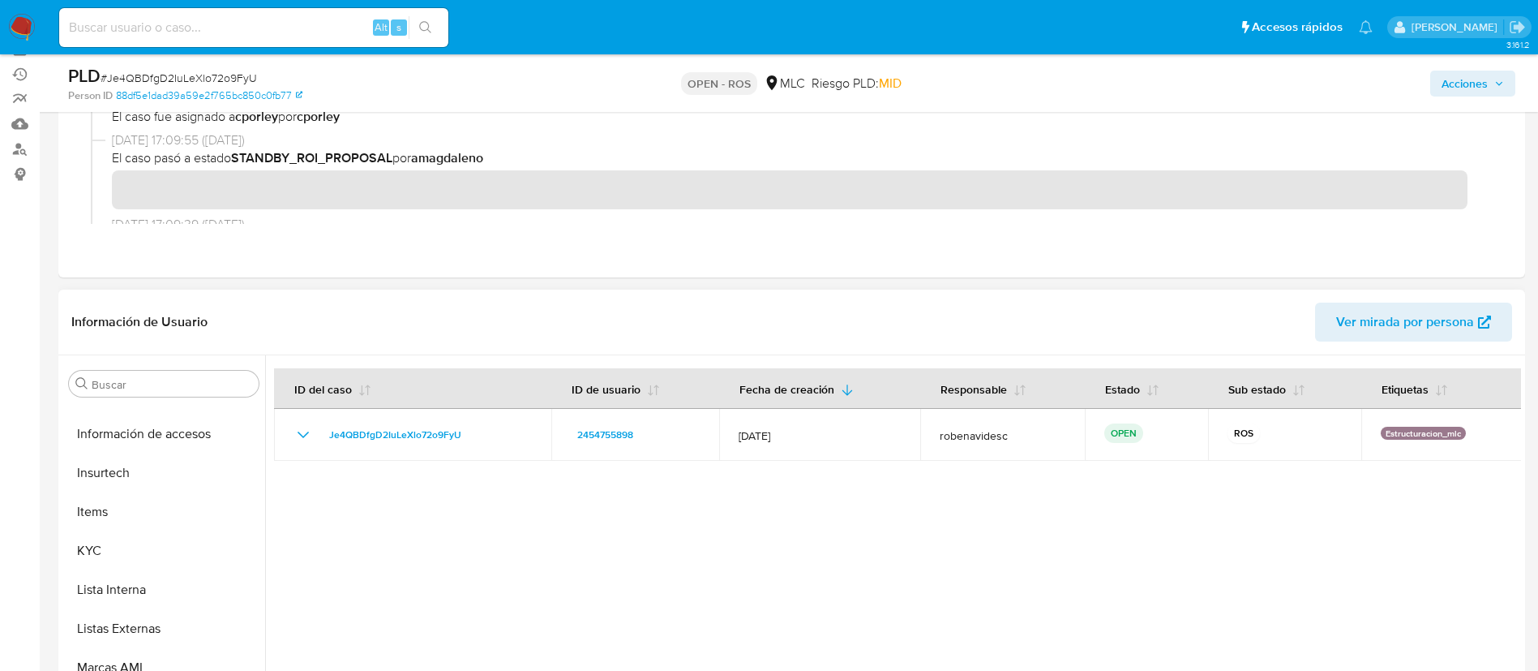
scroll to position [729, 0]
click at [141, 547] on button "KYC" at bounding box center [163, 549] width 203 height 39
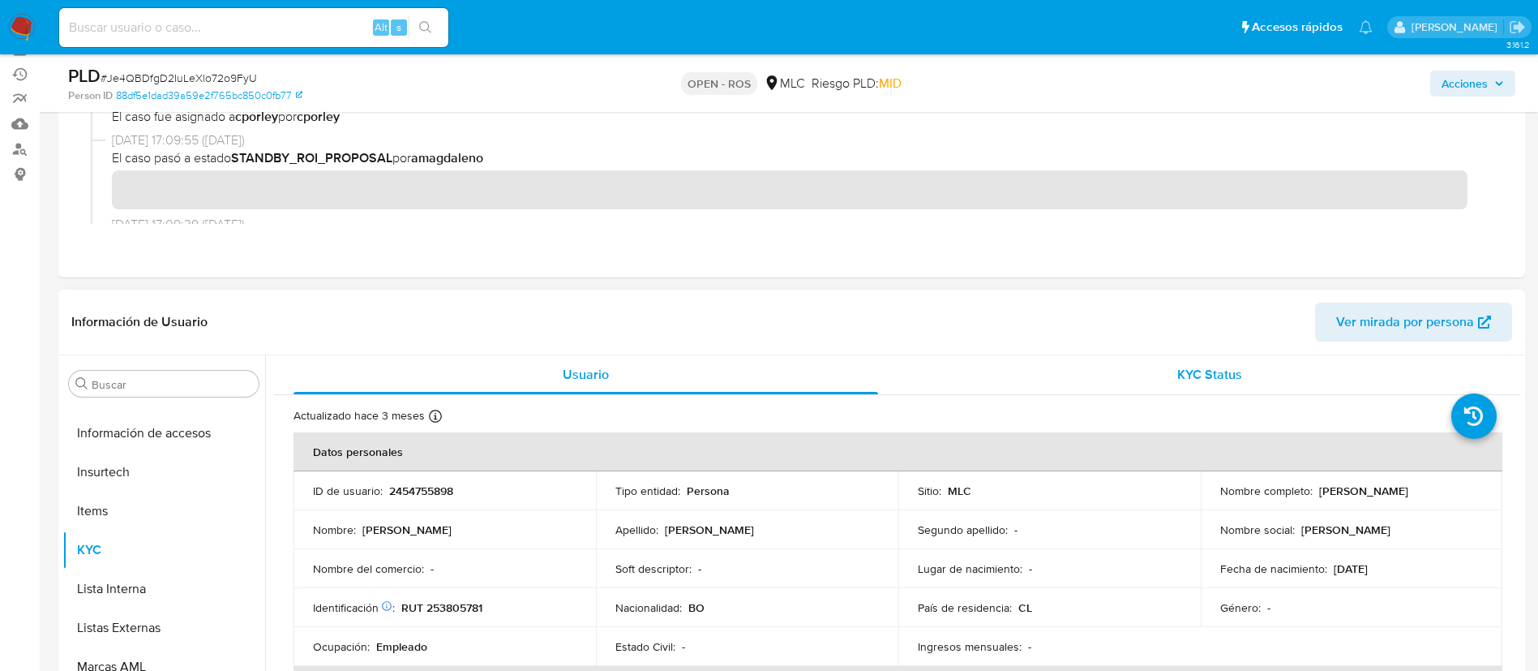
click at [1216, 381] on span "KYC Status" at bounding box center [1210, 374] width 65 height 19
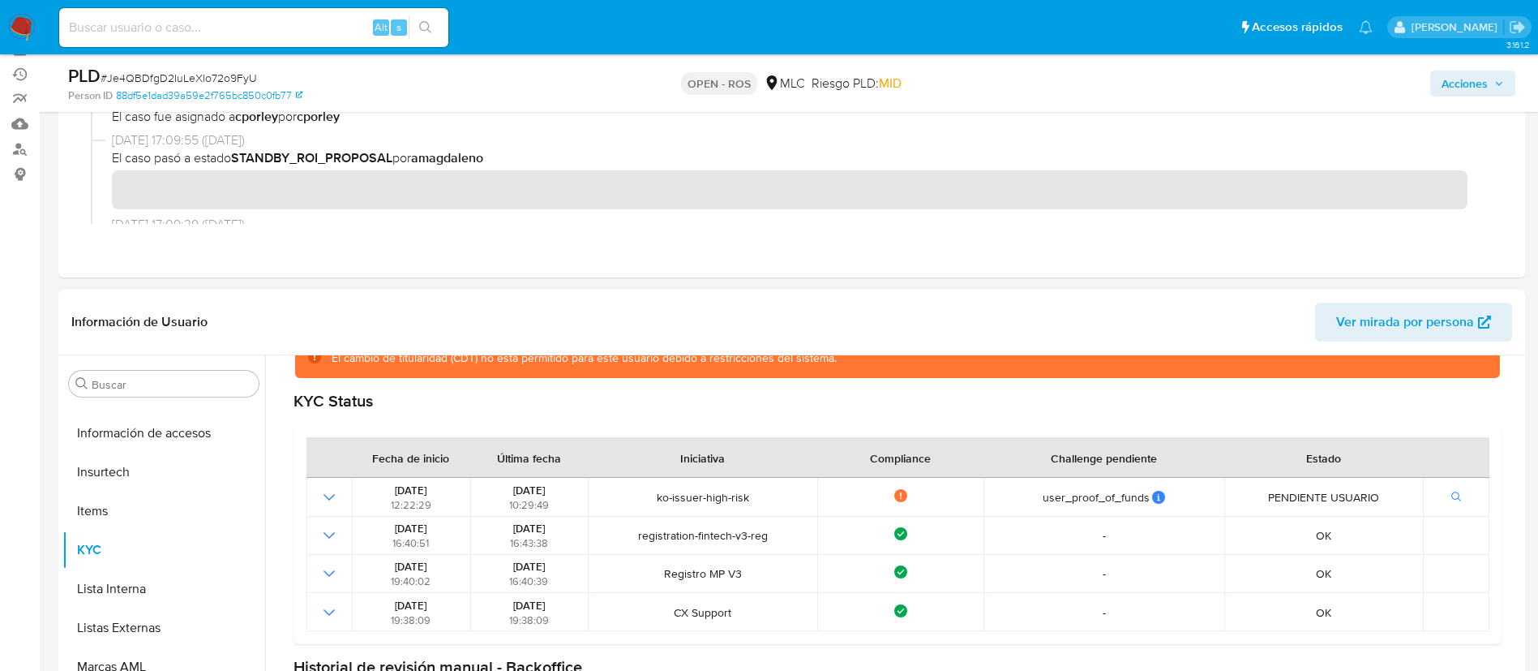
scroll to position [0, 0]
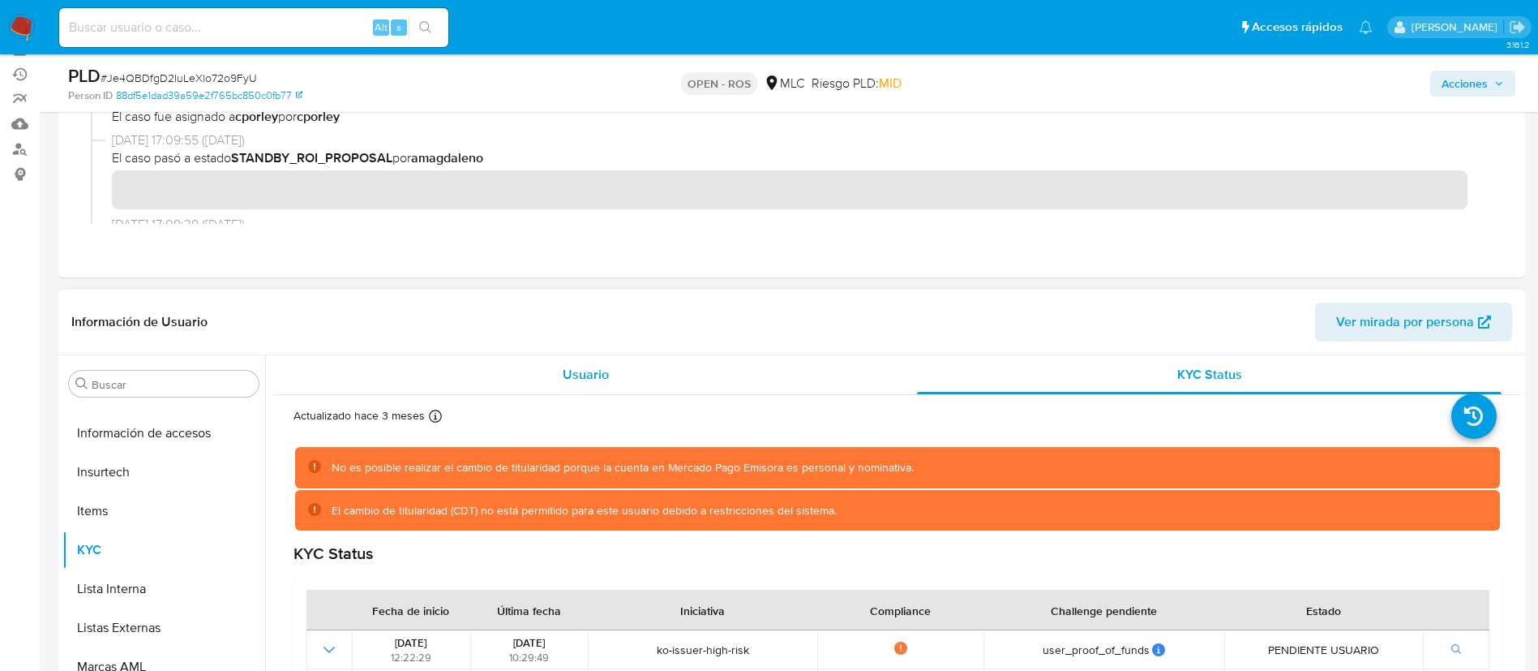
click at [593, 374] on span "Usuario" at bounding box center [586, 374] width 46 height 19
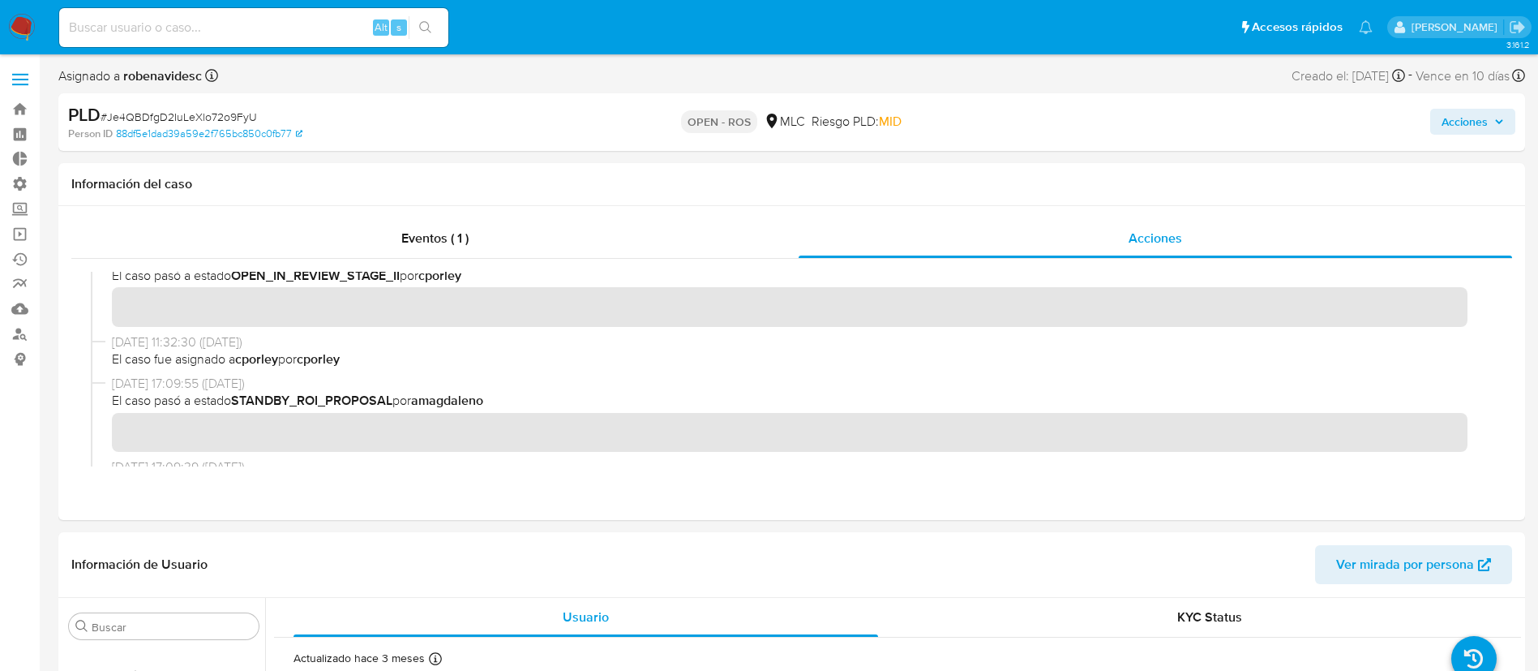
click at [1487, 127] on span "Acciones" at bounding box center [1465, 122] width 46 height 26
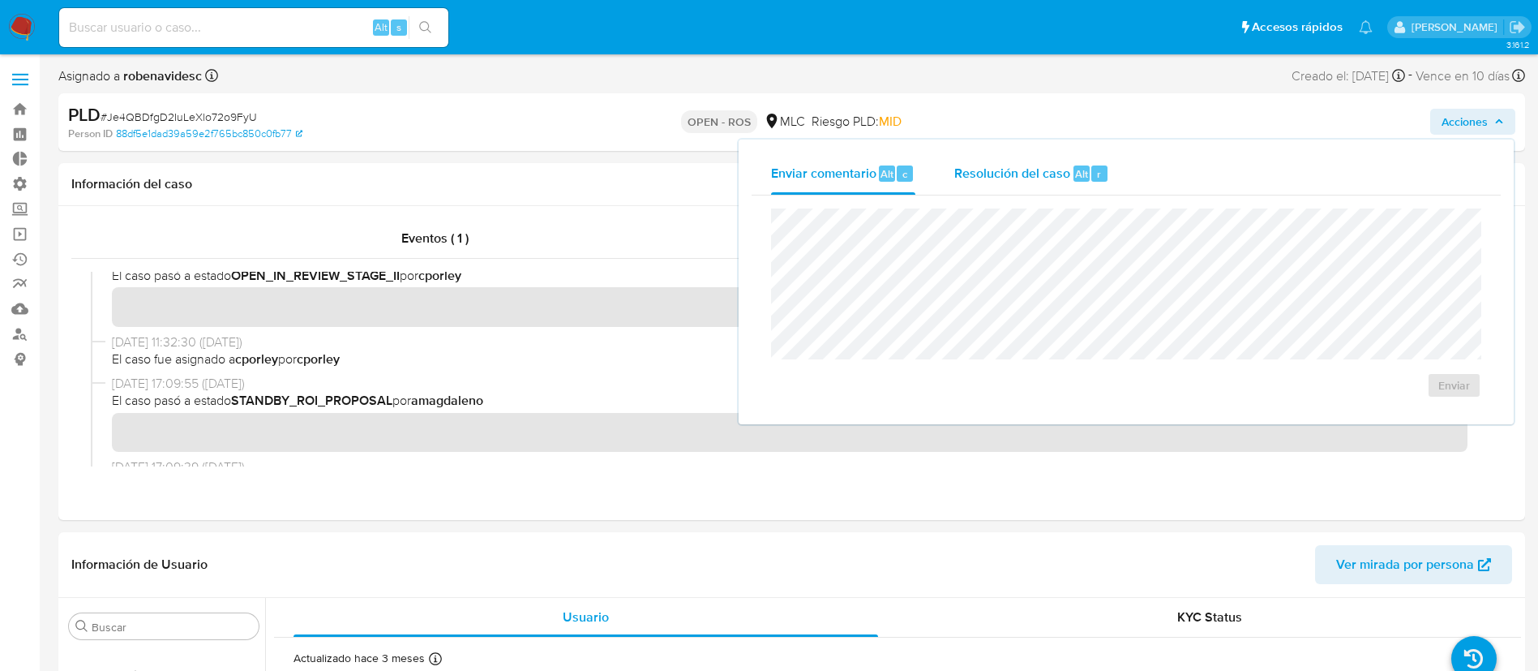
click at [1001, 167] on span "Resolución del caso" at bounding box center [1013, 173] width 116 height 19
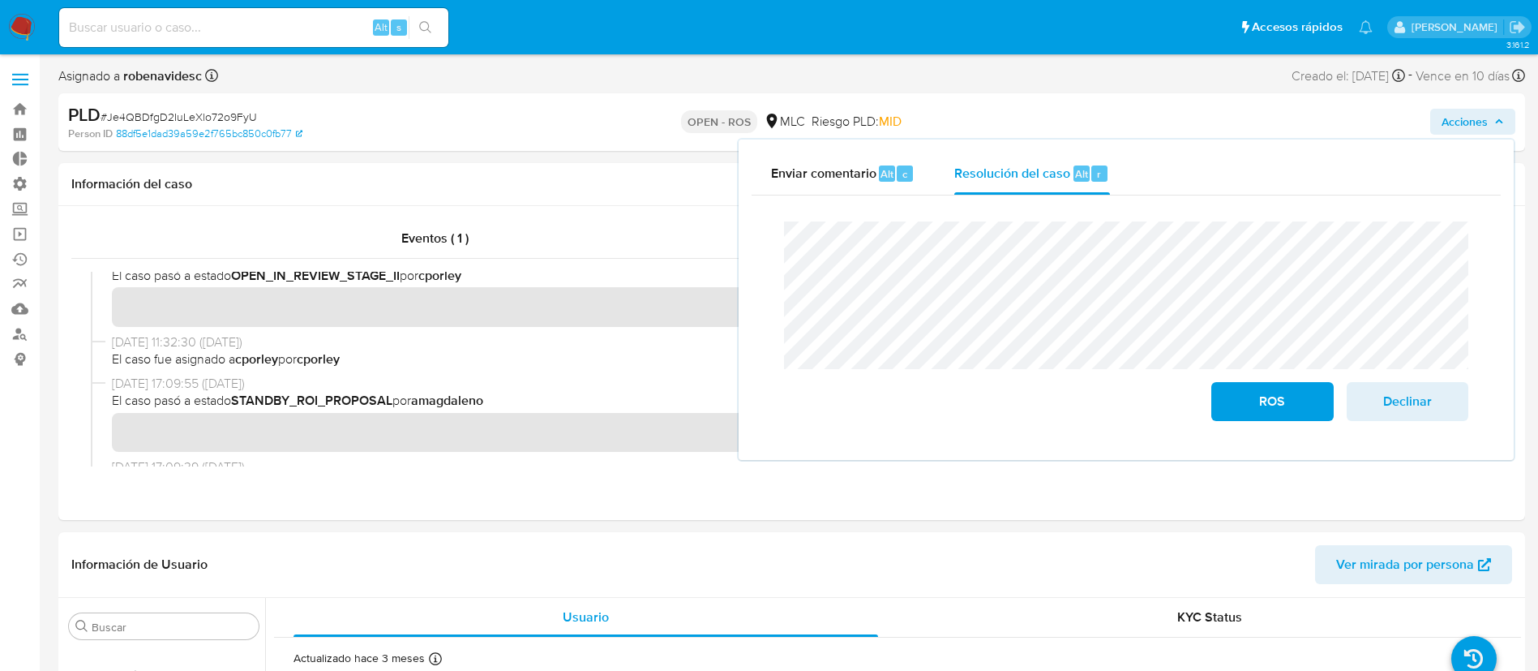
click at [744, 279] on div "Enviar comentario Alt c Resolución del caso Alt r Cierre de caso ROS Declinar" at bounding box center [1126, 299] width 775 height 320
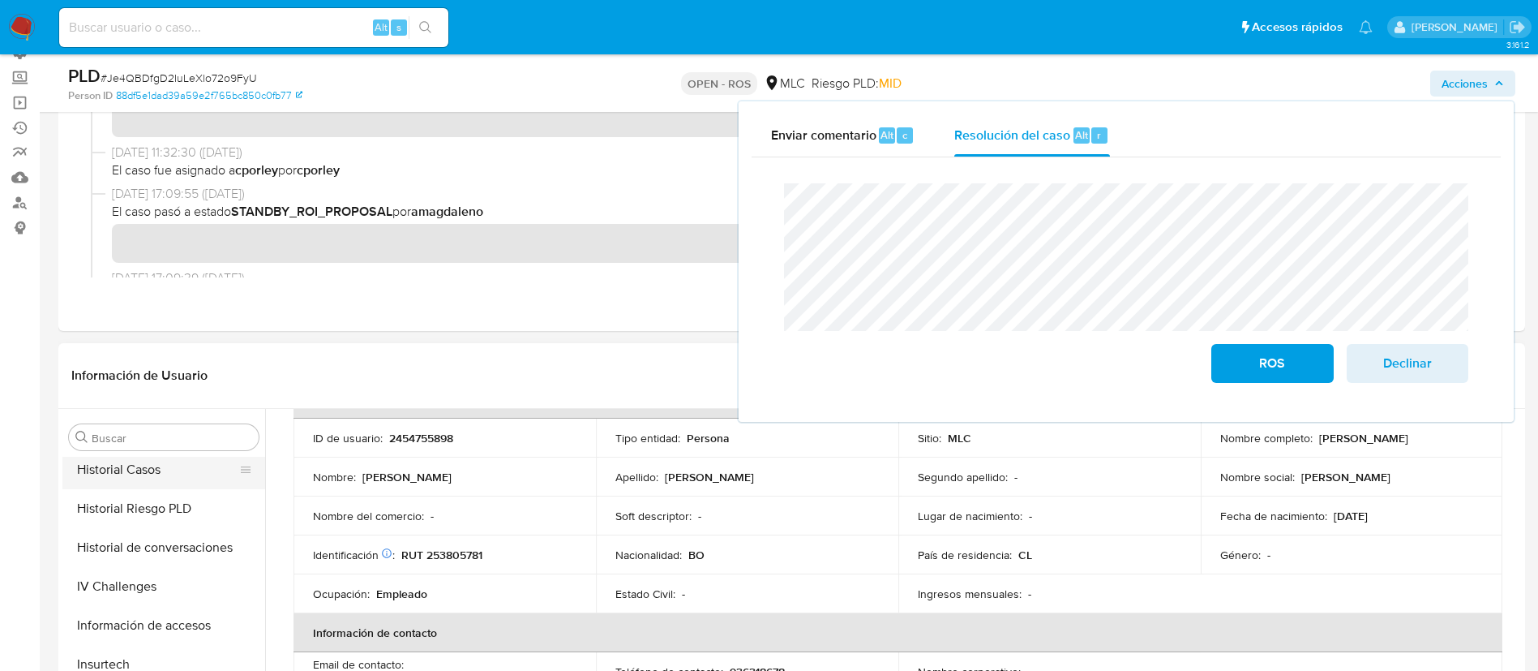
scroll to position [592, 0]
click at [153, 553] on button "Historial de conversaciones" at bounding box center [163, 545] width 203 height 39
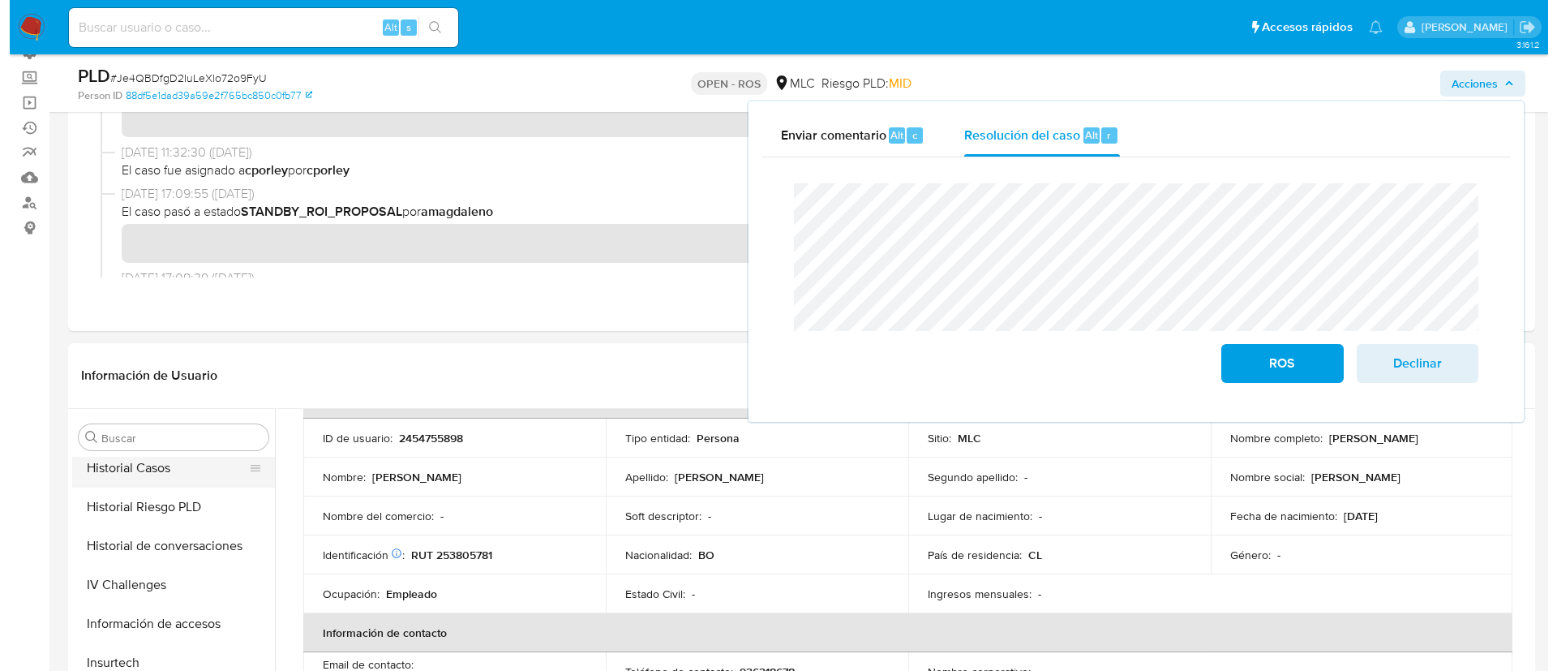
scroll to position [0, 0]
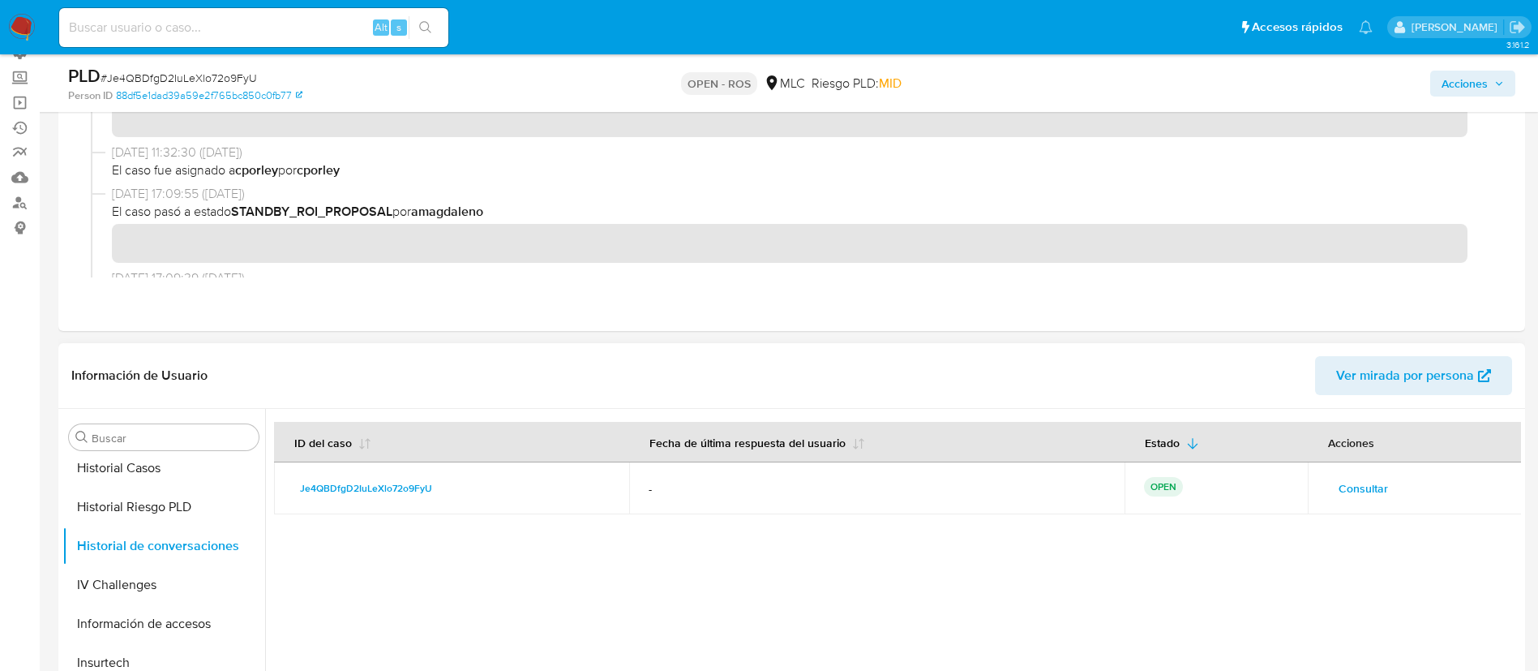
click at [1354, 484] on span "Consultar" at bounding box center [1363, 488] width 49 height 23
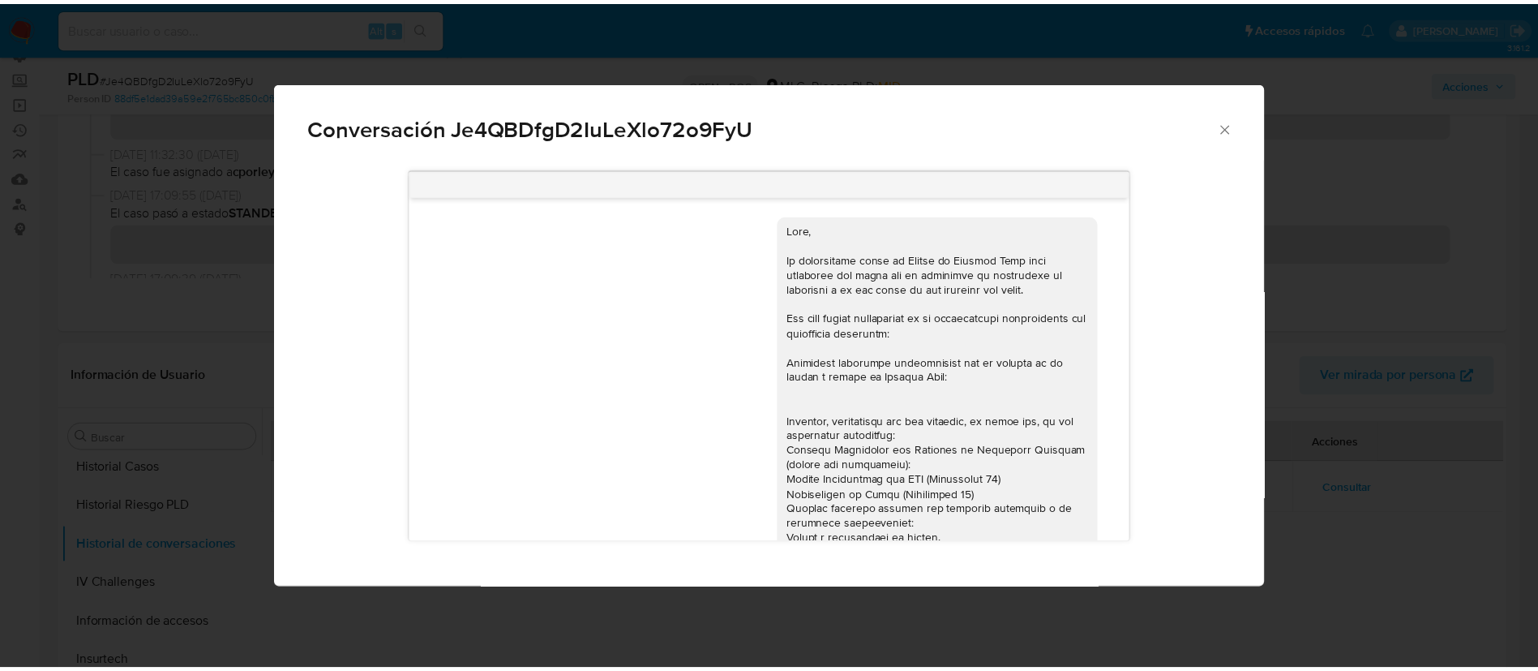
scroll to position [307, 0]
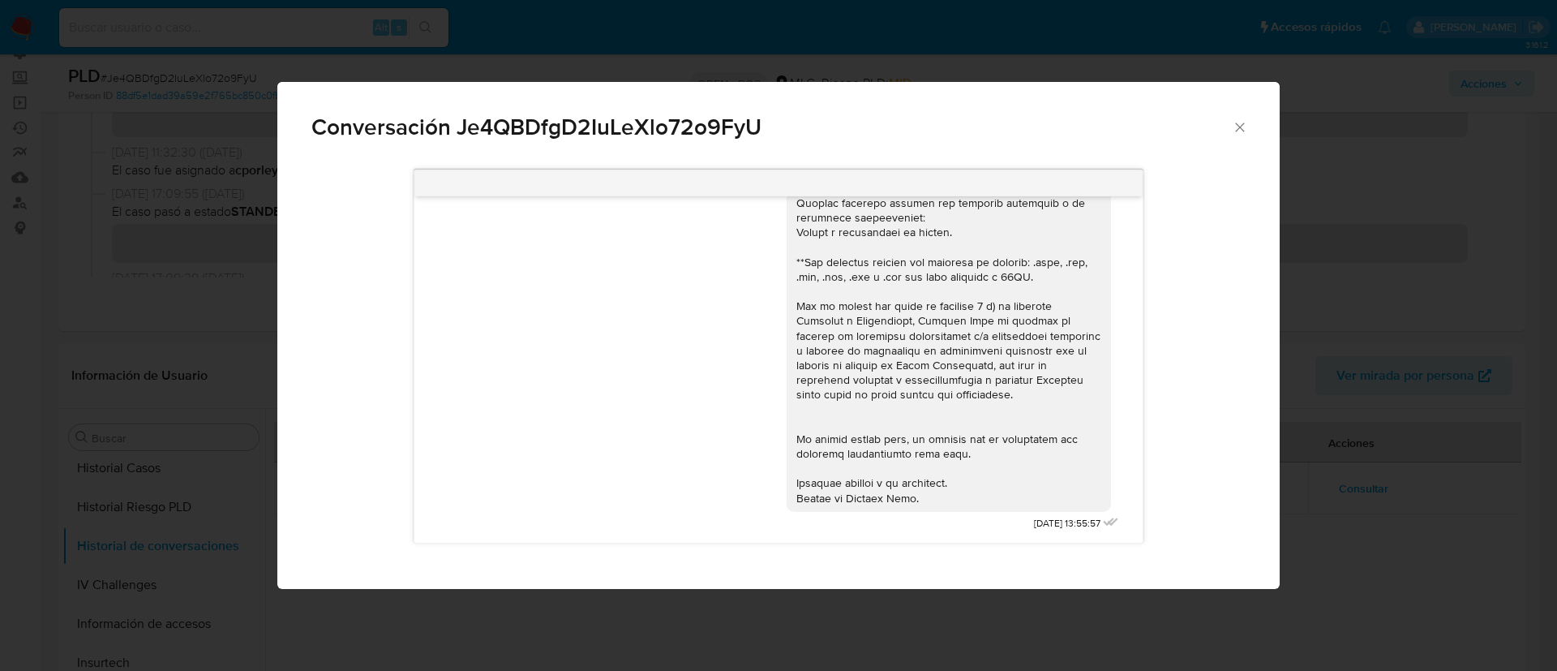
drag, startPoint x: 1253, startPoint y: 121, endPoint x: 1228, endPoint y: 133, distance: 27.9
click at [1228, 133] on div "Conversación Je4QBDfgD2IuLeXlo72o9FyU" at bounding box center [778, 120] width 1002 height 77
click at [1228, 133] on span "Conversación Je4QBDfgD2IuLeXlo72o9FyU" at bounding box center [771, 127] width 920 height 23
click at [1243, 131] on icon "Cerrar" at bounding box center [1239, 126] width 9 height 9
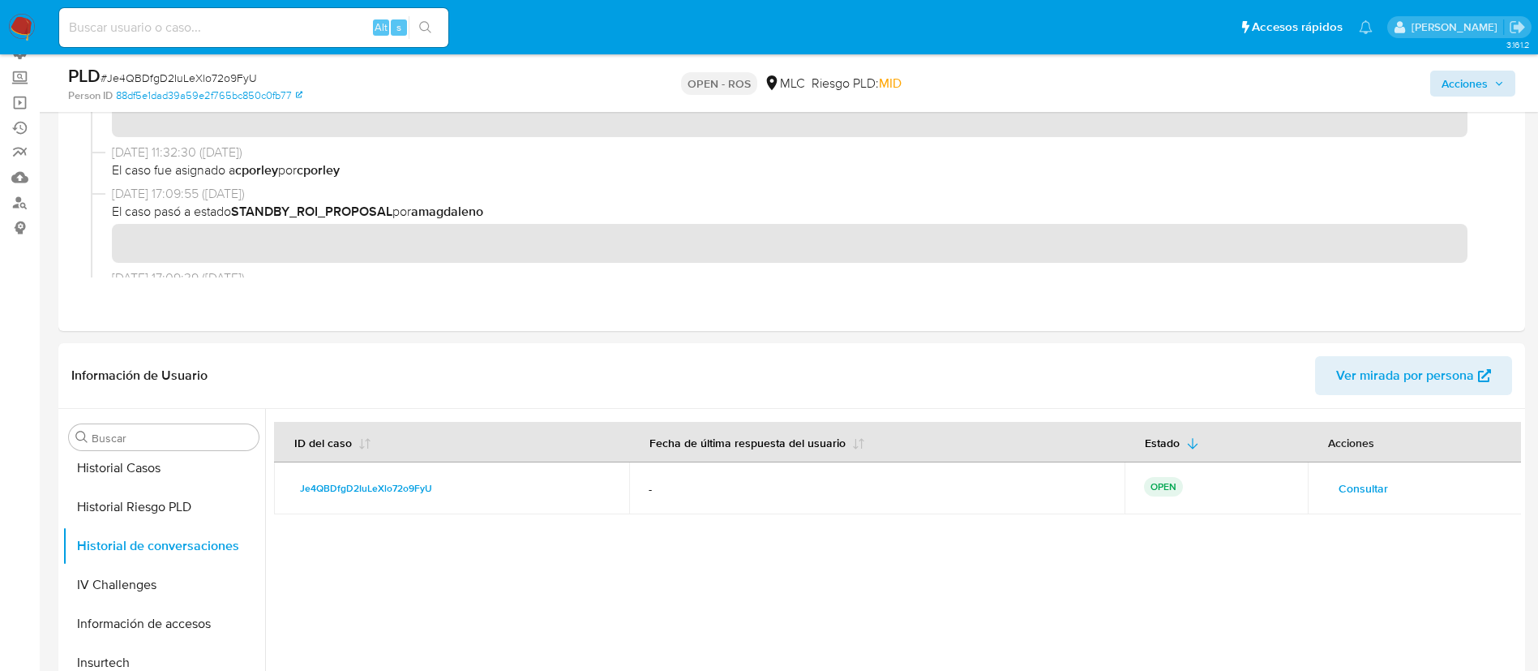
click at [1491, 71] on div "Acciones" at bounding box center [1276, 83] width 478 height 38
click at [1491, 72] on span "Acciones" at bounding box center [1473, 83] width 62 height 23
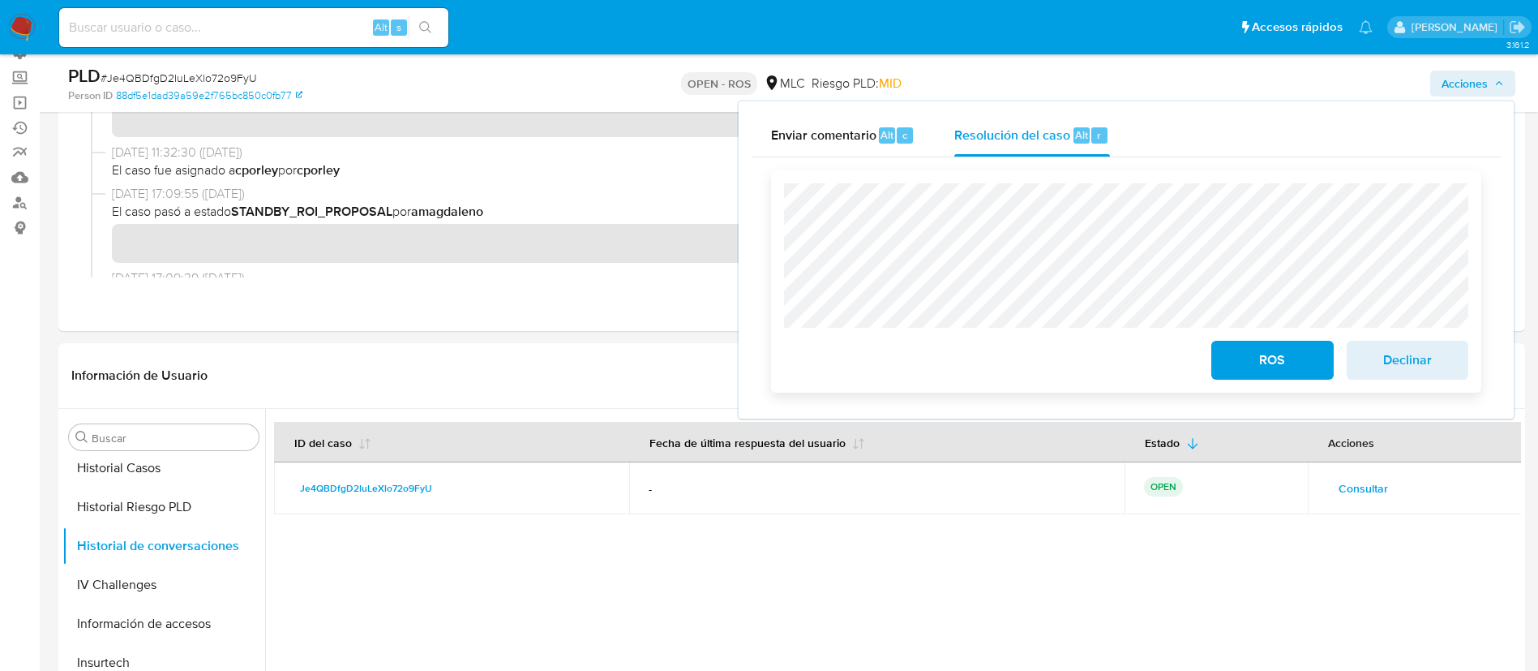
click at [1281, 367] on span "ROS" at bounding box center [1272, 360] width 79 height 36
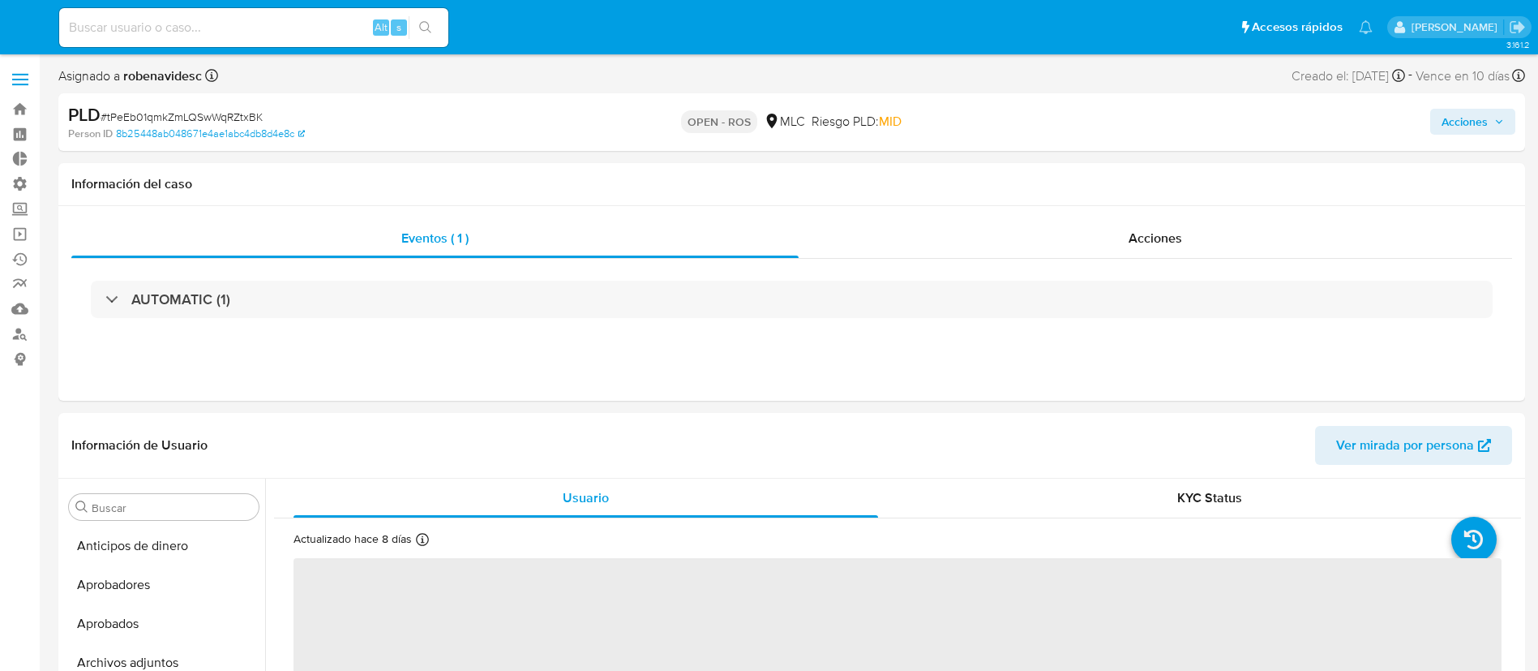
select select "10"
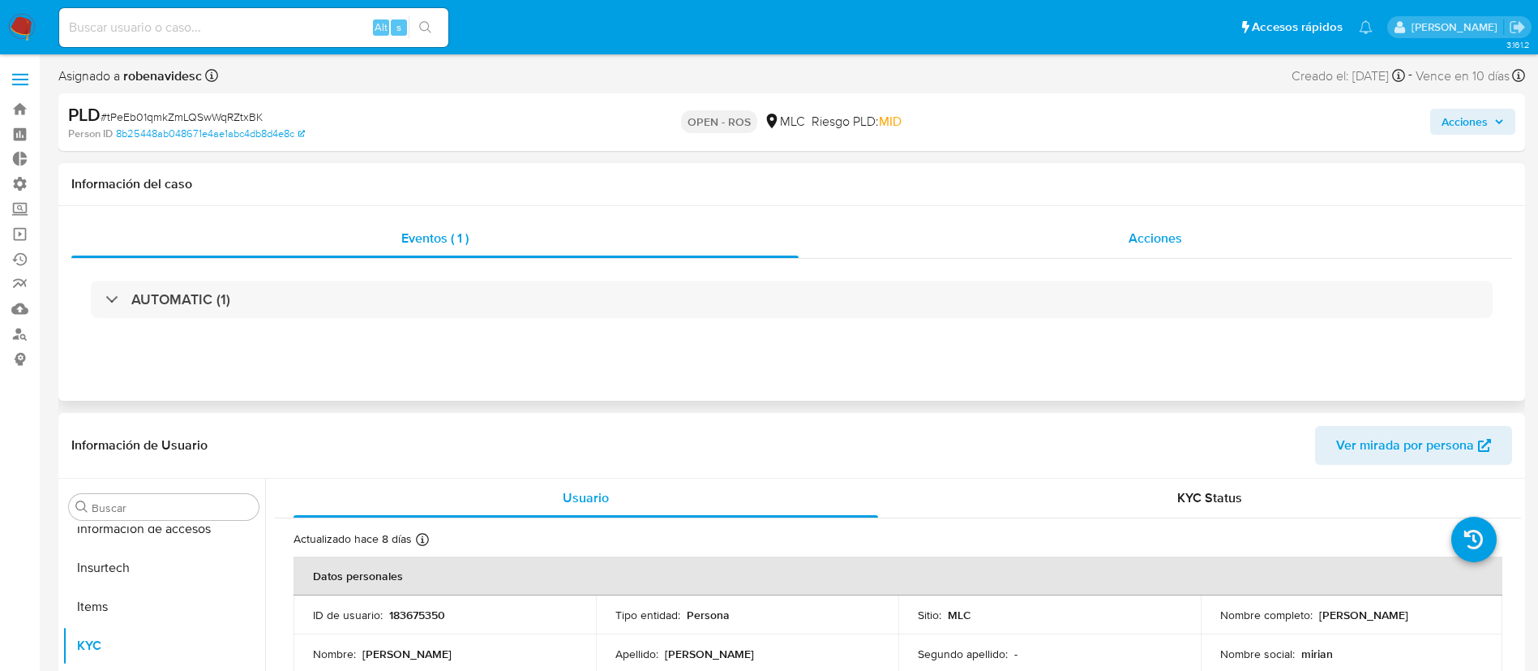
scroll to position [763, 0]
click at [1033, 238] on div "Acciones" at bounding box center [1156, 238] width 714 height 39
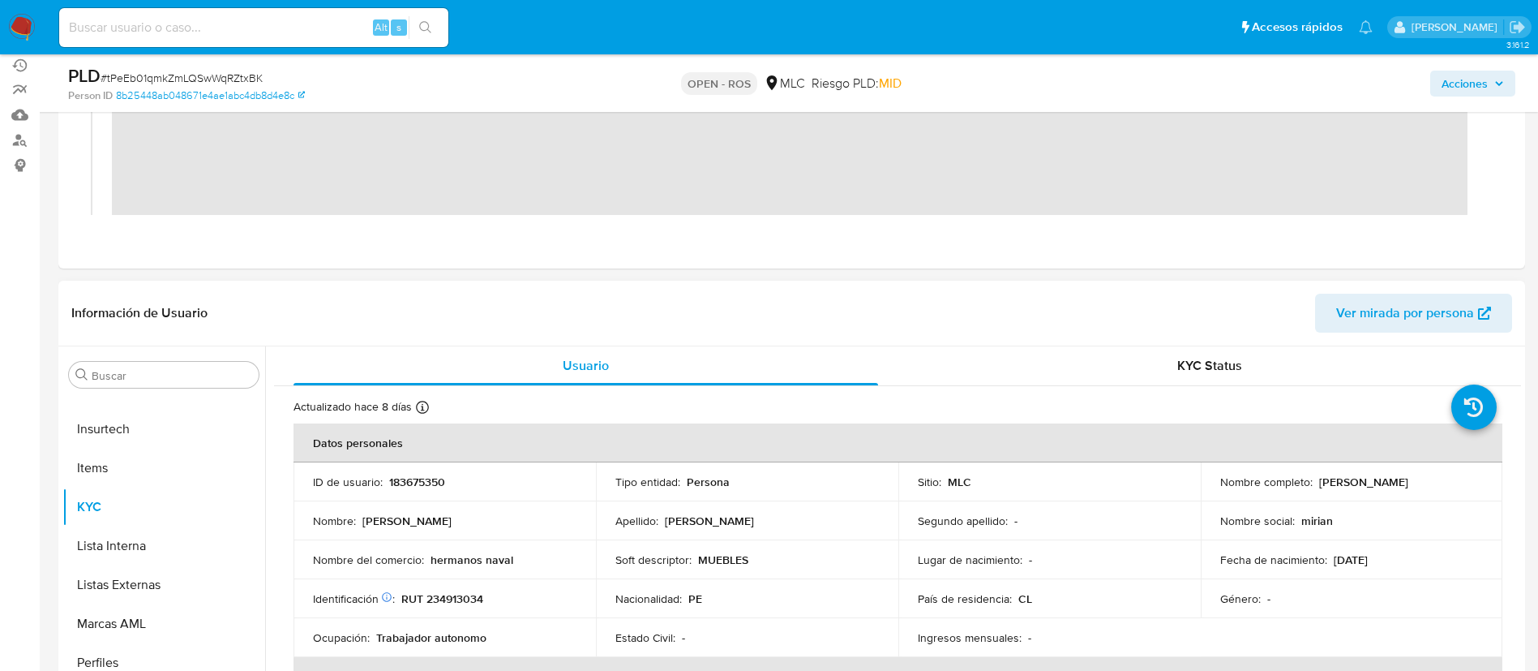
scroll to position [195, 0]
drag, startPoint x: 468, startPoint y: 483, endPoint x: 385, endPoint y: 478, distance: 82.9
click at [385, 478] on div "ID de usuario : 183675350" at bounding box center [445, 481] width 264 height 15
copy div "183675350"
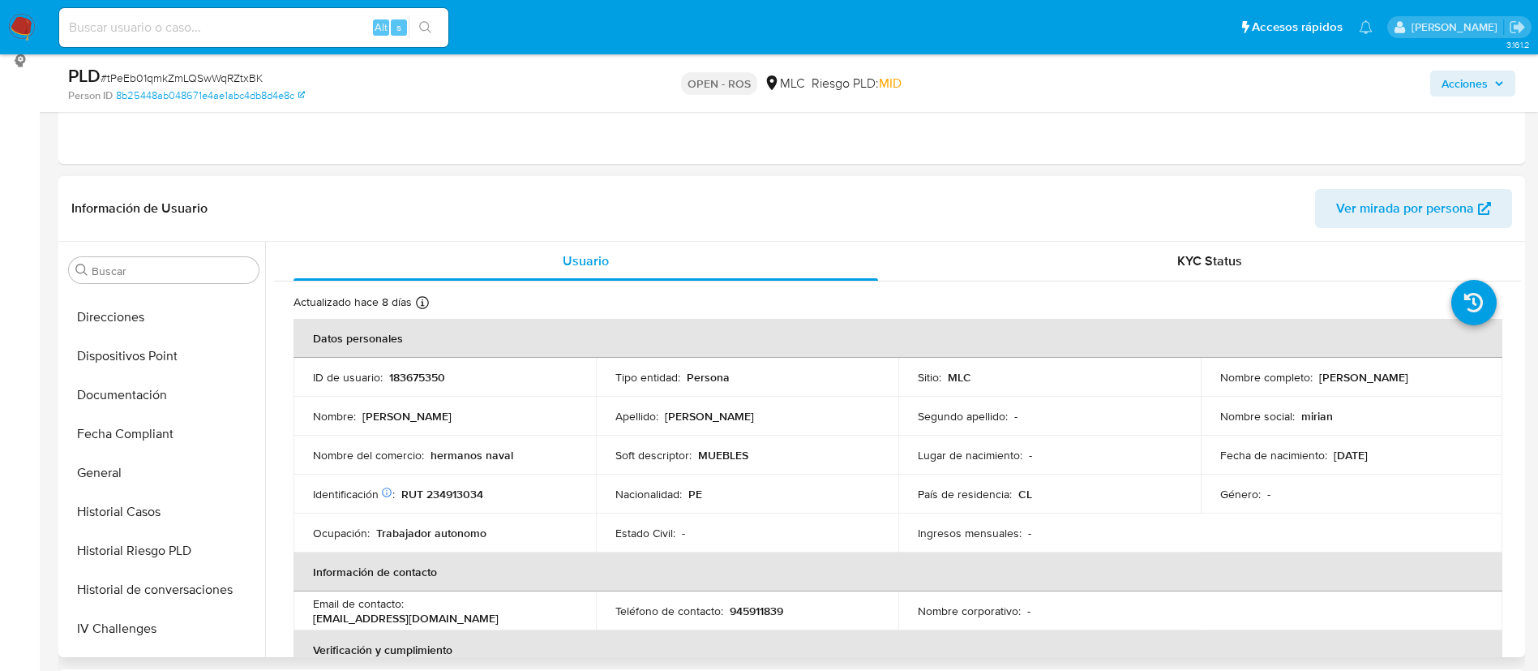
scroll to position [302, 0]
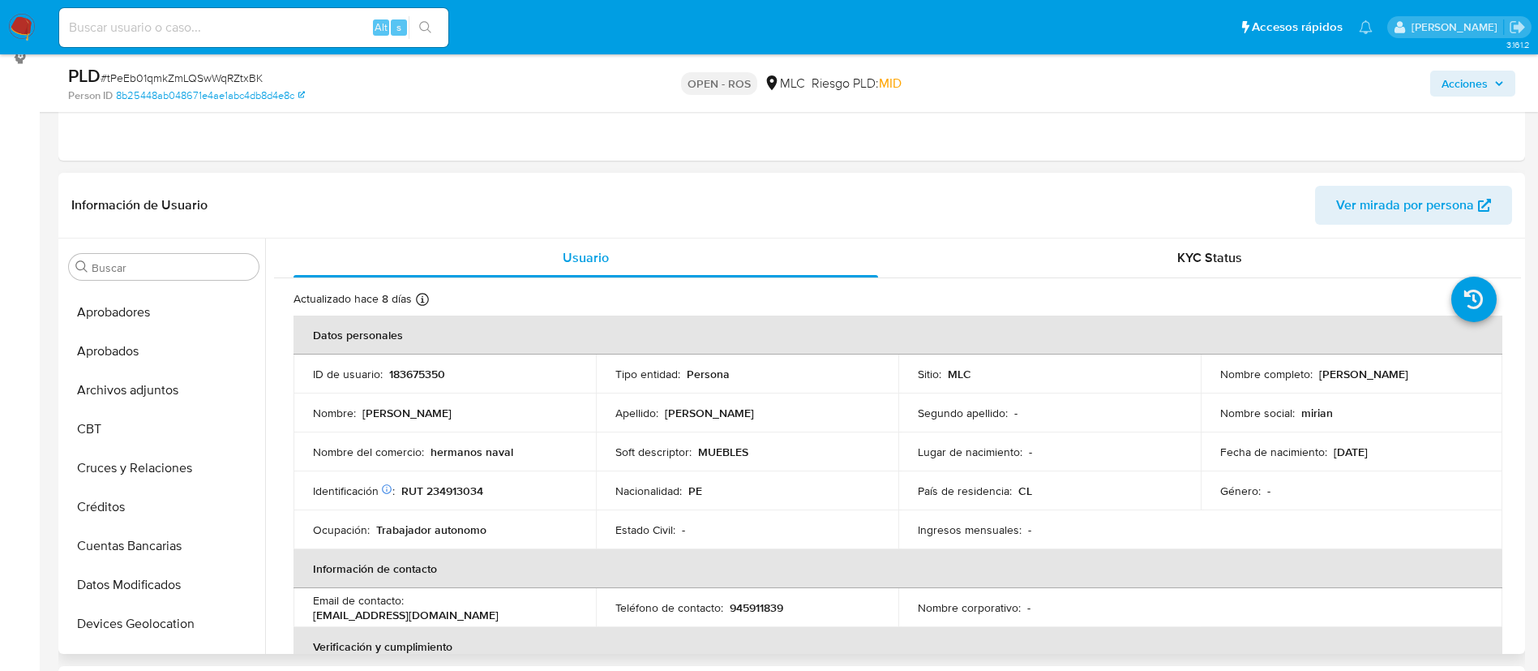
click at [144, 376] on button "Archivos adjuntos" at bounding box center [163, 390] width 203 height 39
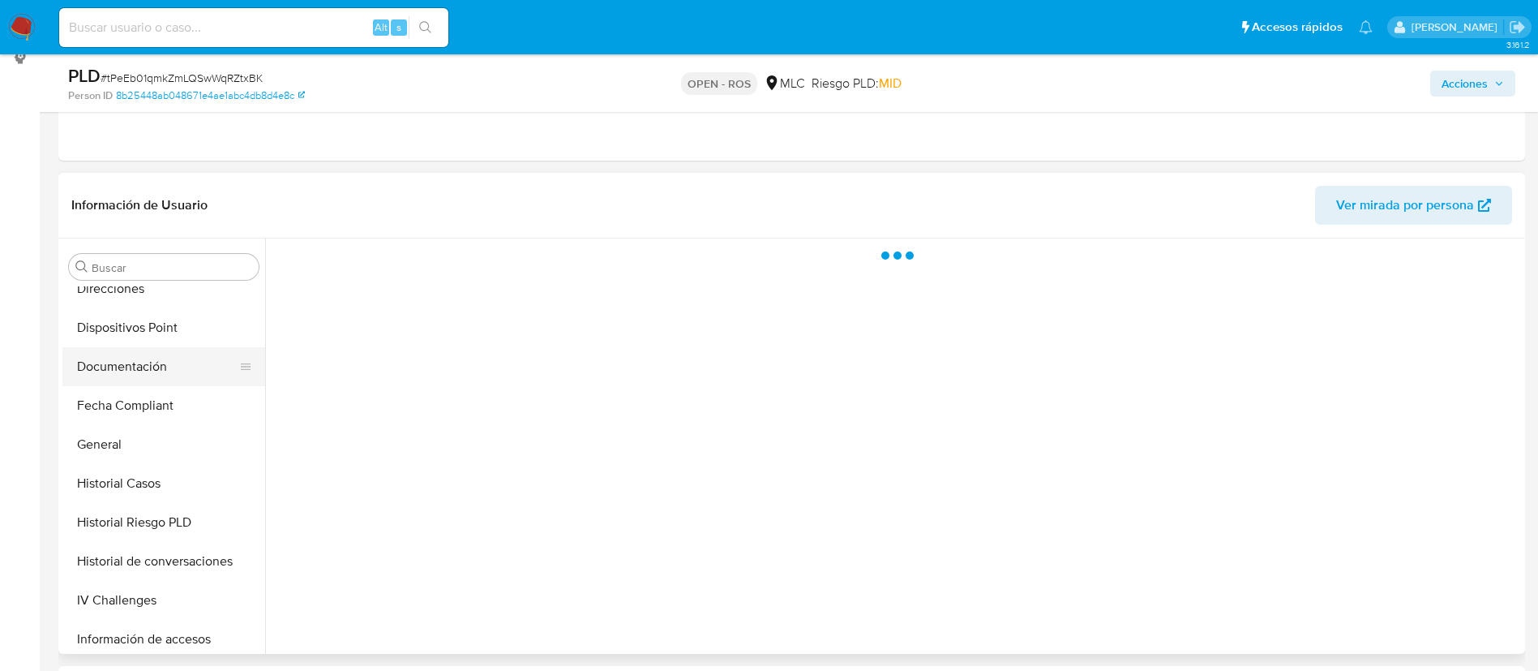
scroll to position [408, 0]
click at [124, 467] on button "Historial Casos" at bounding box center [157, 481] width 190 height 39
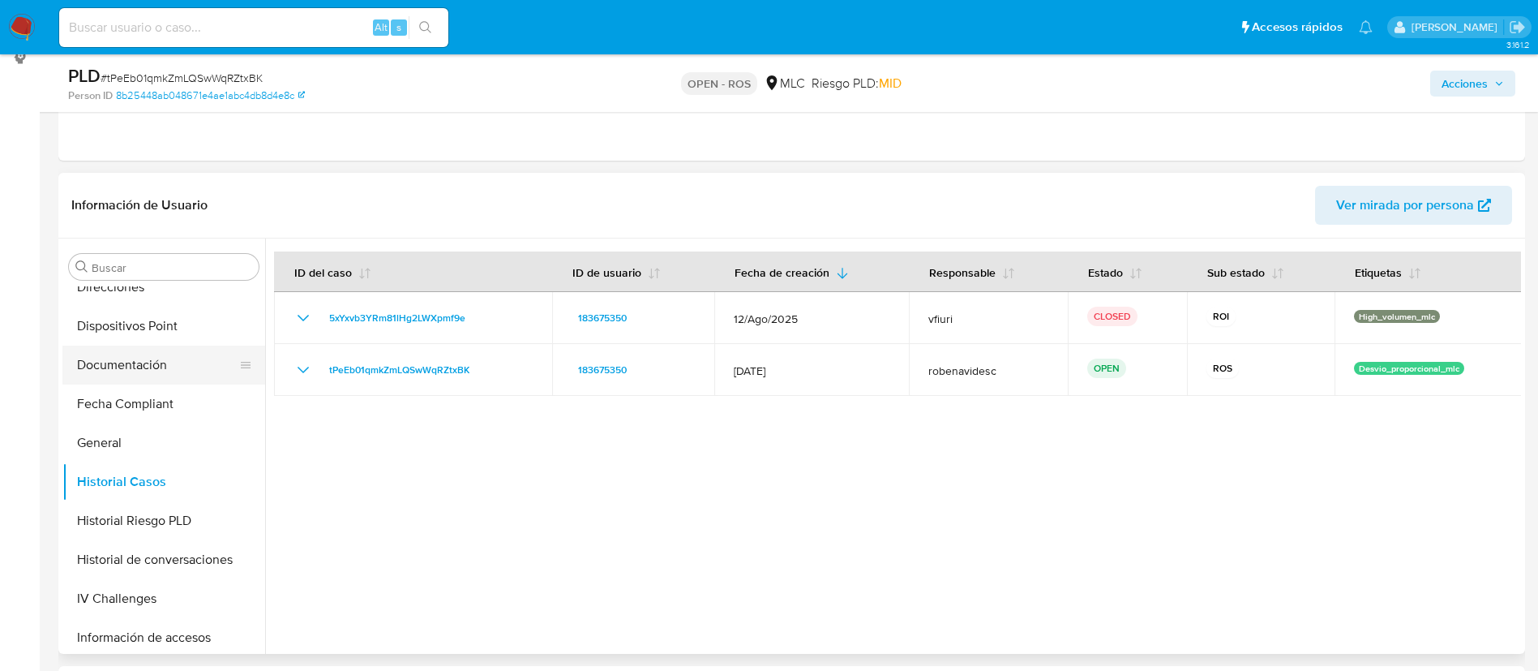
click at [117, 373] on button "Documentación" at bounding box center [157, 364] width 190 height 39
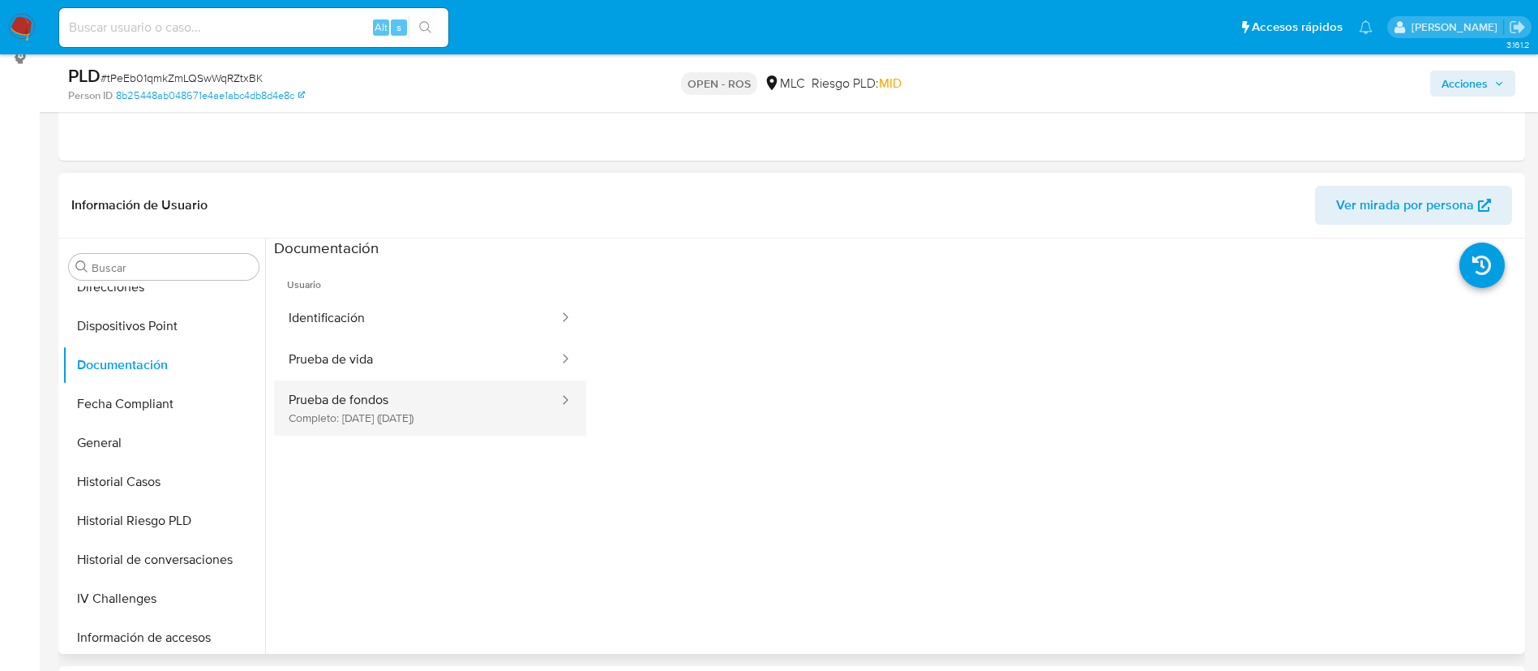
click at [411, 408] on button "Prueba de fondos Completo: [DATE] ([DATE])" at bounding box center [417, 407] width 286 height 55
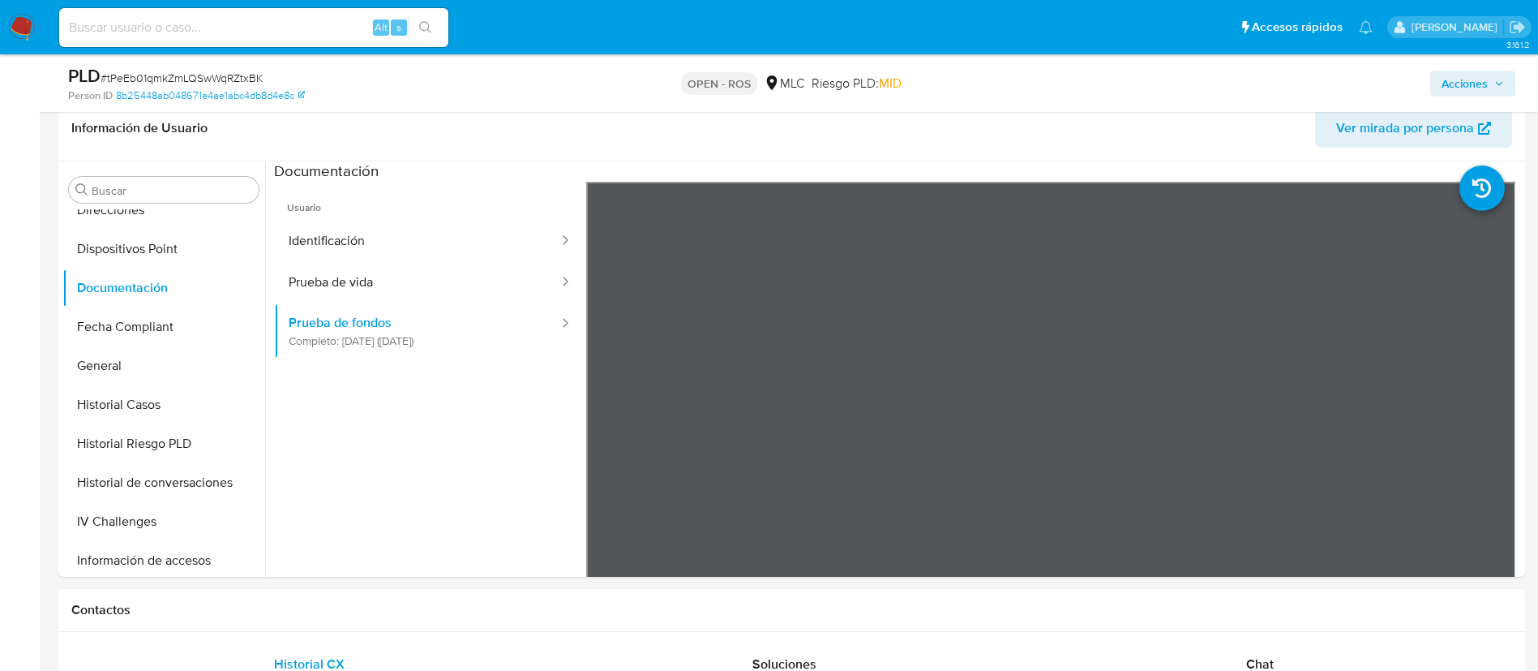
scroll to position [335, 0]
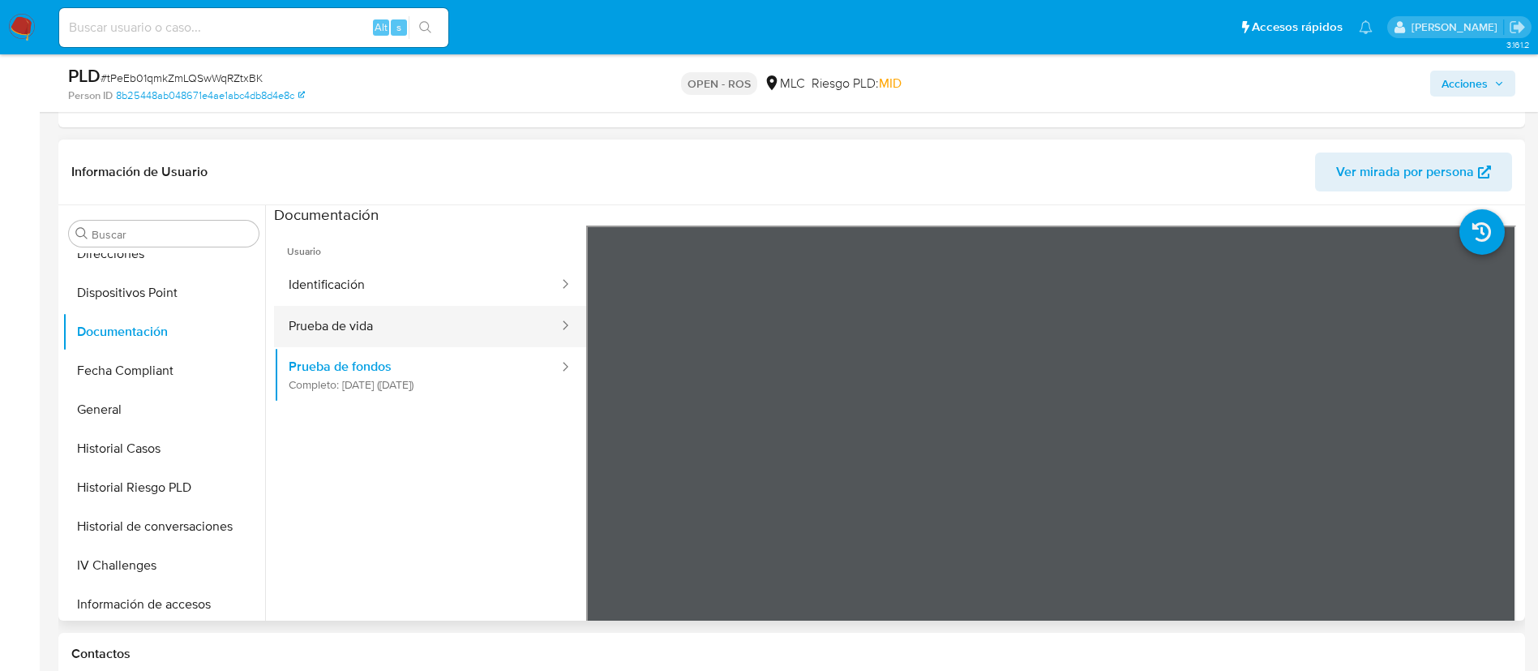
click at [501, 326] on button "Prueba de vida" at bounding box center [417, 326] width 286 height 41
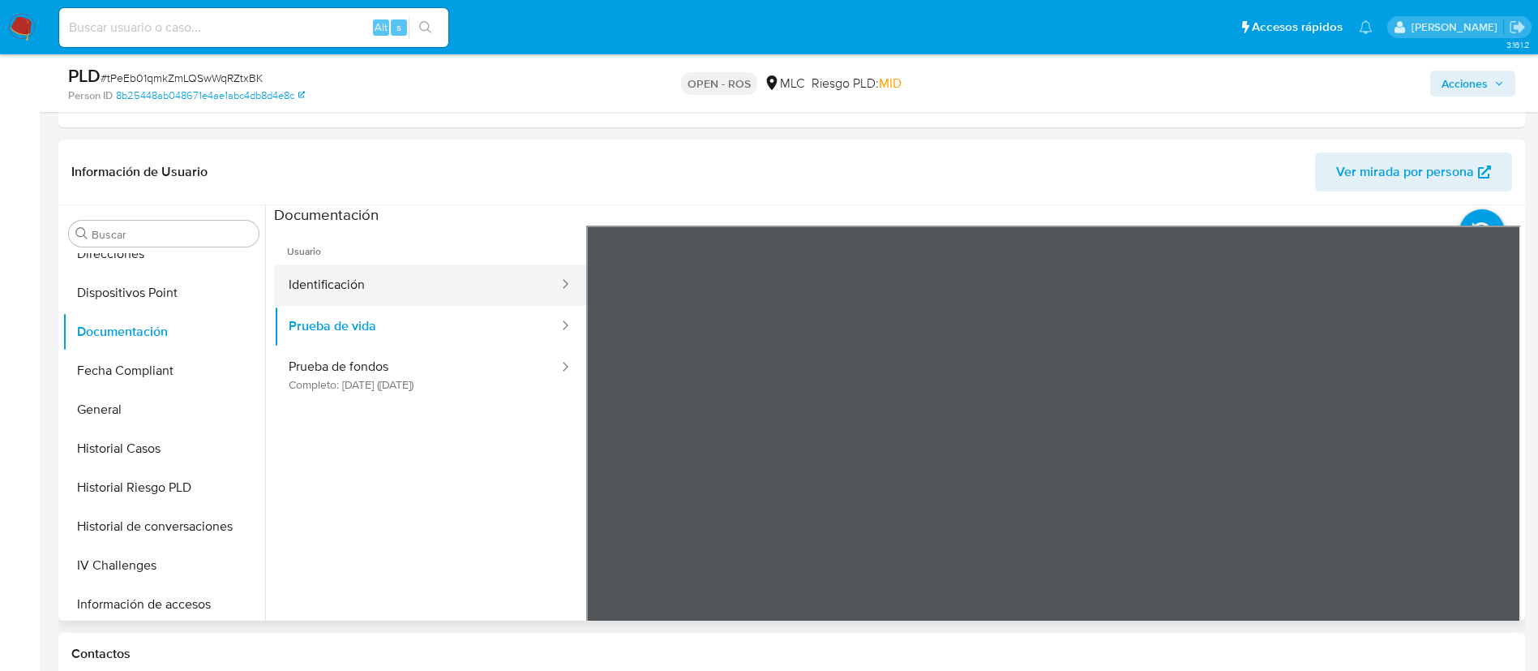
click at [354, 286] on button "Identificación" at bounding box center [417, 284] width 286 height 41
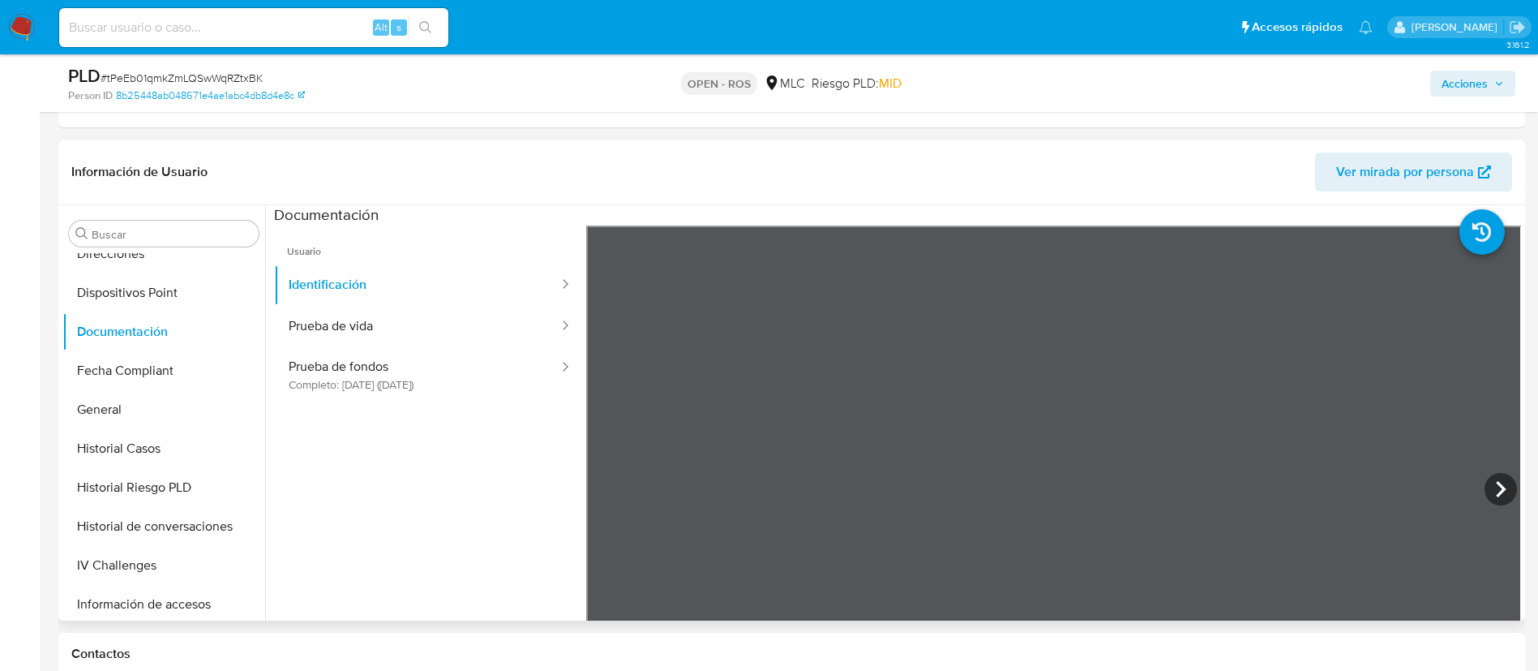
click at [379, 491] on ul "Usuario Identificación Prueba de vida Prueba de fondos Completo: [DATE] ([DATE])" at bounding box center [430, 458] width 312 height 467
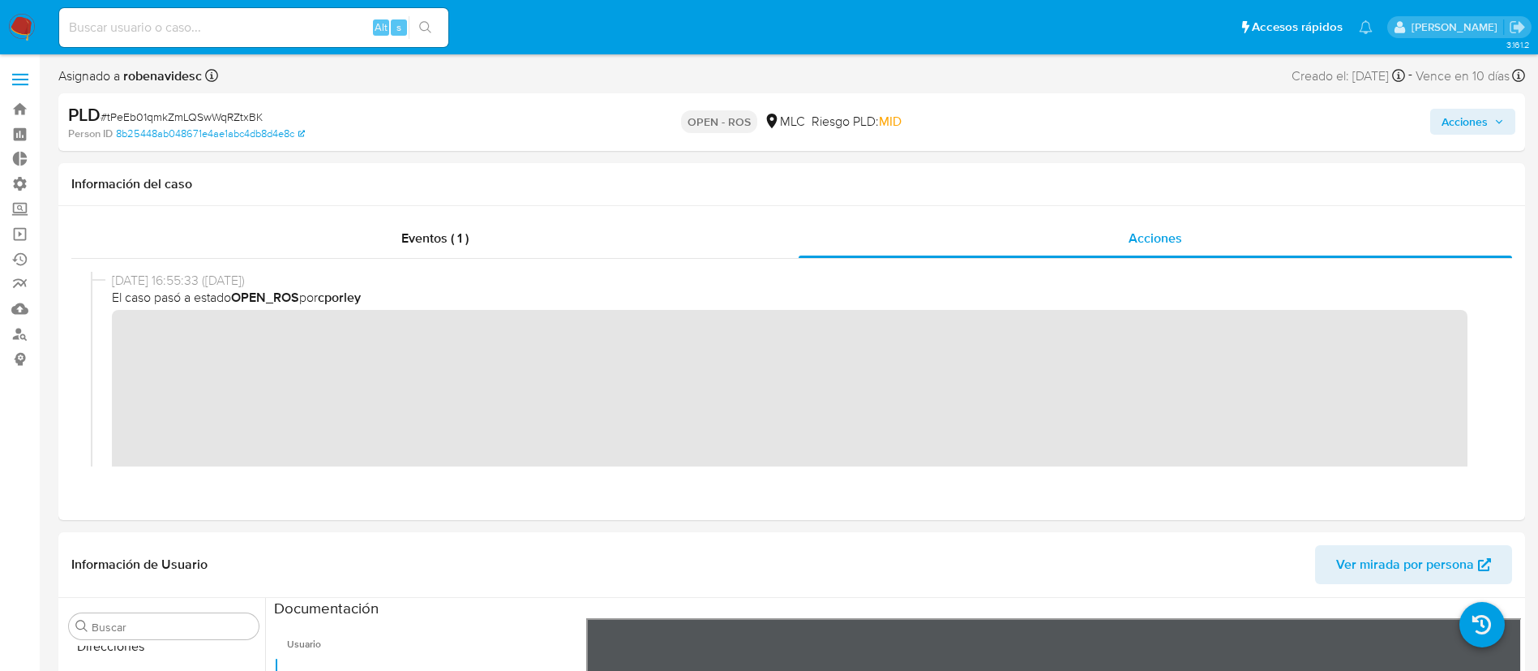
click at [1435, 130] on button "Acciones" at bounding box center [1473, 122] width 85 height 26
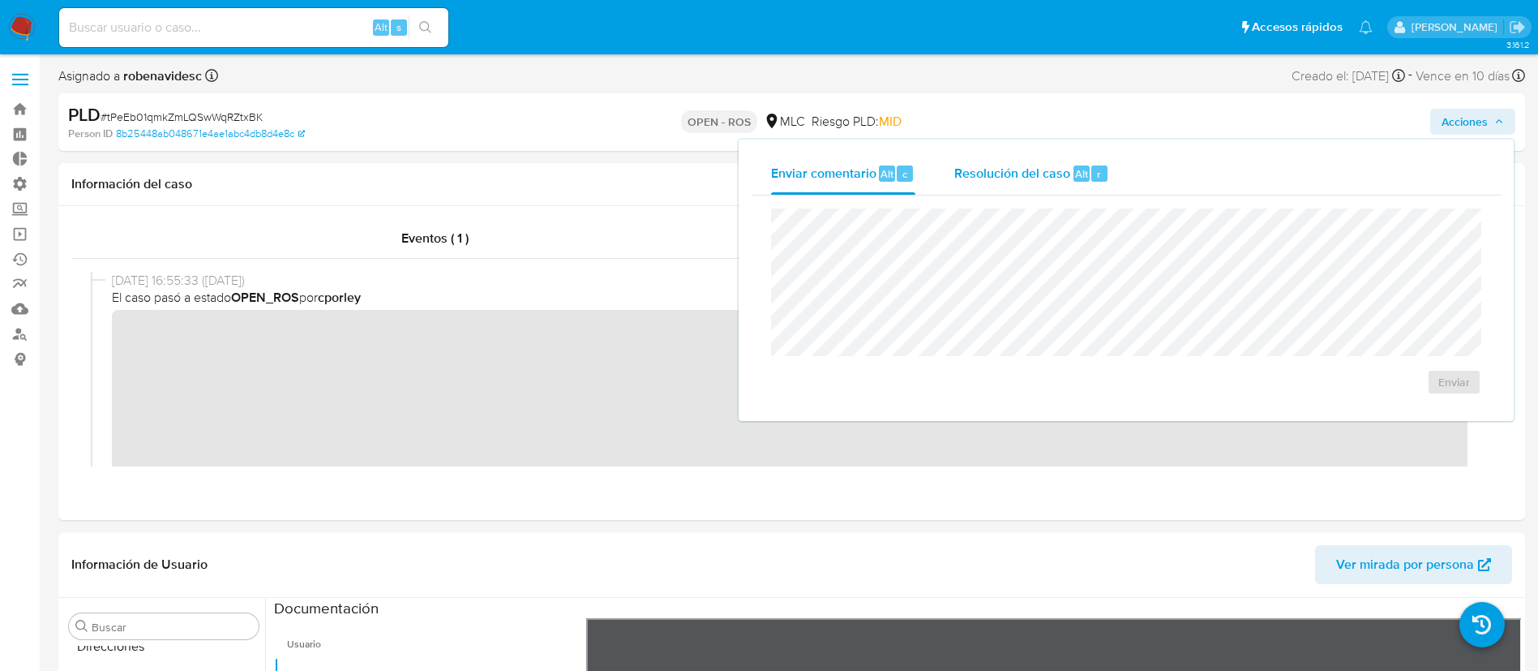
click at [1045, 160] on div "Resolución del caso Alt r" at bounding box center [1032, 173] width 155 height 42
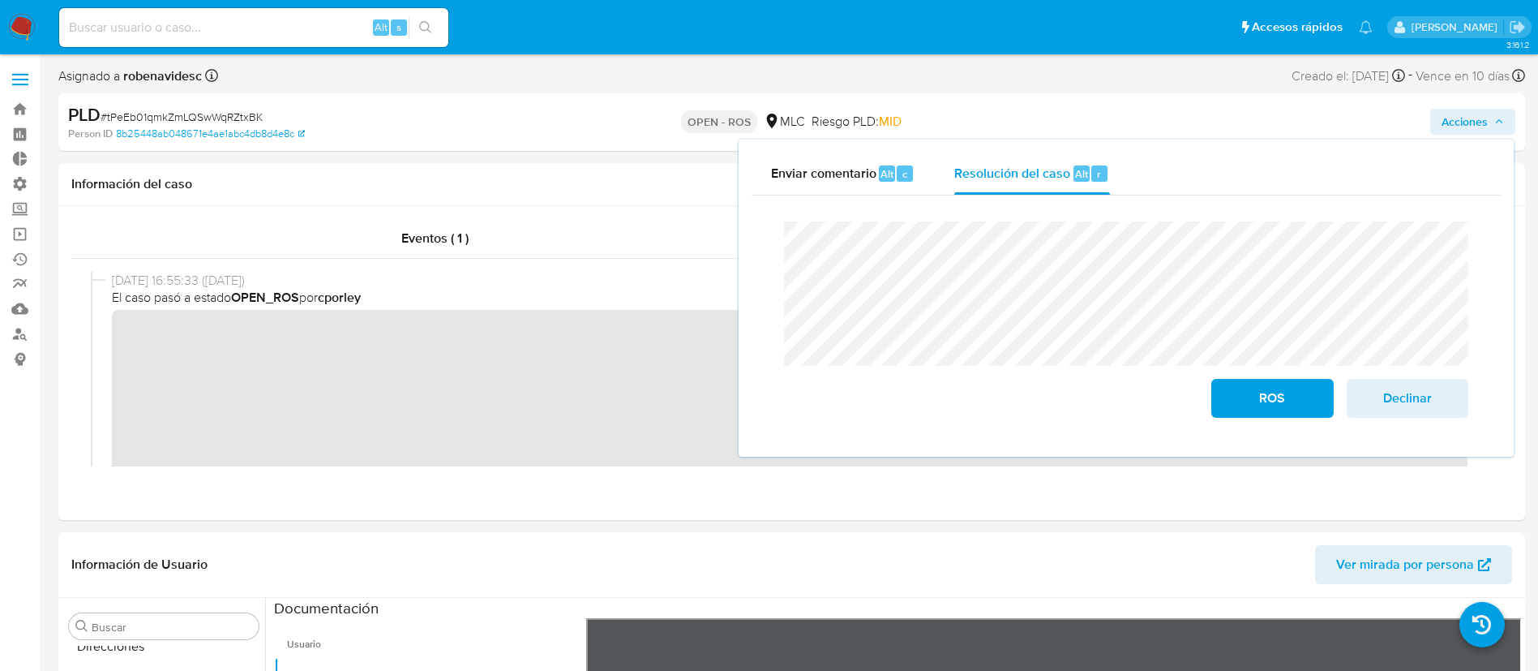
click at [759, 260] on div "Cierre de caso ROS Declinar" at bounding box center [1126, 319] width 749 height 248
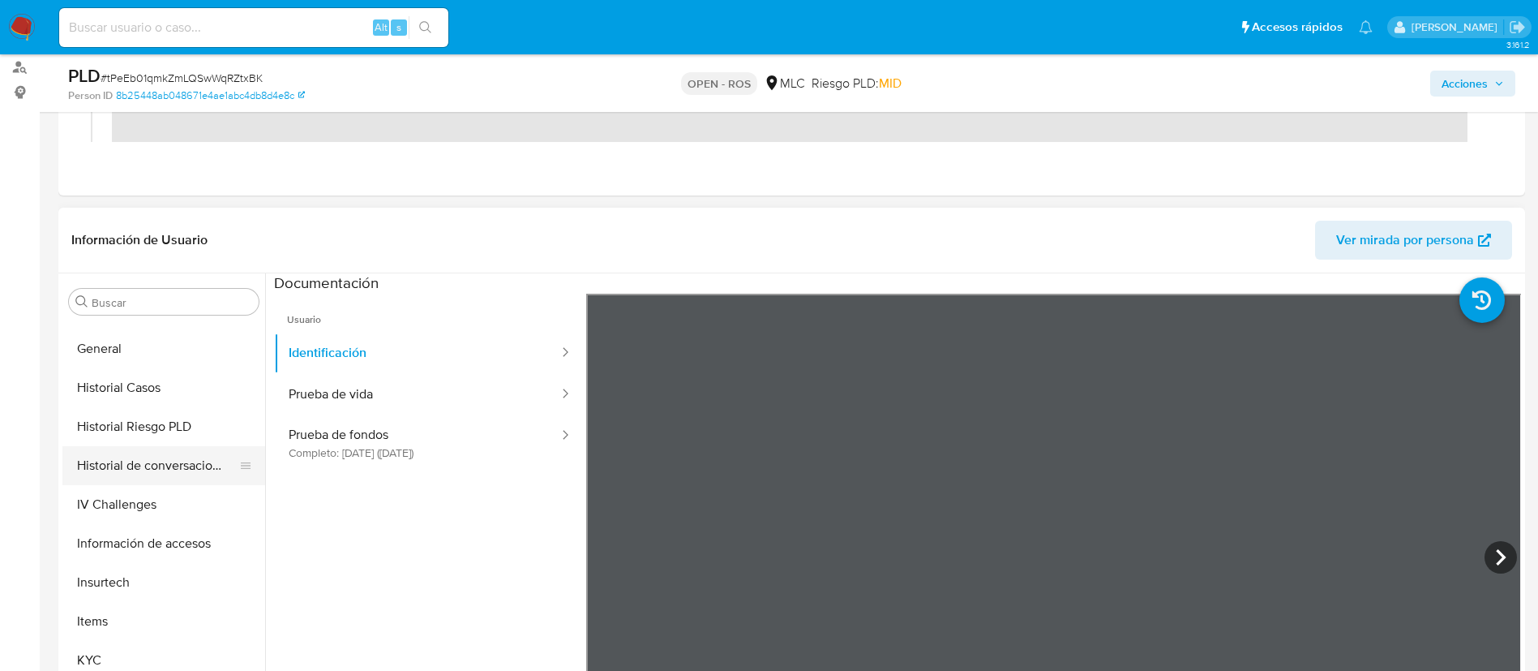
scroll to position [538, 0]
click at [109, 654] on button "KYC" at bounding box center [157, 659] width 190 height 39
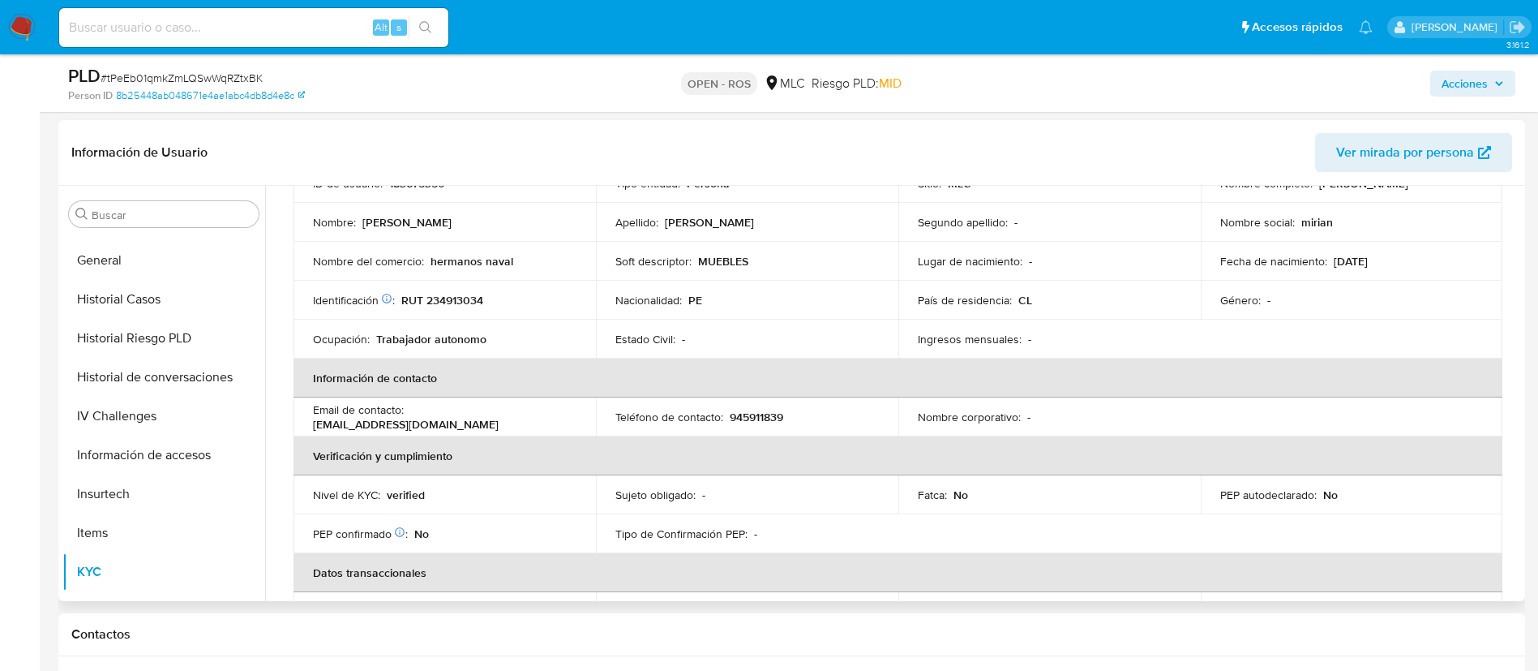
scroll to position [0, 0]
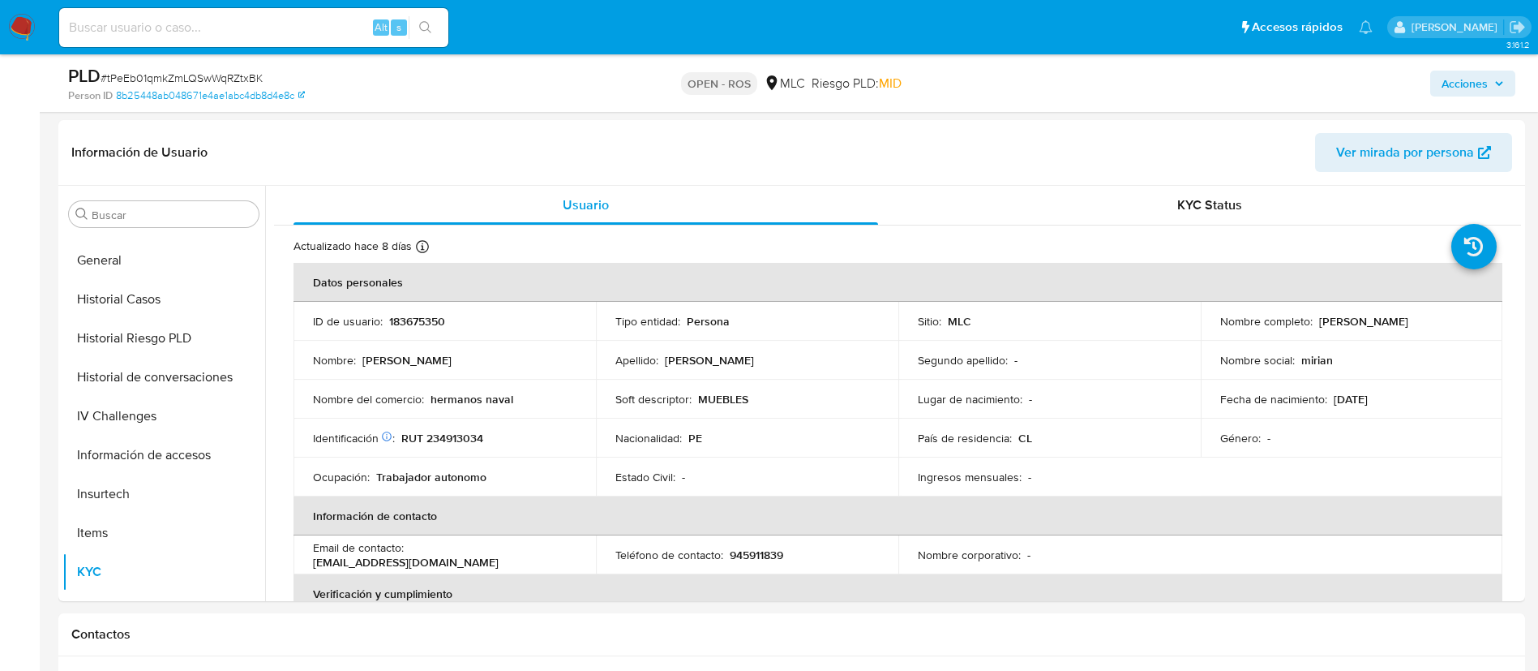
click at [1456, 95] on span "Acciones" at bounding box center [1465, 84] width 46 height 26
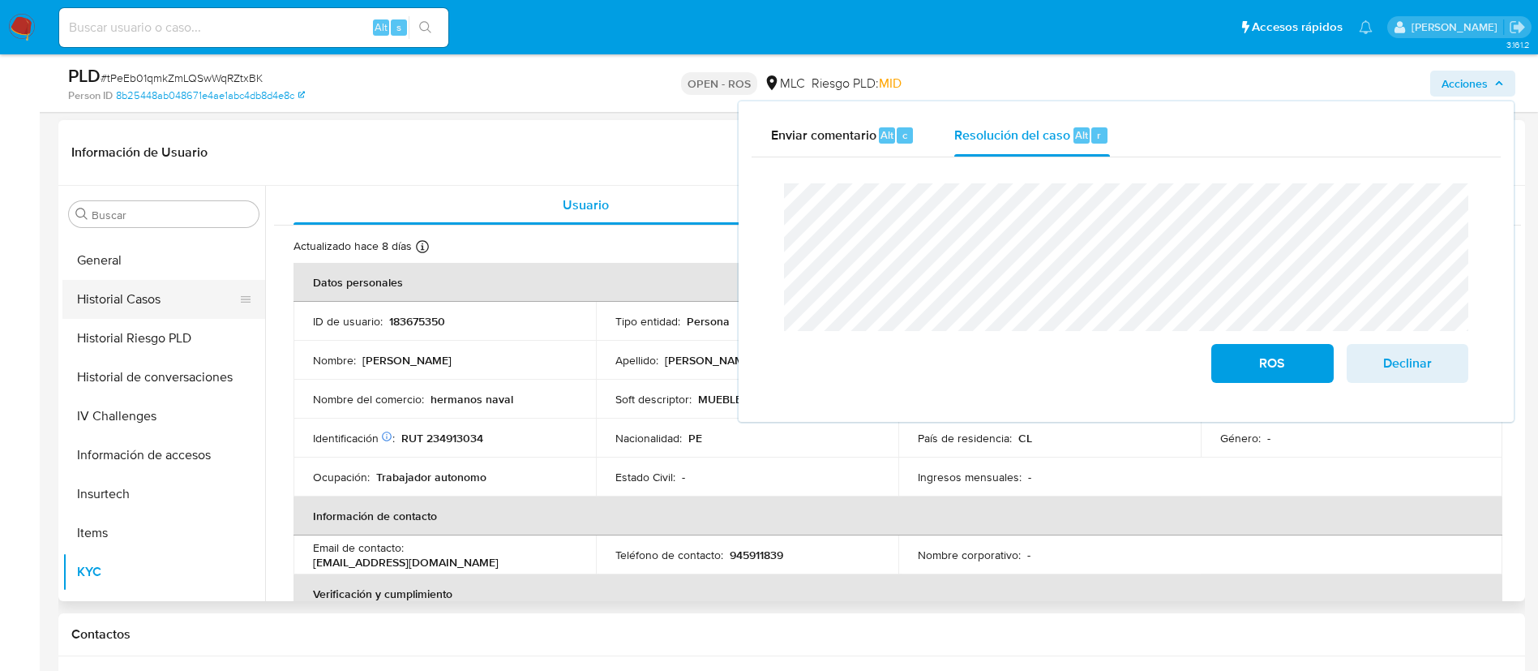
click at [139, 293] on button "Historial Casos" at bounding box center [157, 299] width 190 height 39
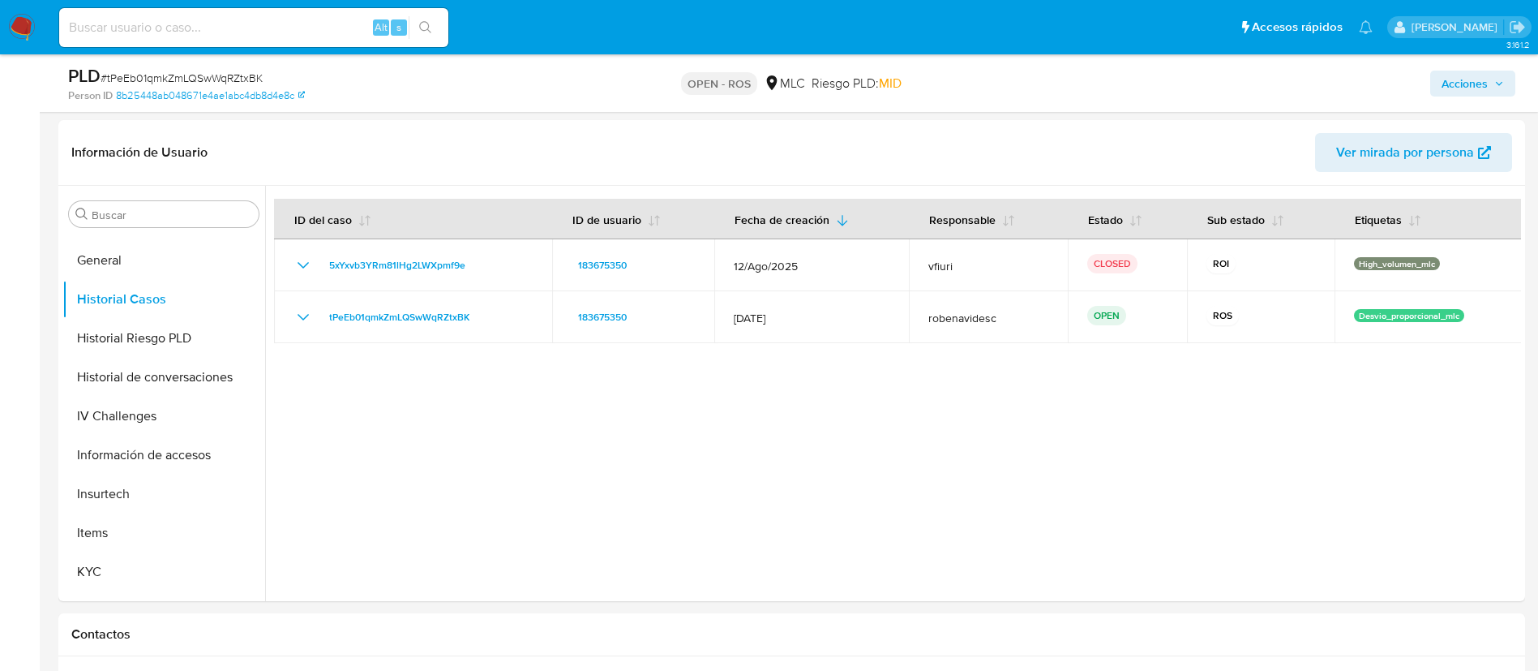
click at [1458, 92] on span "Acciones" at bounding box center [1465, 84] width 46 height 26
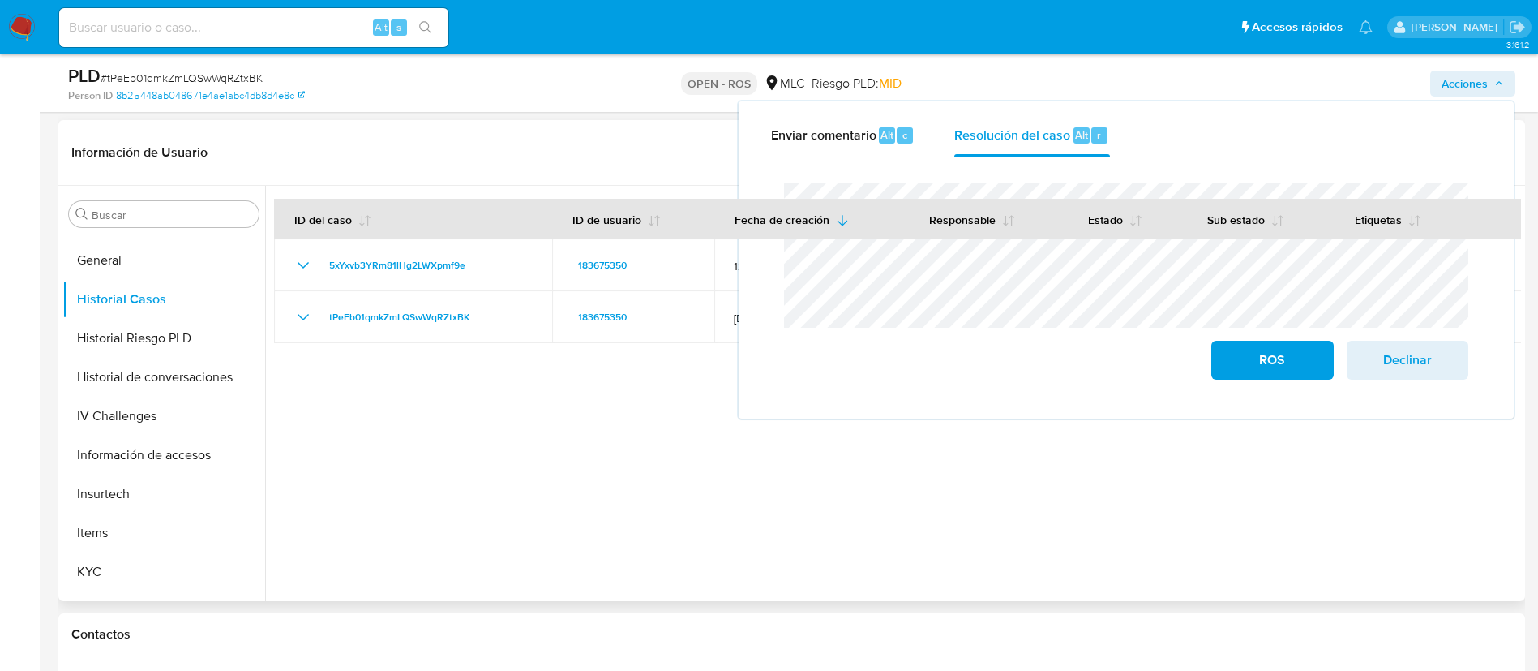
click at [803, 464] on div at bounding box center [893, 393] width 1256 height 415
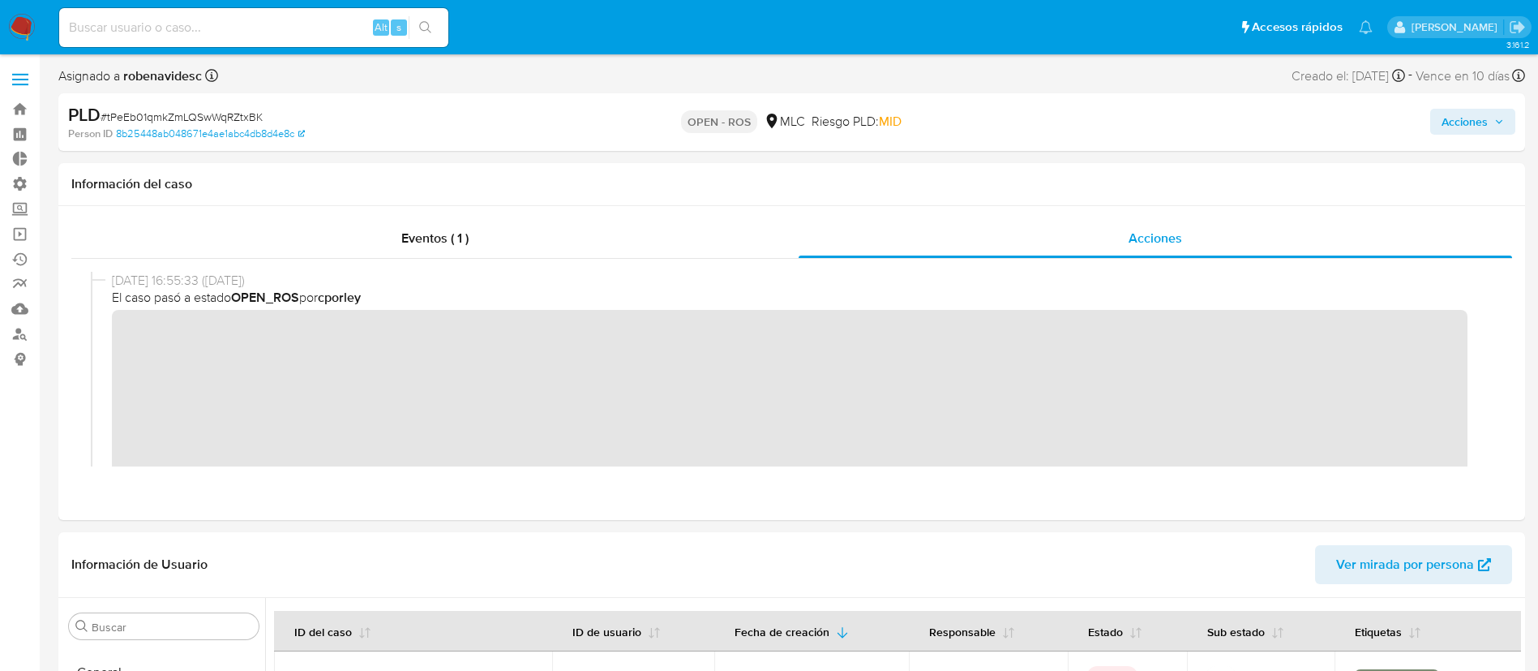
click at [1470, 122] on span "Acciones" at bounding box center [1465, 122] width 46 height 26
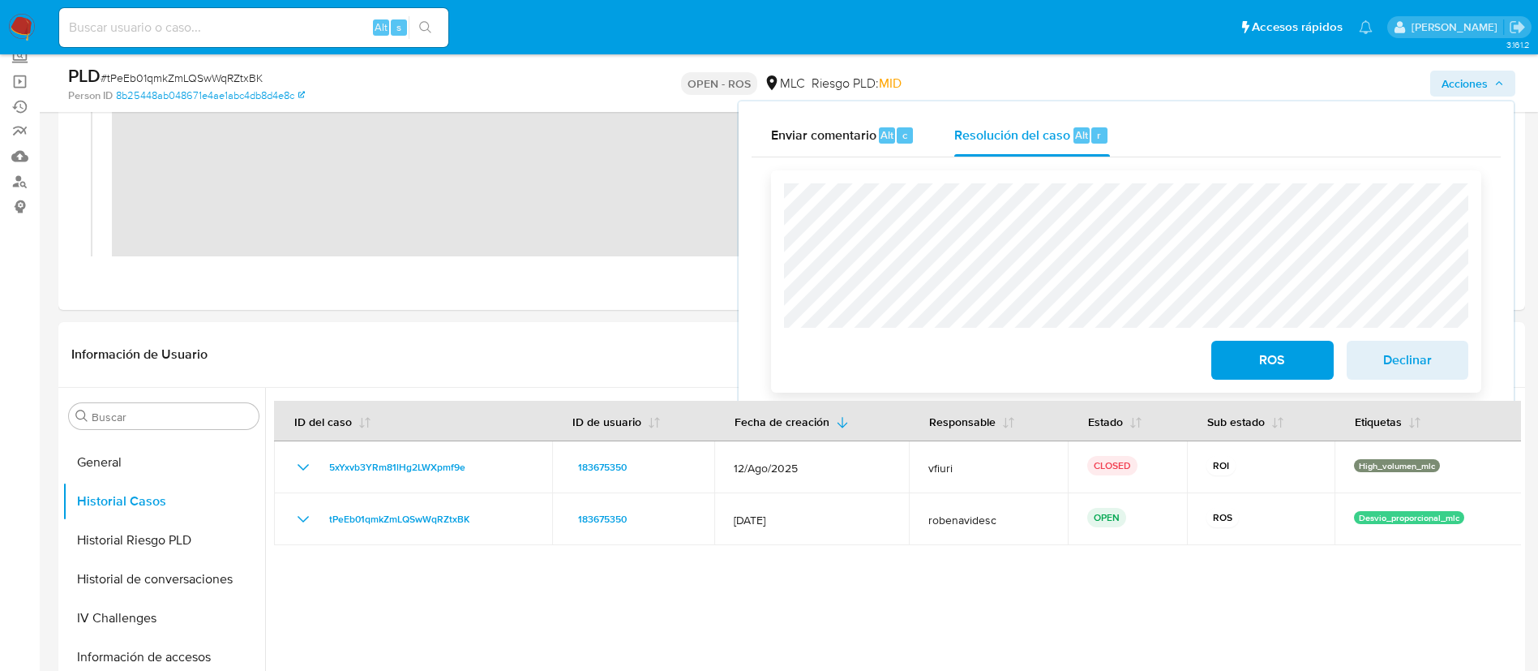
scroll to position [156, 0]
click at [1261, 350] on span "ROS" at bounding box center [1272, 360] width 79 height 36
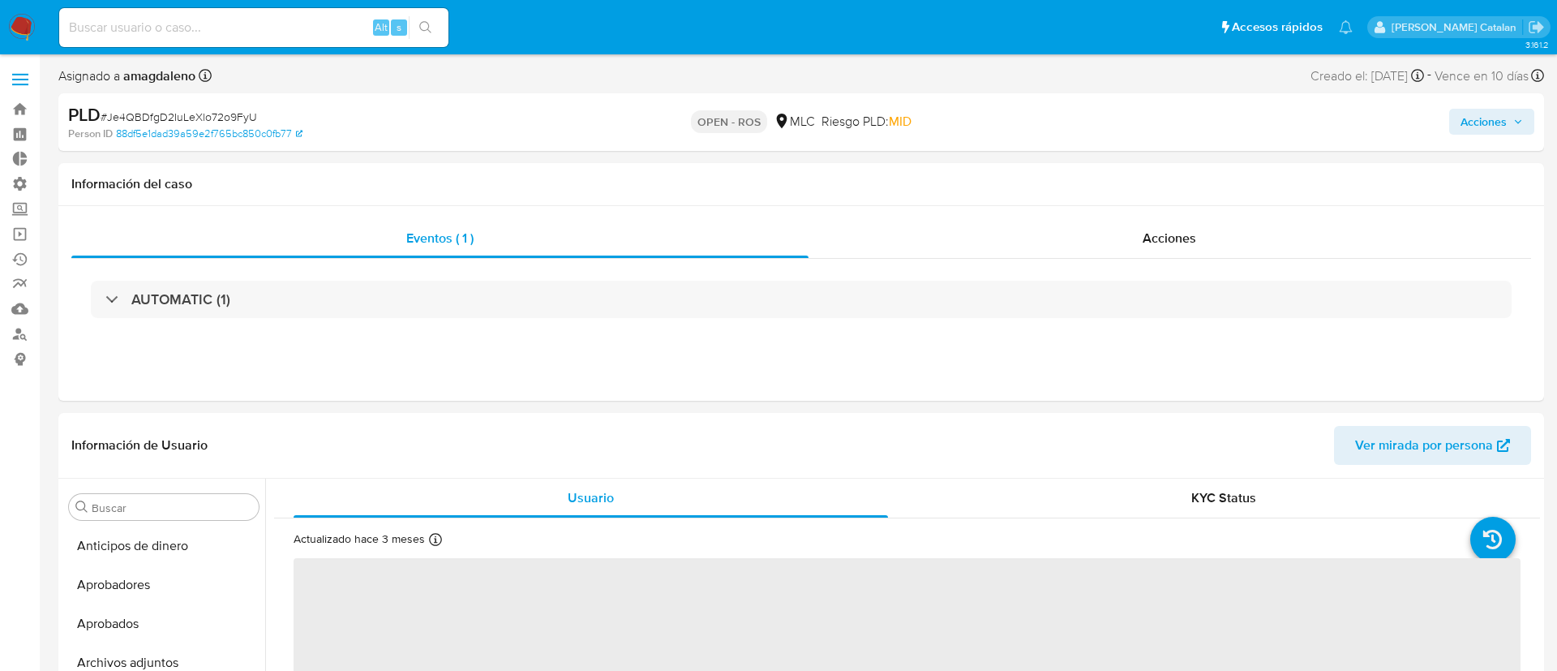
select select "10"
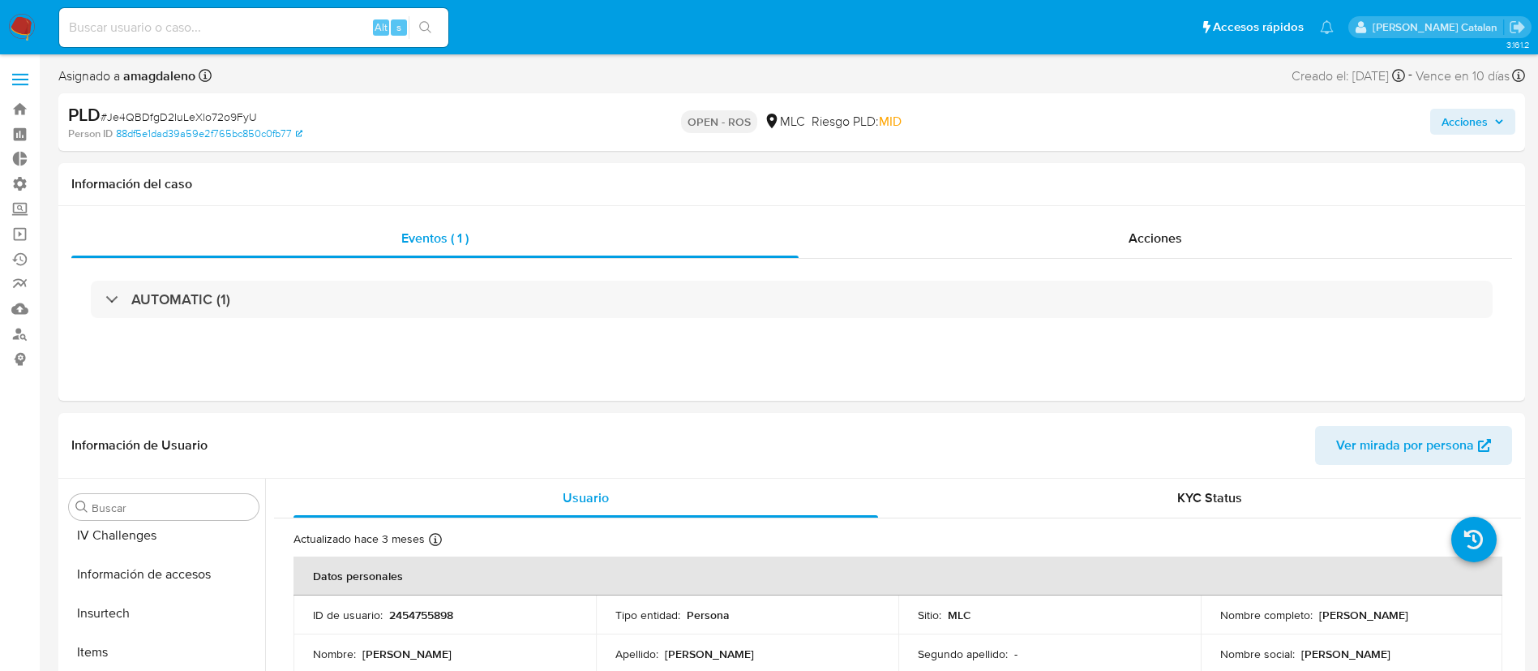
scroll to position [763, 0]
click at [1153, 251] on div "Acciones" at bounding box center [1156, 238] width 714 height 39
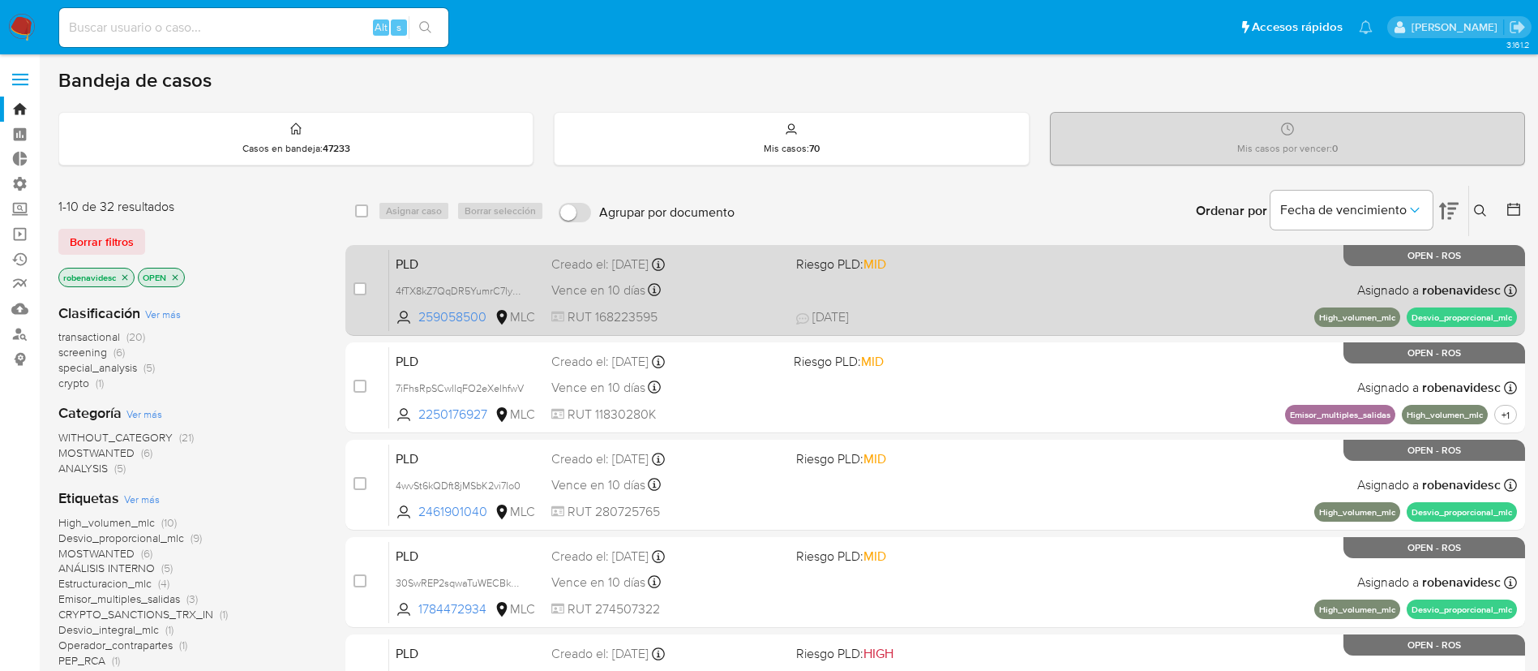
click at [962, 288] on span at bounding box center [912, 289] width 232 height 3
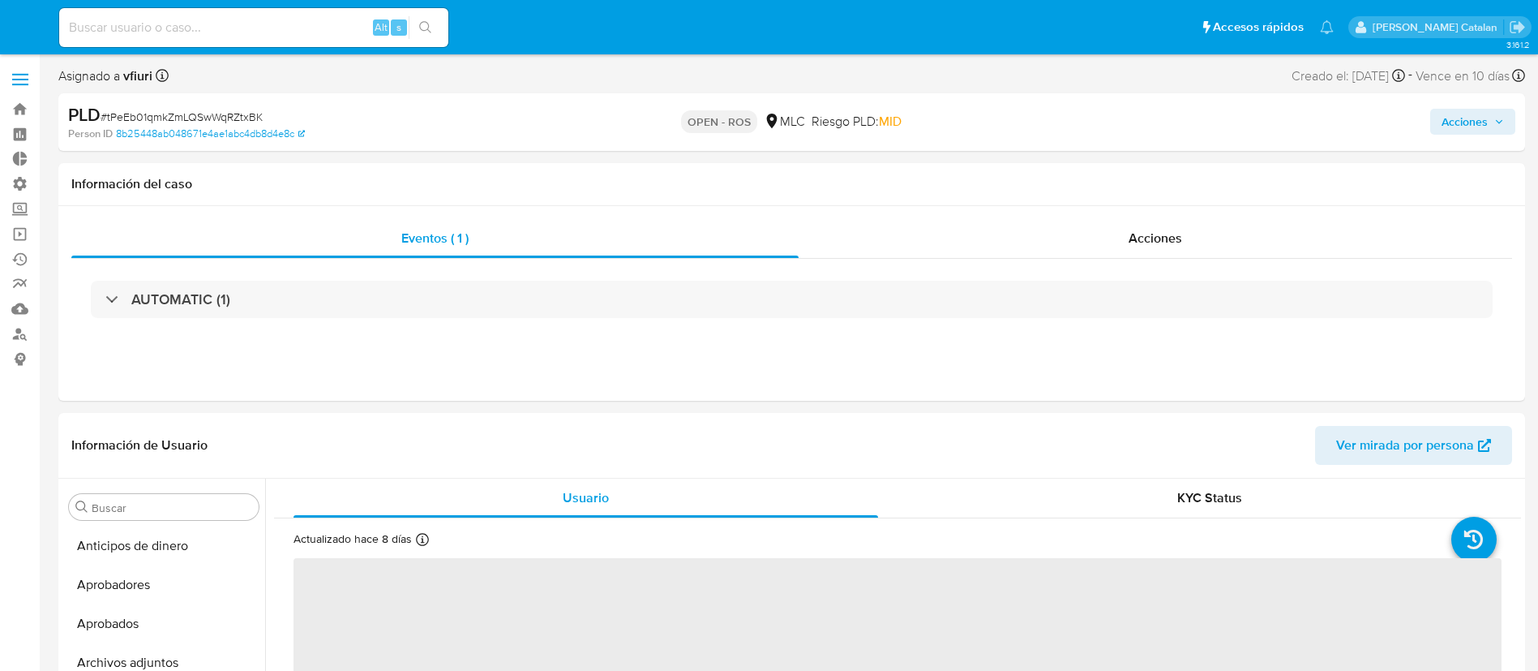
select select "10"
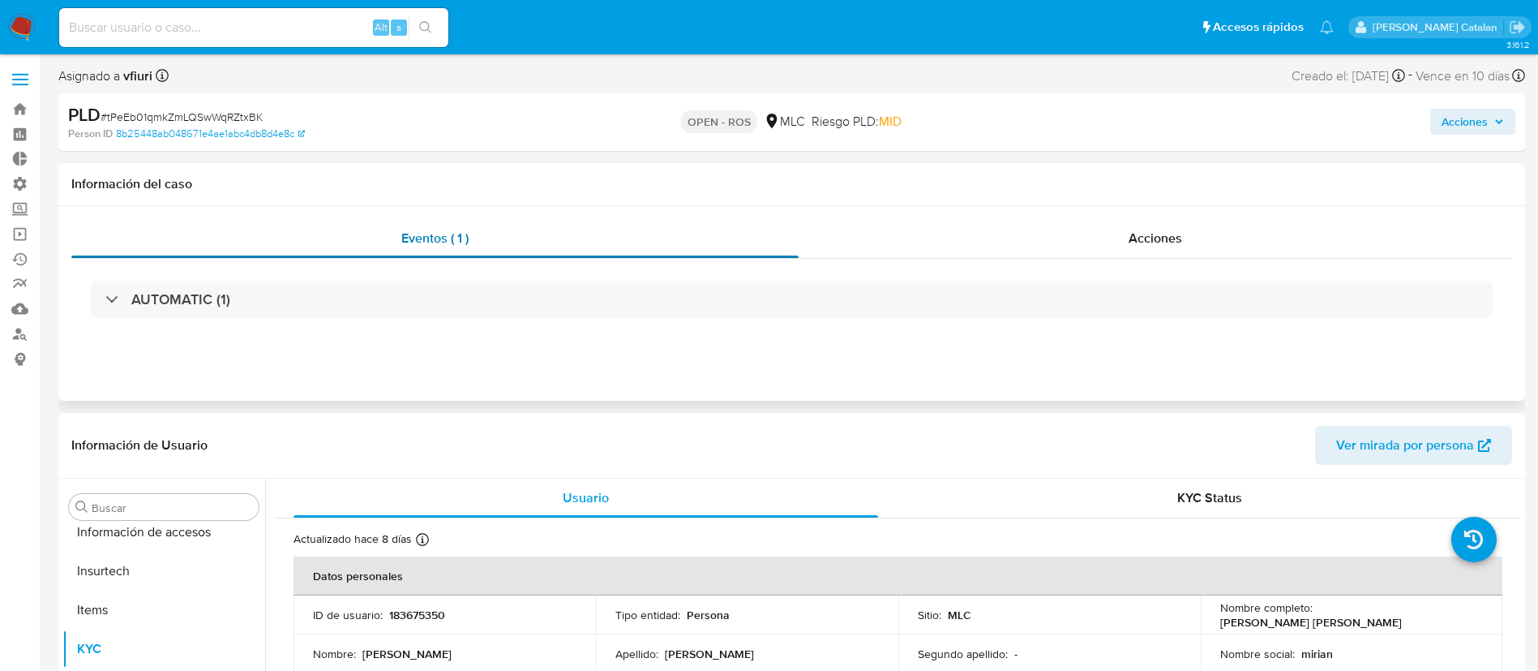
scroll to position [763, 0]
click at [984, 244] on div "Acciones" at bounding box center [1156, 238] width 714 height 39
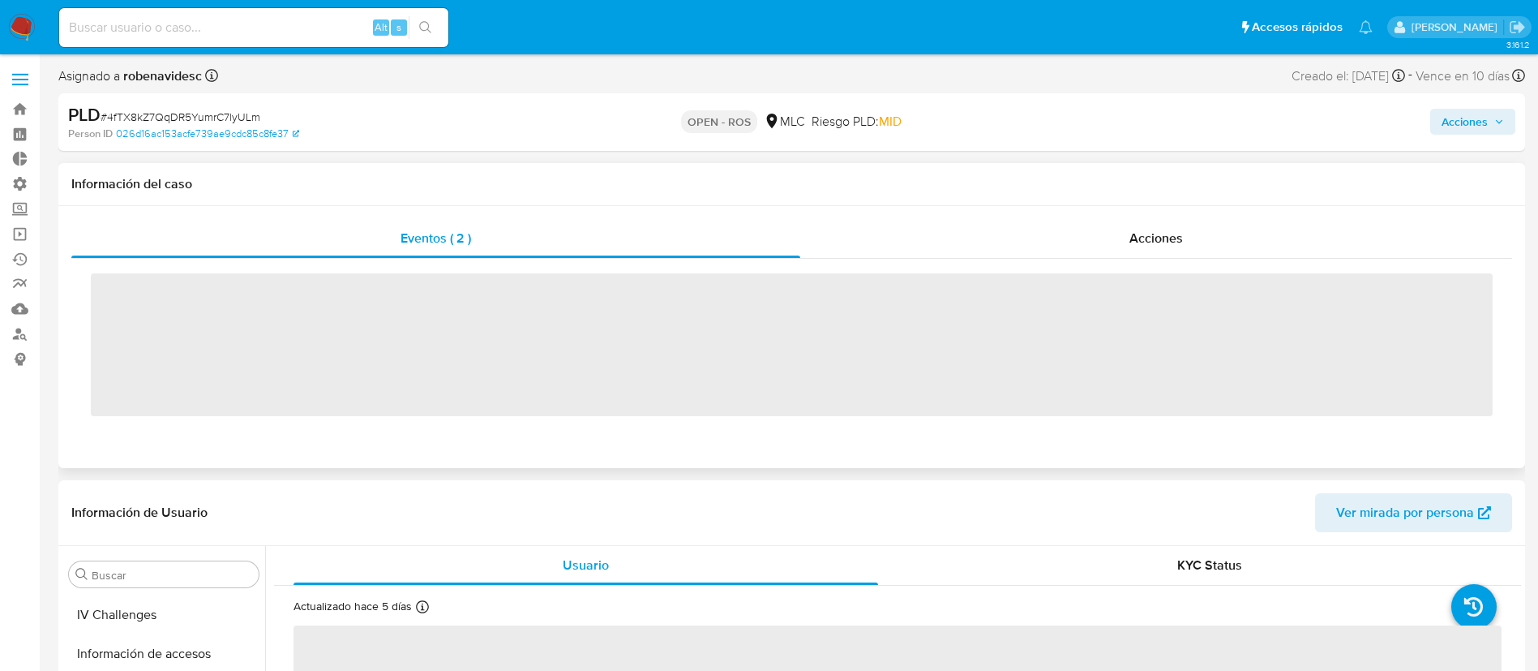
scroll to position [763, 0]
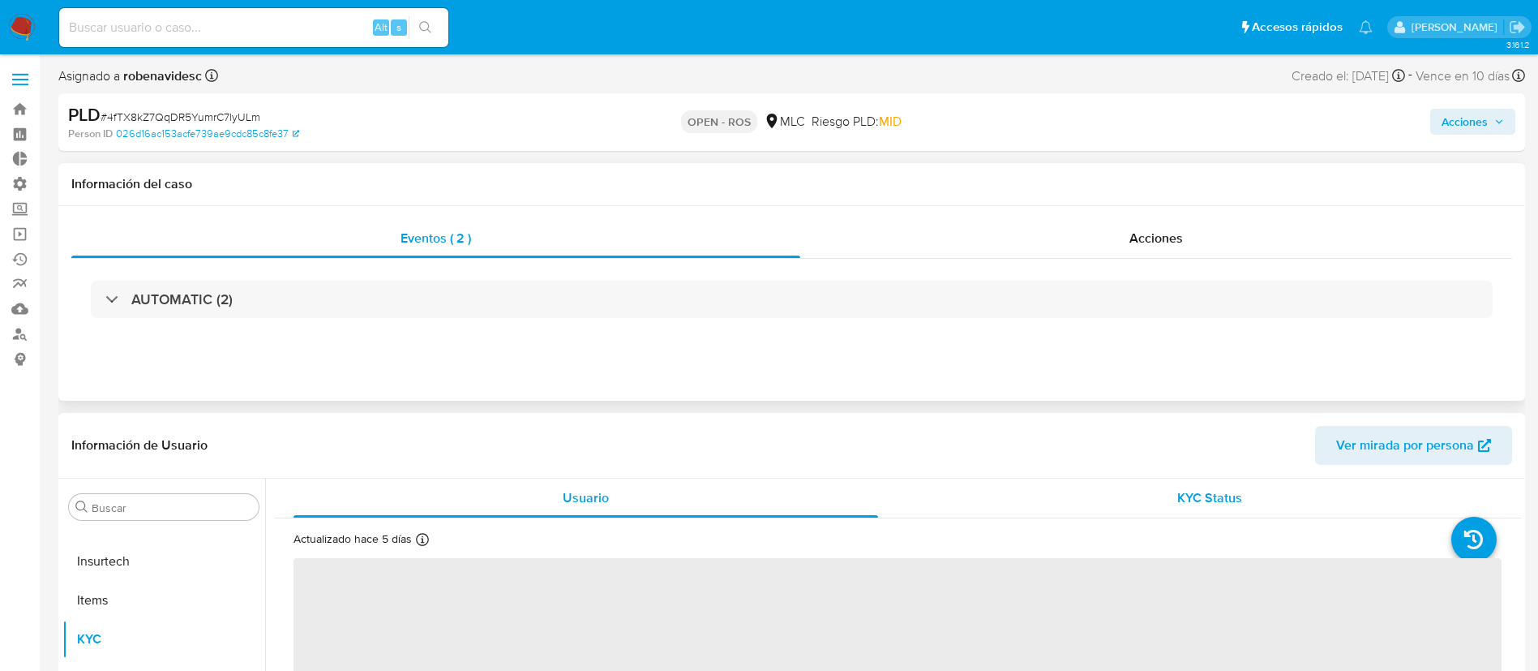
select select "10"
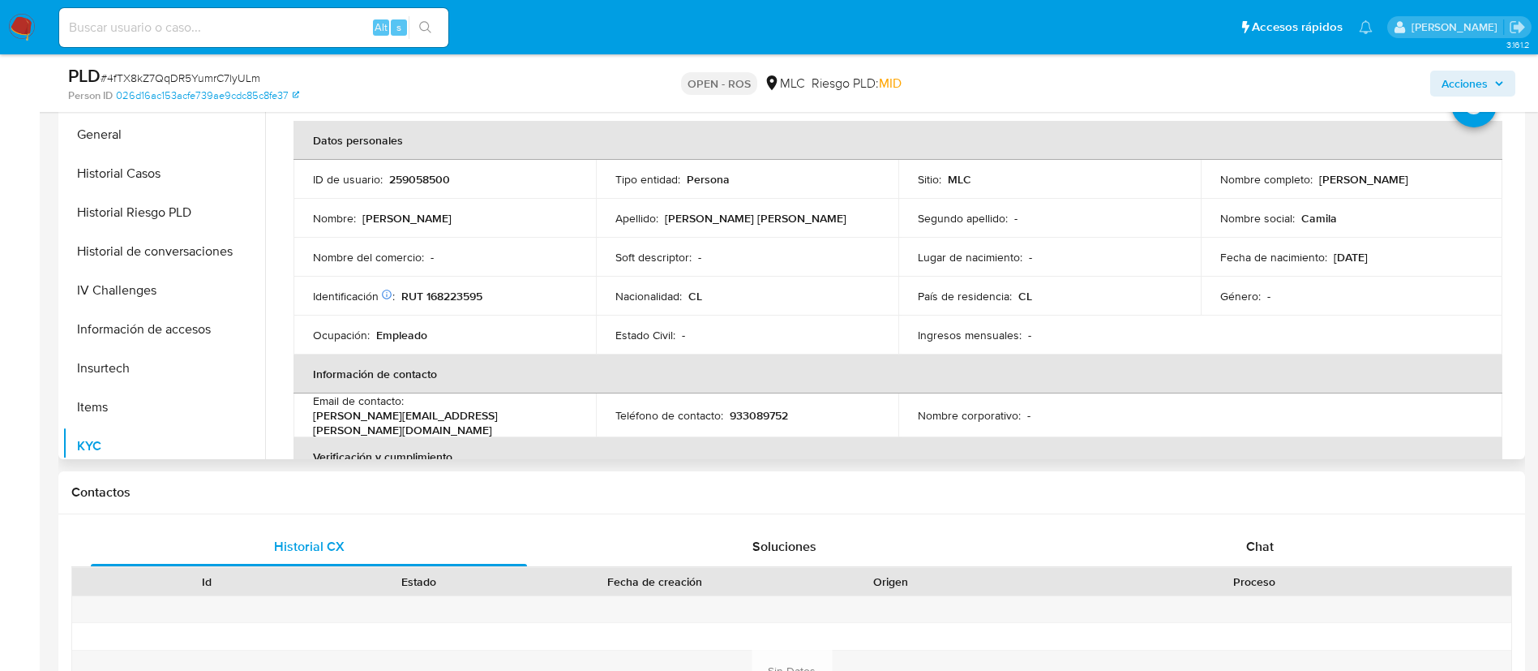
scroll to position [478, 0]
click at [107, 289] on button "Historial de conversaciones" at bounding box center [163, 295] width 203 height 39
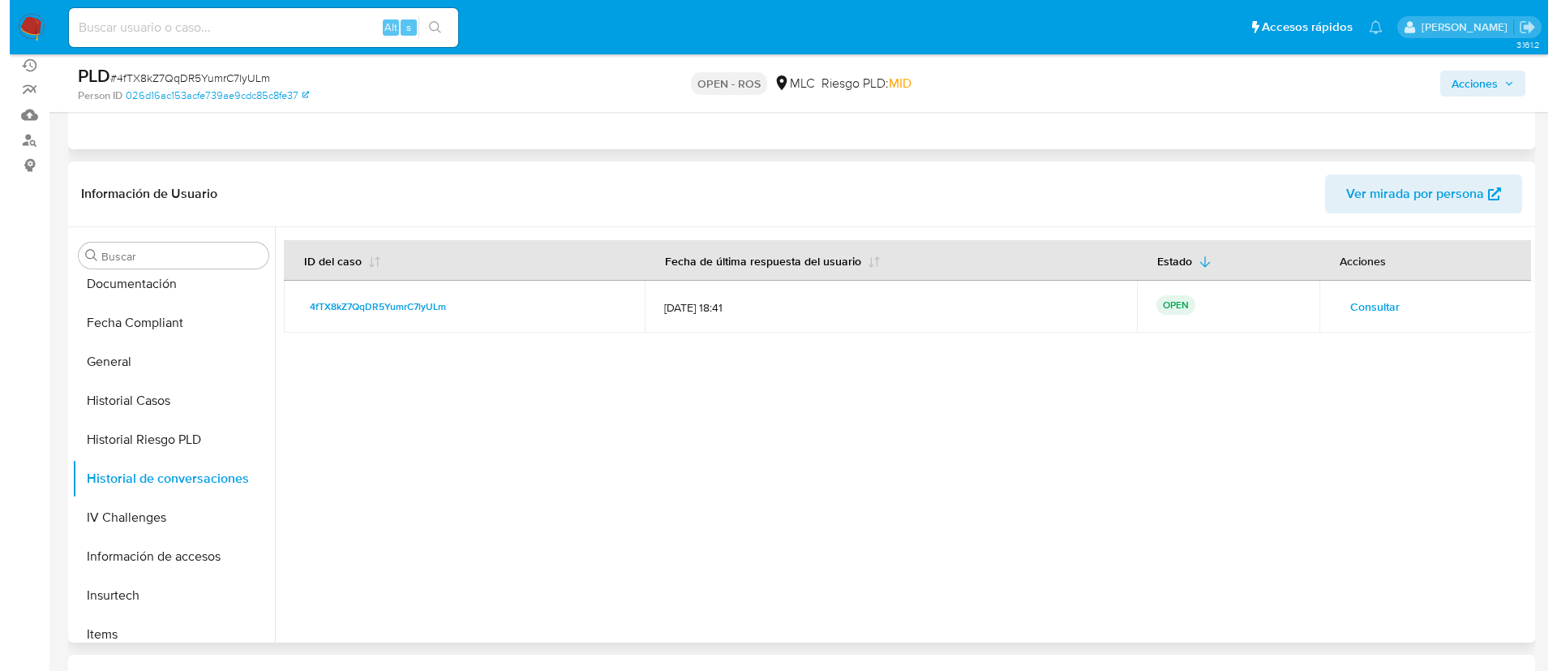
scroll to position [189, 0]
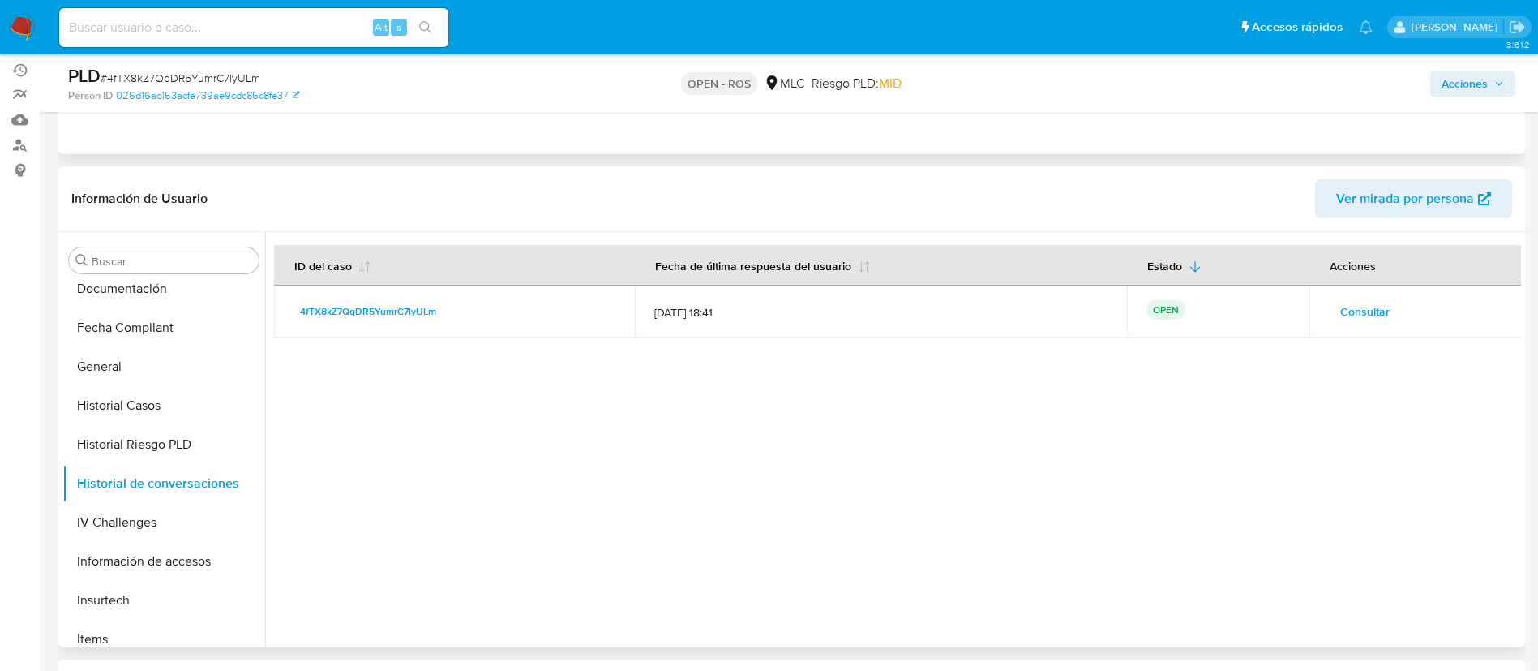
click at [1341, 319] on span "Consultar" at bounding box center [1365, 311] width 49 height 23
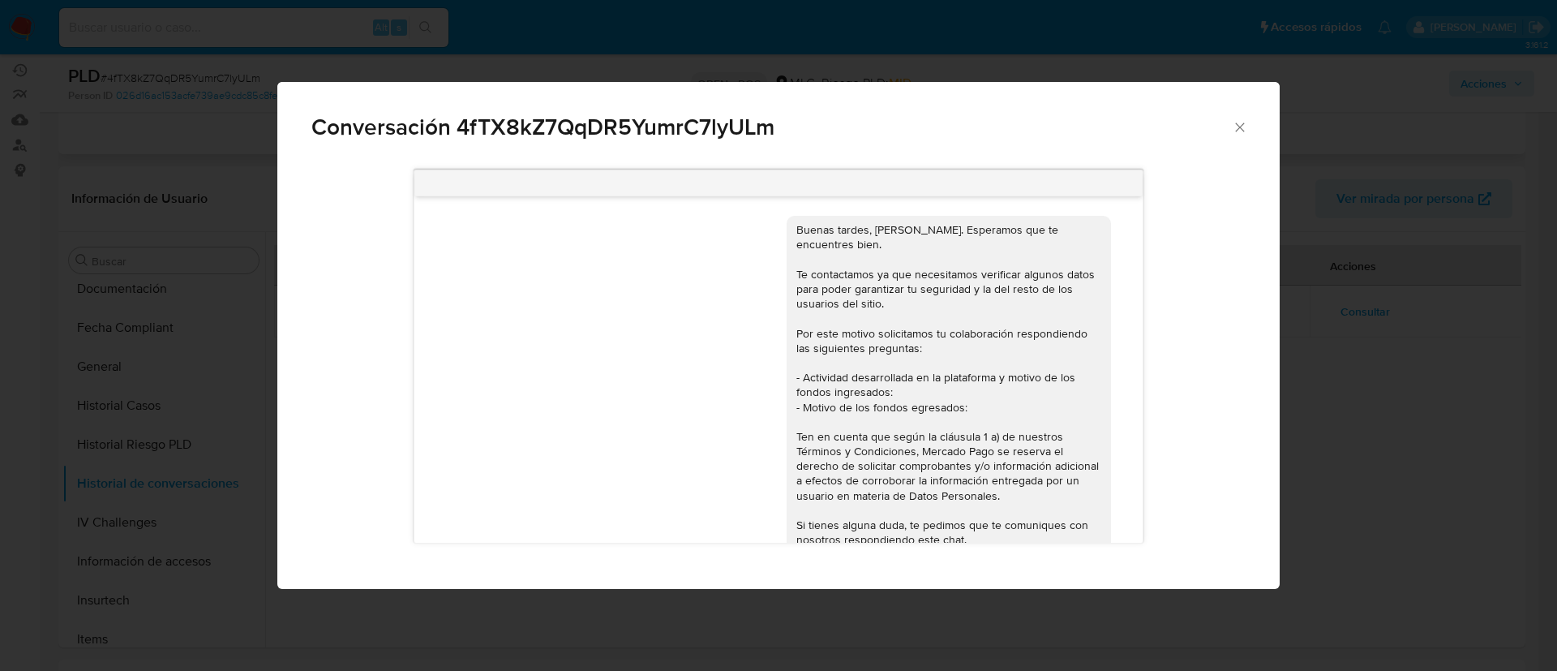
scroll to position [912, 0]
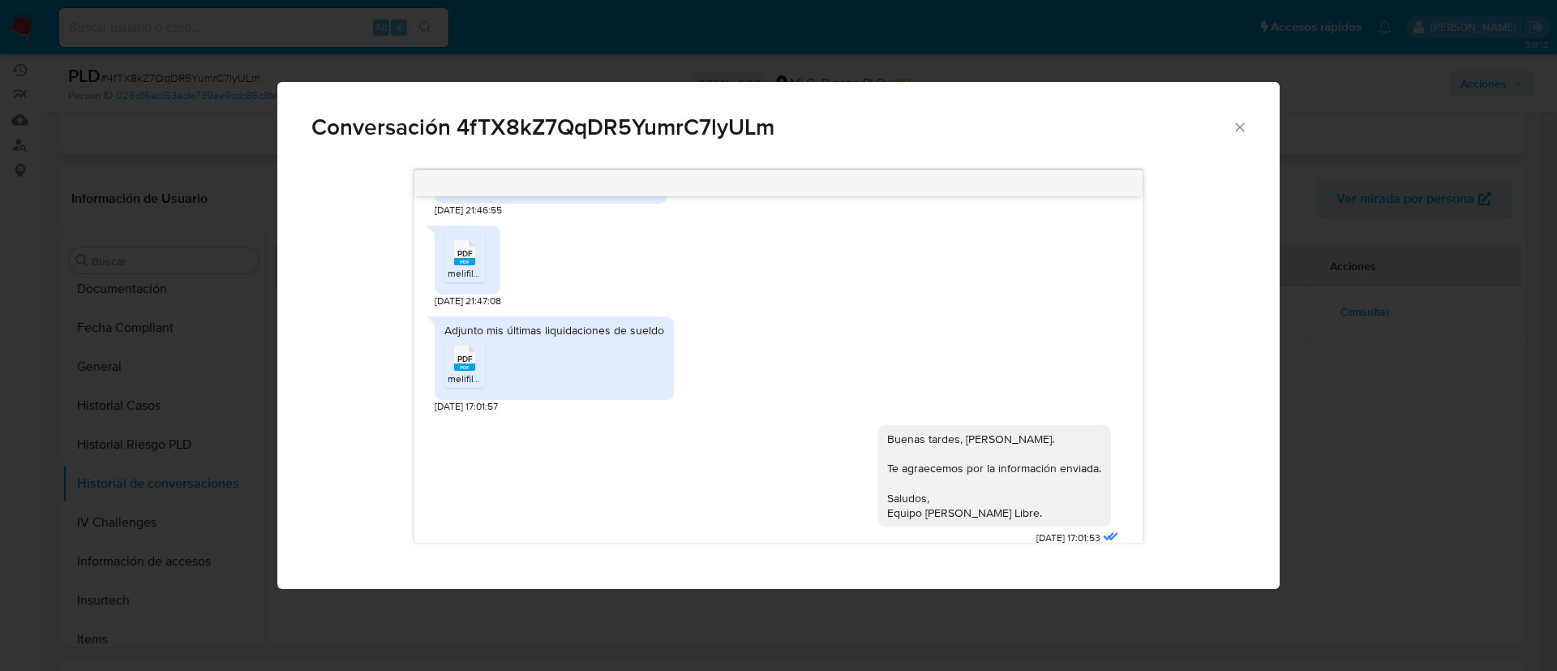
click at [954, 431] on div "Buenas tardes, Camila. Te agraecemos por la información enviada. Saludos, Equip…" at bounding box center [994, 475] width 214 height 88
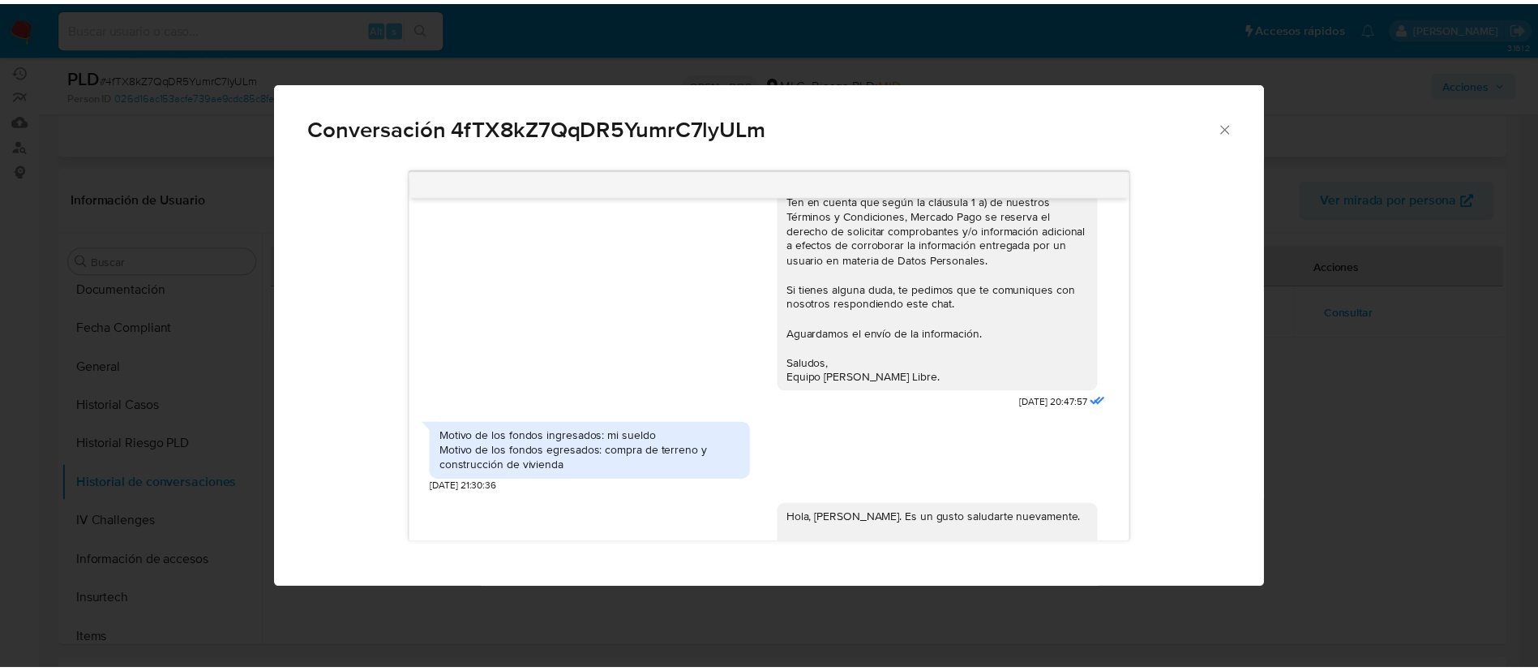
scroll to position [226, 0]
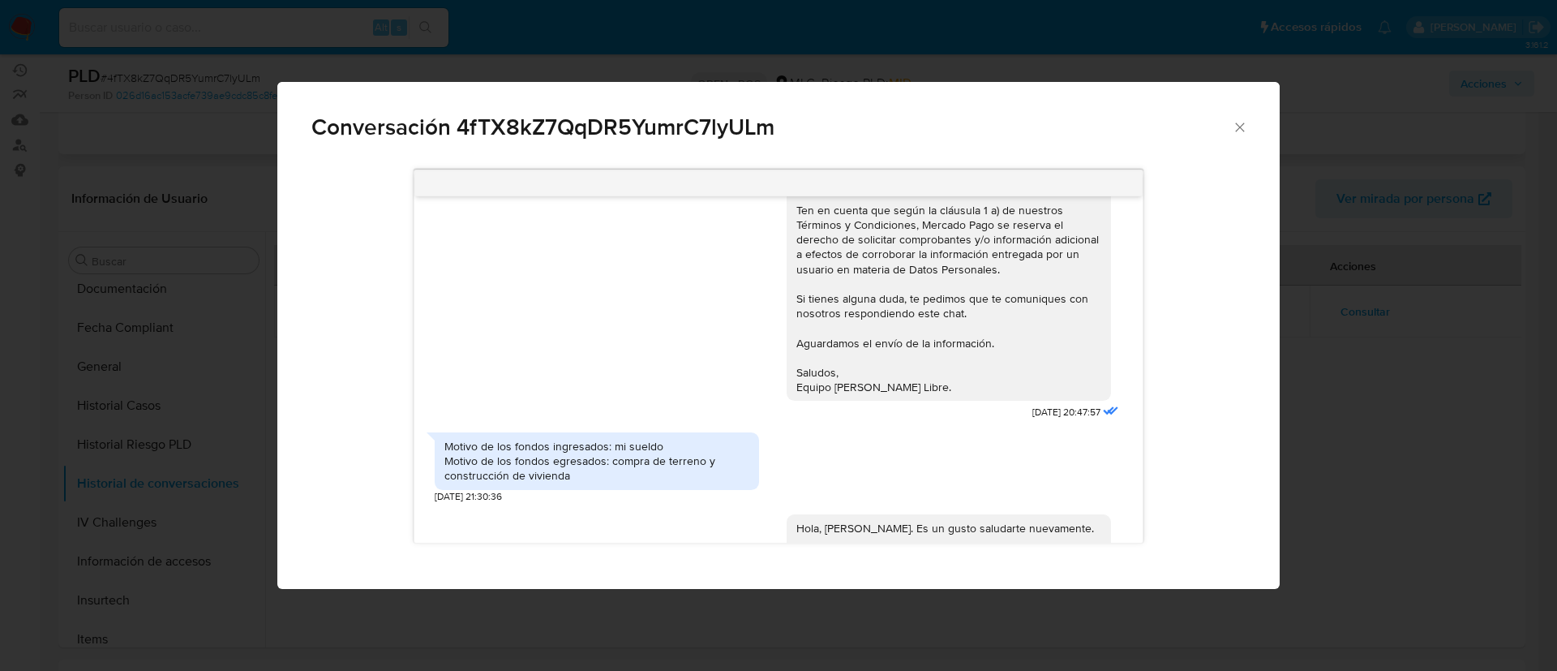
click at [1228, 123] on span "Conversación 4fTX8kZ7QqDR5YumrC7lyULm" at bounding box center [771, 127] width 920 height 23
click at [1239, 125] on icon "Cerrar" at bounding box center [1240, 127] width 16 height 16
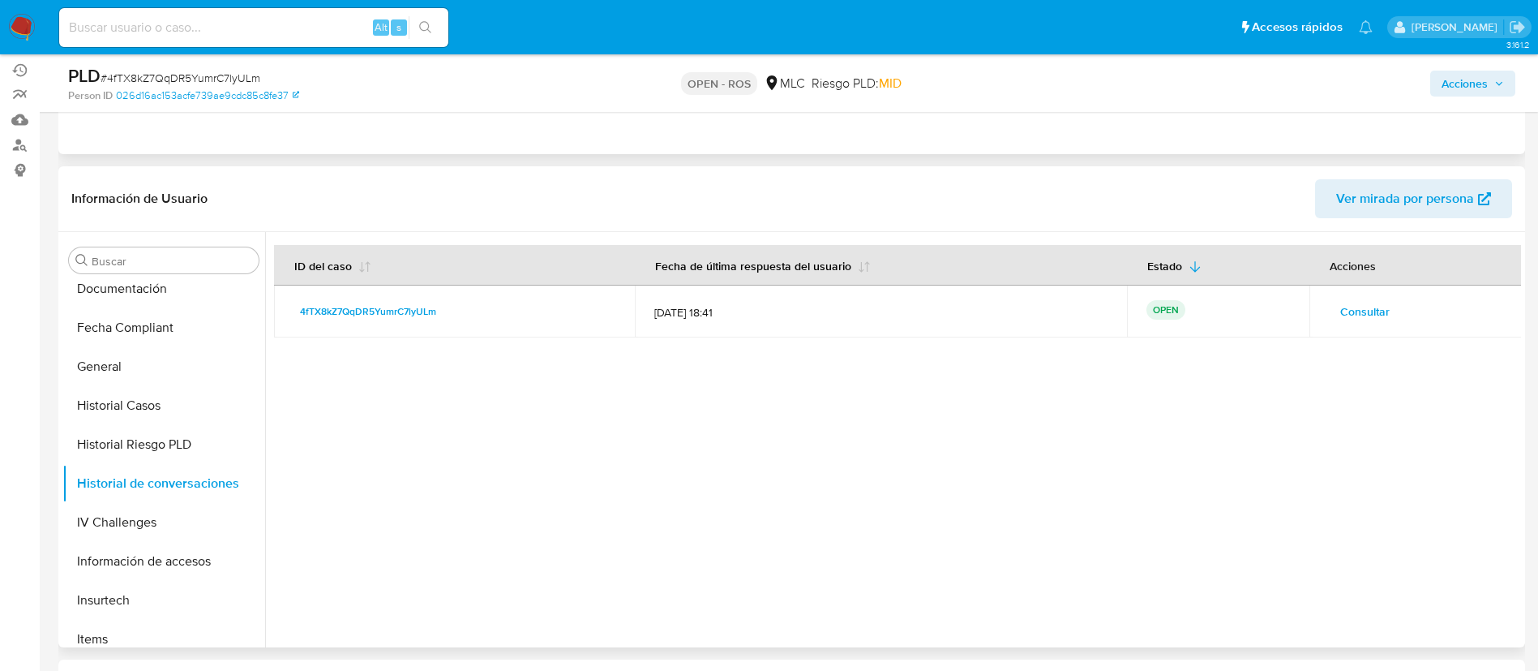
click at [1220, 387] on div at bounding box center [893, 439] width 1256 height 415
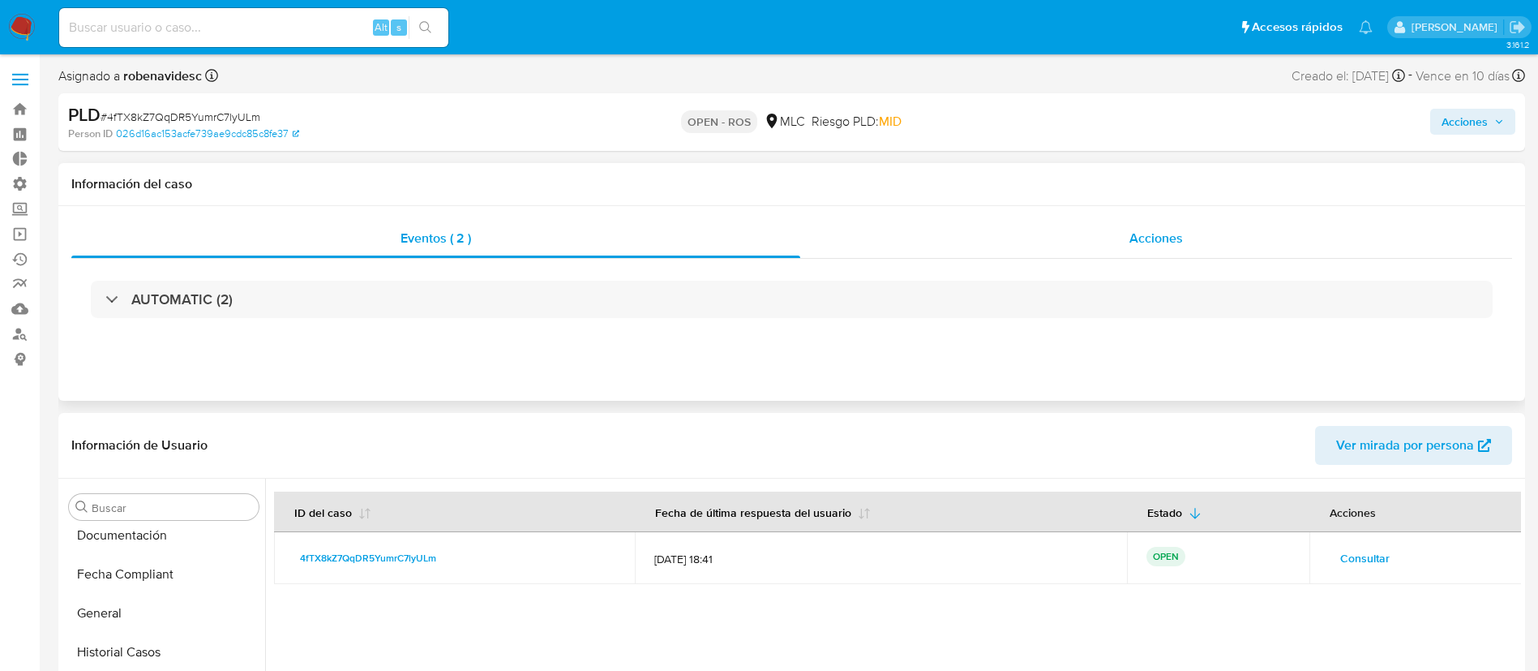
click at [1110, 234] on div "Acciones" at bounding box center [1156, 238] width 712 height 39
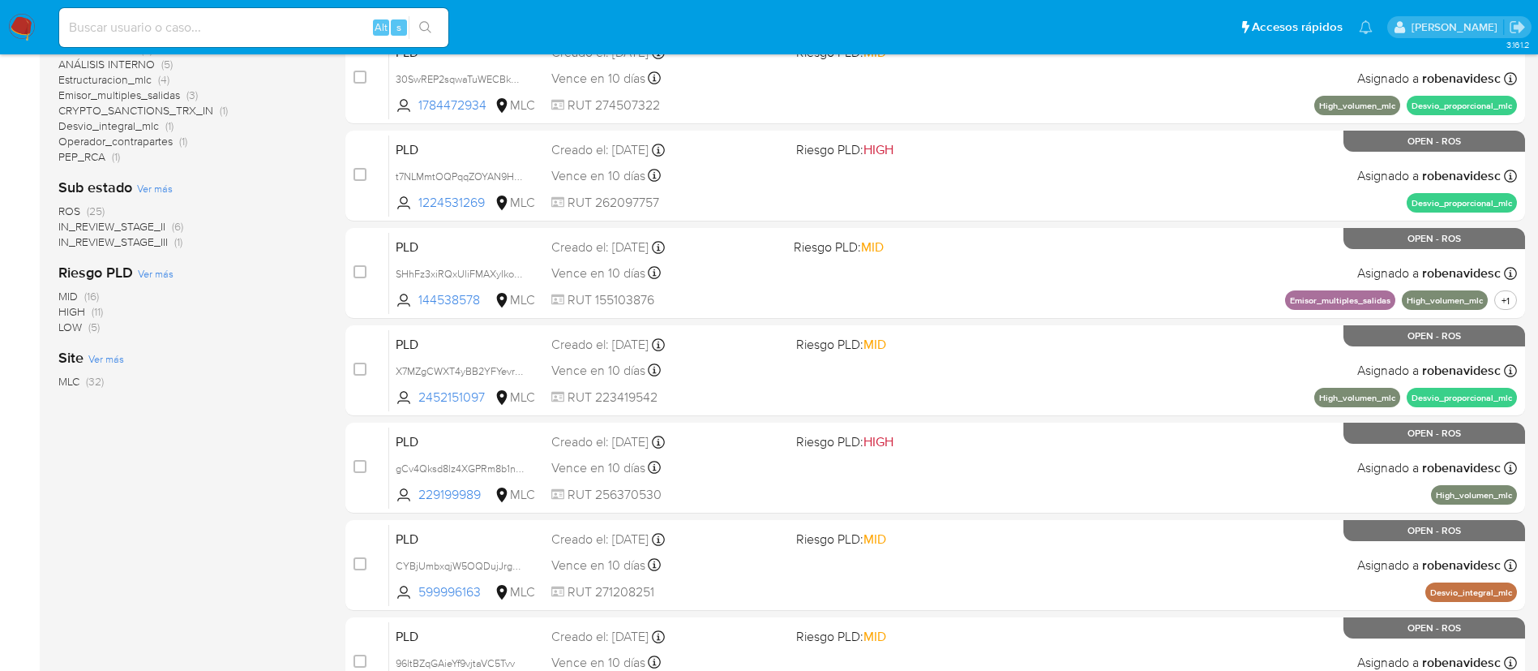
scroll to position [668, 0]
